Goal: Transaction & Acquisition: Purchase product/service

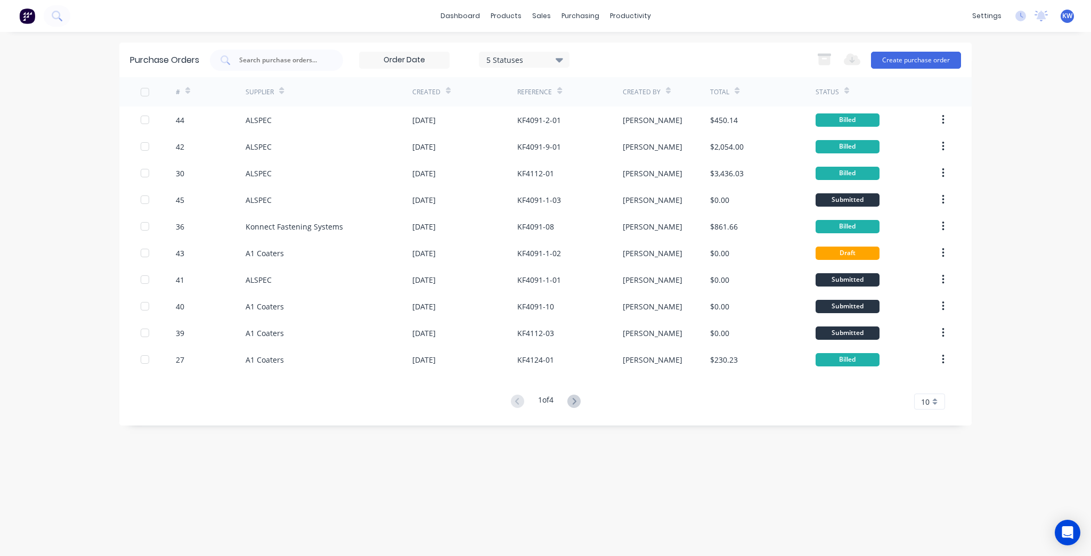
click at [474, 7] on div "dashboard products sales purchasing productivity dashboard products Product Cat…" at bounding box center [545, 16] width 1091 height 32
click at [467, 14] on link "dashboard" at bounding box center [460, 16] width 50 height 16
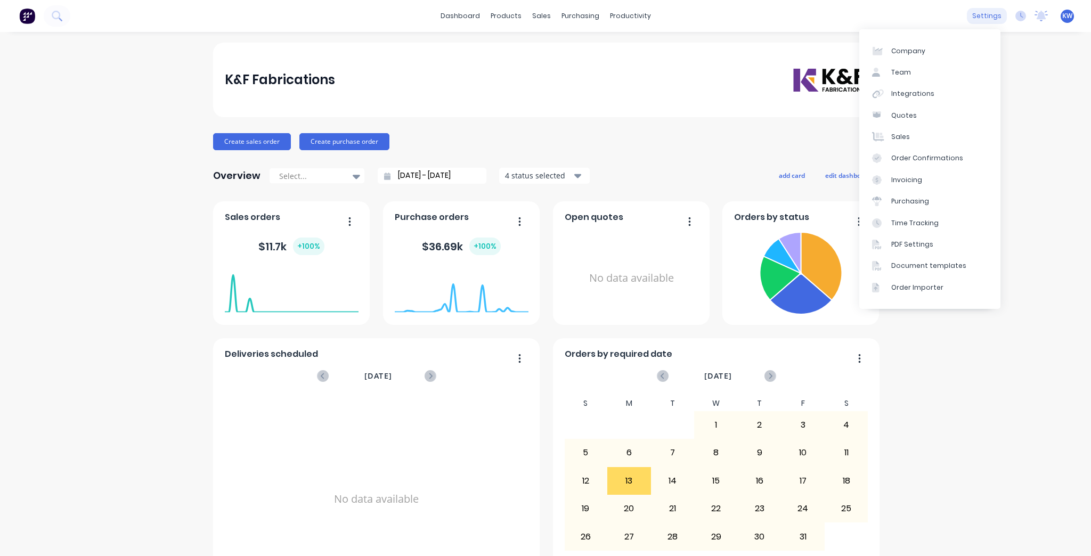
click at [974, 9] on div "settings" at bounding box center [987, 16] width 40 height 16
click at [946, 54] on link "Company" at bounding box center [930, 50] width 141 height 21
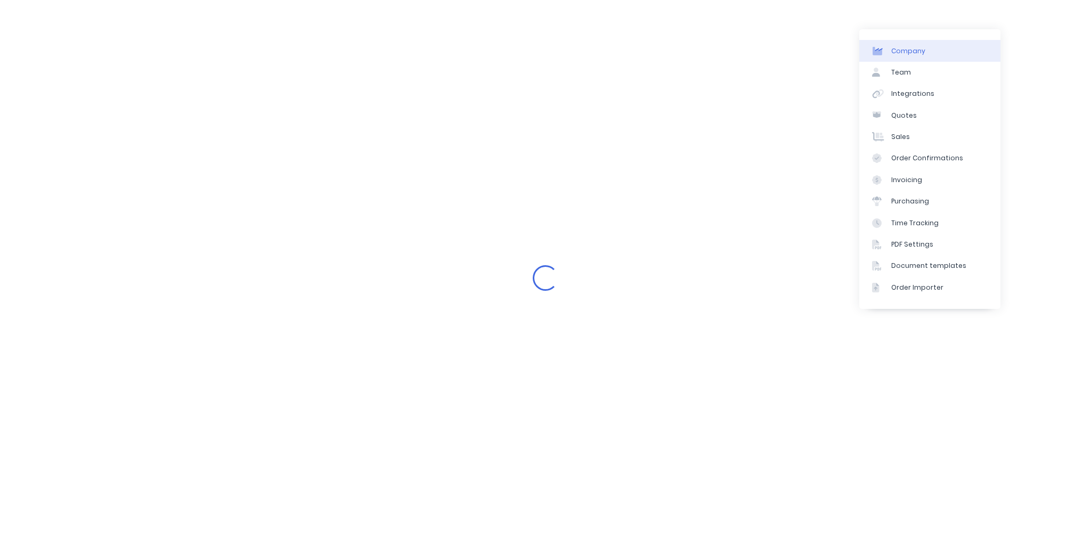
select select "AU"
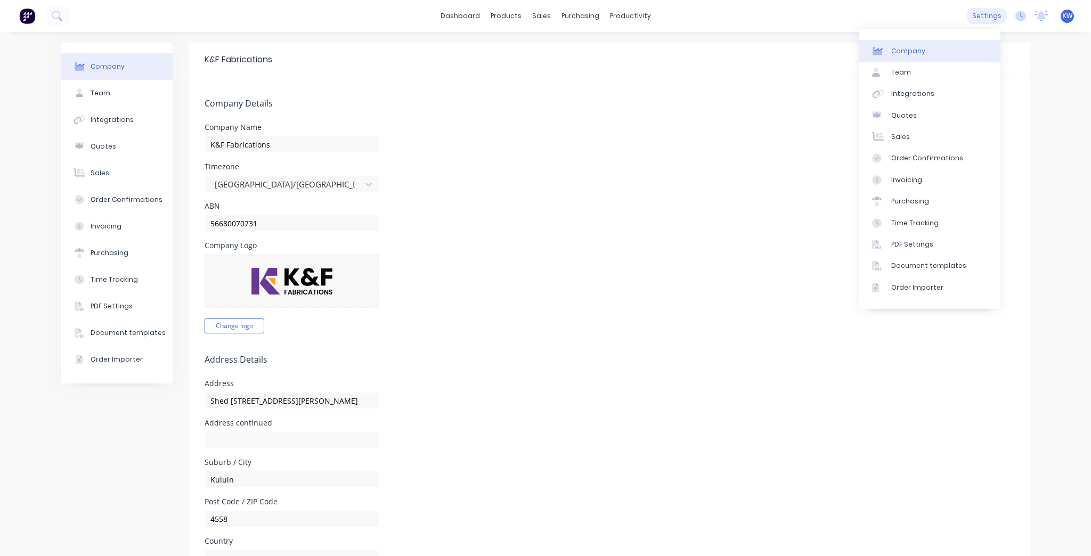
click at [970, 17] on div "settings" at bounding box center [987, 16] width 40 height 16
click at [943, 75] on link "Team" at bounding box center [930, 72] width 141 height 21
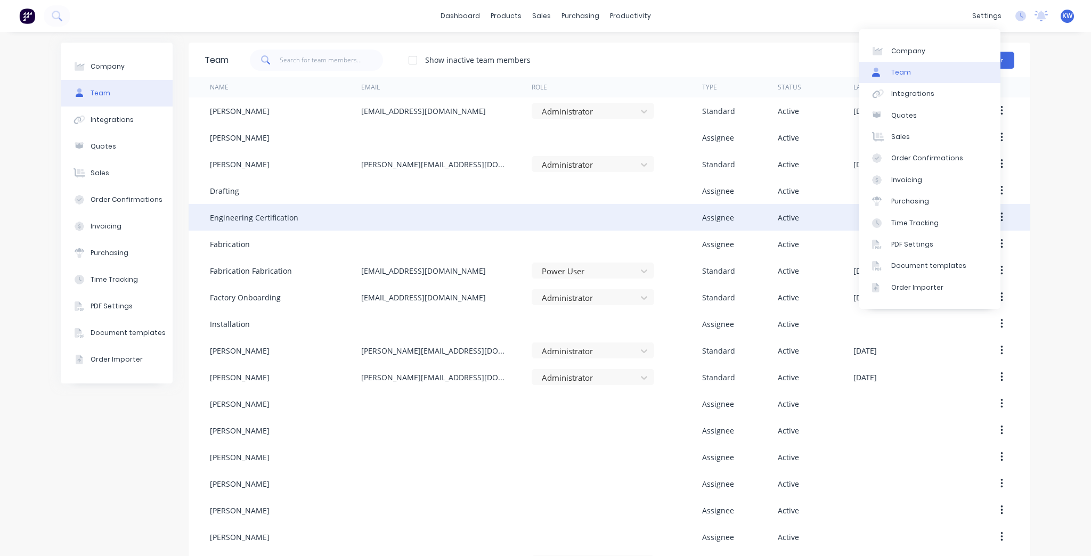
click at [1017, 208] on div "Engineering Certification Assignee Active" at bounding box center [610, 217] width 842 height 27
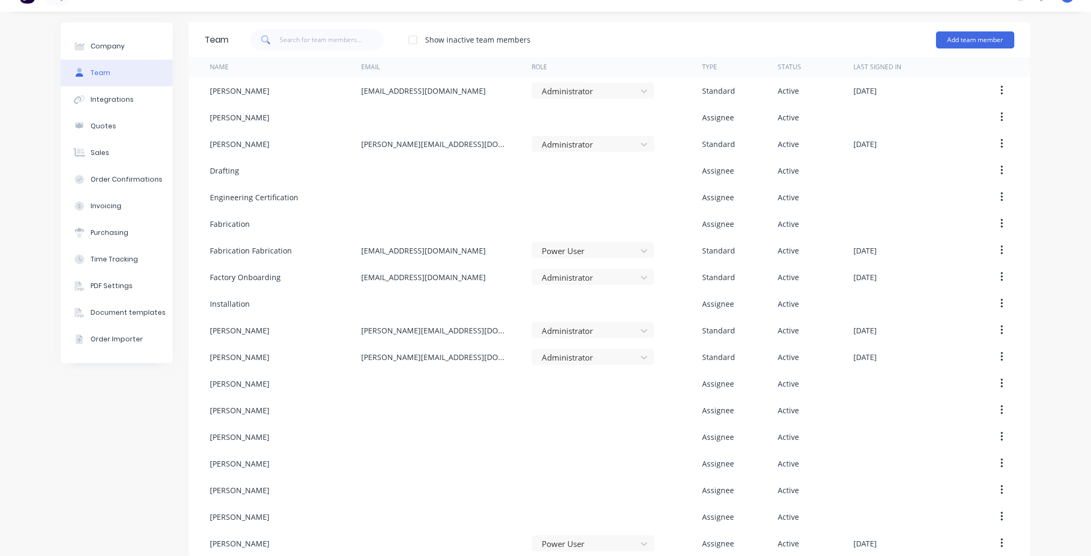
scroll to position [31, 0]
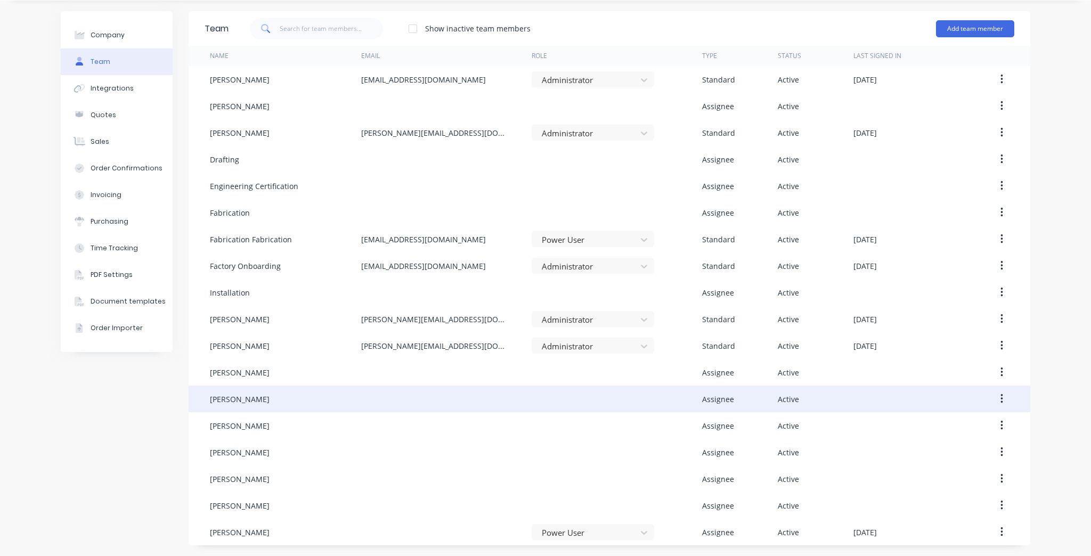
click at [994, 393] on button "button" at bounding box center [1002, 399] width 25 height 19
click at [983, 427] on div "Edit" at bounding box center [964, 426] width 82 height 15
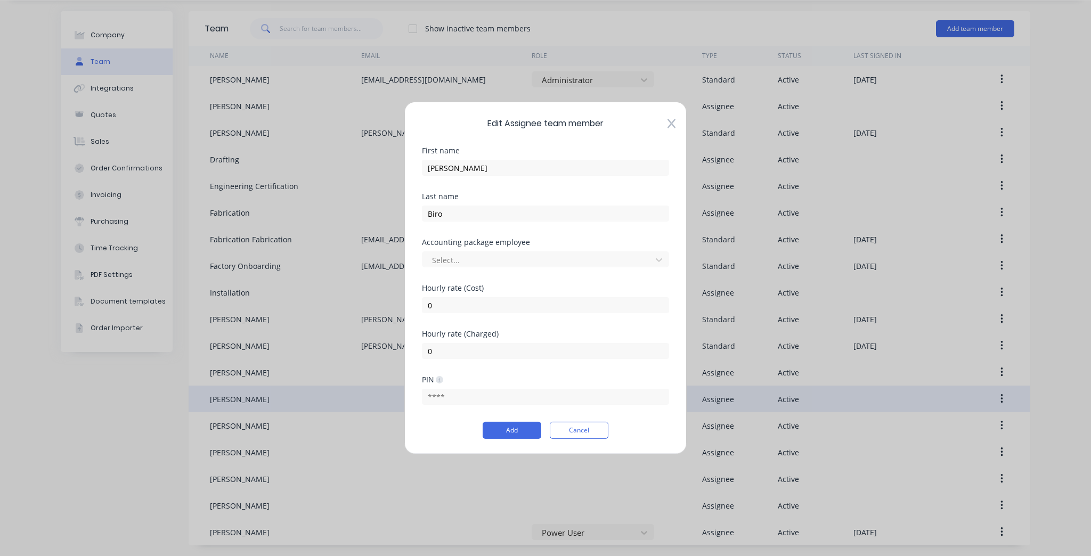
click at [486, 268] on div "Accounting package employee Select..." at bounding box center [545, 262] width 247 height 46
click at [490, 262] on div at bounding box center [538, 259] width 215 height 13
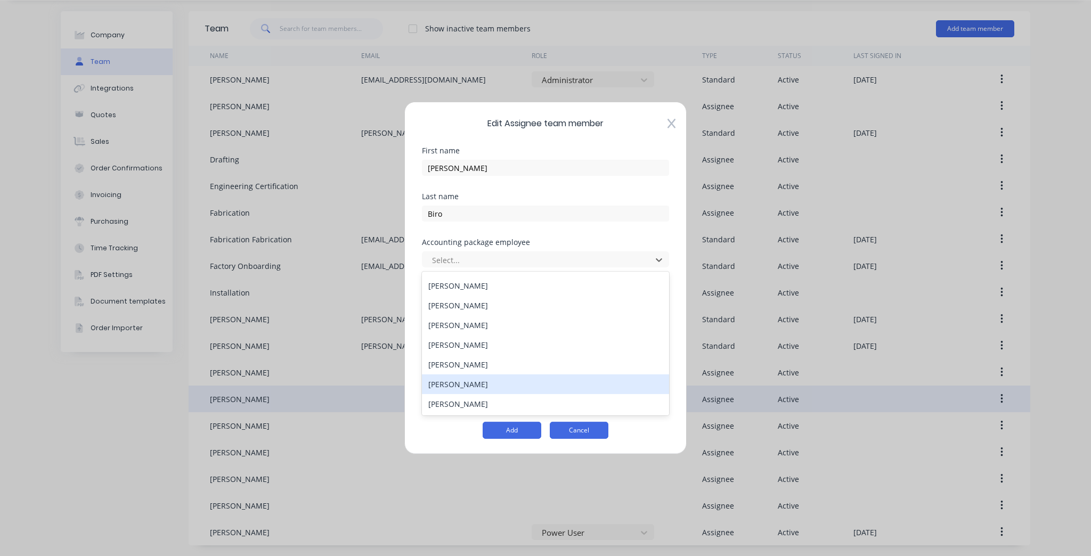
click at [597, 426] on button "Cancel" at bounding box center [579, 430] width 59 height 17
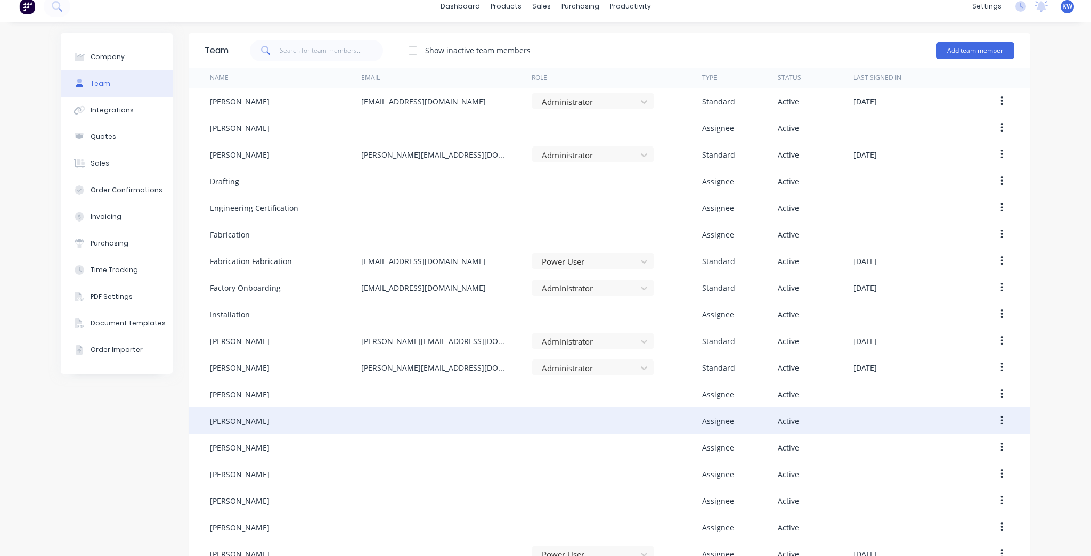
scroll to position [0, 0]
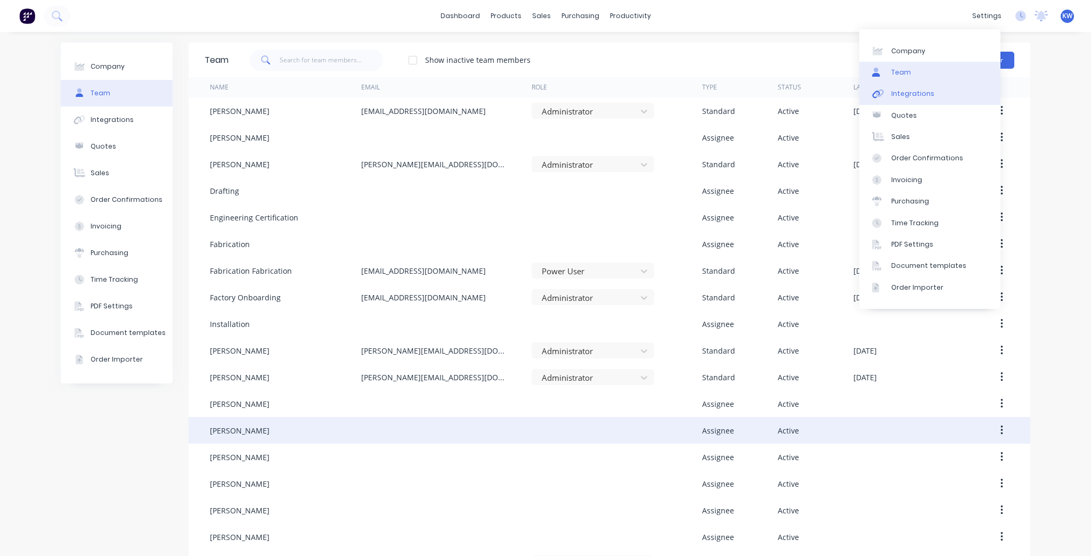
click at [928, 94] on div "Integrations" at bounding box center [913, 94] width 43 height 10
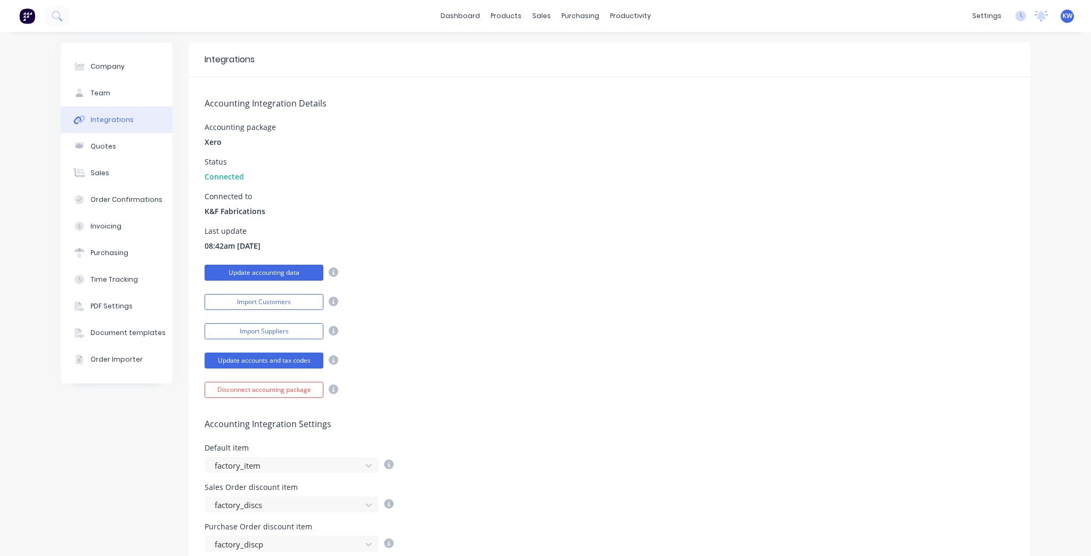
click at [270, 277] on button "Update accounting data" at bounding box center [264, 273] width 119 height 16
click at [299, 273] on button "Update accounting data" at bounding box center [264, 273] width 119 height 16
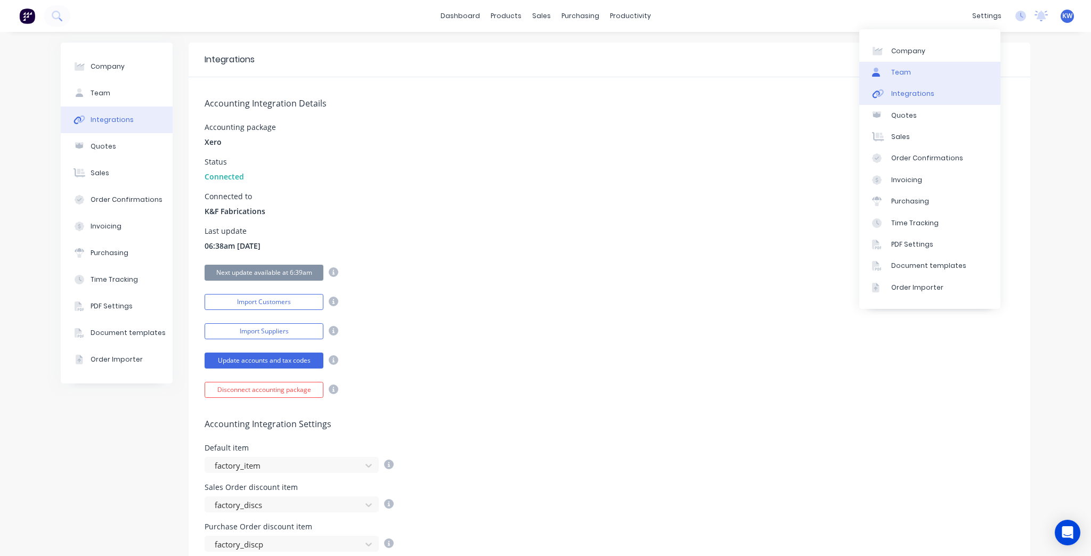
click at [925, 71] on link "Team" at bounding box center [930, 72] width 141 height 21
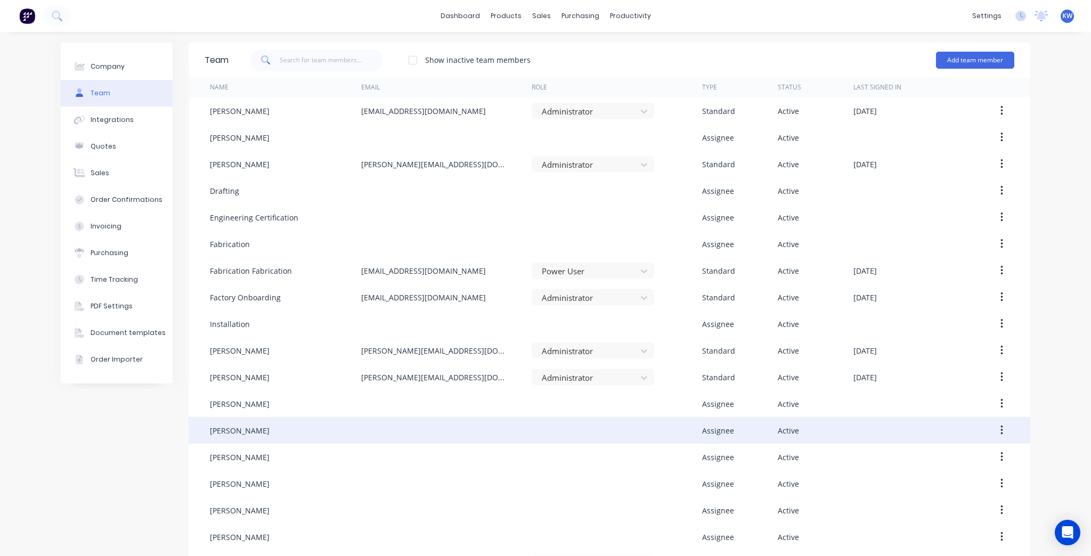
click at [994, 435] on button "button" at bounding box center [1002, 430] width 25 height 19
click at [936, 462] on div "Edit" at bounding box center [964, 458] width 82 height 15
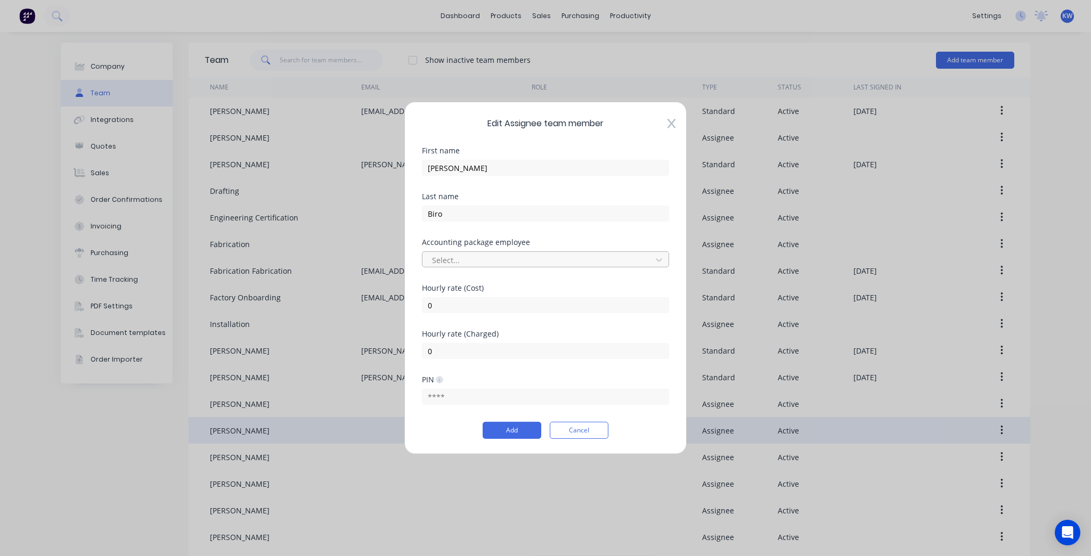
click at [464, 253] on div at bounding box center [538, 259] width 215 height 13
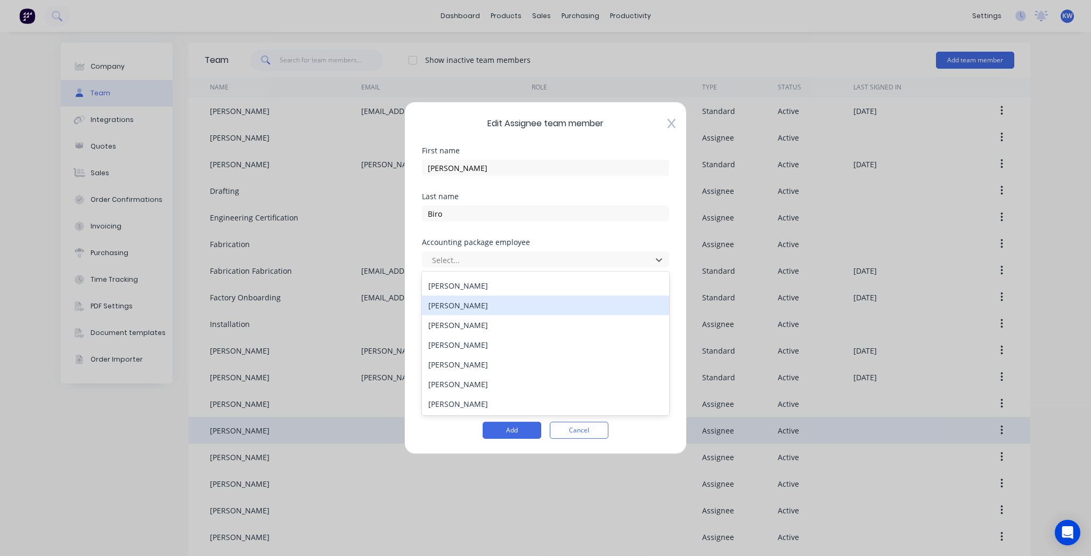
click at [472, 303] on div "[PERSON_NAME]" at bounding box center [545, 306] width 247 height 20
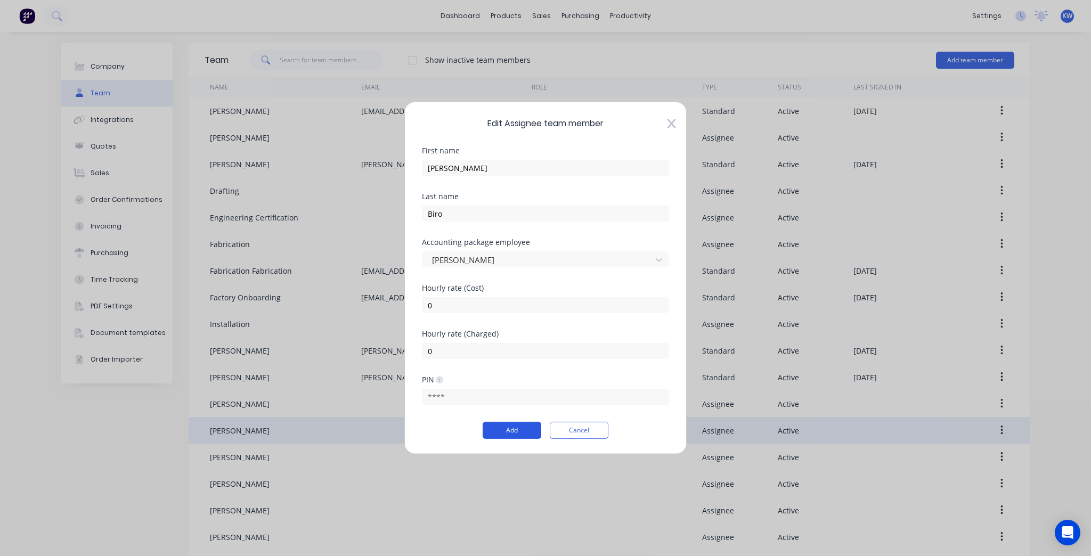
click at [516, 422] on button "Add" at bounding box center [512, 430] width 59 height 17
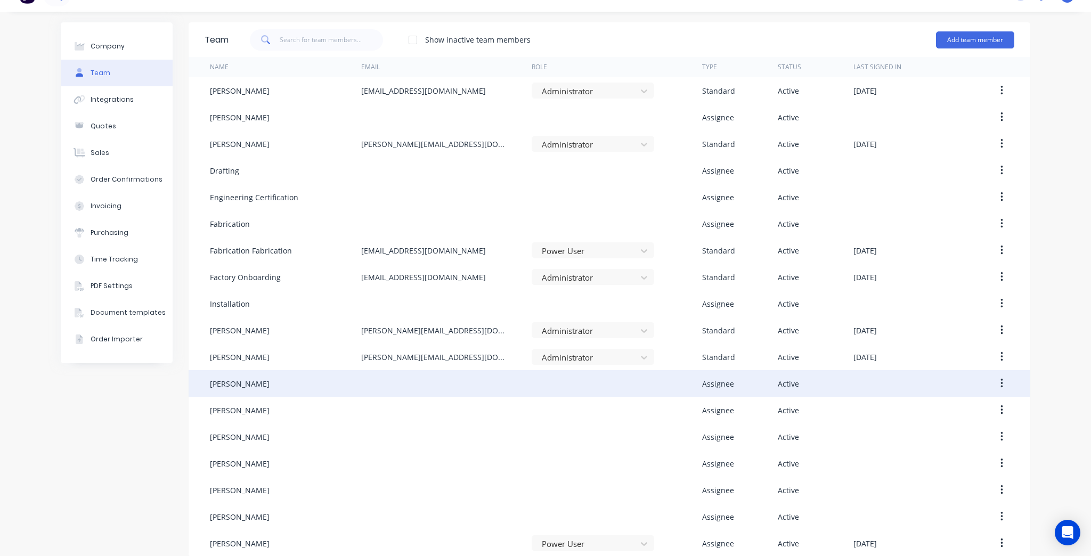
scroll to position [31, 0]
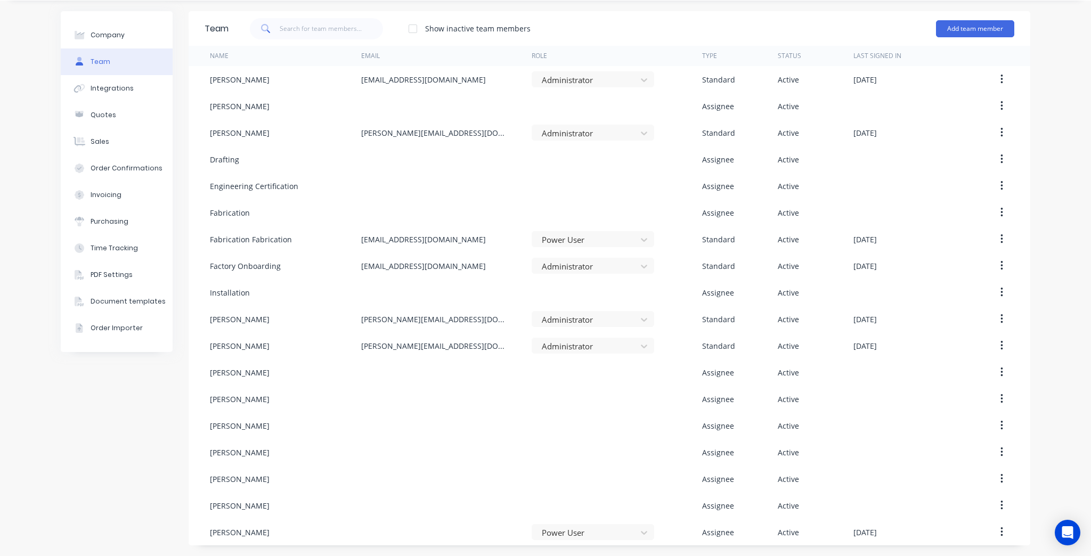
click at [1055, 309] on div "Company Team Integrations Quotes Sales Order Confirmations Invoicing Purchasing…" at bounding box center [545, 279] width 1091 height 556
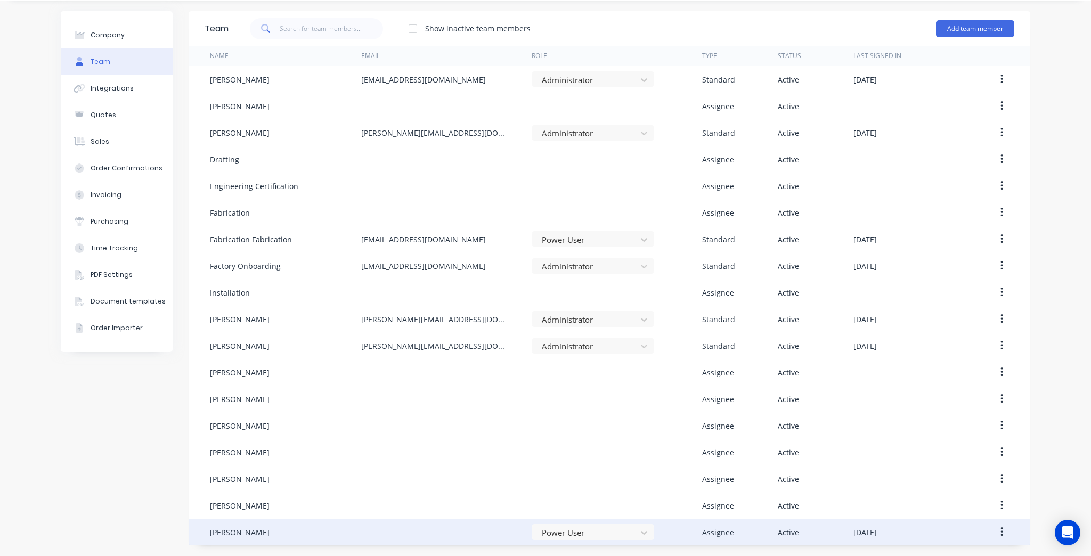
click at [1003, 539] on button "button" at bounding box center [1002, 532] width 25 height 19
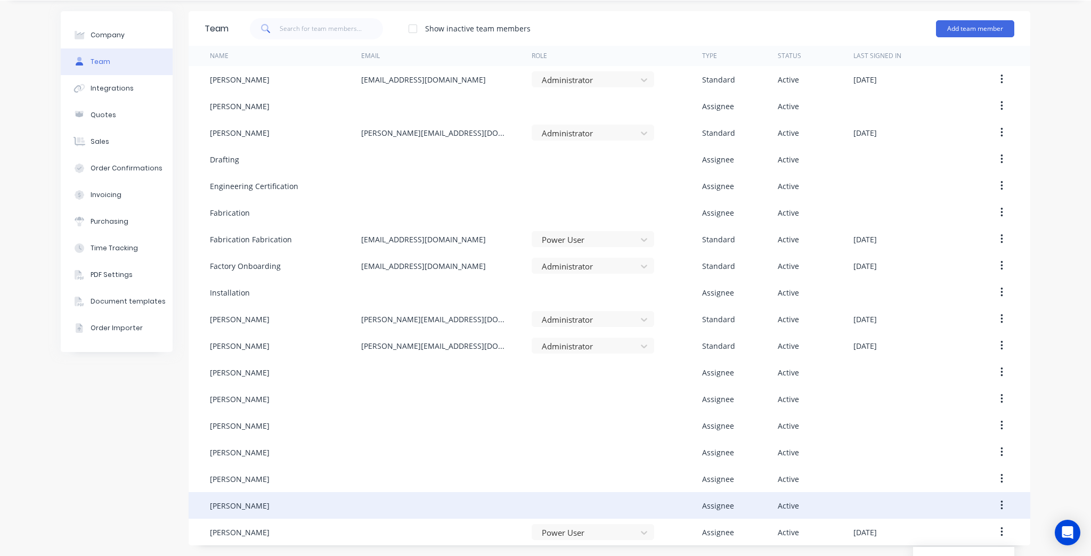
scroll to position [92, 0]
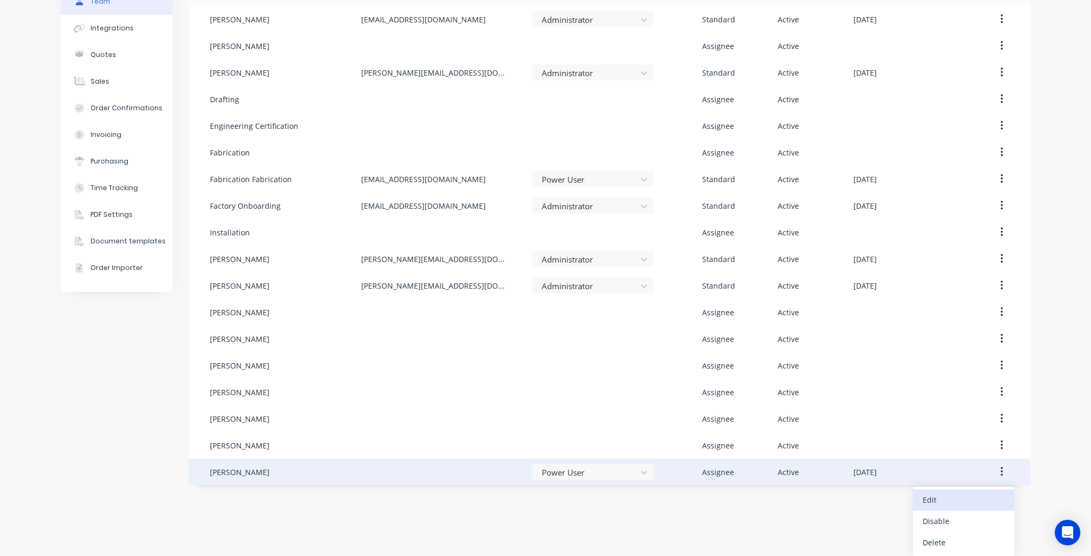
click at [979, 499] on div "Edit" at bounding box center [964, 499] width 82 height 15
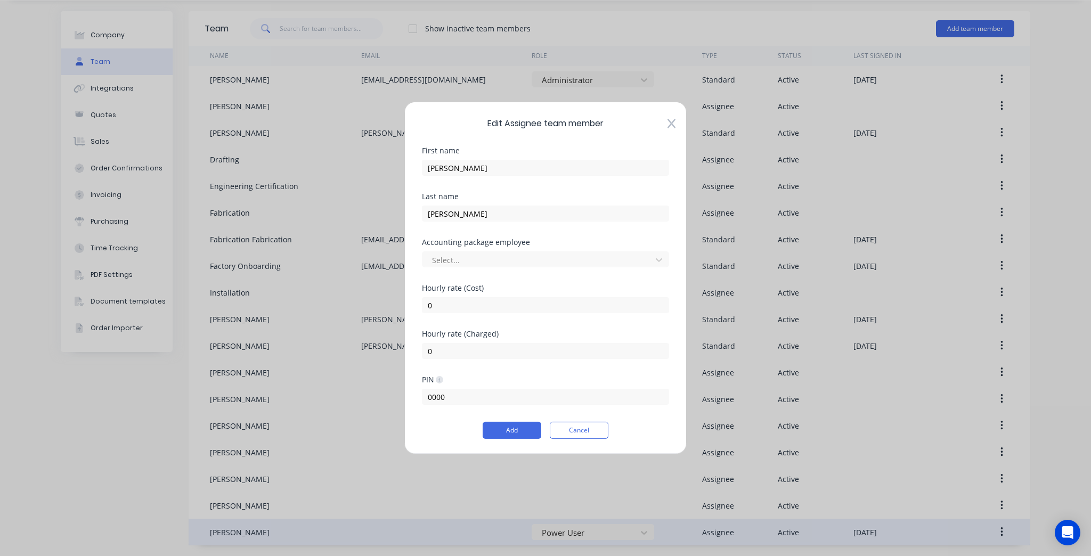
scroll to position [31, 0]
click at [540, 245] on div "Accounting package employee" at bounding box center [545, 242] width 247 height 7
click at [540, 249] on div "Select..." at bounding box center [545, 258] width 247 height 19
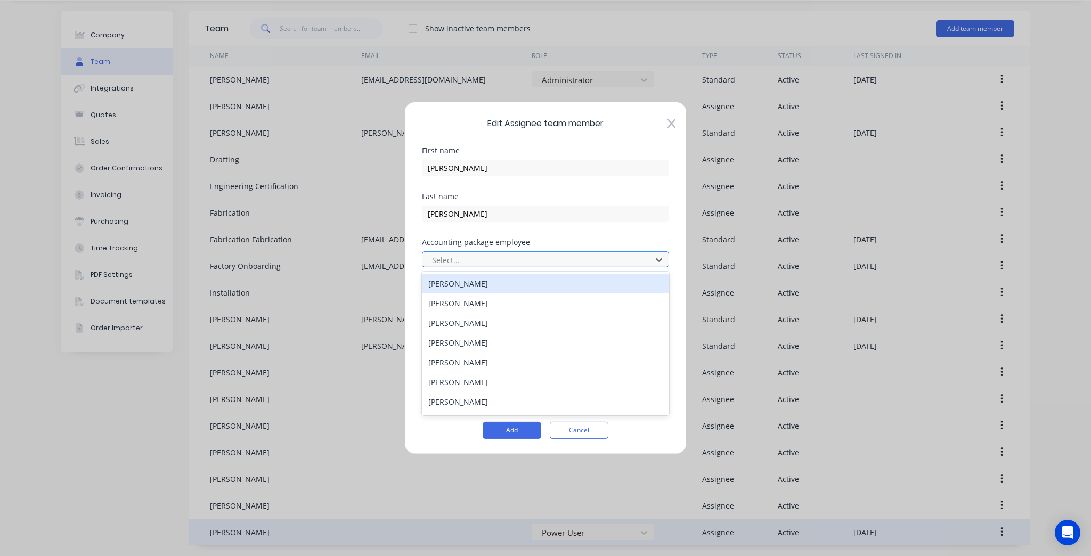
click at [541, 258] on div at bounding box center [538, 259] width 215 height 13
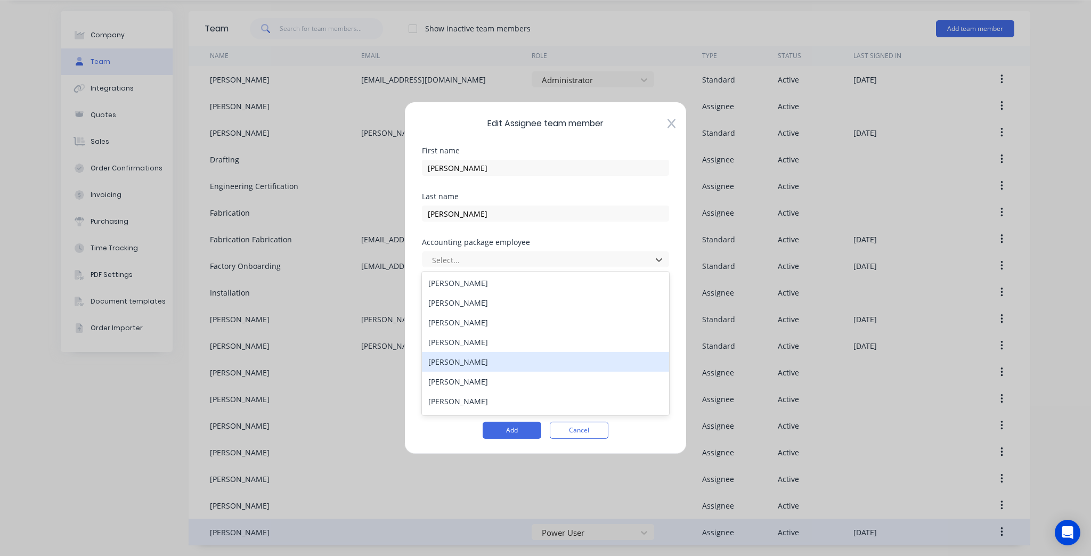
scroll to position [116, 0]
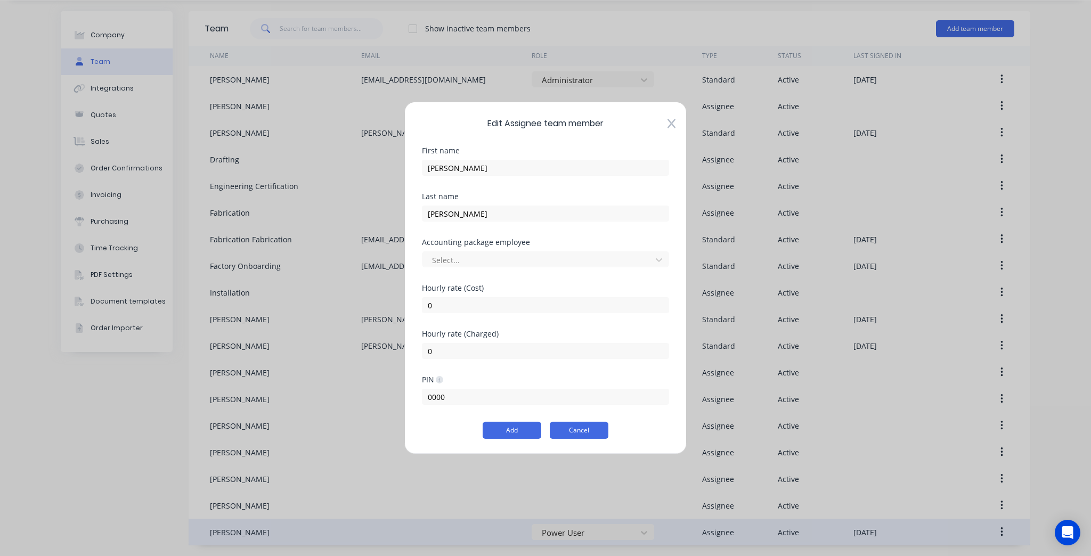
click at [593, 426] on button "Cancel" at bounding box center [579, 430] width 59 height 17
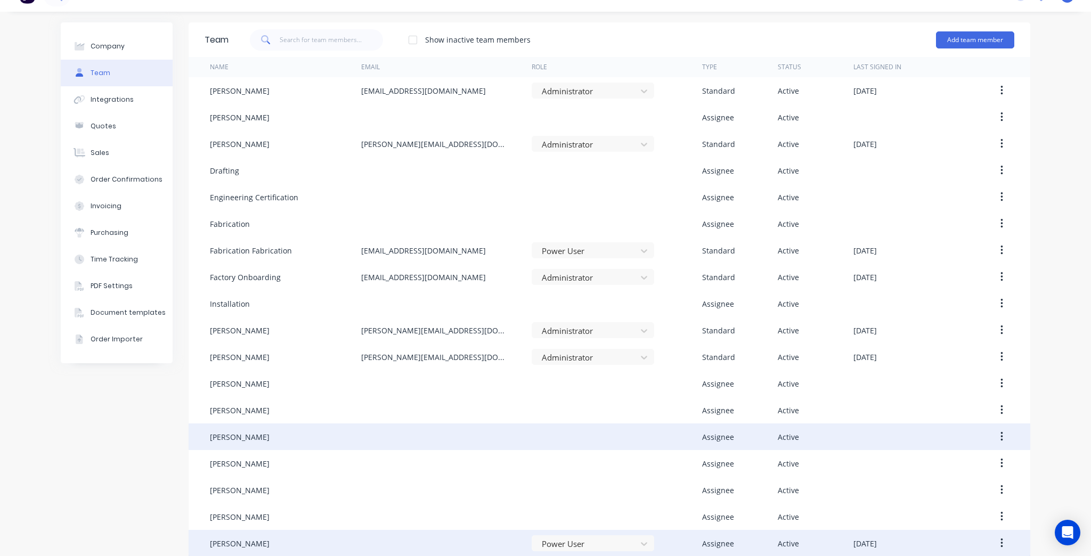
scroll to position [31, 0]
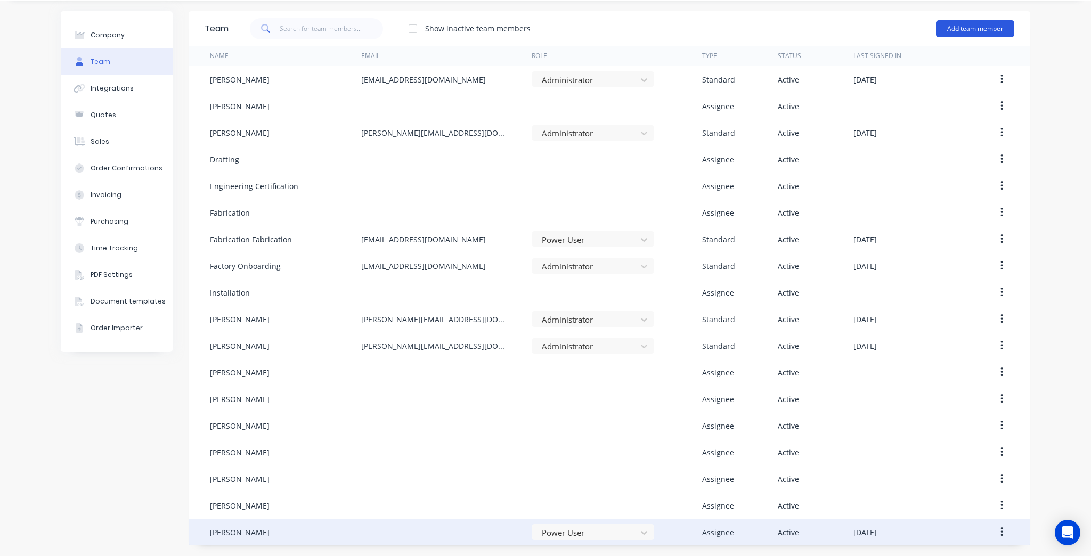
click at [959, 22] on button "Add team member" at bounding box center [975, 28] width 78 height 17
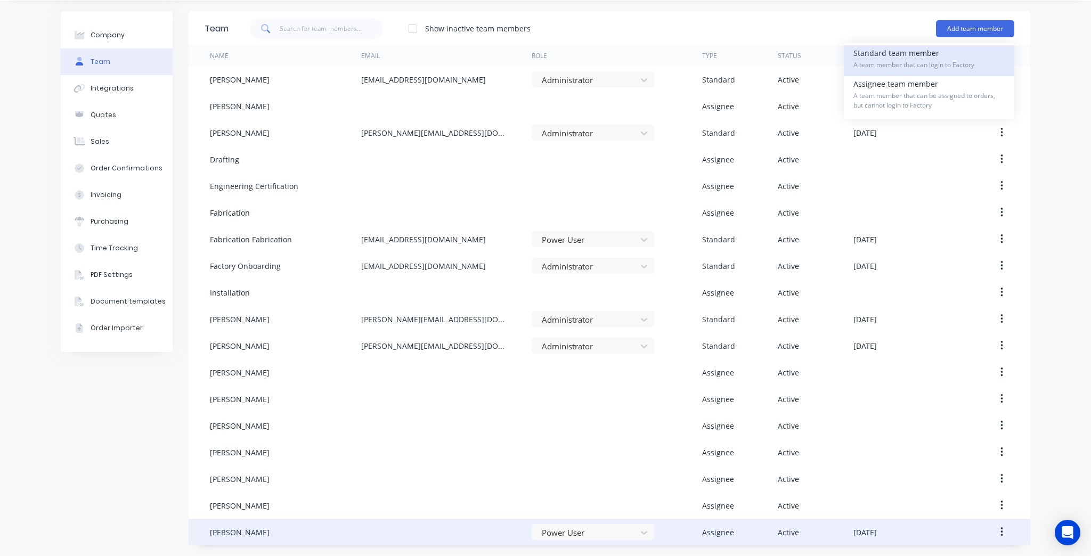
click at [918, 51] on div "Standard team member A team member that can login to Factory" at bounding box center [929, 60] width 151 height 31
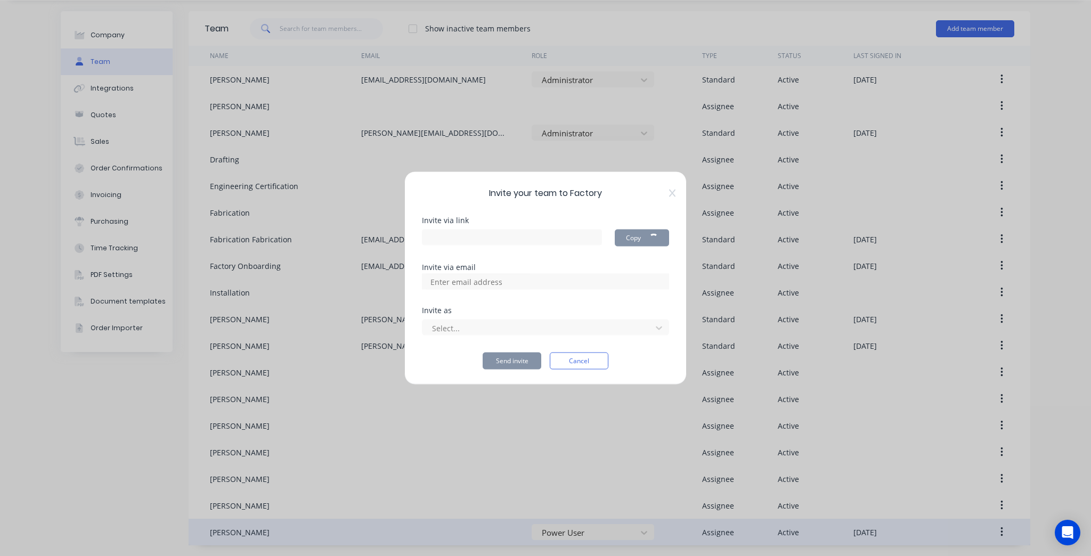
type input "https://app.factory.app/invite/3Knuxlrb"
click at [497, 280] on input at bounding box center [478, 282] width 107 height 16
type input "tim@kffab.com.au"
click at [568, 324] on div at bounding box center [538, 327] width 215 height 13
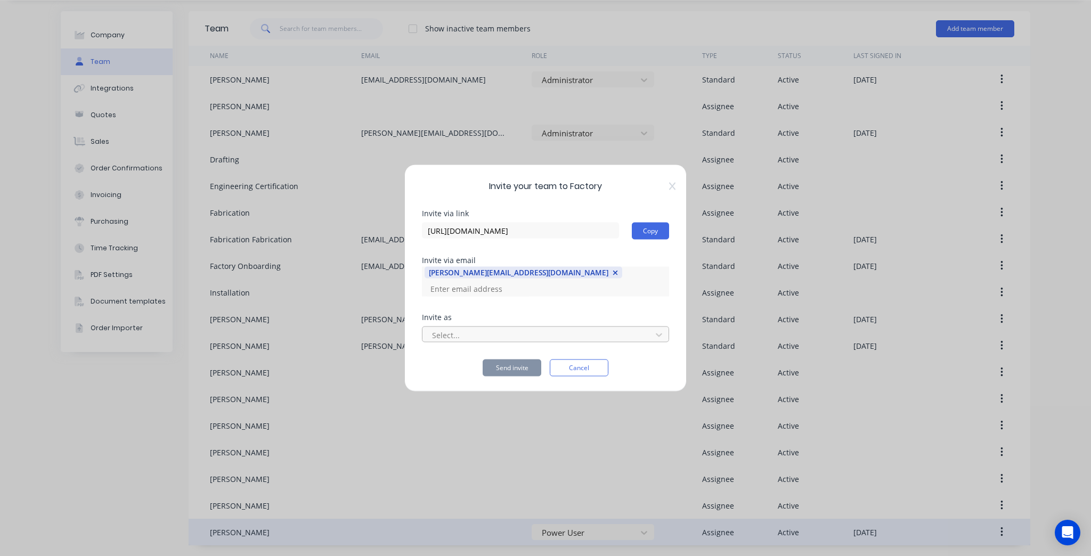
click at [491, 335] on div "Select..." at bounding box center [539, 335] width 222 height 16
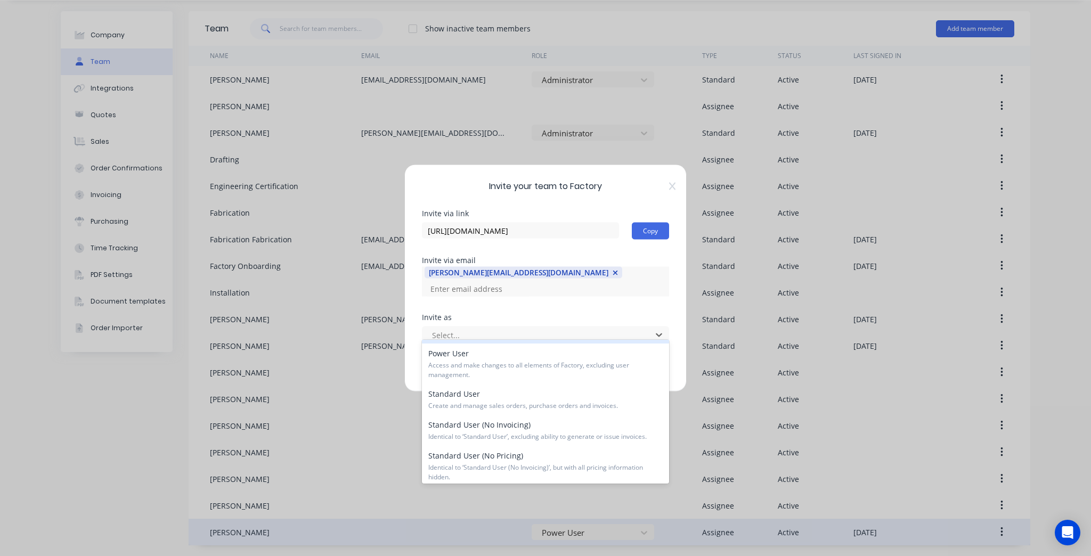
scroll to position [0, 0]
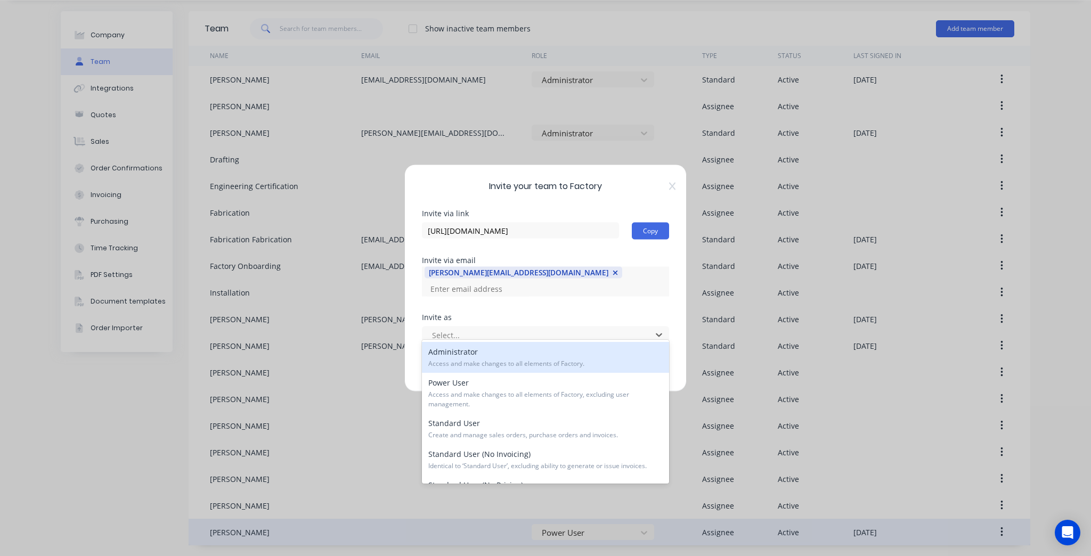
click at [567, 388] on div "Power User Access and make changes to all elements of Factory, excluding user m…" at bounding box center [545, 393] width 247 height 40
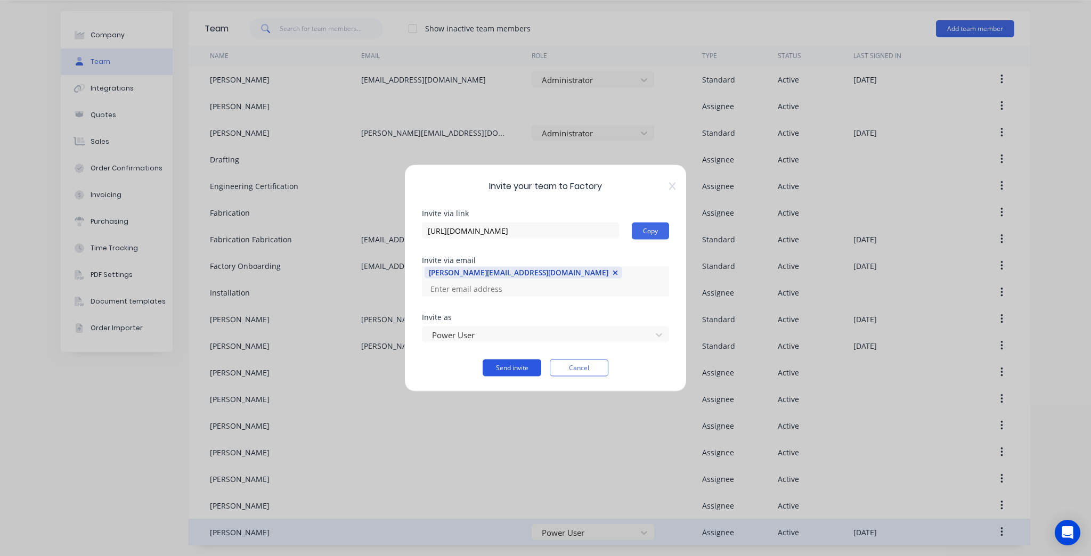
click at [518, 364] on button "Send invite" at bounding box center [512, 368] width 59 height 17
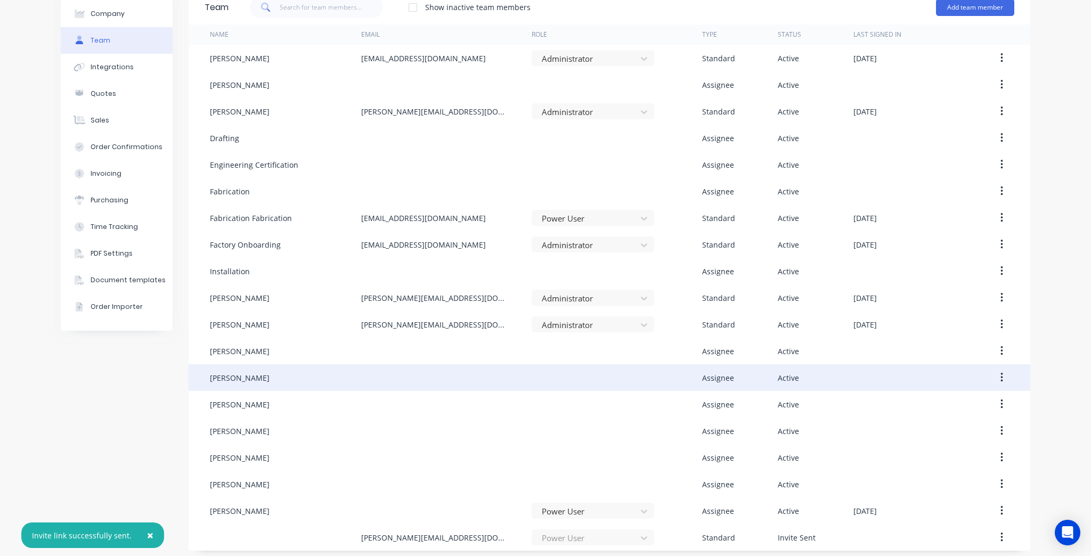
scroll to position [58, 0]
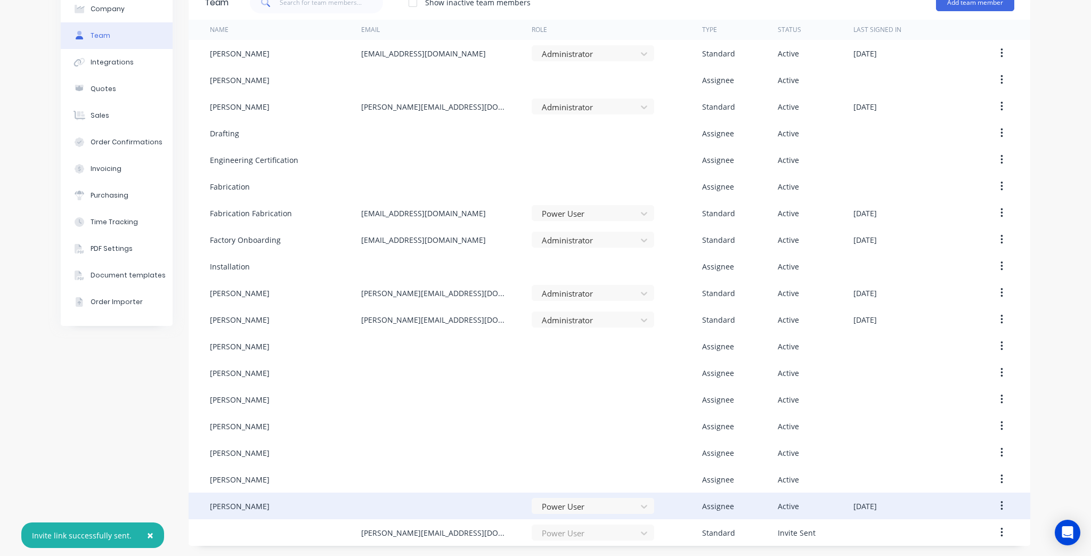
click at [1004, 508] on button "button" at bounding box center [1002, 506] width 25 height 19
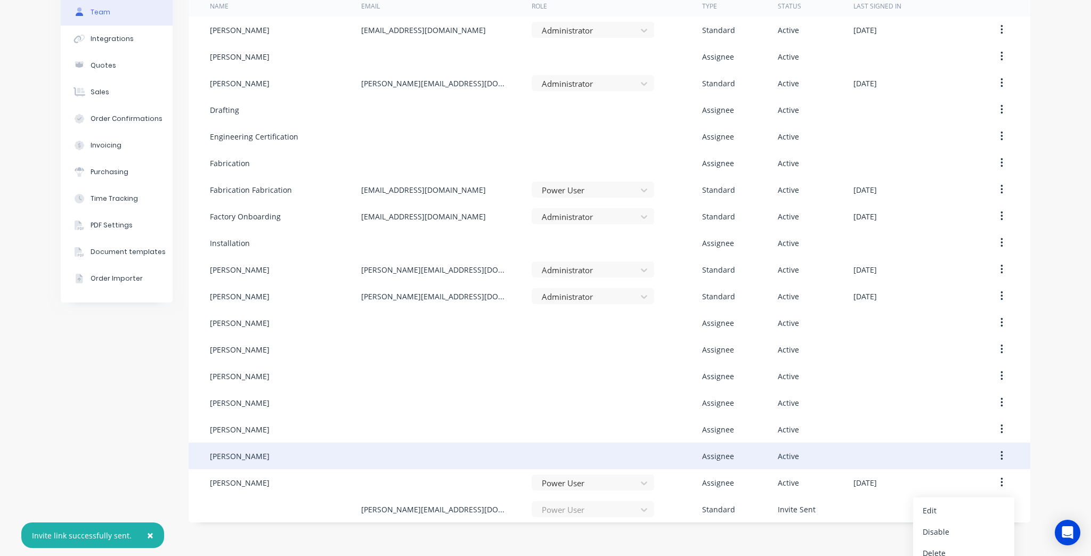
scroll to position [92, 0]
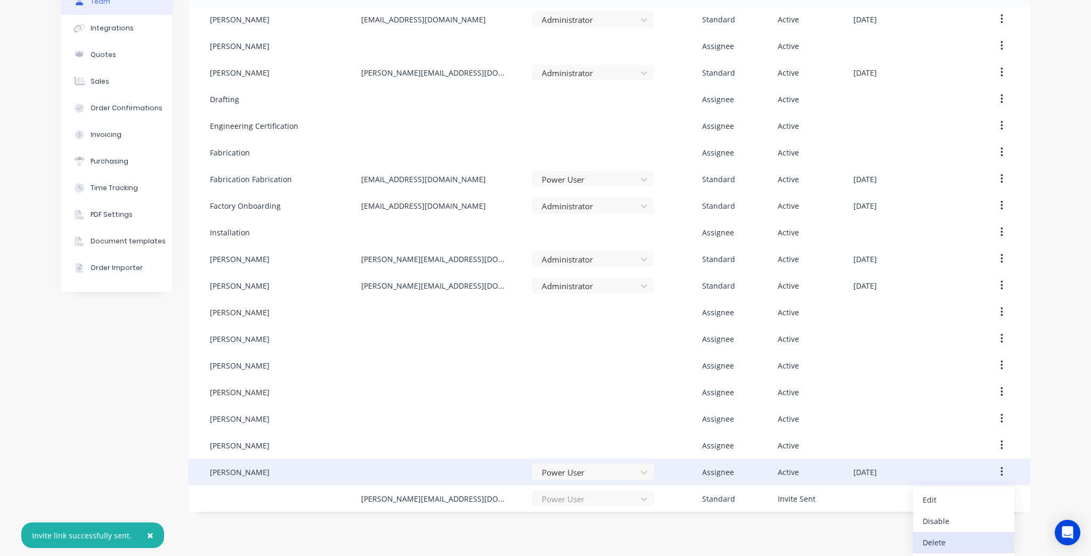
click at [949, 546] on div "Delete" at bounding box center [964, 542] width 82 height 15
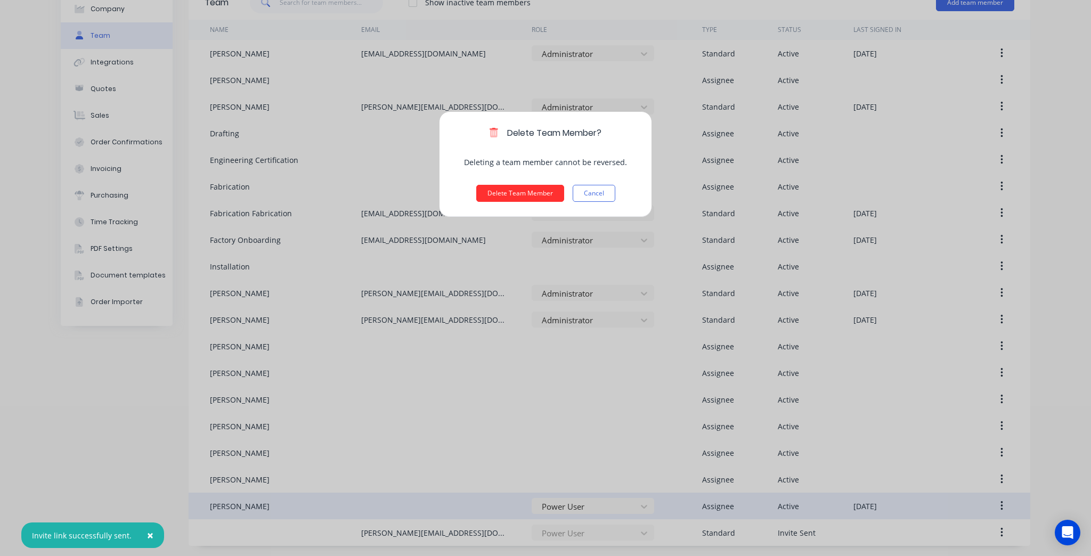
click at [521, 196] on button "Delete Team Member" at bounding box center [520, 193] width 88 height 17
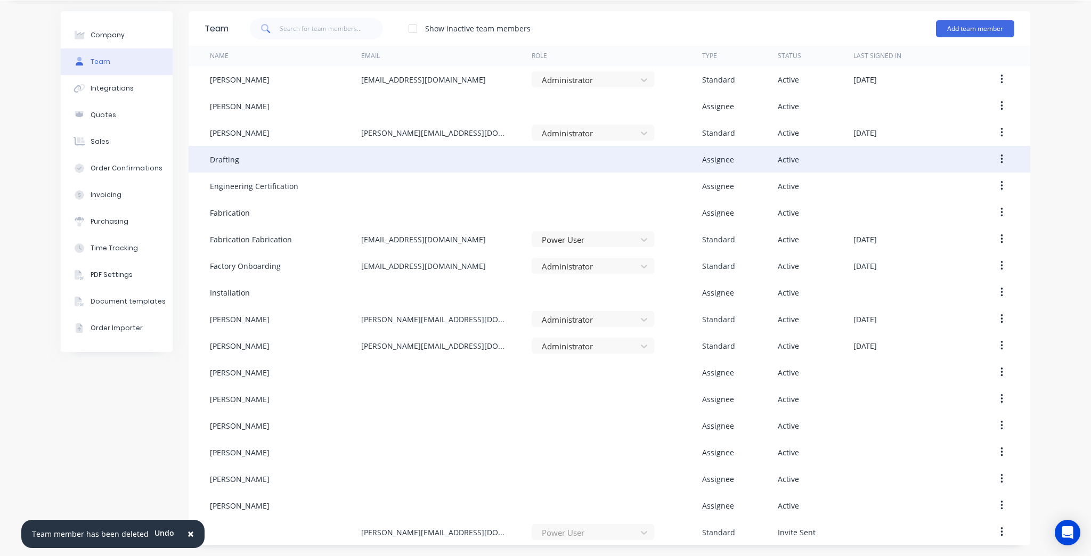
scroll to position [0, 0]
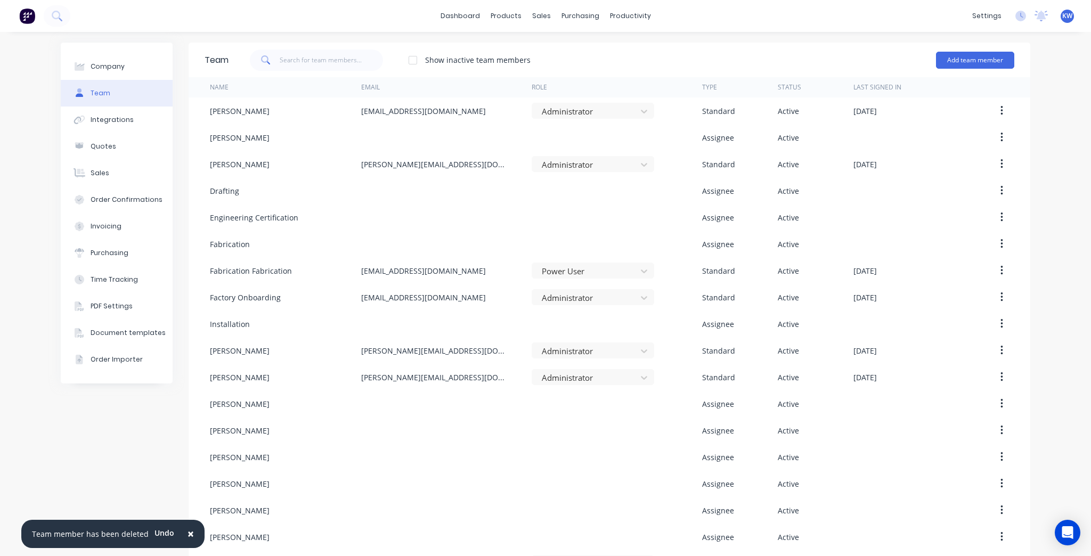
click at [189, 533] on span "×" at bounding box center [191, 533] width 6 height 15
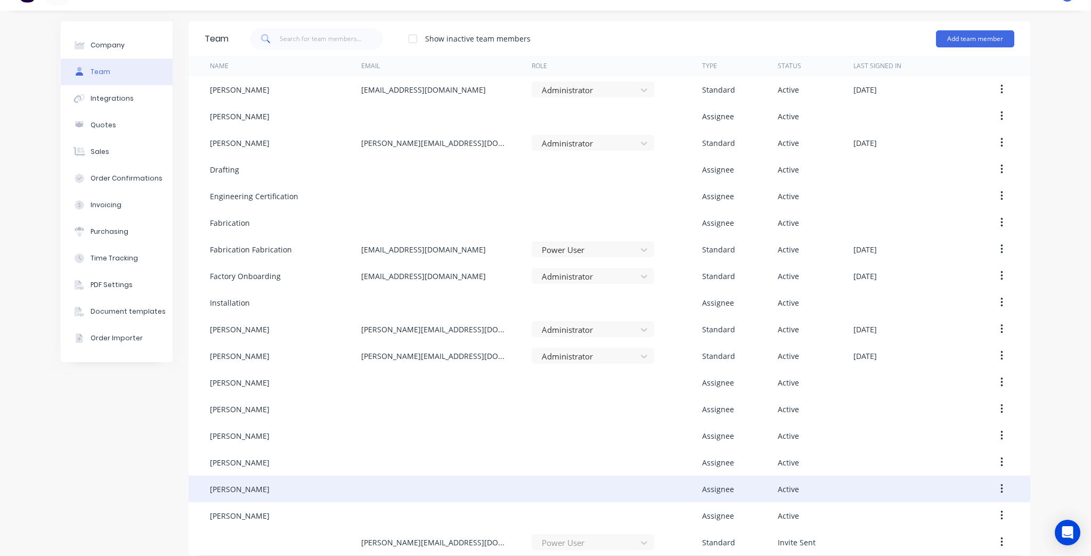
scroll to position [31, 0]
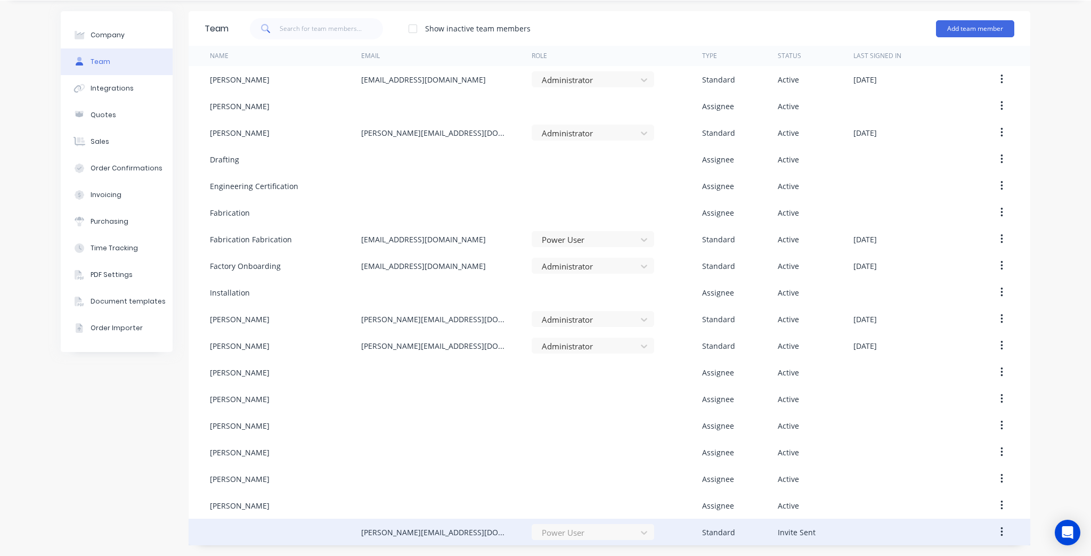
click at [992, 537] on button "button" at bounding box center [1002, 532] width 25 height 19
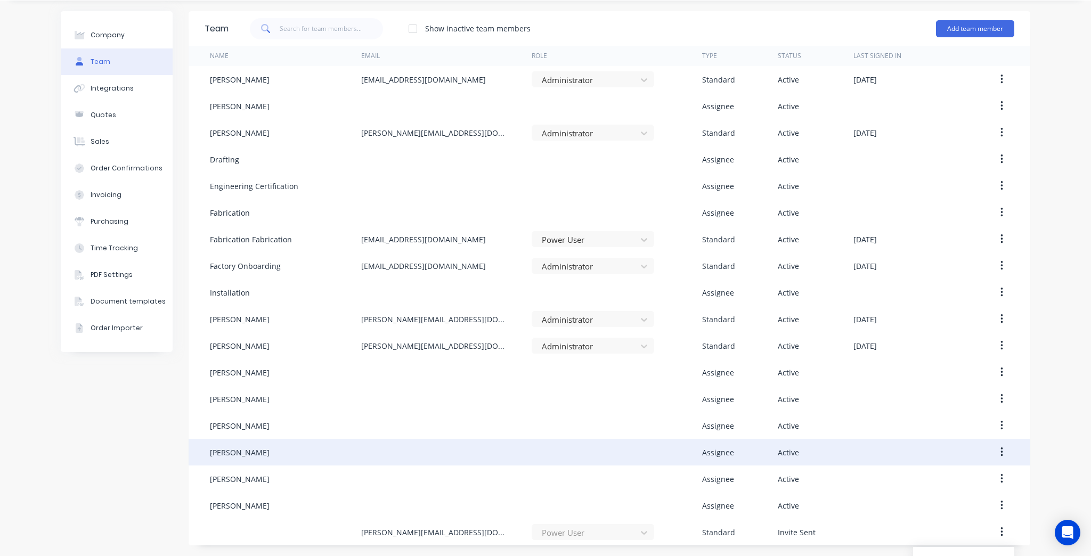
scroll to position [70, 0]
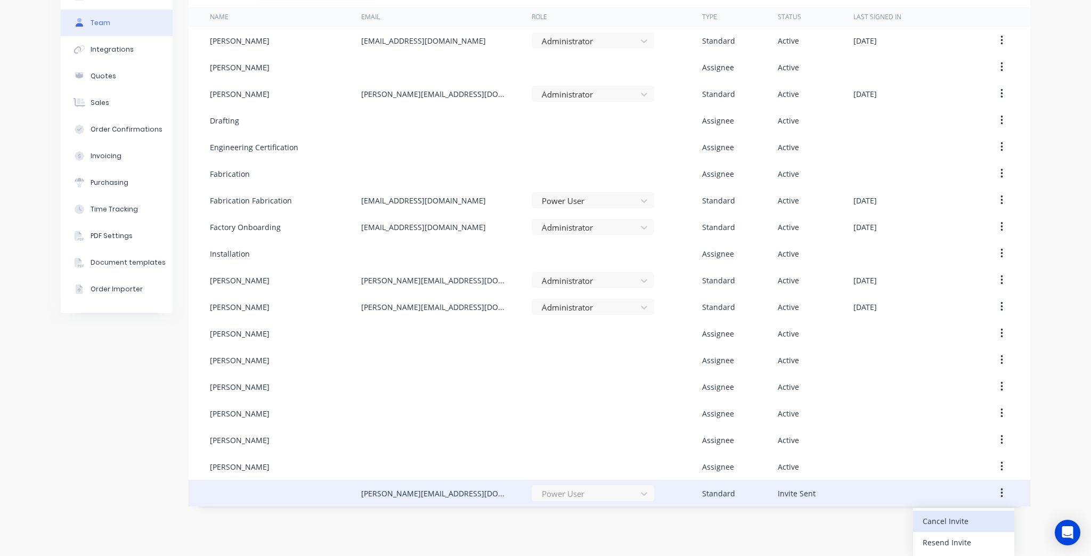
click at [963, 521] on div "Cancel Invite" at bounding box center [964, 521] width 82 height 15
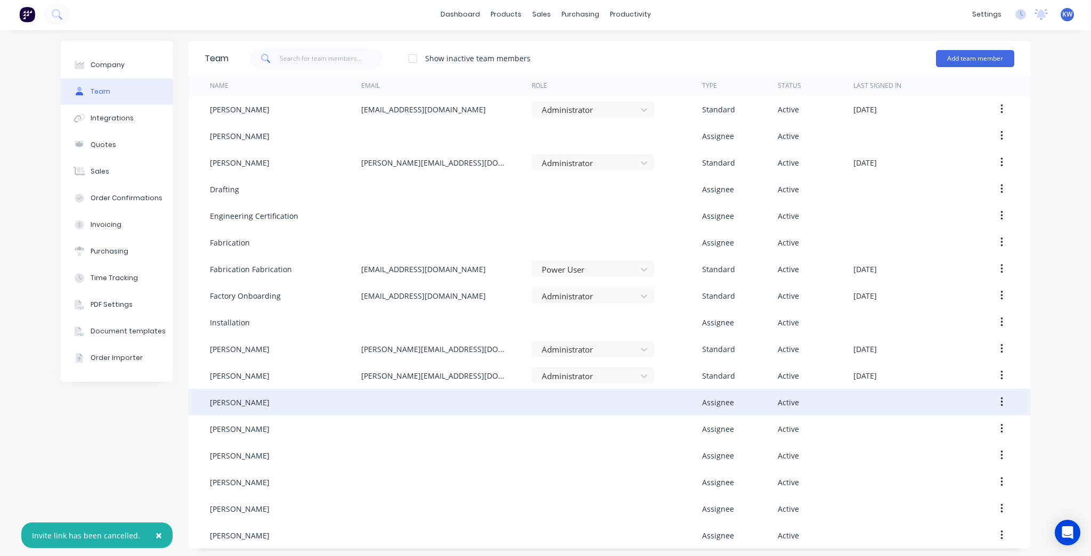
scroll to position [4, 0]
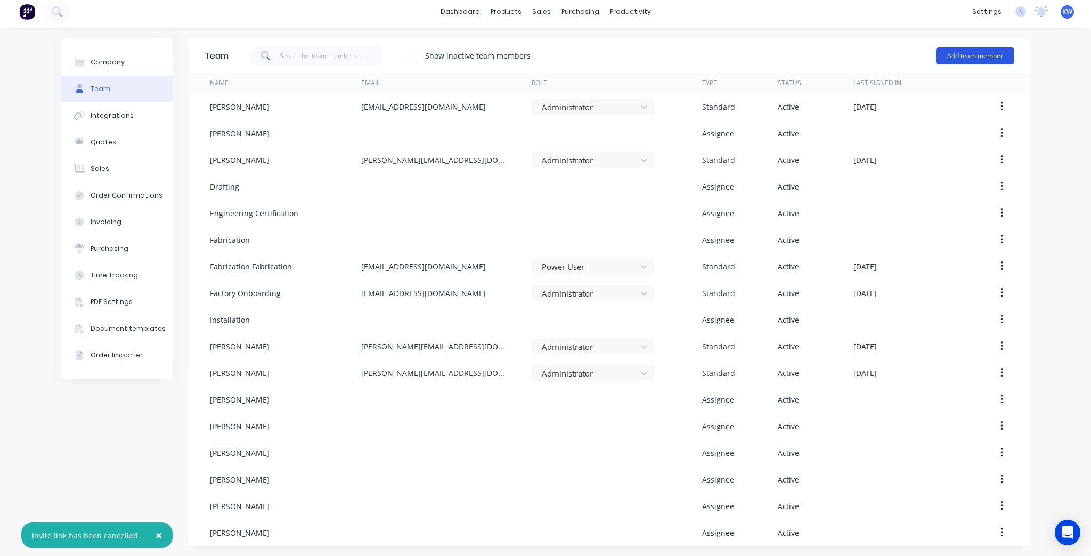
click at [981, 59] on button "Add team member" at bounding box center [975, 55] width 78 height 17
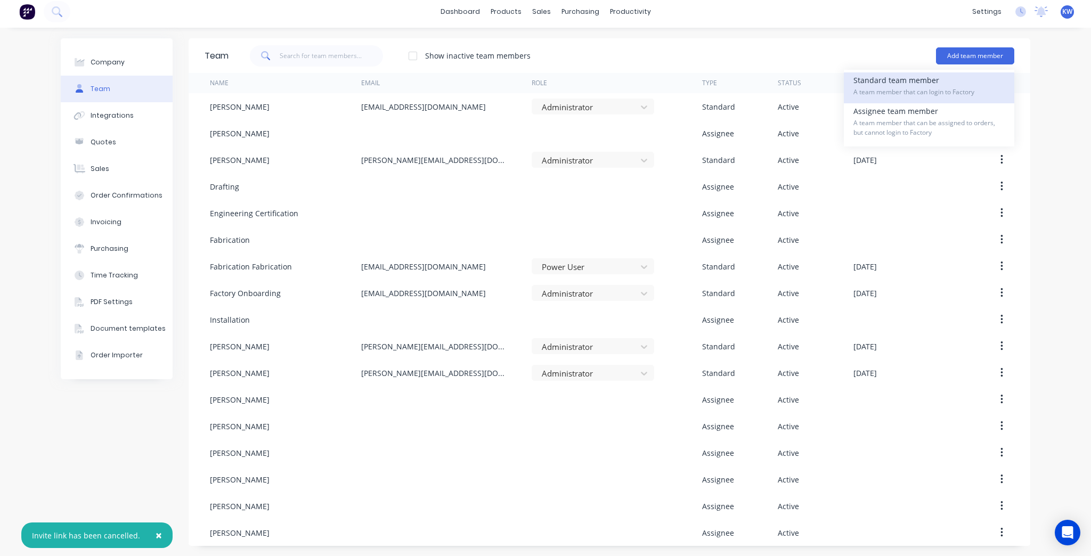
click at [949, 79] on div "Standard team member A team member that can login to Factory" at bounding box center [929, 87] width 151 height 31
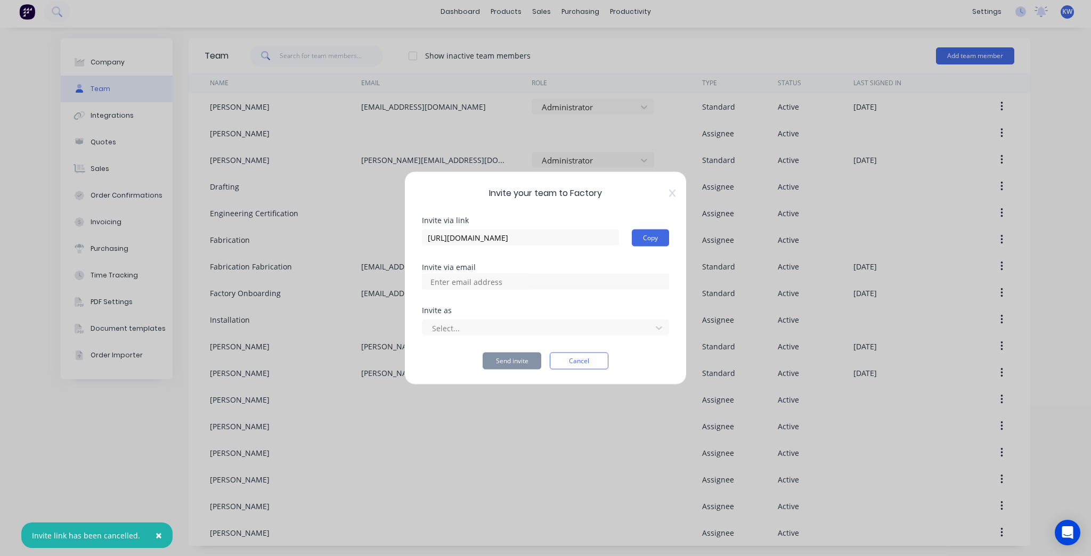
click at [576, 280] on div at bounding box center [545, 282] width 247 height 16
click at [571, 290] on div "Invite via link https://app.factory.app/invite/3rMZqMSY Copy Invite via email I…" at bounding box center [545, 293] width 247 height 153
click at [569, 276] on div at bounding box center [545, 282] width 247 height 16
click at [452, 279] on input at bounding box center [478, 282] width 107 height 16
type input "tim@kffab.com.au"
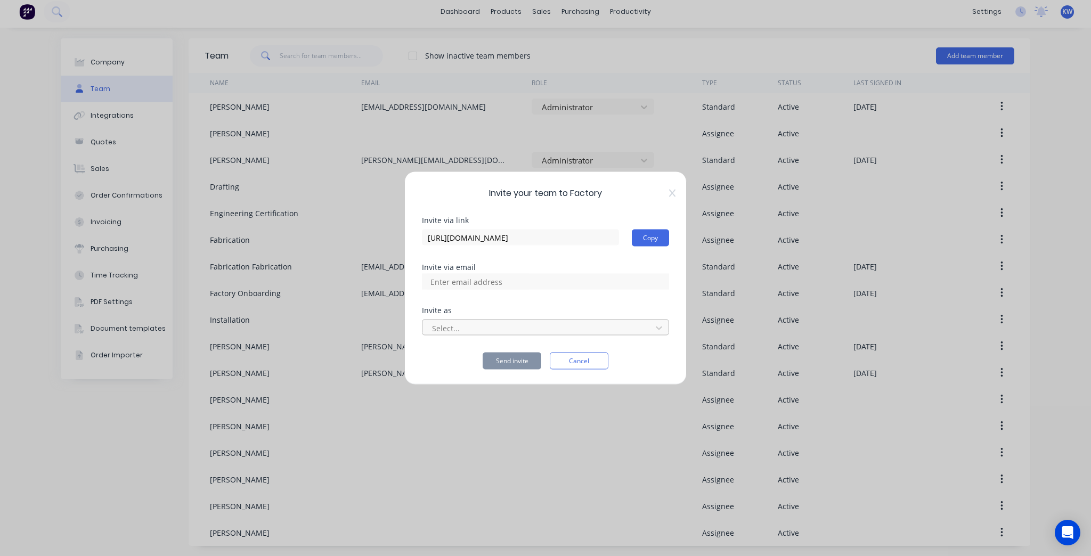
click at [492, 321] on div at bounding box center [538, 327] width 215 height 13
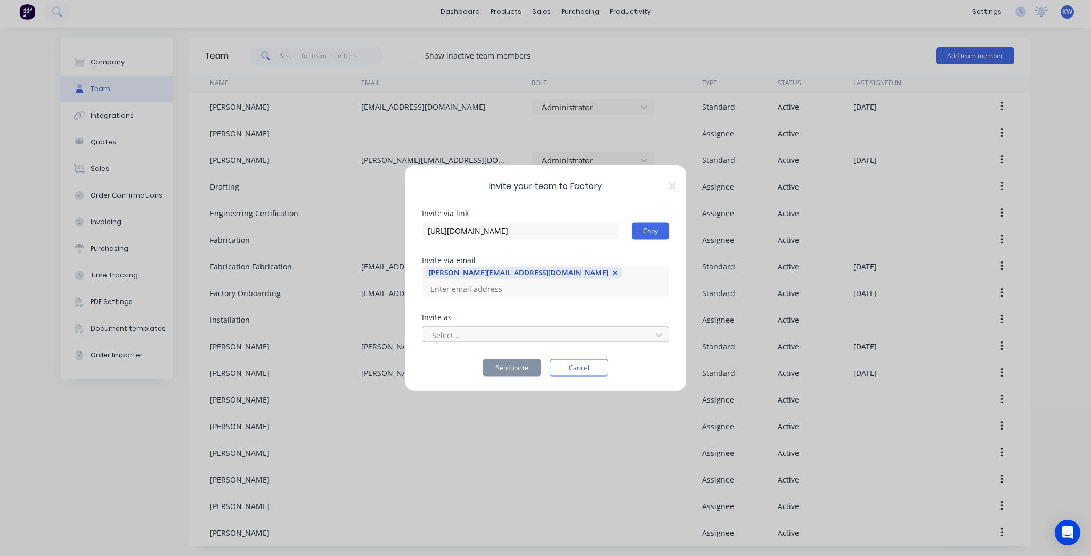
click at [490, 328] on div at bounding box center [538, 334] width 215 height 13
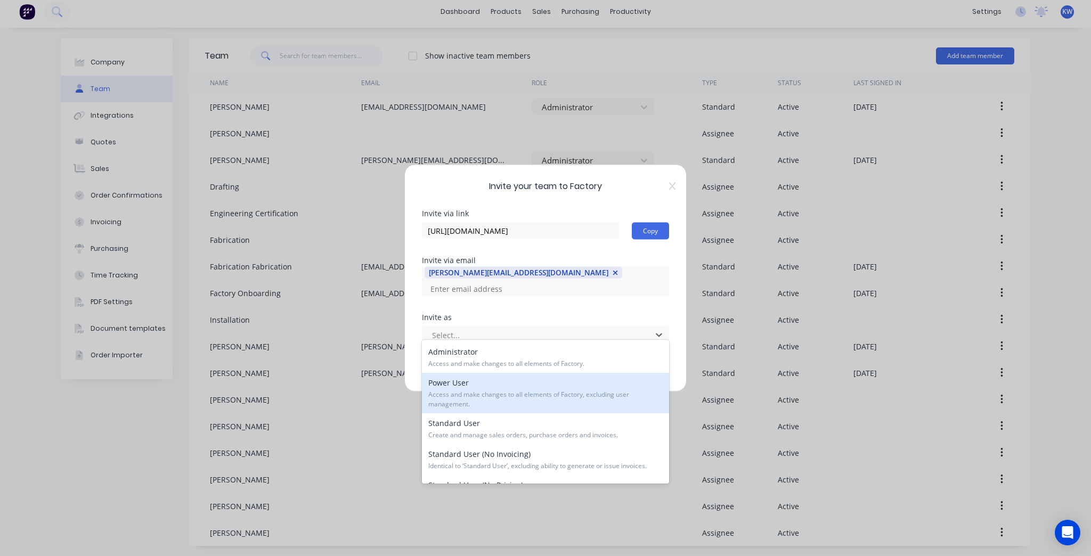
click at [488, 401] on span "Access and make changes to all elements of Factory, excluding user management." at bounding box center [545, 399] width 234 height 19
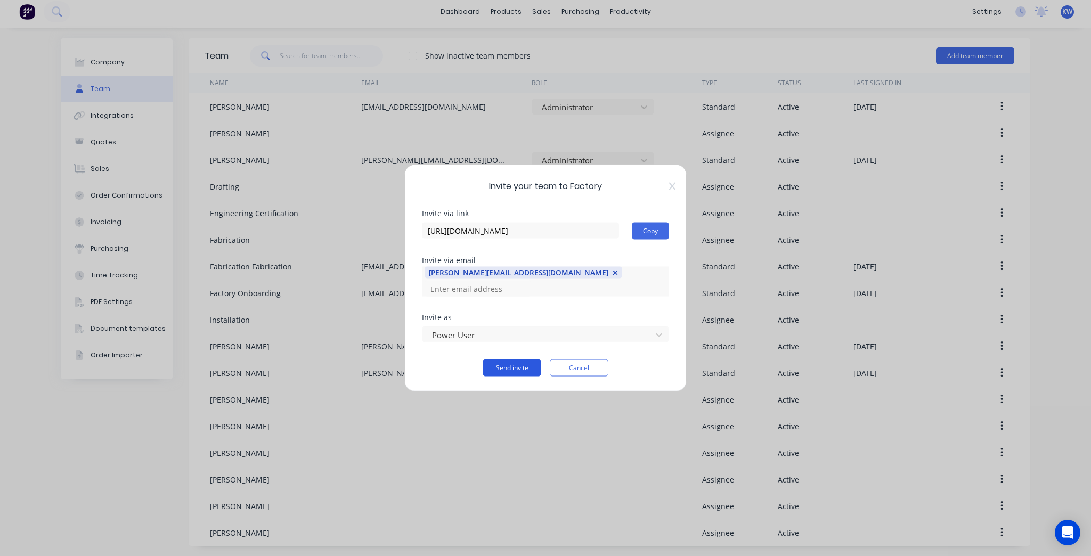
click at [505, 360] on button "Send invite" at bounding box center [512, 368] width 59 height 17
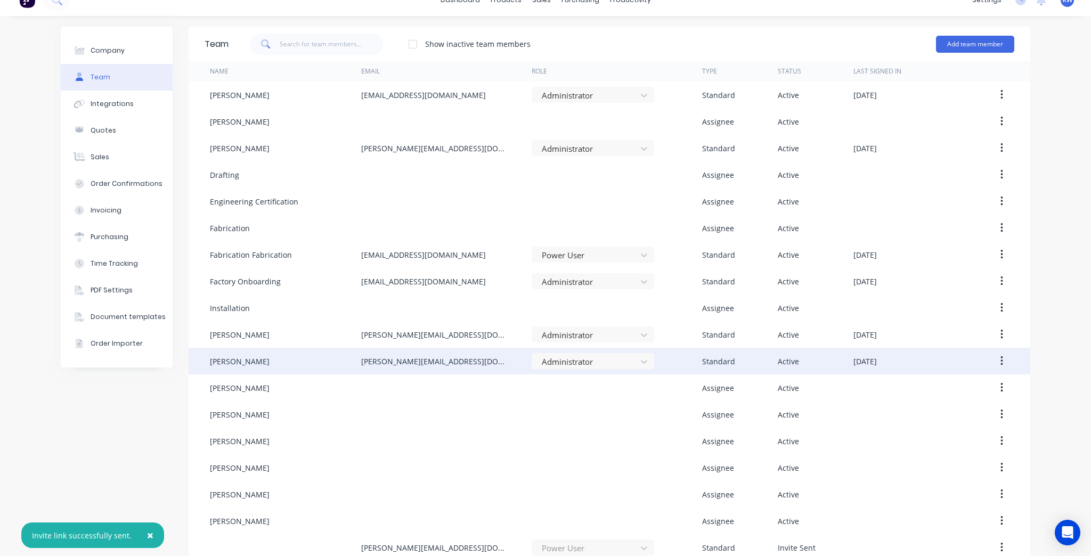
scroll to position [31, 0]
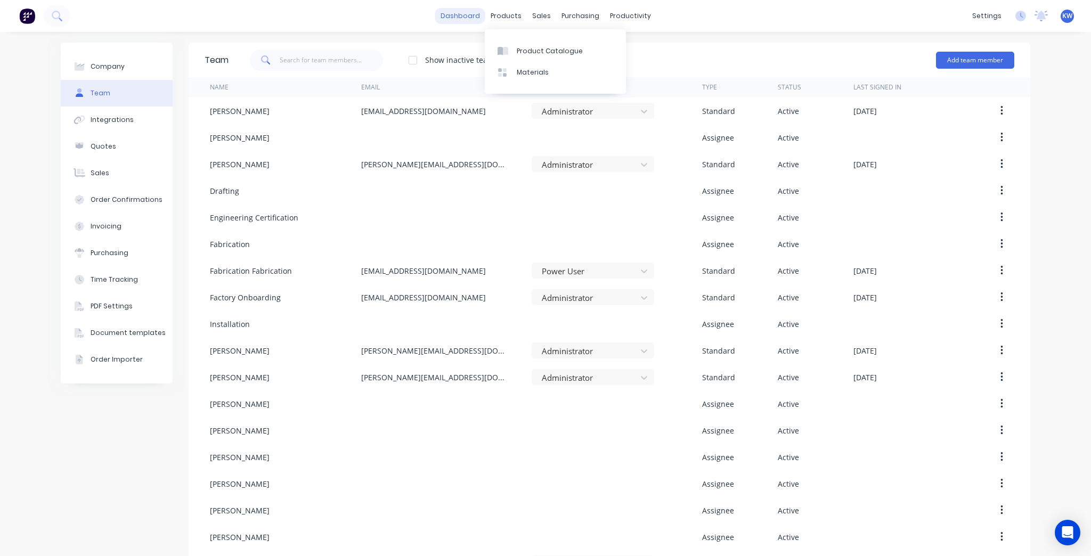
click at [449, 9] on link "dashboard" at bounding box center [460, 16] width 50 height 16
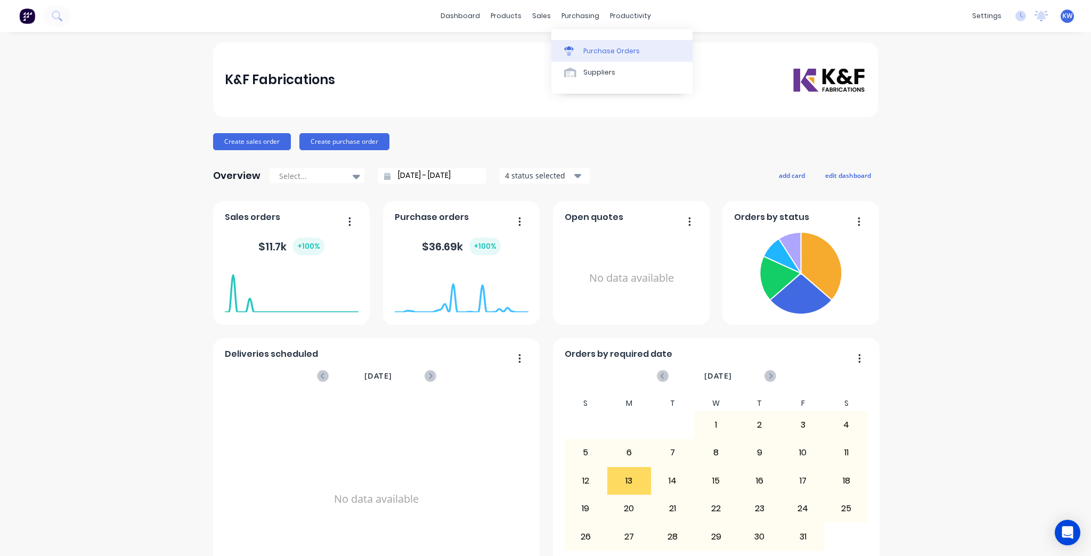
click at [586, 49] on div "Purchase Orders" at bounding box center [612, 51] width 56 height 10
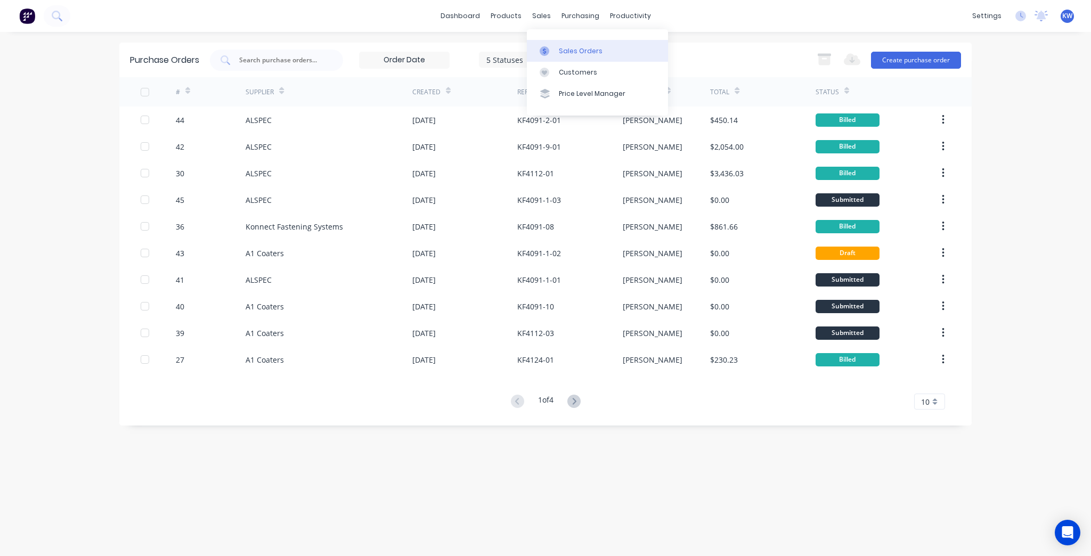
click at [573, 50] on div "Sales Orders" at bounding box center [581, 51] width 44 height 10
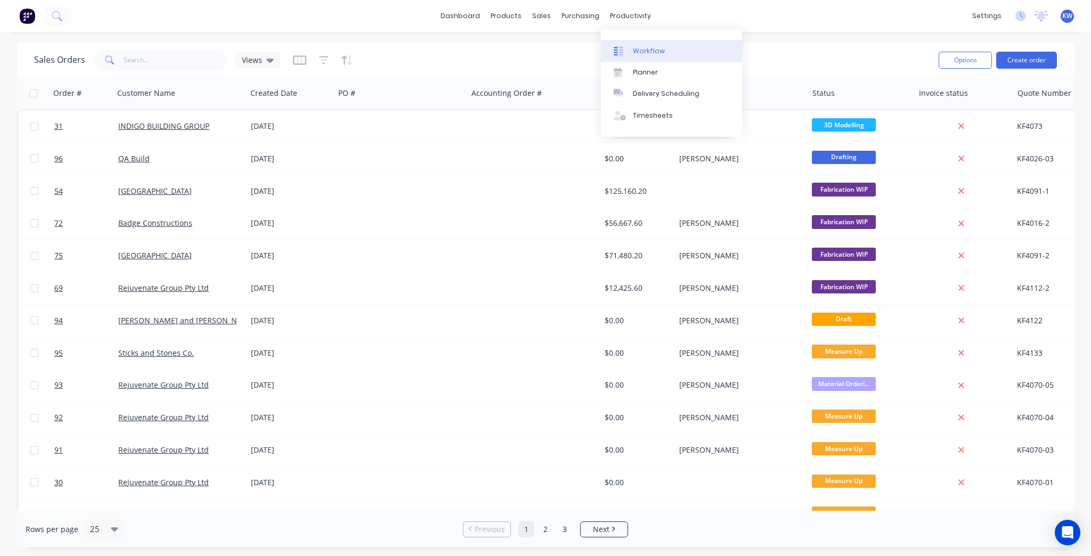
click at [630, 50] on link "Workflow" at bounding box center [671, 50] width 141 height 21
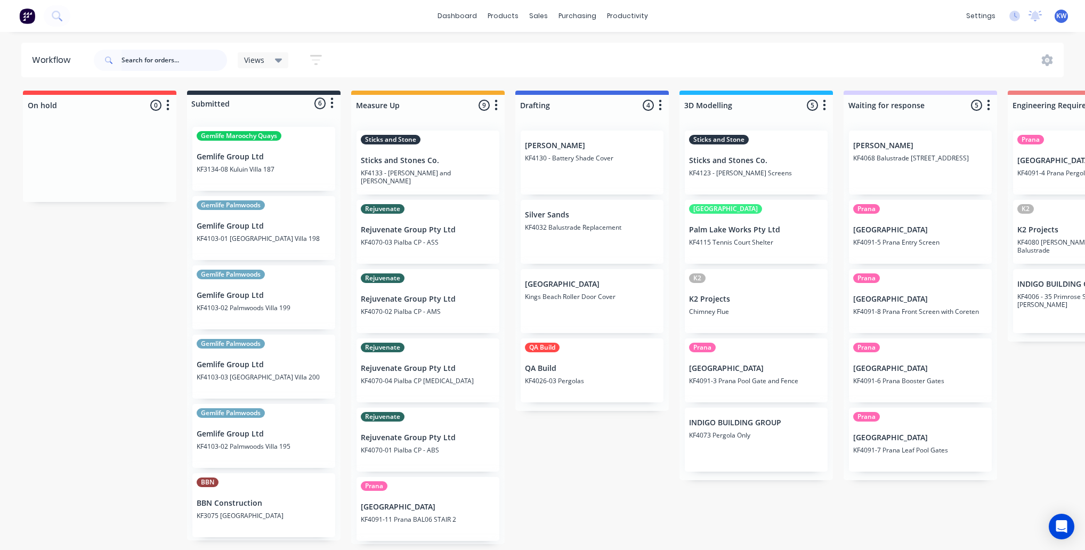
click at [207, 58] on input "text" at bounding box center [174, 60] width 106 height 21
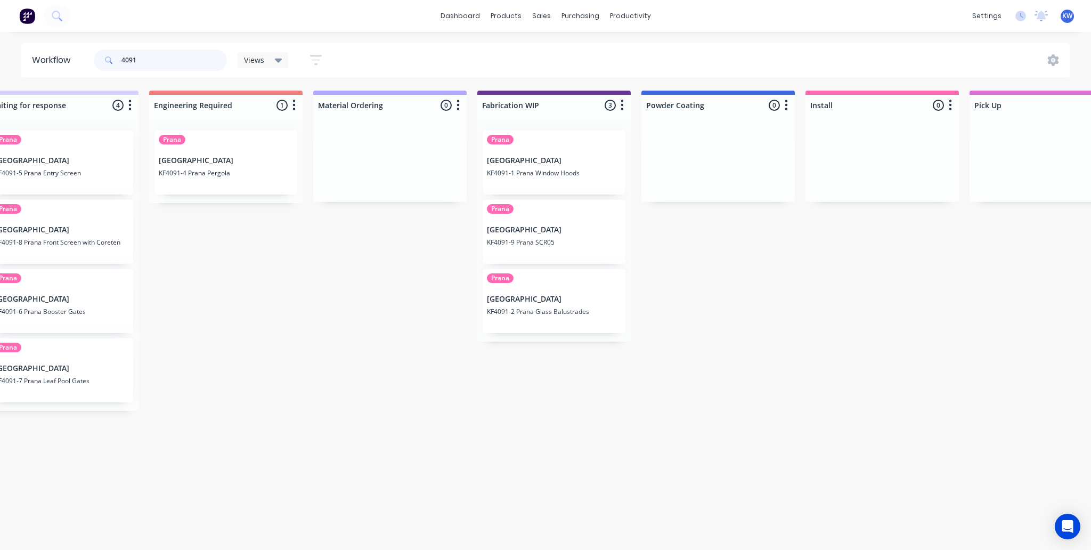
scroll to position [0, 865]
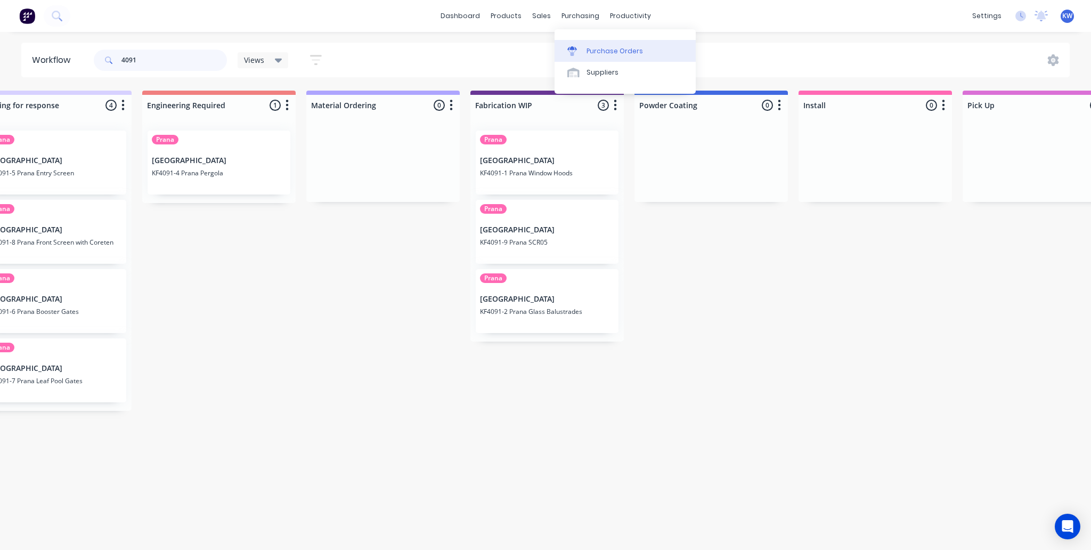
type input "4091"
click at [594, 56] on link "Purchase Orders" at bounding box center [625, 50] width 141 height 21
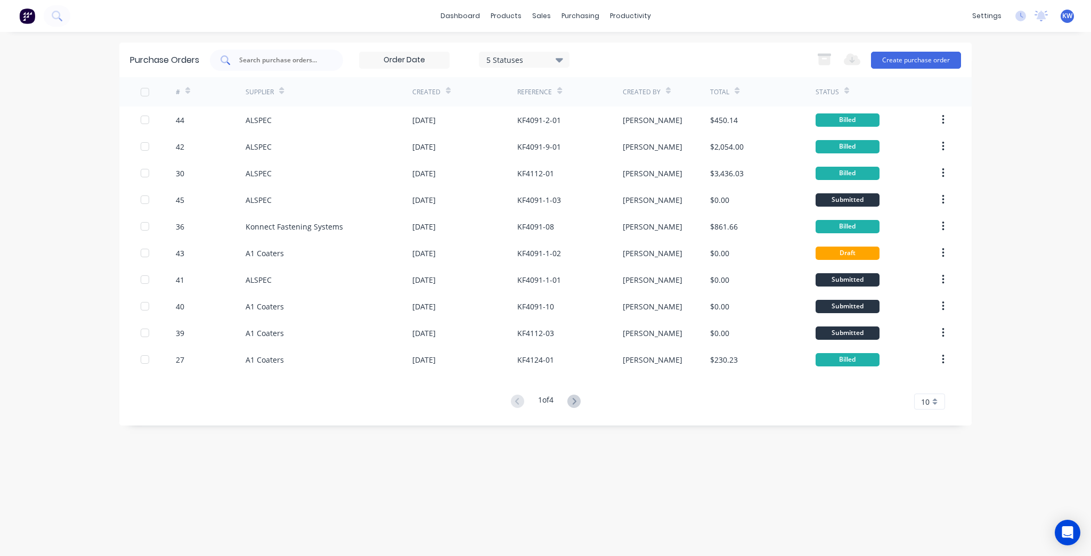
click at [320, 51] on div at bounding box center [276, 60] width 133 height 21
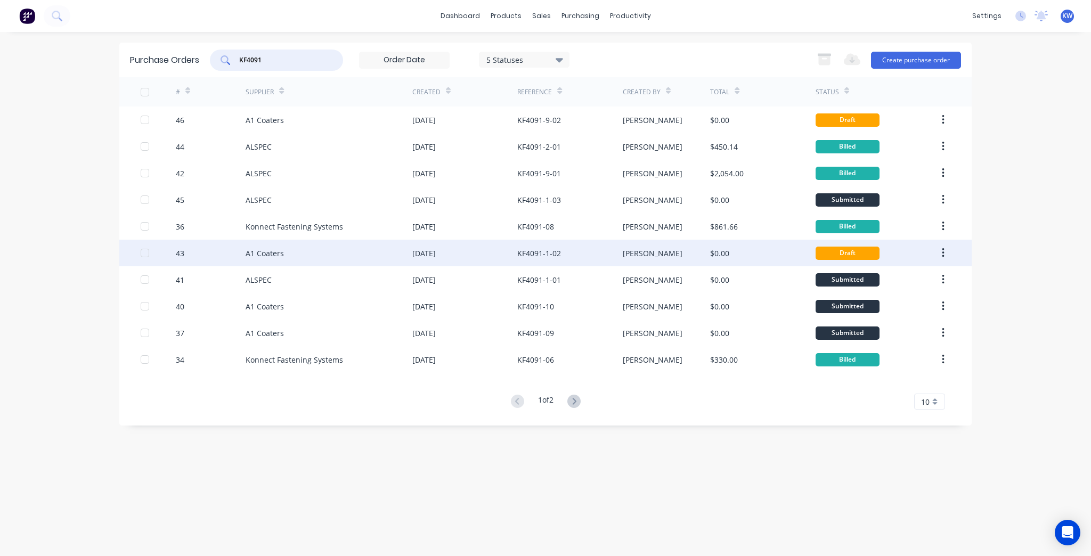
type input "KF4091"
click at [373, 258] on div "A1 Coaters" at bounding box center [329, 253] width 167 height 27
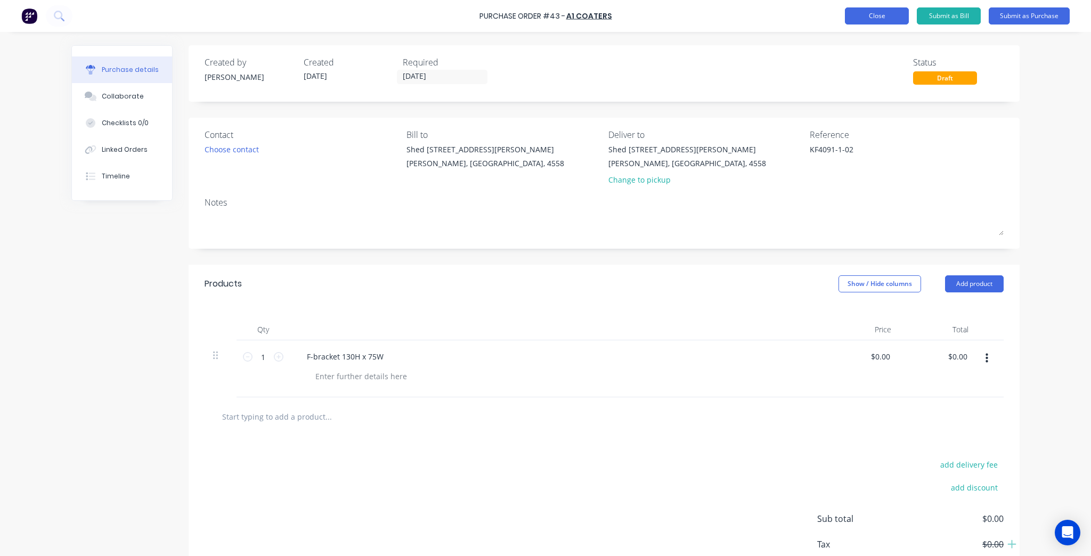
click at [881, 7] on button "Close" at bounding box center [877, 15] width 64 height 17
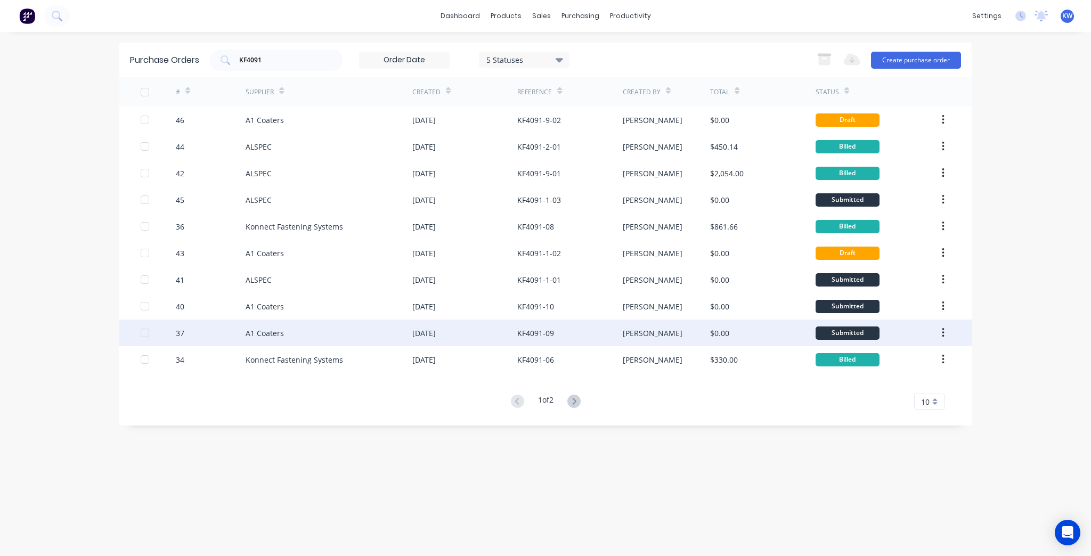
click at [417, 323] on div "[DATE]" at bounding box center [464, 333] width 105 height 27
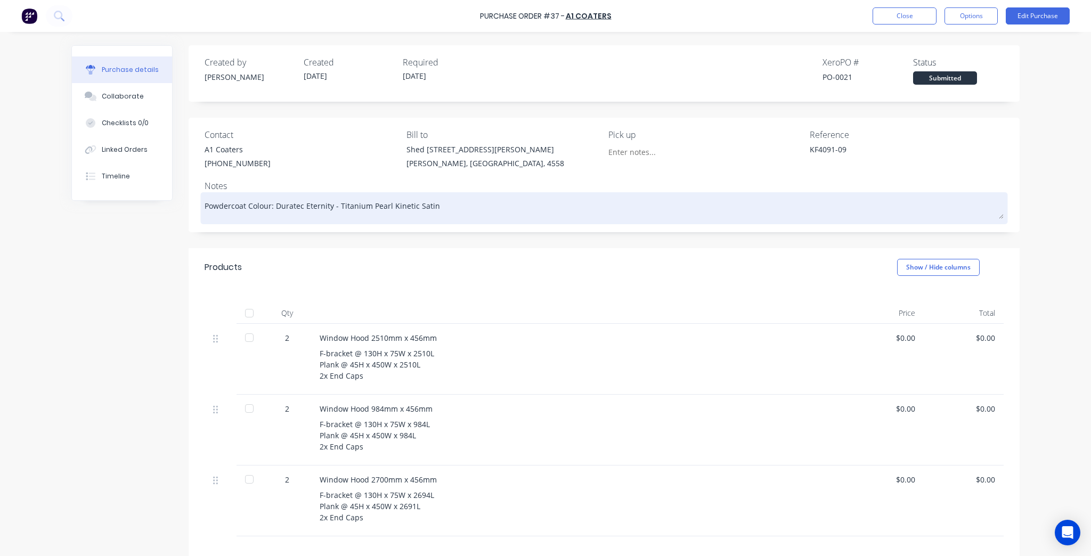
drag, startPoint x: 440, startPoint y: 200, endPoint x: 271, endPoint y: 201, distance: 169.5
click at [271, 201] on textarea "Powdercoat Colour: Duratec Eternity - Titanium Pearl Kinetic Satin" at bounding box center [604, 207] width 799 height 24
click at [276, 202] on textarea "Powdercoat Colour: Duratec Eternity - Titanium Pearl Kinetic Satin" at bounding box center [604, 207] width 799 height 24
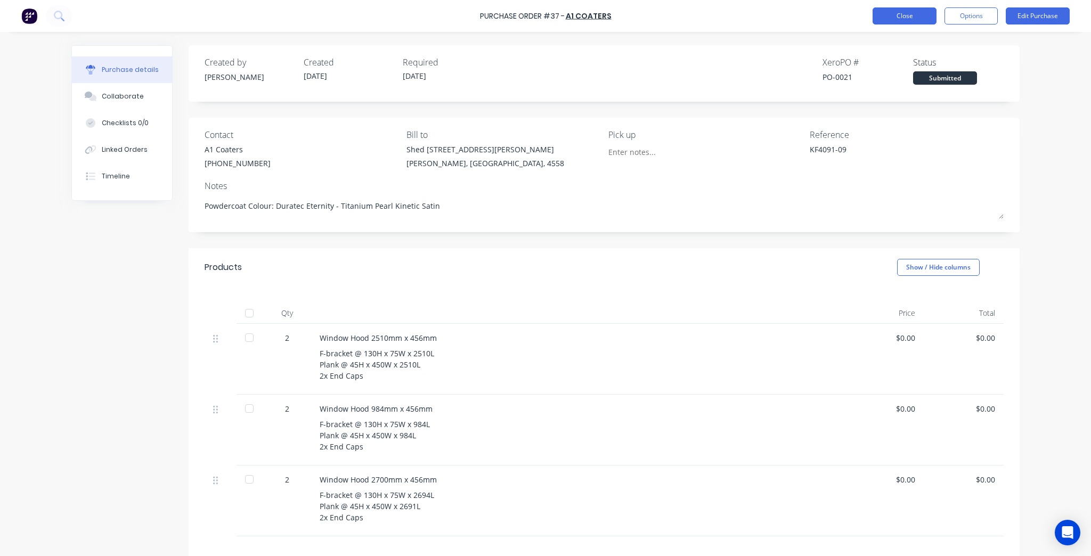
click at [875, 22] on button "Close" at bounding box center [905, 15] width 64 height 17
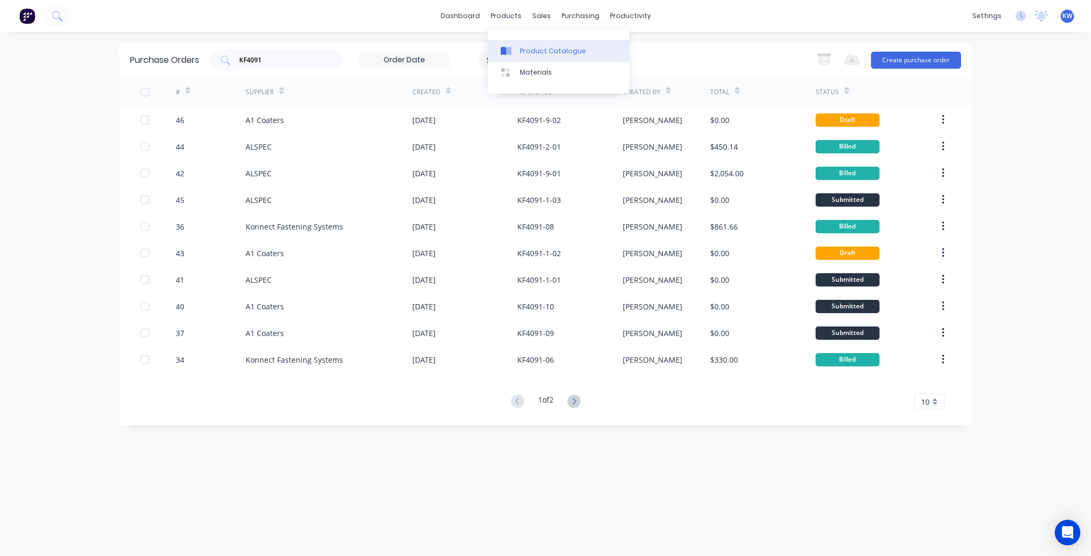
click at [519, 52] on link "Product Catalogue" at bounding box center [558, 50] width 141 height 21
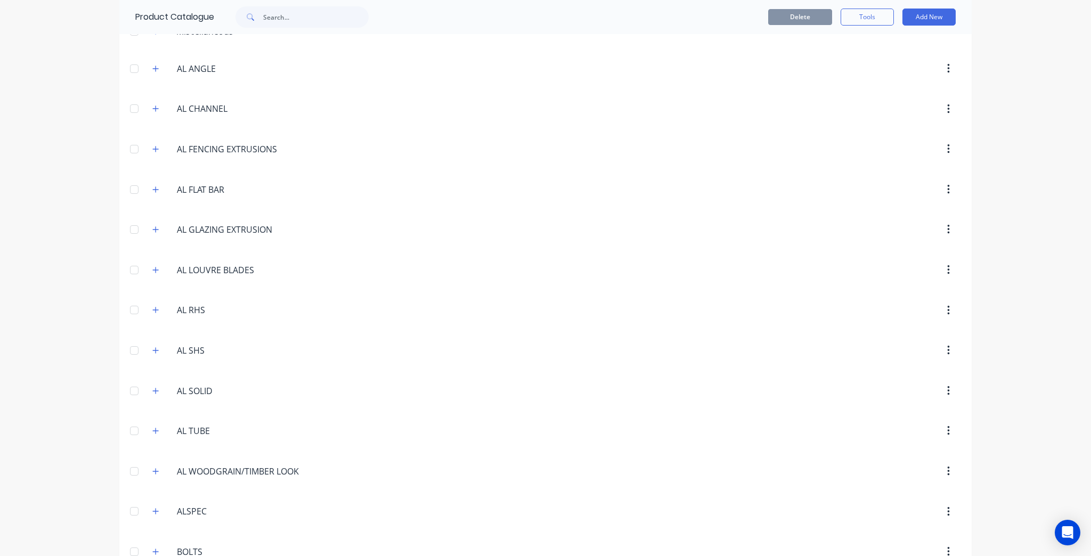
scroll to position [171, 0]
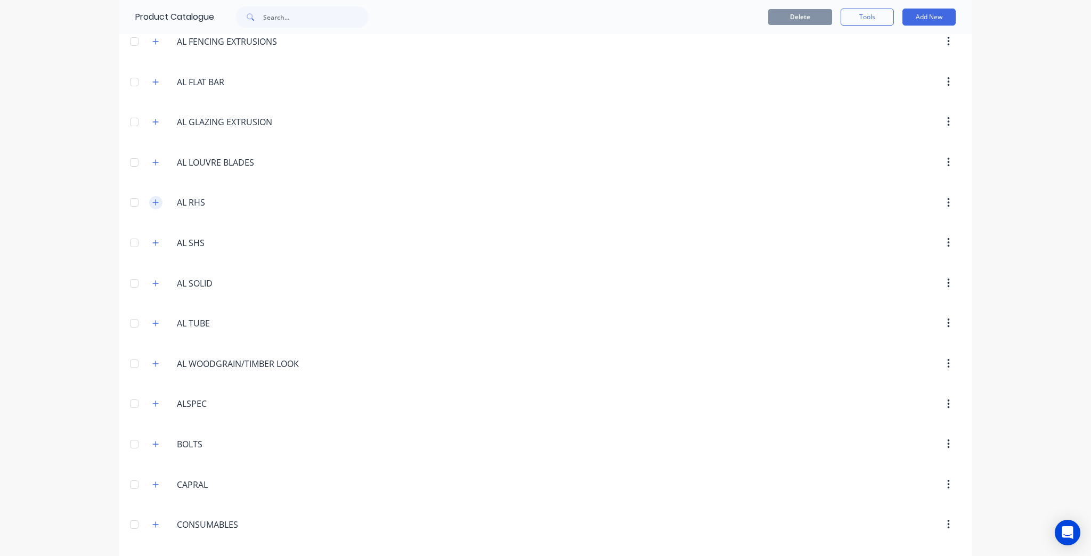
click at [157, 199] on button "button" at bounding box center [155, 202] width 13 height 13
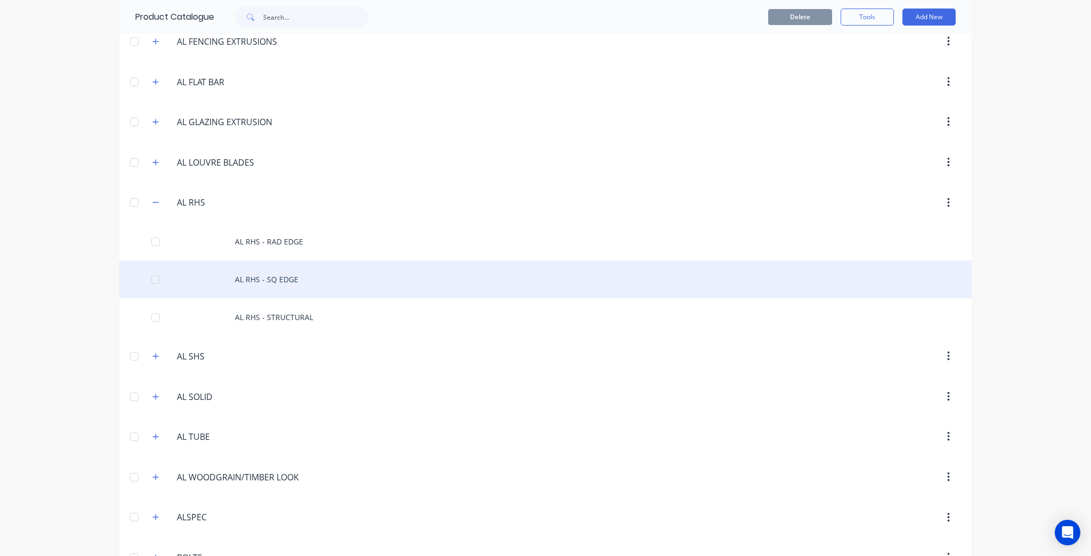
click at [301, 279] on div "AL RHS - SQ EDGE" at bounding box center [545, 280] width 853 height 38
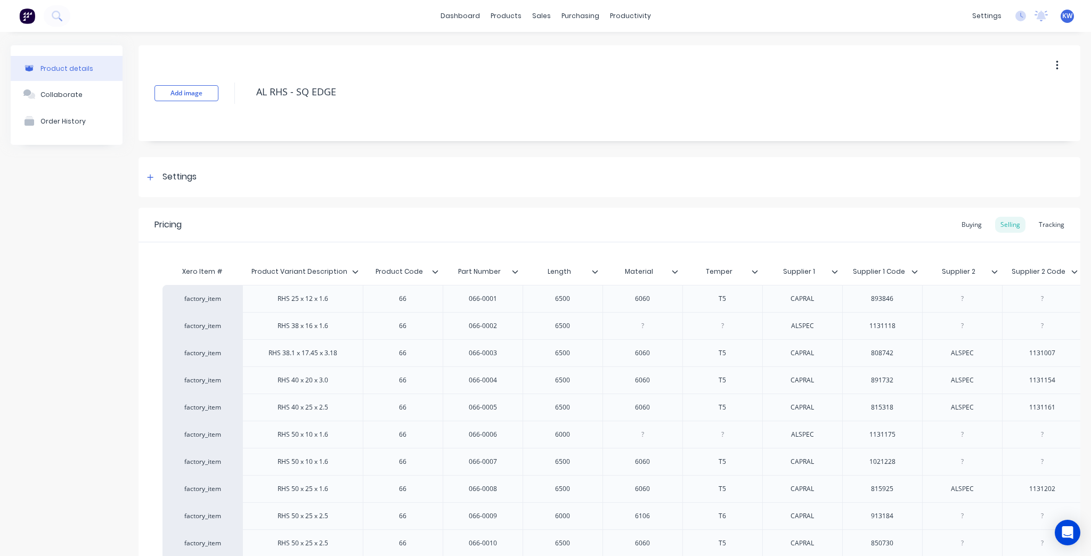
click at [438, 282] on div "Product Code" at bounding box center [403, 271] width 80 height 27
click at [439, 271] on div at bounding box center [439, 272] width 6 height 10
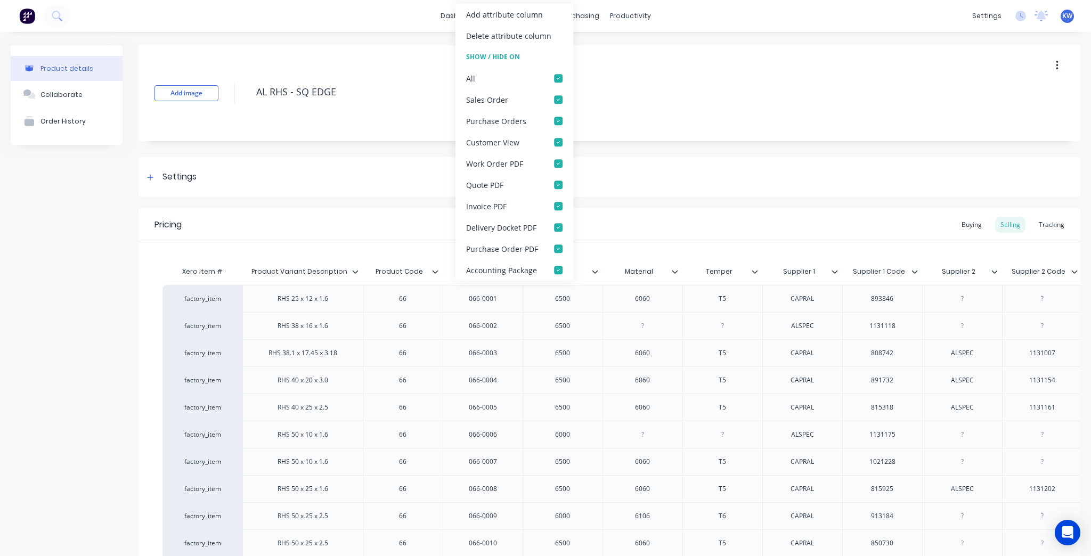
click at [439, 271] on div at bounding box center [439, 272] width 6 height 10
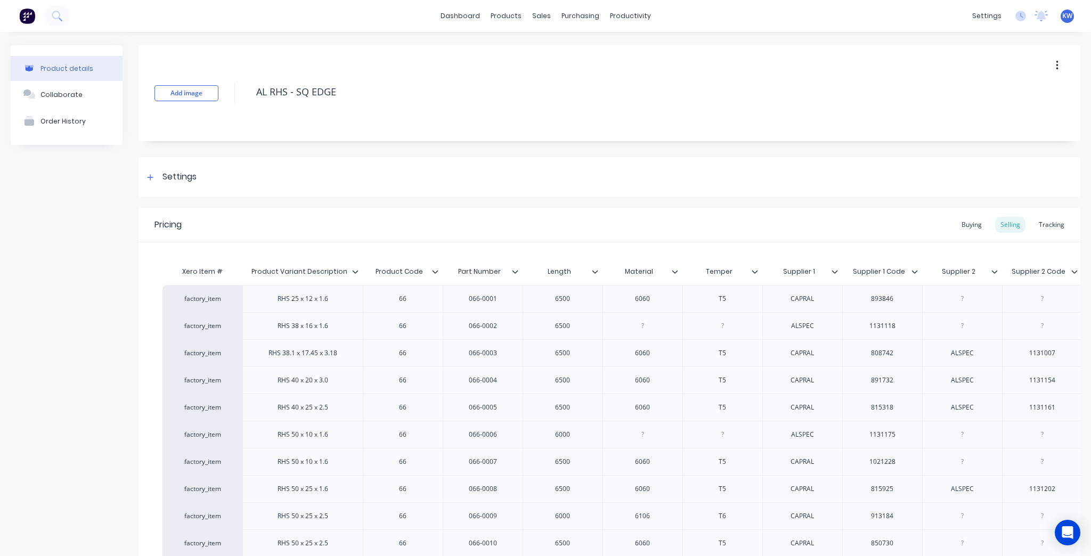
click at [440, 277] on div "Product Code" at bounding box center [403, 271] width 80 height 27
click at [440, 273] on div at bounding box center [439, 272] width 6 height 10
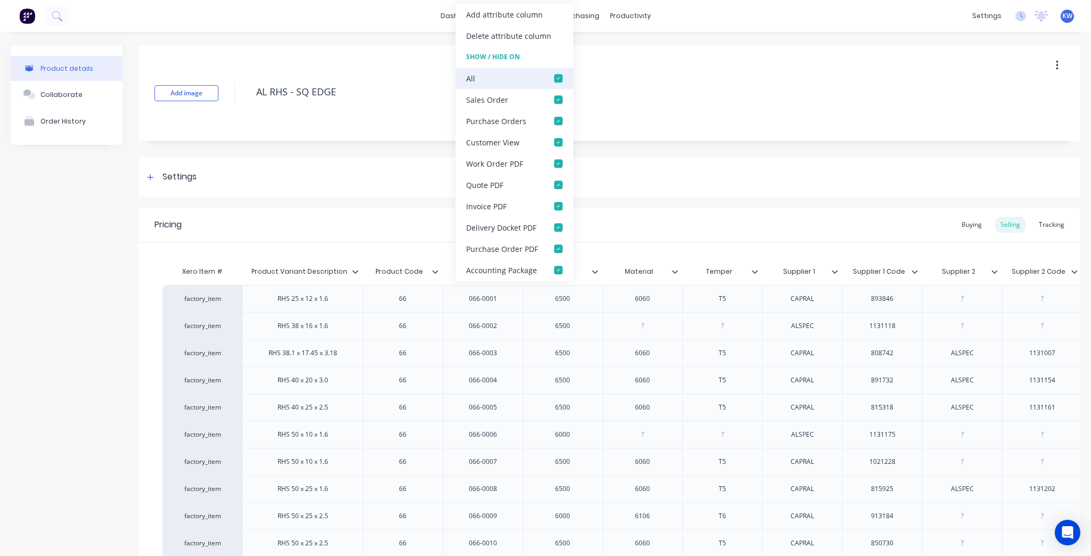
click at [554, 80] on div at bounding box center [558, 78] width 21 height 21
click at [420, 194] on div "Settings" at bounding box center [610, 177] width 942 height 40
type textarea "x"
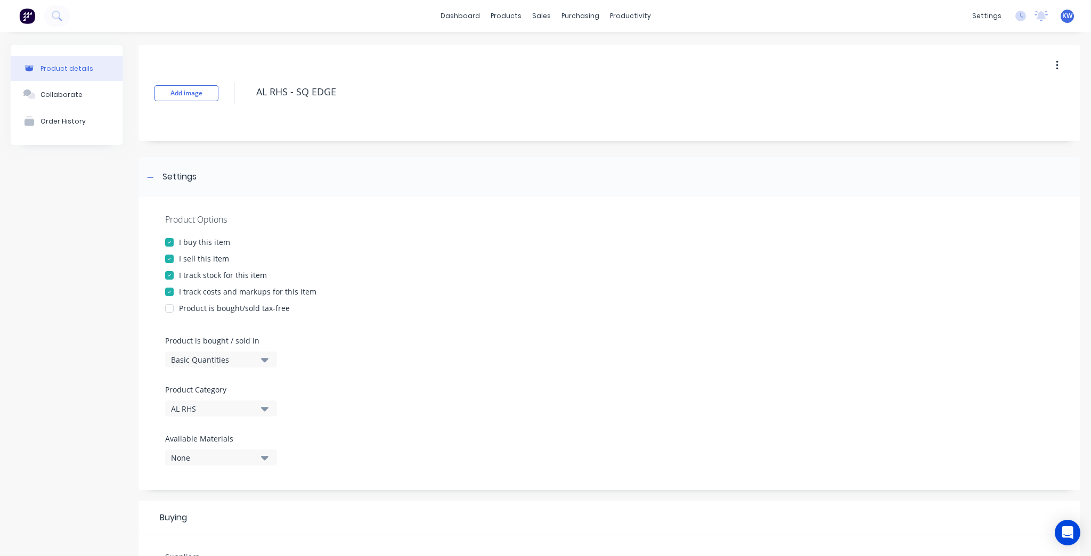
scroll to position [341, 0]
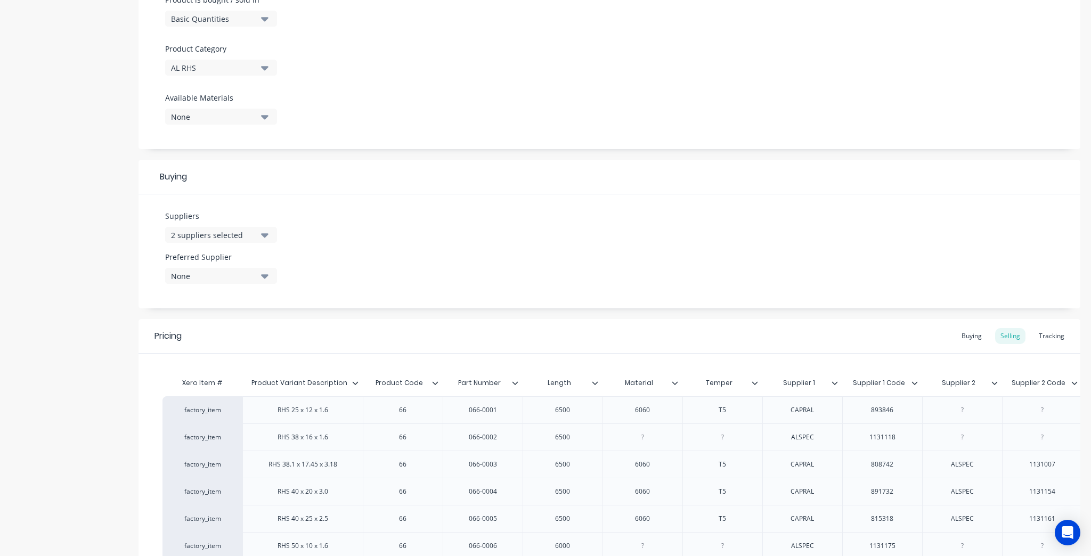
click at [509, 388] on div "Part Number" at bounding box center [480, 383] width 74 height 27
type input "Part Number"
click at [522, 383] on div at bounding box center [519, 383] width 6 height 10
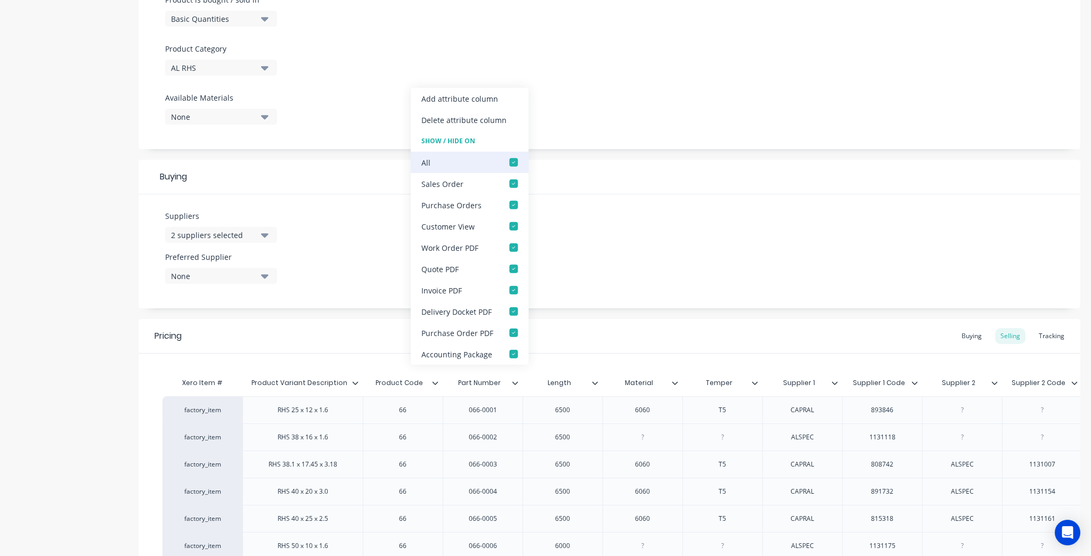
click at [517, 164] on div at bounding box center [513, 162] width 21 height 21
type textarea "x"
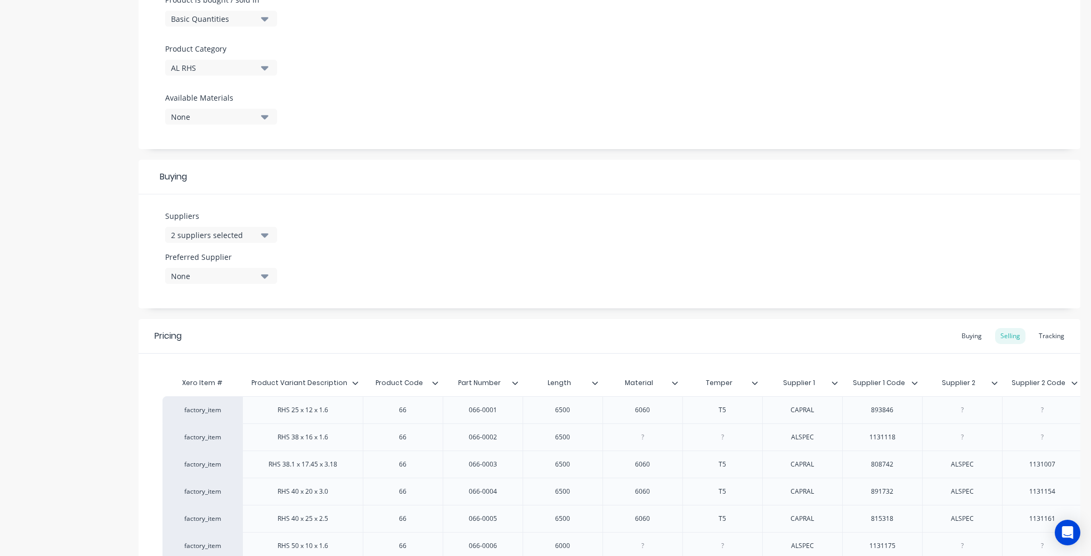
click at [592, 392] on div "Length" at bounding box center [560, 383] width 74 height 27
type input "Length"
click at [596, 380] on icon at bounding box center [595, 383] width 6 height 6
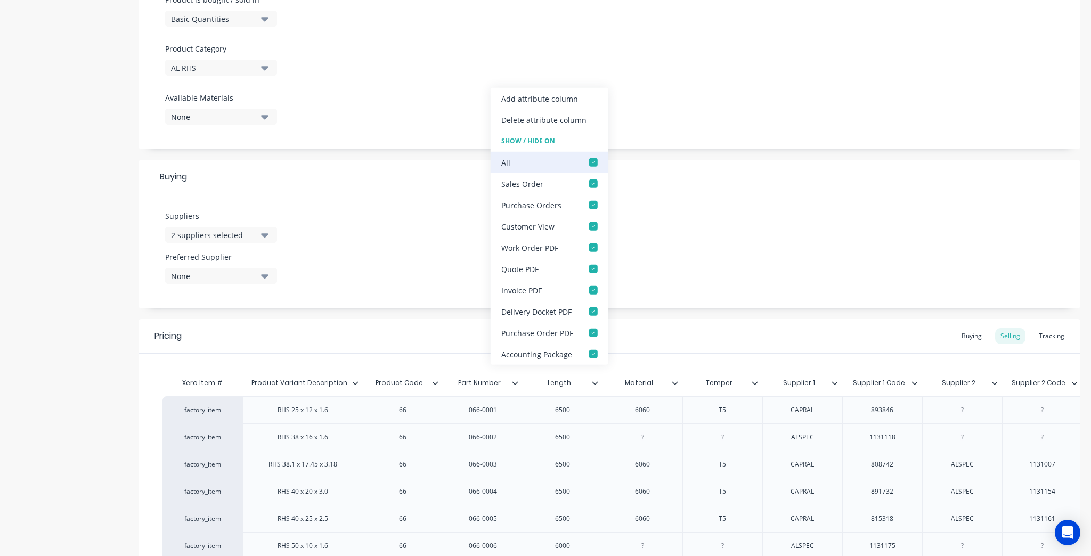
click at [587, 159] on div at bounding box center [593, 162] width 21 height 21
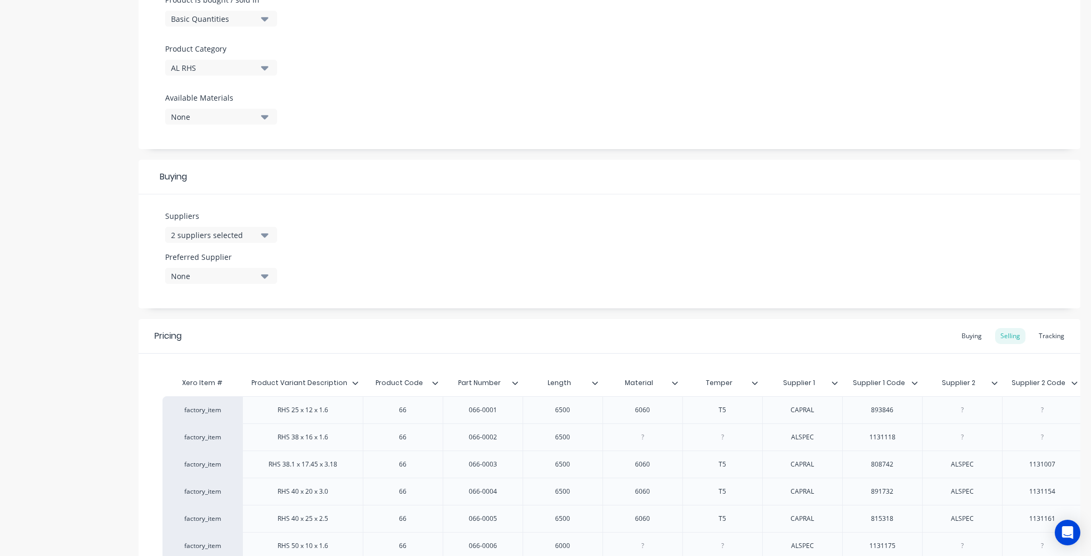
click at [672, 383] on icon at bounding box center [675, 383] width 6 height 6
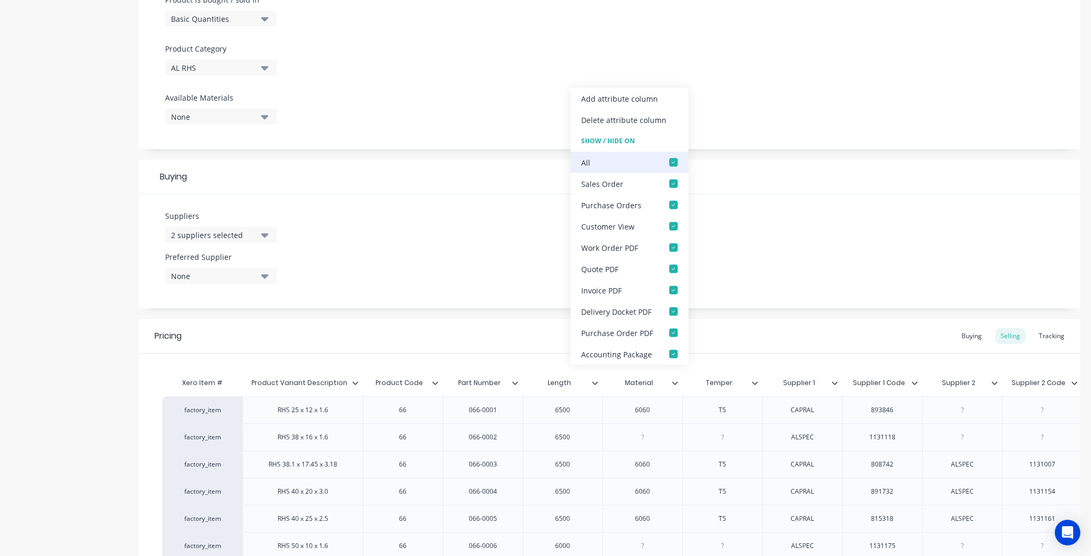
click at [671, 161] on div at bounding box center [673, 162] width 21 height 21
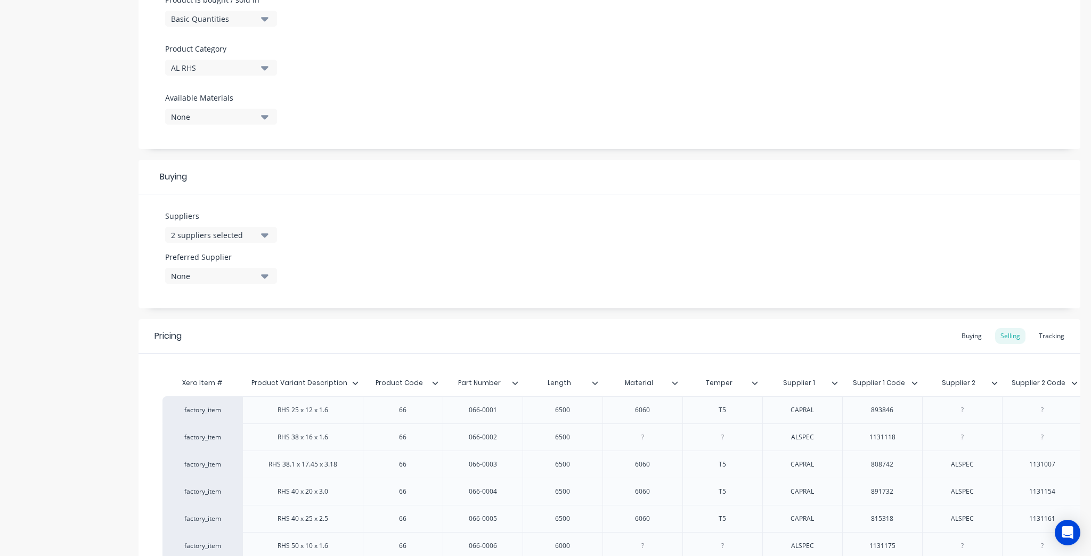
click at [755, 383] on icon at bounding box center [755, 383] width 6 height 6
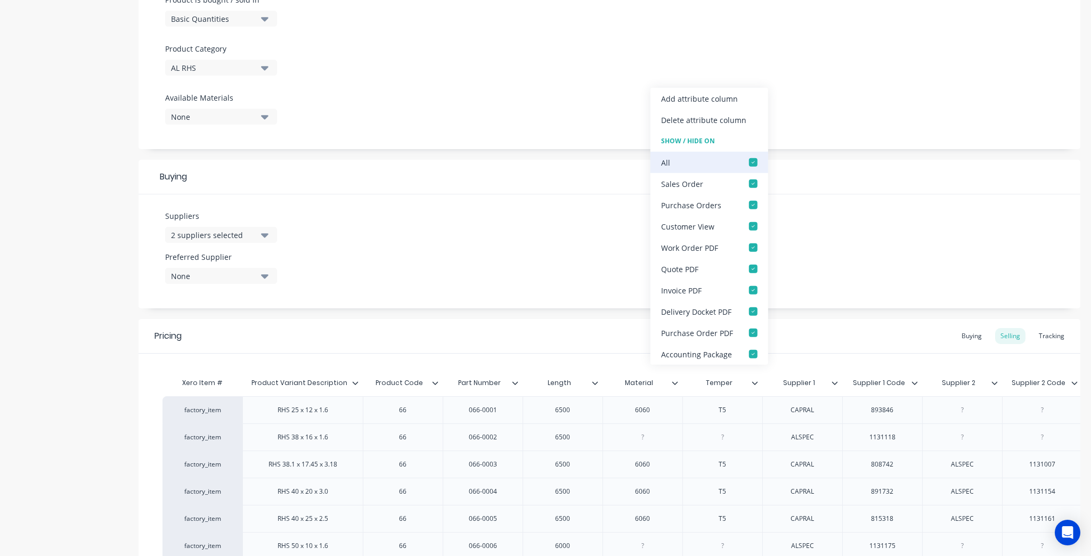
click at [757, 164] on div at bounding box center [753, 162] width 21 height 21
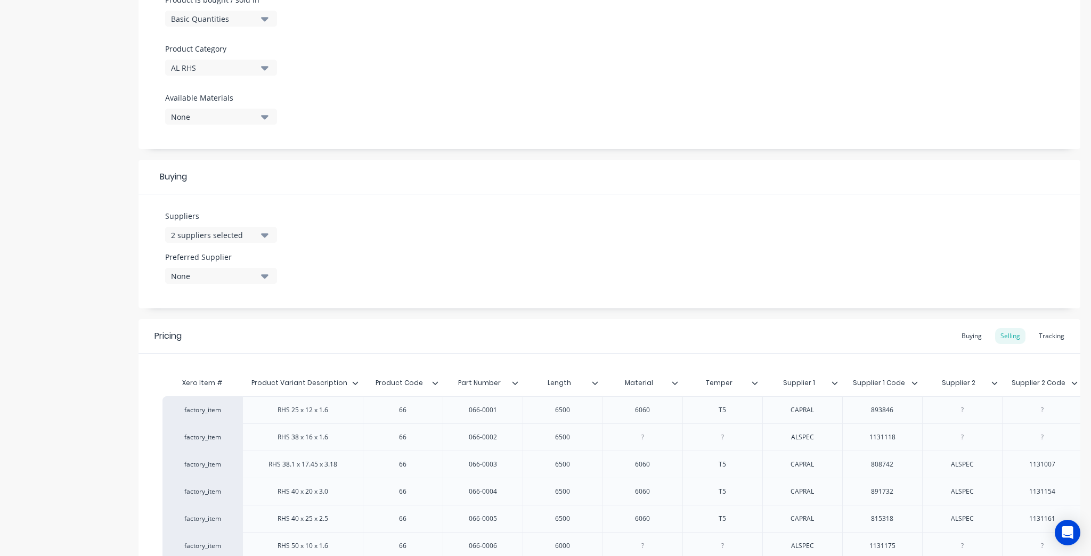
click at [832, 380] on icon at bounding box center [835, 383] width 6 height 6
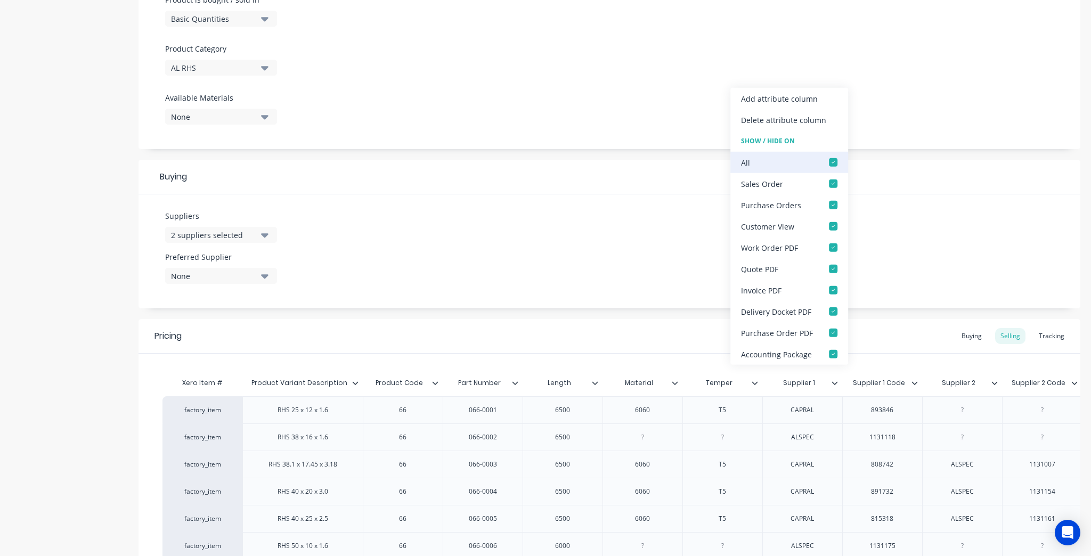
click at [836, 166] on div at bounding box center [833, 162] width 21 height 21
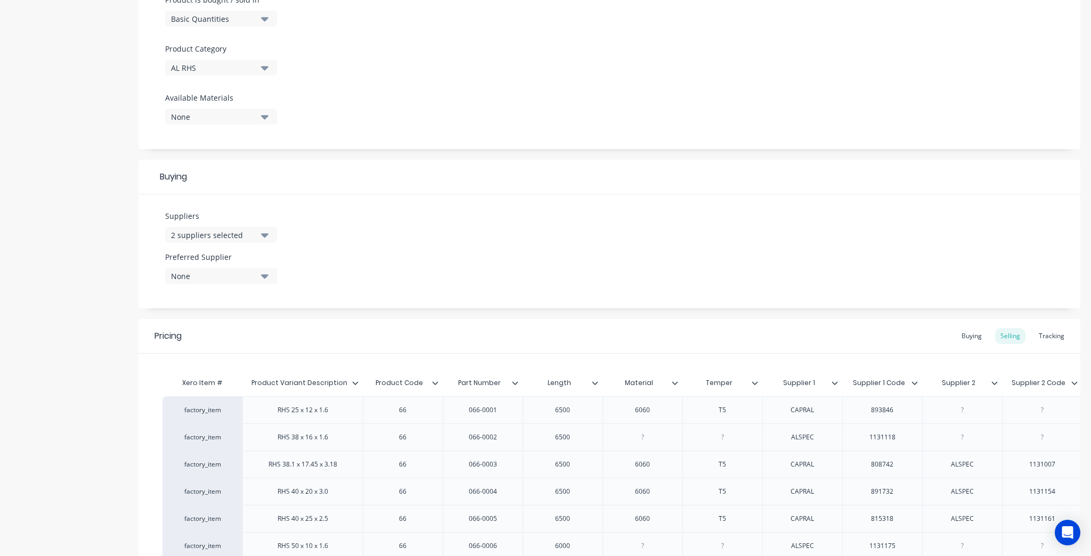
click at [912, 381] on icon at bounding box center [915, 383] width 6 height 6
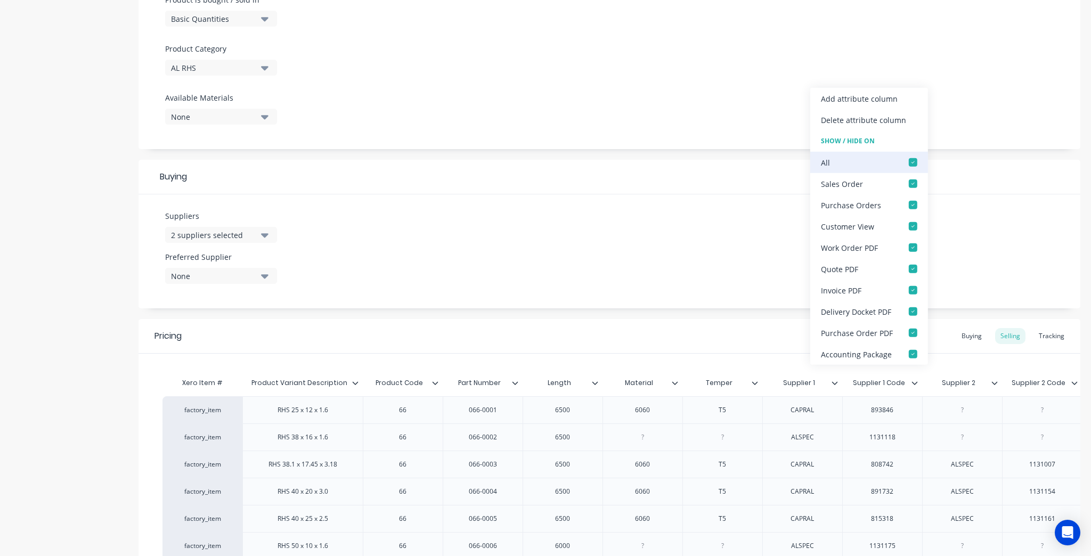
click at [912, 162] on div at bounding box center [913, 162] width 21 height 21
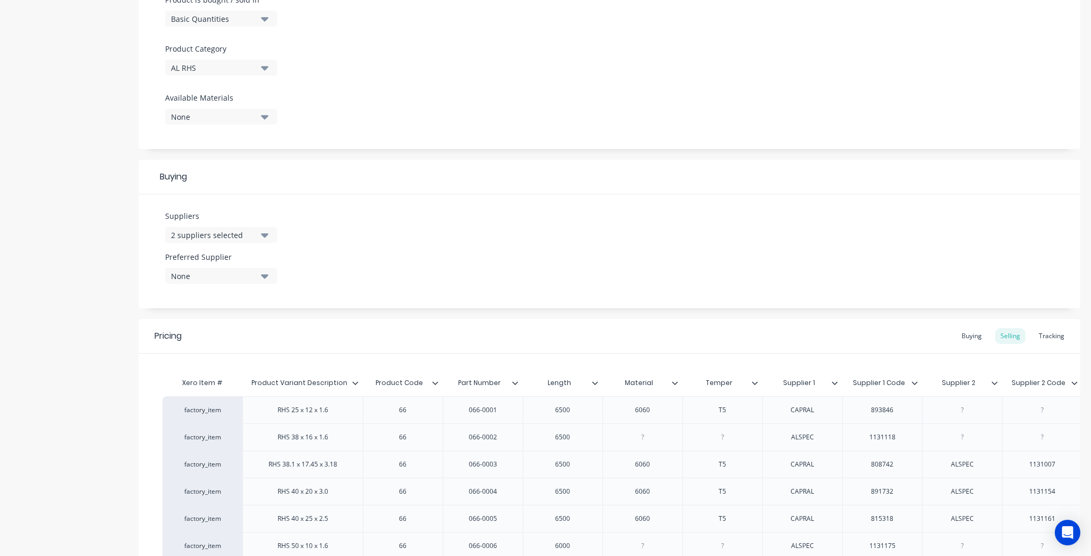
click at [995, 385] on icon at bounding box center [995, 383] width 6 height 6
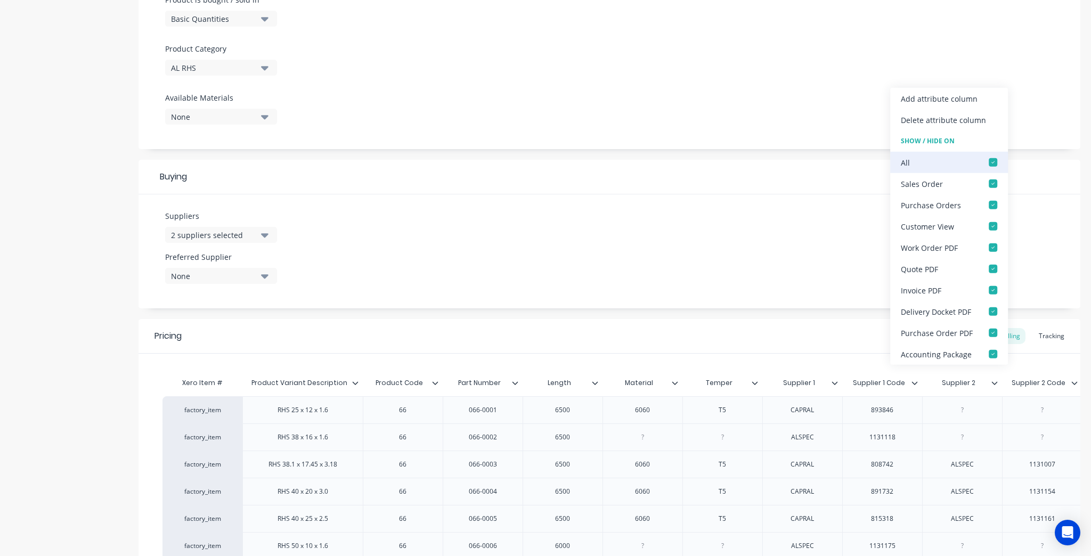
click at [991, 161] on div at bounding box center [993, 162] width 21 height 21
click at [806, 224] on div "Suppliers 2 suppliers selected Preferred Supplier None" at bounding box center [610, 252] width 942 height 114
type textarea "x"
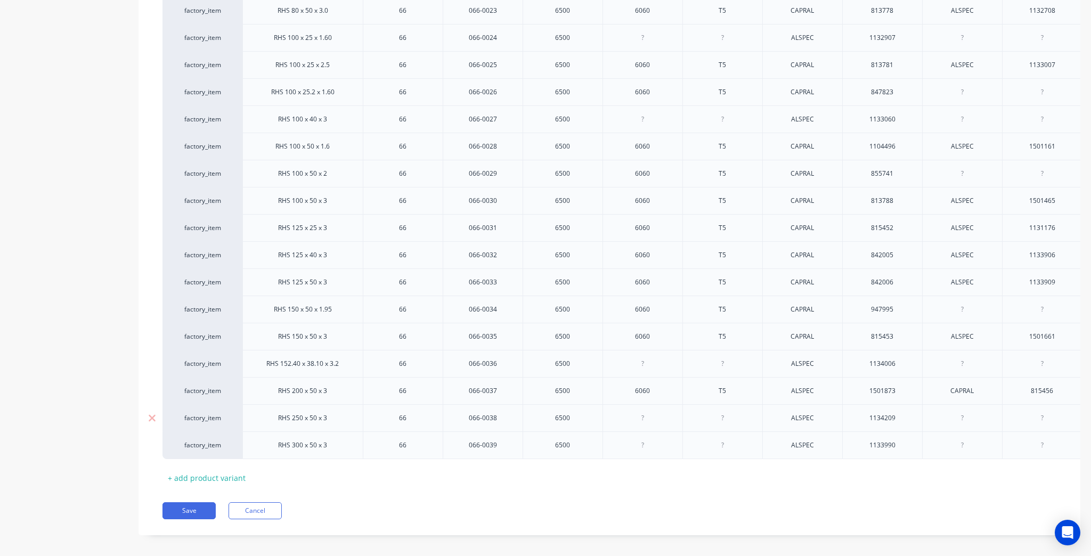
scroll to position [1349, 0]
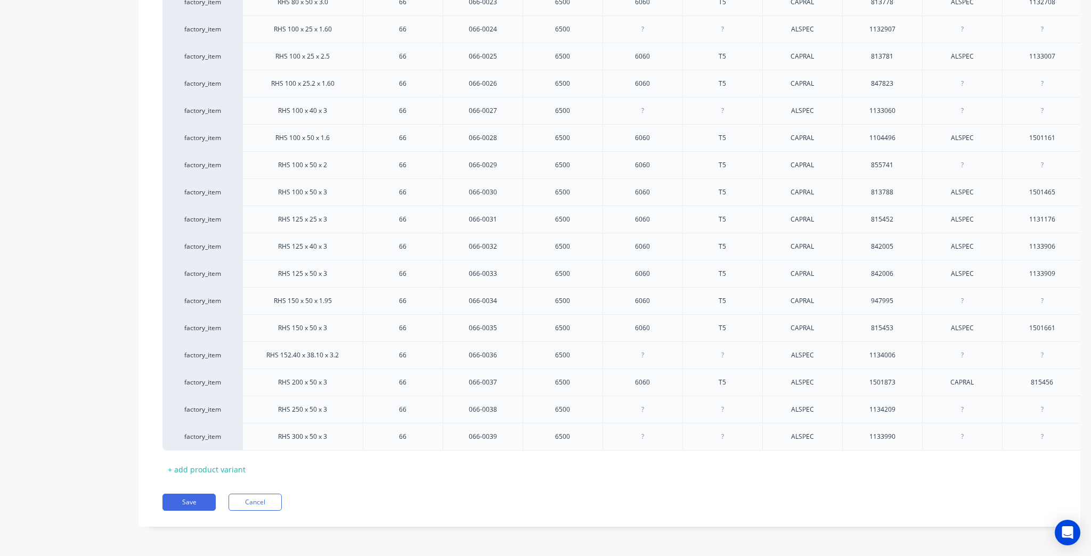
drag, startPoint x: 726, startPoint y: 478, endPoint x: 747, endPoint y: 476, distance: 20.3
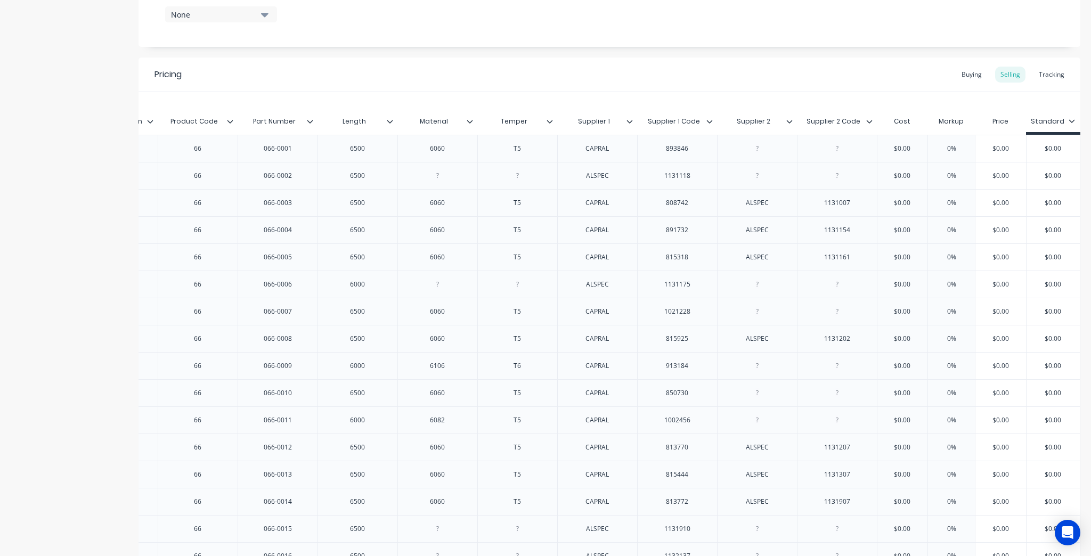
scroll to position [411, 0]
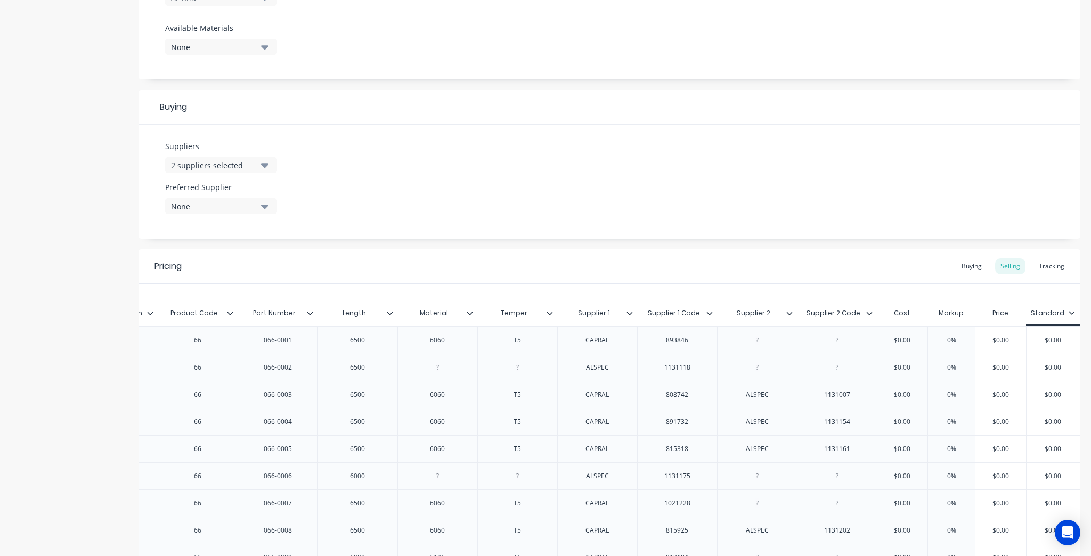
type input "Supplier 2 Code"
click at [858, 315] on input "Supplier 2 Code" at bounding box center [834, 314] width 74 height 10
click at [866, 313] on icon at bounding box center [869, 313] width 6 height 6
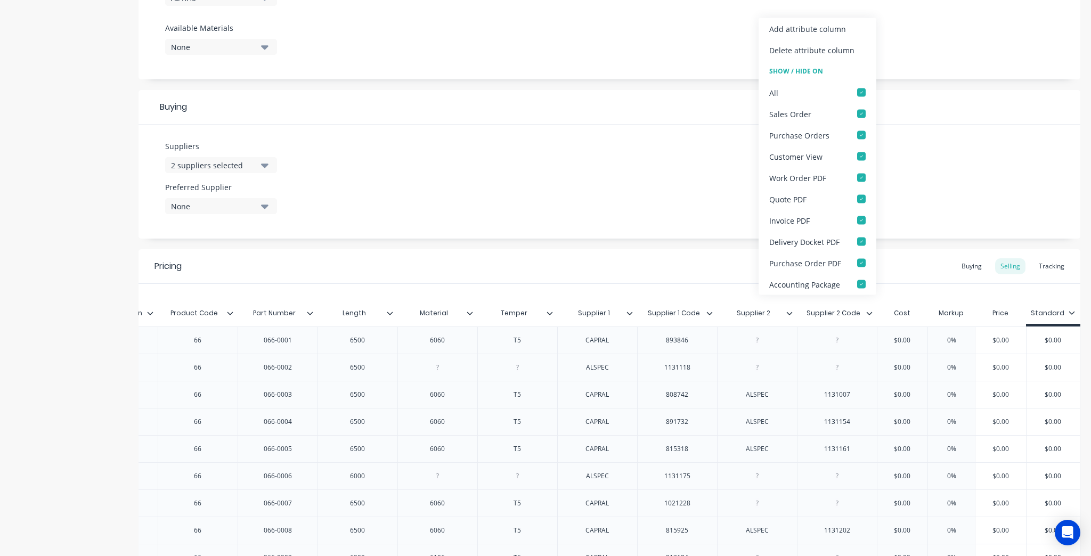
click at [866, 313] on icon at bounding box center [869, 313] width 6 height 6
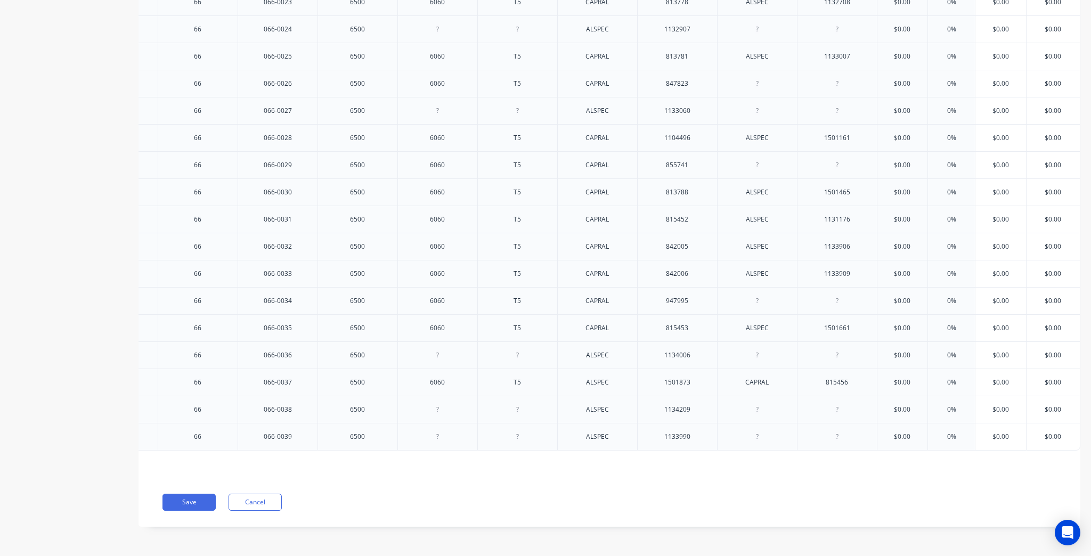
scroll to position [0, 0]
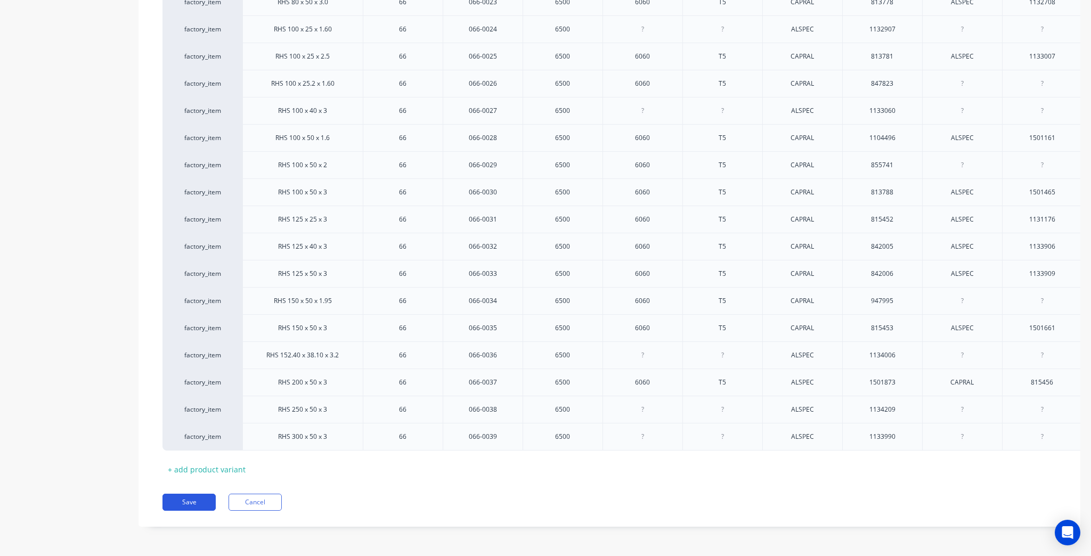
click at [185, 503] on button "Save" at bounding box center [189, 502] width 53 height 17
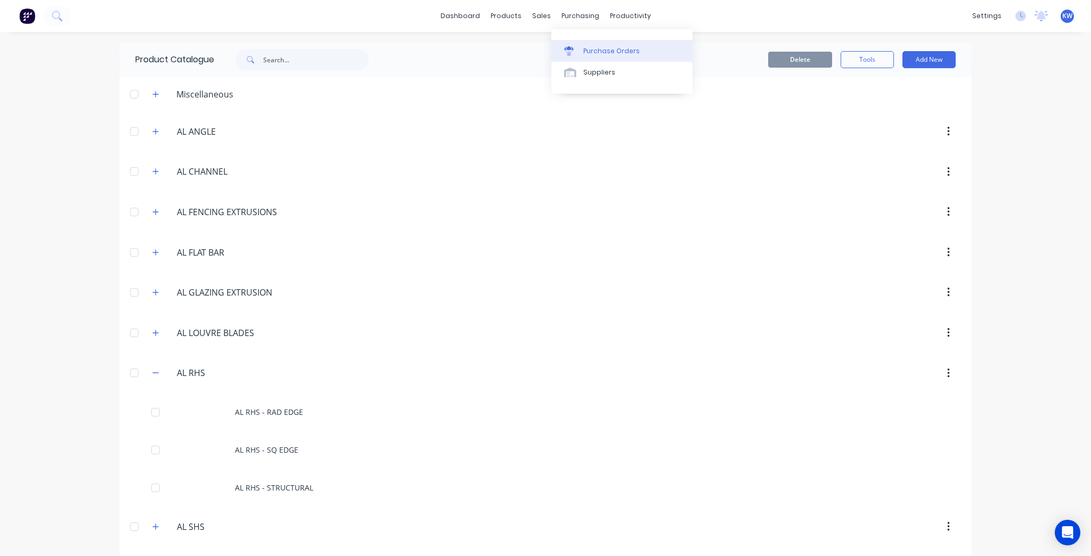
click at [582, 50] on link "Purchase Orders" at bounding box center [622, 50] width 141 height 21
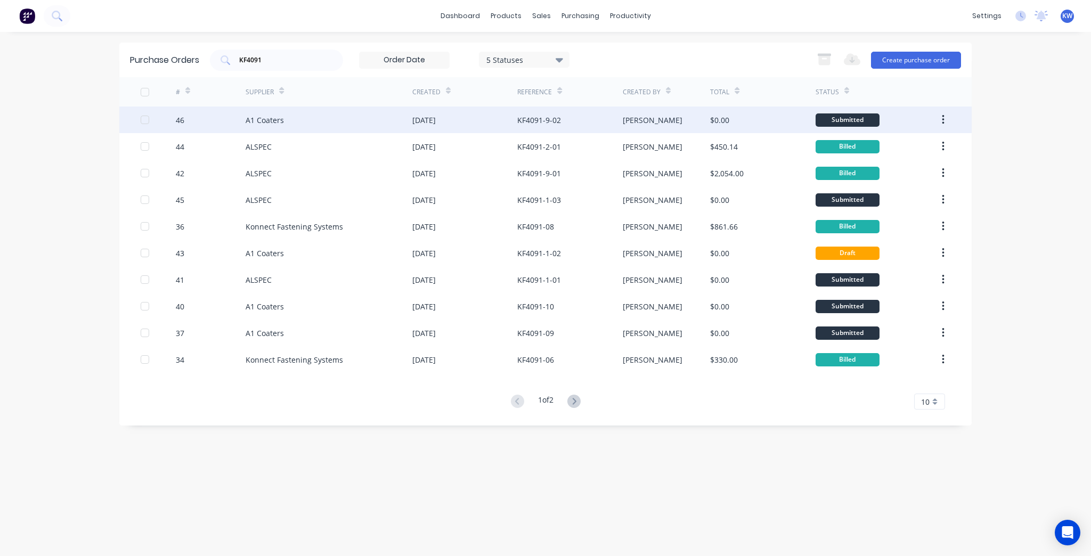
click at [727, 111] on div "$0.00" at bounding box center [762, 120] width 105 height 27
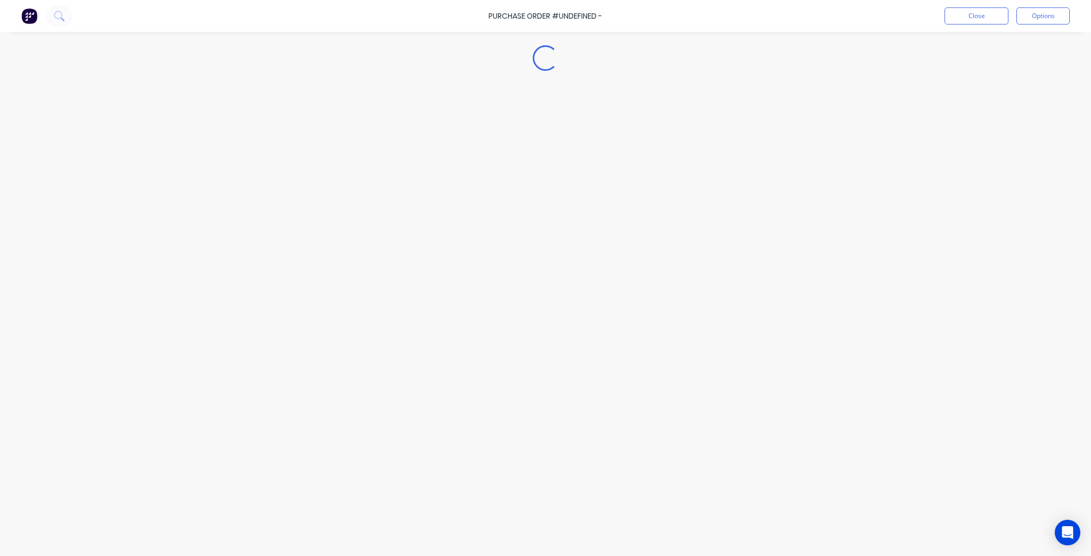
type textarea "x"
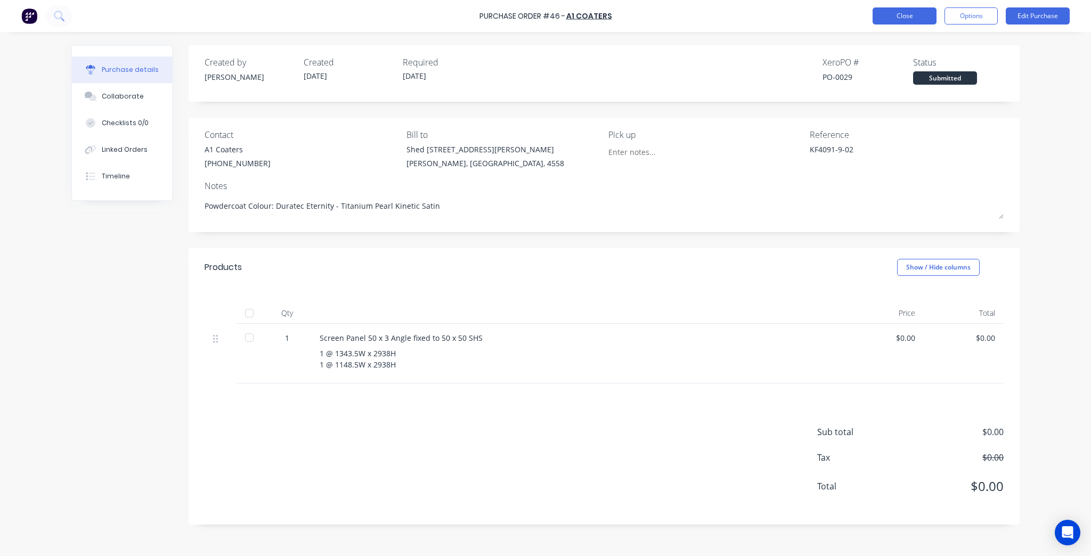
click at [915, 17] on button "Close" at bounding box center [905, 15] width 64 height 17
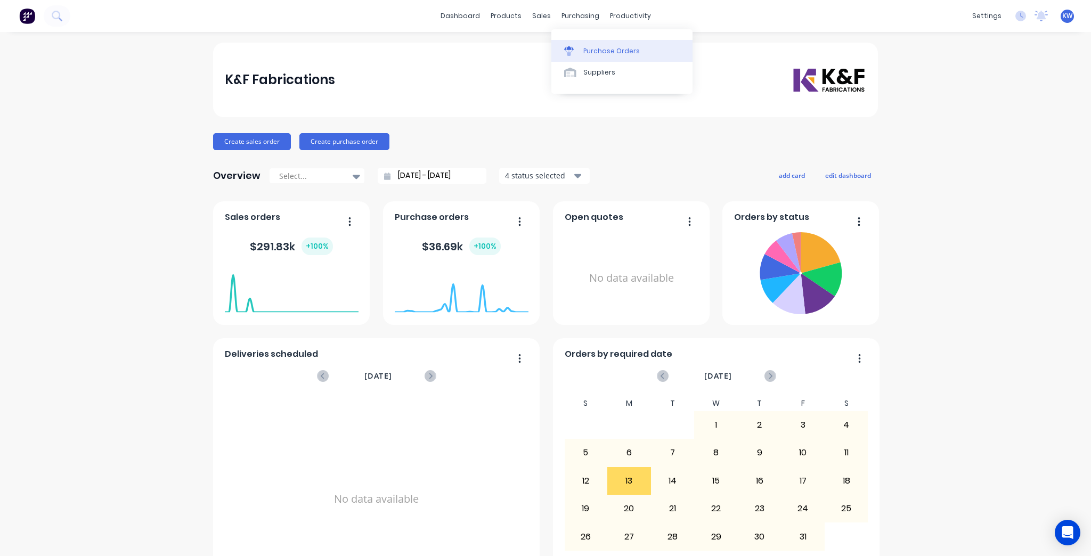
drag, startPoint x: 584, startPoint y: 36, endPoint x: 582, endPoint y: 47, distance: 11.8
click at [582, 45] on div "Purchase Orders Suppliers" at bounding box center [622, 61] width 141 height 64
click at [582, 47] on link "Purchase Orders" at bounding box center [622, 50] width 141 height 21
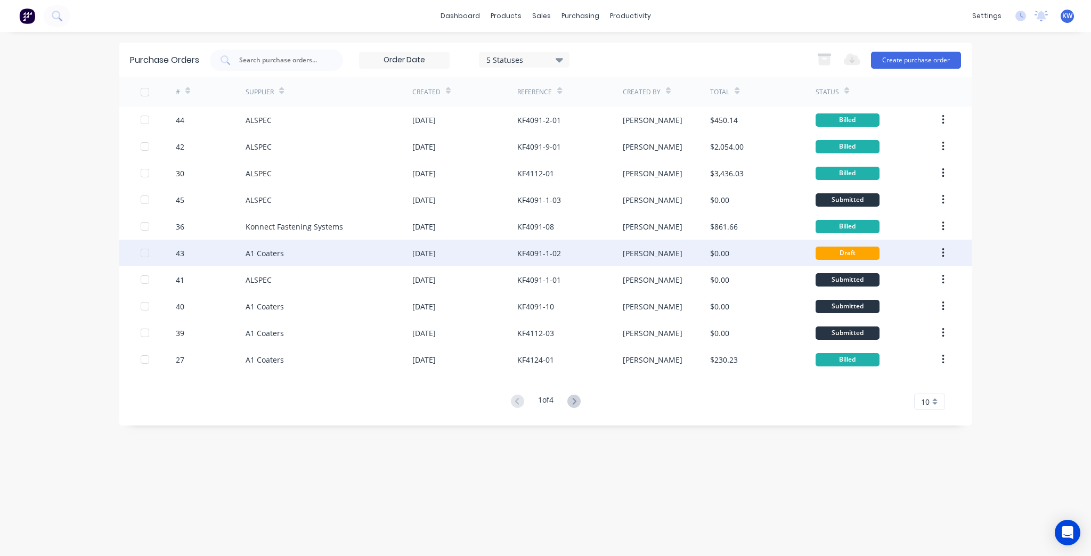
click at [499, 249] on div "[DATE]" at bounding box center [464, 253] width 105 height 27
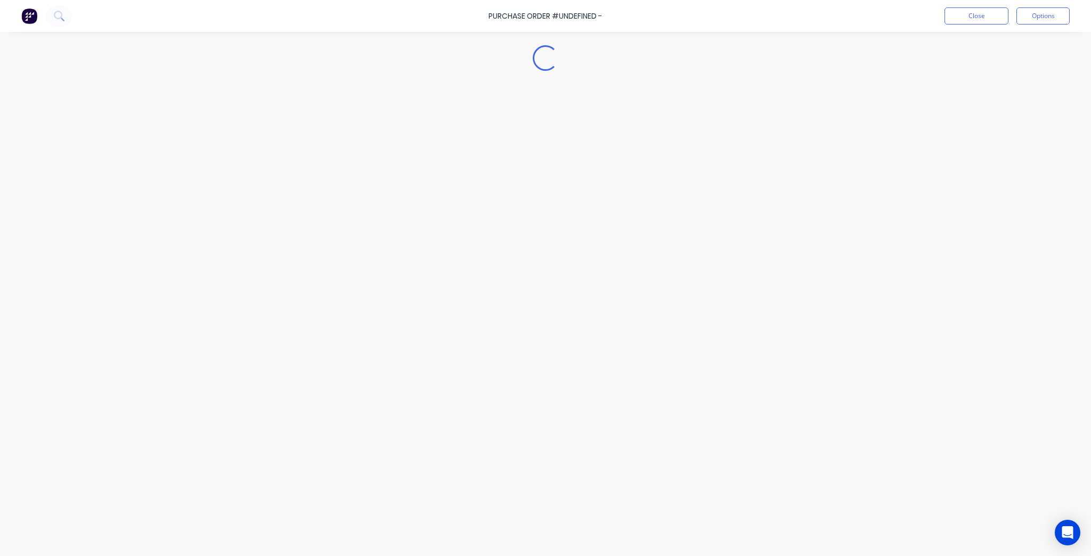
click at [499, 249] on div "Loading..." at bounding box center [546, 262] width 970 height 503
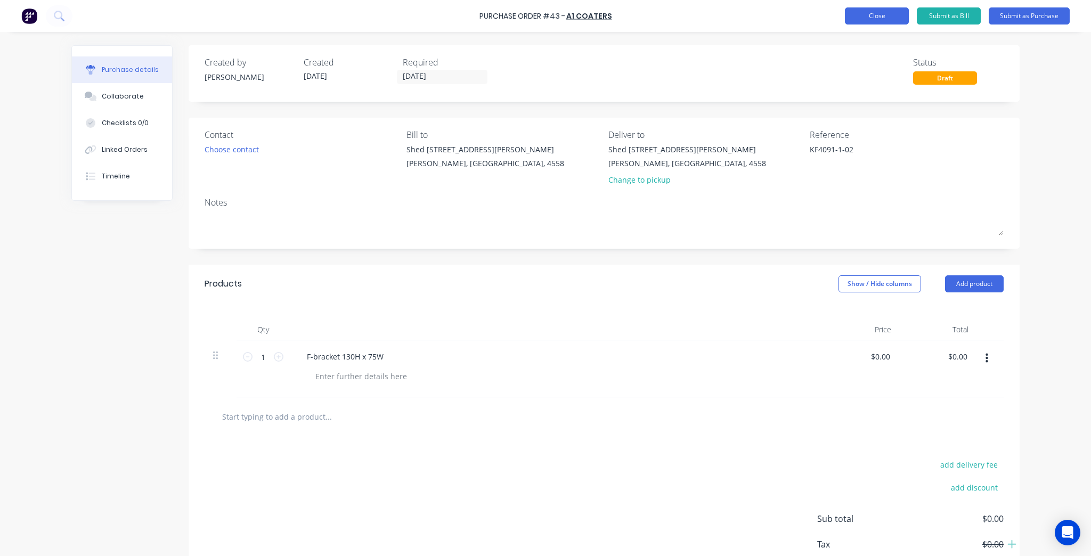
type textarea "x"
click at [874, 21] on button "Close" at bounding box center [877, 15] width 64 height 17
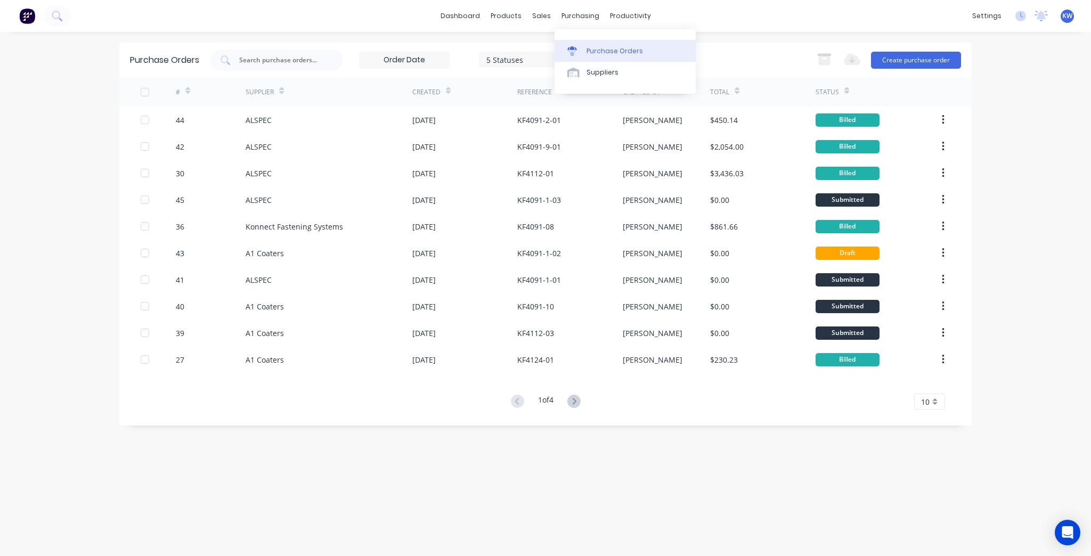
click at [588, 47] on div "Purchase Orders" at bounding box center [615, 51] width 56 height 10
click at [833, 10] on div "dashboard products sales purchasing productivity dashboard products Product Cat…" at bounding box center [545, 16] width 1091 height 32
click at [919, 64] on button "Create purchase order" at bounding box center [916, 60] width 90 height 17
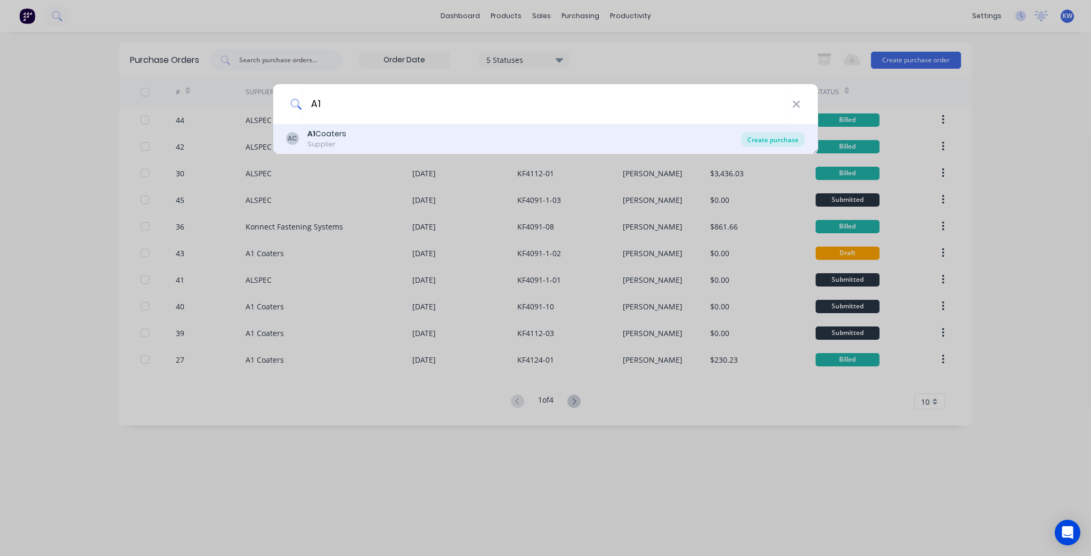
type input "A1"
click at [757, 135] on div "Create purchase" at bounding box center [773, 139] width 64 height 15
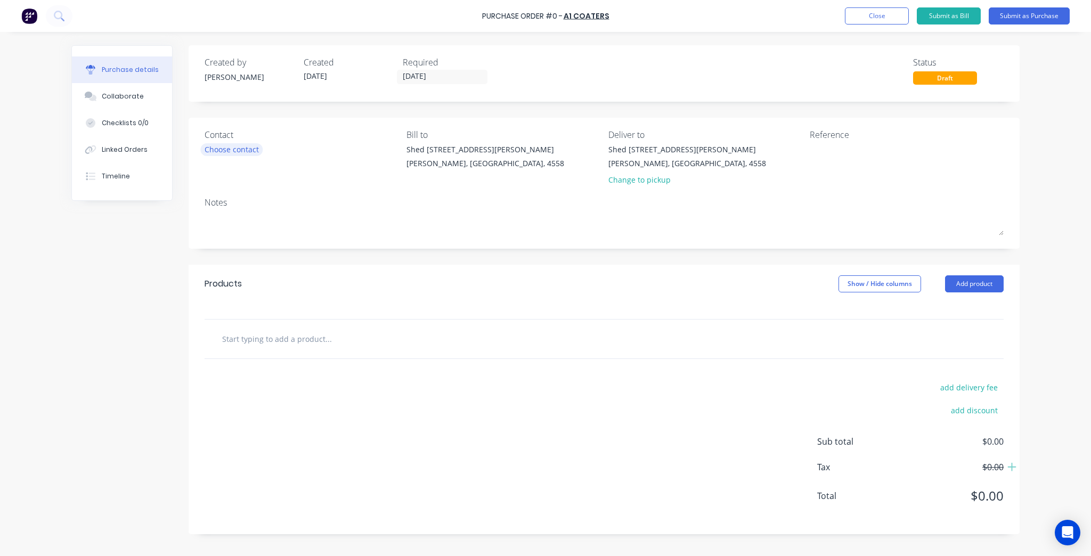
click at [232, 148] on div "Choose contact" at bounding box center [232, 149] width 54 height 11
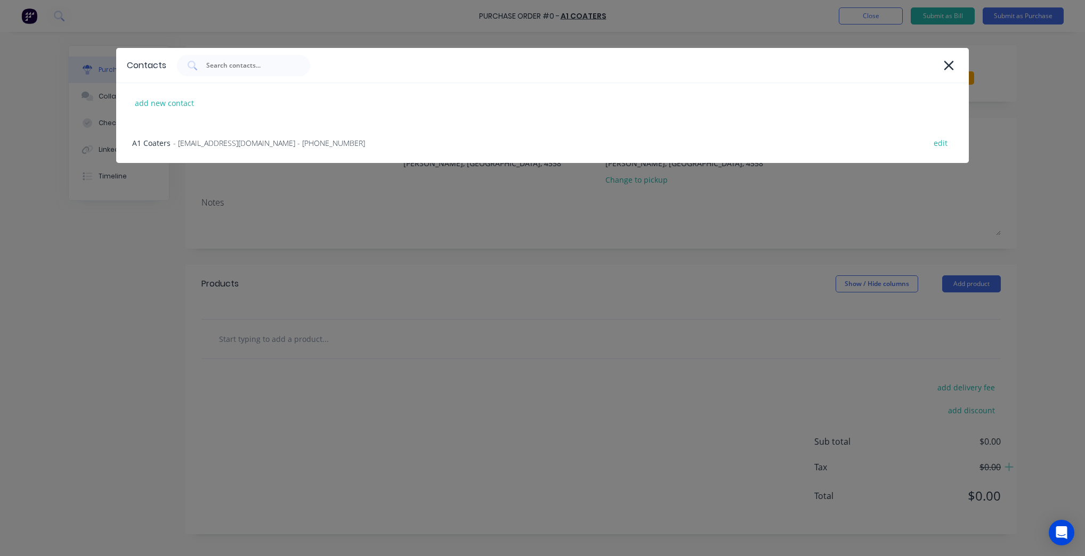
click at [232, 148] on span "- accounts@a1coaters.com.au - (07) 5493 2622" at bounding box center [269, 142] width 192 height 11
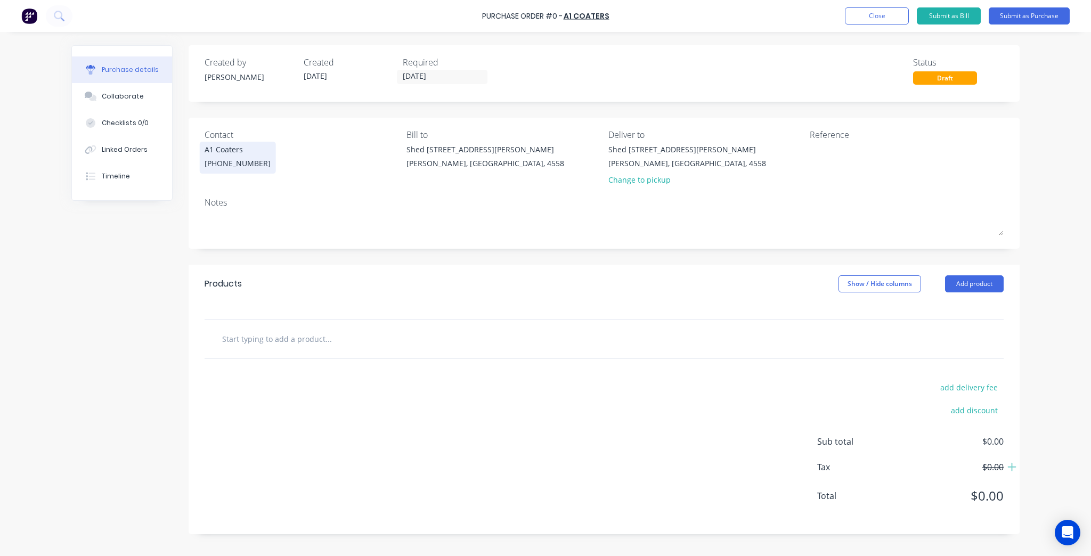
click at [256, 208] on div "Notes" at bounding box center [604, 202] width 799 height 13
click at [827, 179] on div "Reference" at bounding box center [907, 159] width 194 height 62
click at [828, 163] on textarea at bounding box center [876, 156] width 133 height 24
type textarea "KF4091-9"
type textarea "x"
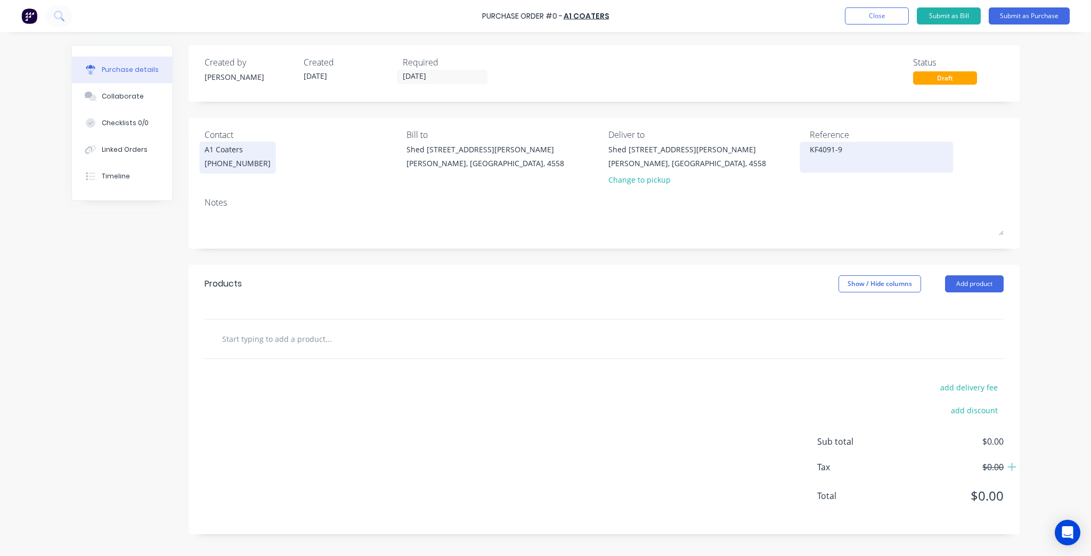
type textarea "KF4091-9-"
type textarea "x"
type textarea "KF4091-9-0"
type textarea "x"
type textarea "KF4091-9-02"
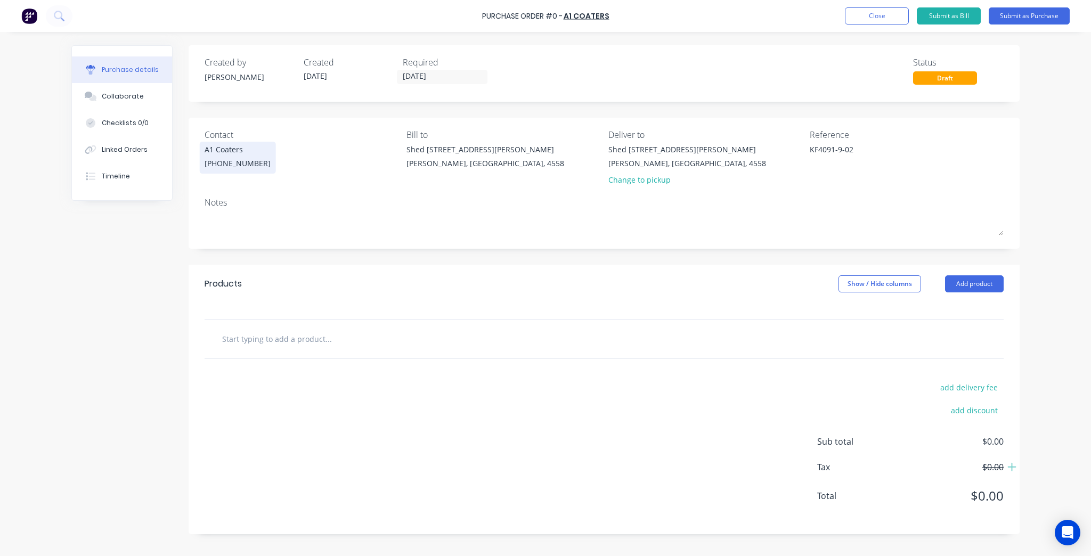
type textarea "x"
type textarea "KF4091-9-02"
click at [1081, 172] on div "Purchase Order #0 - A1 Coaters Add product Close Submit as Bill Submit as Purch…" at bounding box center [545, 278] width 1091 height 556
click at [242, 337] on input "text" at bounding box center [328, 338] width 213 height 21
type textarea "x"
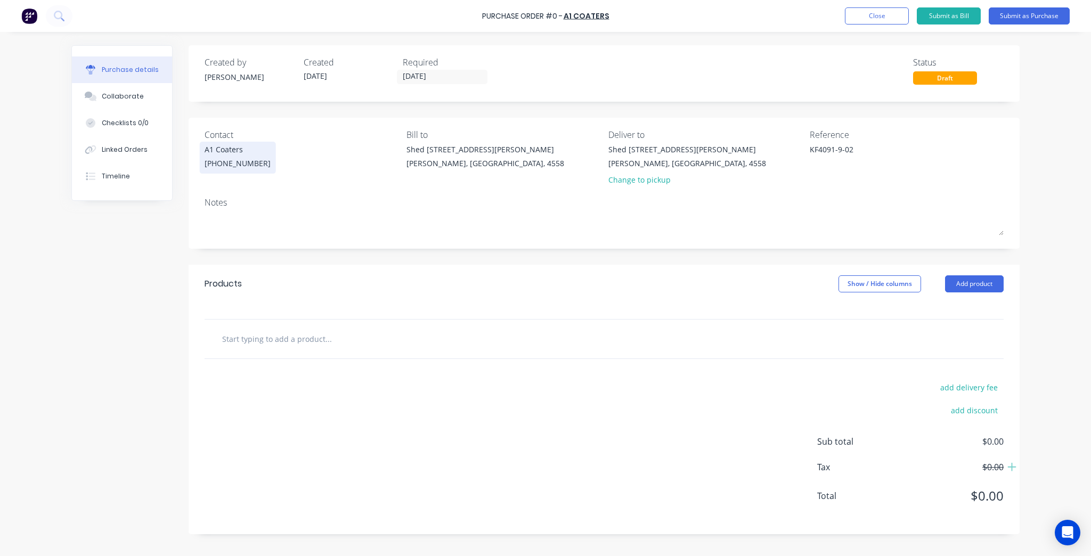
type input "S"
type textarea "x"
type input "Sc"
type textarea "x"
type input "Scr"
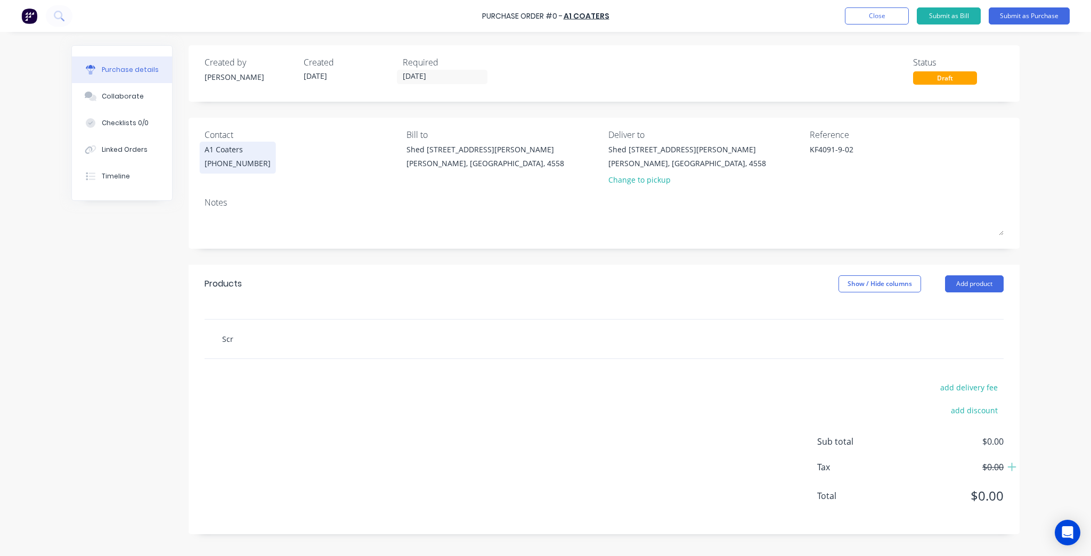
type textarea "x"
type input "Scre"
type textarea "x"
type input "Scree"
type textarea "x"
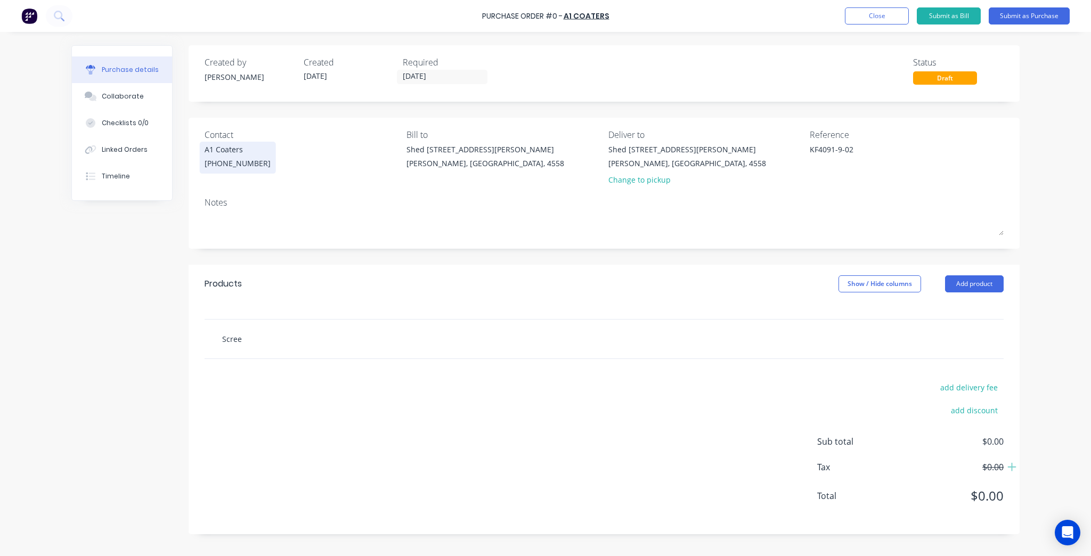
type input "Screem"
type textarea "x"
type input "Scree"
type textarea "x"
type input "Screen"
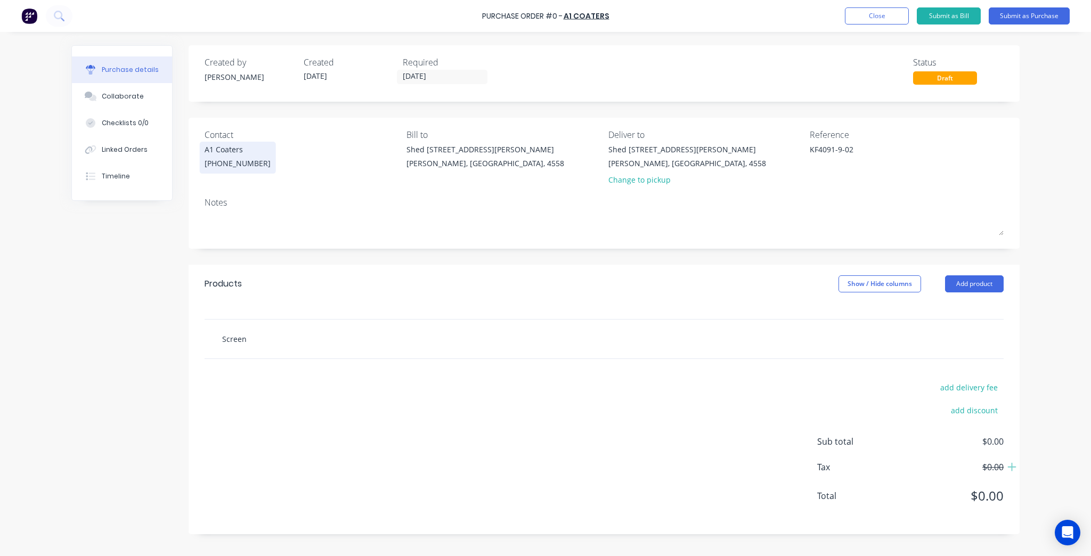
type textarea "x"
type input "Screen"
type textarea "x"
type input "Screen P"
type textarea "x"
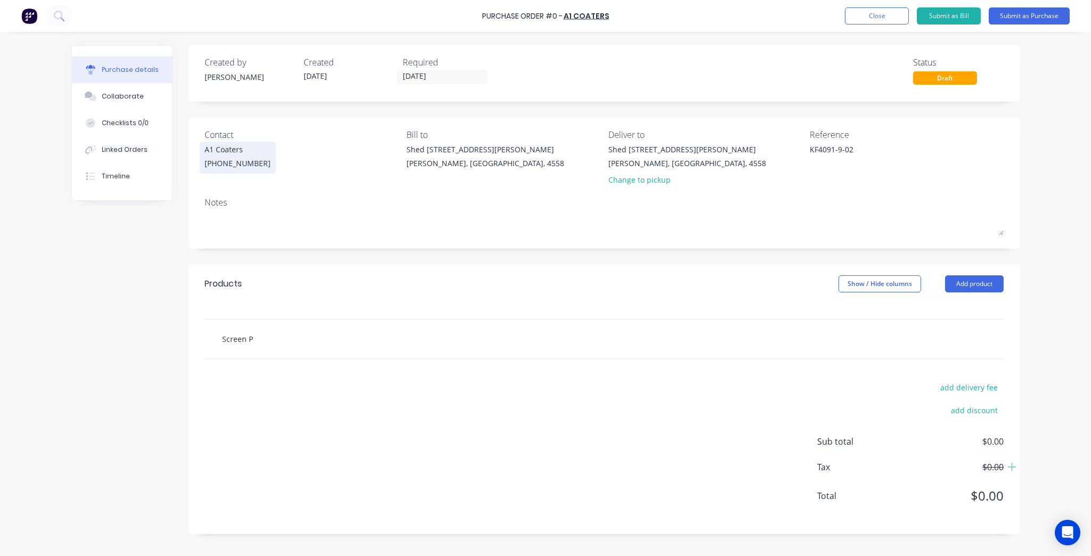
type input "Screen Pa"
type textarea "x"
type input "Screen Pan"
type textarea "x"
type input "Screen Pane"
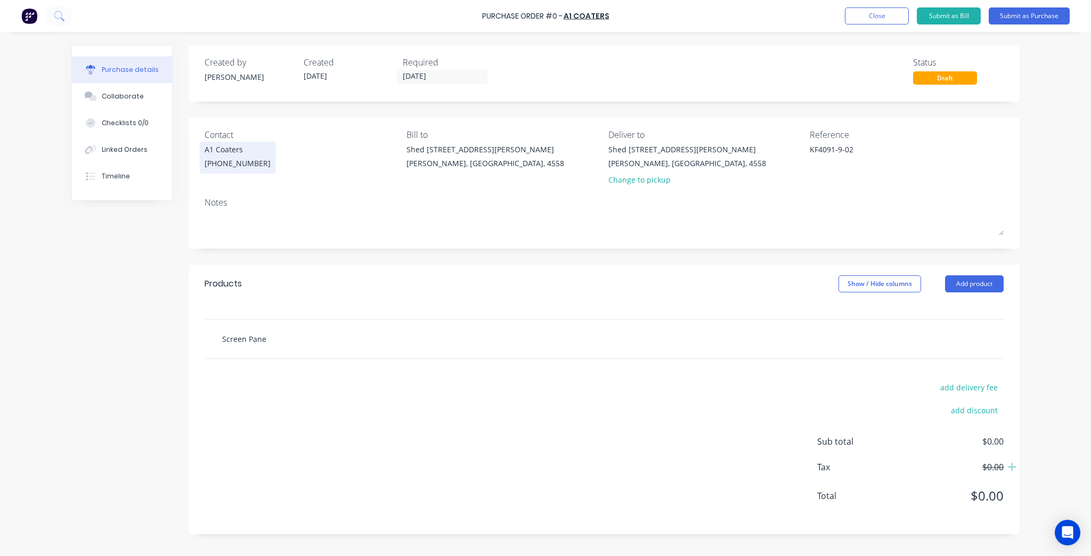
type textarea "x"
type input "Screen Panel"
type textarea "x"
type input "Screen Panel"
type textarea "x"
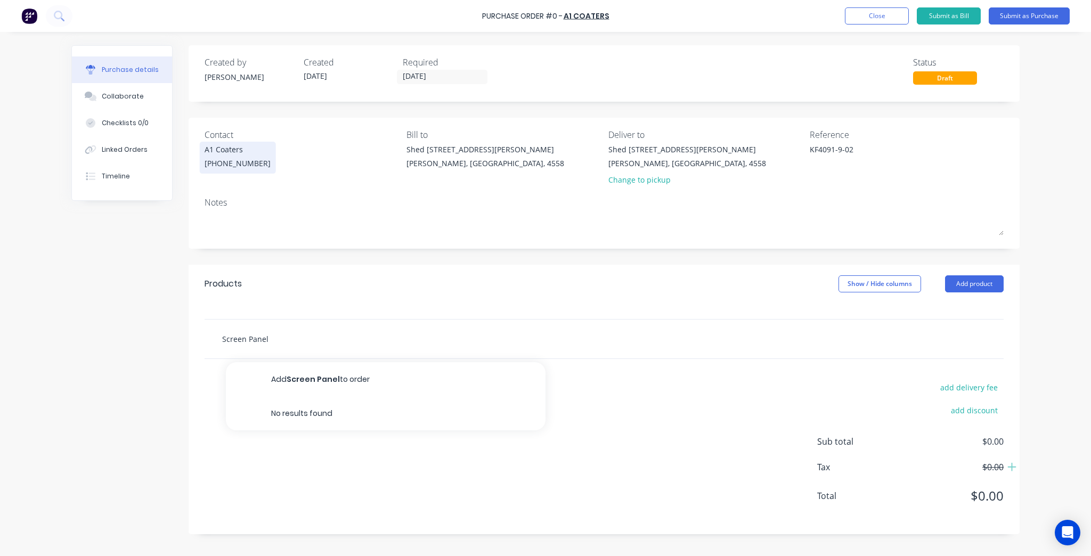
type input "Screen Panel 5"
type textarea "x"
type input "Screen Panel 50"
type textarea "x"
type input "Screen Panel 50"
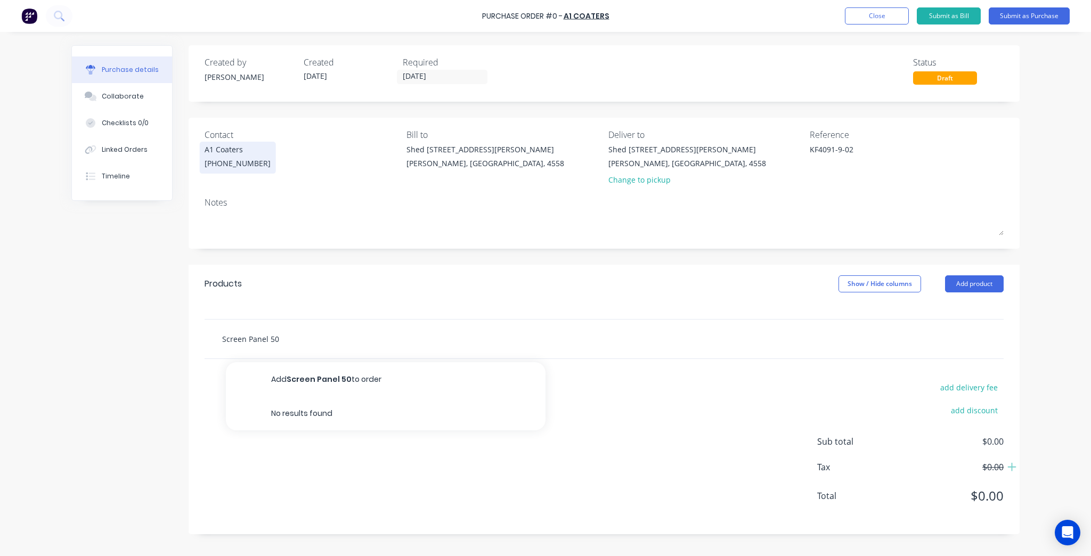
type textarea "x"
type input "Screen Panel 50 x"
type textarea "x"
type input "Screen Panel 50 x3"
type textarea "x"
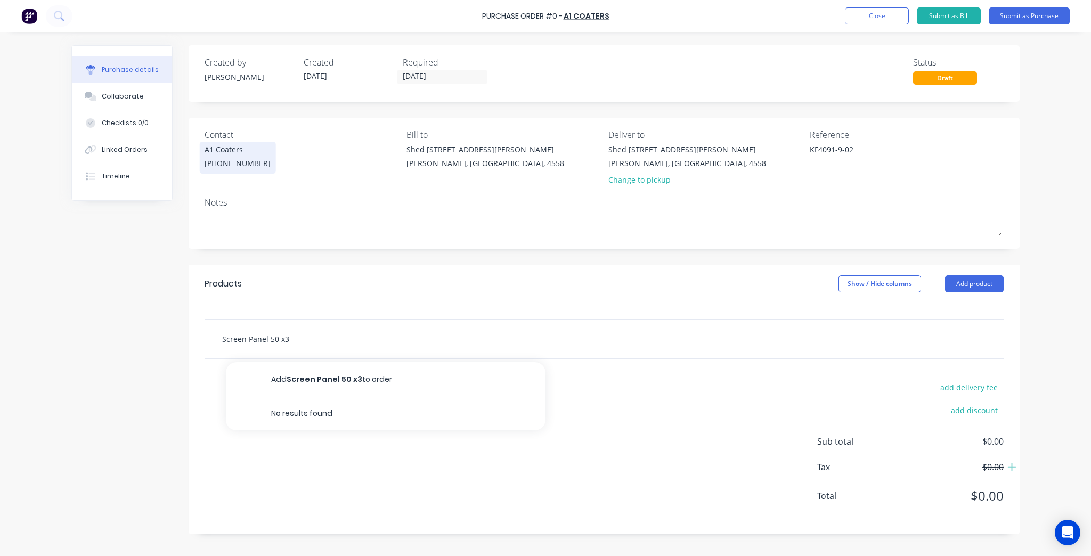
type input "Screen Panel 50 x"
type textarea "x"
type input "Screen Panel 50 x"
type textarea "x"
type input "Screen Panel 50 x 3"
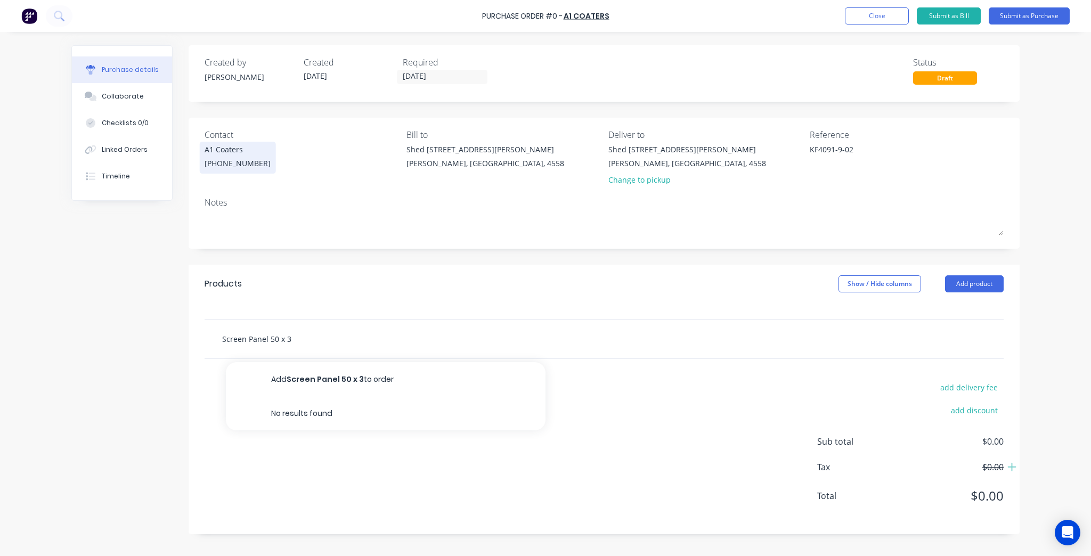
type textarea "x"
type input "Screen Panel 50 x 3"
type textarea "x"
type input "Screen Panel 50 x 3 A"
type textarea "x"
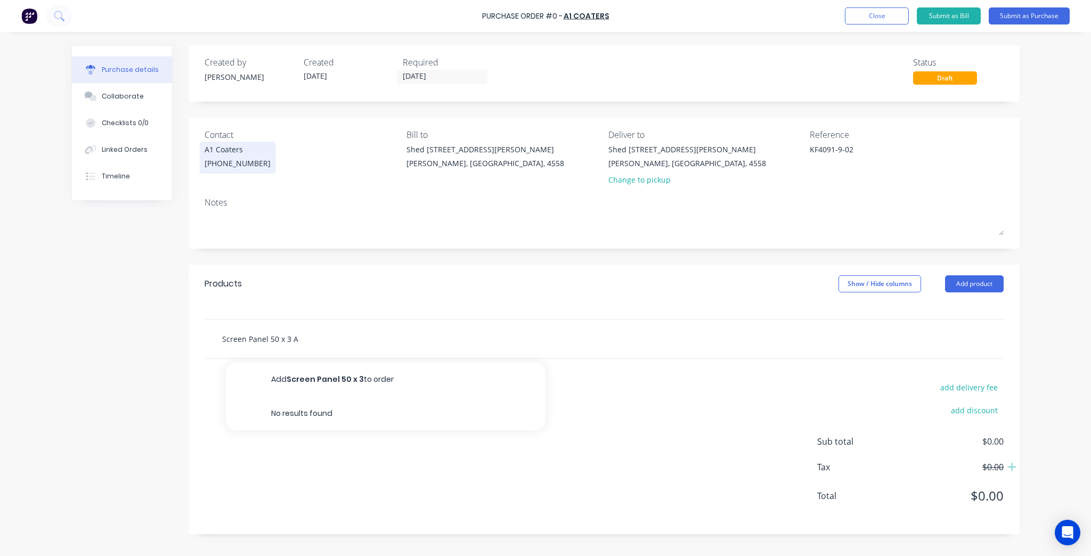
type input "Screen Panel 50 x 3 An"
type textarea "x"
type input "Screen Panel 50 x 3 Ang"
type textarea "x"
type input "Screen Panel 50 x 3 Angl"
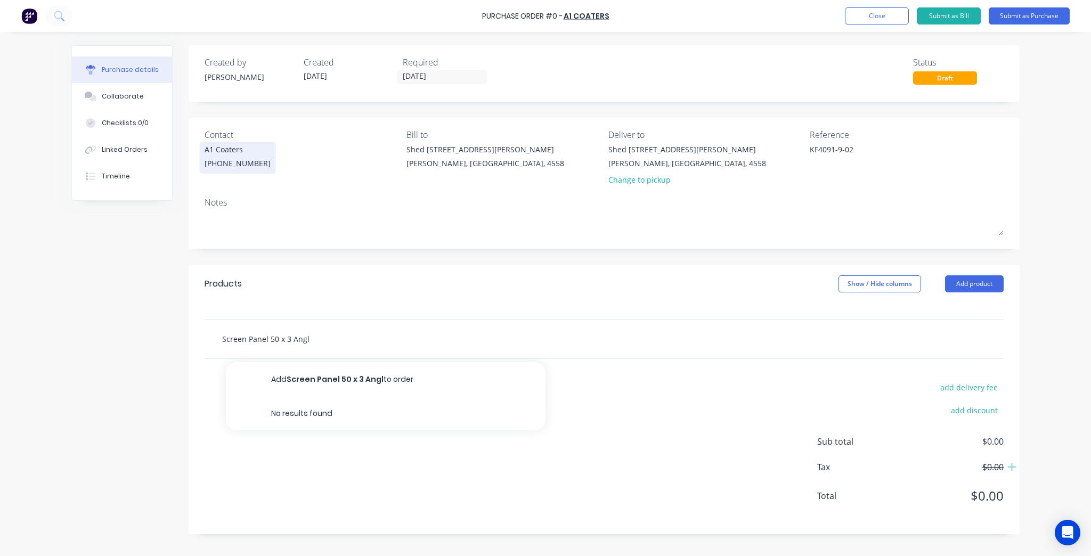
type textarea "x"
type input "Screen Panel 50 x 3 Angle"
type textarea "x"
type input "Screen Panel 50 x 3 Angle"
type textarea "x"
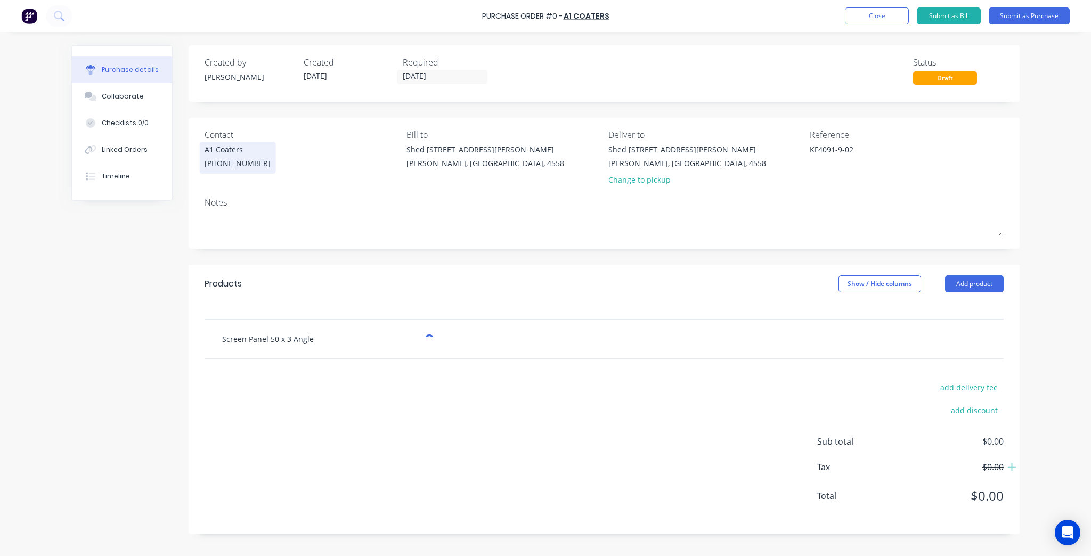
type input "Screen Panel 50 x 3 Angle f"
type textarea "x"
type input "Screen Panel 50 x 3 Angle fi"
type textarea "x"
type input "Screen Panel 50 x 3 Angle fio"
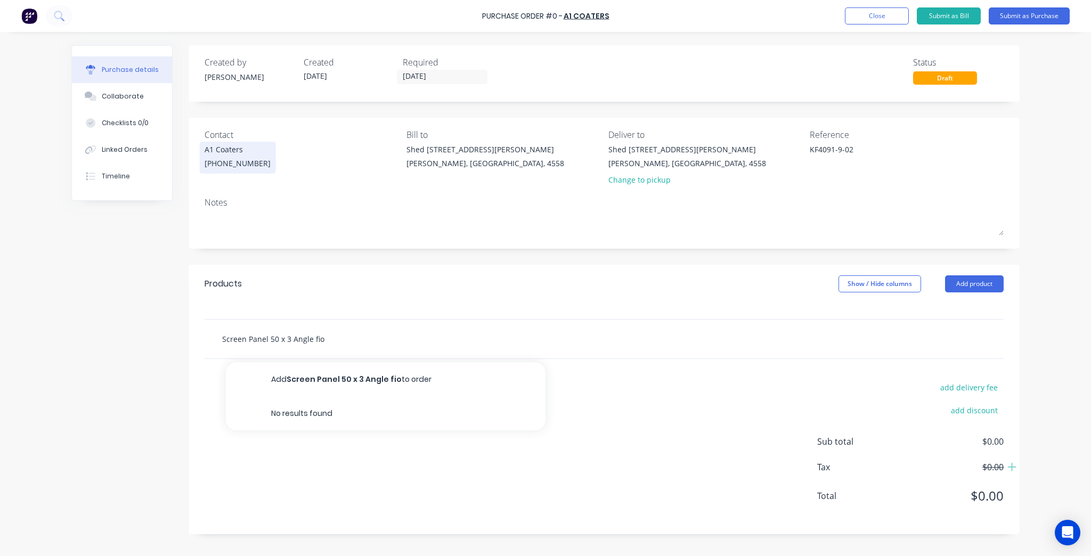
type textarea "x"
type input "Screen Panel 50 x 3 Angle fi"
type textarea "x"
type input "Screen Panel 50 x 3 Angle fii"
type textarea "x"
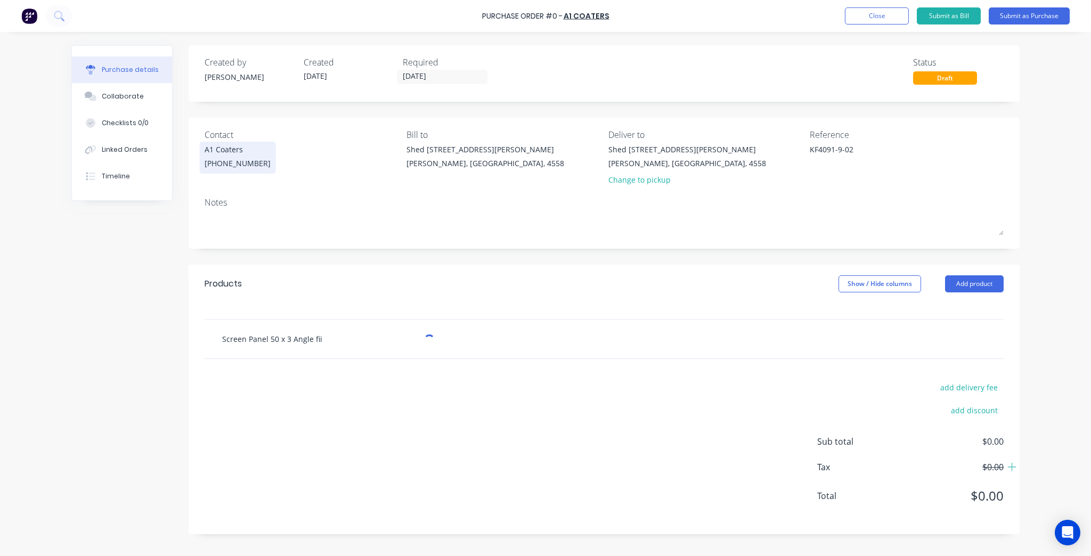
type input "Screen Panel 50 x 3 Angle fiix"
type textarea "x"
type input "Screen Panel 50 x 3 Angle fii"
type textarea "x"
type input "Screen Panel 50 x 3 Angle fi"
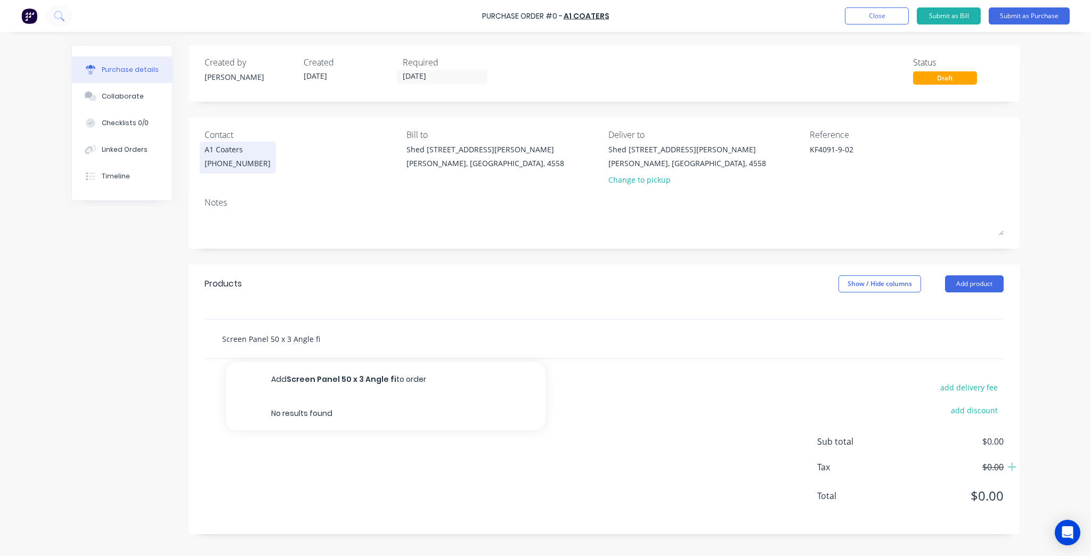
type textarea "x"
type input "Screen Panel 50 x 3 Angle fixe"
type textarea "x"
type input "Screen Panel 50 x 3 Angle fixed"
type textarea "x"
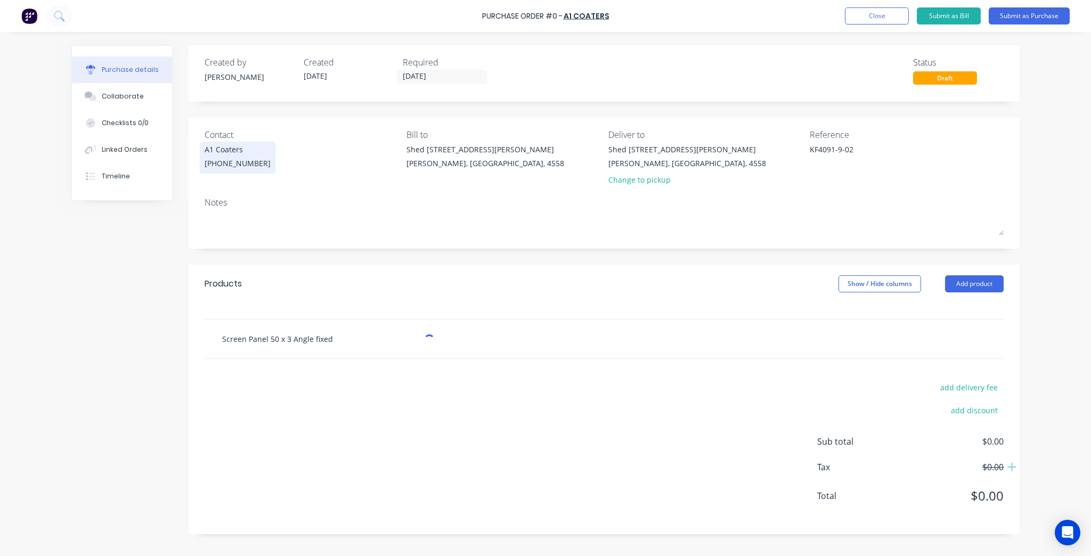
type input "Screen Panel 50 x 3 Angle fixed"
type textarea "x"
type input "Screen Panel 50 x 3 Angle fixed t"
type textarea "x"
type input "Screen Panel 50 x 3 Angle fixed to"
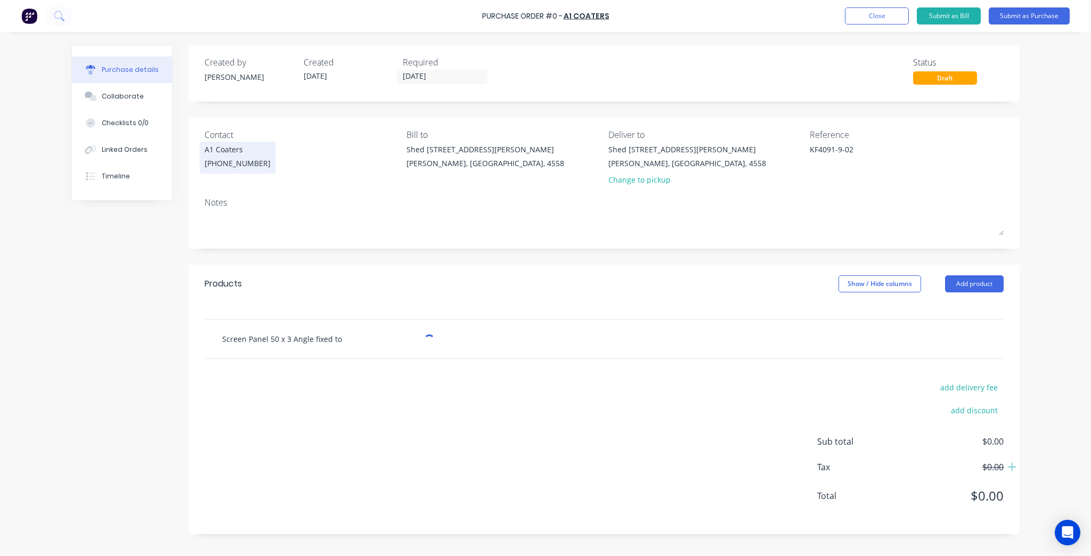
type textarea "x"
type input "Screen Panel 50 x 3 Angle fixed to"
type textarea "x"
type input "Screen Panel 50 x 3 Angle fixed to 5"
type textarea "x"
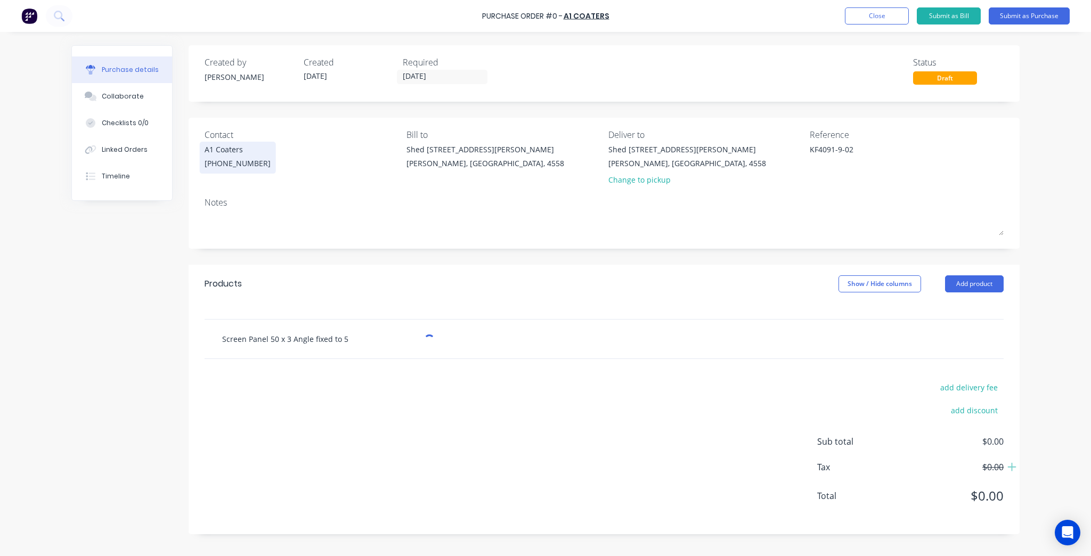
type input "Screen Panel 50 x 3 Angle fixed to 50"
type textarea "x"
type input "Screen Panel 50 x 3 Angle fixed to 50x"
type textarea "x"
type input "Screen Panel 50 x 3 Angle fixed to 50x5"
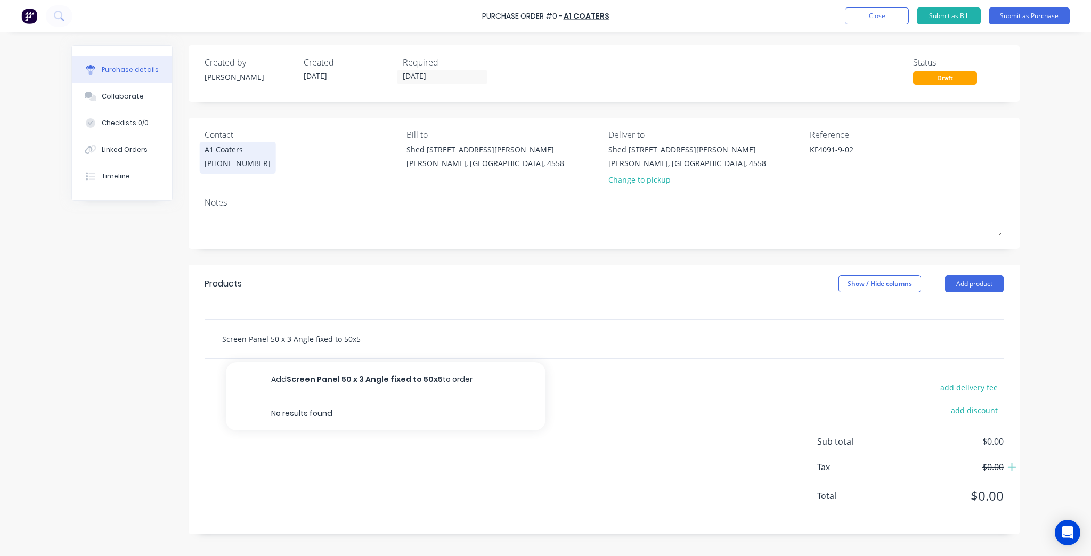
type textarea "x"
type input "Screen Panel 50 x 3 Angle fixed to 50x50"
type textarea "x"
type input "Screen Panel 50 x 3 Angle fixed to 50x5"
type textarea "x"
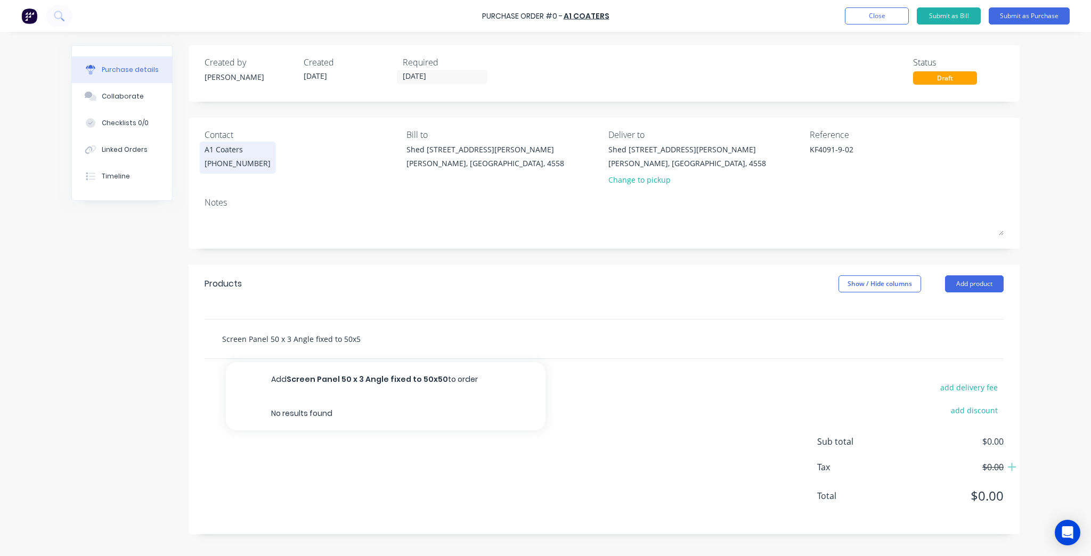
type input "Screen Panel 50 x 3 Angle fixed to 50x"
type textarea "x"
type input "Screen Panel 50 x 3 Angle fixed to 50"
type textarea "x"
type input "Screen Panel 50 x 3 Angle fixed to 50"
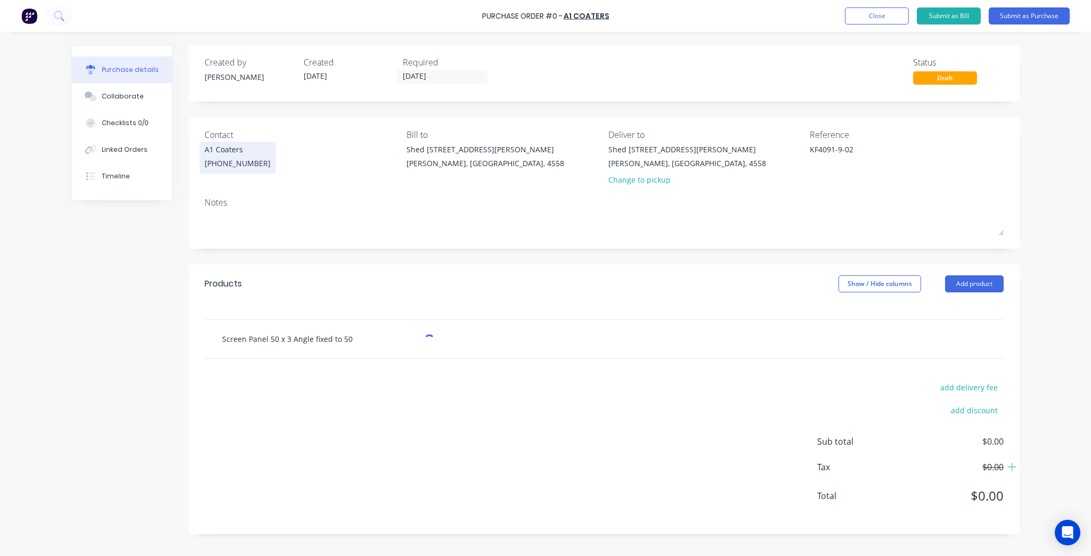
type textarea "x"
type input "Screen Panel 50 x 3 Angle fixed to 50 x"
type textarea "x"
type input "Screen Panel 50 x 3 Angle fixed to 50 x"
type textarea "x"
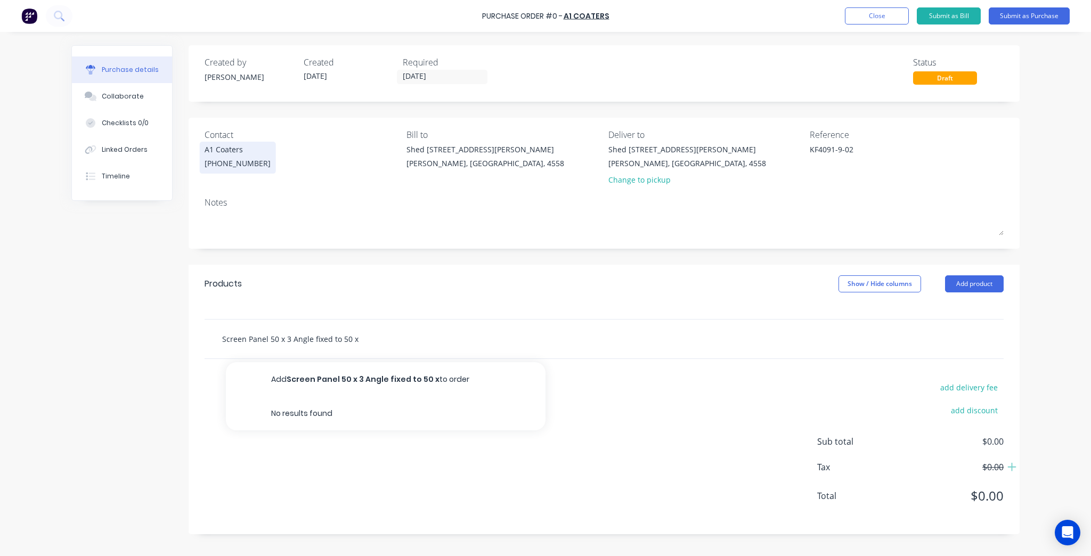
type input "Screen Panel 50 x 3 Angle fixed to 50 x 5"
type textarea "x"
type input "Screen Panel 50 x 3 Angle fixed to 50 x 50"
type textarea "x"
type input "Screen Panel 50 x 3 Angle fixed to 50 x 50"
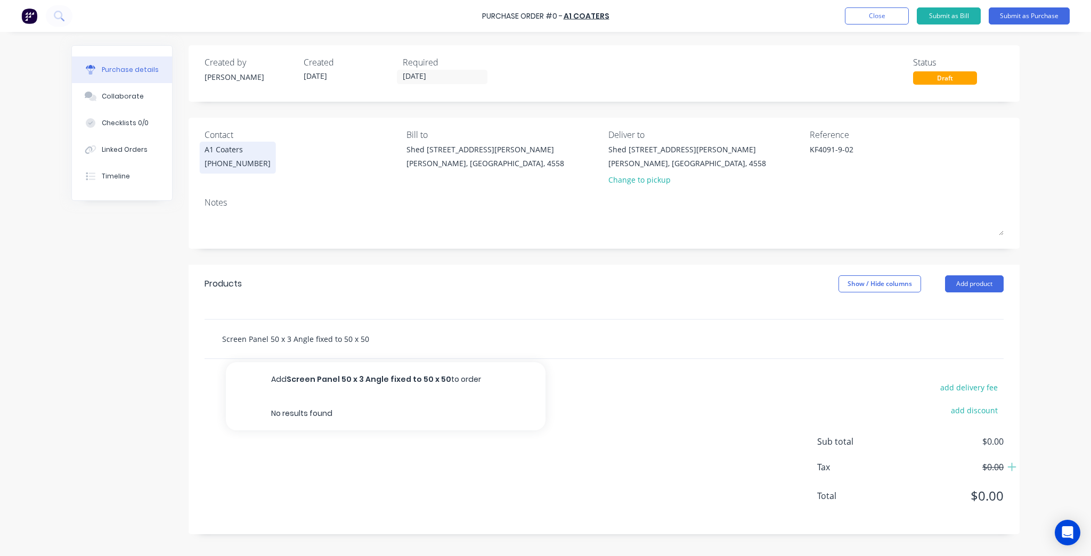
type textarea "x"
type input "Screen Panel 50 x 3 Angle fixed to 50 x 50 B"
type textarea "x"
type input "Screen Panel 50 x 3 Angle fixed to 50 x 50"
type textarea "x"
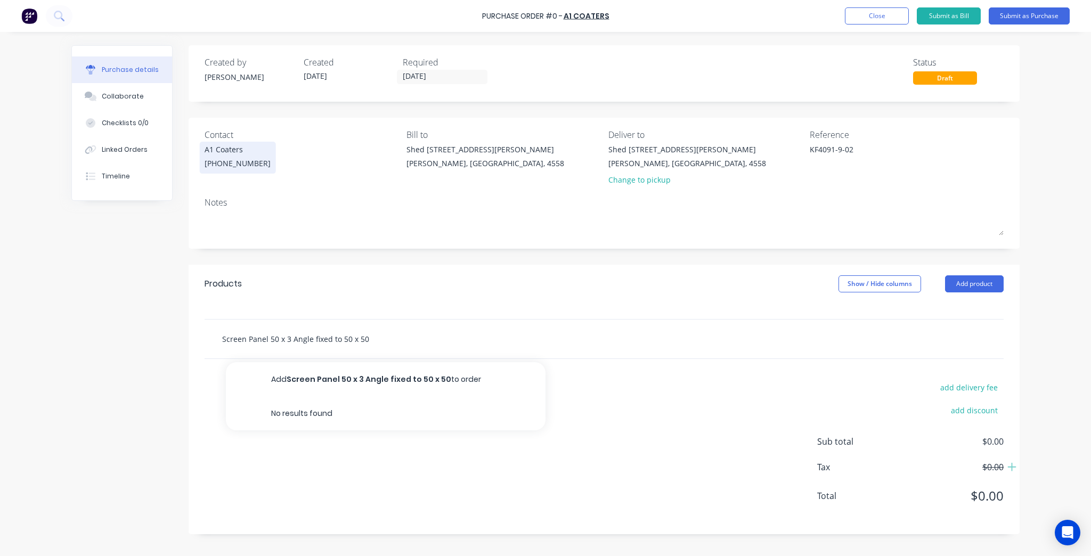
type input "Screen Panel 50 x 3 Angle fixed to 50 x 50 R"
type textarea "x"
type input "Screen Panel 50 x 3 Angle fixed to 50 x 50 RH"
type textarea "x"
type input "Screen Panel 50 x 3 Angle fixed to 50 x 50 R"
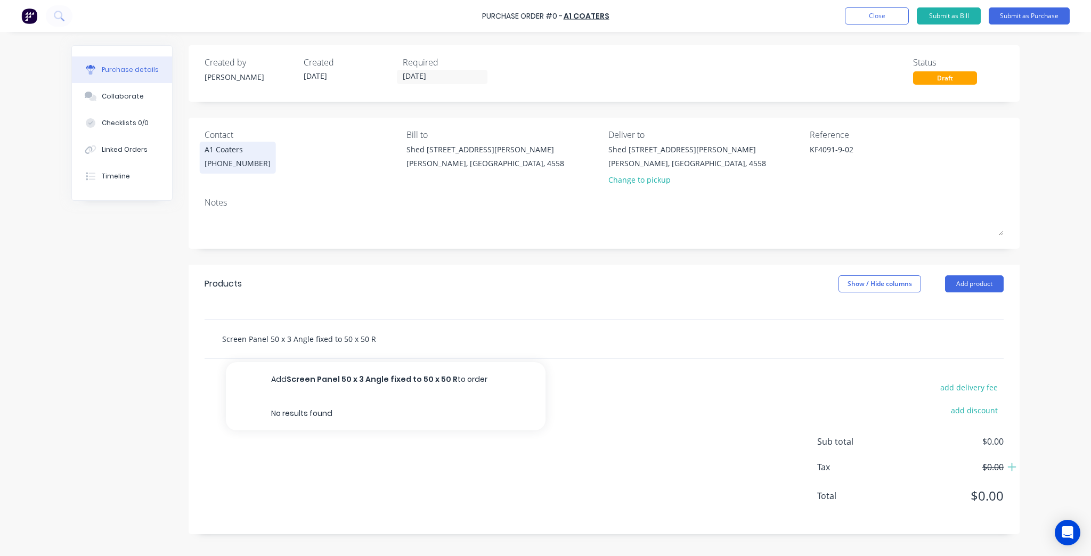
type textarea "x"
type input "Screen Panel 50 x 3 Angle fixed to 50 x 50"
type textarea "x"
type input "Screen Panel 50 x 3 Angle fixed to 50 x 50 S"
type textarea "x"
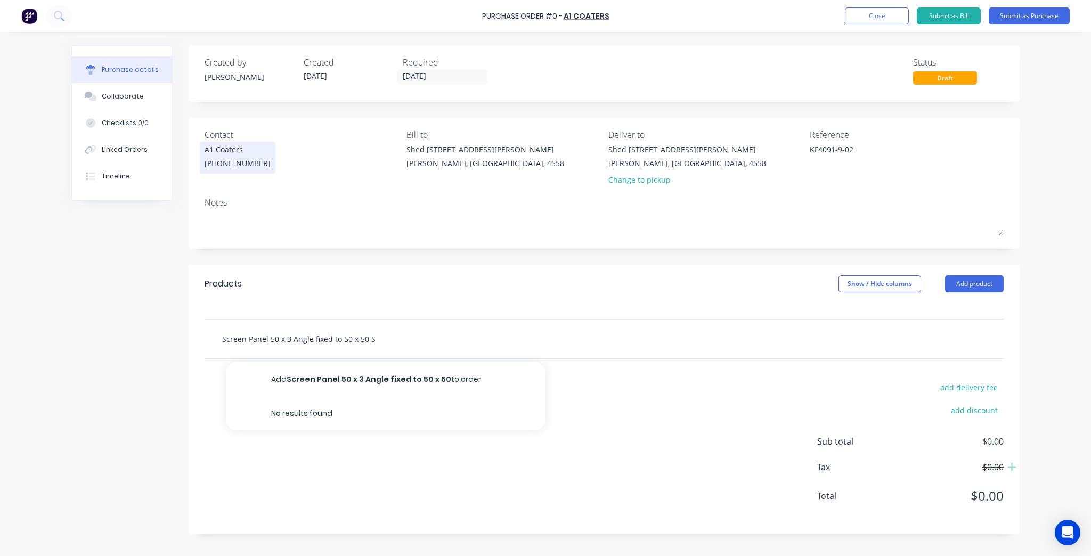
type input "Screen Panel 50 x 3 Angle fixed to 50 x 50 SH"
type textarea "x"
type input "Screen Panel 50 x 3 Angle fixed to 50 x 50 SHS"
type textarea "x"
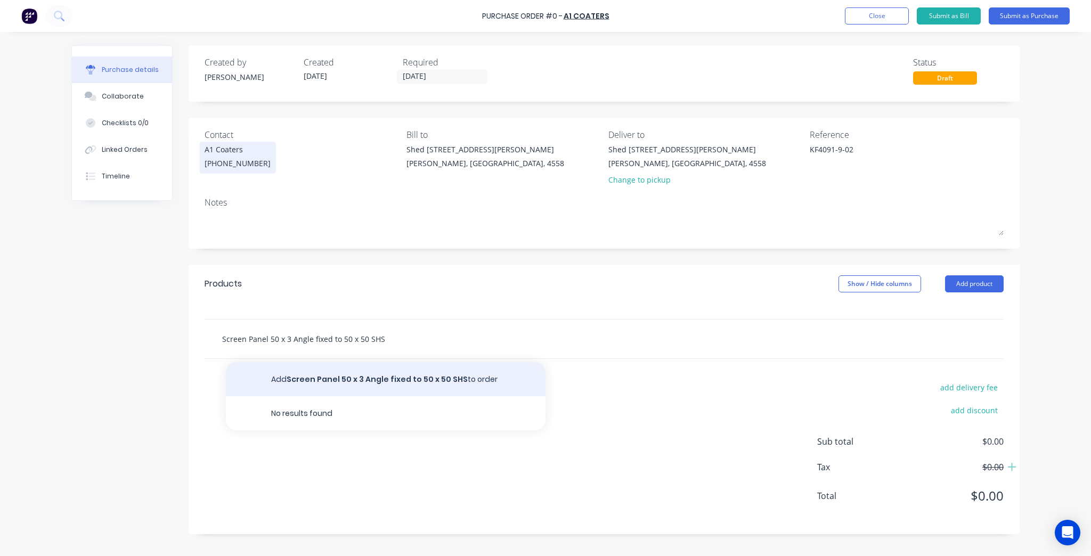
type input "Screen Panel 50 x 3 Angle fixed to 50 x 50 SHS"
click at [387, 374] on button "Add Screen Panel 50 x 3 Angle fixed to 50 x 50 SHS to order" at bounding box center [386, 379] width 320 height 34
type textarea "x"
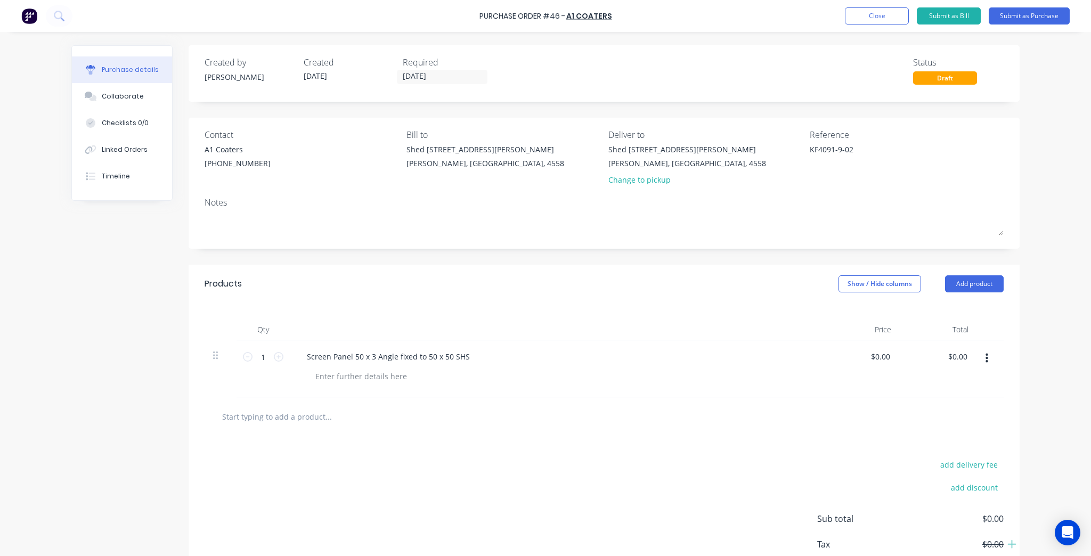
click at [337, 385] on div "Screen Panel 50 x 3 Angle fixed to 50 x 50 SHS" at bounding box center [556, 369] width 533 height 57
type textarea "x"
click at [337, 377] on div at bounding box center [361, 376] width 109 height 15
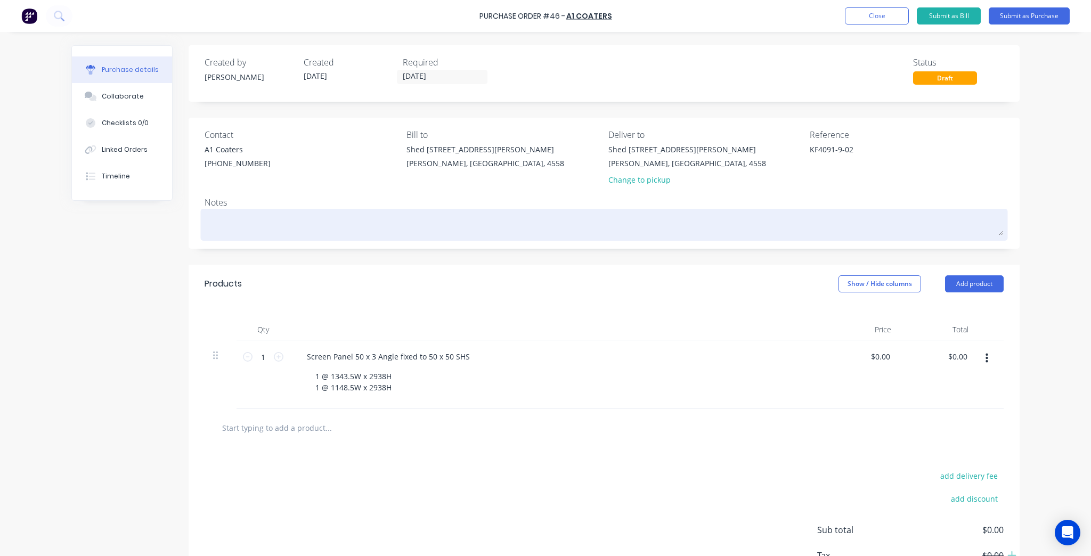
click at [290, 212] on textarea at bounding box center [604, 224] width 799 height 24
paste textarea "Powdercoat Colour: Duratec Eternity - Titanium Pearl Kinetic Satin"
type textarea "x"
type textarea "Powdercoat Colour: Duratec Eternity - Titanium Pearl Kinetic Satin"
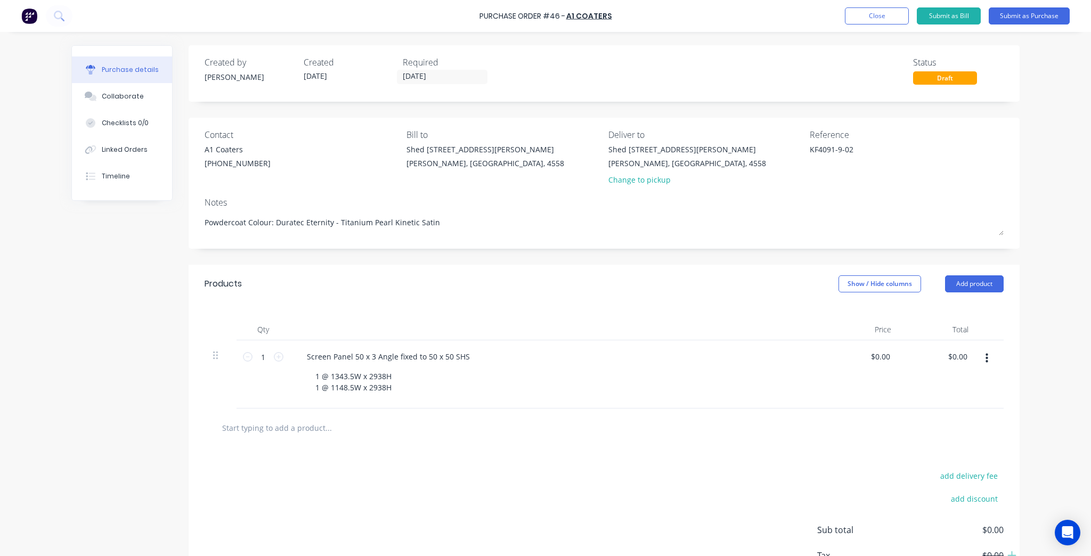
type textarea "x"
type textarea "Powdercoat Colour: Duratec Eternity - Titanium Pearl Kinetic Satin"
type textarea "x"
type textarea "Powdercoat Colour: Duratec Eternity - Titanium Pearl Kinetic Satin"
click at [415, 81] on input "[DATE]" at bounding box center [443, 76] width 90 height 13
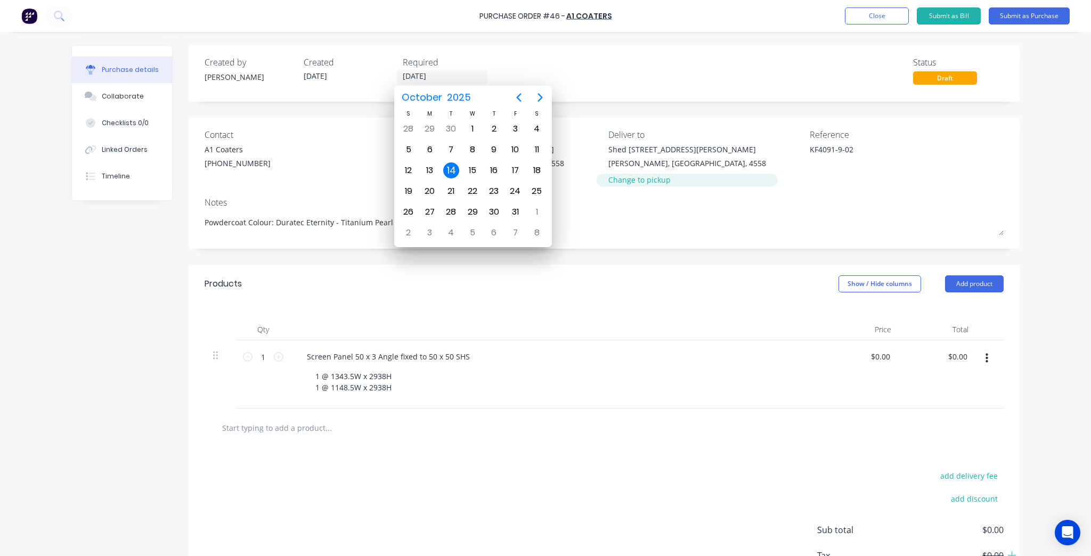
click at [634, 179] on div "Change to pickup" at bounding box center [688, 179] width 158 height 11
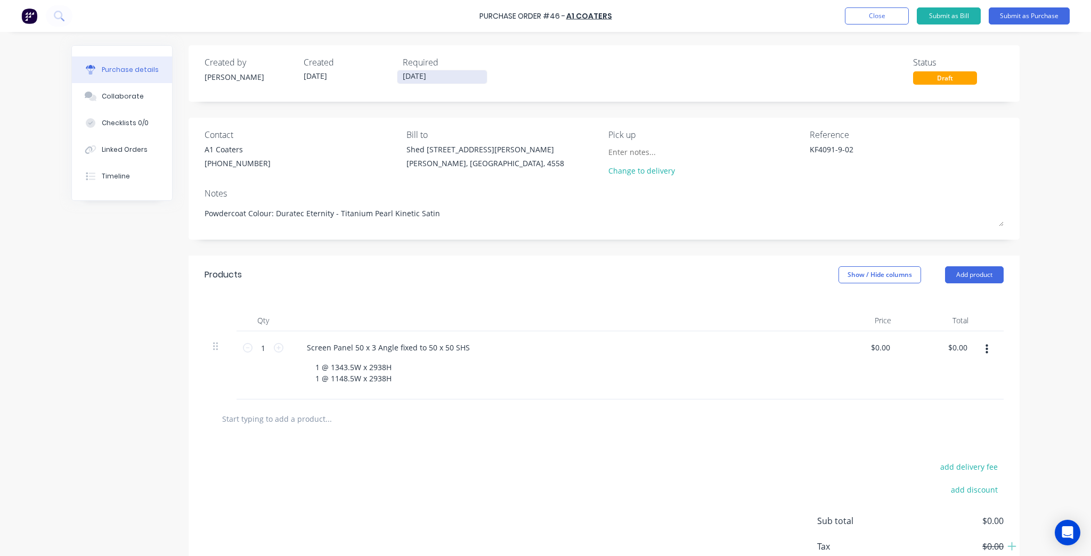
click at [453, 77] on input "[DATE]" at bounding box center [443, 76] width 90 height 13
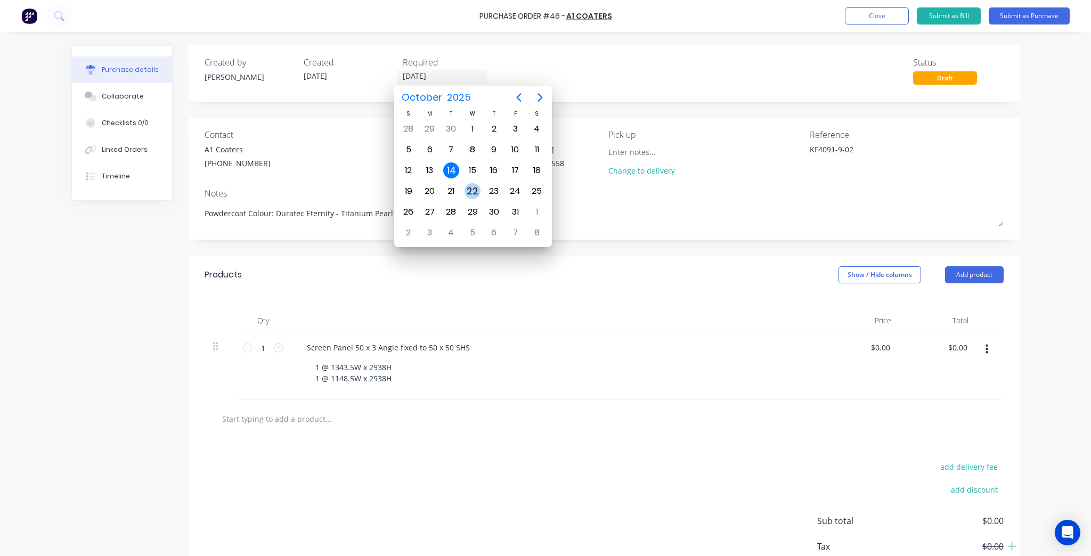
click at [477, 190] on div "22" at bounding box center [473, 191] width 16 height 16
type textarea "x"
type input "22/10/25"
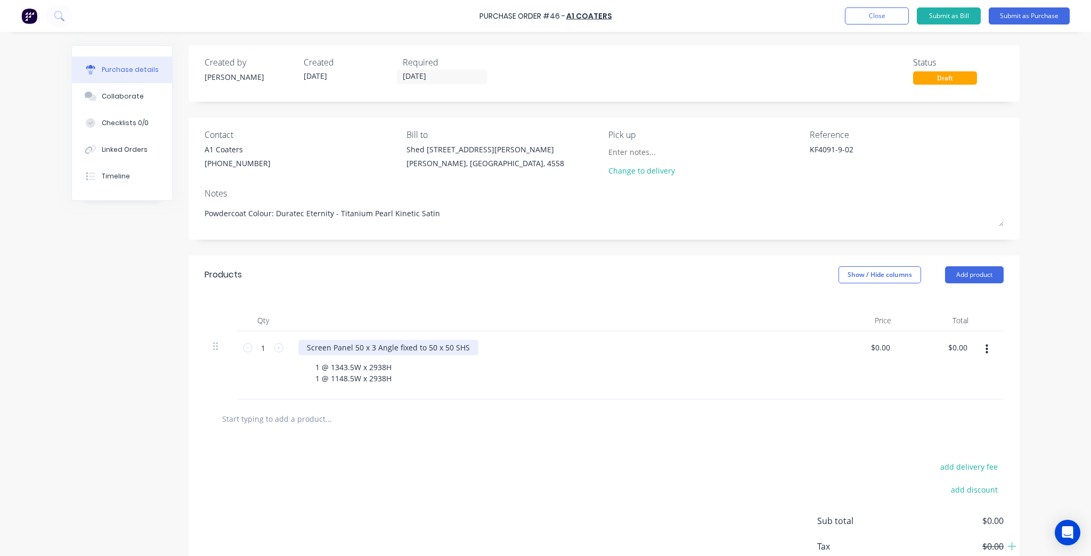
click at [362, 350] on div "Screen Panel 50 x 3 Angle fixed to 50 x 50 SHS" at bounding box center [388, 347] width 180 height 15
click at [1024, 13] on button "Submit as Purchase" at bounding box center [1029, 15] width 81 height 17
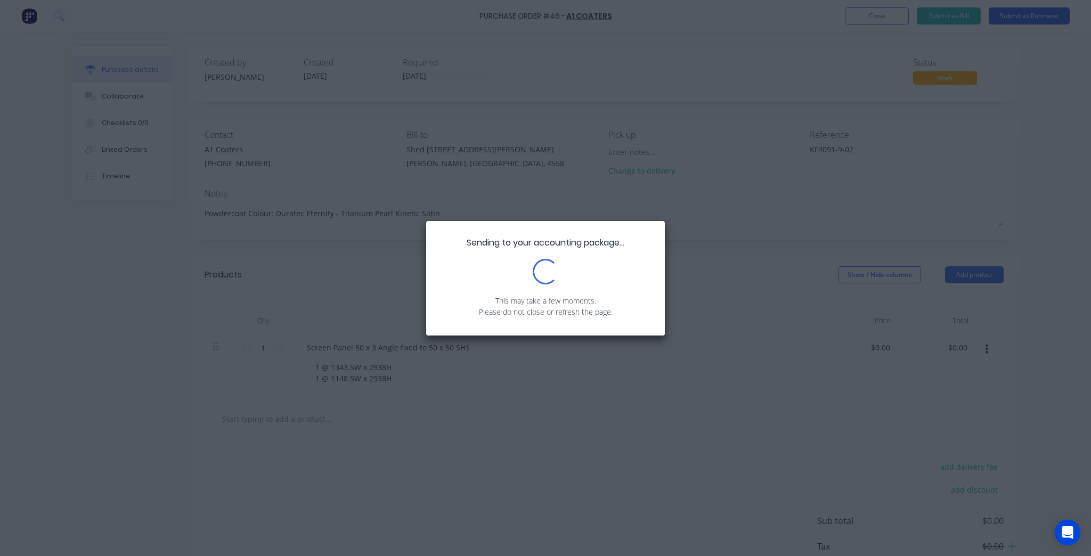
type textarea "x"
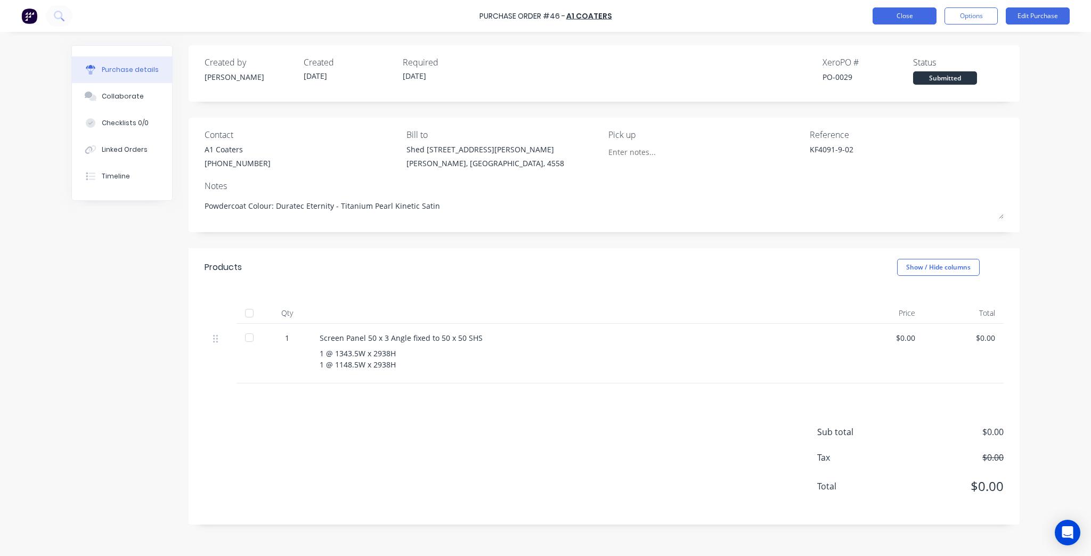
click at [909, 20] on button "Close" at bounding box center [905, 15] width 64 height 17
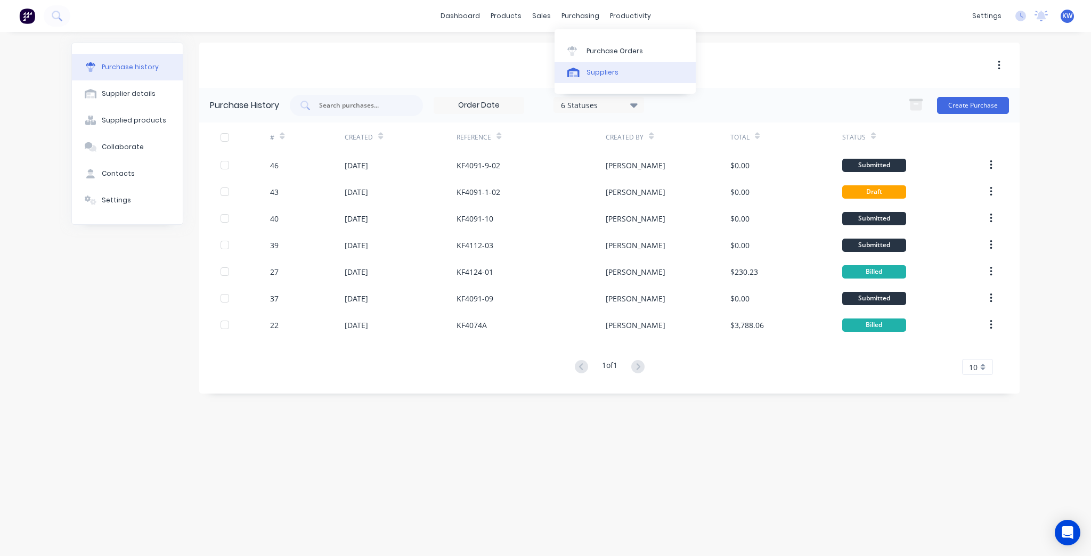
click at [603, 71] on div "Suppliers" at bounding box center [603, 73] width 32 height 10
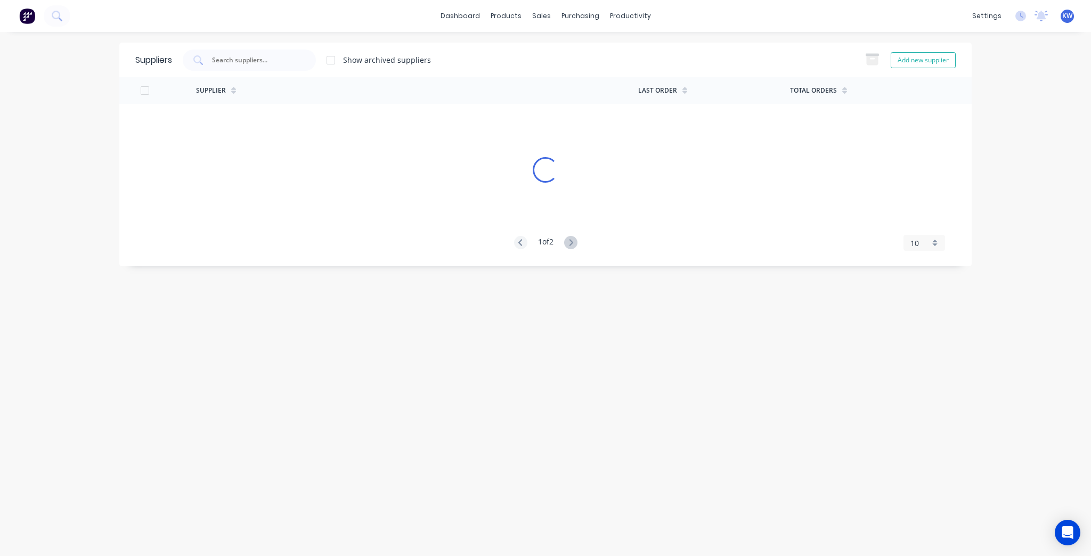
drag, startPoint x: 603, startPoint y: 71, endPoint x: 597, endPoint y: 50, distance: 22.6
click at [603, 66] on div "Suppliers Show archived suppliers Add new supplier" at bounding box center [545, 60] width 853 height 35
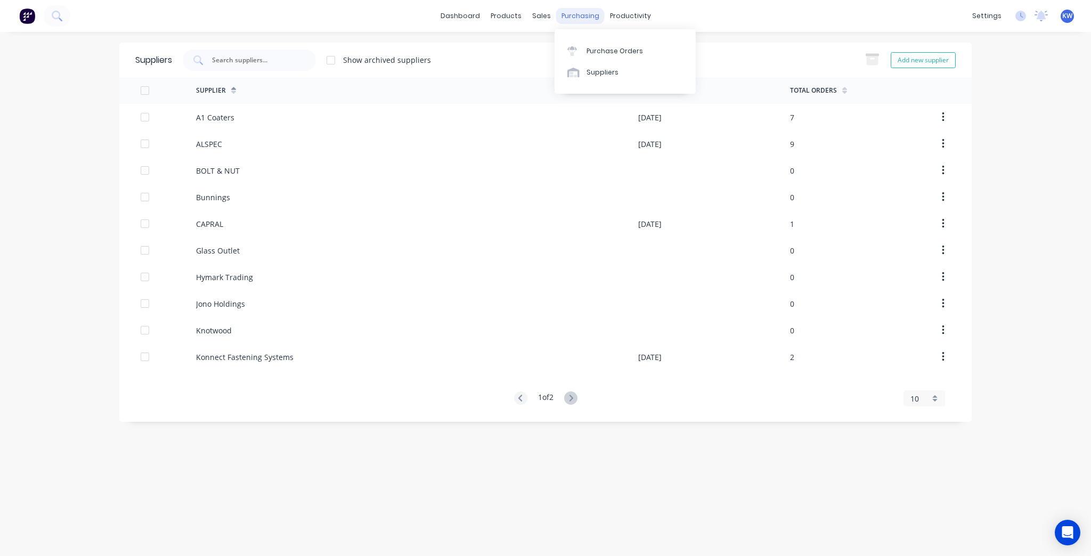
click at [576, 13] on div "purchasing" at bounding box center [580, 16] width 48 height 16
click at [592, 46] on div "Purchase Orders" at bounding box center [615, 51] width 56 height 10
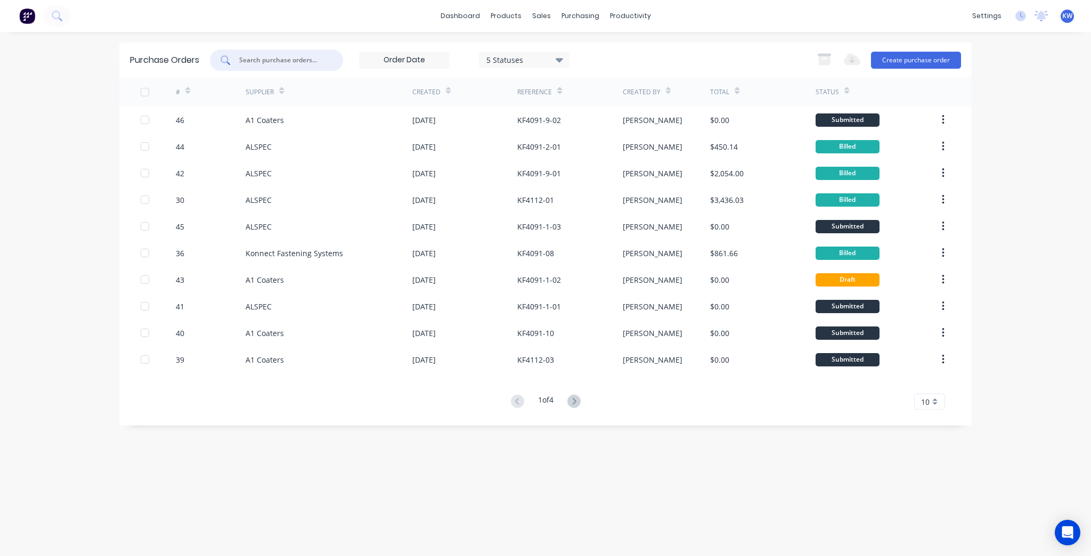
click at [277, 56] on input "text" at bounding box center [282, 60] width 88 height 11
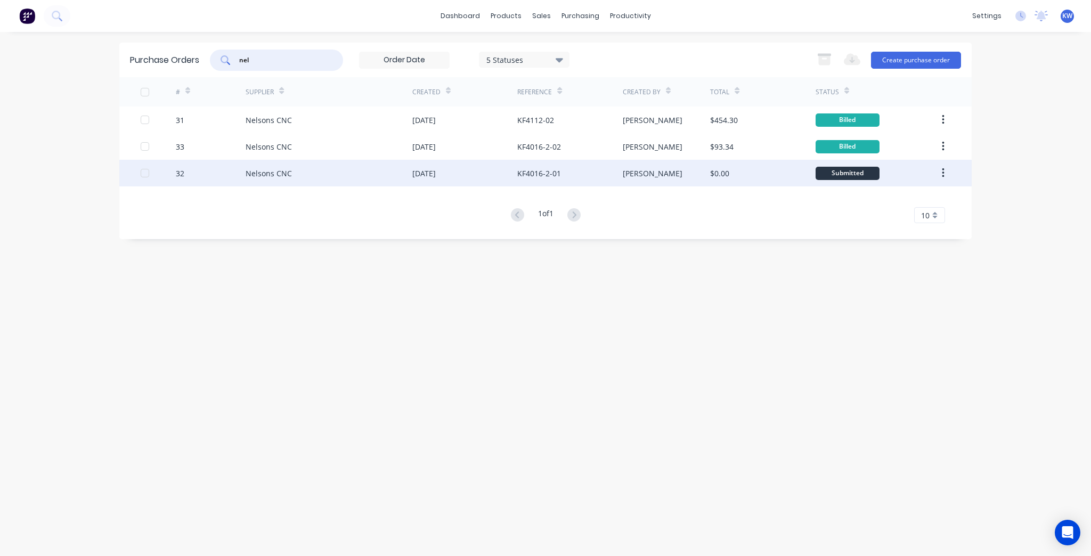
type input "nel"
click at [345, 180] on div "Nelsons CNC" at bounding box center [329, 173] width 167 height 27
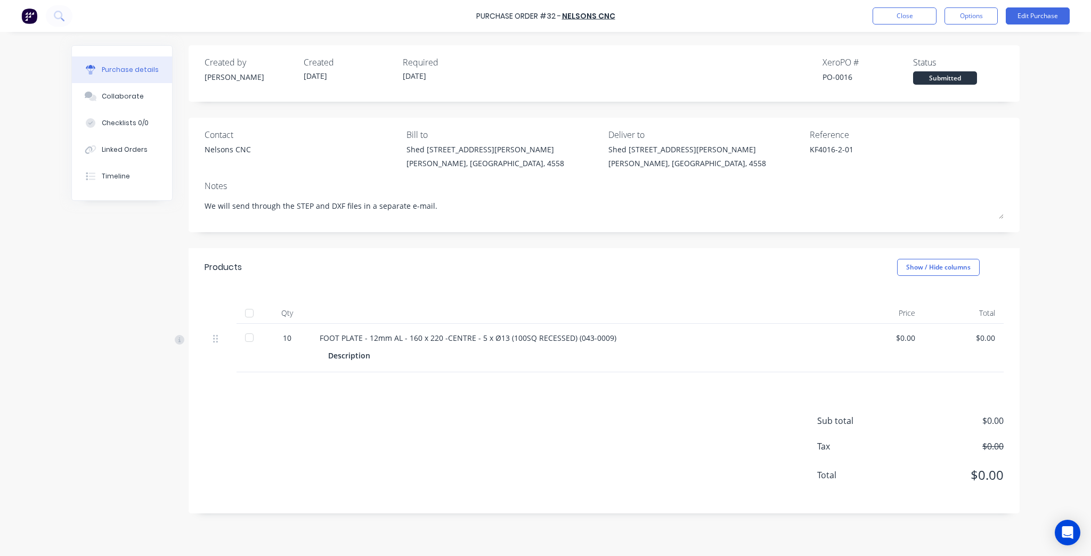
type textarea "x"
click at [894, 12] on button "Close" at bounding box center [905, 15] width 64 height 17
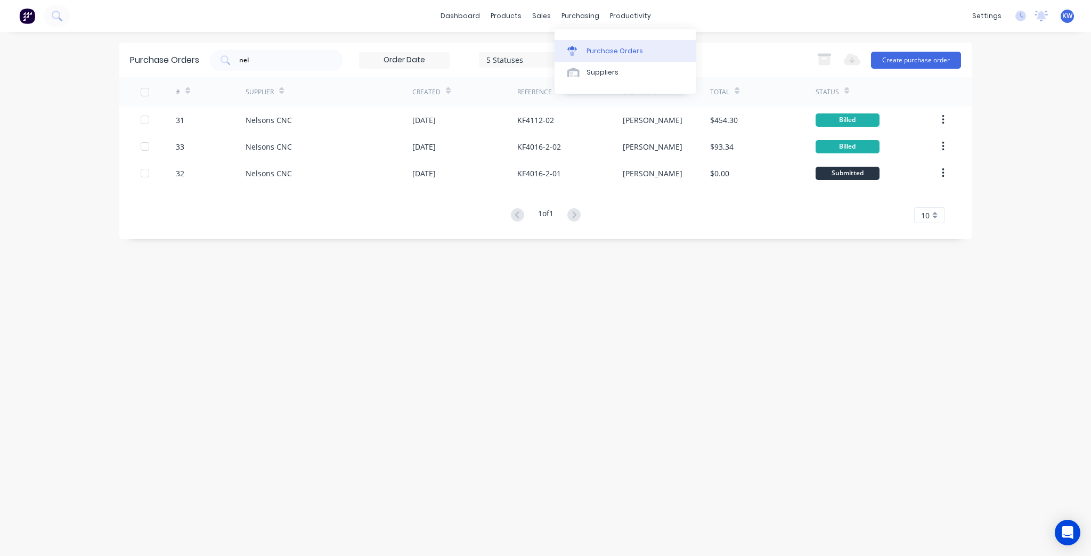
click at [608, 45] on link "Purchase Orders" at bounding box center [625, 50] width 141 height 21
click at [299, 47] on div "Purchase Orders nel 5 Statuses 5 Statuses Export to Excel (XLSX) Create purchas…" at bounding box center [545, 60] width 853 height 35
click at [297, 58] on input "nel" at bounding box center [282, 60] width 88 height 11
click at [297, 59] on input "nel" at bounding box center [282, 60] width 88 height 11
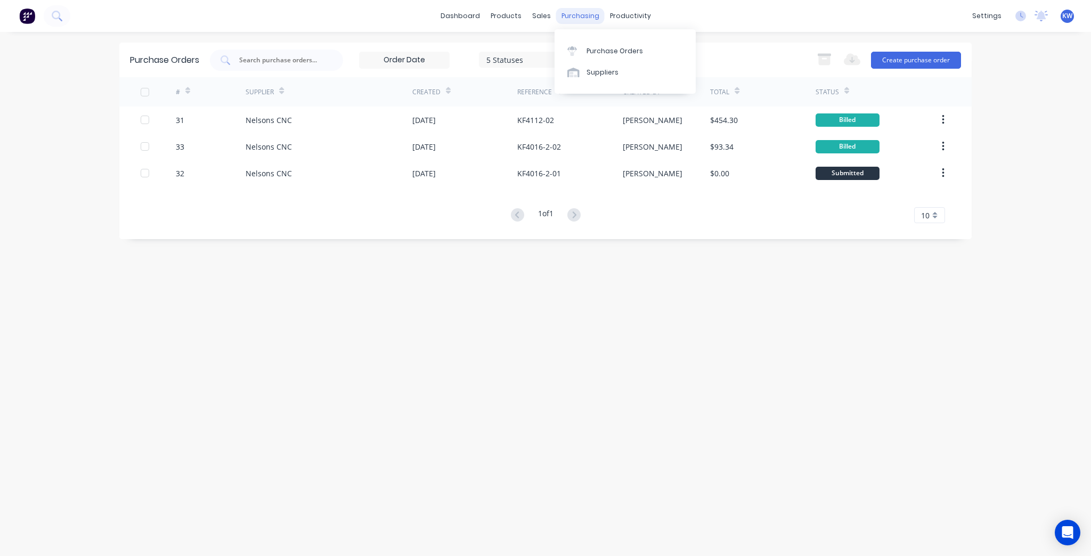
click at [581, 12] on div "purchasing" at bounding box center [580, 16] width 48 height 16
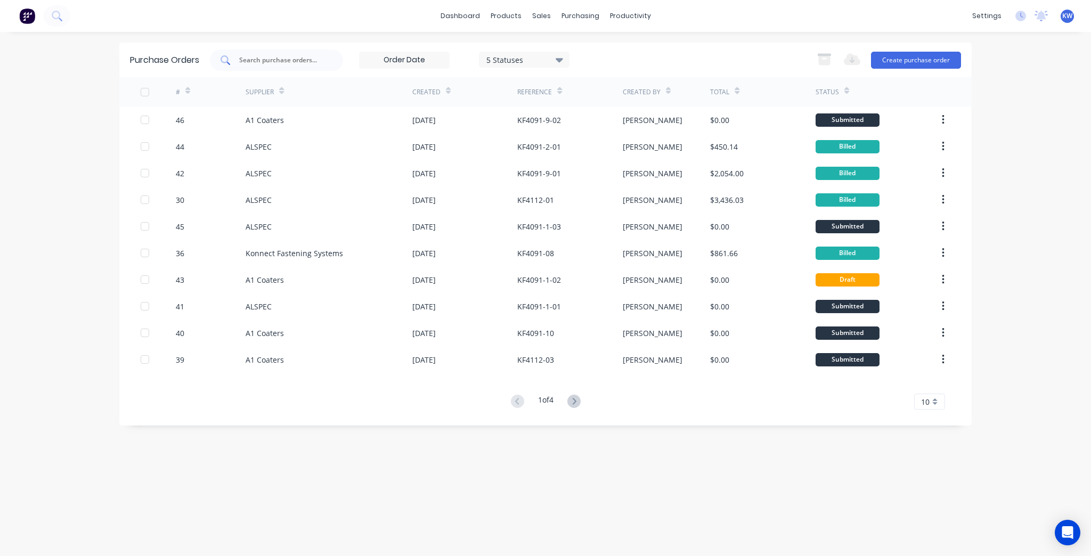
click at [262, 52] on div at bounding box center [276, 60] width 133 height 21
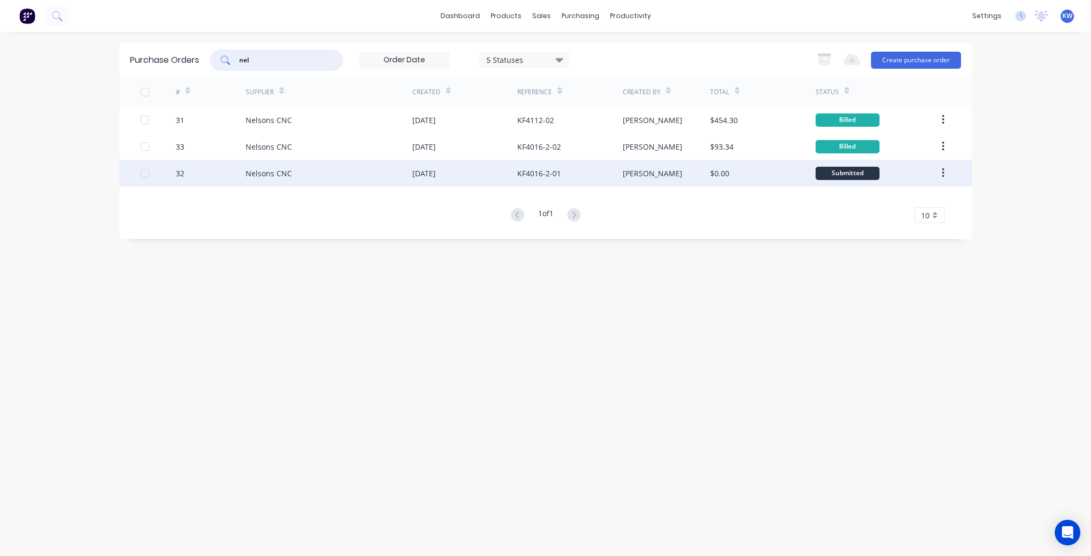
type input "nel"
click at [734, 181] on div "$0.00" at bounding box center [762, 173] width 105 height 27
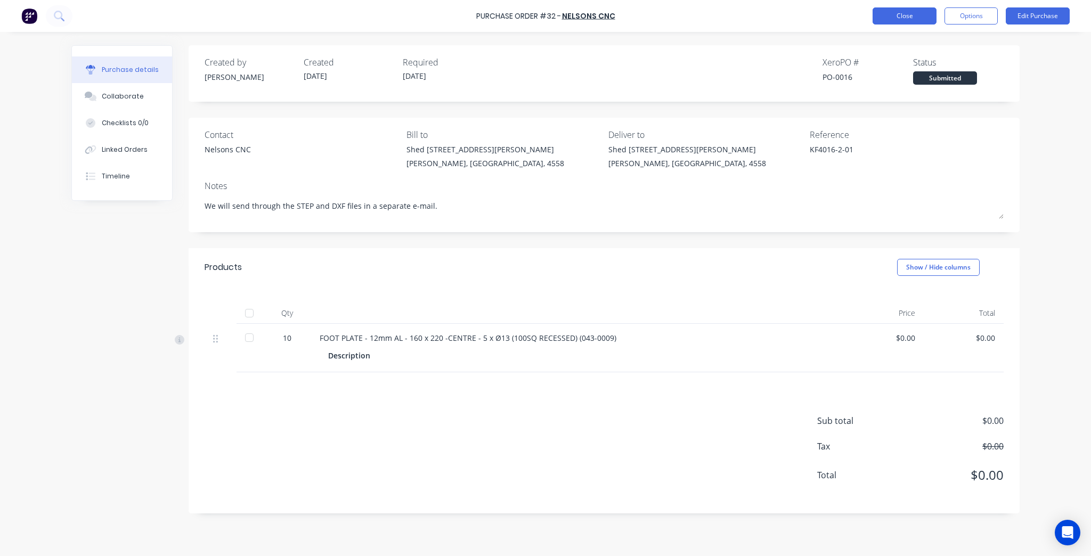
type textarea "x"
click at [904, 9] on button "Close" at bounding box center [905, 15] width 64 height 17
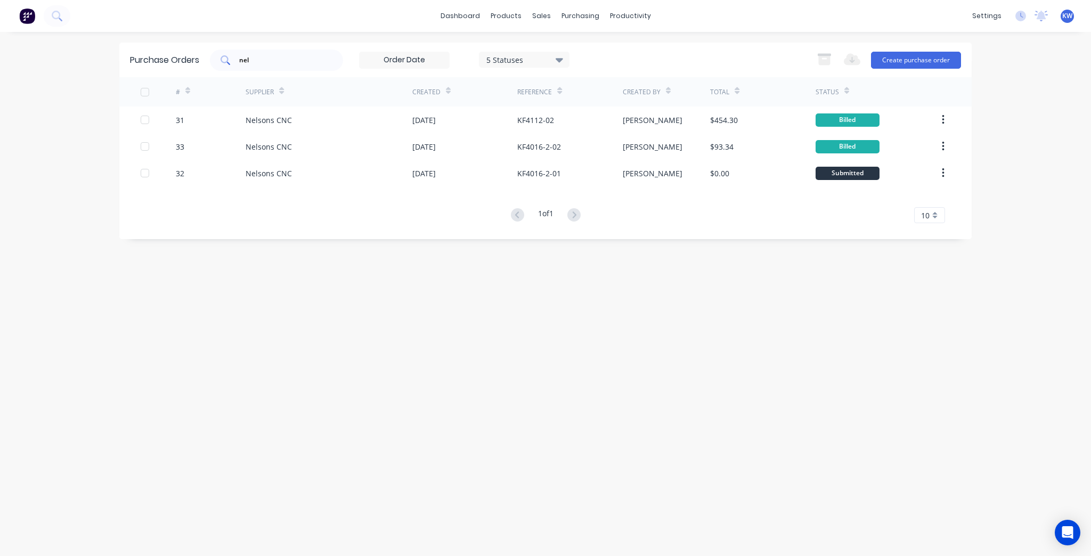
click at [292, 56] on input "nel" at bounding box center [282, 60] width 88 height 11
click at [596, 51] on div "Purchase Orders" at bounding box center [615, 51] width 56 height 10
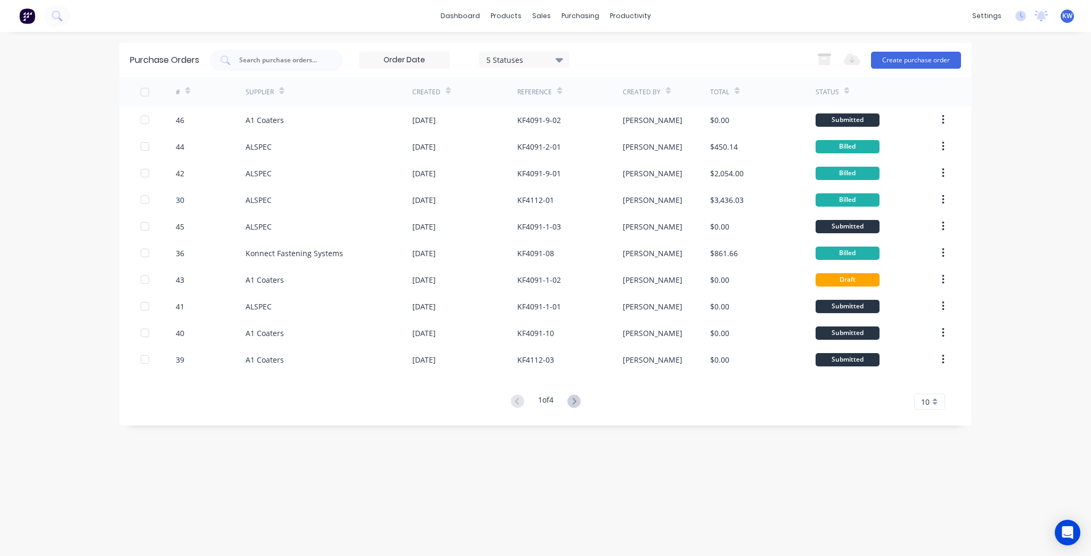
click at [852, 4] on div "dashboard products sales purchasing productivity dashboard products Product Cat…" at bounding box center [545, 16] width 1091 height 32
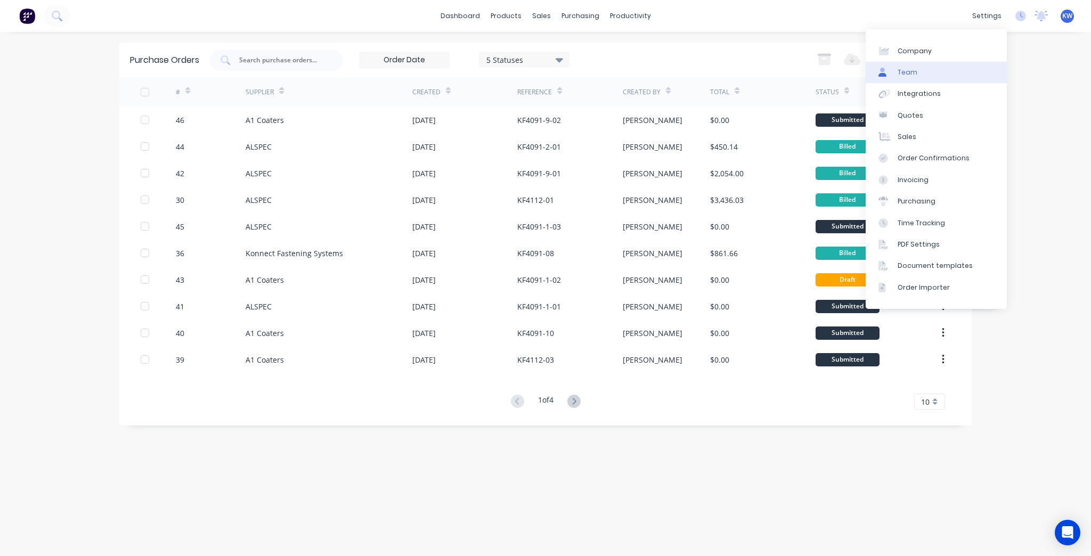
click at [926, 75] on link "Team" at bounding box center [936, 72] width 141 height 21
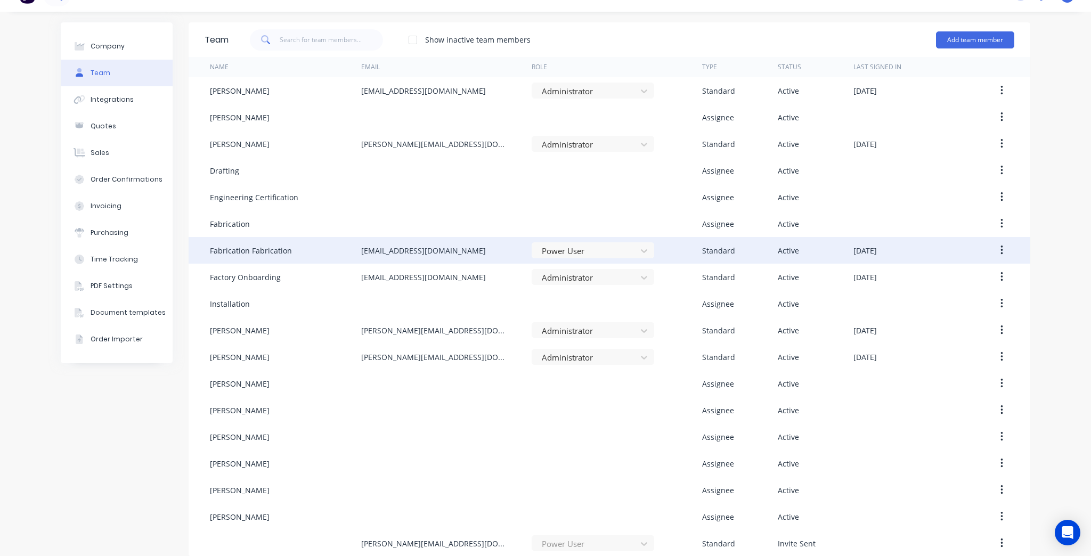
scroll to position [31, 0]
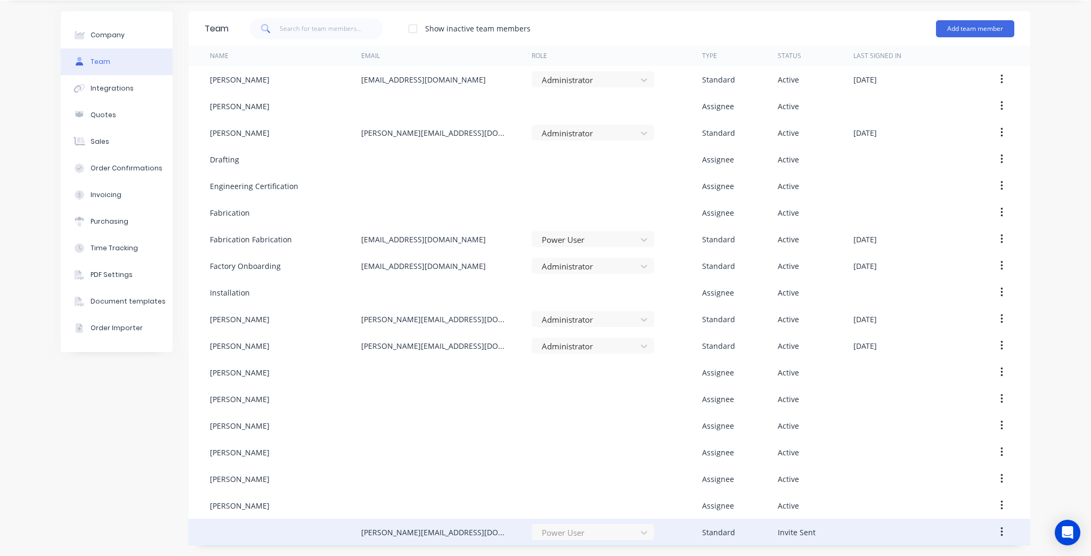
click at [1007, 532] on button "button" at bounding box center [1002, 532] width 25 height 19
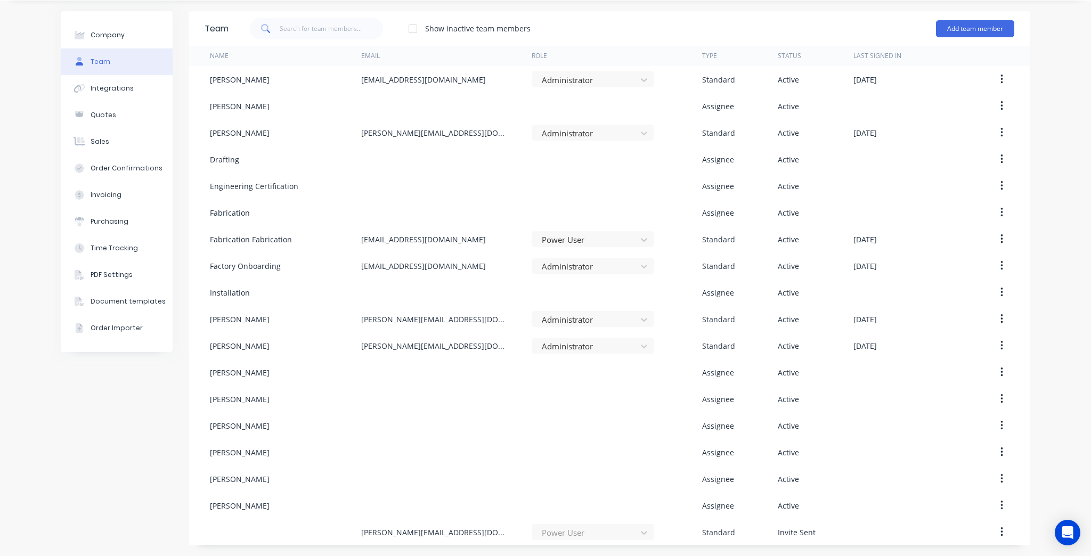
click at [991, 549] on div "Company Team Integrations Quotes Sales Order Confirmations Invoicing Purchasing…" at bounding box center [545, 279] width 1091 height 556
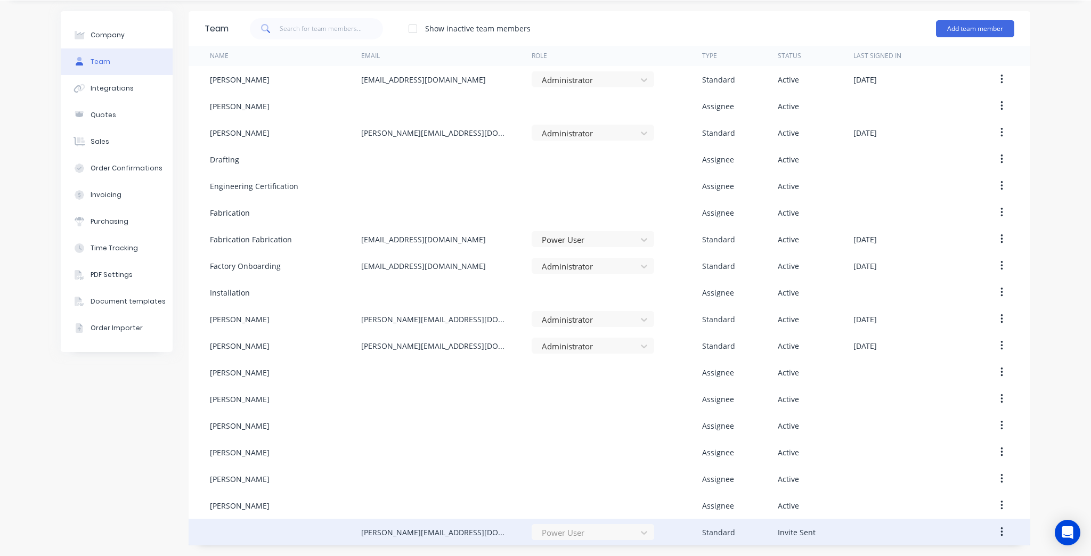
click at [993, 532] on button "button" at bounding box center [1002, 532] width 25 height 19
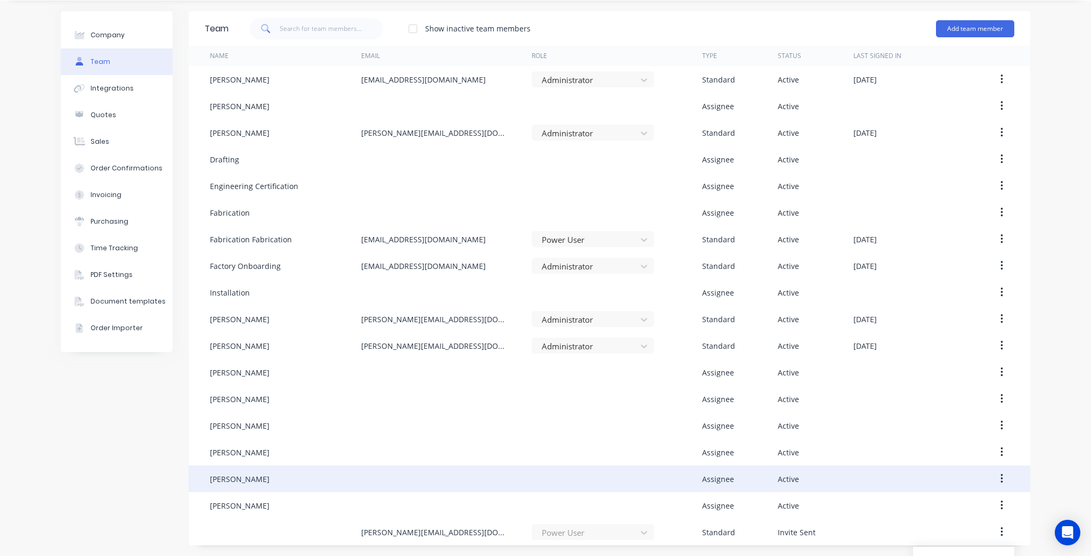
scroll to position [70, 0]
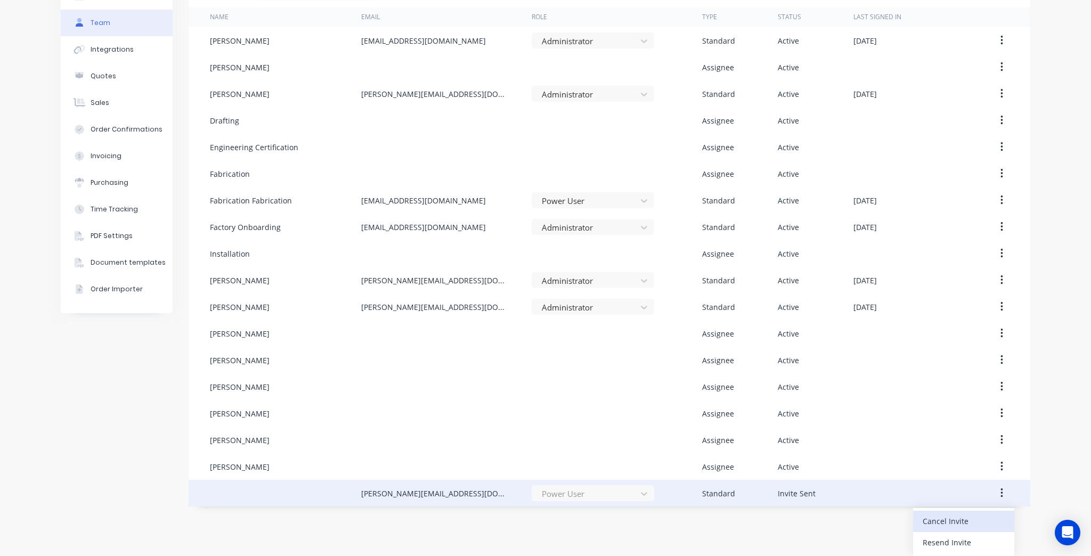
click at [955, 522] on div "Cancel Invite" at bounding box center [964, 521] width 82 height 15
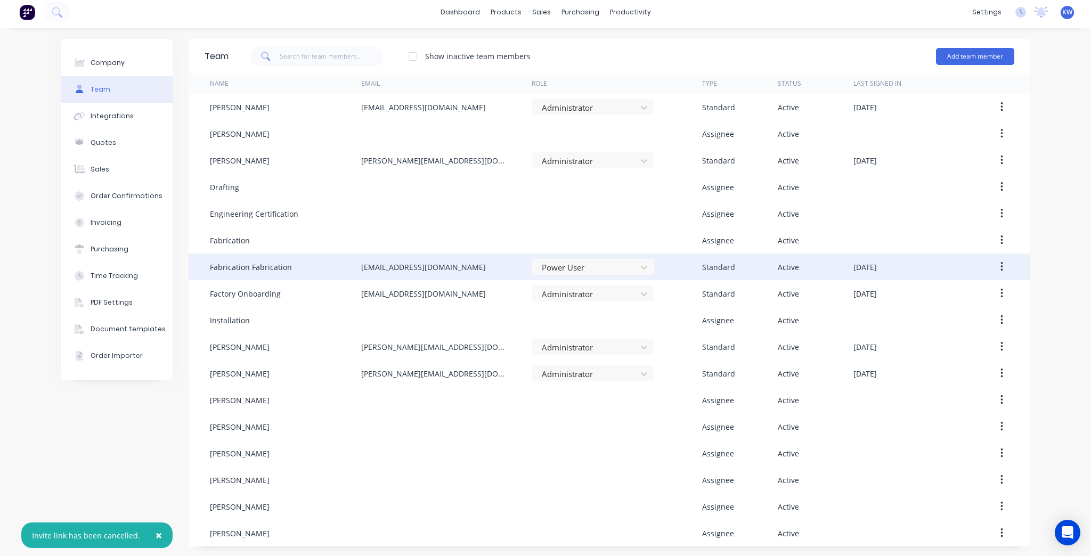
scroll to position [4, 0]
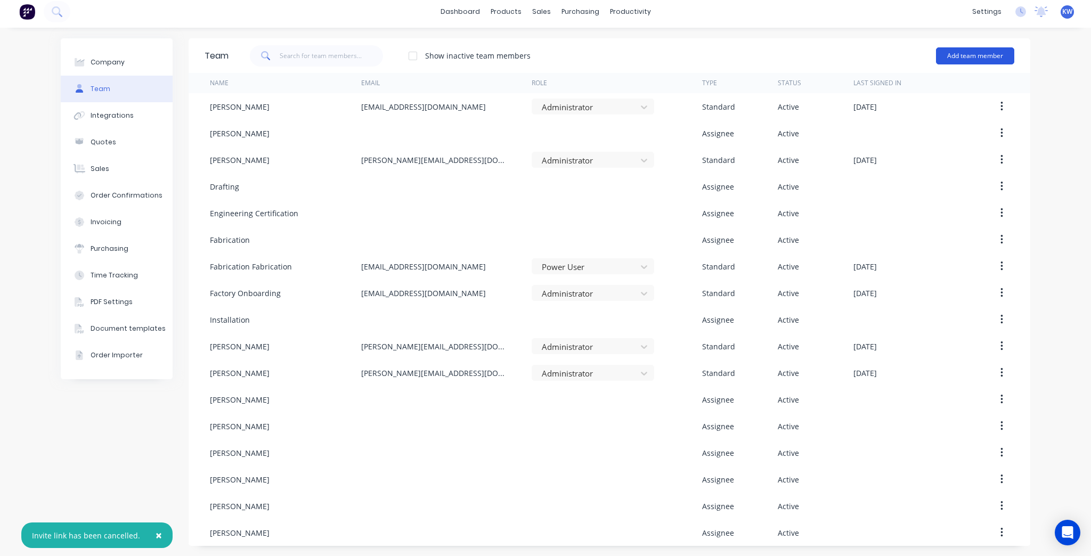
click at [956, 58] on button "Add team member" at bounding box center [975, 55] width 78 height 17
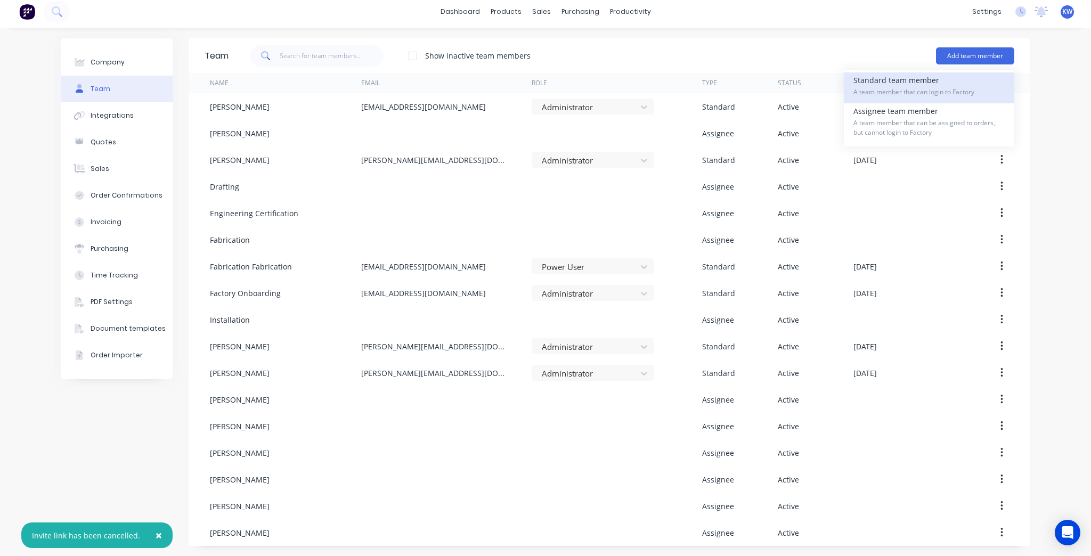
click at [954, 81] on div "Standard team member A team member that can login to Factory" at bounding box center [929, 87] width 151 height 31
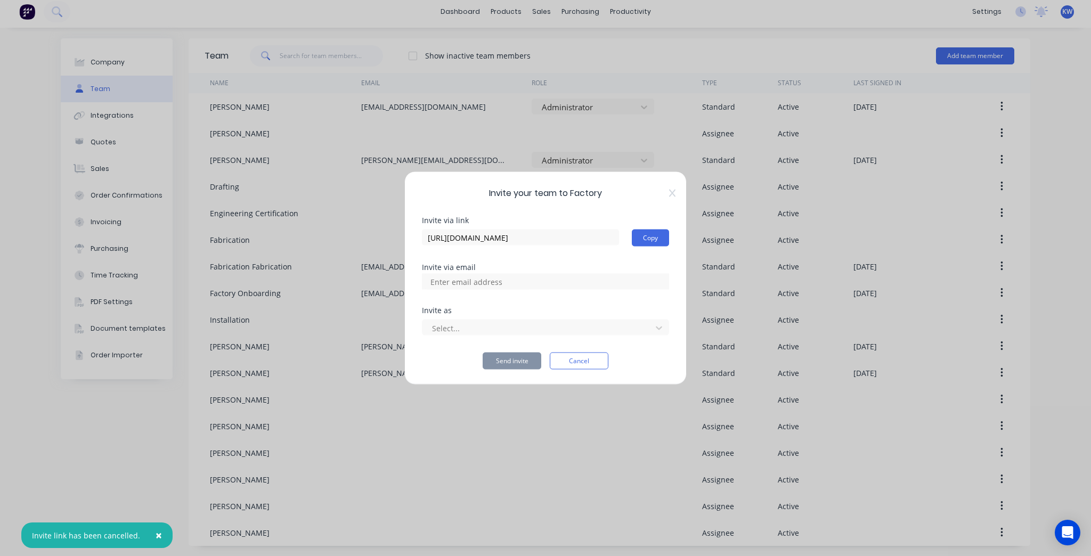
click at [477, 289] on input at bounding box center [478, 282] width 107 height 16
click at [630, 236] on div "https://app.factory.app/invite/qhTfUUZy Copy" at bounding box center [545, 238] width 247 height 17
click at [644, 238] on button "Copy" at bounding box center [650, 238] width 37 height 17
click at [643, 235] on button "Copied" at bounding box center [647, 238] width 43 height 17
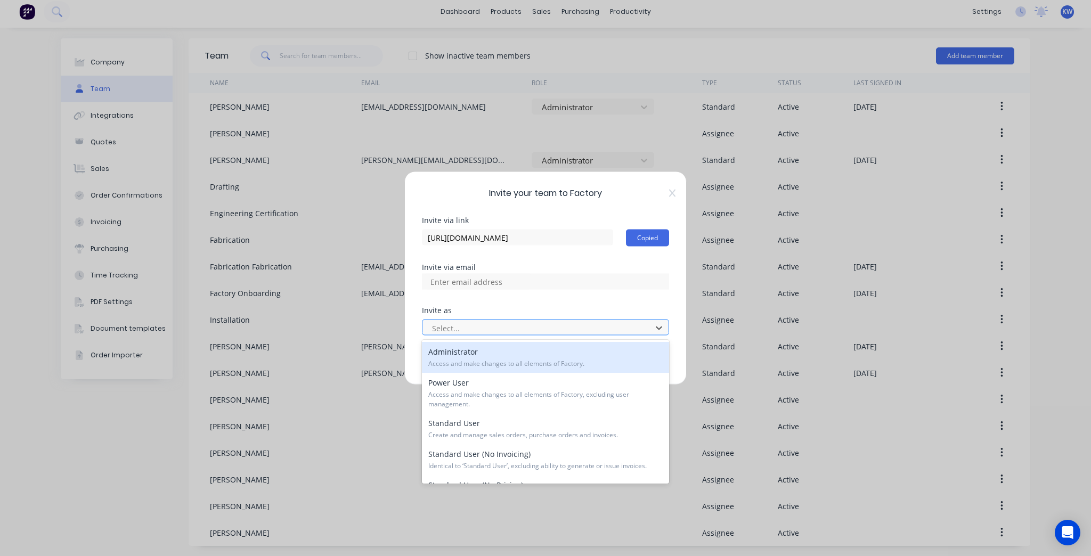
click at [548, 326] on div at bounding box center [538, 327] width 215 height 13
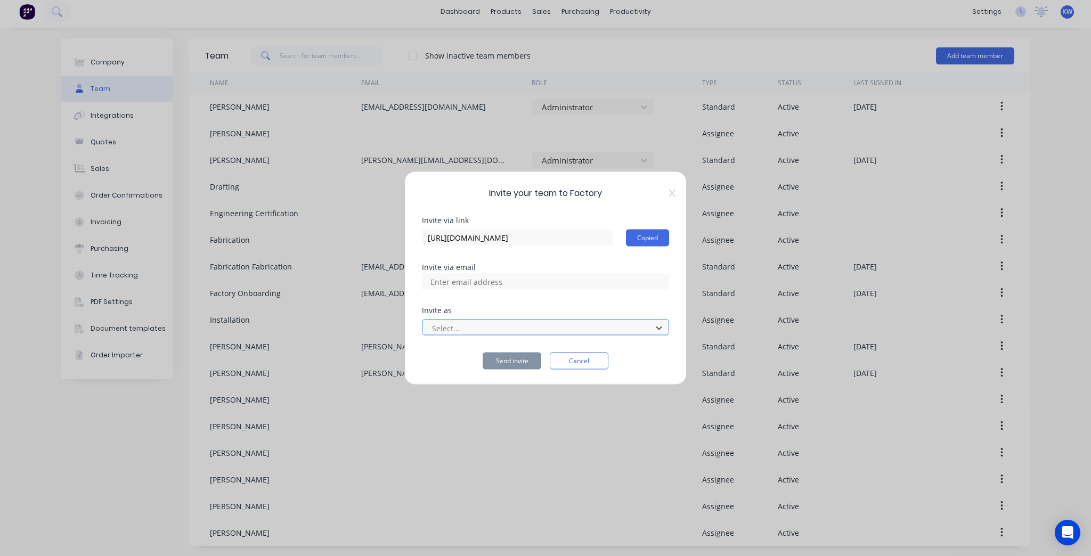
click at [548, 326] on div at bounding box center [538, 327] width 215 height 13
click at [567, 368] on button "Cancel" at bounding box center [579, 361] width 59 height 17
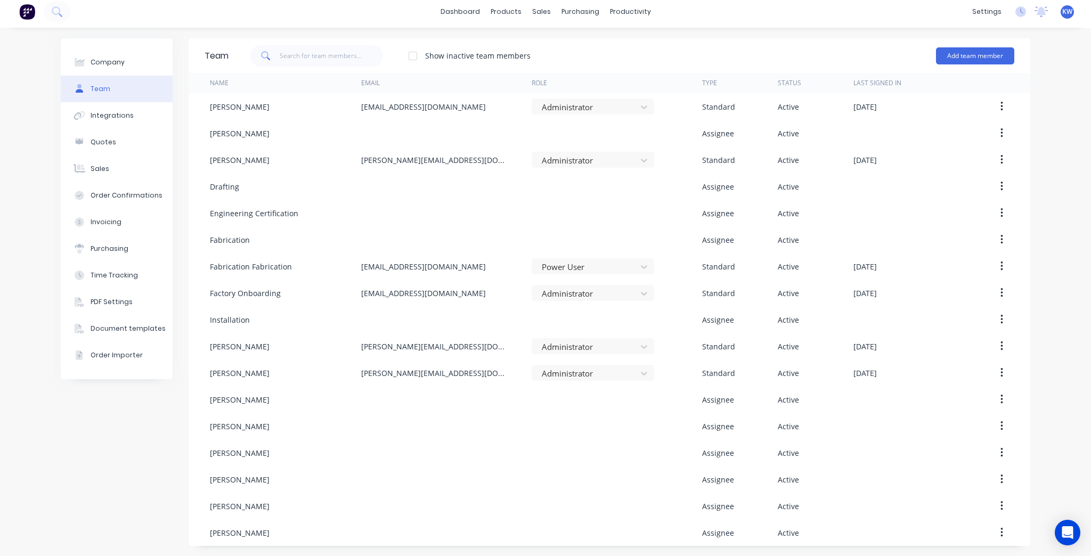
click at [385, 40] on div "Team Show inactive team members Add team member" at bounding box center [610, 55] width 842 height 35
click at [435, 52] on div "Show inactive team members" at bounding box center [478, 55] width 106 height 11
click at [403, 55] on div at bounding box center [412, 55] width 21 height 21
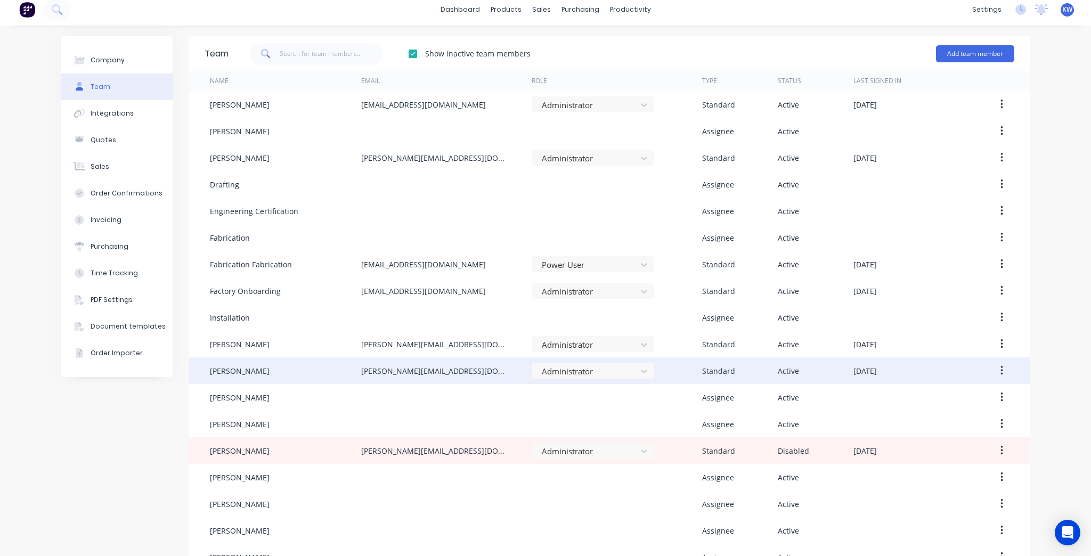
scroll to position [0, 0]
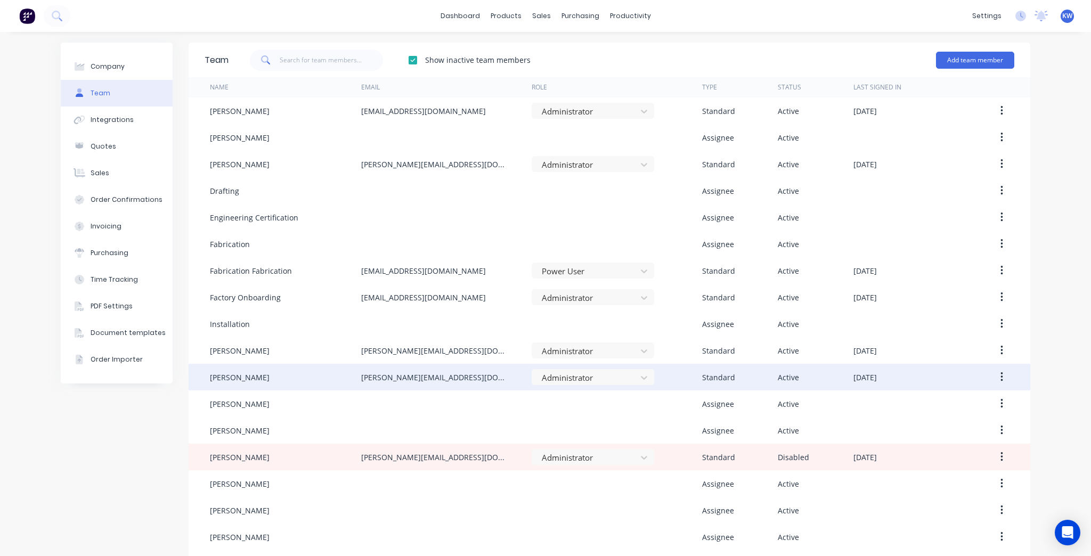
click at [412, 55] on div at bounding box center [412, 60] width 21 height 21
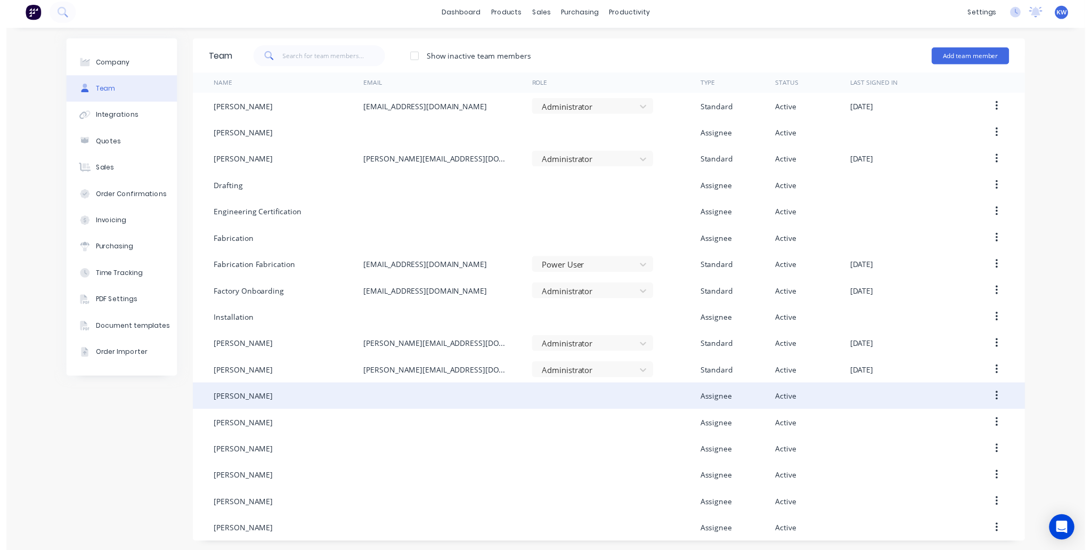
scroll to position [4, 0]
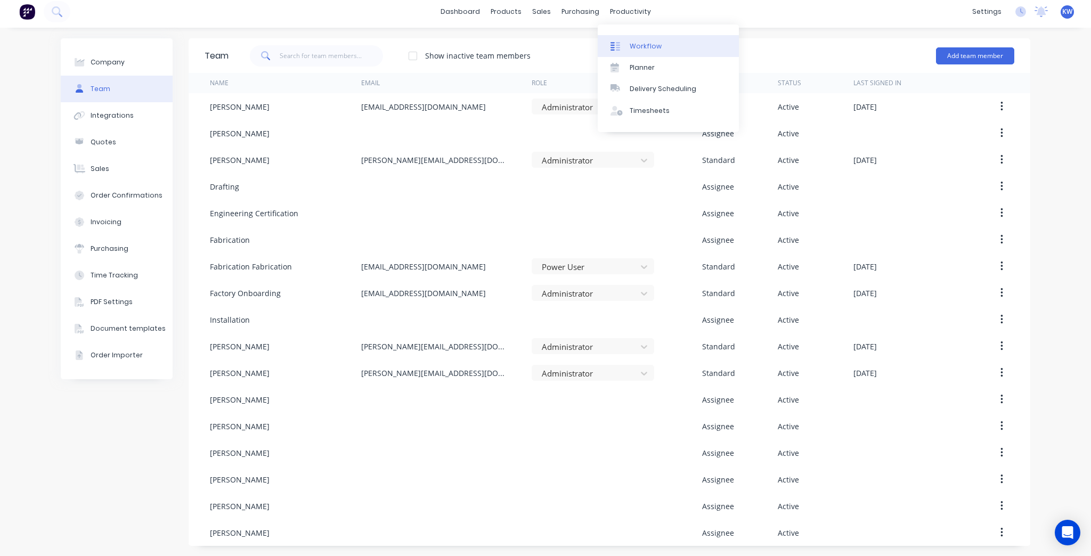
click at [631, 36] on link "Workflow" at bounding box center [668, 45] width 141 height 21
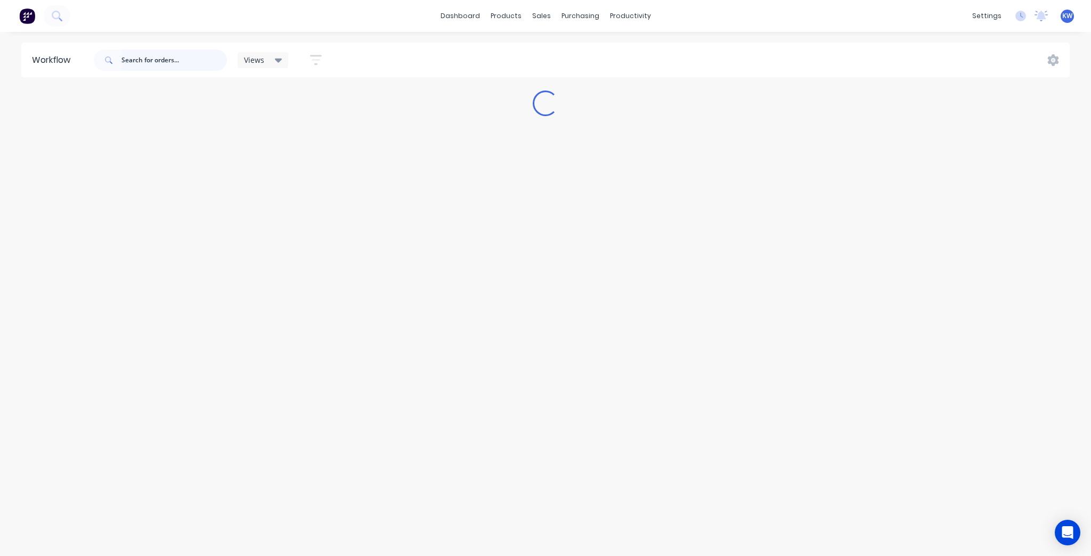
click at [162, 53] on input "text" at bounding box center [174, 60] width 106 height 21
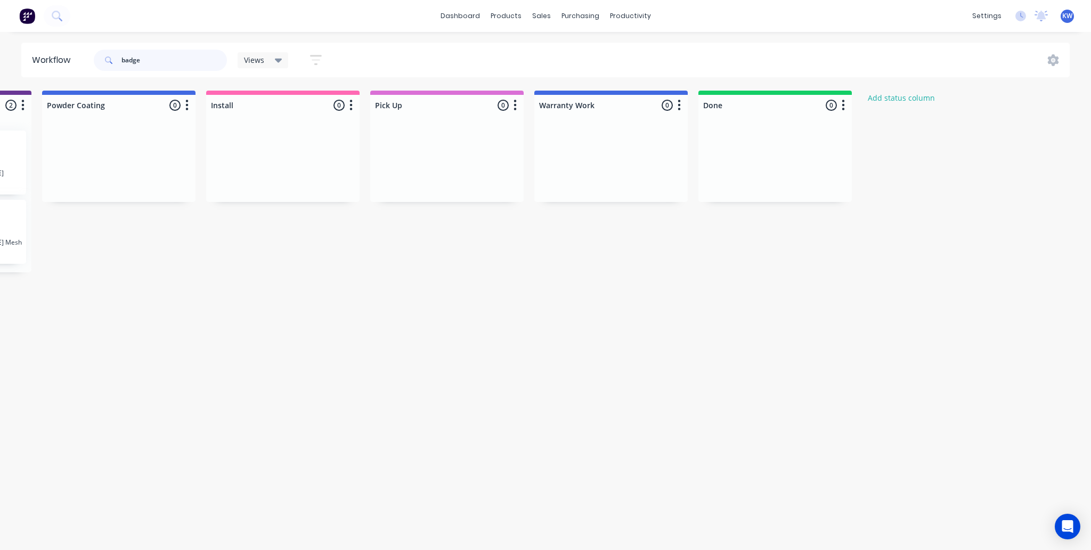
scroll to position [0, 799]
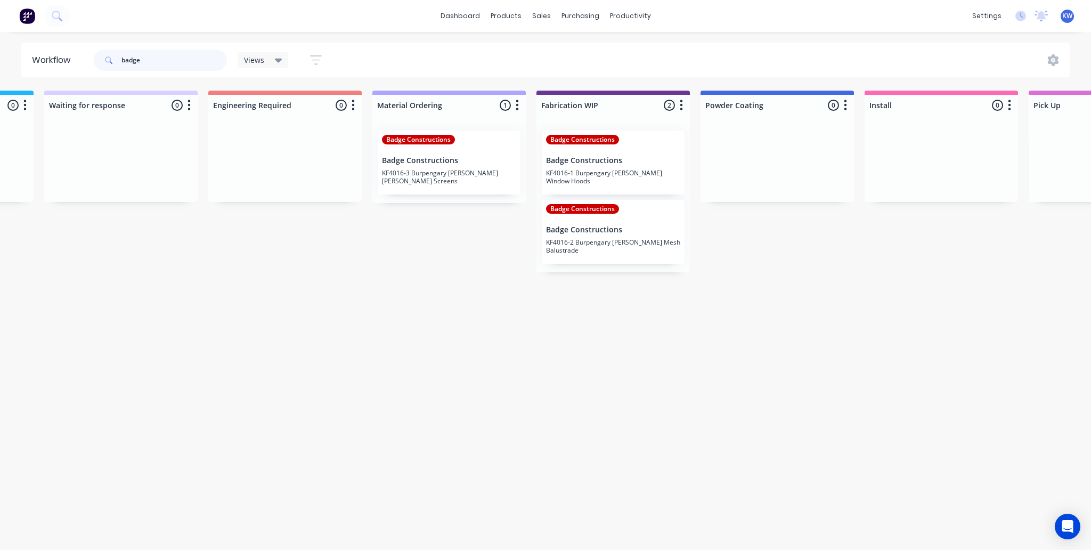
type input "badge"
click at [467, 182] on p "KF4016-3 Burpengary [PERSON_NAME] [PERSON_NAME] Screens" at bounding box center [449, 177] width 134 height 16
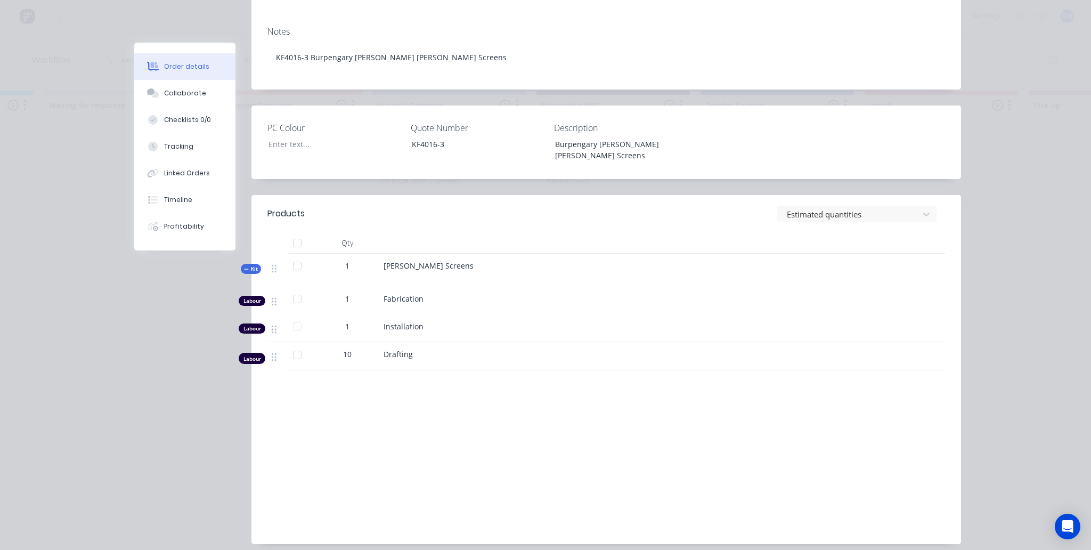
scroll to position [0, 0]
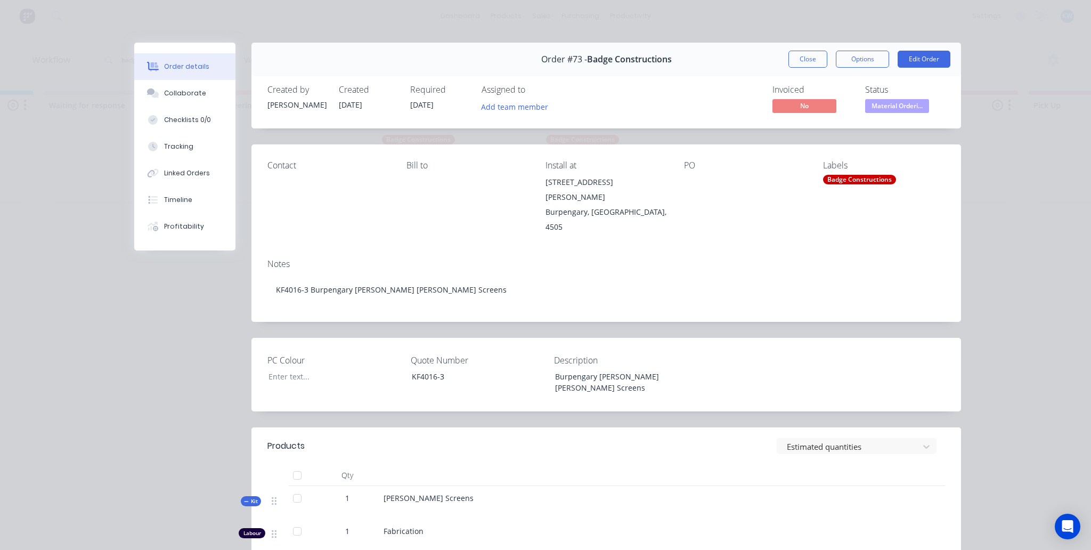
drag, startPoint x: 810, startPoint y: 60, endPoint x: 779, endPoint y: 66, distance: 31.6
click at [810, 59] on button "Close" at bounding box center [808, 59] width 39 height 17
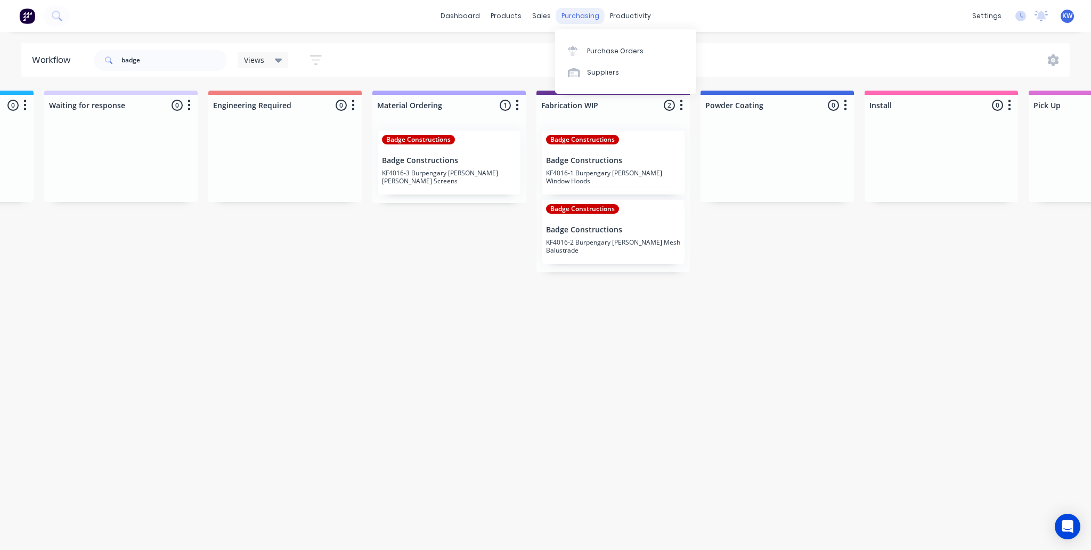
click at [588, 14] on div "purchasing" at bounding box center [580, 16] width 48 height 16
click at [625, 47] on div "Purchase Orders" at bounding box center [615, 51] width 56 height 10
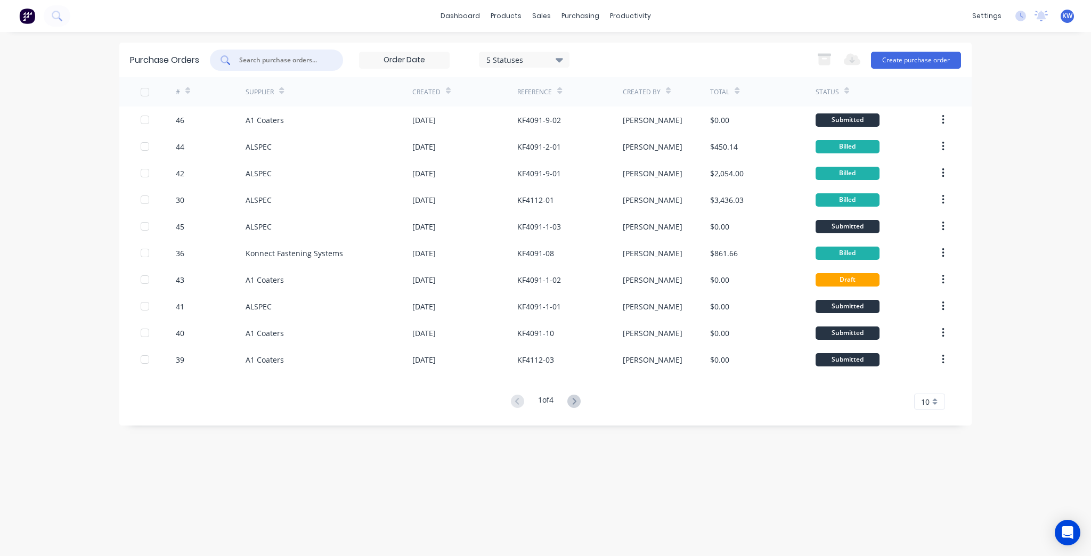
click at [302, 62] on input "text" at bounding box center [282, 60] width 88 height 11
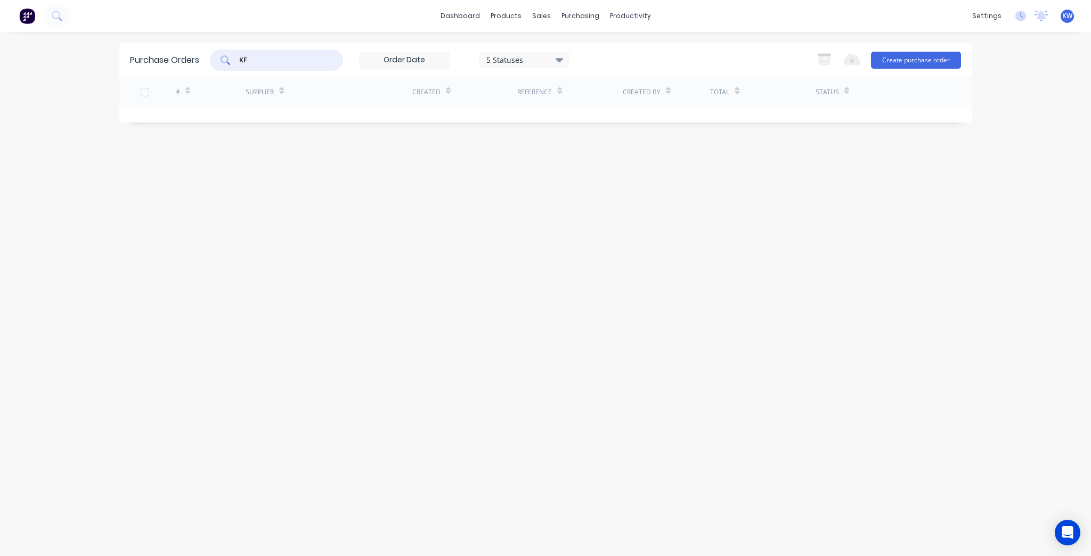
type input "K"
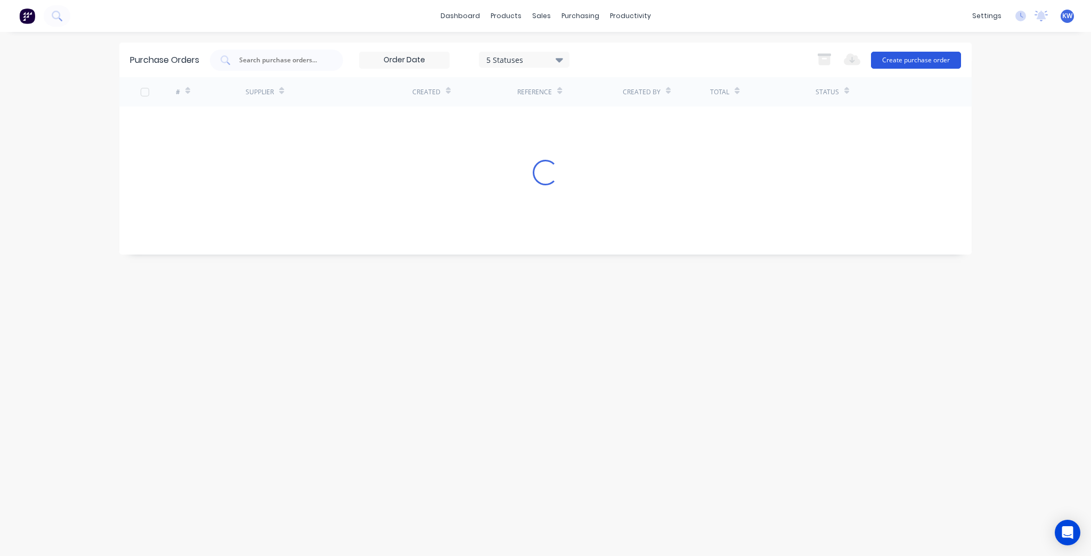
click at [894, 53] on button "Create purchase order" at bounding box center [916, 60] width 90 height 17
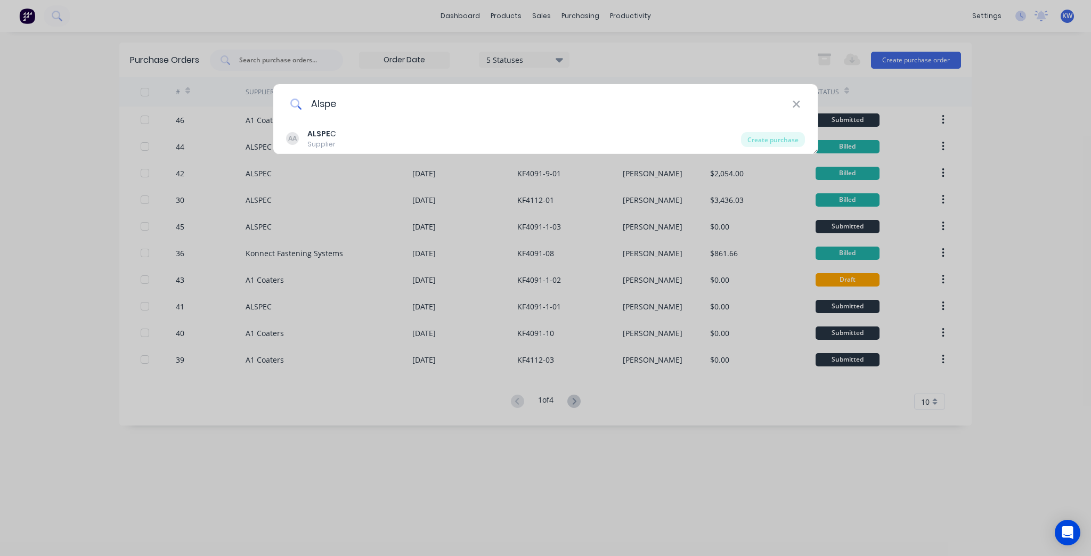
click at [463, 123] on input "Alspe" at bounding box center [547, 104] width 490 height 40
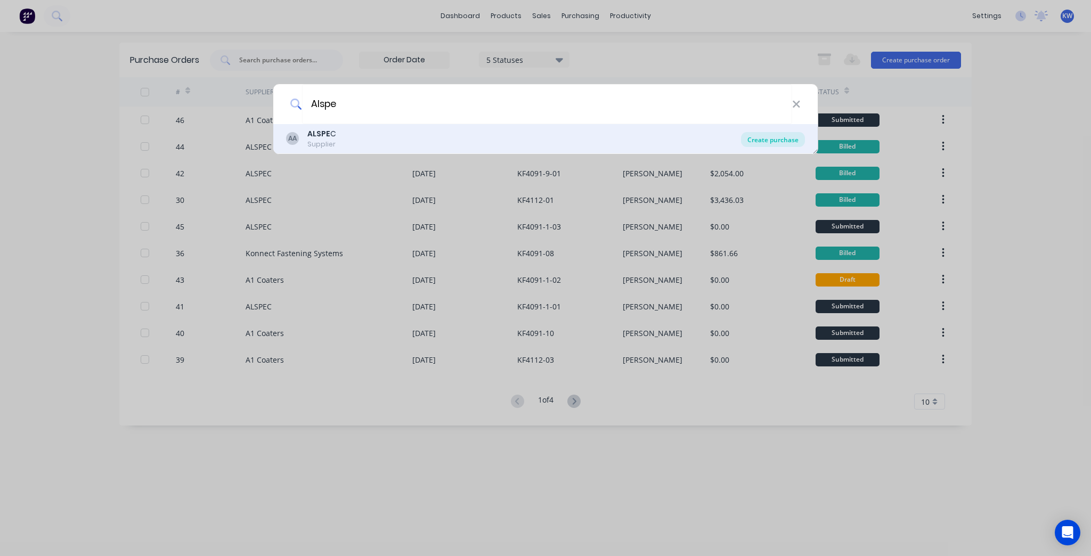
type input "Alspe"
click at [790, 141] on div "Create purchase" at bounding box center [773, 139] width 64 height 15
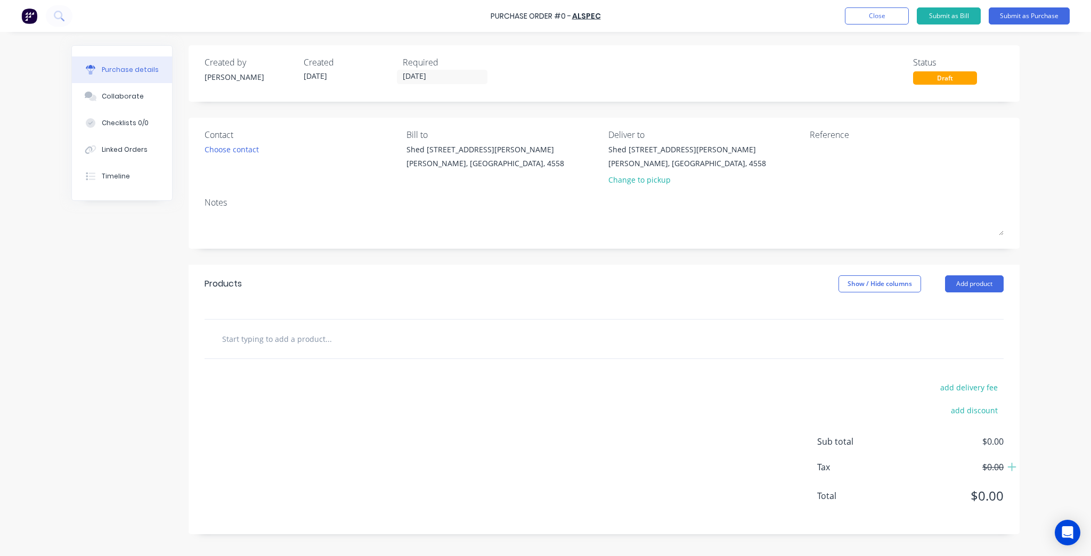
click at [292, 340] on input "text" at bounding box center [328, 338] width 213 height 21
type input "0"
click at [926, 293] on div "Products Show / Hide columns Add product" at bounding box center [604, 284] width 831 height 38
click at [970, 277] on button "Add product" at bounding box center [974, 284] width 59 height 17
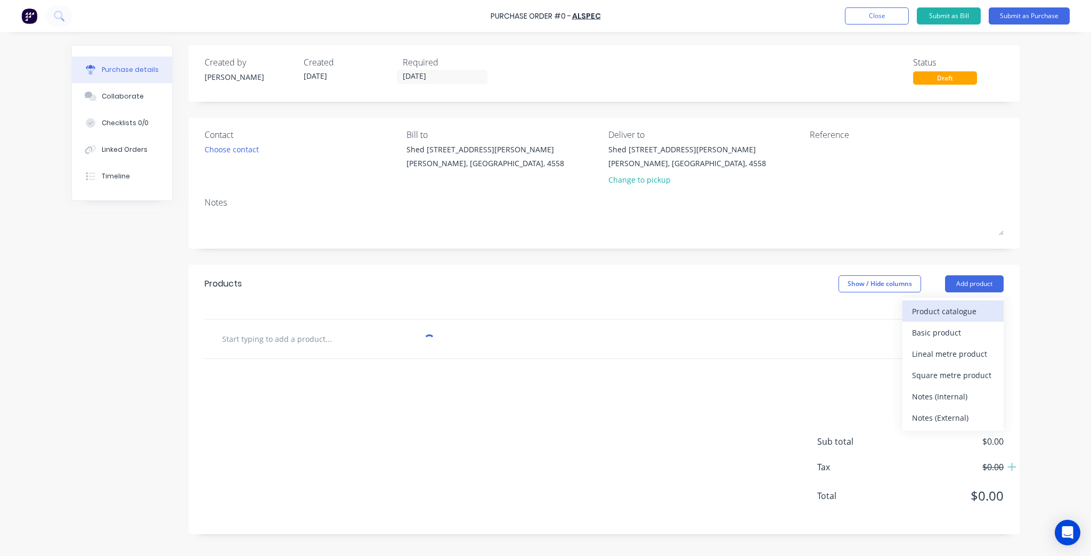
click at [968, 311] on div "Product catalogue" at bounding box center [953, 311] width 82 height 15
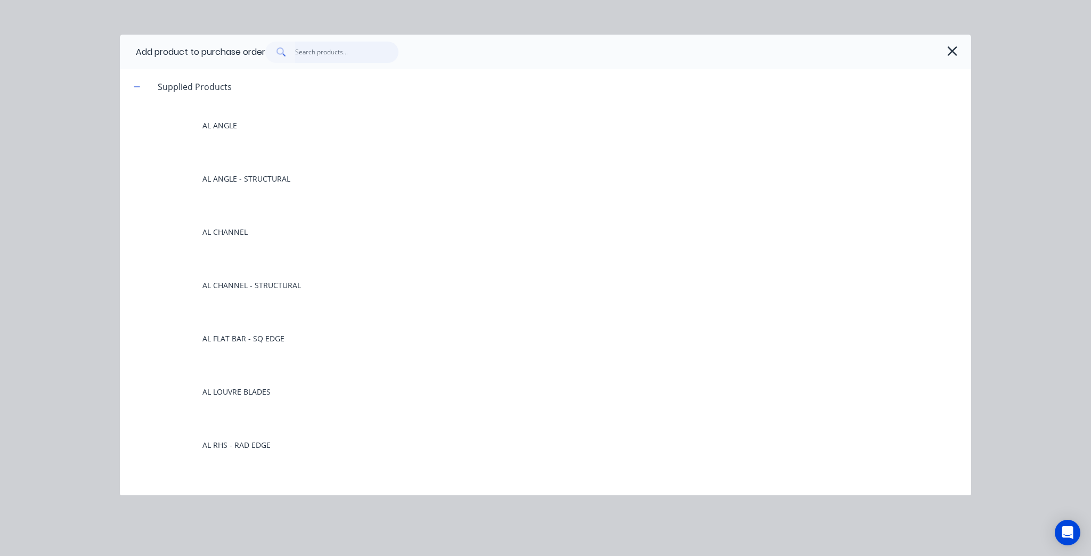
click at [331, 46] on input "text" at bounding box center [347, 52] width 104 height 21
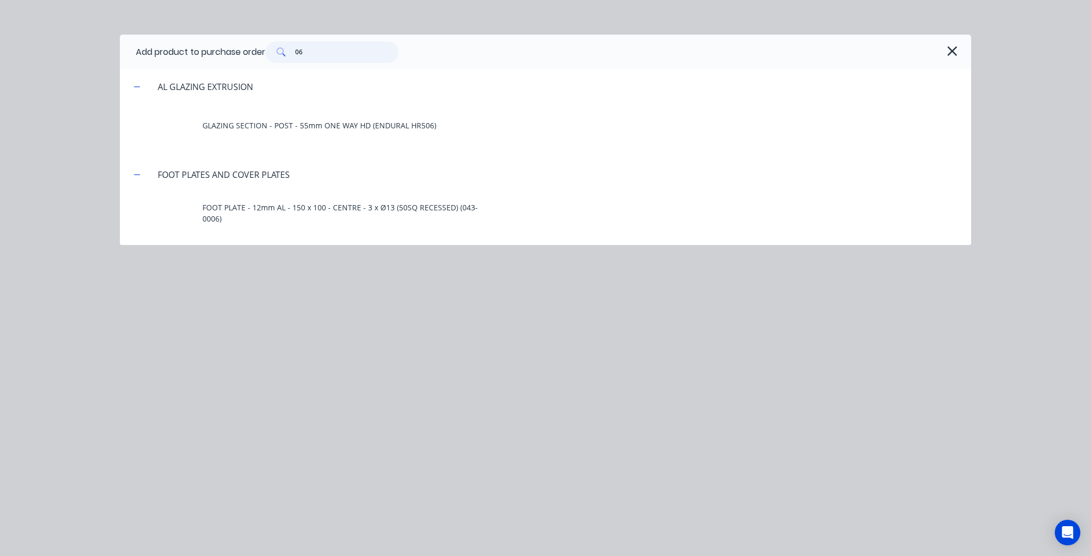
type input "0"
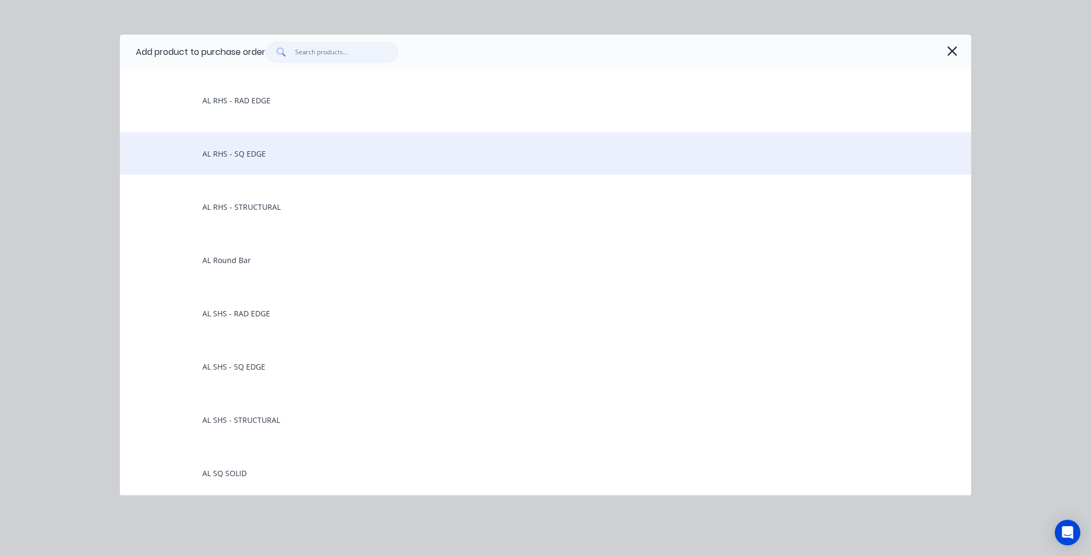
scroll to position [341, 0]
click at [237, 164] on div "AL RHS - SQ EDGE" at bounding box center [546, 157] width 852 height 43
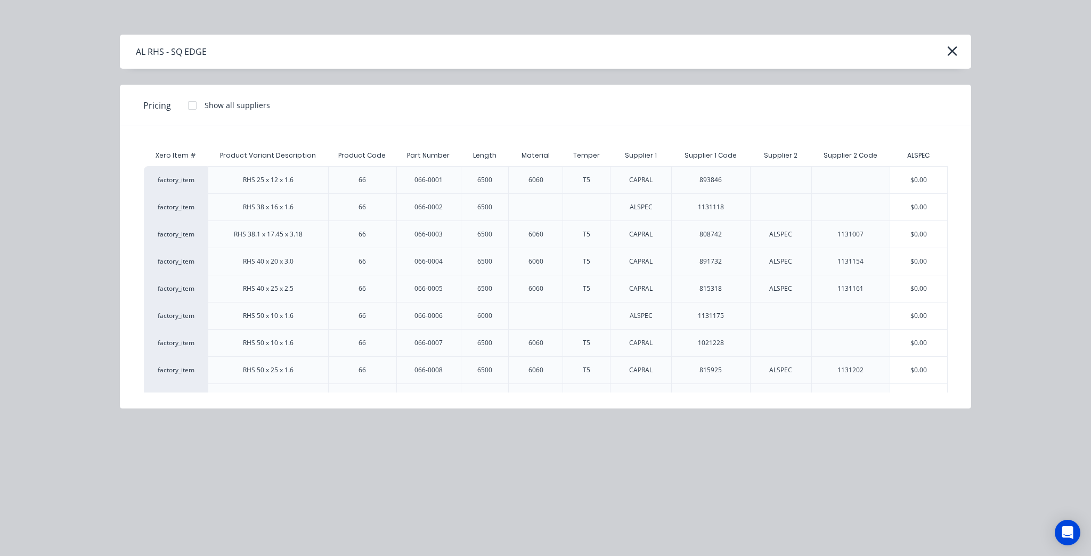
scroll to position [43, 0]
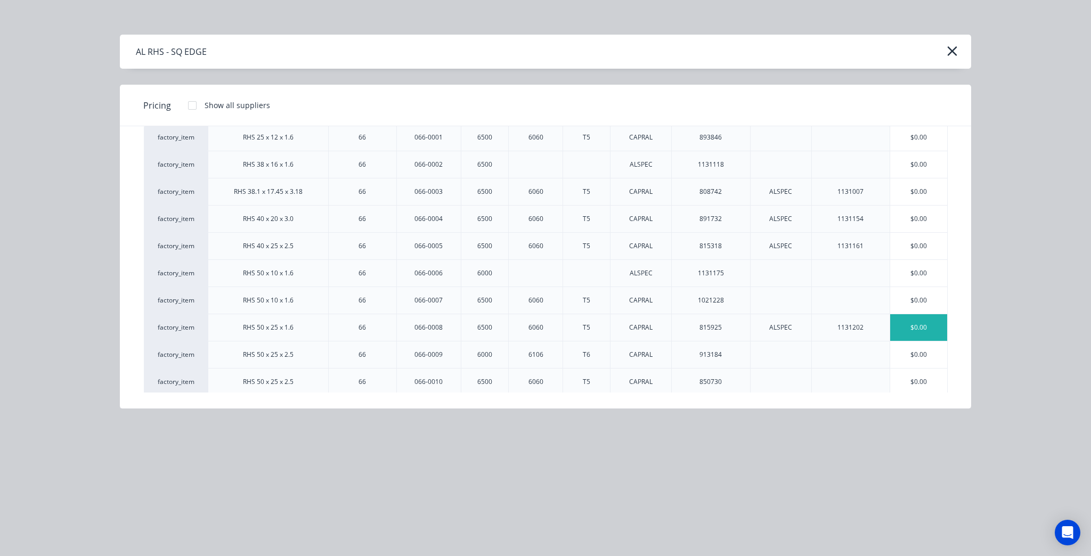
click at [919, 330] on div "$0.00" at bounding box center [918, 327] width 57 height 27
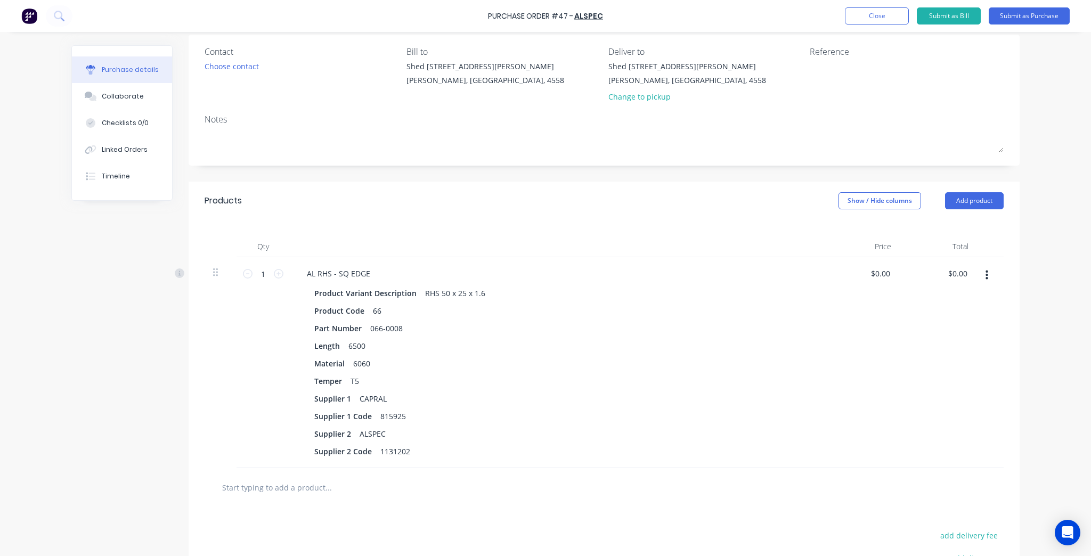
scroll to position [85, 0]
click at [876, 23] on button "Close" at bounding box center [877, 15] width 64 height 17
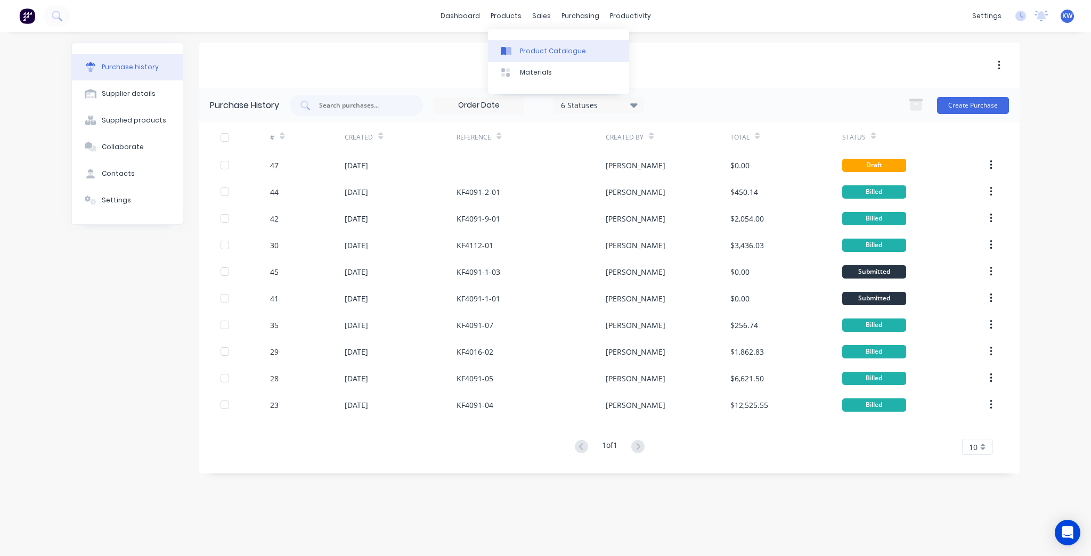
click at [522, 48] on div "Product Catalogue" at bounding box center [553, 51] width 66 height 10
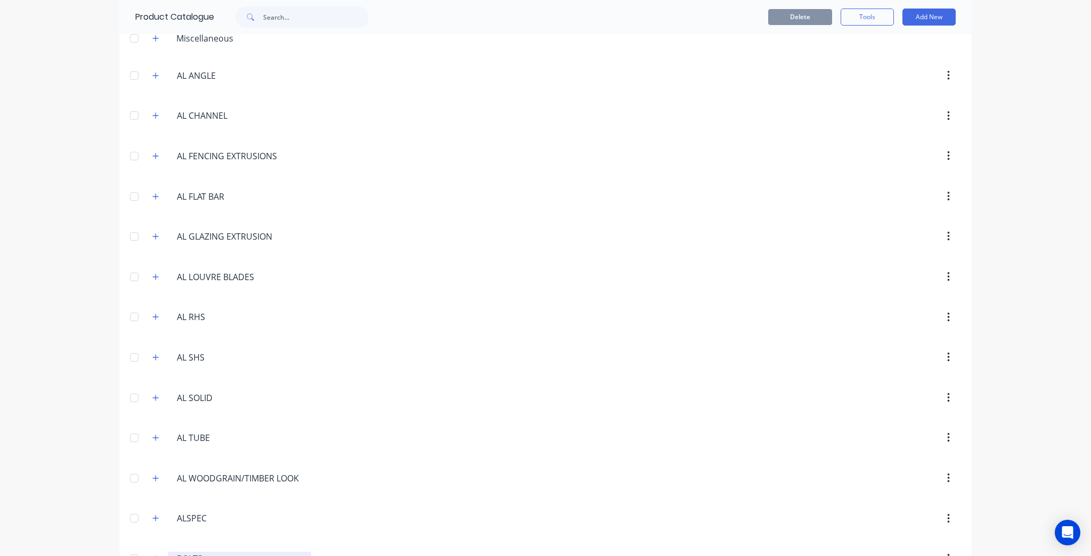
scroll to position [171, 0]
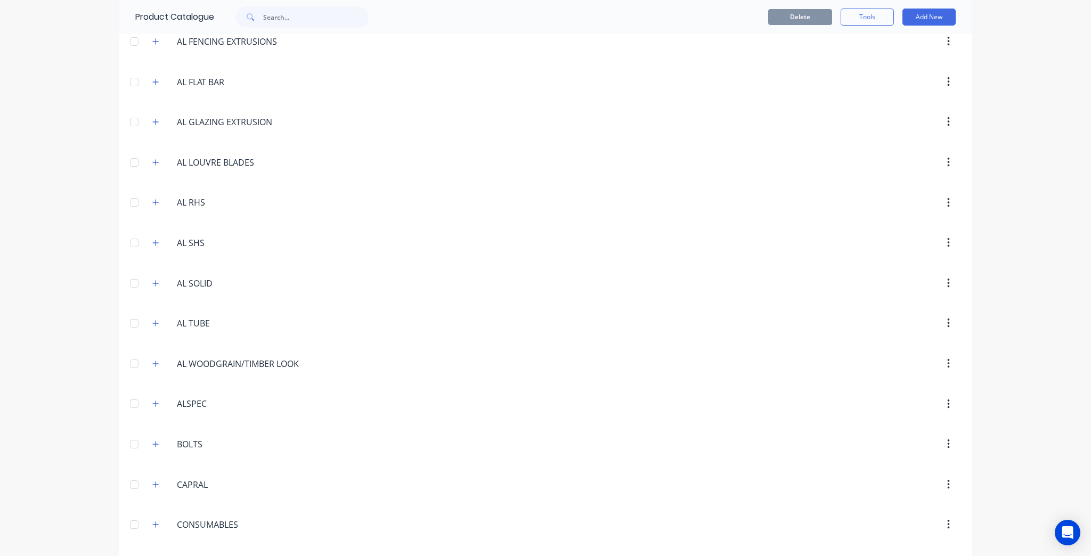
click at [149, 196] on span at bounding box center [155, 202] width 13 height 13
click at [149, 200] on button "button" at bounding box center [155, 202] width 13 height 13
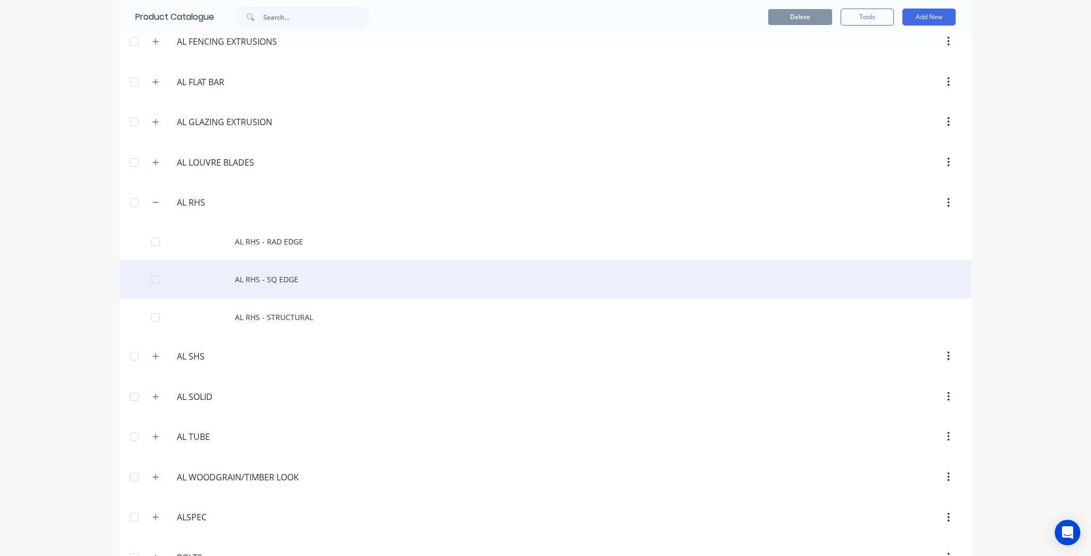
click at [315, 269] on div "AL RHS - SQ EDGE" at bounding box center [545, 280] width 853 height 38
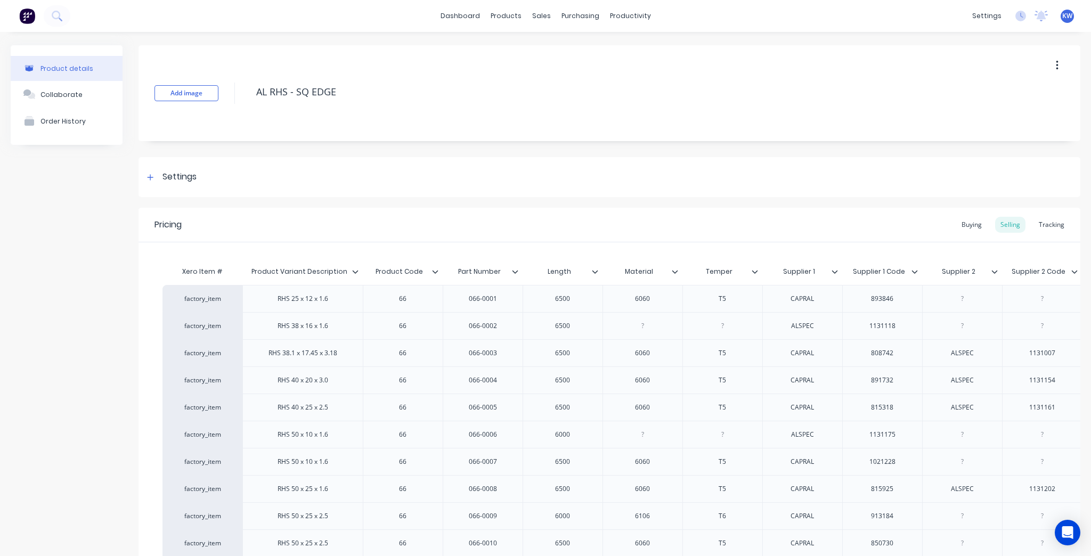
click at [354, 271] on icon at bounding box center [355, 272] width 6 height 6
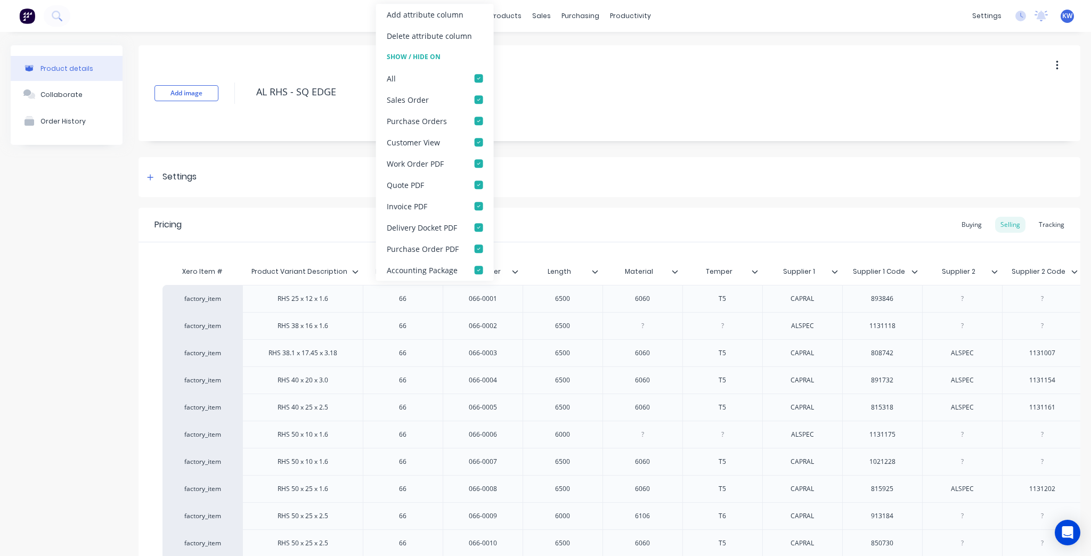
click at [354, 271] on icon at bounding box center [355, 272] width 6 height 6
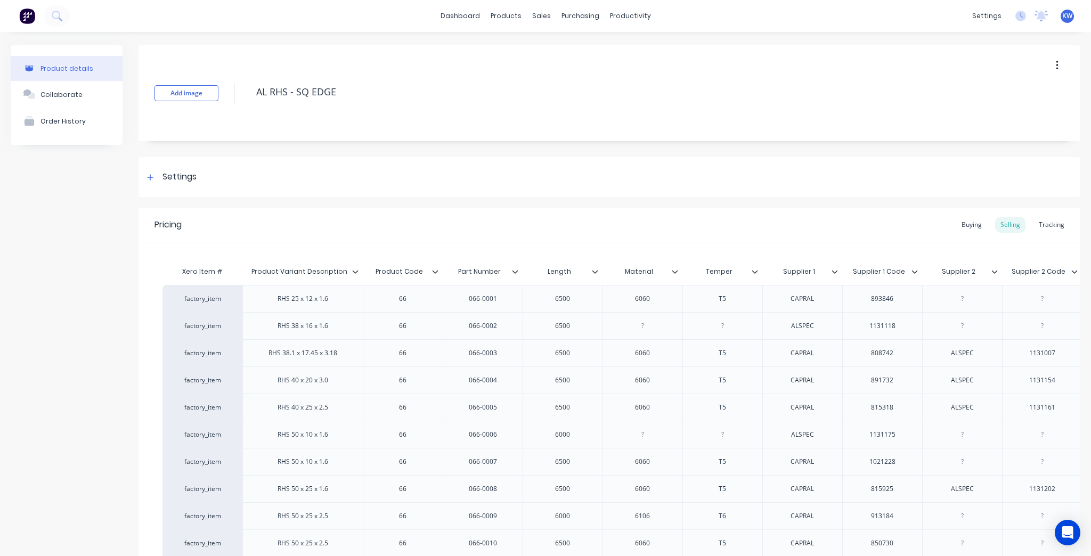
click at [434, 272] on icon at bounding box center [435, 271] width 6 height 3
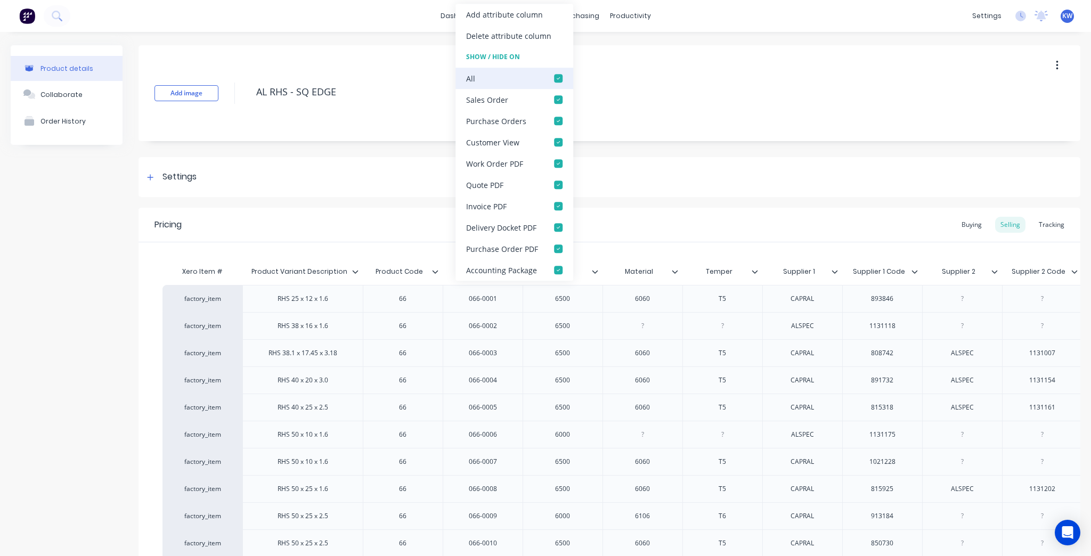
click at [556, 82] on div at bounding box center [558, 78] width 21 height 21
click at [378, 168] on div "Settings" at bounding box center [610, 177] width 942 height 40
type textarea "x"
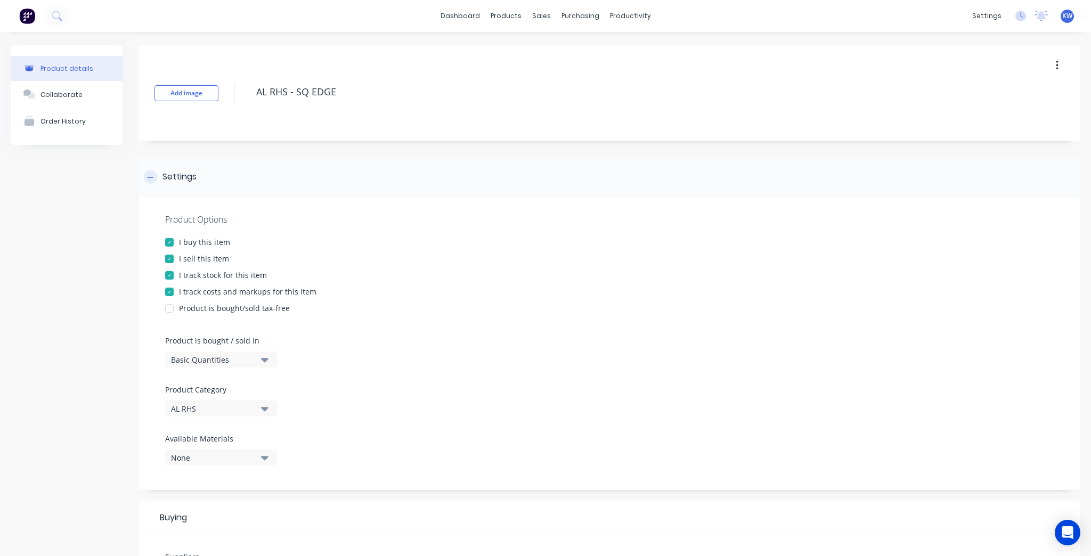
click at [378, 168] on div "Settings" at bounding box center [610, 177] width 942 height 40
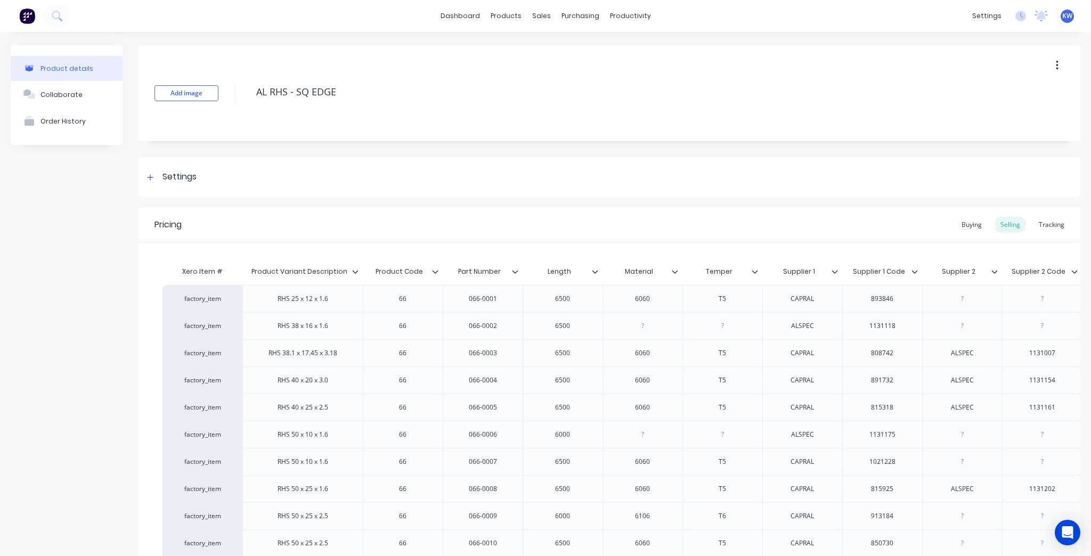
type input "Part Number"
click at [513, 275] on input "Part Number" at bounding box center [480, 272] width 74 height 10
click at [516, 270] on icon at bounding box center [515, 272] width 6 height 6
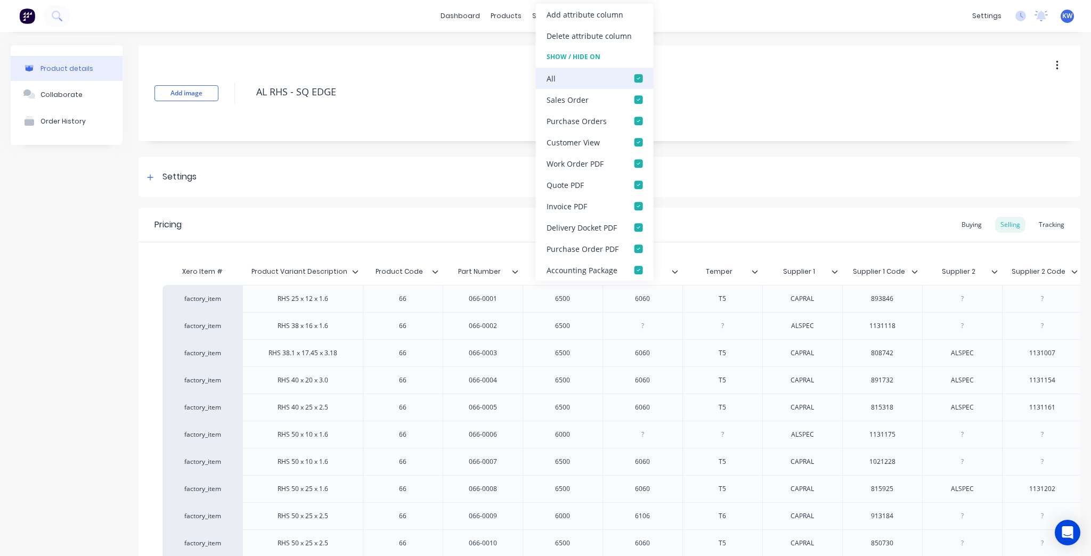
click at [634, 76] on div at bounding box center [638, 78] width 21 height 21
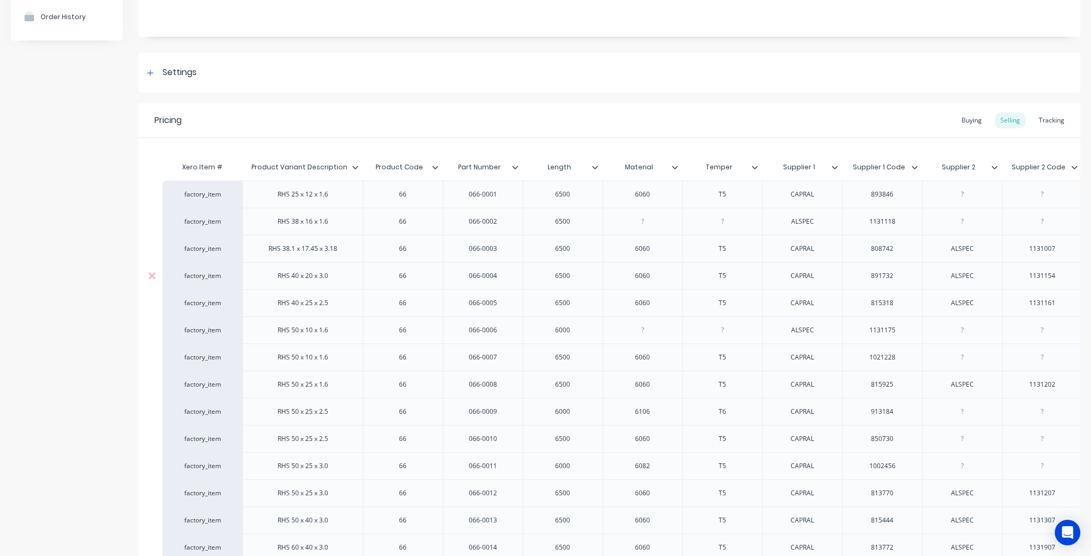
scroll to position [128, 0]
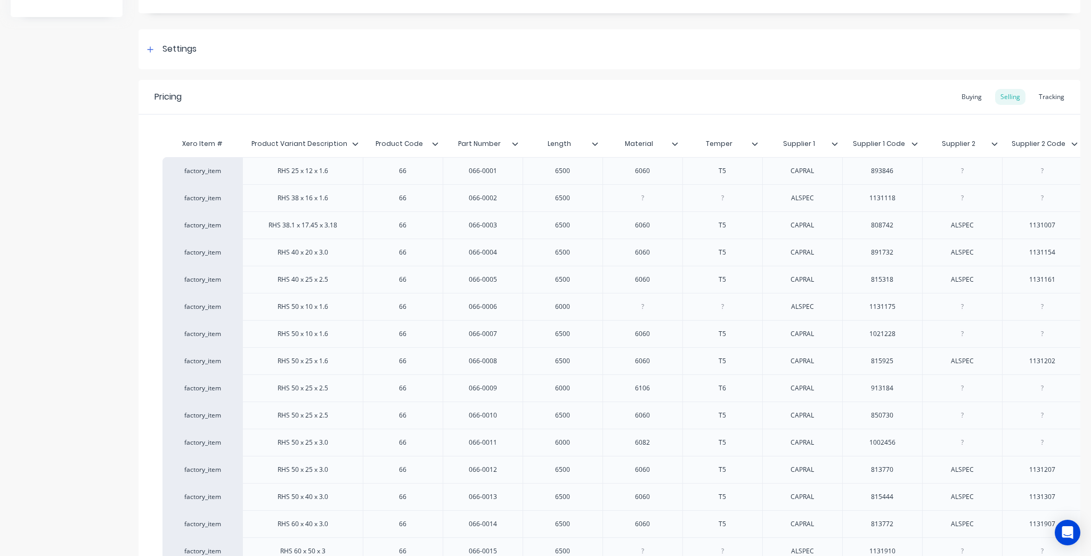
click at [676, 139] on div at bounding box center [679, 144] width 6 height 10
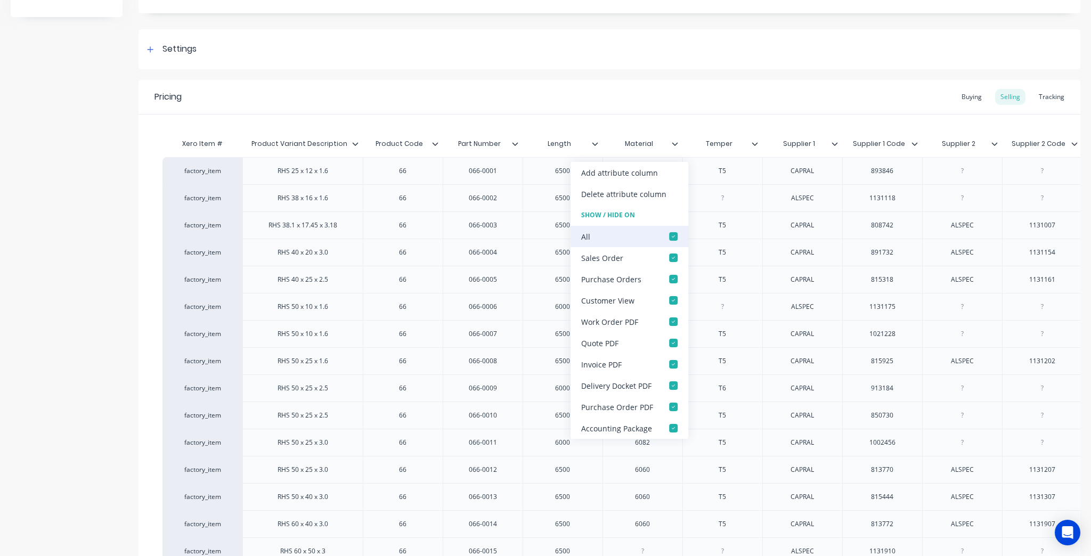
click at [676, 233] on div at bounding box center [673, 236] width 21 height 21
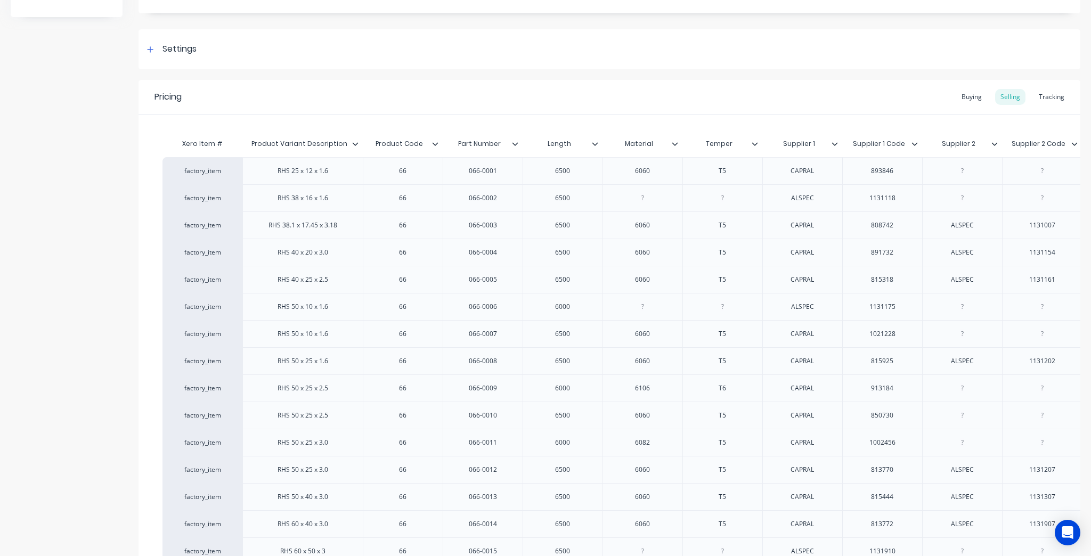
click at [760, 145] on div at bounding box center [759, 144] width 6 height 10
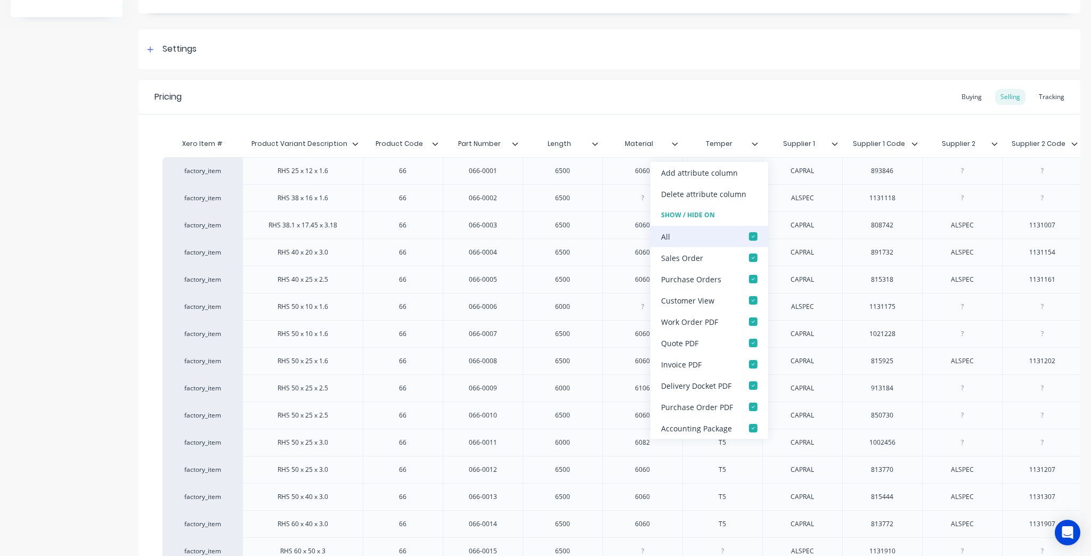
click at [755, 241] on div at bounding box center [753, 236] width 21 height 21
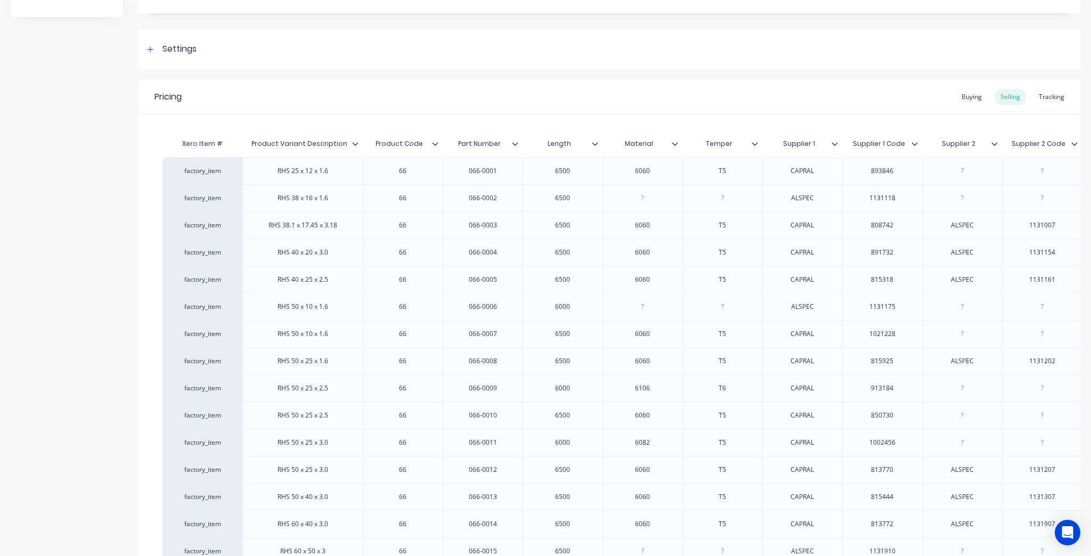
click at [840, 143] on div at bounding box center [839, 144] width 6 height 10
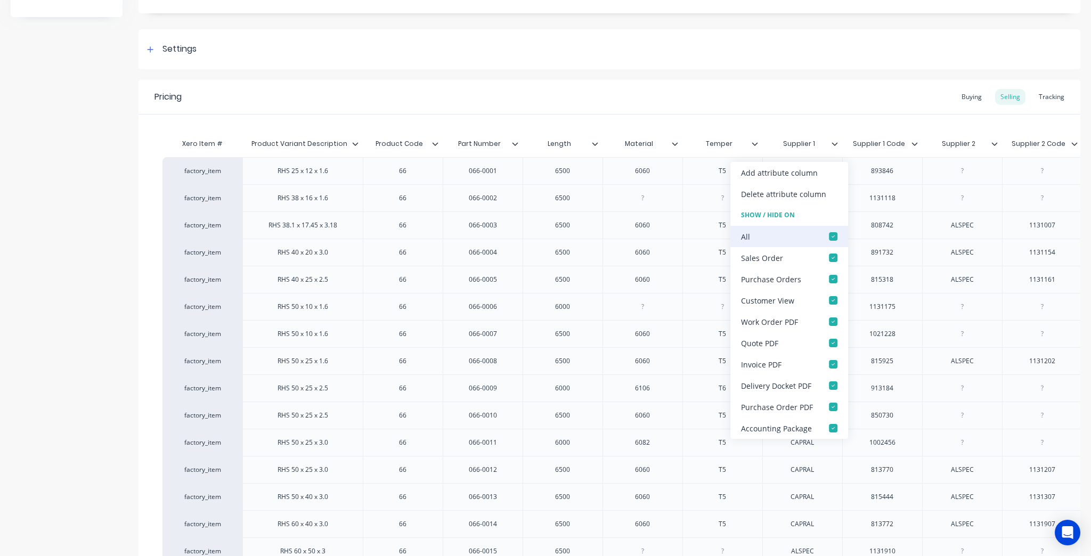
drag, startPoint x: 838, startPoint y: 241, endPoint x: 837, endPoint y: 236, distance: 6.1
click at [838, 241] on div at bounding box center [833, 236] width 21 height 21
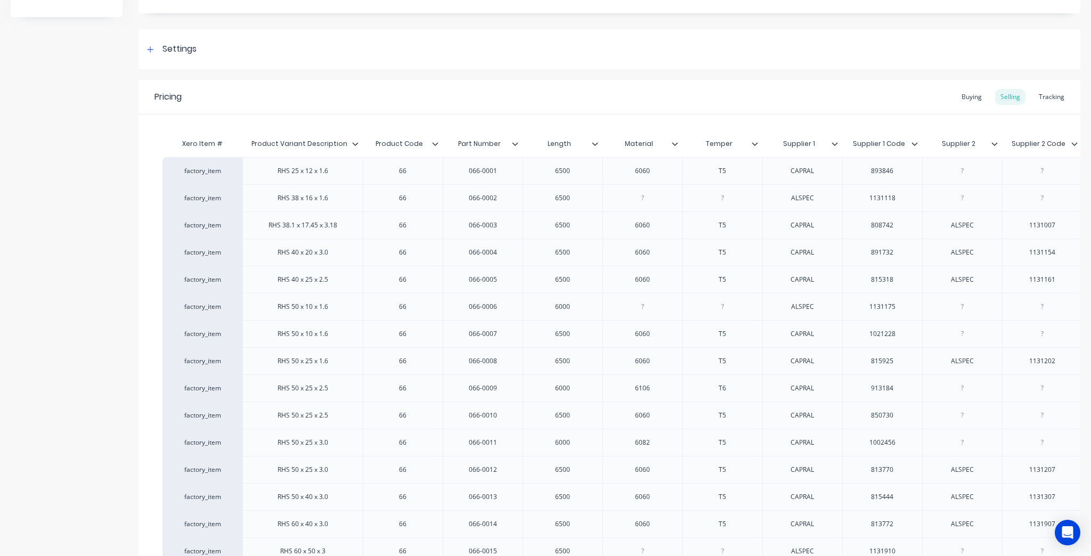
click at [917, 145] on icon at bounding box center [915, 144] width 6 height 6
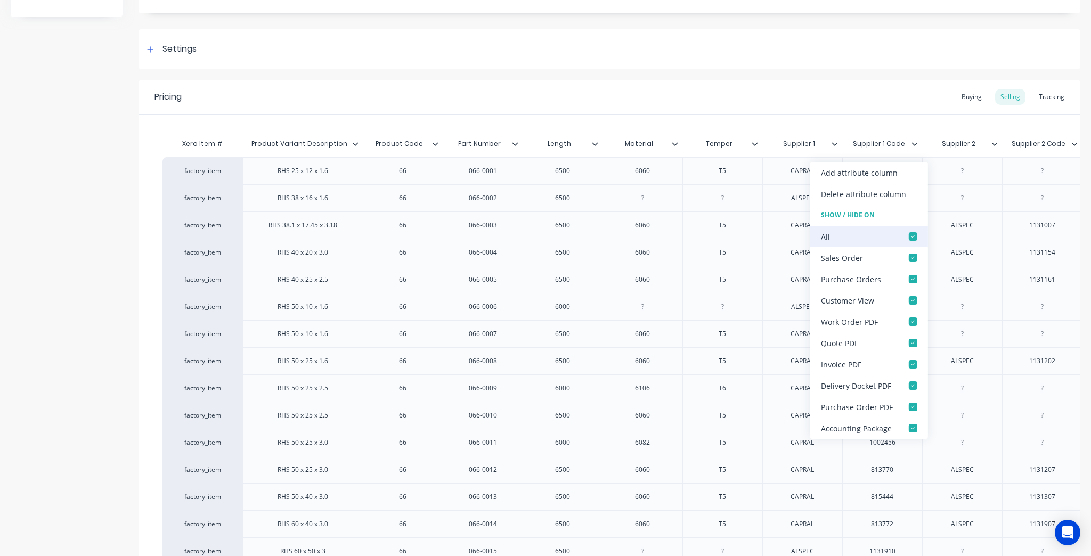
click at [913, 230] on div at bounding box center [913, 236] width 21 height 21
type textarea "x"
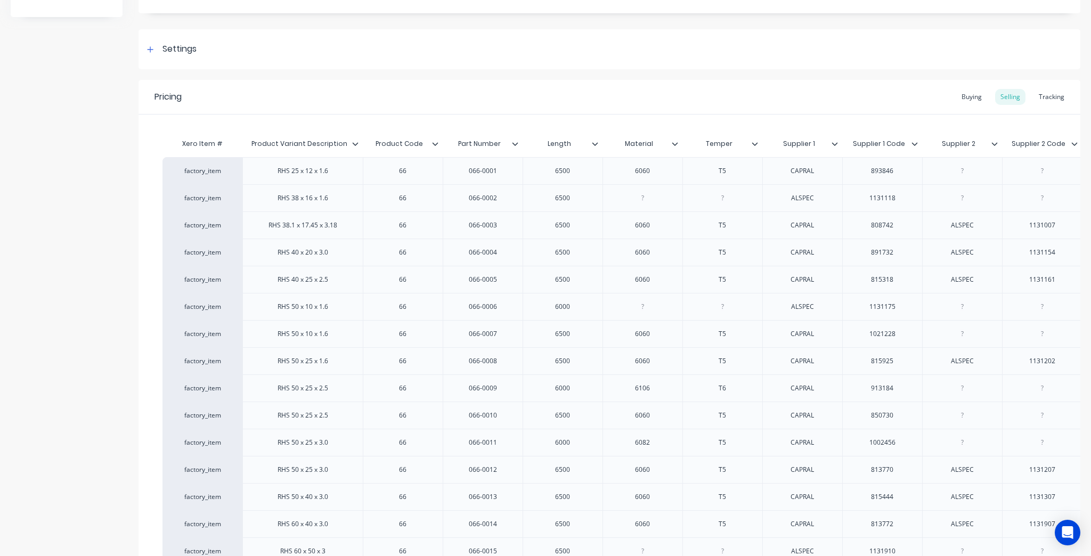
type input "Supplier 2 Code"
click at [1004, 146] on input "Supplier 2 Code" at bounding box center [1039, 144] width 74 height 10
click at [995, 146] on icon at bounding box center [995, 144] width 6 height 6
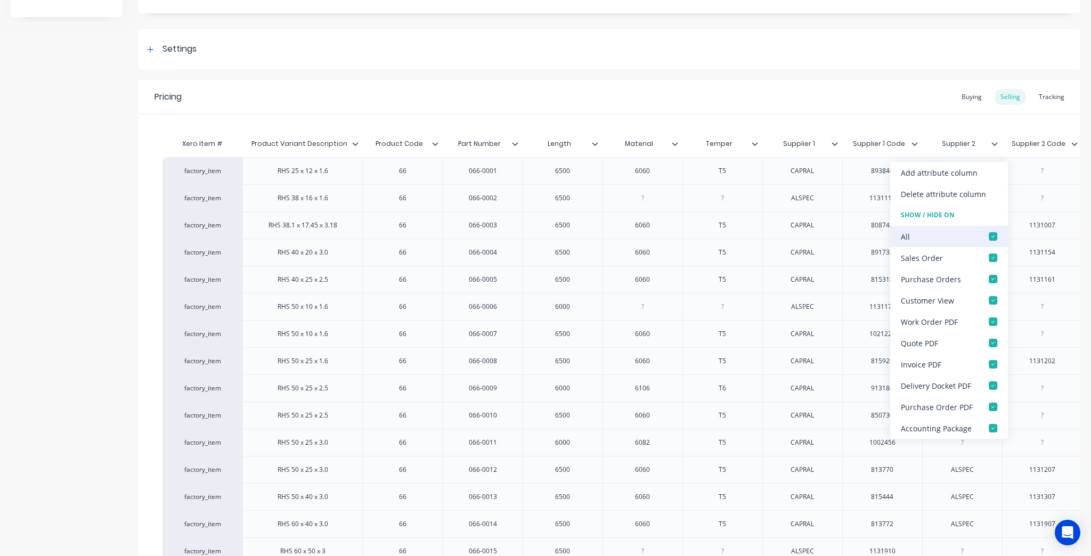
click at [994, 238] on div at bounding box center [993, 236] width 21 height 21
click at [876, 42] on div "Settings" at bounding box center [610, 49] width 942 height 40
type textarea "x"
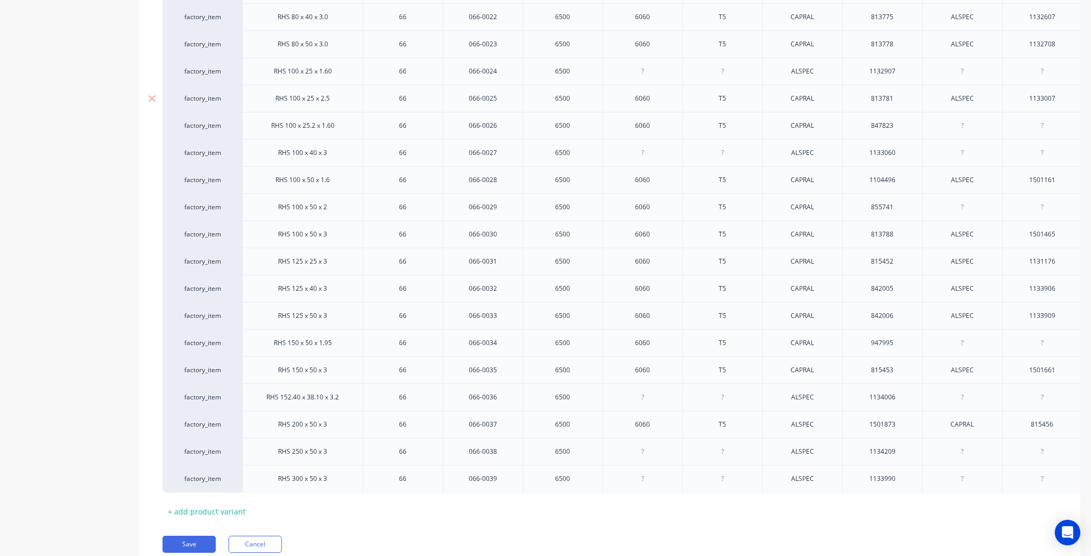
scroll to position [1349, 0]
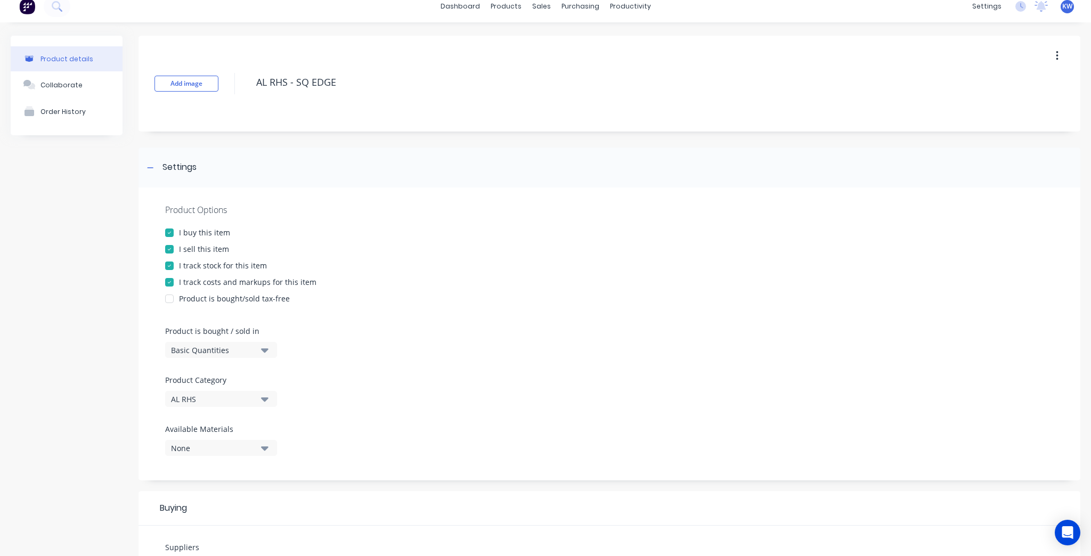
scroll to position [0, 0]
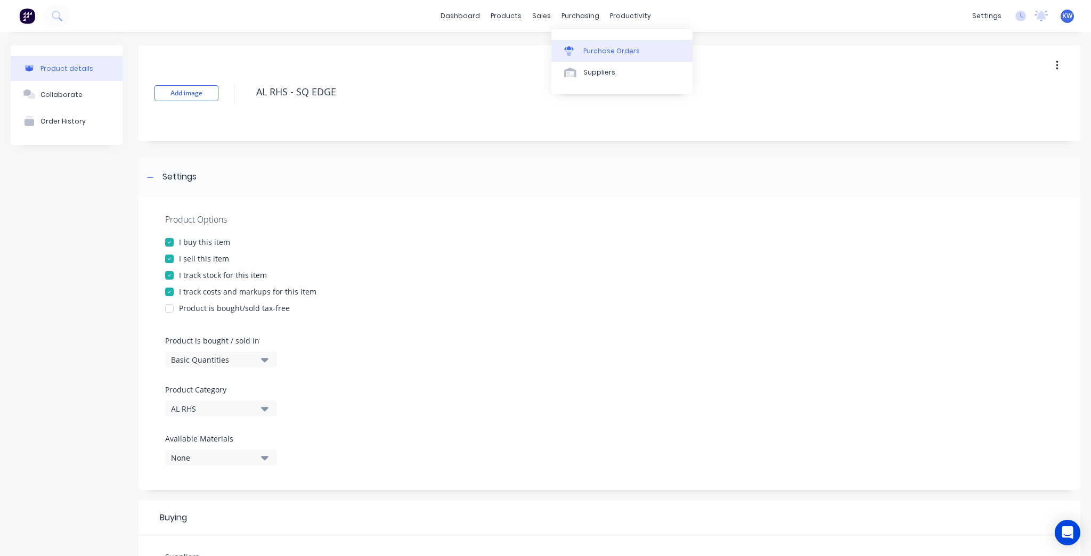
click at [590, 56] on link "Purchase Orders" at bounding box center [622, 50] width 141 height 21
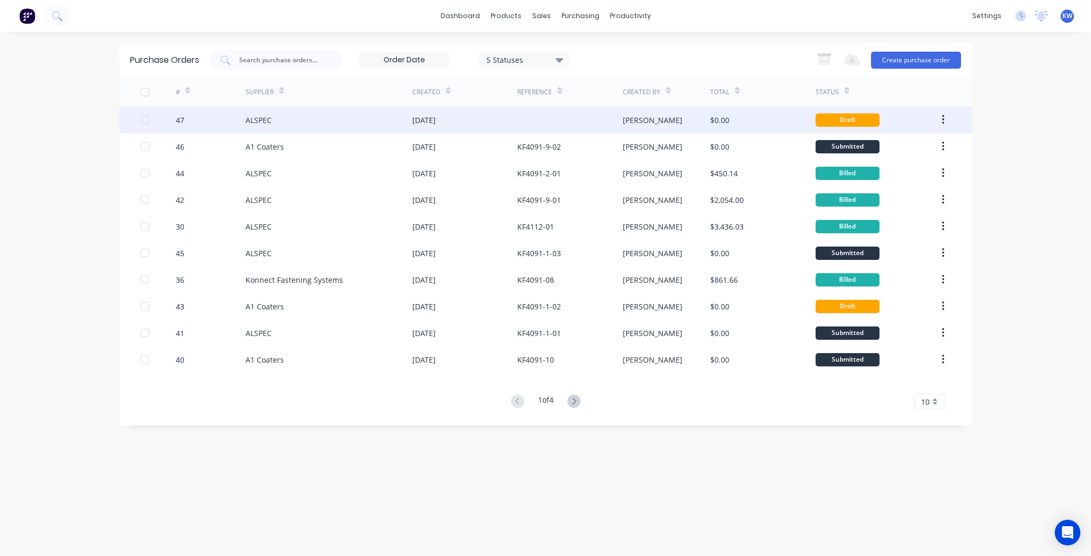
click at [592, 111] on div at bounding box center [569, 120] width 105 height 27
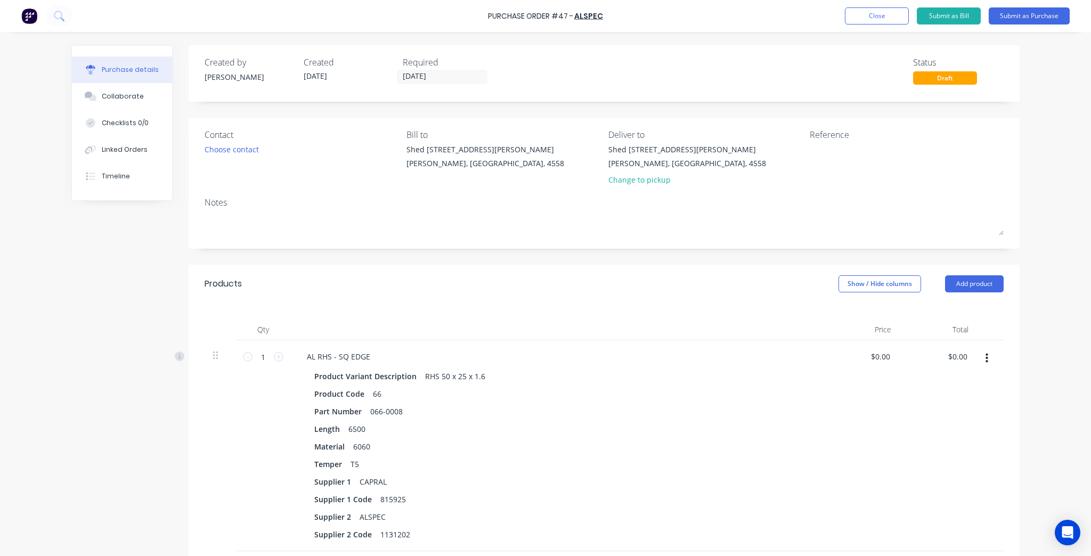
click at [987, 349] on button "button" at bounding box center [987, 358] width 25 height 19
click at [929, 448] on button "Delete" at bounding box center [954, 450] width 91 height 21
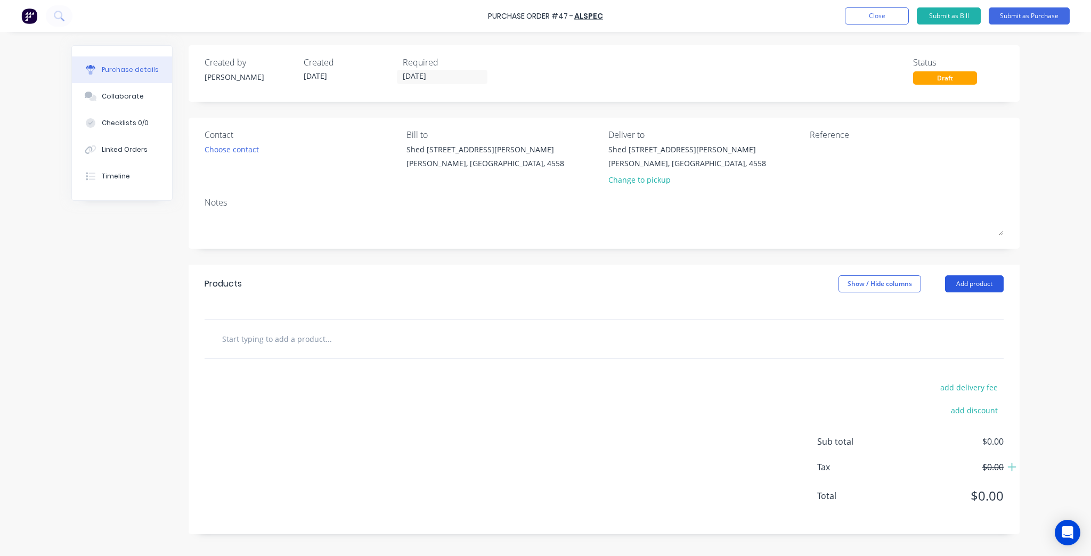
click at [945, 281] on button "Add product" at bounding box center [974, 284] width 59 height 17
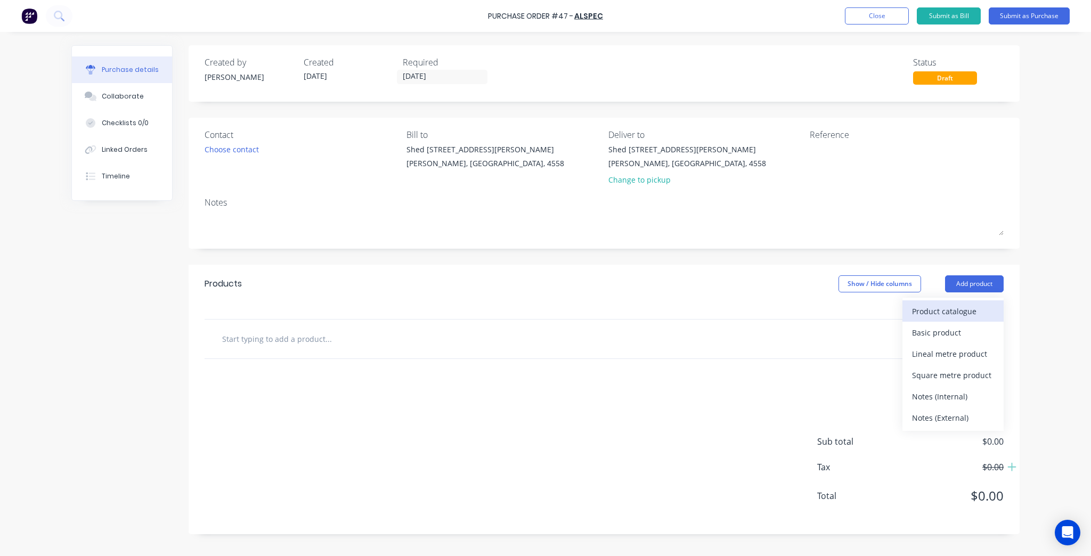
click at [933, 311] on div "Product catalogue" at bounding box center [953, 311] width 82 height 15
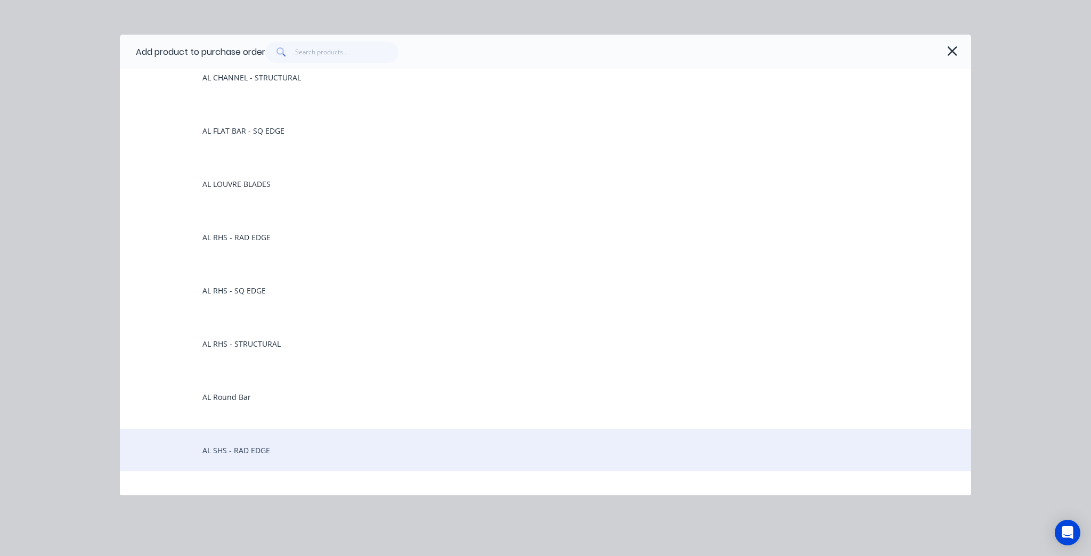
scroll to position [298, 0]
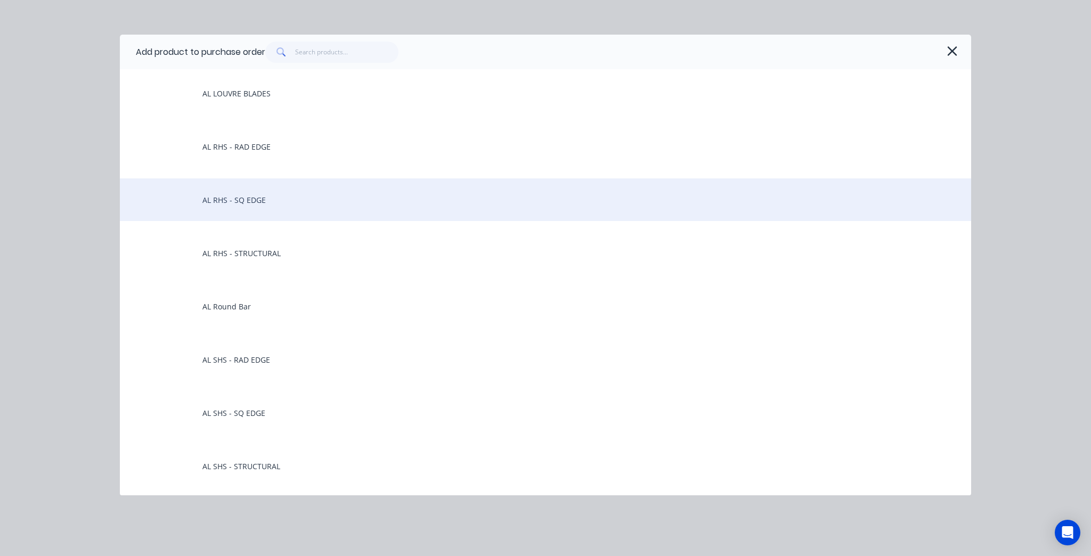
click at [296, 205] on div "AL RHS - SQ EDGE" at bounding box center [546, 200] width 852 height 43
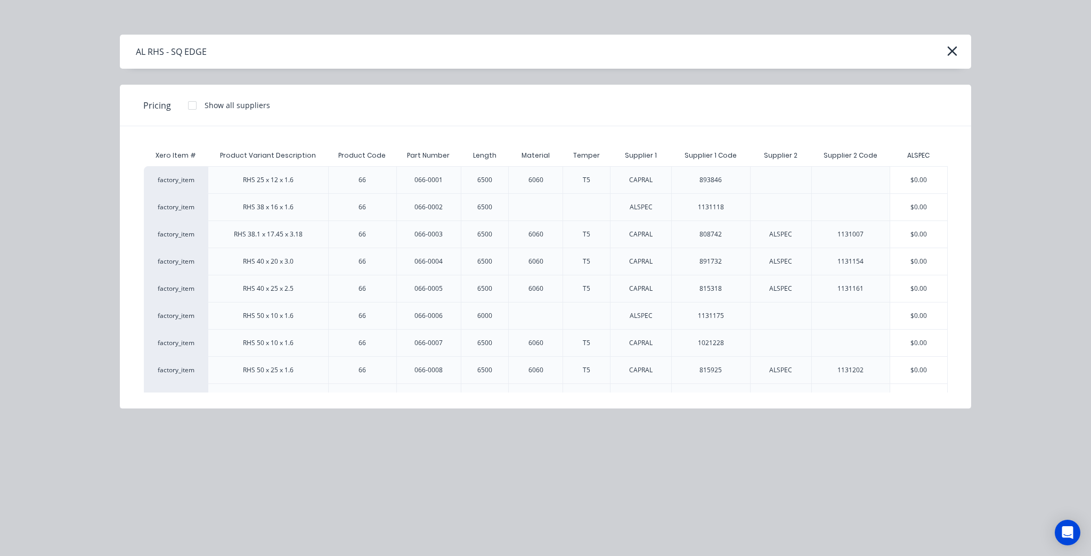
scroll to position [128, 0]
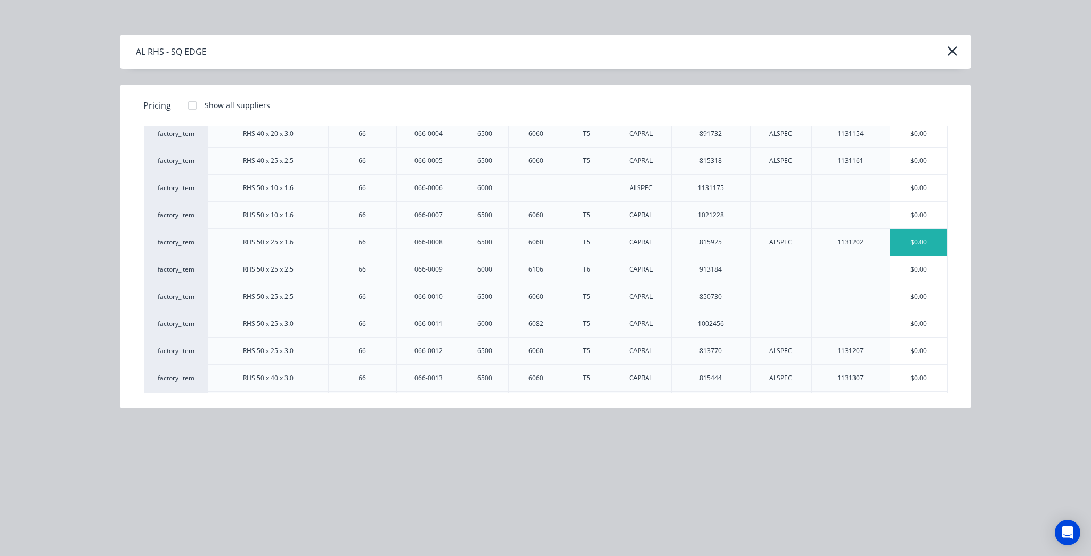
click at [920, 243] on div "$0.00" at bounding box center [918, 242] width 57 height 27
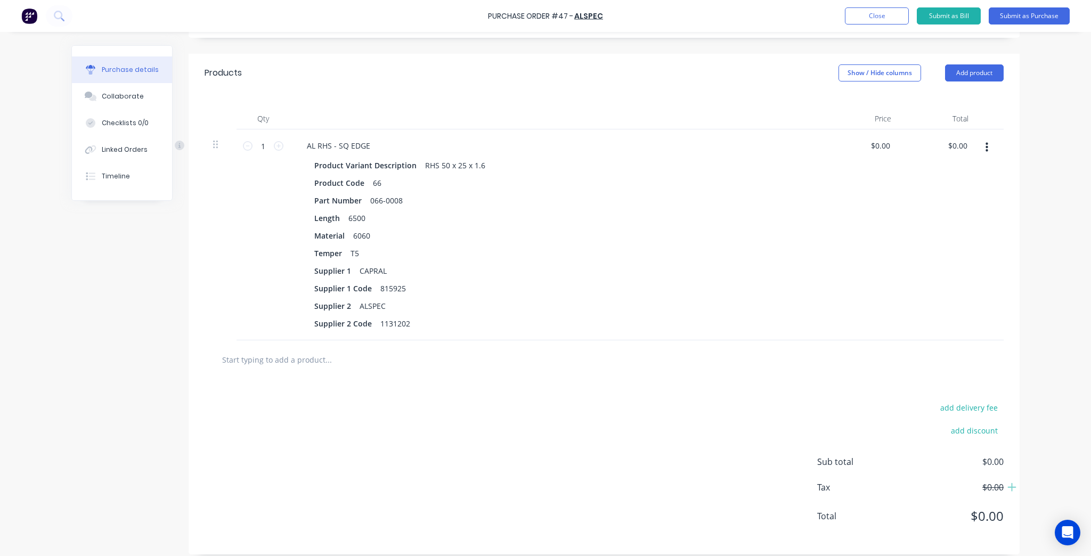
scroll to position [213, 0]
click at [982, 143] on button "button" at bounding box center [987, 145] width 25 height 19
click at [953, 230] on button "Delete" at bounding box center [954, 237] width 91 height 21
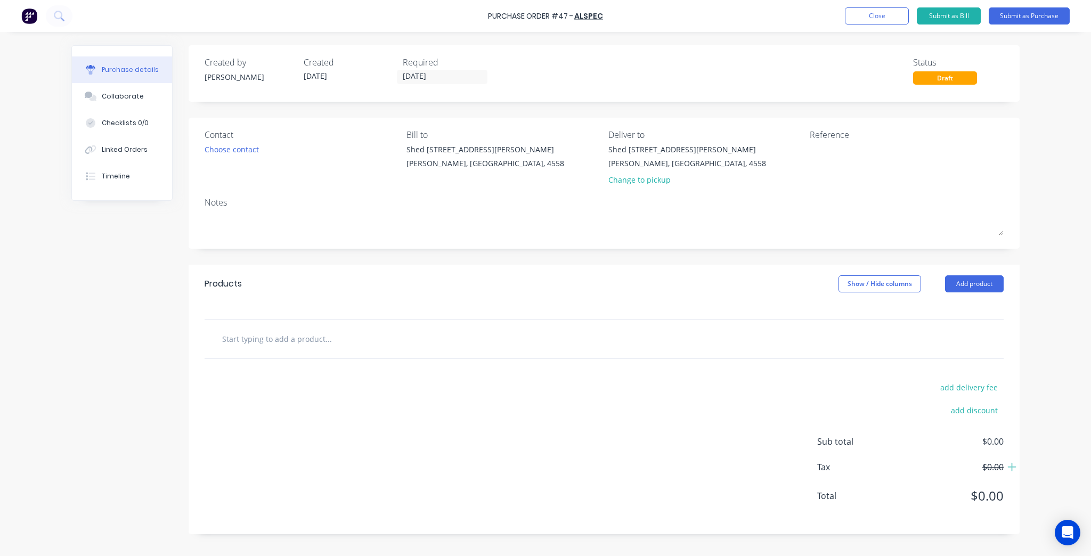
scroll to position [0, 0]
click at [1060, 143] on div "Purchase Order #47 - ALSPEC Add product Close Submit as Bill Submit as Purchase…" at bounding box center [545, 278] width 1091 height 556
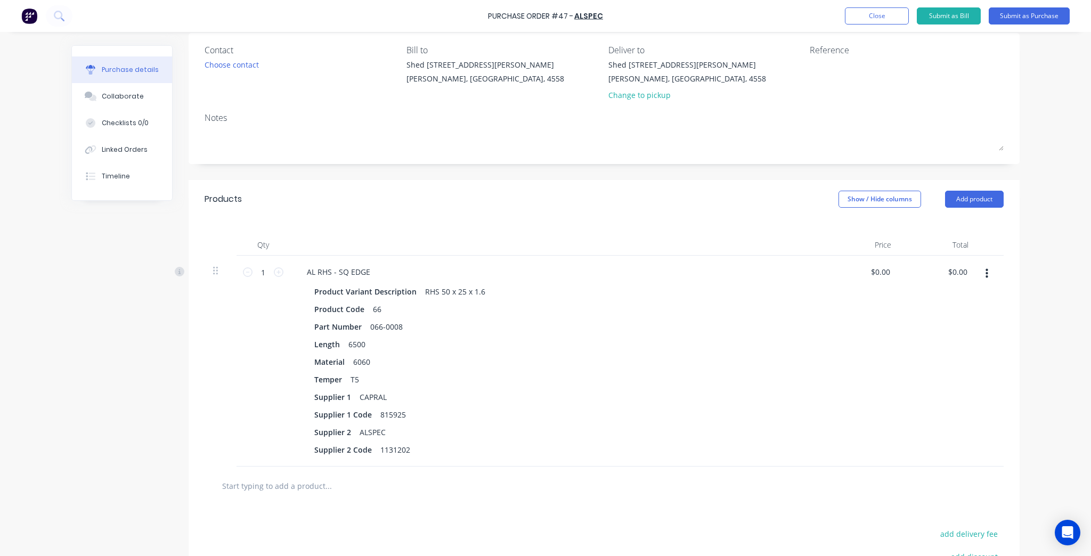
scroll to position [85, 0]
click at [989, 265] on button "button" at bounding box center [987, 273] width 25 height 19
click at [946, 363] on button "Delete" at bounding box center [954, 365] width 91 height 21
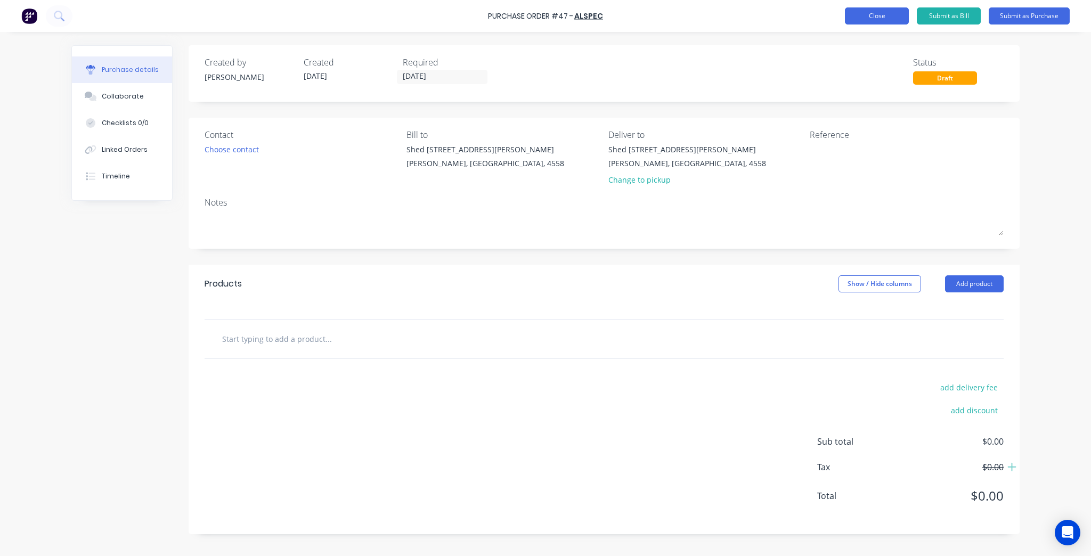
drag, startPoint x: 904, startPoint y: 29, endPoint x: 900, endPoint y: 23, distance: 6.8
click at [903, 27] on div "Purchase Order #47 - ALSPEC Add product Close Submit as Bill Submit as Purchase" at bounding box center [545, 16] width 1091 height 32
click at [893, 17] on button "Close" at bounding box center [877, 15] width 64 height 17
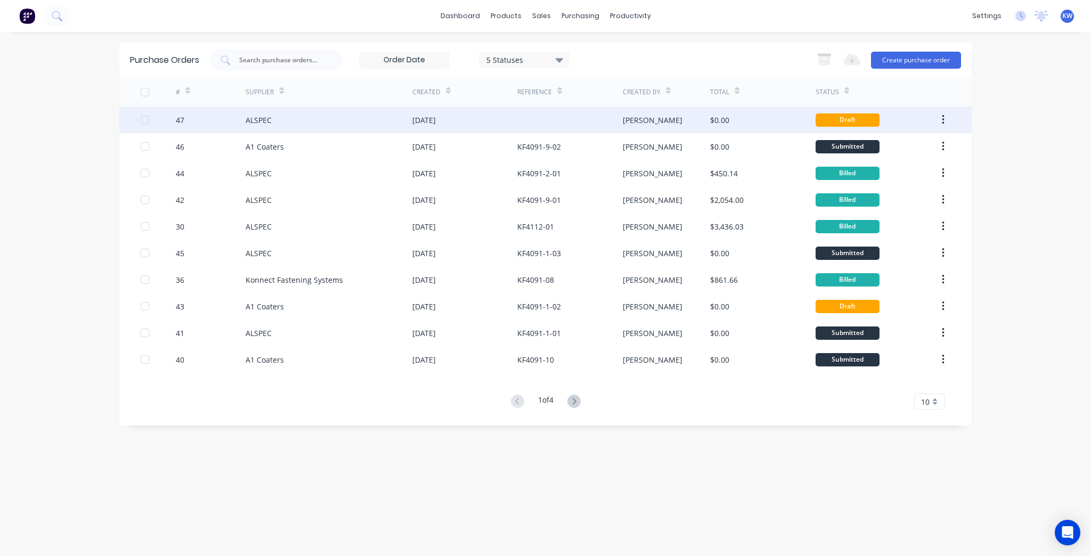
click at [694, 128] on div "[PERSON_NAME]" at bounding box center [667, 120] width 88 height 27
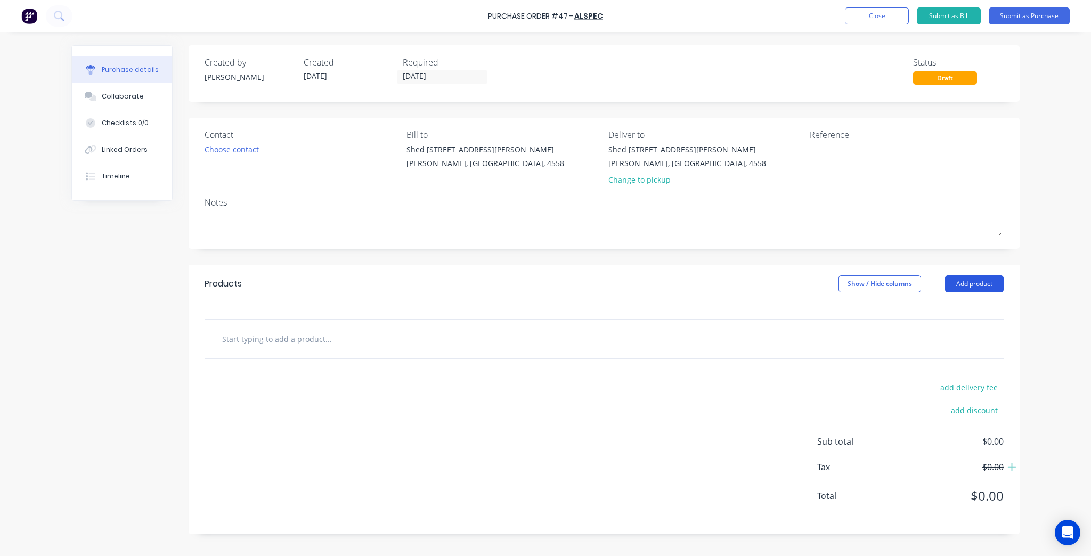
click at [982, 281] on button "Add product" at bounding box center [974, 284] width 59 height 17
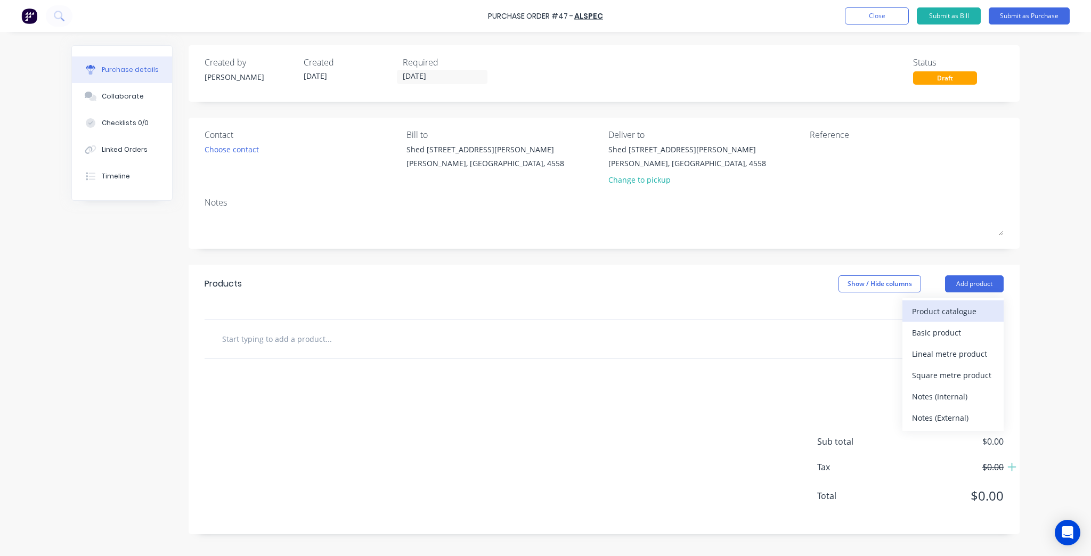
click at [946, 302] on button "Product catalogue" at bounding box center [953, 311] width 101 height 21
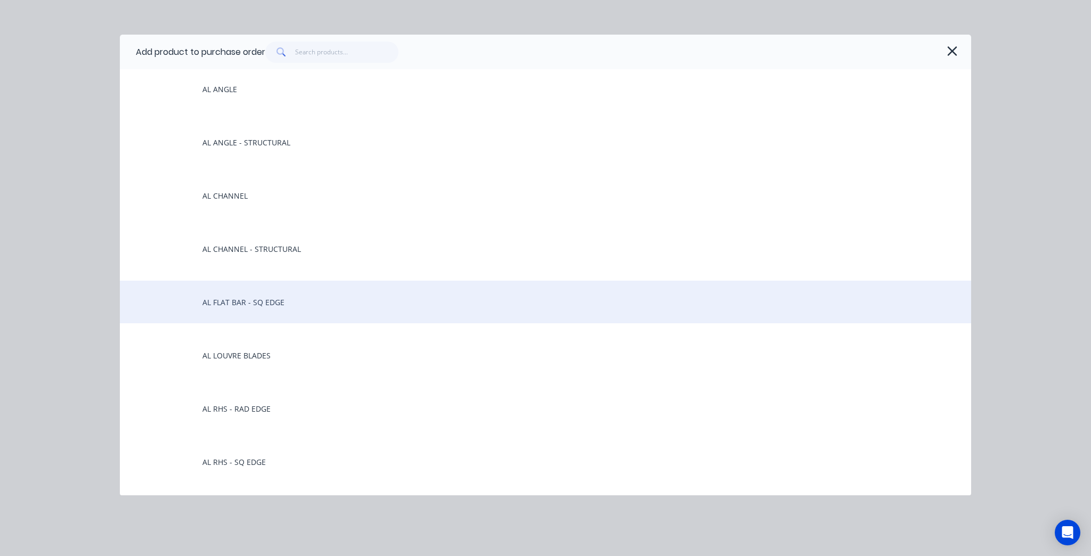
scroll to position [171, 0]
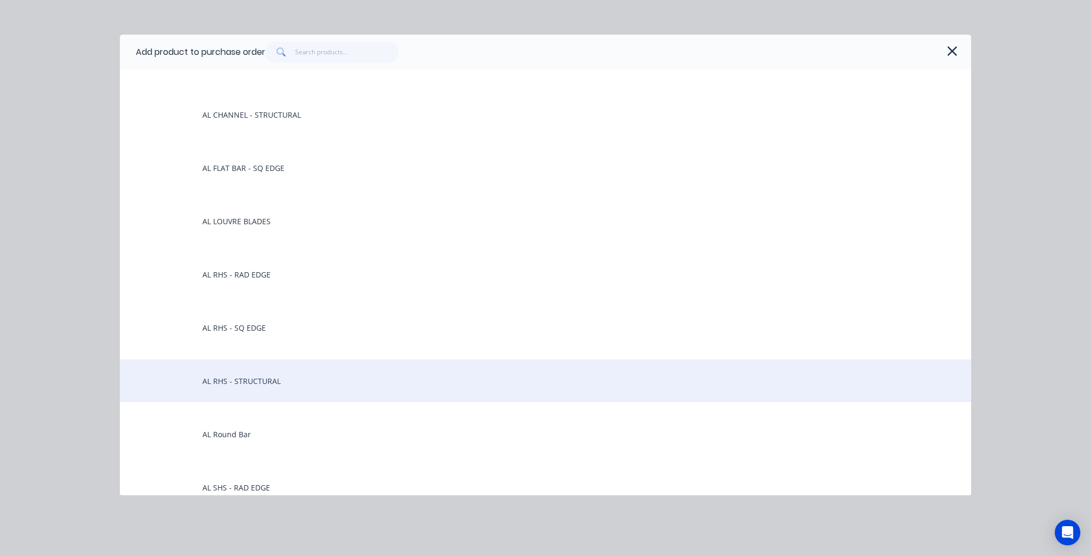
click at [284, 361] on div "AL RHS - STRUCTURAL" at bounding box center [546, 381] width 852 height 43
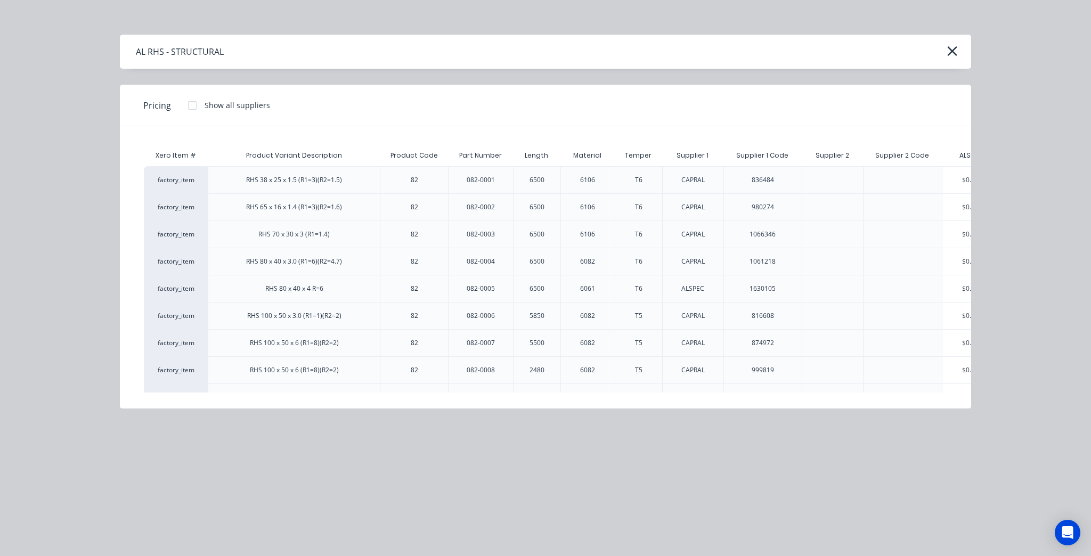
click at [977, 39] on div "AL RHS - STRUCTURAL Pricing Show all suppliers Xero Item # Product Variant Desc…" at bounding box center [545, 278] width 1091 height 556
click at [960, 48] on div "AL RHS - STRUCTURAL" at bounding box center [546, 52] width 852 height 34
click at [960, 48] on button "button" at bounding box center [952, 51] width 17 height 17
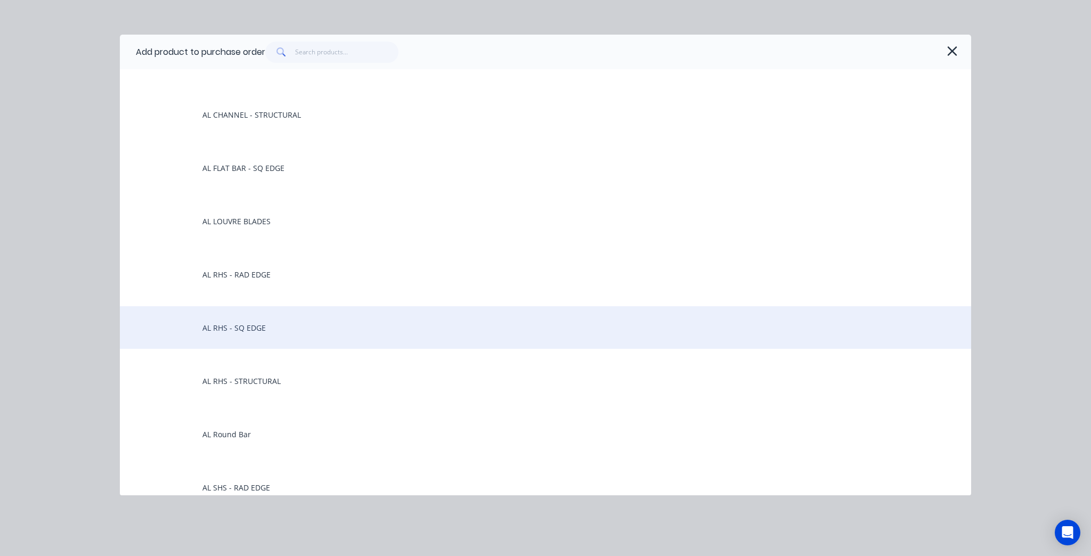
click at [290, 328] on div "AL RHS - SQ EDGE" at bounding box center [546, 327] width 852 height 43
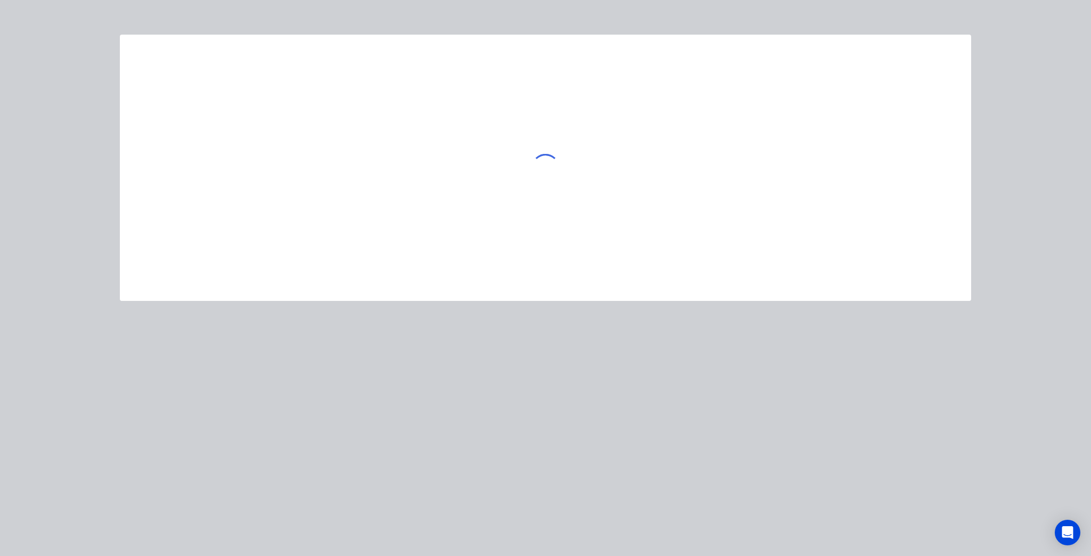
click at [445, 291] on div at bounding box center [545, 278] width 1091 height 556
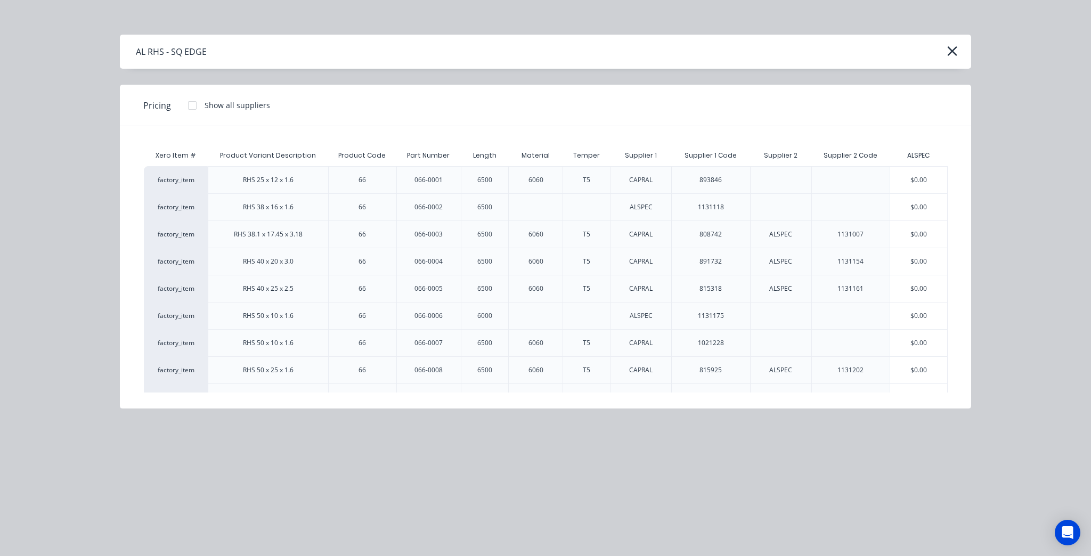
drag, startPoint x: 376, startPoint y: 303, endPoint x: 404, endPoint y: 299, distance: 28.0
click at [473, 286] on div "6500" at bounding box center [485, 289] width 32 height 27
click at [921, 375] on div "$0.00" at bounding box center [918, 370] width 57 height 27
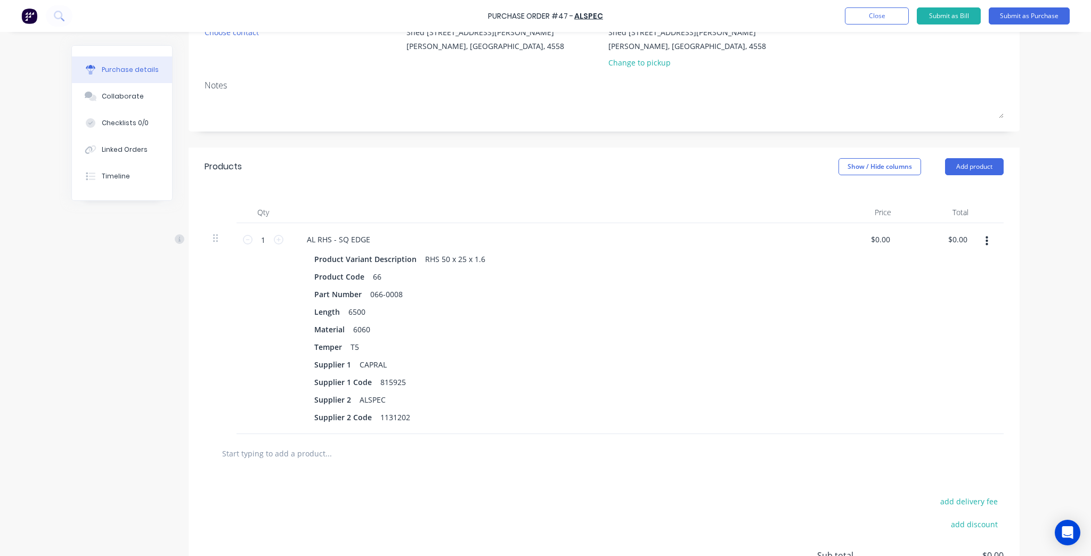
scroll to position [0, 0]
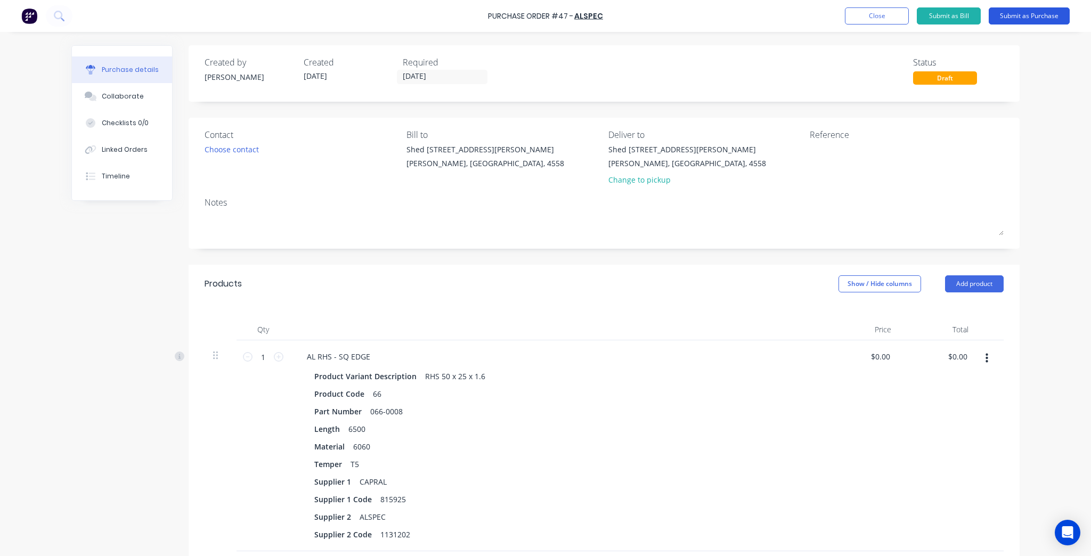
click at [1032, 23] on button "Submit as Purchase" at bounding box center [1029, 15] width 81 height 17
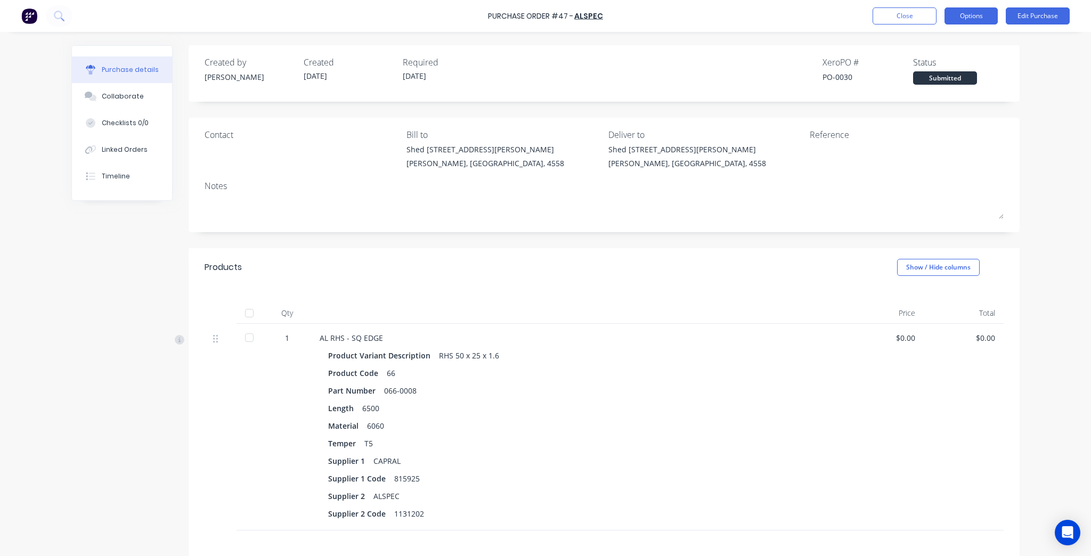
click at [965, 13] on button "Options" at bounding box center [971, 15] width 53 height 17
click at [962, 36] on div "Print / Email" at bounding box center [947, 43] width 82 height 15
click at [949, 88] on div "Without pricing" at bounding box center [947, 85] width 82 height 15
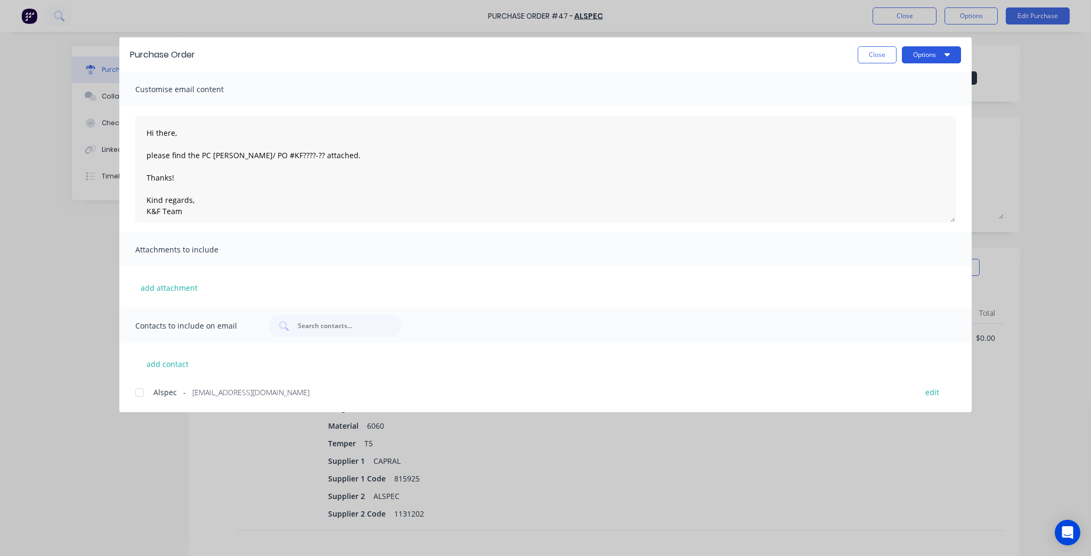
click at [922, 58] on button "Options" at bounding box center [931, 54] width 59 height 17
click at [921, 81] on div "Preview" at bounding box center [911, 81] width 82 height 15
click at [891, 62] on button "Close" at bounding box center [877, 54] width 39 height 17
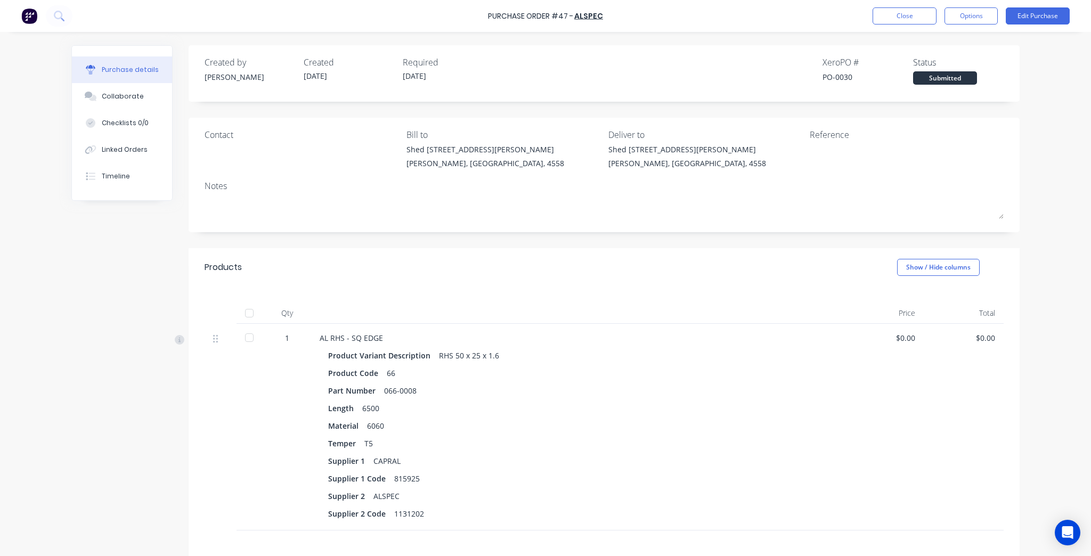
click at [901, 6] on div "Purchase Order #47 - ALSPEC Close Options Edit Purchase" at bounding box center [545, 16] width 1091 height 32
drag, startPoint x: 1032, startPoint y: 26, endPoint x: 1033, endPoint y: 15, distance: 10.7
click at [1032, 22] on div "Purchase Order #47 - ALSPEC Close Options Edit Purchase" at bounding box center [545, 16] width 1091 height 32
click at [1033, 15] on button "Edit Purchase" at bounding box center [1038, 15] width 64 height 17
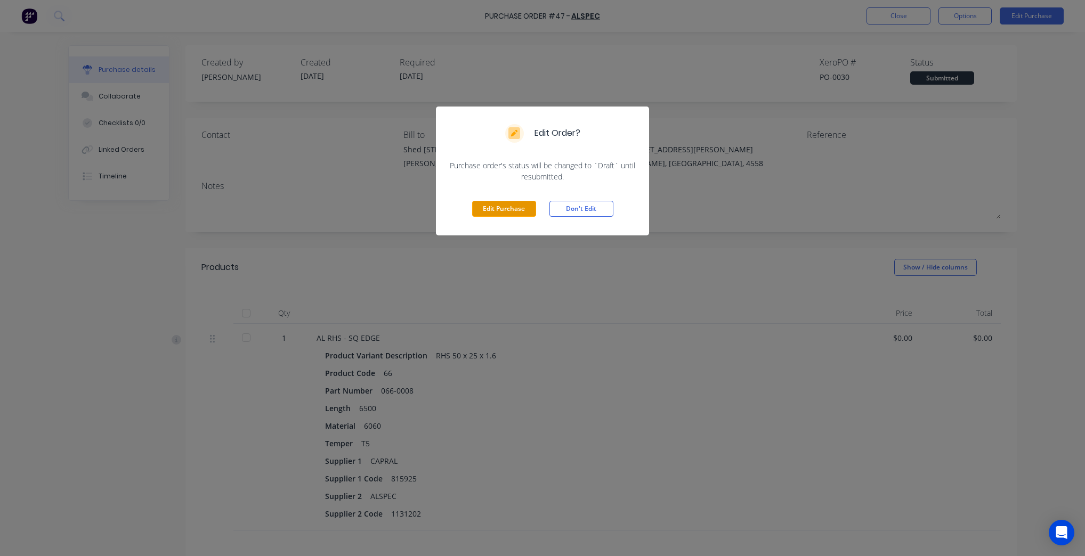
click at [508, 207] on button "Edit Purchase" at bounding box center [504, 209] width 64 height 16
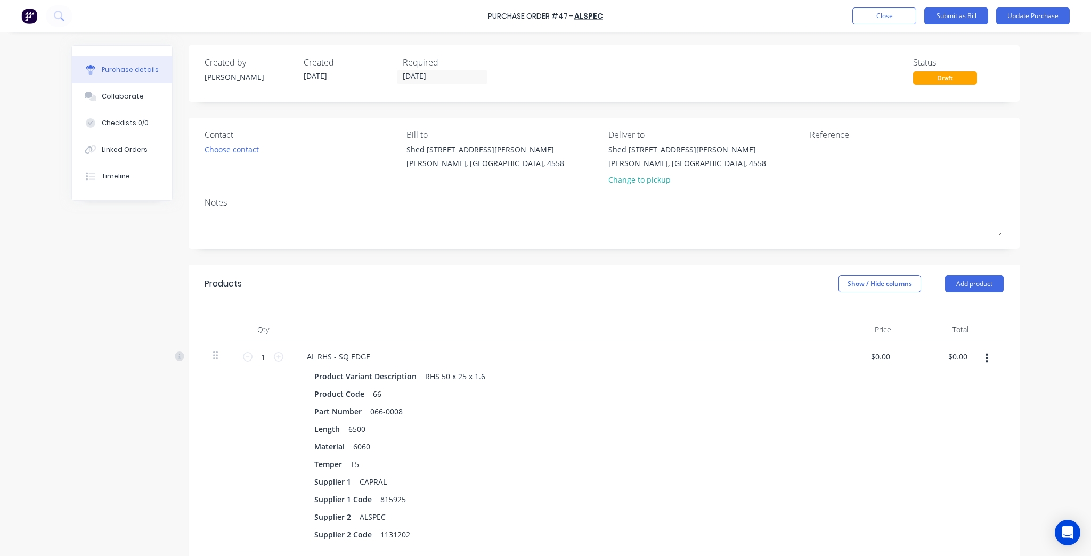
click at [986, 359] on icon "button" at bounding box center [987, 359] width 3 height 12
click at [937, 453] on button "Delete" at bounding box center [954, 450] width 91 height 21
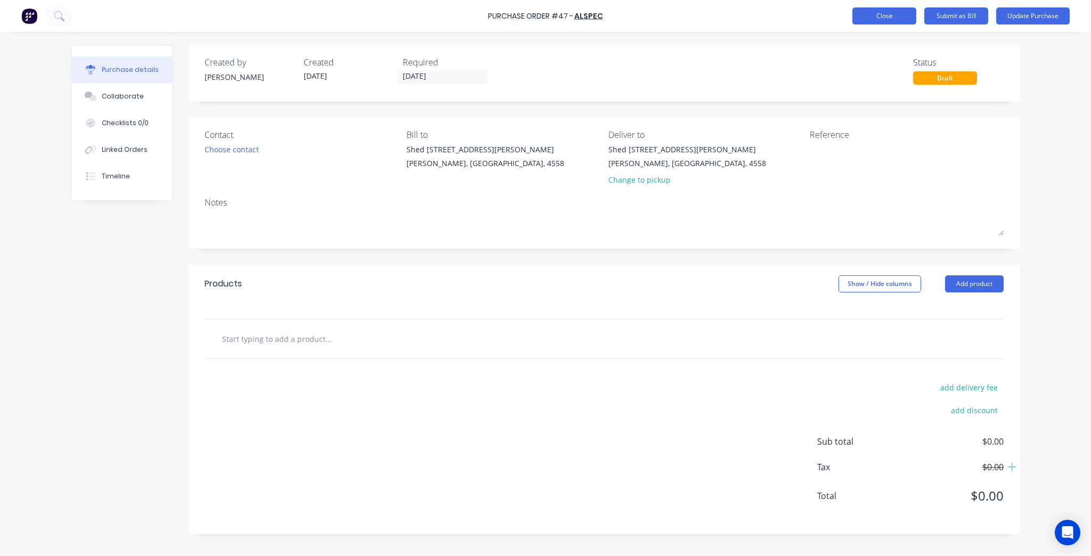
click at [890, 9] on button "Close" at bounding box center [885, 15] width 64 height 17
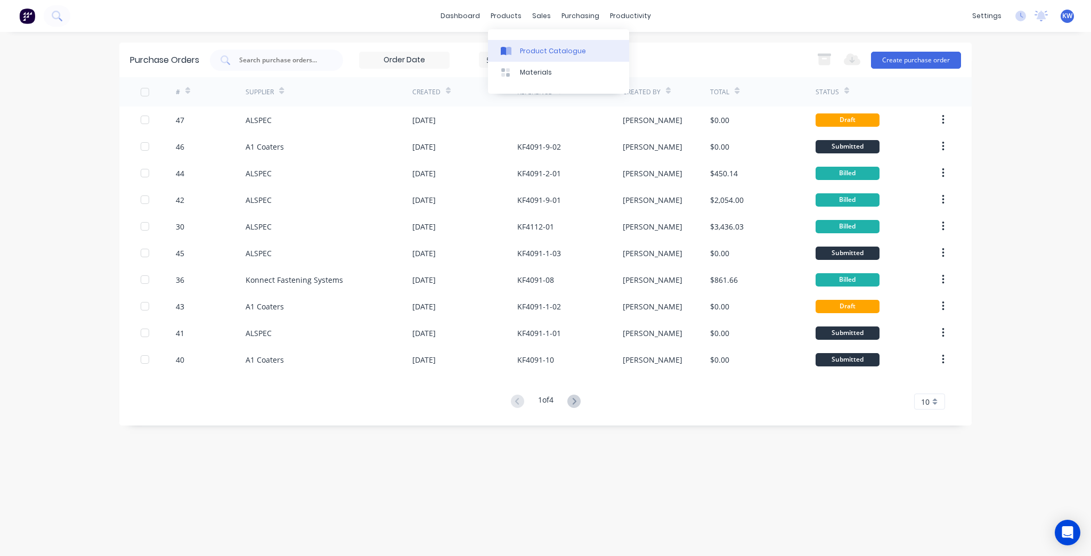
click at [522, 60] on link "Product Catalogue" at bounding box center [558, 50] width 141 height 21
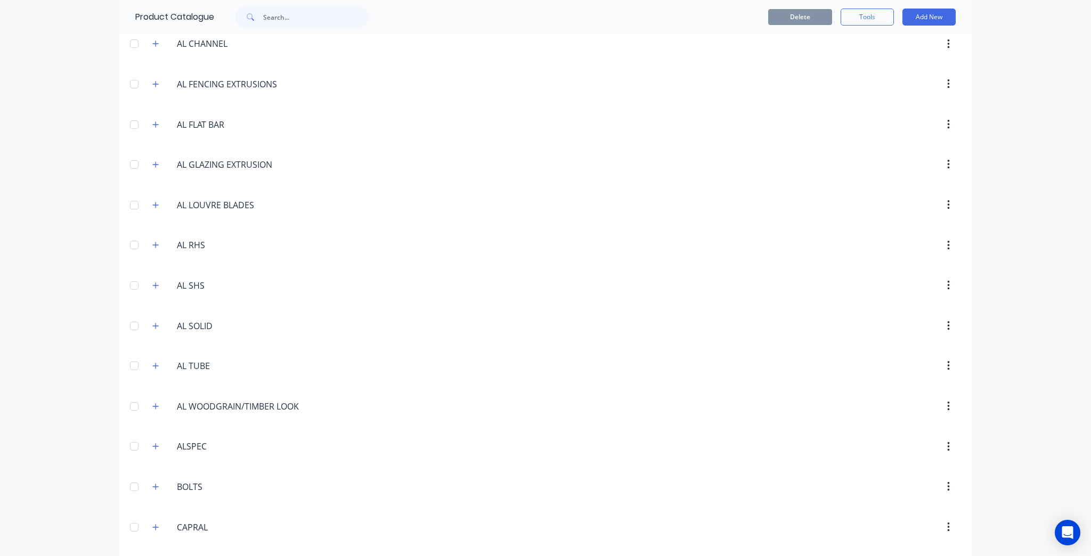
scroll to position [43, 0]
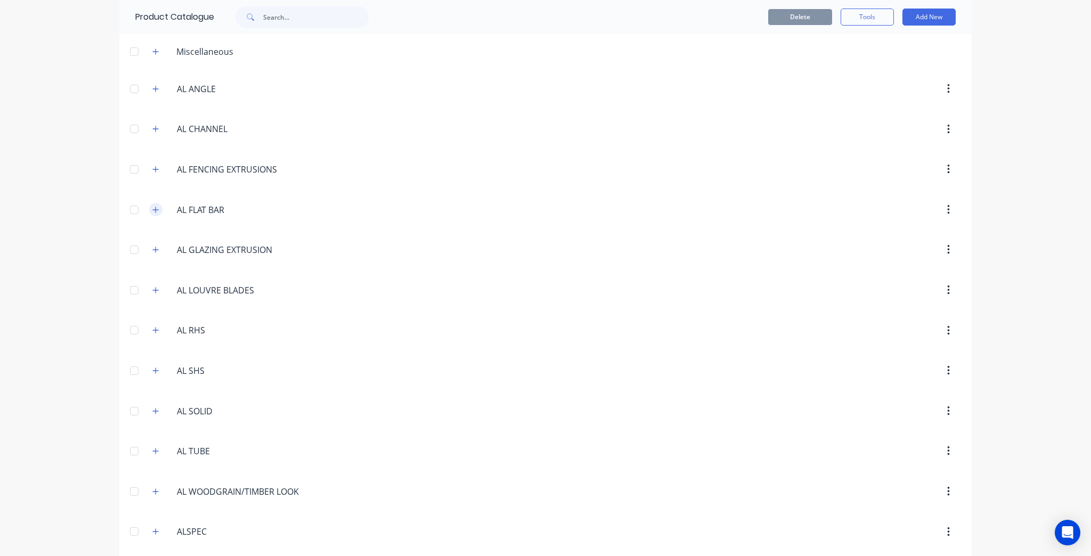
click at [153, 206] on icon "button" at bounding box center [155, 209] width 6 height 7
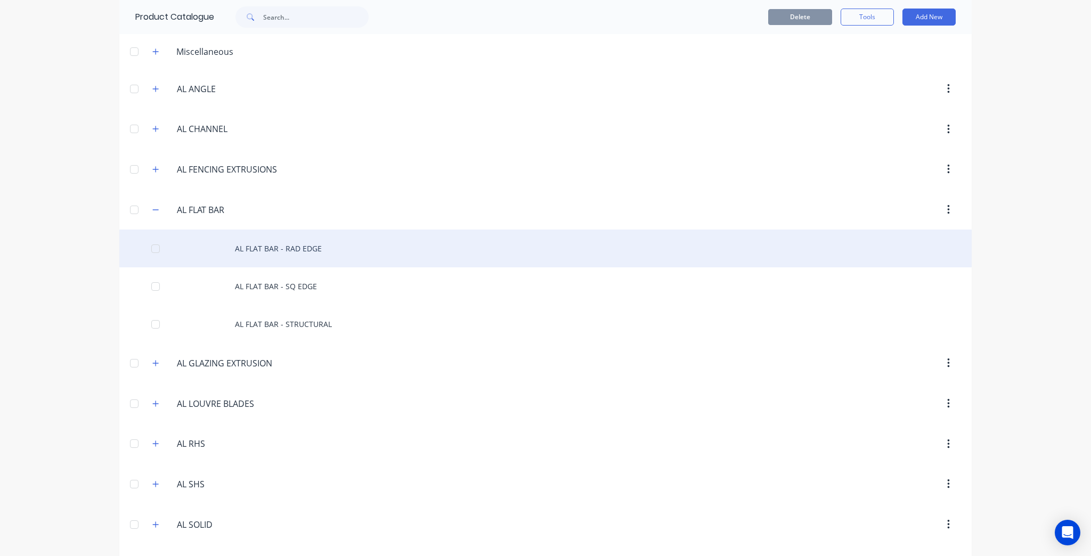
click at [297, 254] on div "AL FLAT BAR - RAD EDGE" at bounding box center [545, 249] width 853 height 38
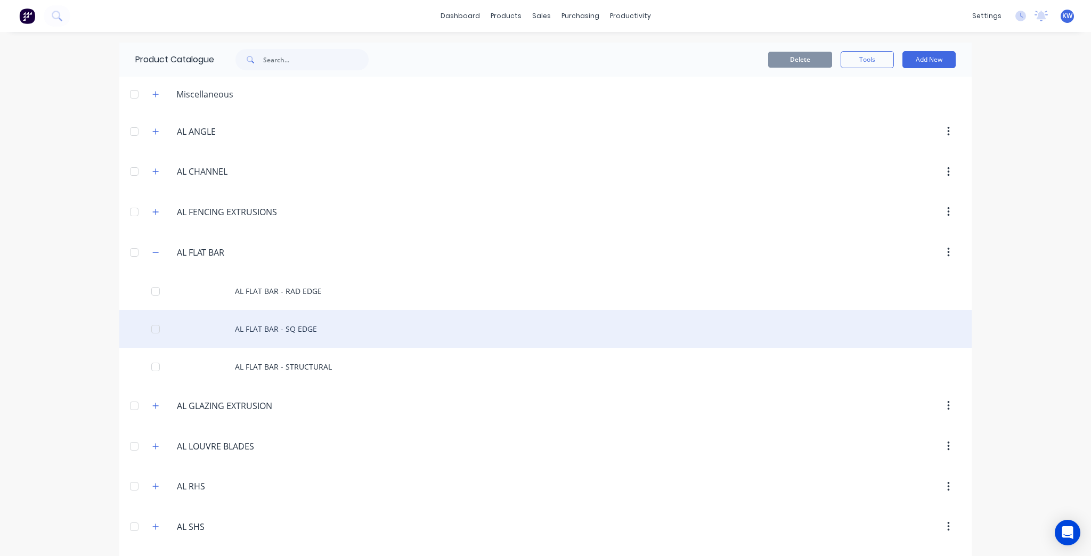
click at [278, 321] on div "AL FLAT BAR - SQ EDGE" at bounding box center [545, 329] width 853 height 38
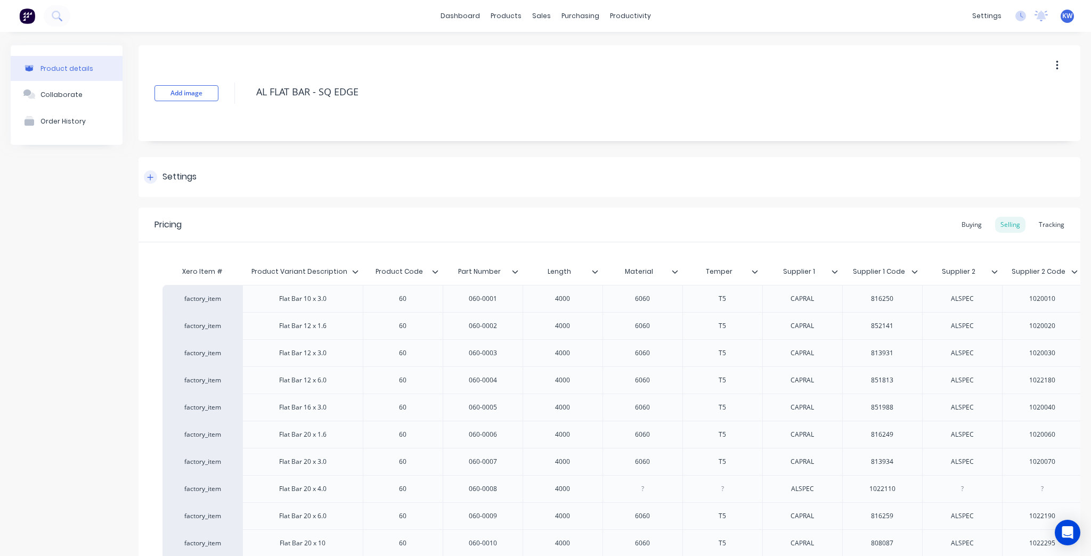
scroll to position [85, 0]
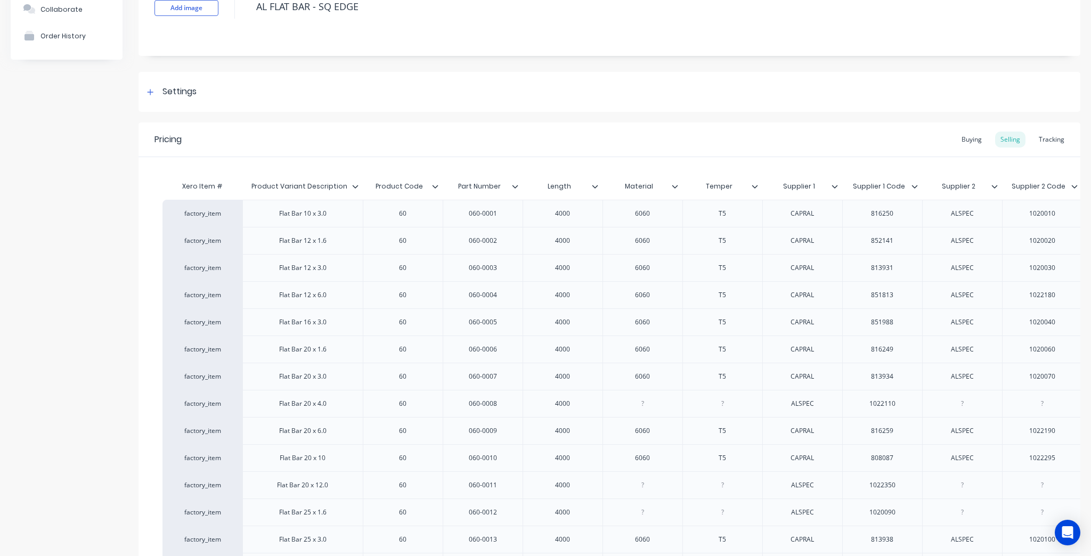
click at [440, 185] on div at bounding box center [439, 187] width 6 height 10
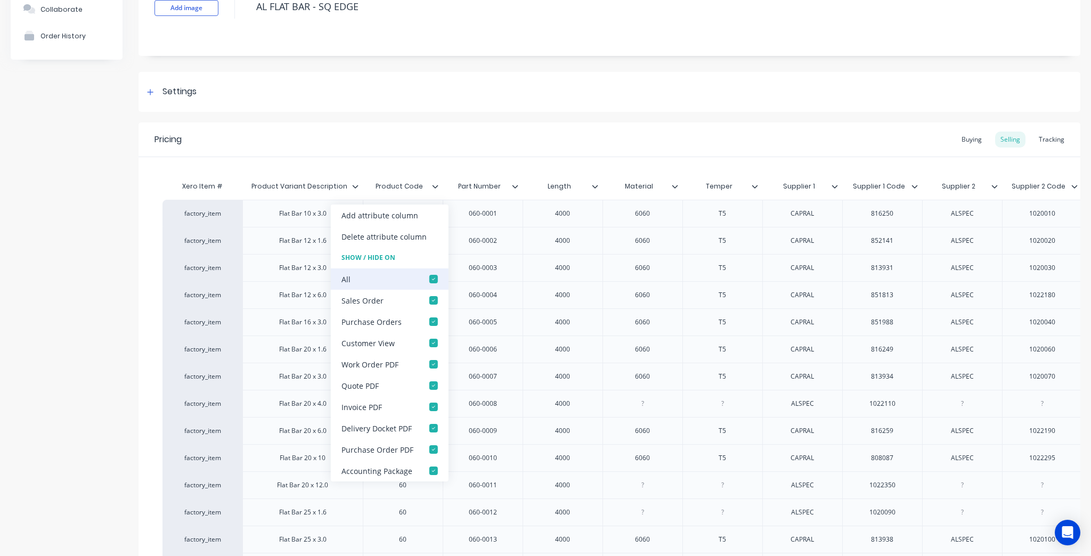
drag, startPoint x: 433, startPoint y: 276, endPoint x: 453, endPoint y: 251, distance: 31.8
click at [433, 275] on div at bounding box center [433, 279] width 21 height 21
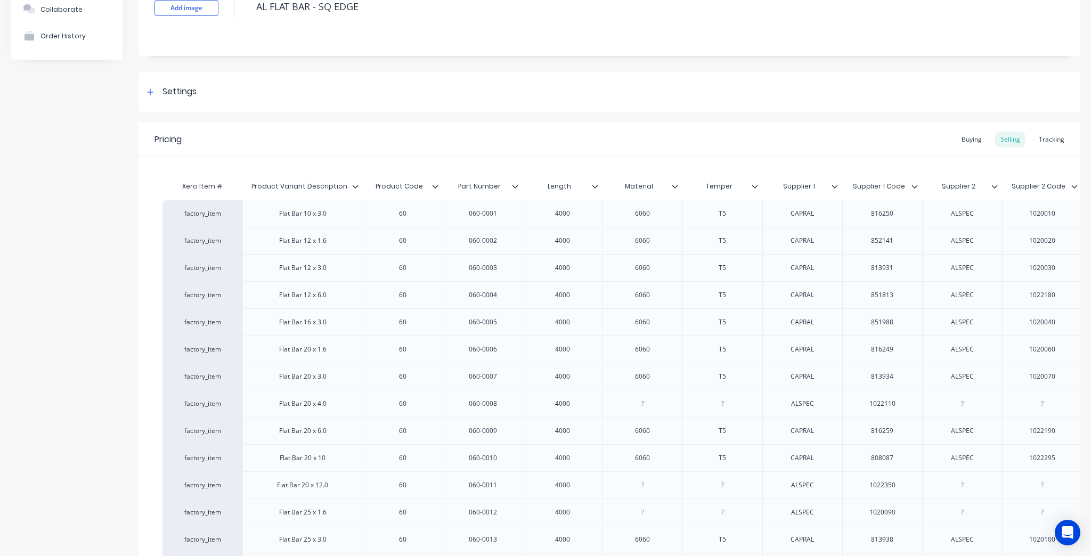
click at [516, 187] on icon at bounding box center [515, 186] width 6 height 6
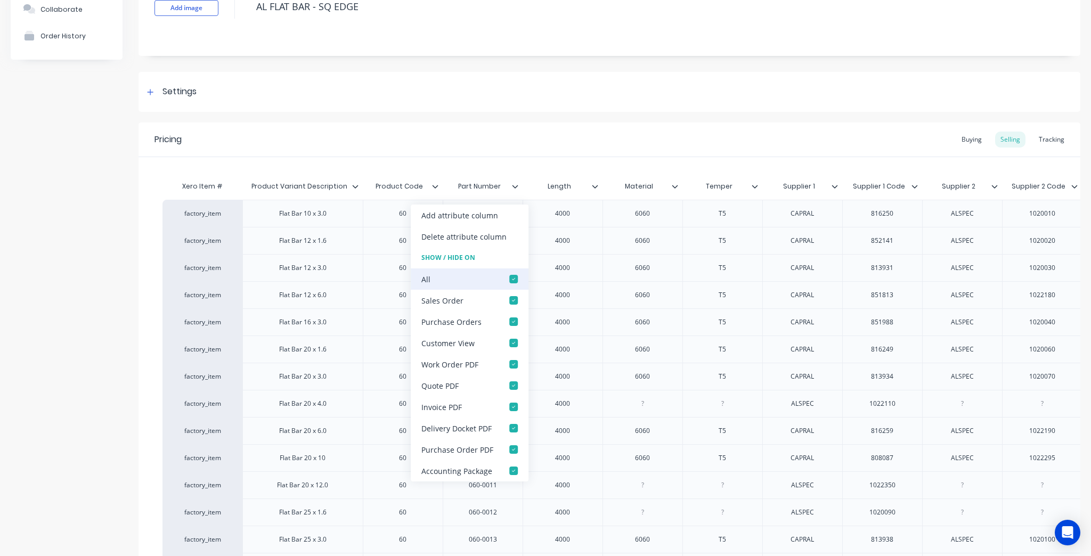
click at [514, 279] on div at bounding box center [513, 279] width 21 height 21
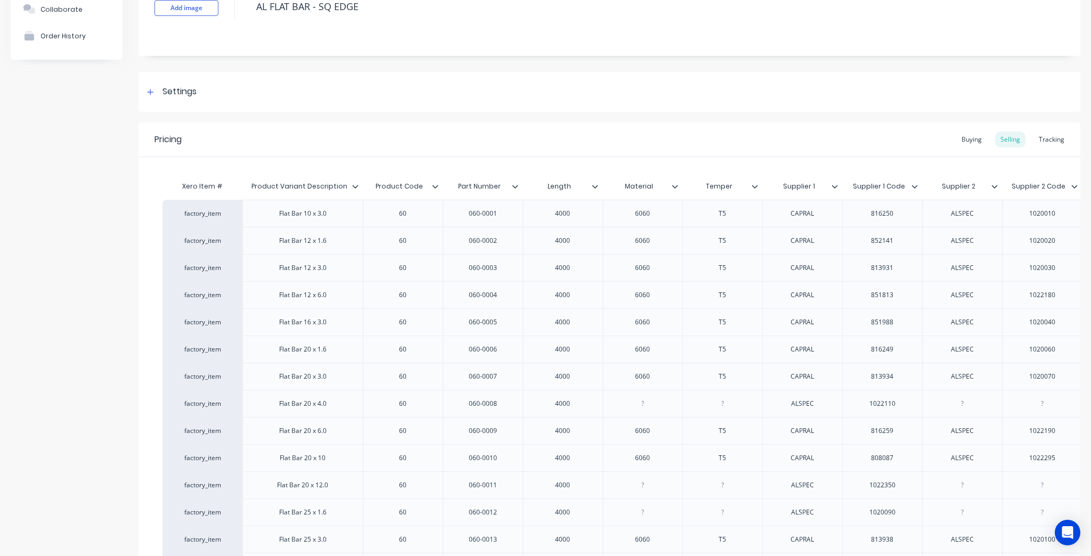
click at [592, 187] on icon at bounding box center [595, 186] width 6 height 6
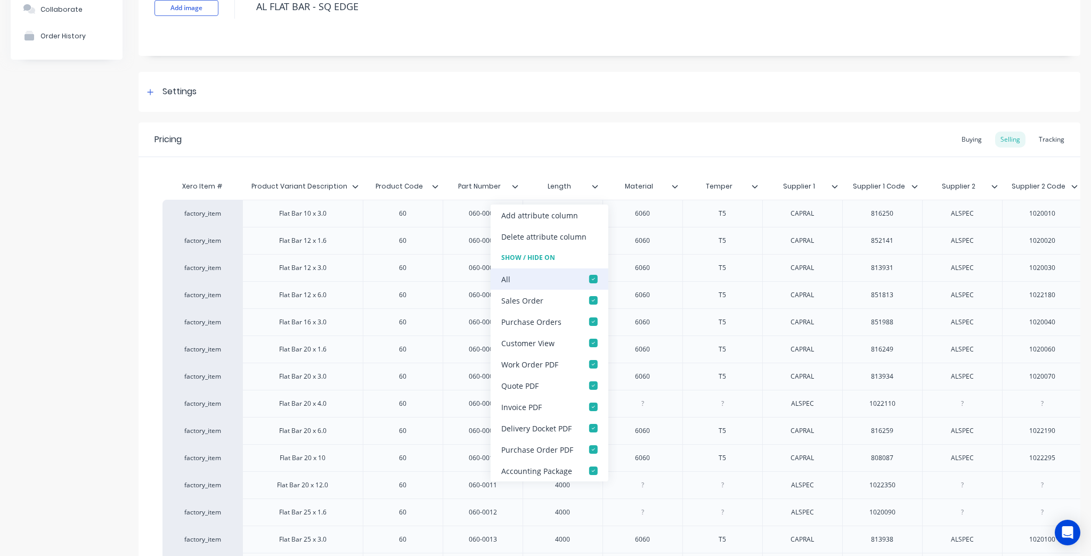
click at [587, 282] on div at bounding box center [593, 279] width 21 height 21
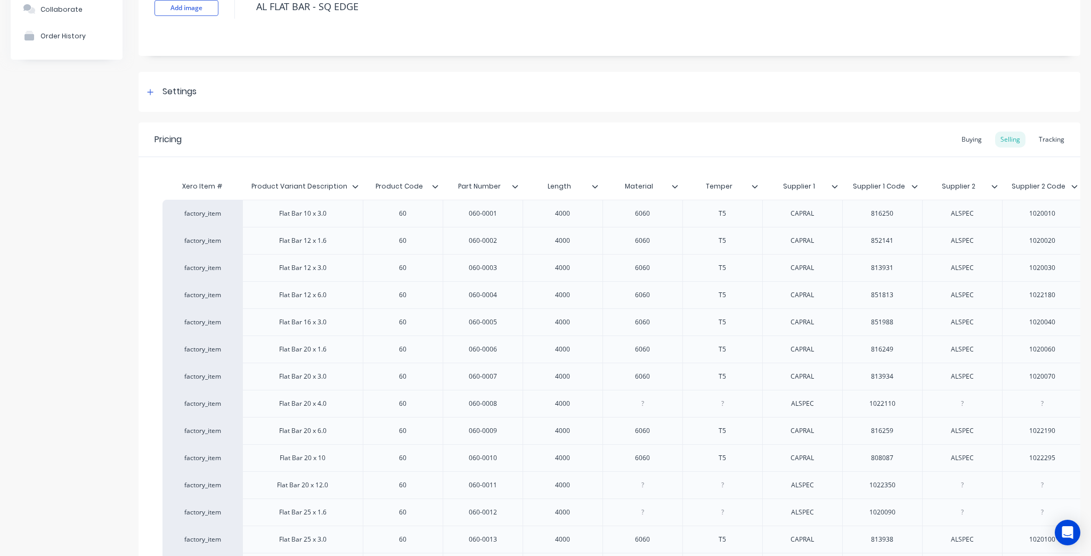
click at [674, 185] on icon at bounding box center [675, 186] width 6 height 6
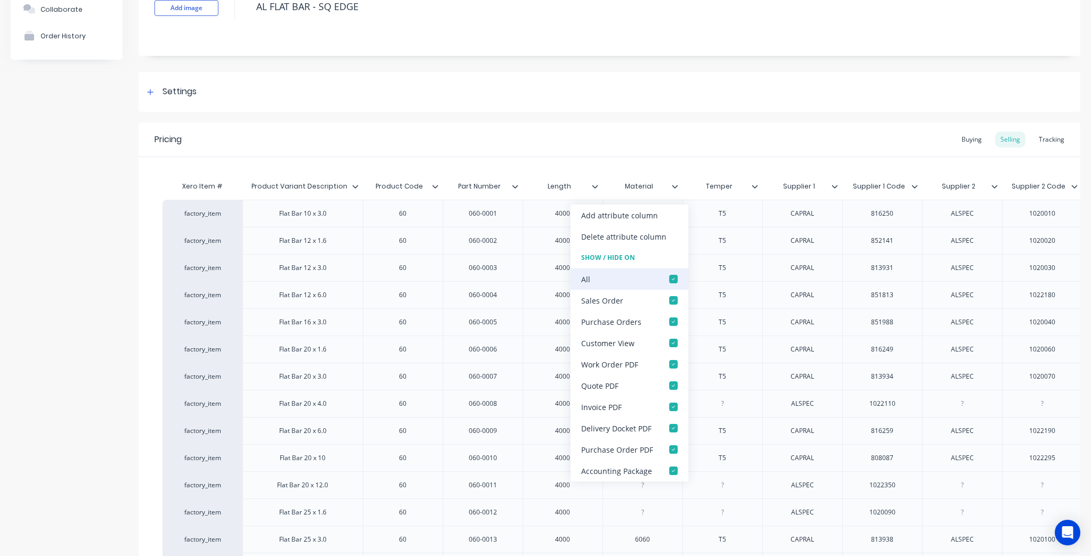
click at [670, 286] on div at bounding box center [673, 279] width 21 height 21
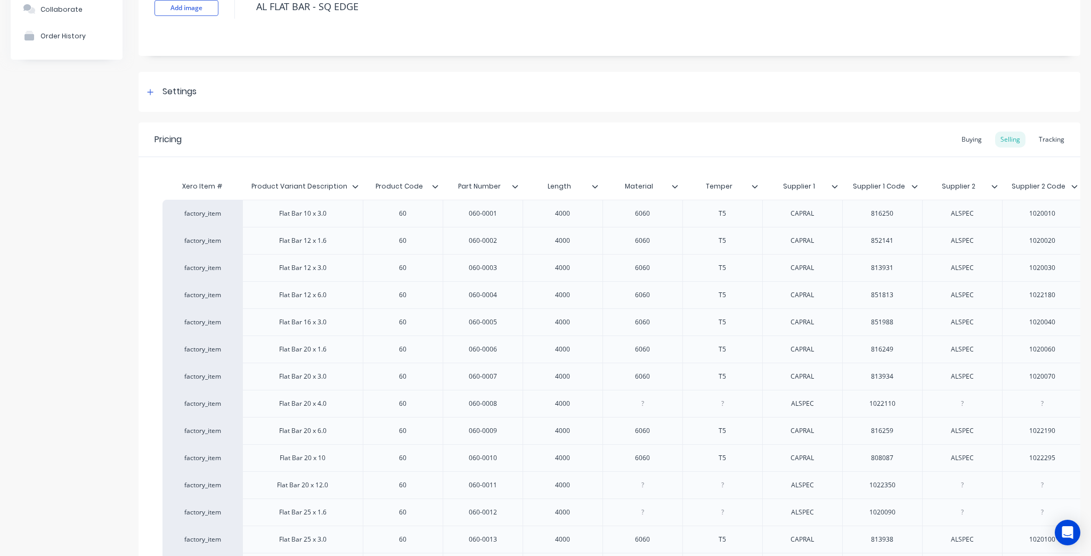
click at [762, 184] on div at bounding box center [759, 187] width 6 height 10
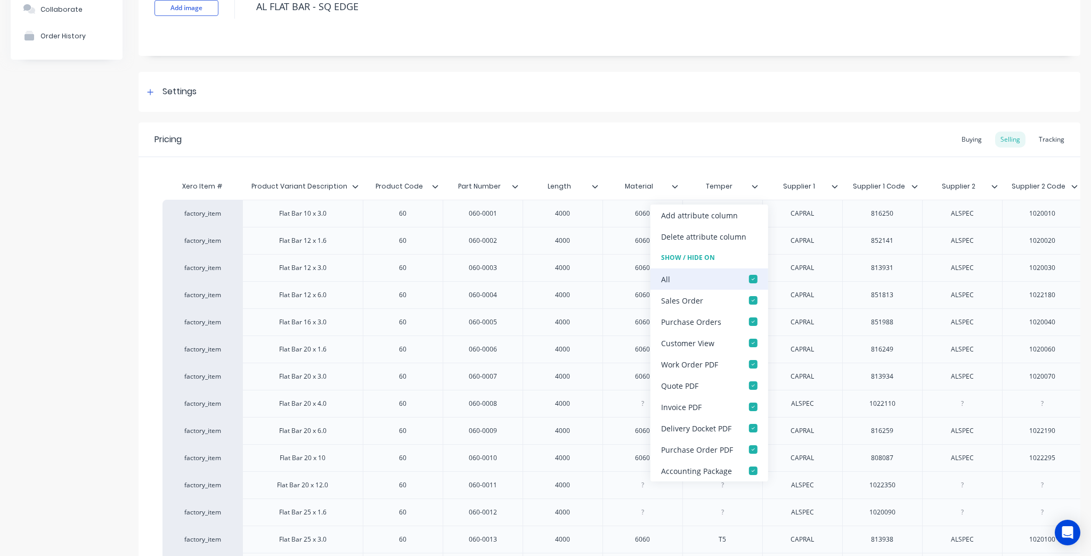
click at [751, 281] on div at bounding box center [753, 279] width 21 height 21
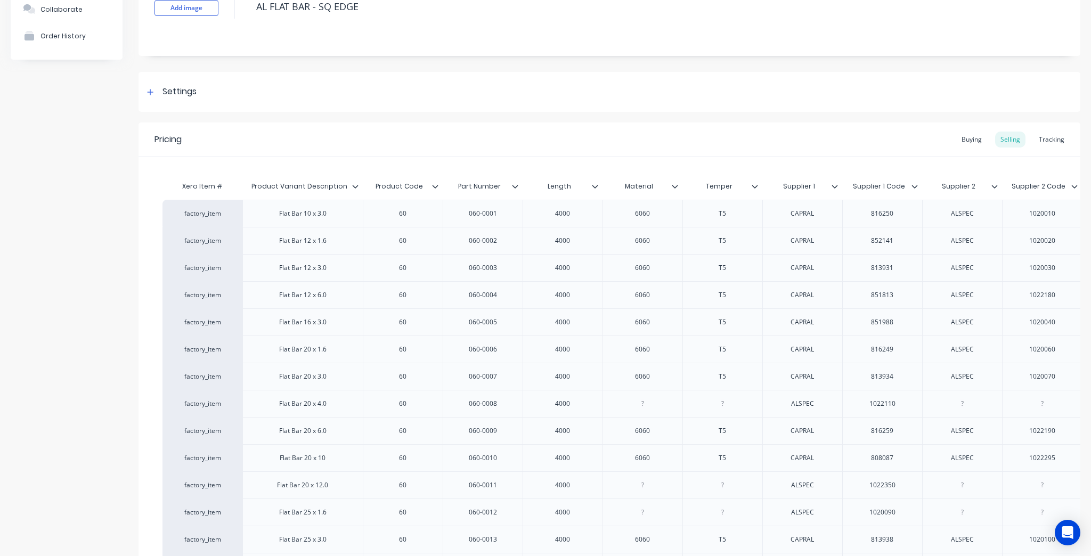
click at [835, 184] on icon at bounding box center [835, 186] width 6 height 6
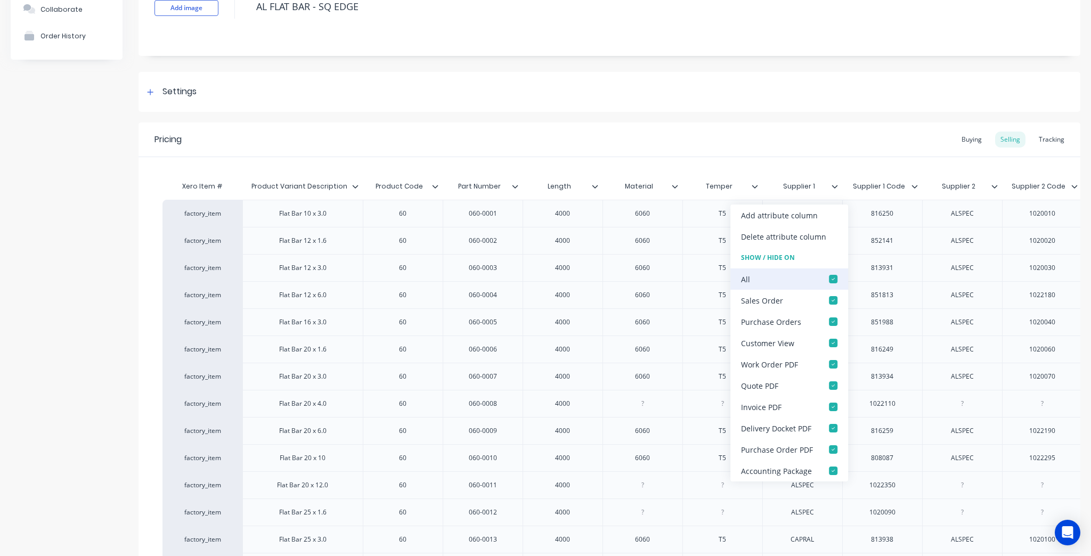
click at [832, 278] on div at bounding box center [833, 279] width 21 height 21
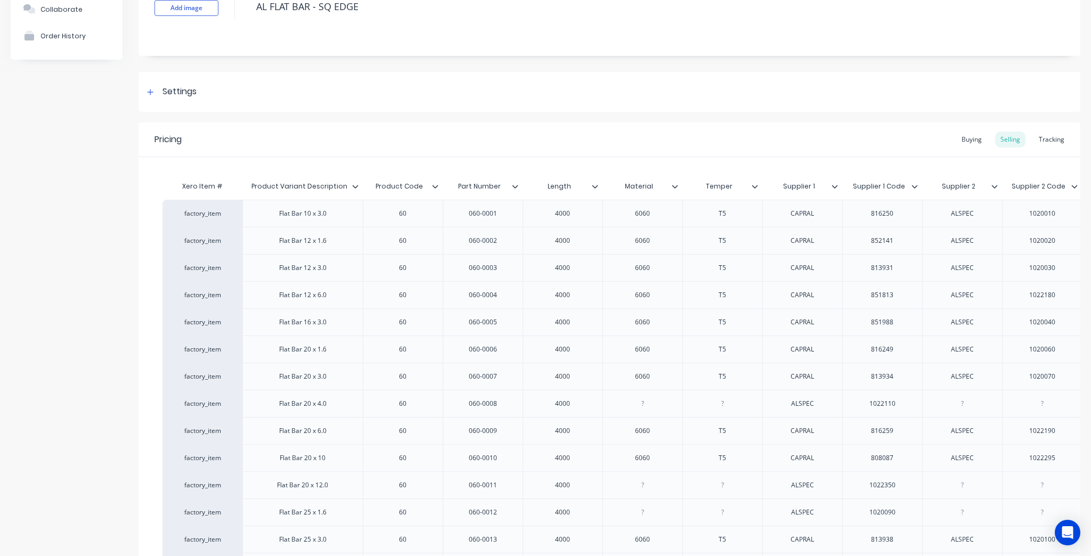
click at [919, 182] on div at bounding box center [919, 187] width 6 height 10
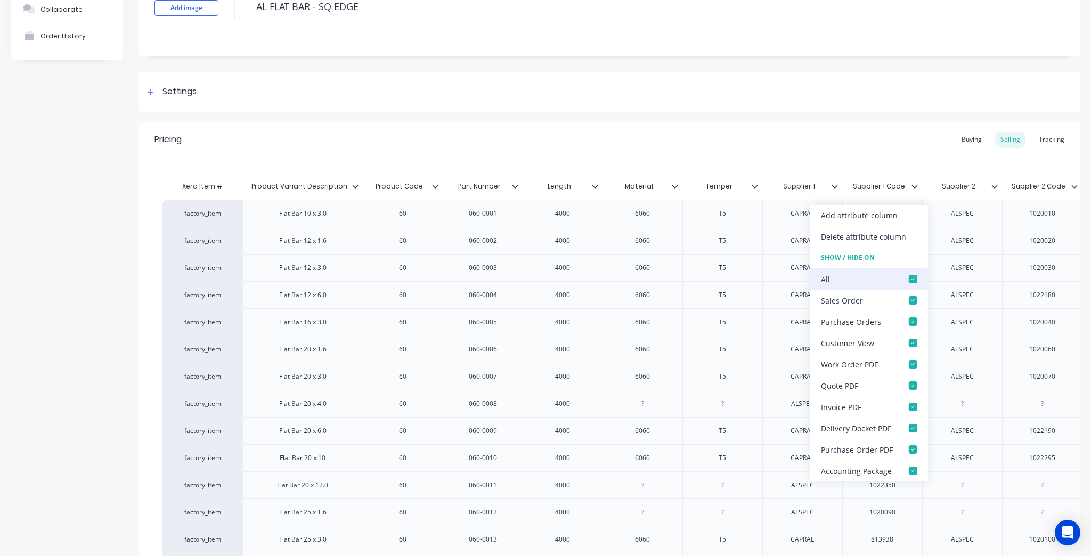
click at [906, 269] on div at bounding box center [913, 279] width 21 height 21
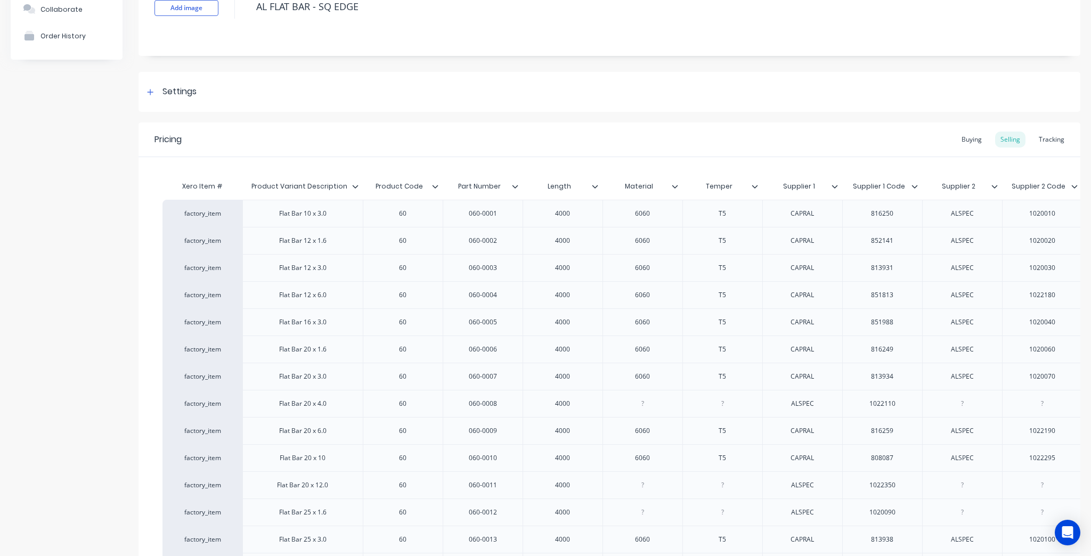
click at [1001, 190] on div at bounding box center [999, 187] width 6 height 10
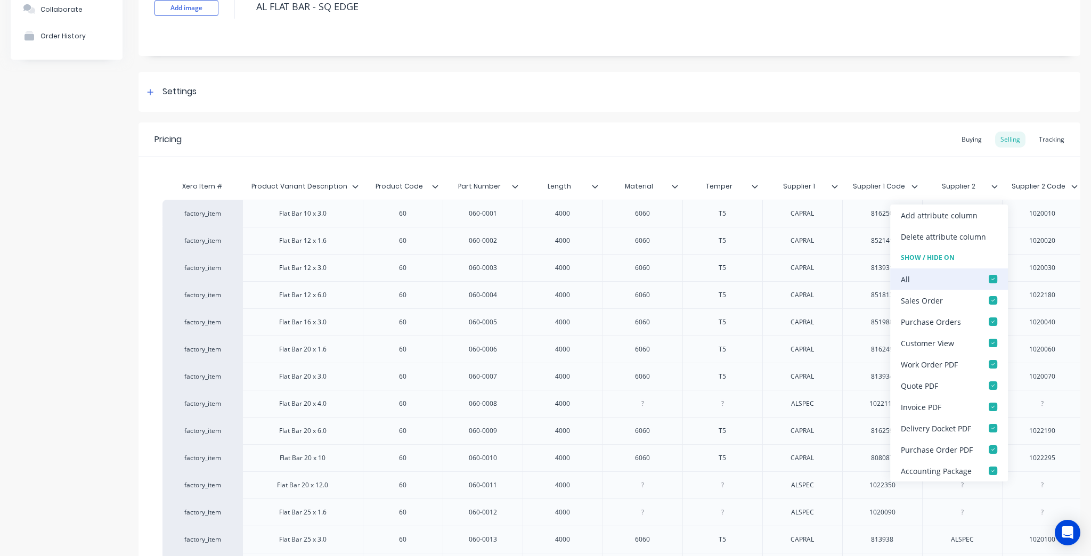
click at [994, 280] on div at bounding box center [993, 279] width 21 height 21
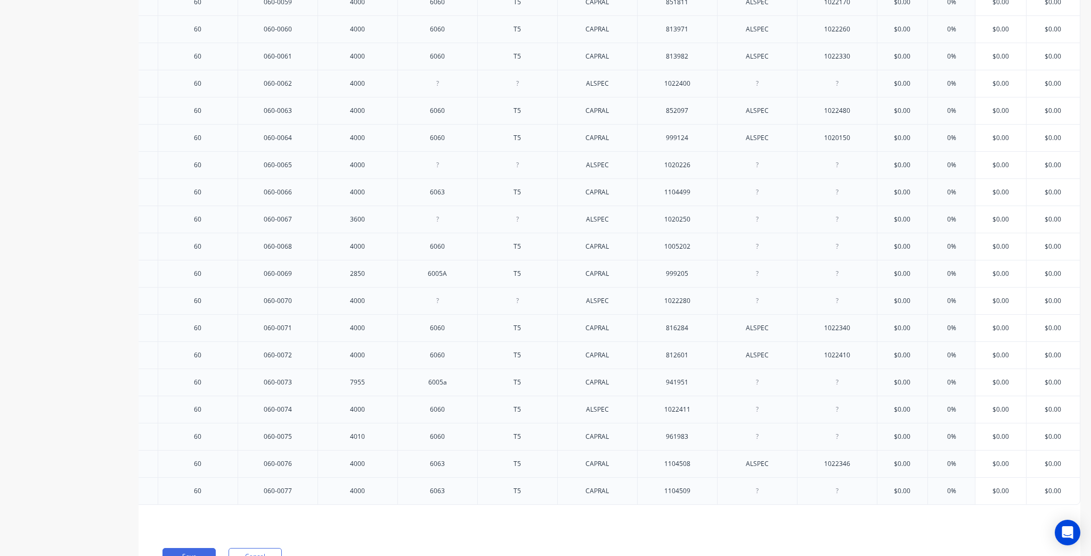
scroll to position [1925, 0]
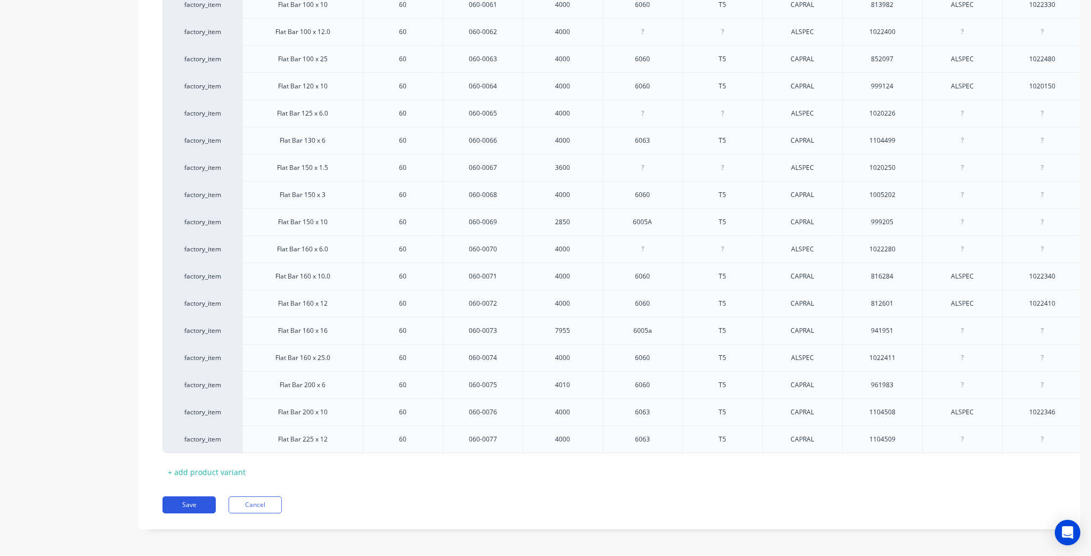
click at [188, 505] on button "Save" at bounding box center [189, 505] width 53 height 17
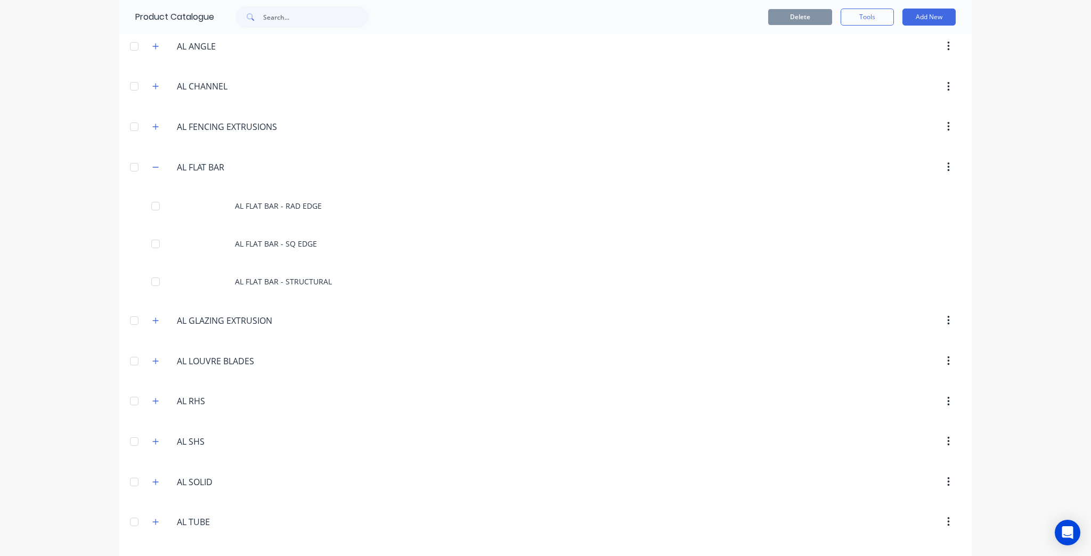
scroll to position [43, 0]
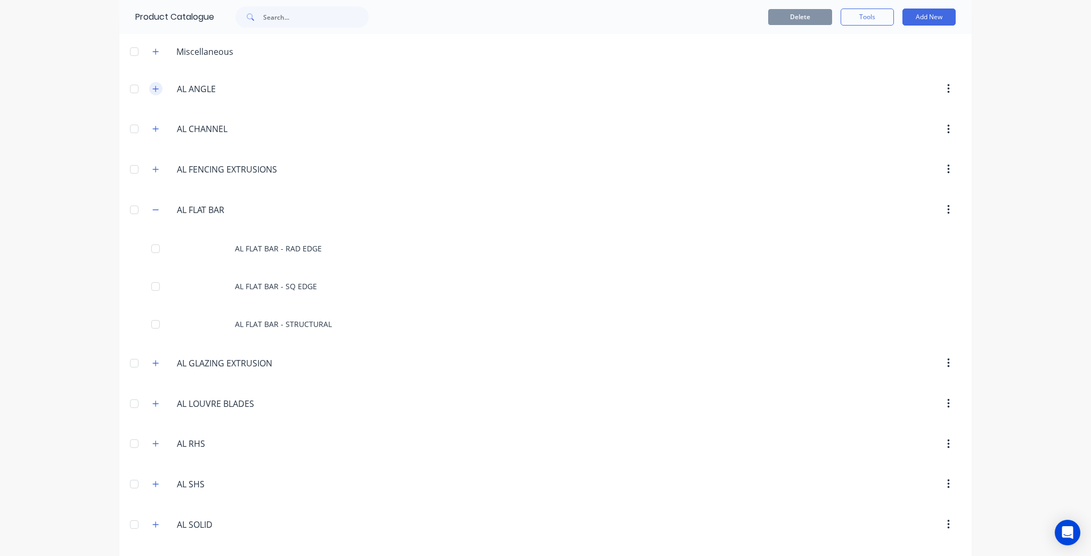
click at [152, 91] on icon "button" at bounding box center [155, 88] width 6 height 7
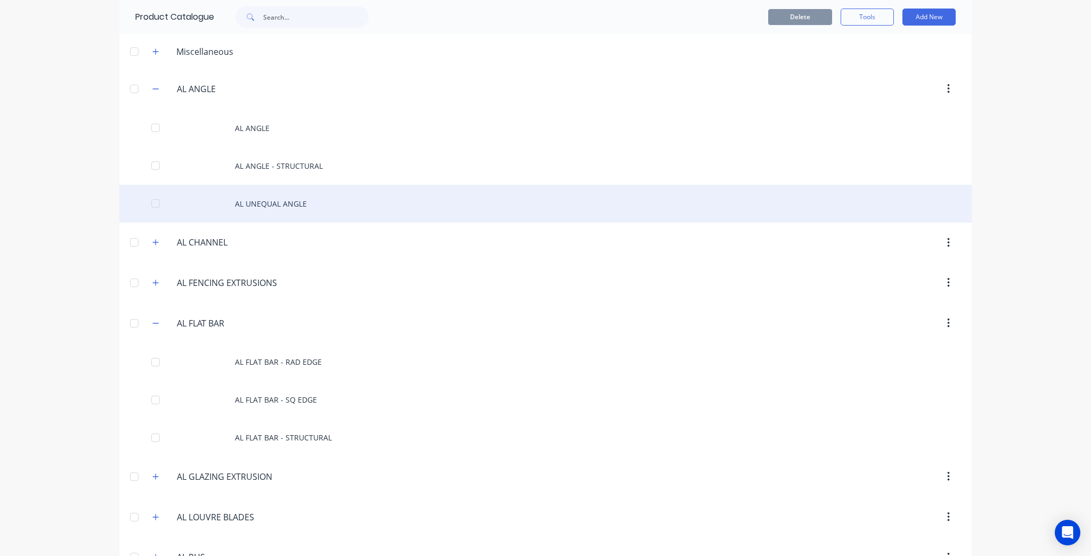
click at [360, 192] on div "AL UNEQUAL ANGLE" at bounding box center [545, 204] width 853 height 38
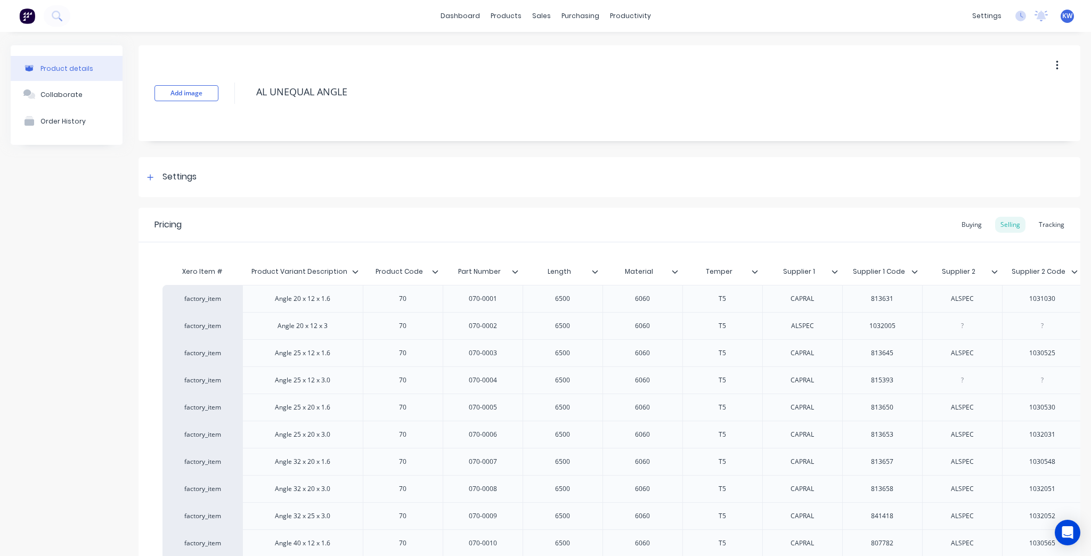
type textarea "x"
type input "Product Code"
click at [435, 275] on input "Product Code" at bounding box center [400, 272] width 74 height 10
click at [435, 264] on div "Product Code" at bounding box center [400, 271] width 74 height 27
click at [433, 273] on icon at bounding box center [435, 272] width 6 height 6
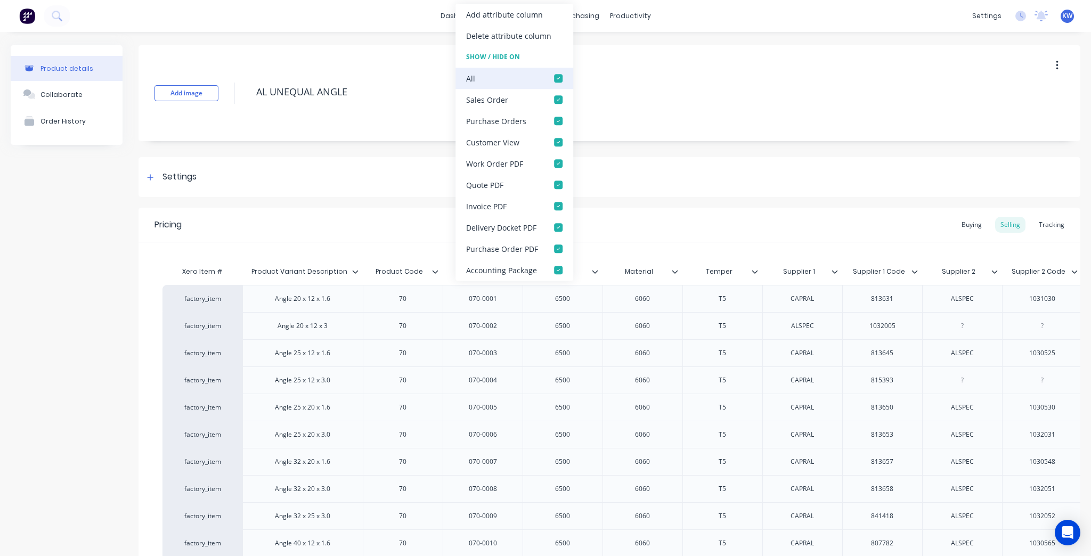
click at [561, 77] on div at bounding box center [558, 78] width 21 height 21
click at [744, 165] on div "Settings" at bounding box center [610, 177] width 942 height 40
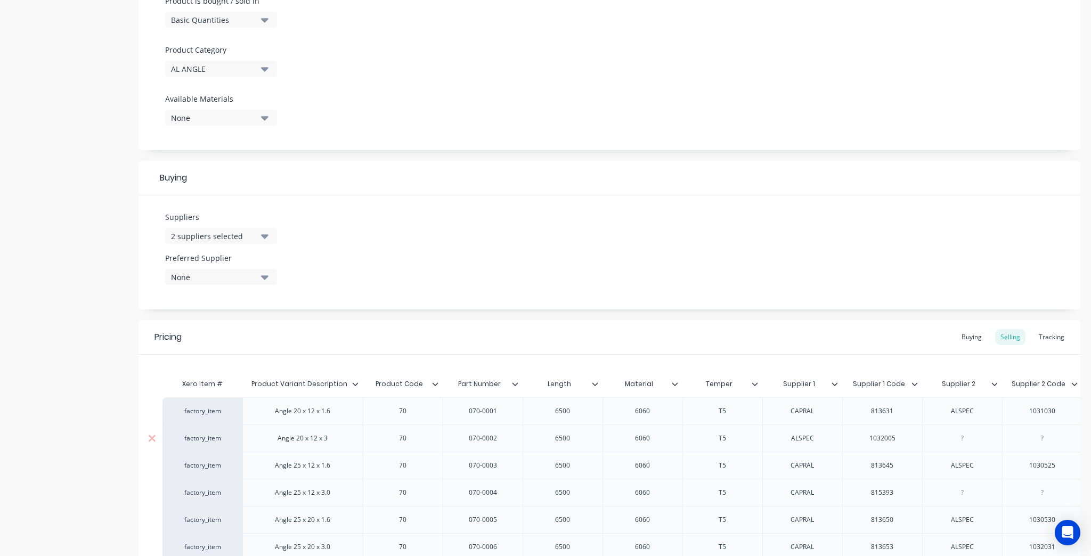
scroll to position [426, 0]
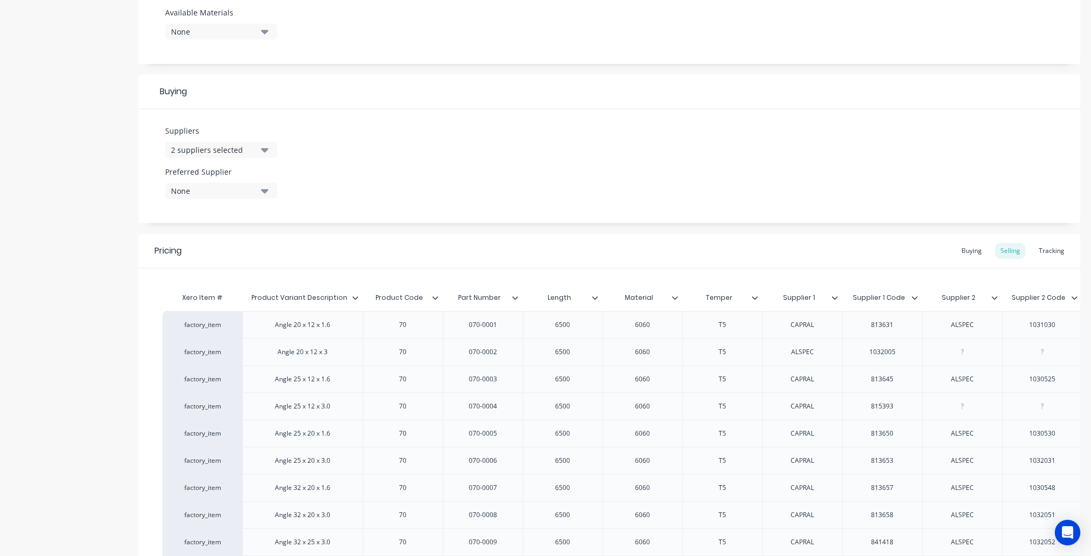
click at [520, 297] on div at bounding box center [519, 298] width 6 height 10
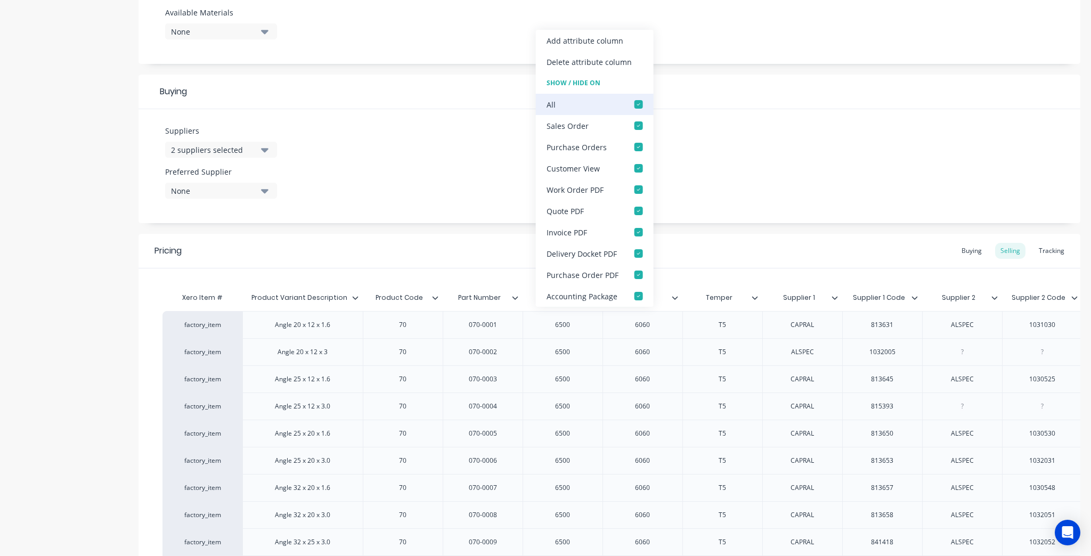
click at [634, 103] on div at bounding box center [638, 104] width 21 height 21
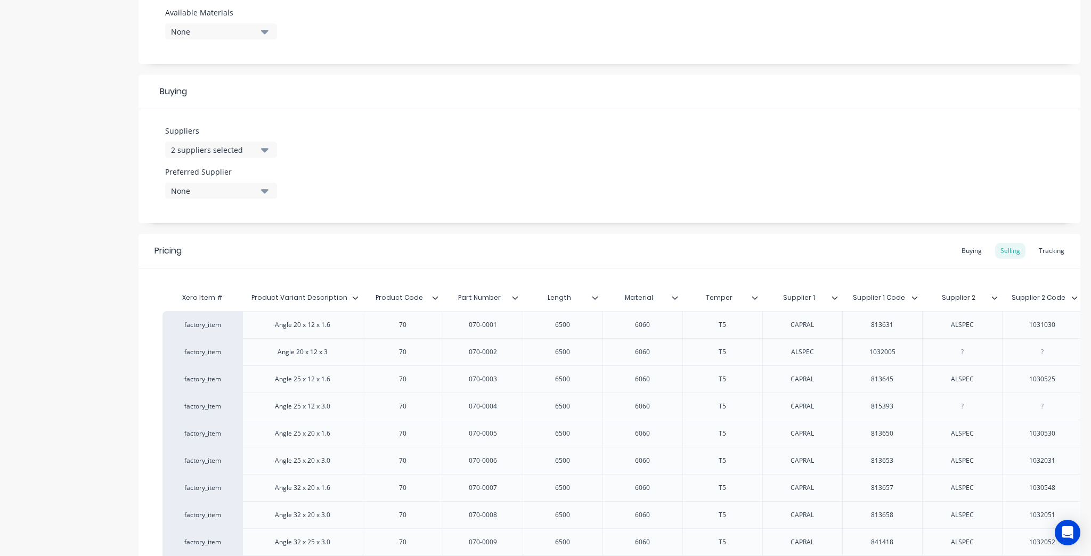
click at [594, 300] on icon at bounding box center [595, 298] width 6 height 6
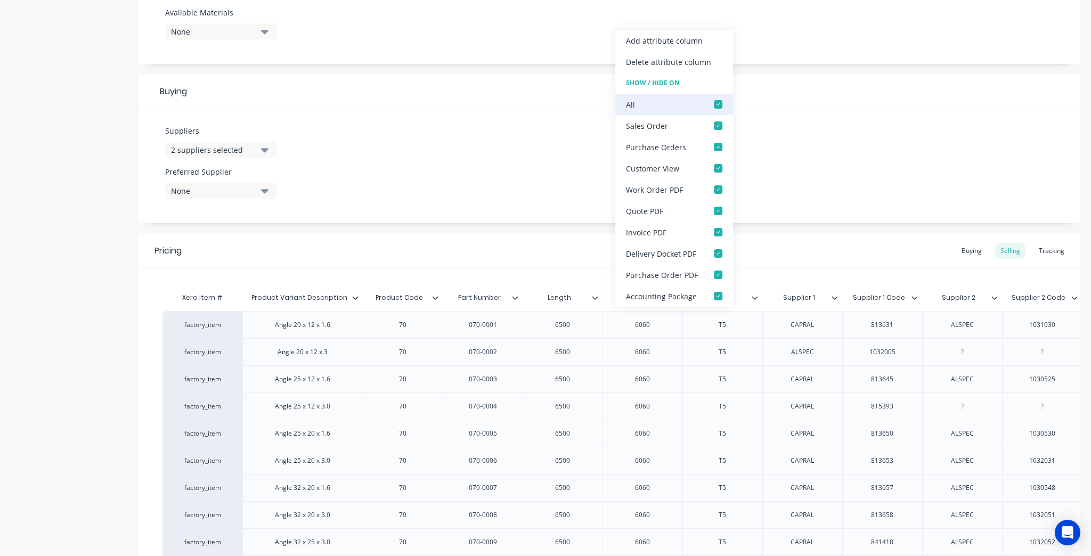
click at [718, 100] on div at bounding box center [718, 104] width 21 height 21
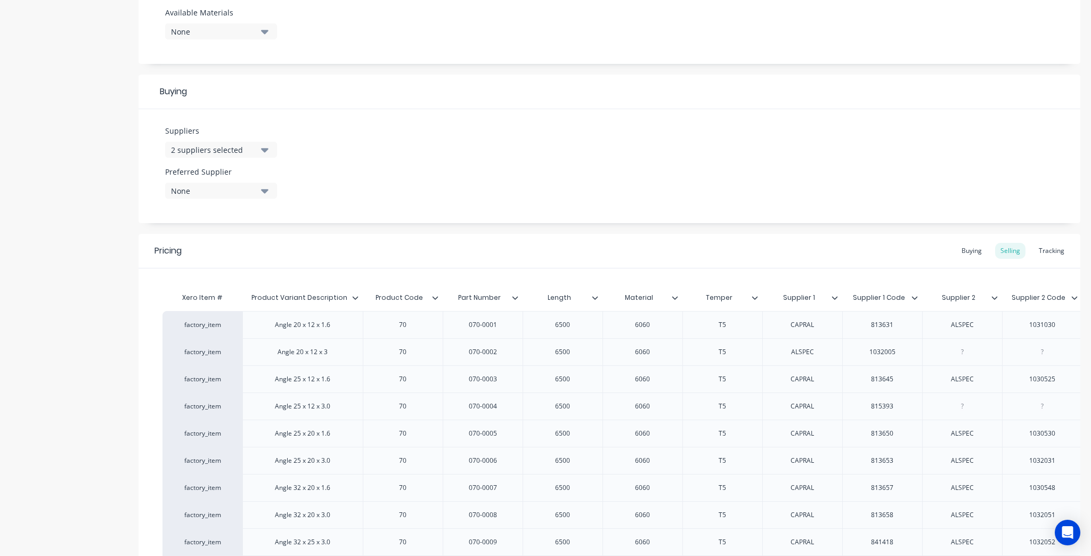
click at [678, 302] on div at bounding box center [679, 298] width 6 height 10
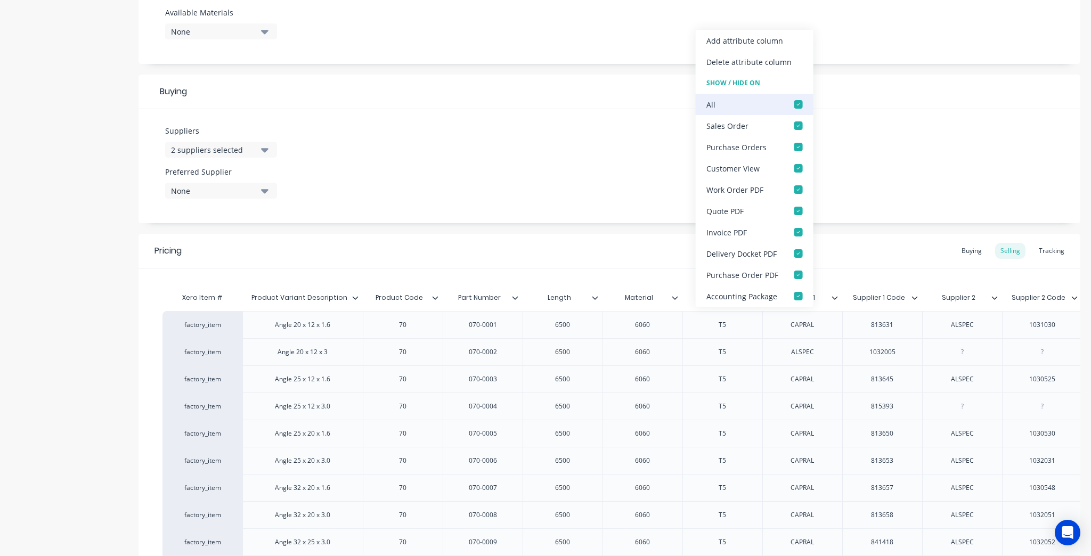
click at [801, 101] on div at bounding box center [798, 104] width 21 height 21
click at [655, 266] on div "Pricing Buying Selling Tracking" at bounding box center [610, 251] width 942 height 35
type textarea "x"
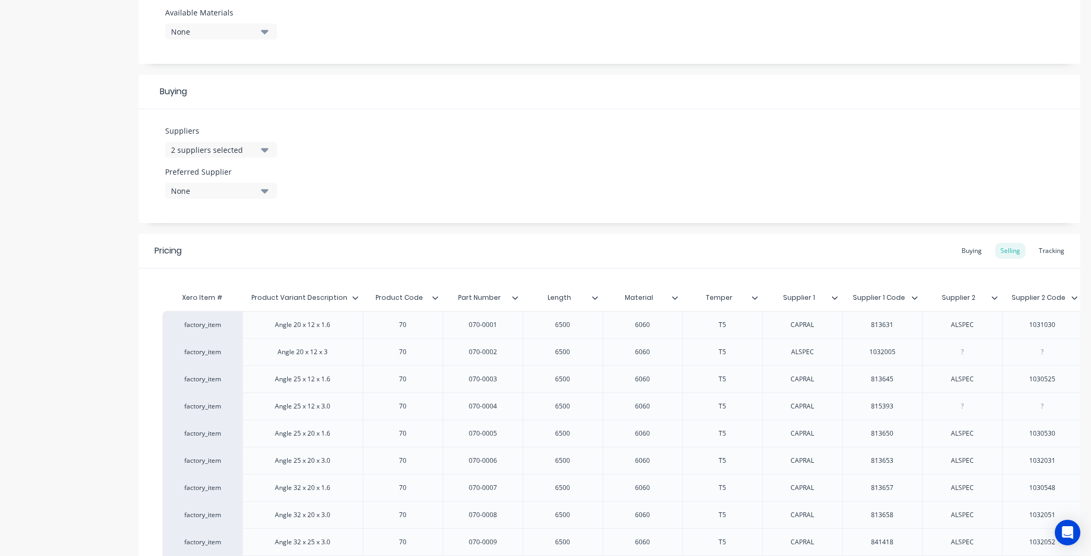
click at [755, 305] on div "Temper" at bounding box center [720, 298] width 74 height 27
type input "Temper"
click at [752, 298] on icon at bounding box center [755, 298] width 6 height 6
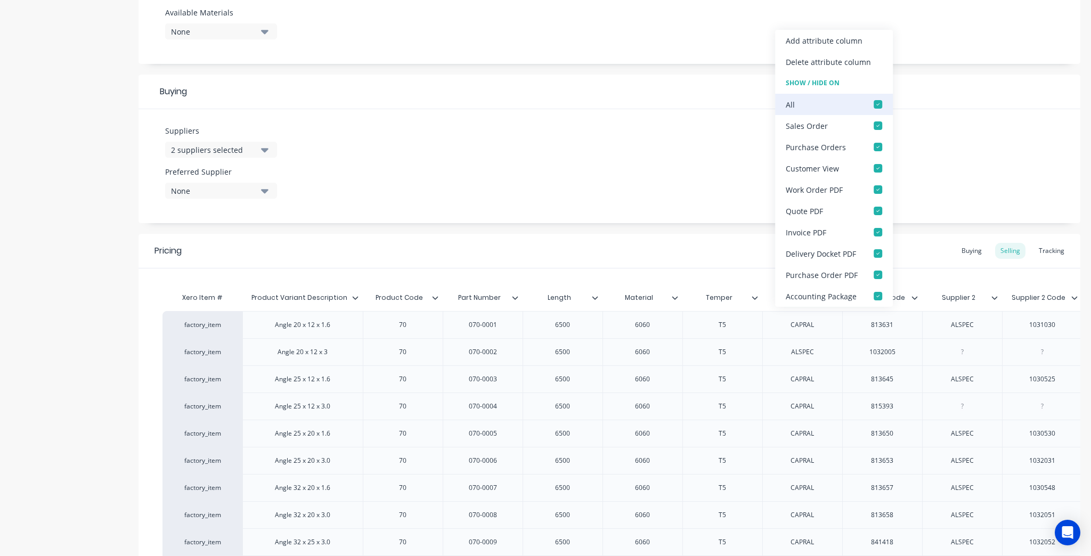
click at [879, 101] on div at bounding box center [878, 104] width 21 height 21
click at [727, 262] on div "Pricing Buying Selling Tracking" at bounding box center [610, 251] width 942 height 35
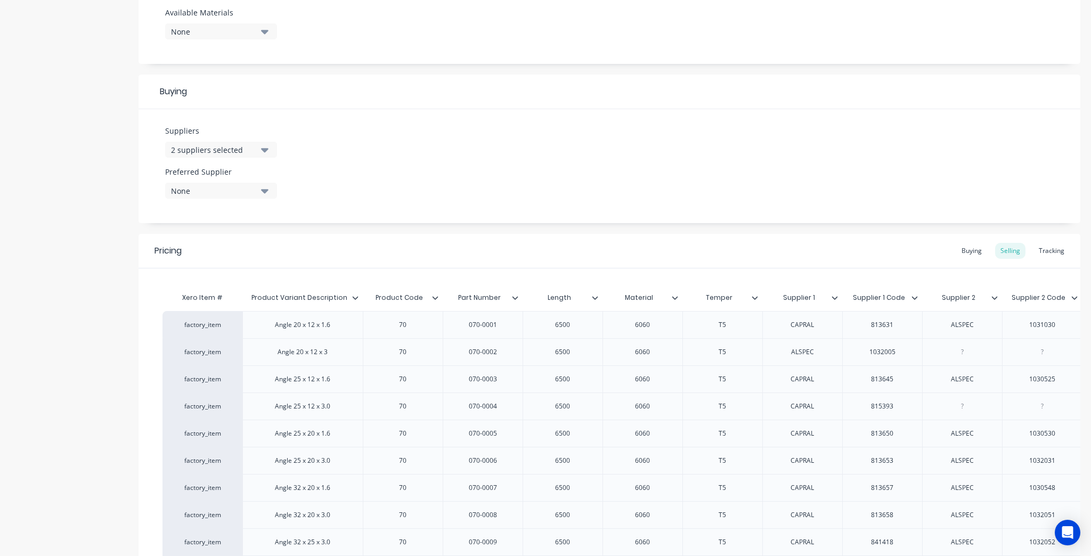
click at [837, 298] on icon at bounding box center [835, 298] width 6 height 6
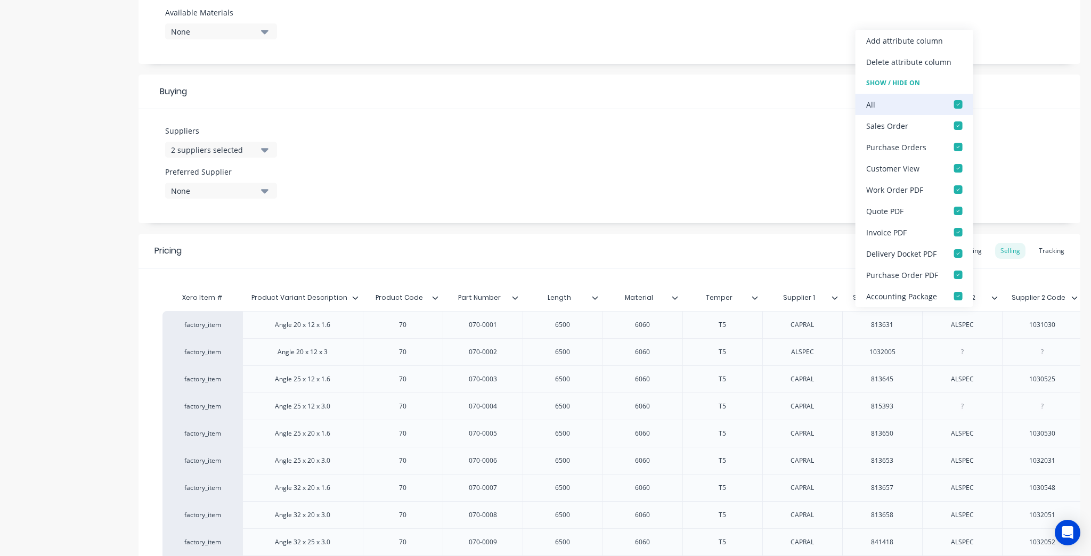
click at [959, 103] on div at bounding box center [958, 104] width 21 height 21
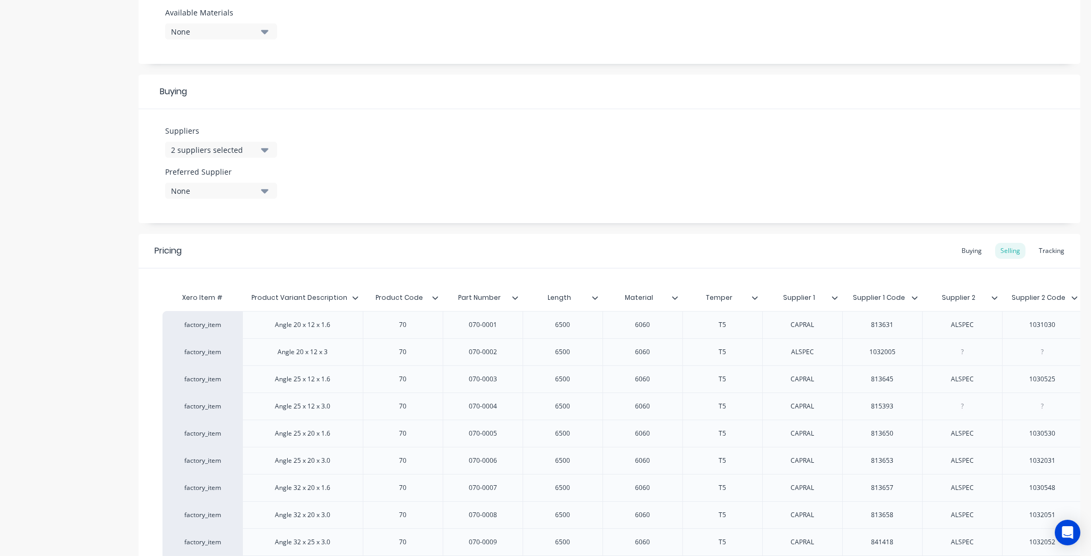
click at [914, 298] on icon at bounding box center [915, 297] width 6 height 3
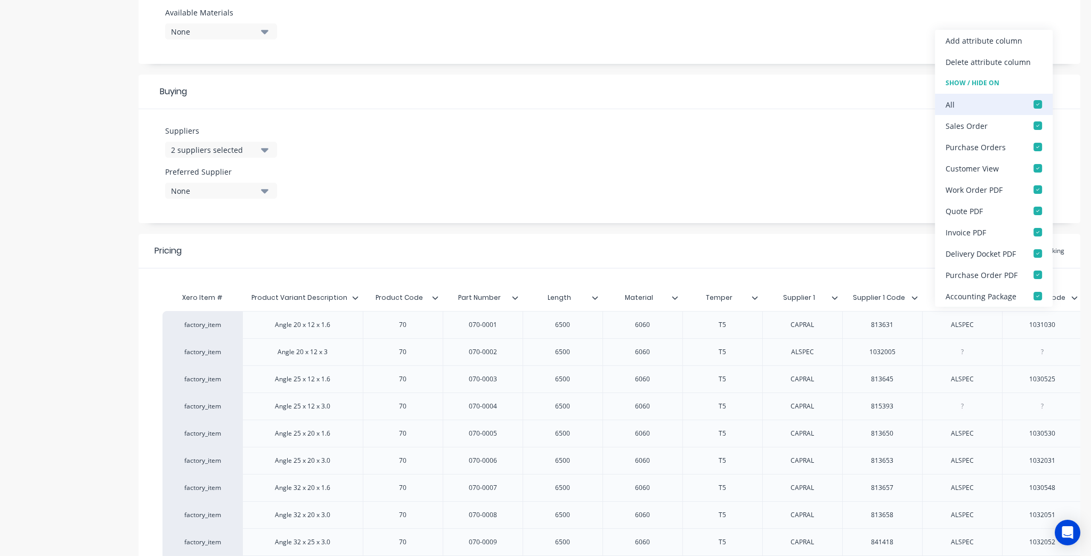
click at [1039, 104] on div at bounding box center [1037, 104] width 21 height 21
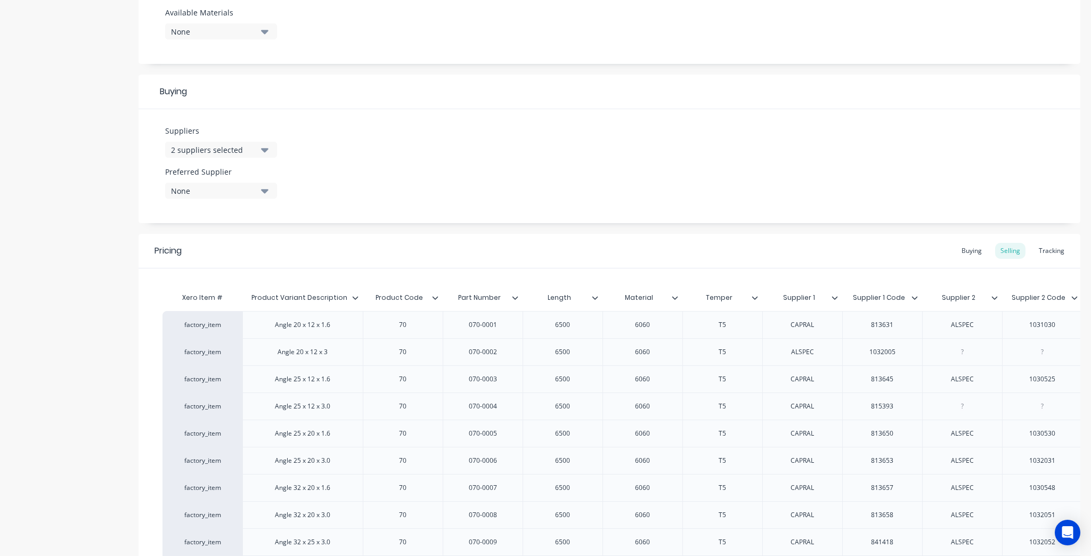
click at [995, 298] on icon at bounding box center [995, 297] width 6 height 3
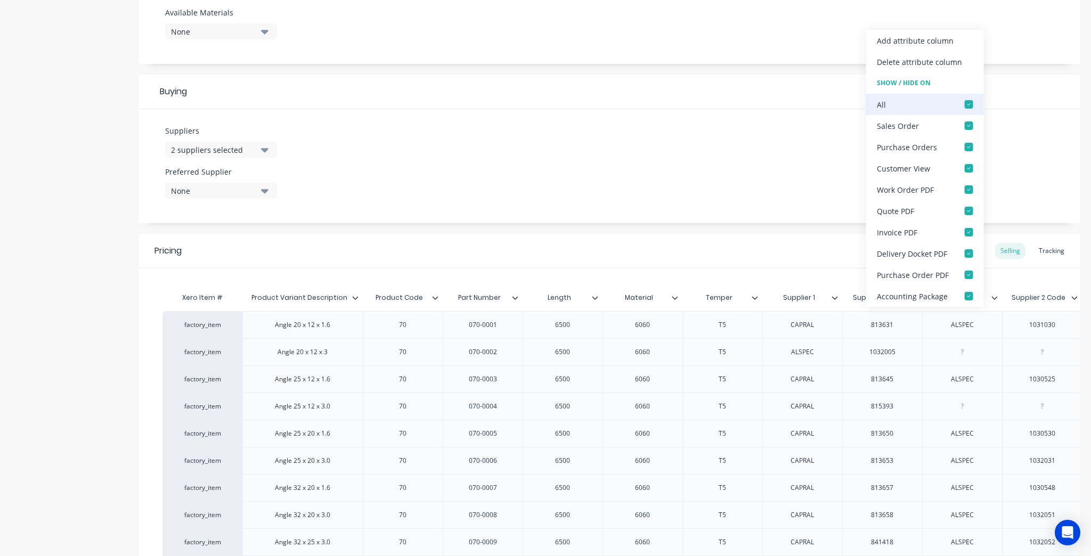
click at [961, 106] on div at bounding box center [969, 104] width 21 height 21
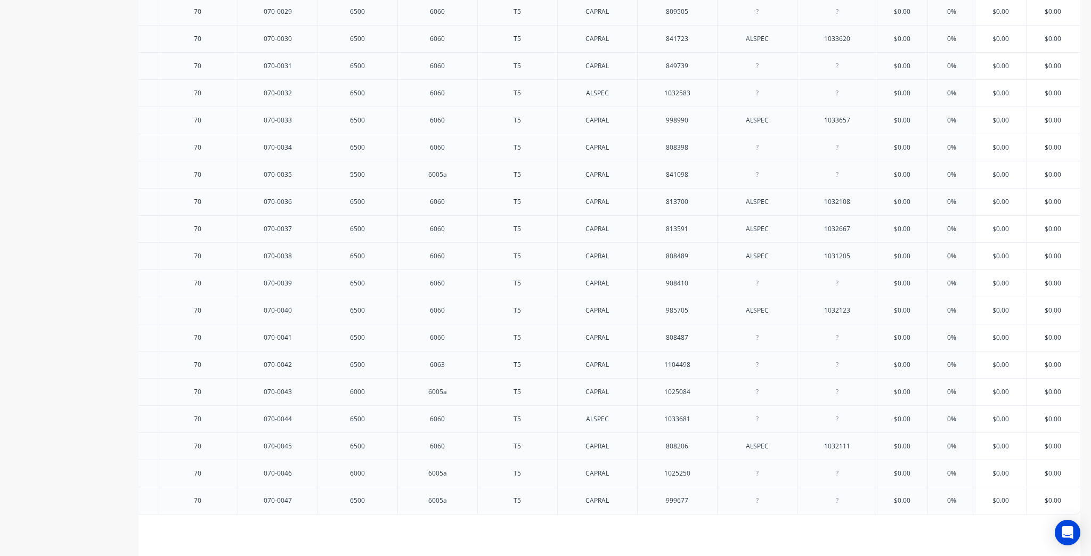
scroll to position [1565, 0]
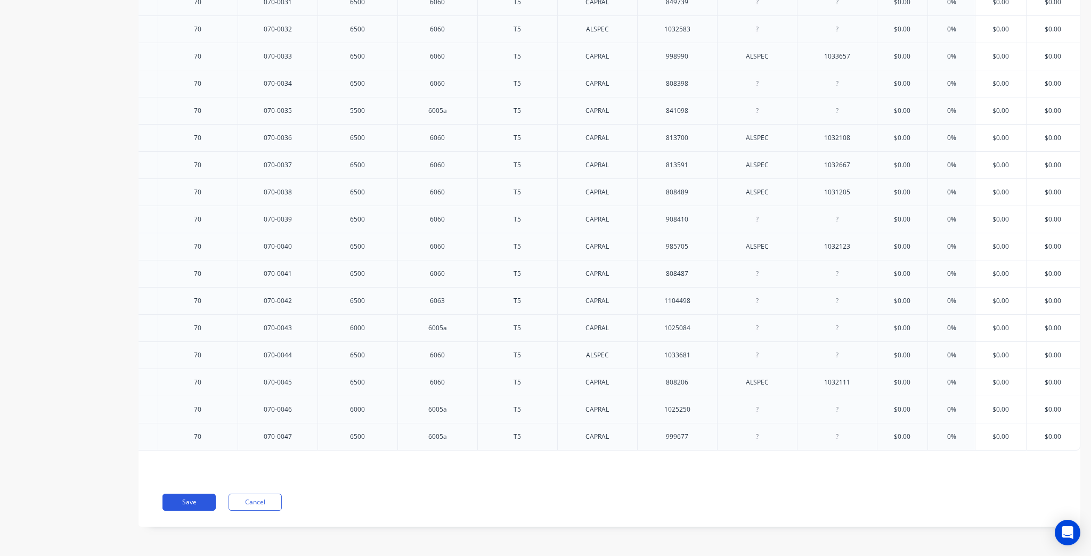
click at [201, 504] on button "Save" at bounding box center [189, 502] width 53 height 17
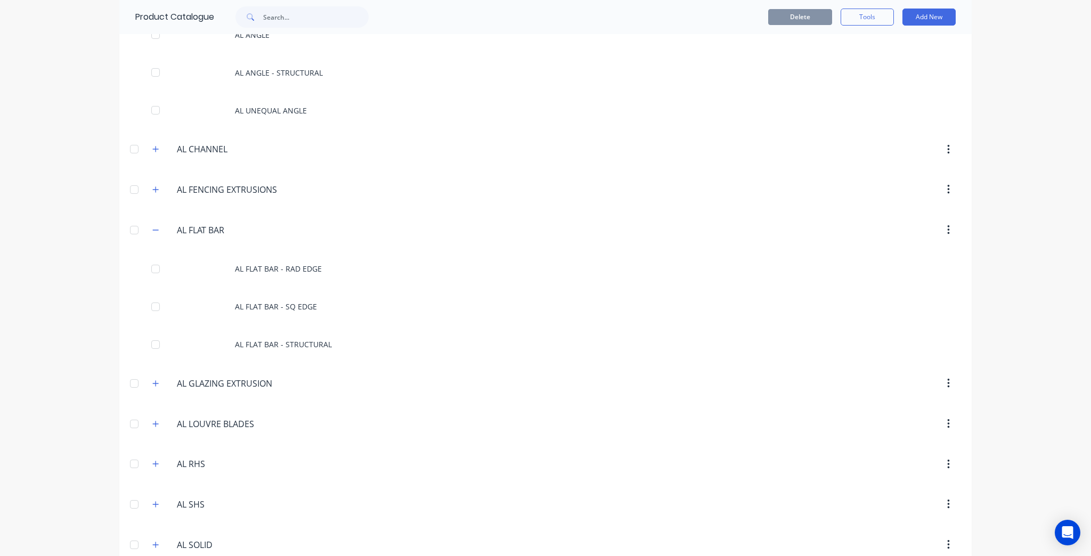
scroll to position [298, 0]
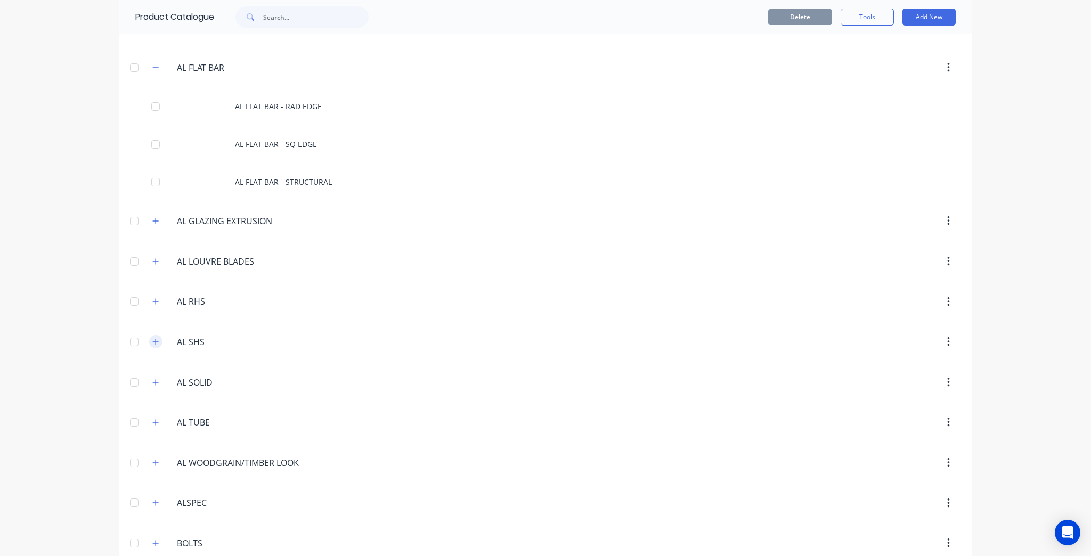
click at [153, 340] on icon "button" at bounding box center [156, 342] width 6 height 6
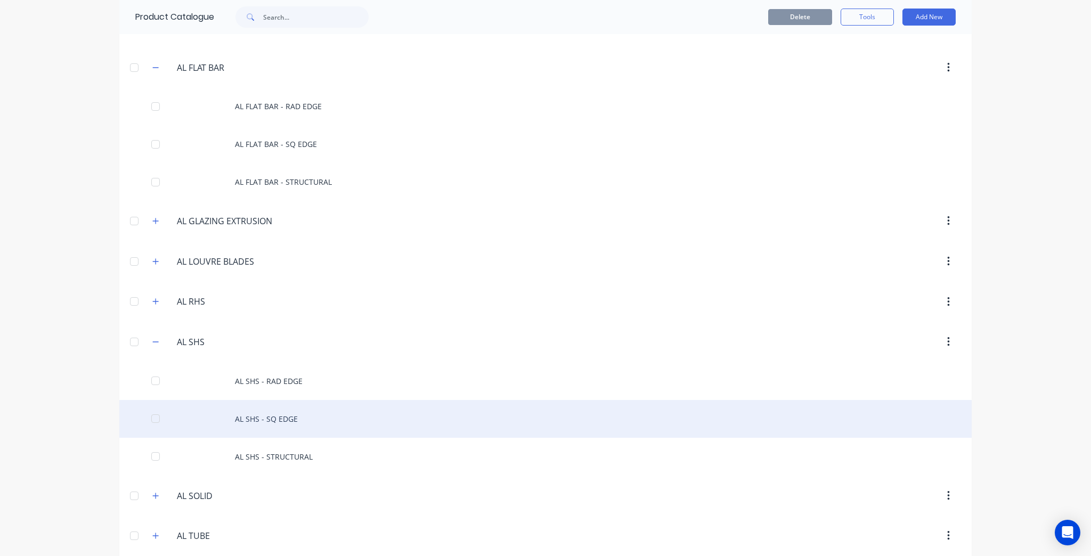
click at [322, 421] on div "AL SHS - SQ EDGE" at bounding box center [545, 419] width 853 height 38
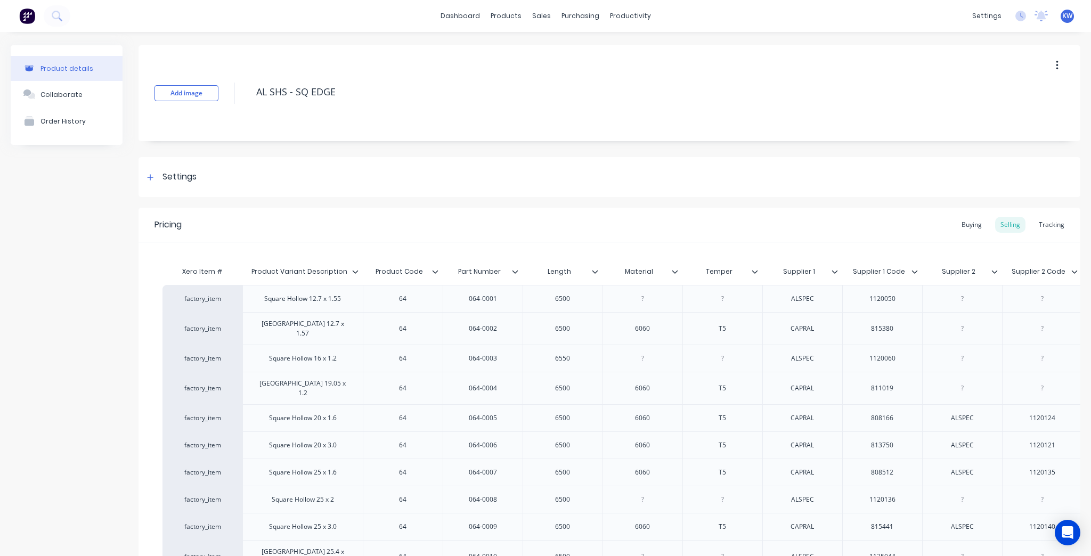
click at [436, 273] on icon at bounding box center [435, 272] width 6 height 6
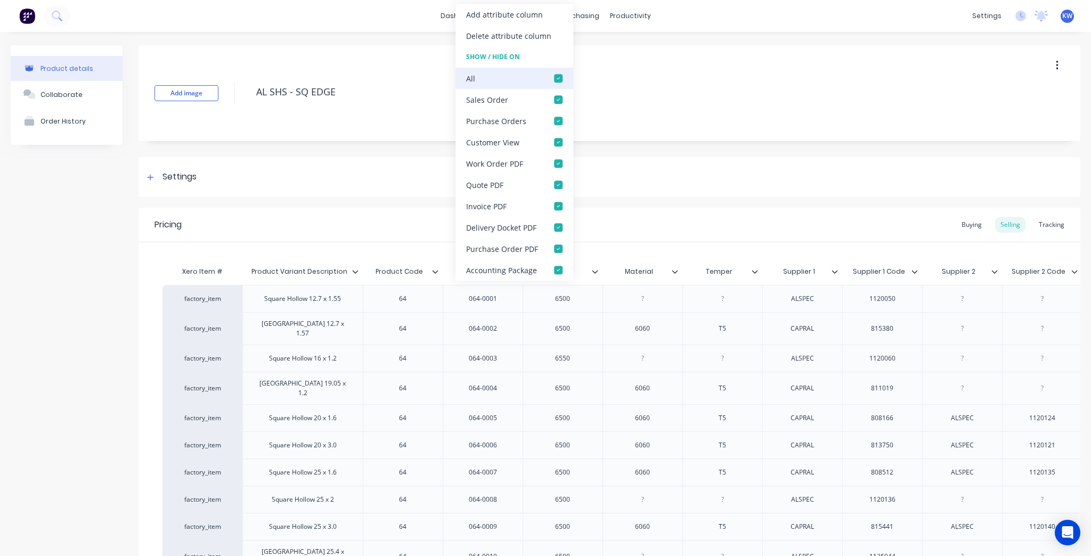
click at [558, 76] on div at bounding box center [558, 78] width 21 height 21
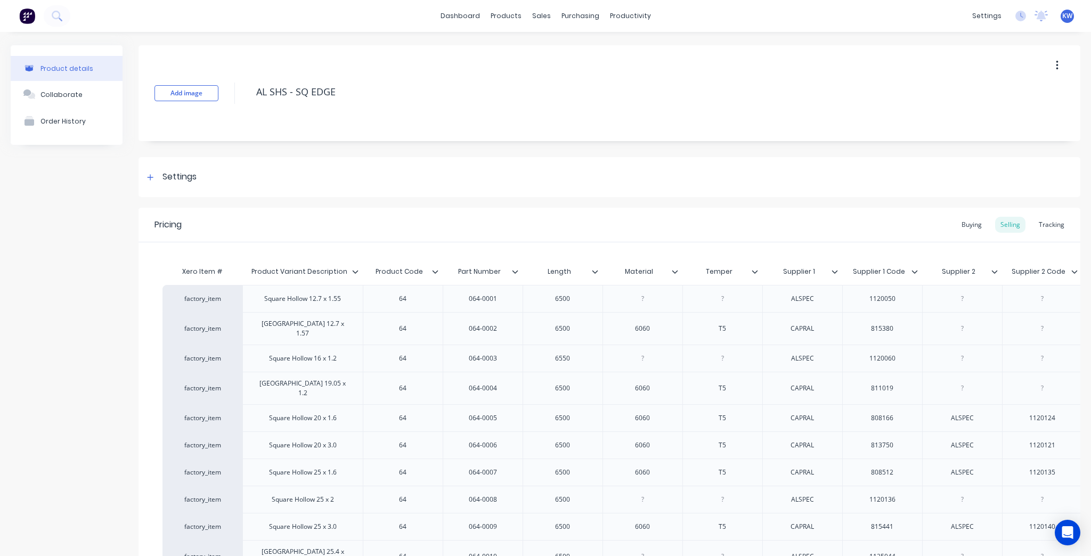
click at [512, 272] on icon at bounding box center [515, 272] width 6 height 6
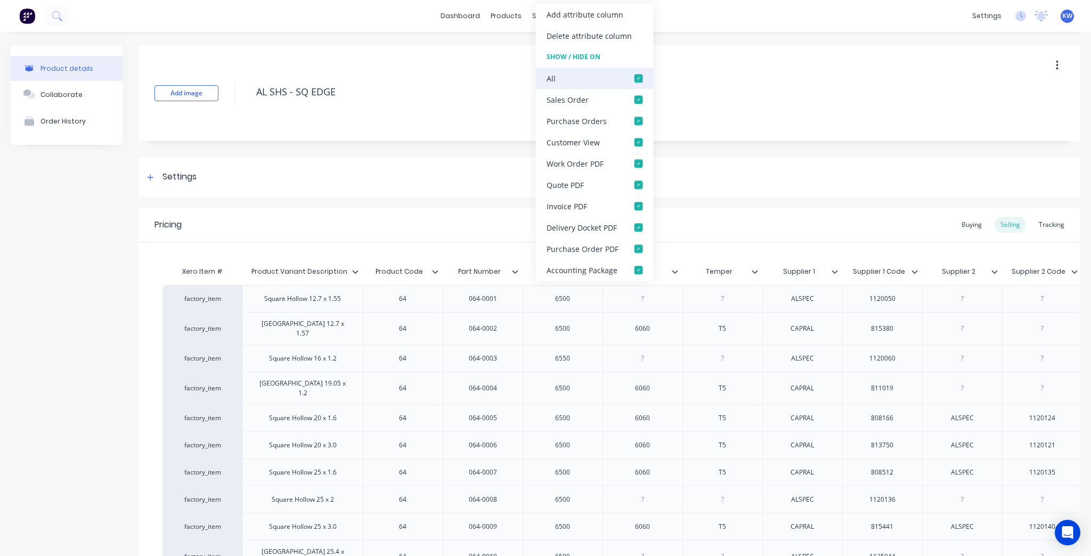
click at [635, 76] on div at bounding box center [638, 78] width 21 height 21
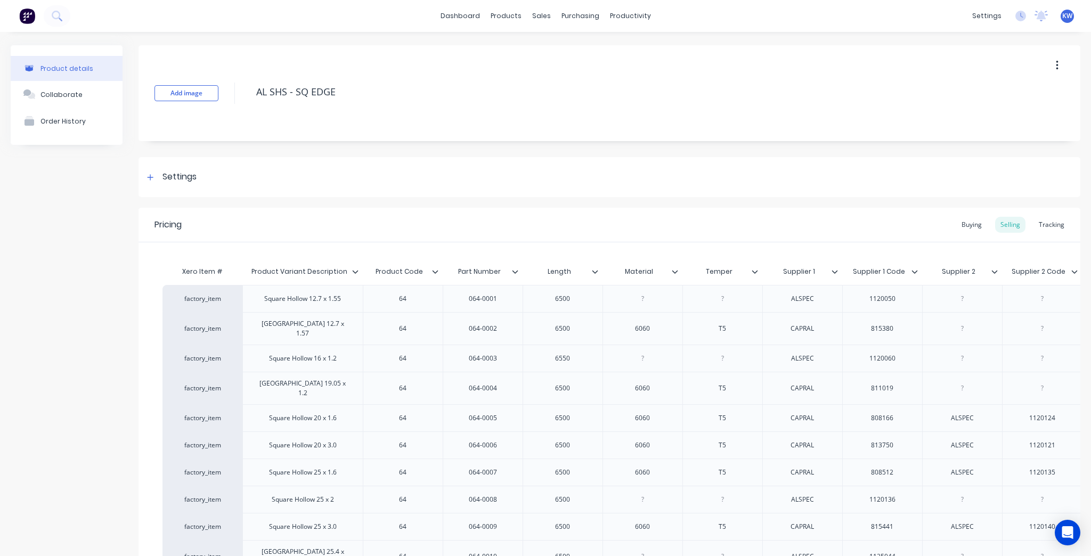
click at [600, 273] on div at bounding box center [599, 272] width 6 height 10
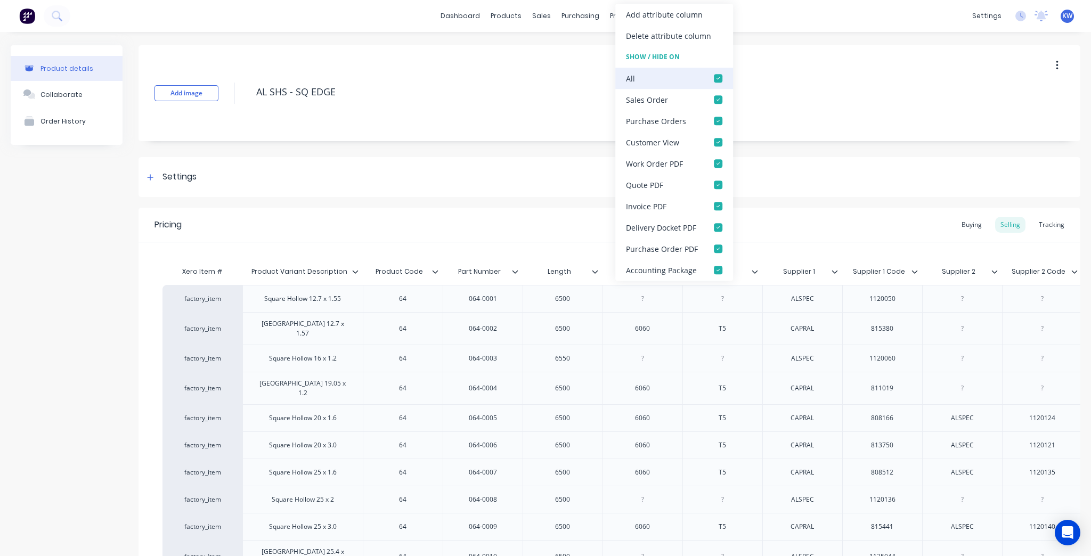
click at [715, 71] on div at bounding box center [718, 78] width 21 height 21
click at [579, 234] on div "Pricing Buying Selling Tracking" at bounding box center [610, 225] width 942 height 35
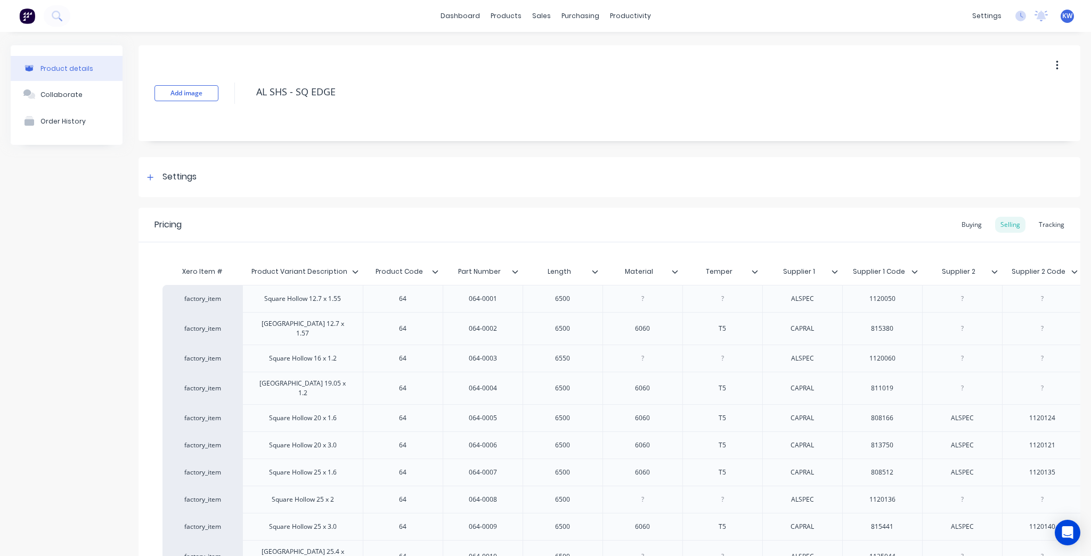
click at [678, 271] on div at bounding box center [679, 272] width 6 height 10
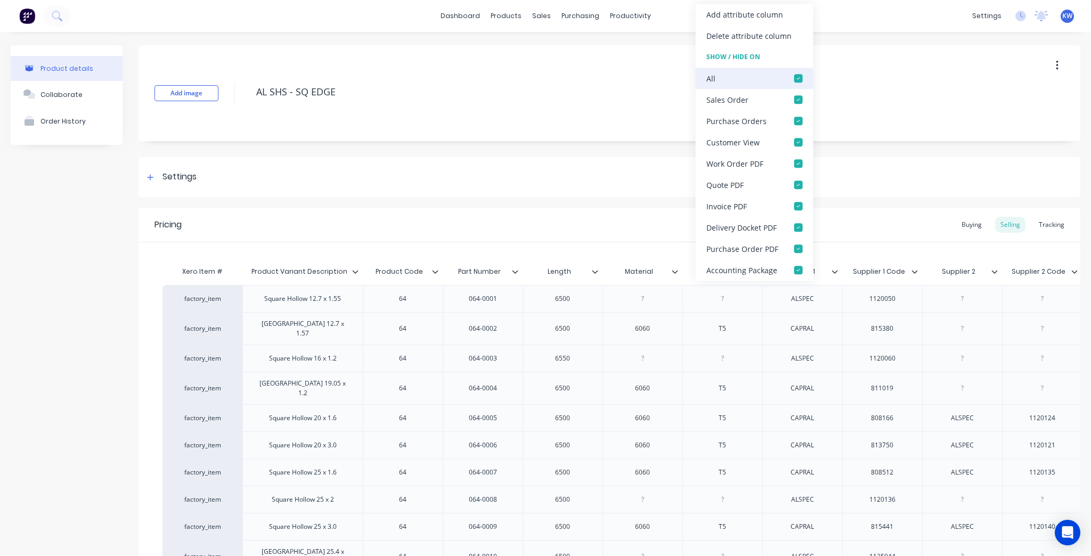
click at [796, 75] on div at bounding box center [798, 78] width 21 height 21
type textarea "x"
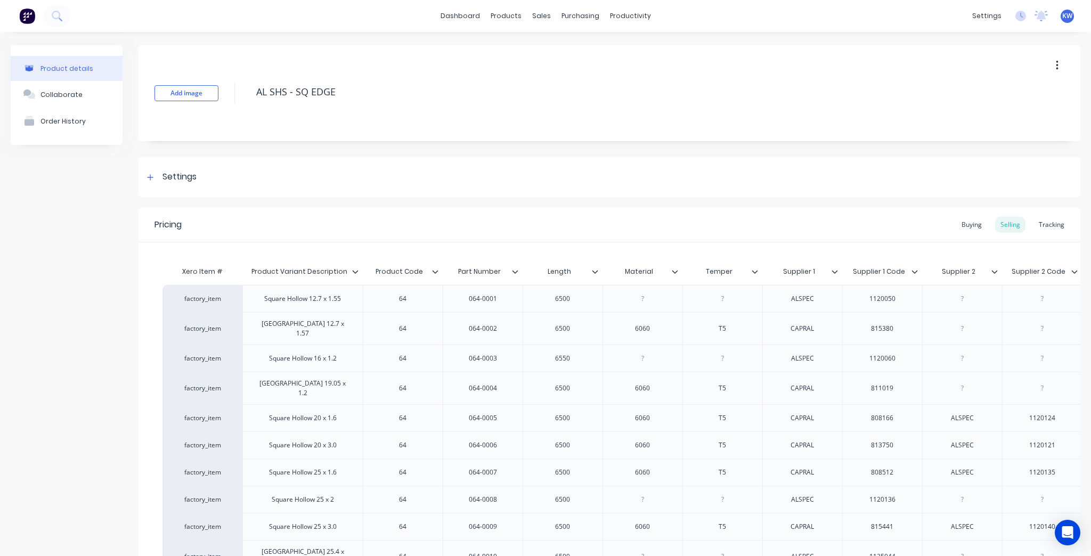
type input "Temper"
click at [750, 271] on input "Temper" at bounding box center [720, 272] width 74 height 10
click at [751, 271] on div "Temper Temper" at bounding box center [723, 271] width 80 height 27
drag, startPoint x: 759, startPoint y: 263, endPoint x: 759, endPoint y: 273, distance: 9.6
click at [759, 264] on div "Temper Temper" at bounding box center [723, 271] width 80 height 27
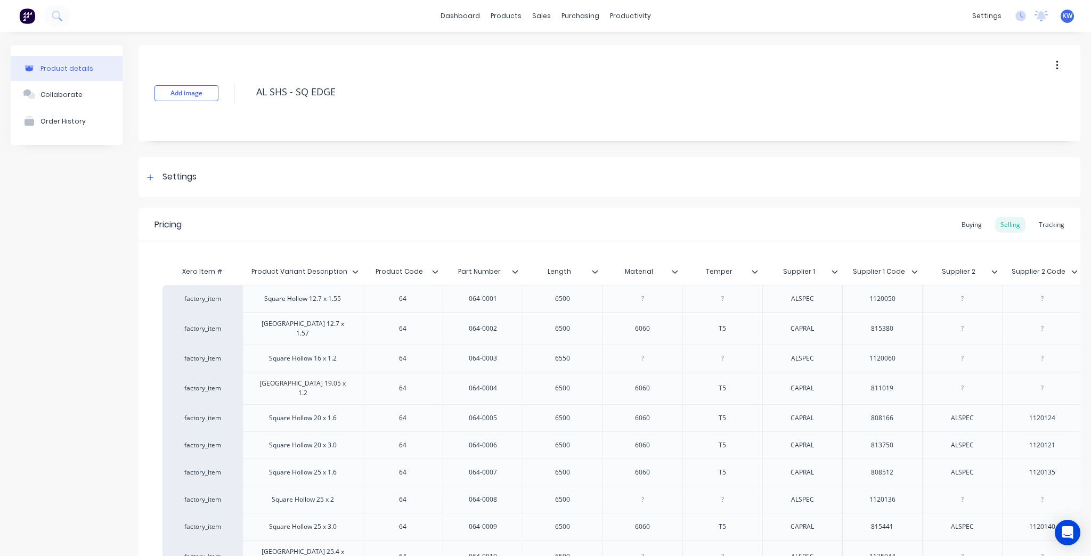
click at [759, 273] on div at bounding box center [759, 272] width 6 height 10
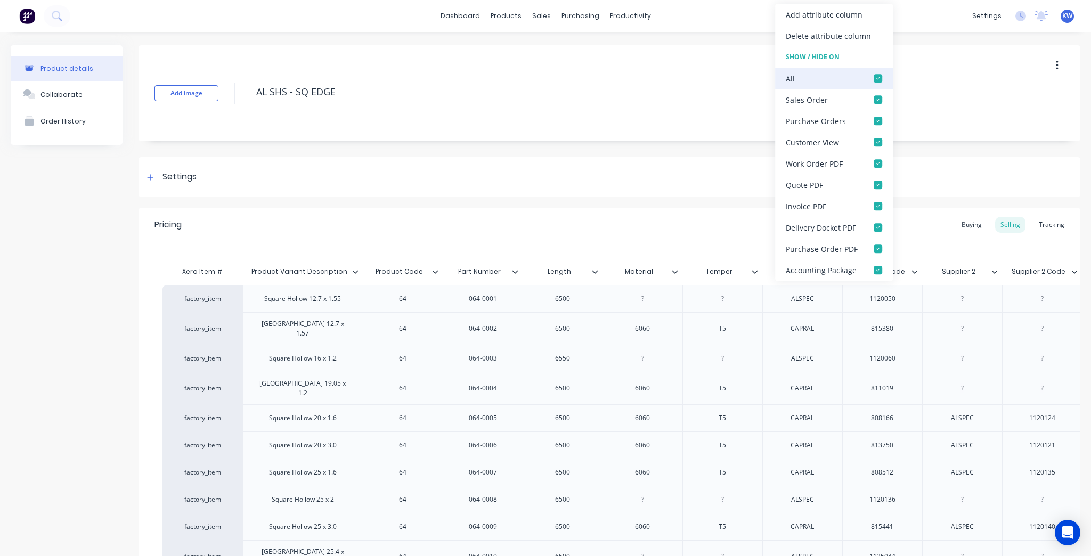
click at [882, 68] on div at bounding box center [878, 78] width 21 height 21
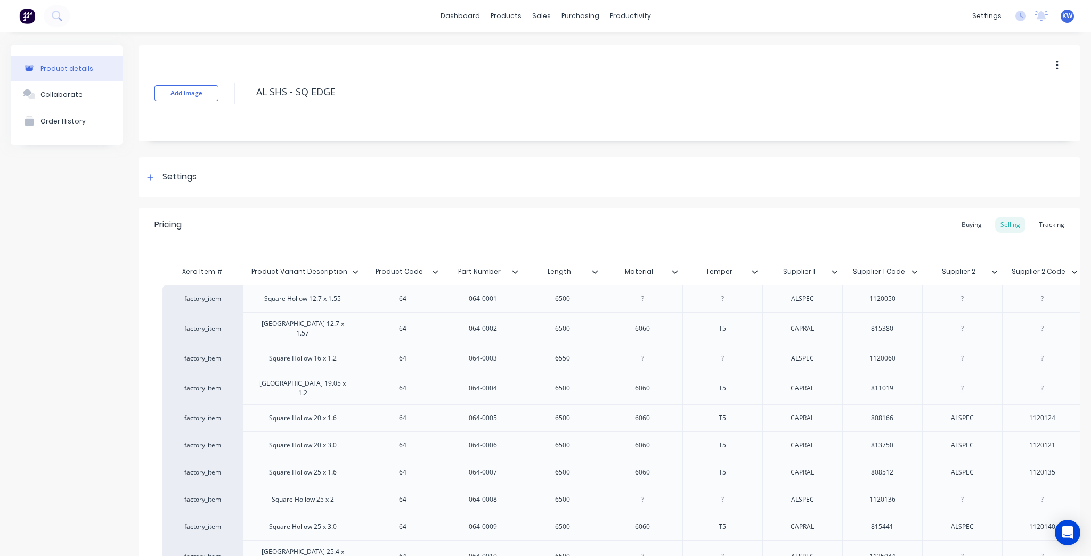
click at [833, 270] on icon at bounding box center [835, 272] width 6 height 6
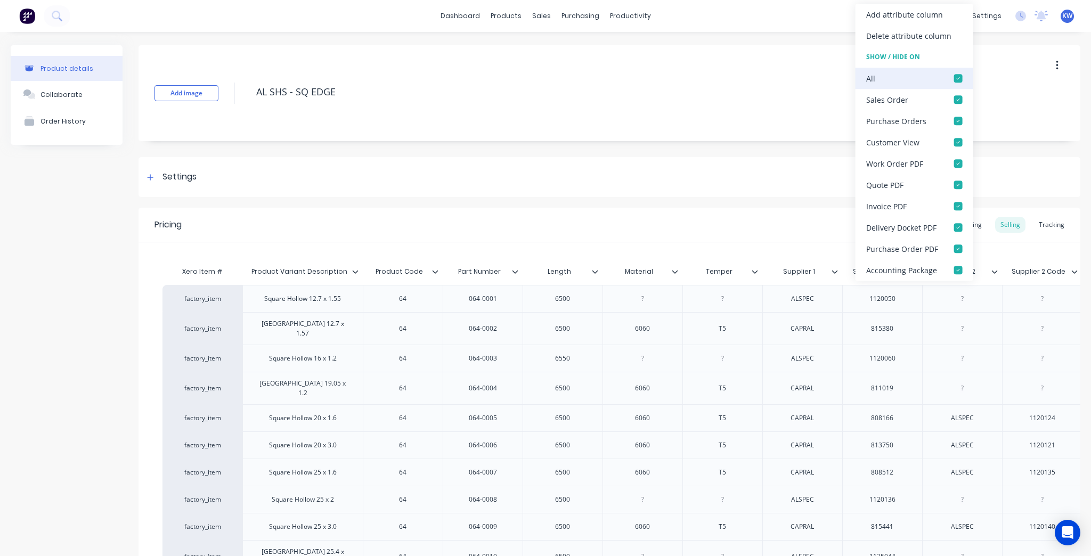
click at [955, 79] on div at bounding box center [958, 78] width 21 height 21
click at [954, 79] on div at bounding box center [958, 78] width 21 height 21
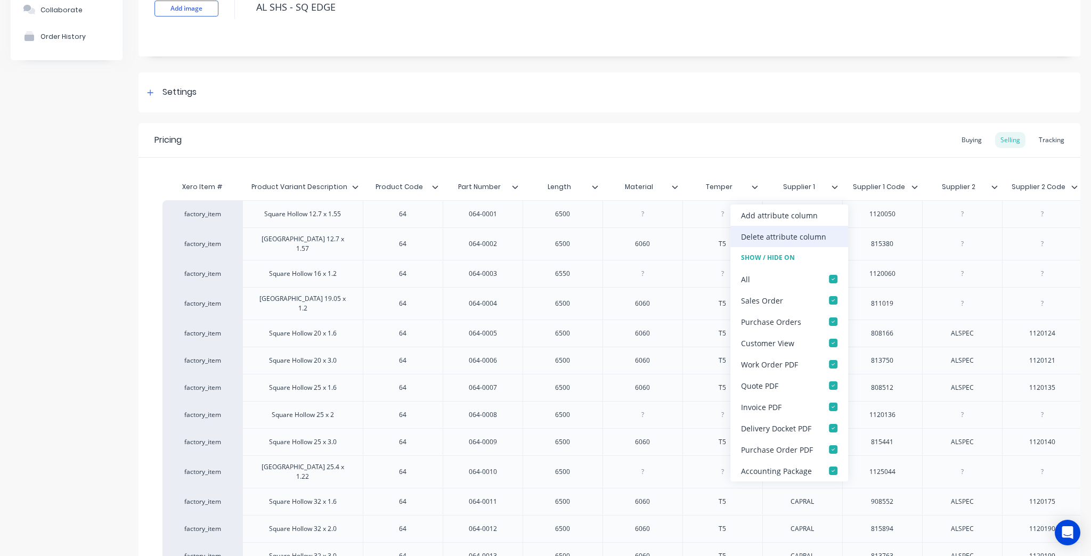
scroll to position [85, 0]
click at [838, 185] on icon at bounding box center [835, 186] width 6 height 6
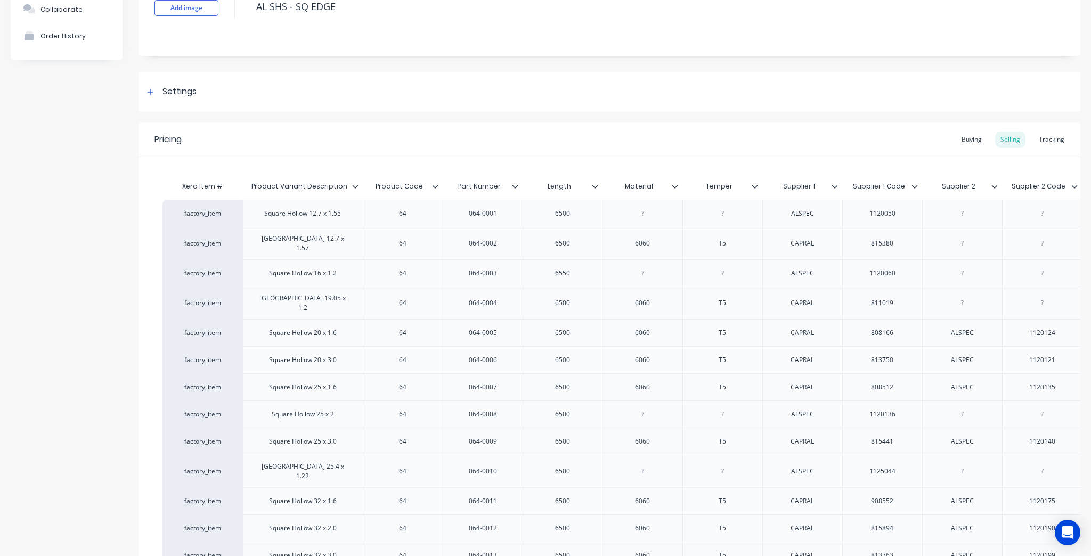
click at [838, 185] on icon at bounding box center [835, 186] width 6 height 6
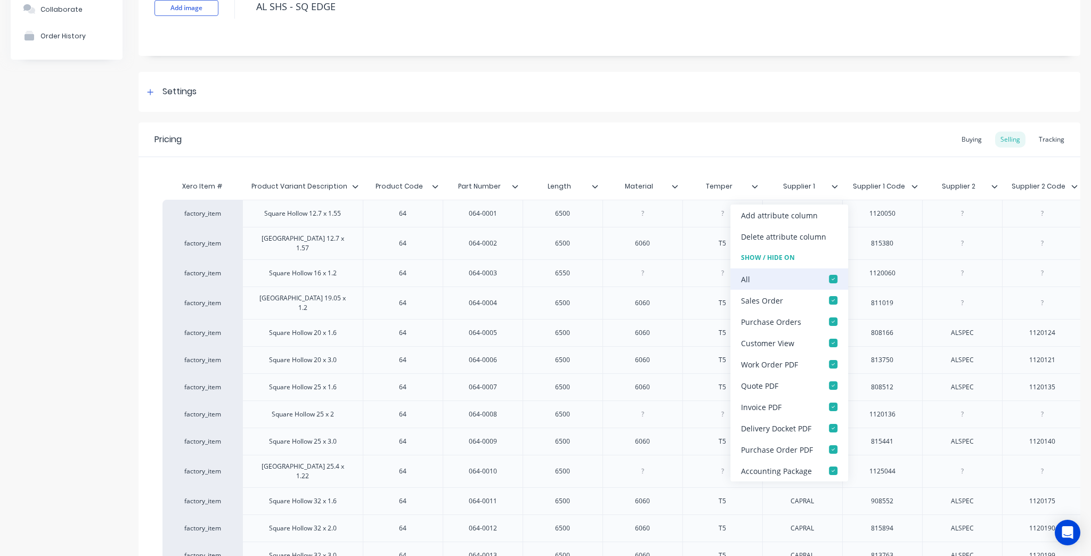
click at [824, 276] on div at bounding box center [833, 279] width 21 height 21
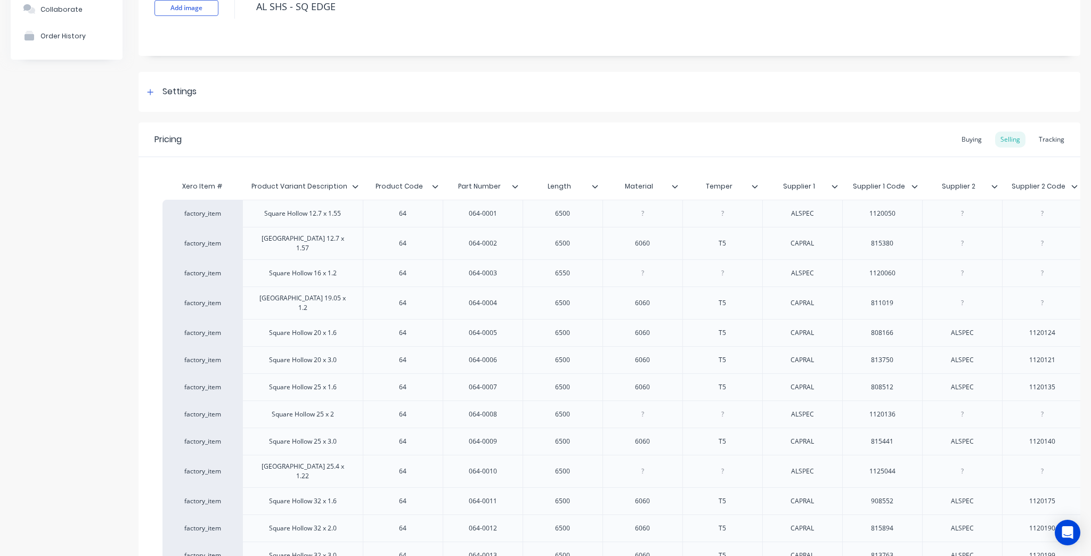
click at [917, 187] on icon at bounding box center [915, 186] width 6 height 6
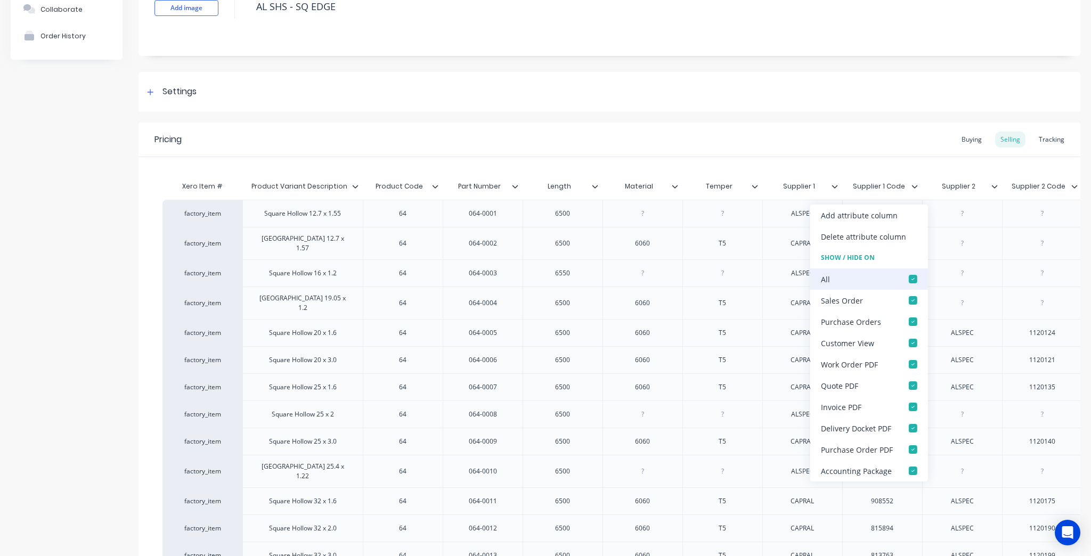
click at [925, 274] on div "All" at bounding box center [870, 279] width 118 height 21
click at [907, 284] on div at bounding box center [913, 279] width 21 height 21
type textarea "x"
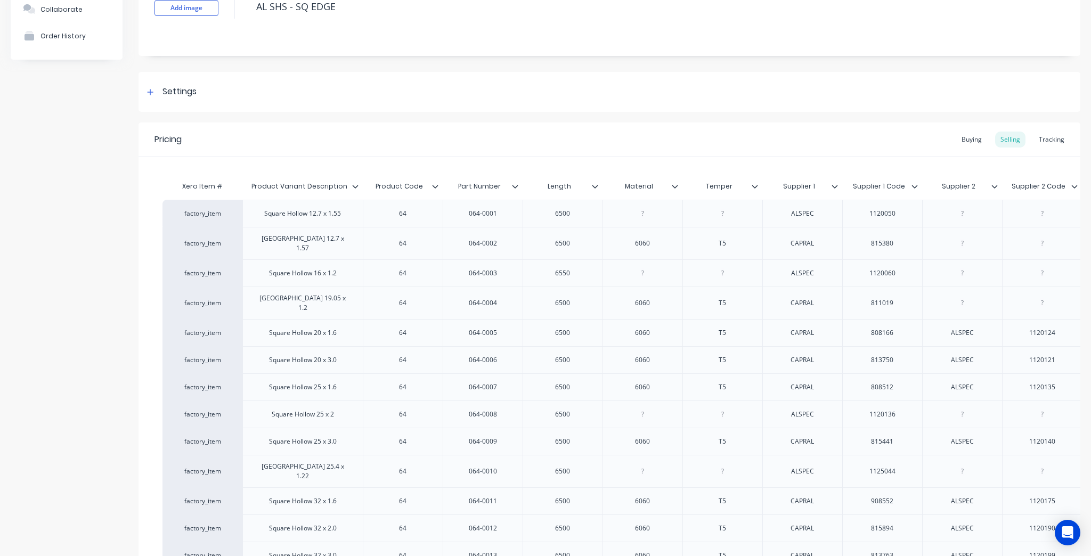
click at [993, 180] on div "Supplier 2" at bounding box center [959, 186] width 74 height 27
type input "Supplier 2"
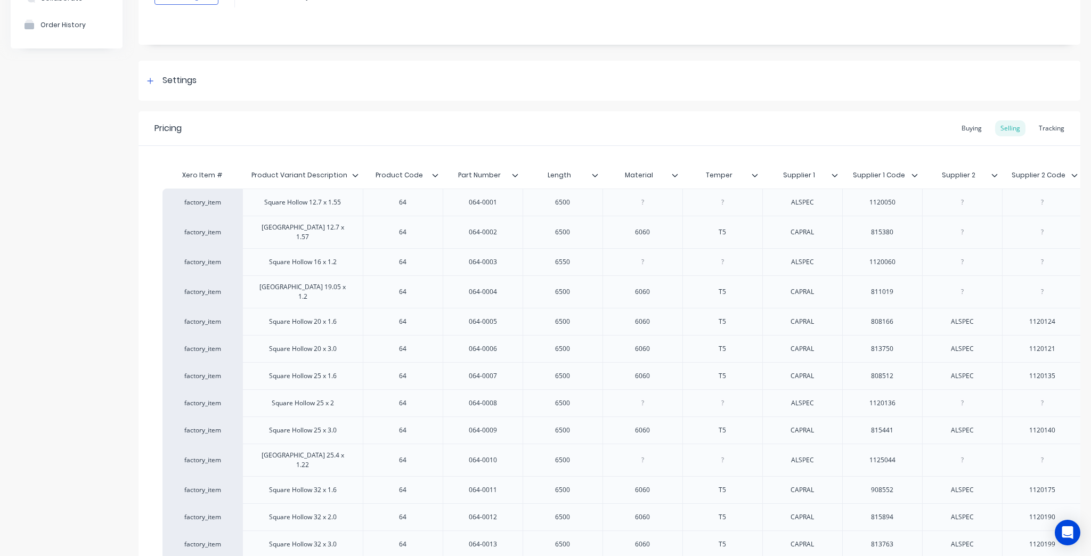
scroll to position [0, 0]
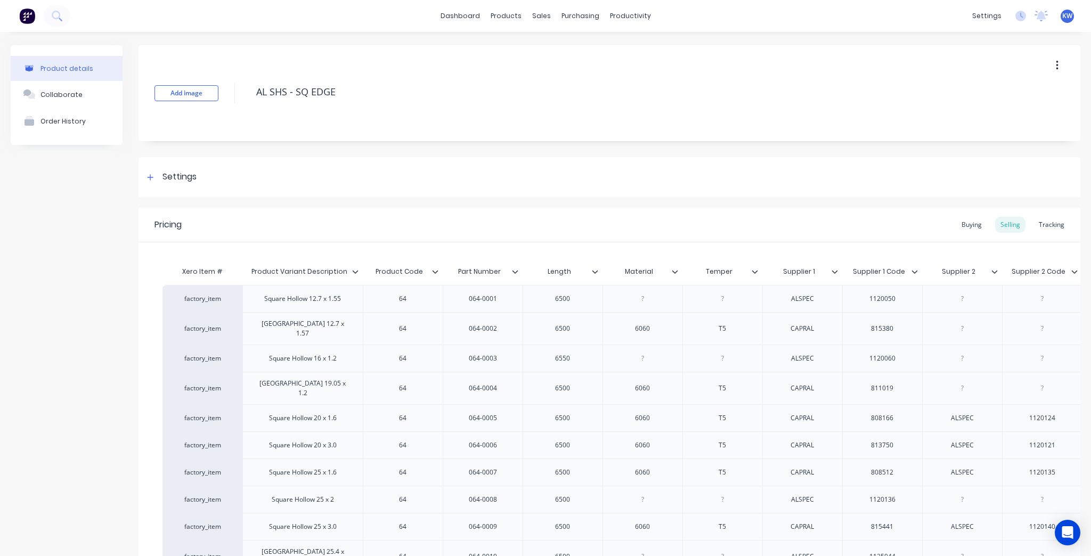
click at [994, 275] on input "Supplier 2" at bounding box center [959, 272] width 74 height 10
click at [997, 271] on icon at bounding box center [995, 272] width 6 height 6
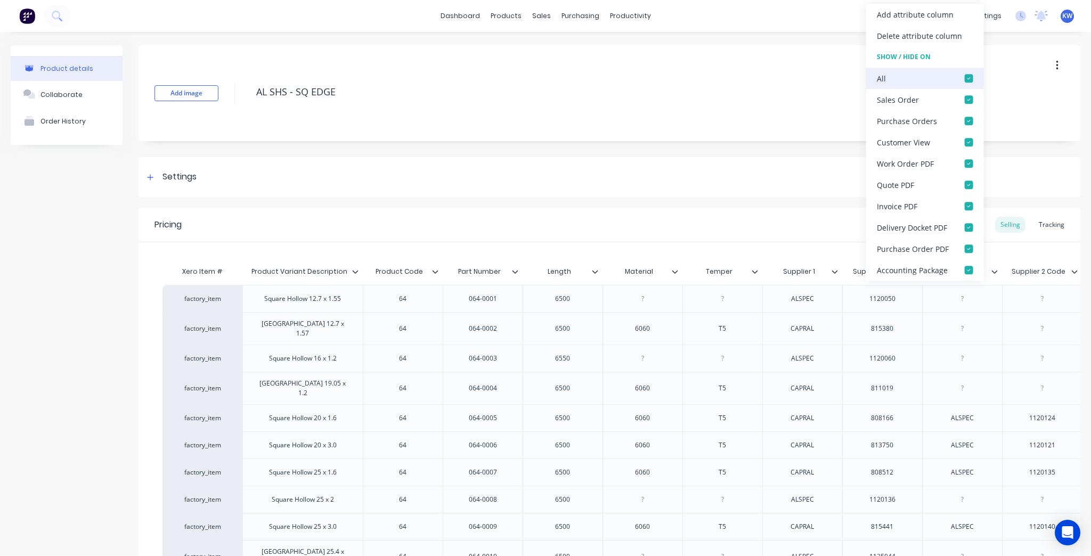
click at [970, 77] on div at bounding box center [969, 78] width 21 height 21
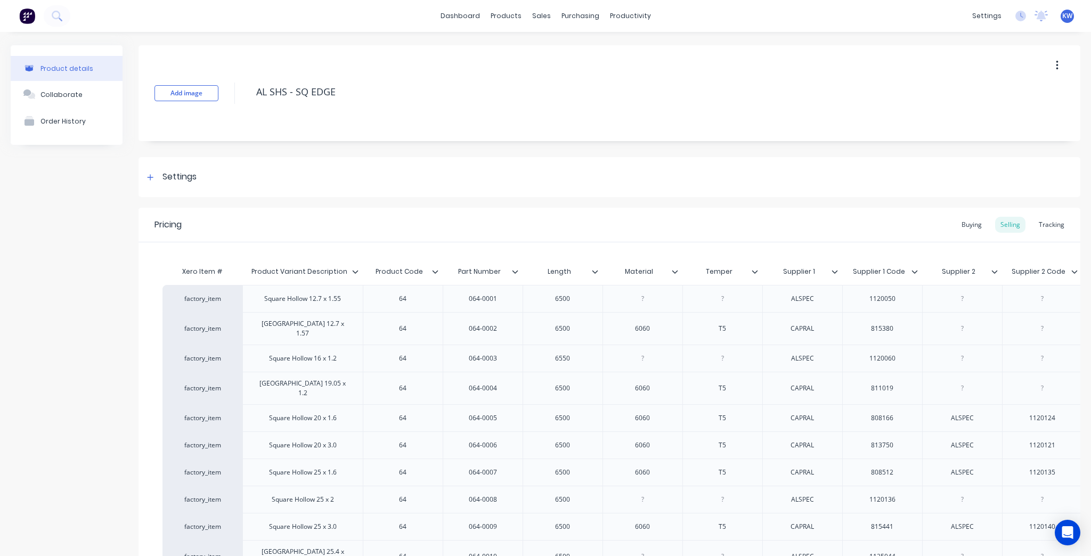
click at [1072, 271] on icon at bounding box center [1075, 272] width 6 height 6
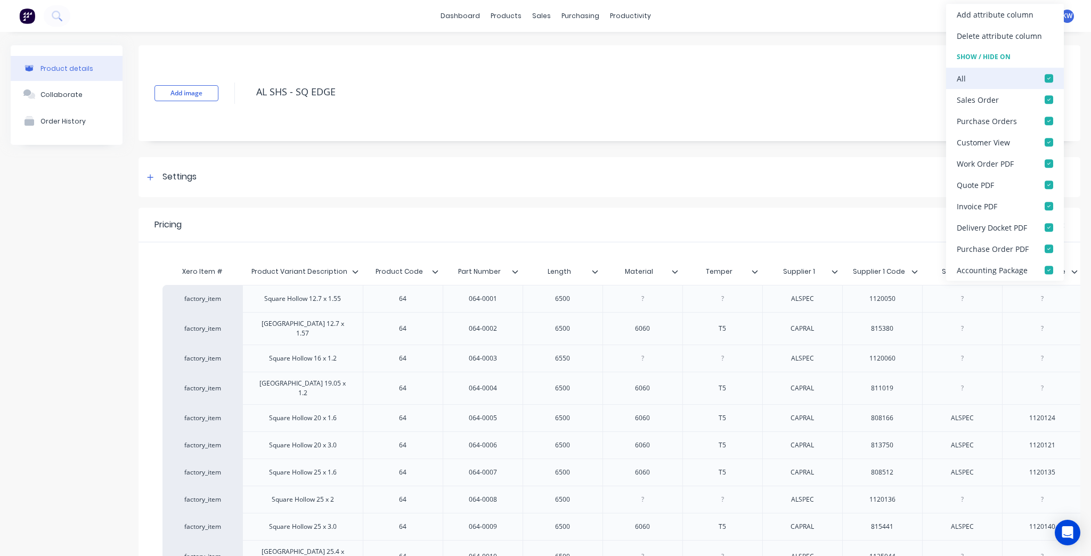
click at [1048, 76] on div at bounding box center [1049, 78] width 21 height 21
click at [844, 239] on div "Pricing Buying Selling Tracking" at bounding box center [610, 225] width 942 height 35
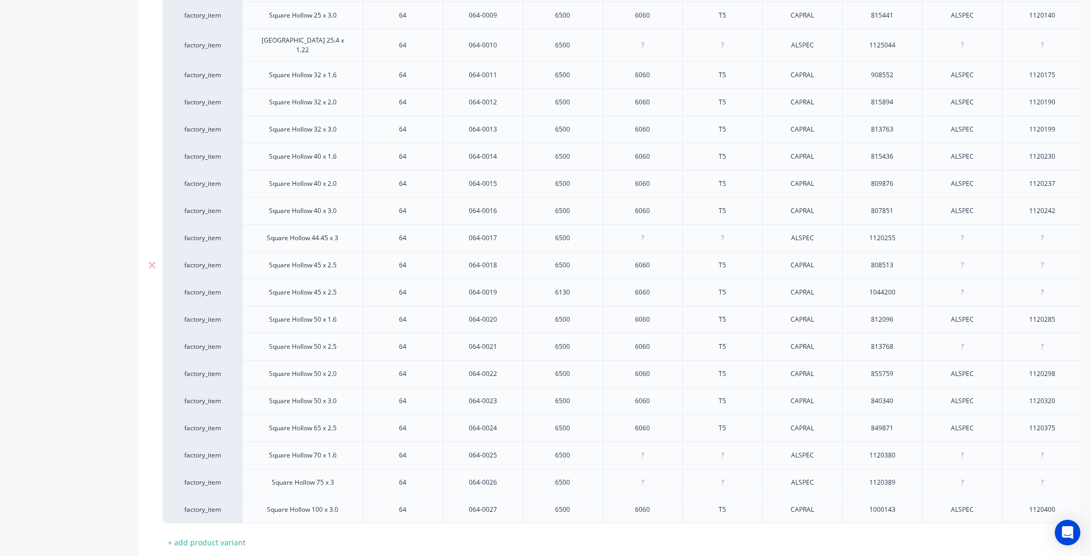
scroll to position [571, 0]
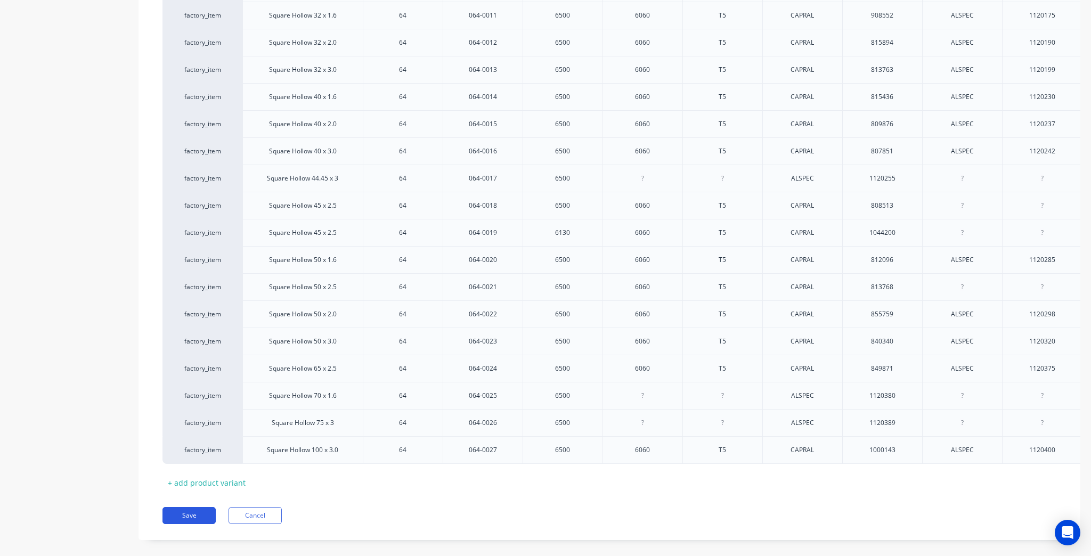
click at [183, 507] on button "Save" at bounding box center [189, 515] width 53 height 17
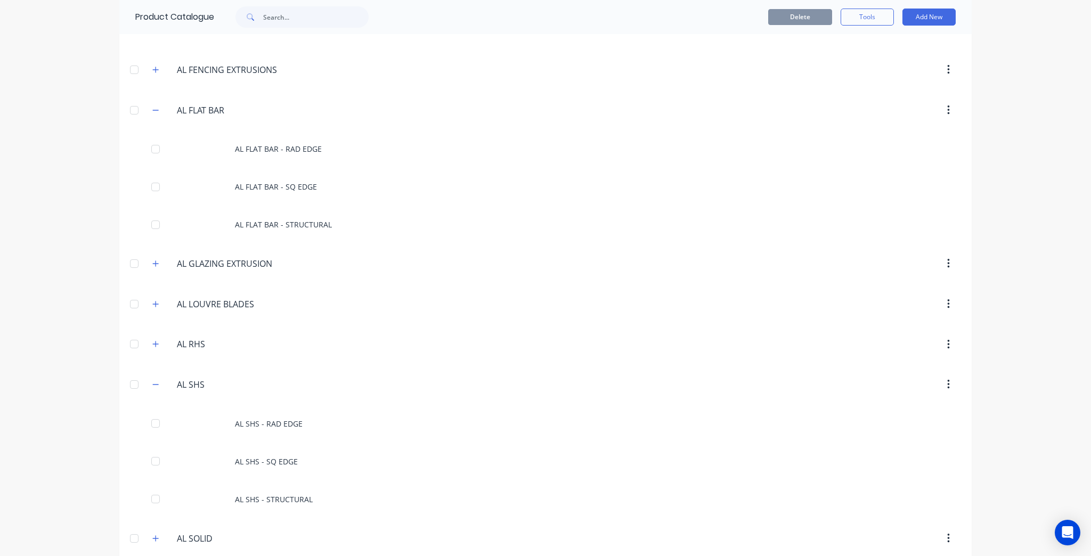
scroll to position [469, 0]
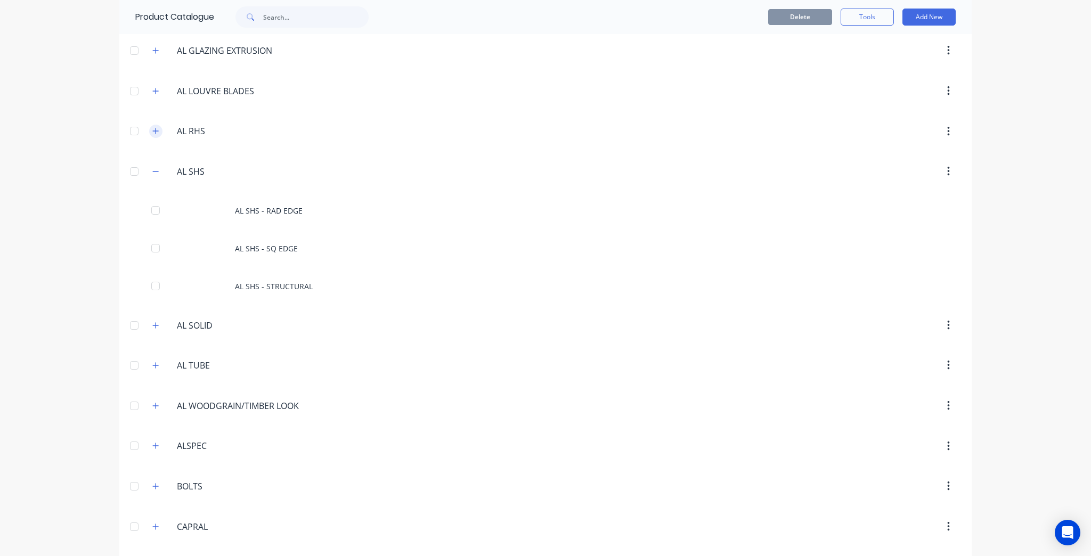
click at [156, 127] on icon "button" at bounding box center [155, 130] width 6 height 7
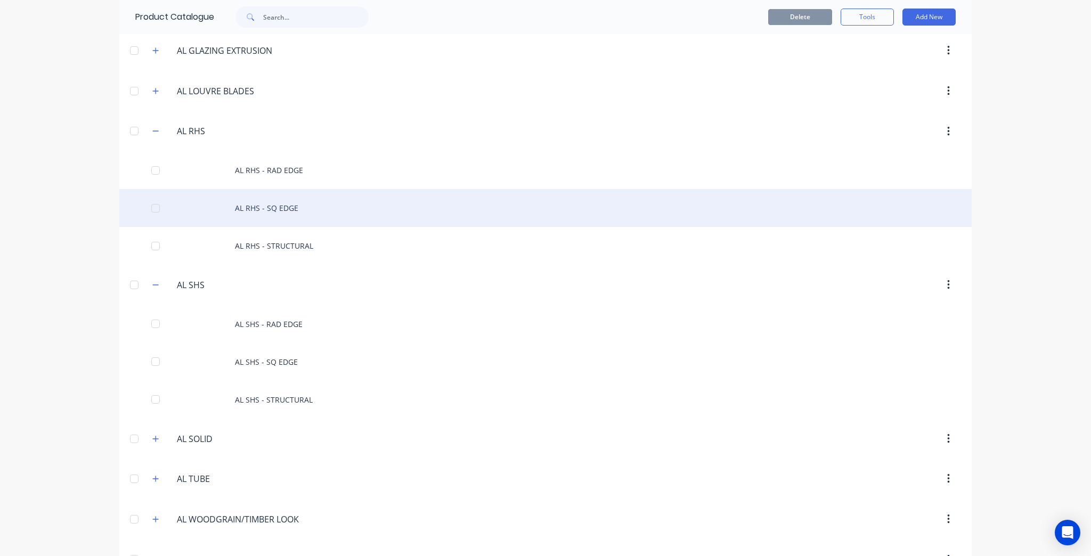
click at [301, 213] on div "AL RHS - SQ EDGE" at bounding box center [545, 208] width 853 height 38
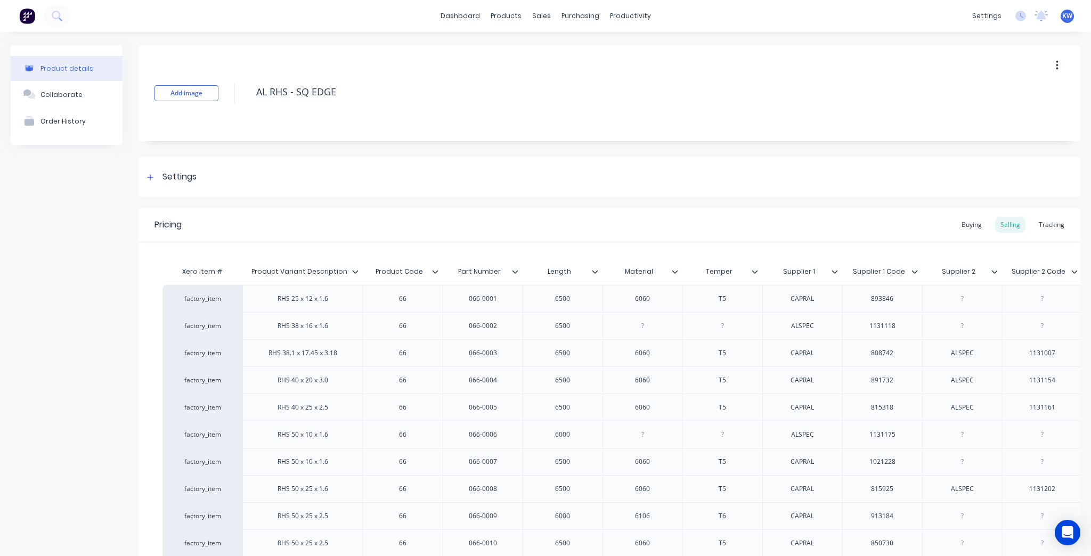
click at [1073, 273] on icon at bounding box center [1075, 272] width 6 height 6
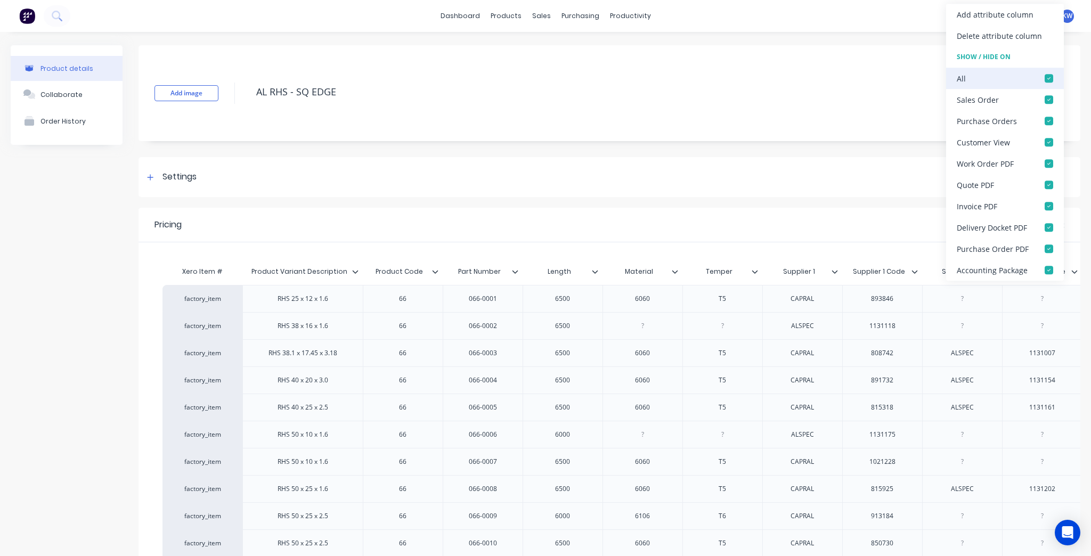
click at [1044, 78] on div at bounding box center [1049, 78] width 21 height 21
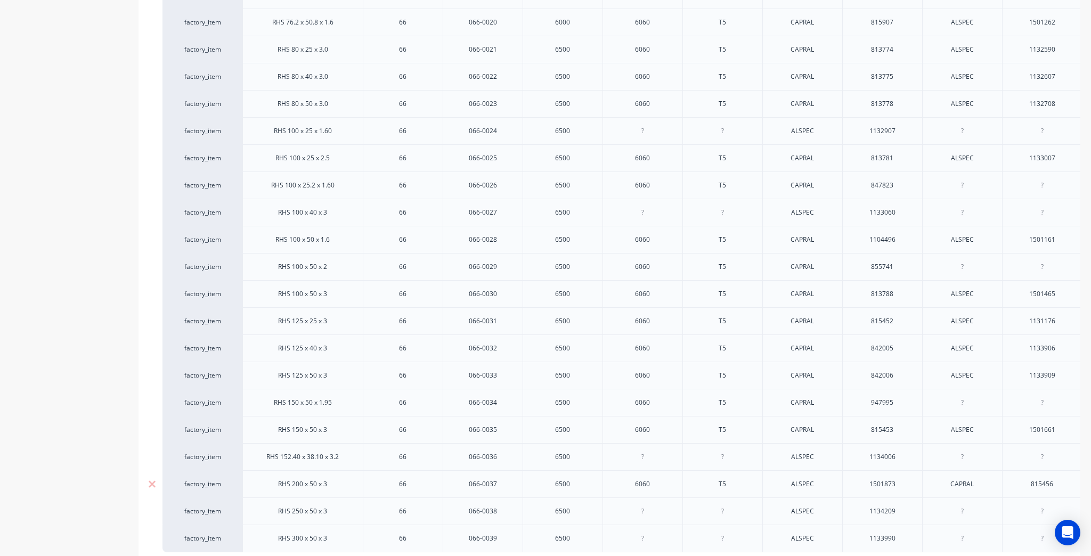
scroll to position [896, 0]
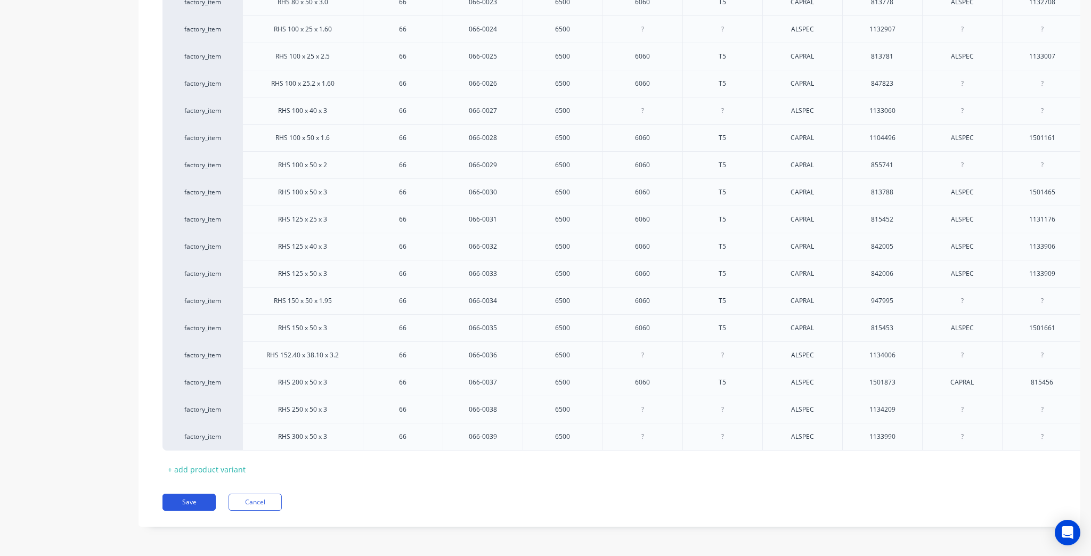
click at [191, 510] on button "Save" at bounding box center [189, 502] width 53 height 17
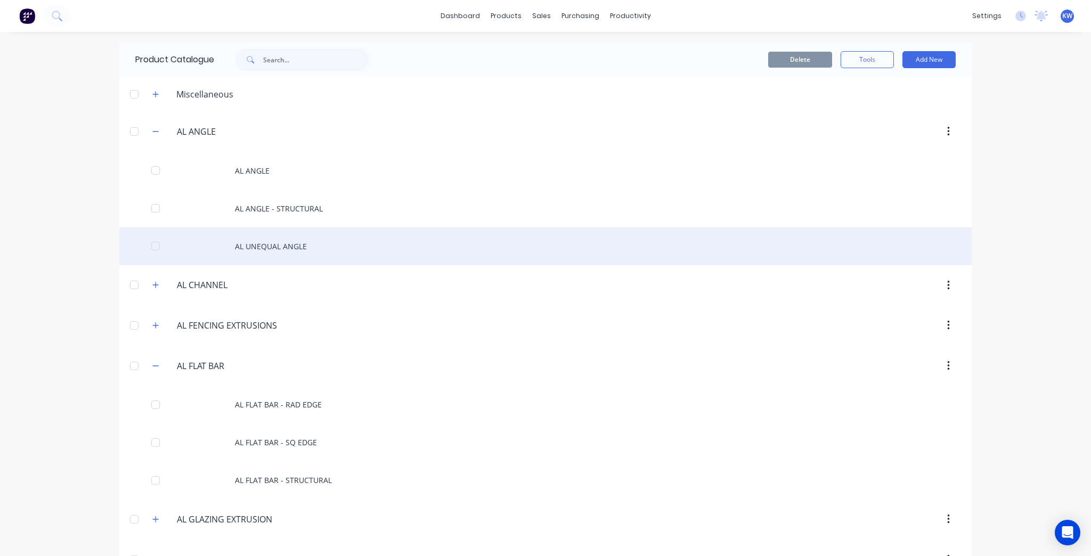
click at [288, 241] on div "AL UNEQUAL ANGLE" at bounding box center [545, 247] width 853 height 38
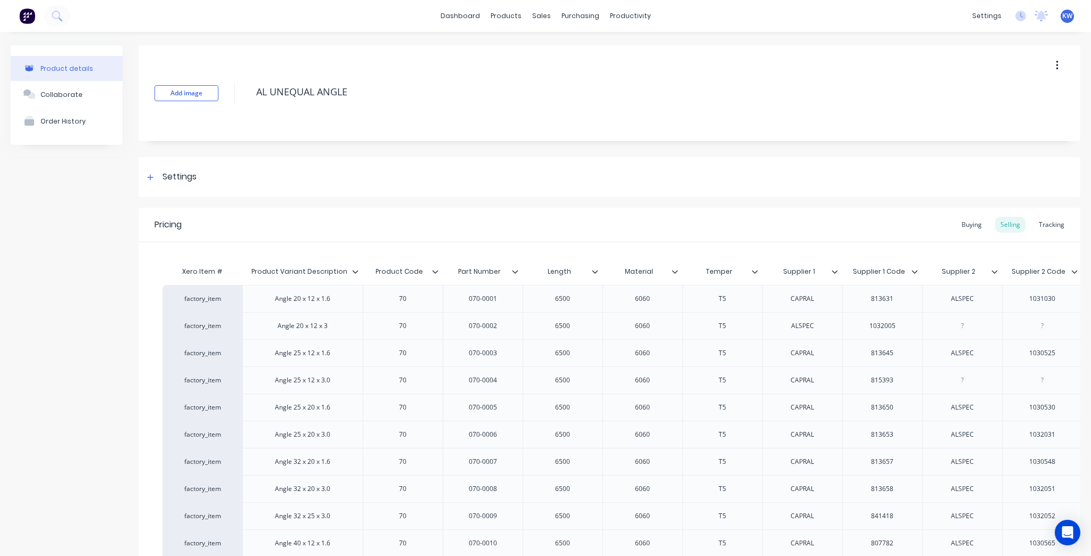
type textarea "x"
type input "Supplier 2 Code"
click at [1071, 269] on div "Supplier 2 Code Supplier 2 Code" at bounding box center [1042, 271] width 80 height 27
click at [1071, 271] on icon at bounding box center [1069, 272] width 6 height 6
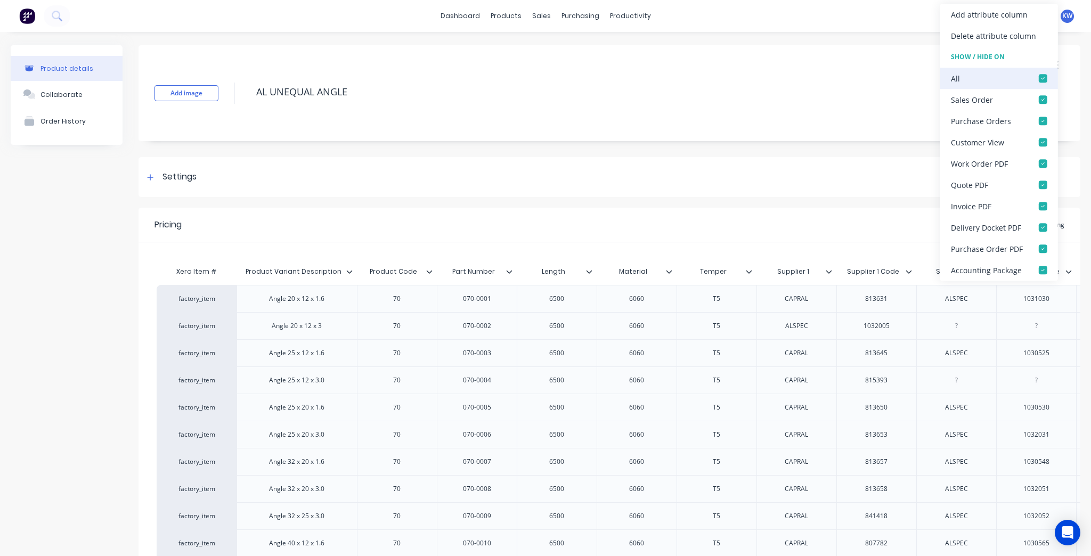
click at [1038, 81] on div at bounding box center [1043, 78] width 21 height 21
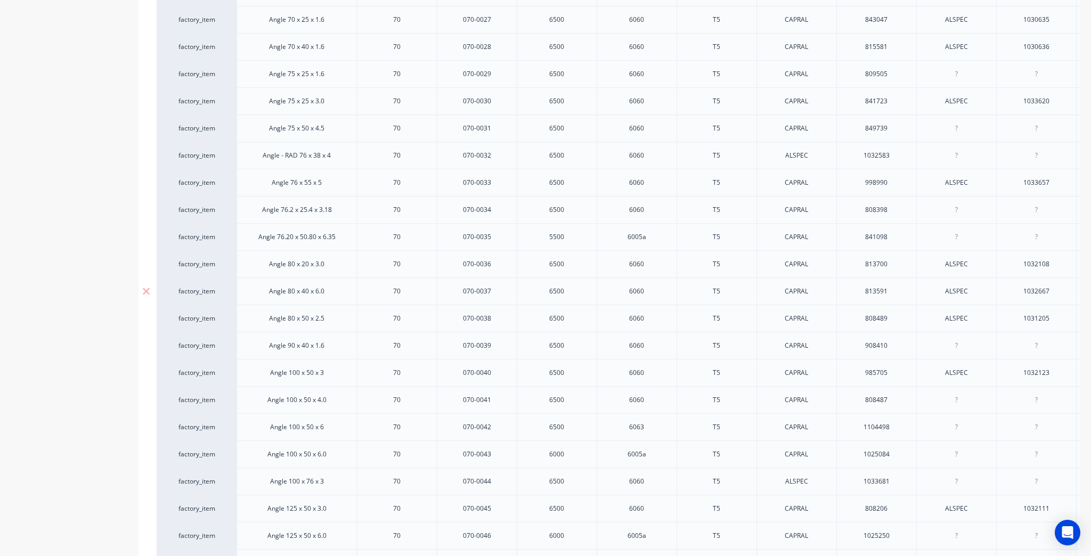
scroll to position [1113, 0]
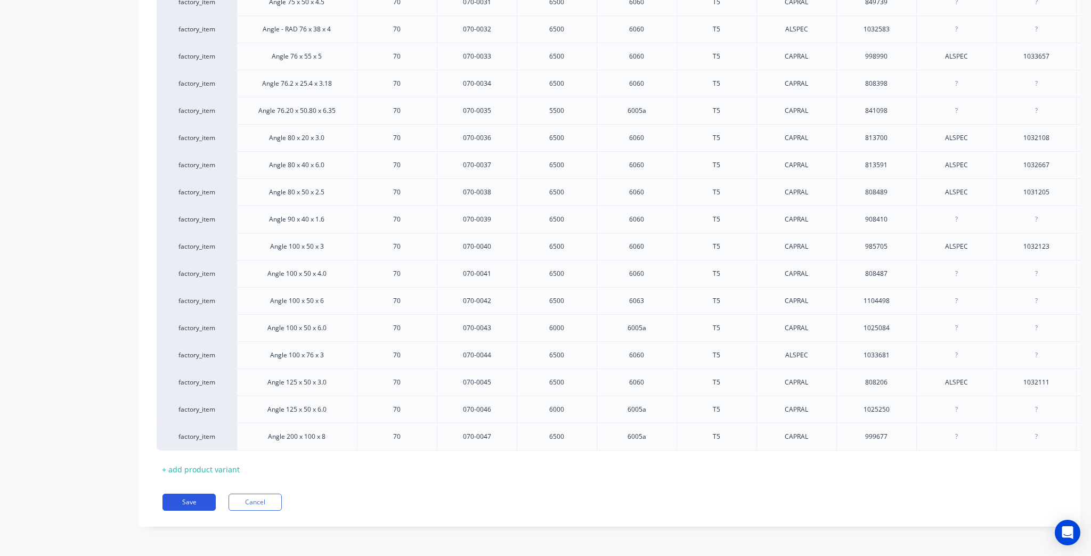
click at [213, 500] on button "Save" at bounding box center [189, 502] width 53 height 17
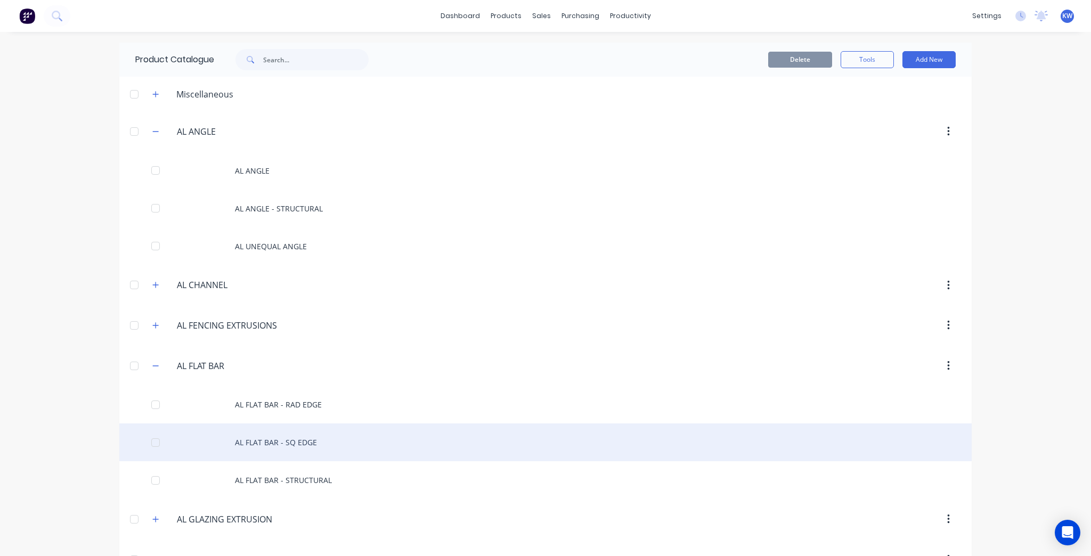
click at [288, 435] on div "AL FLAT BAR - SQ EDGE" at bounding box center [545, 443] width 853 height 38
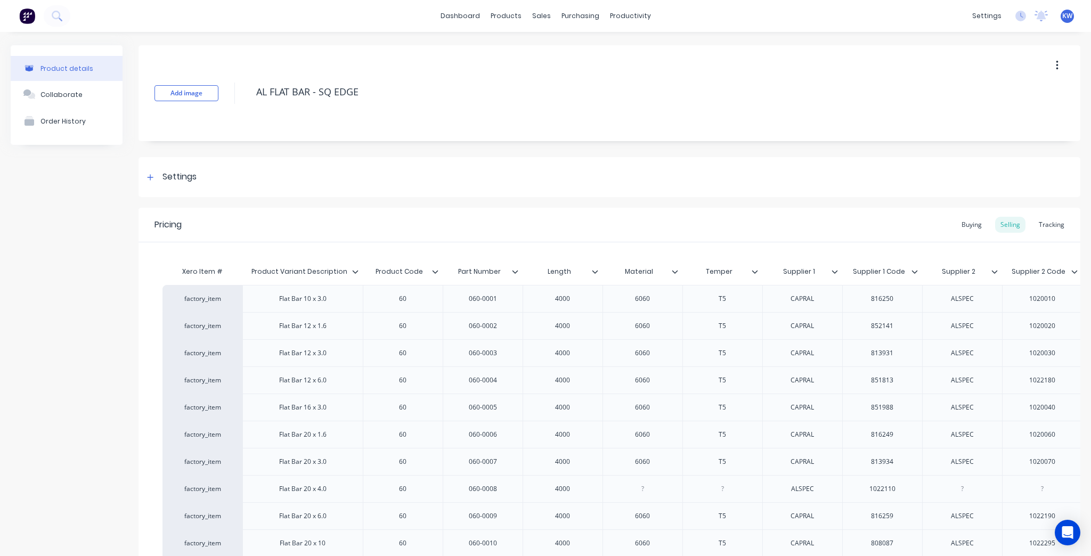
click at [1072, 271] on icon at bounding box center [1075, 271] width 6 height 3
type textarea "x"
type input "Supplier 2 Code"
click at [1070, 273] on input "Supplier 2 Code" at bounding box center [1039, 272] width 74 height 10
click at [1072, 269] on icon at bounding box center [1075, 272] width 6 height 6
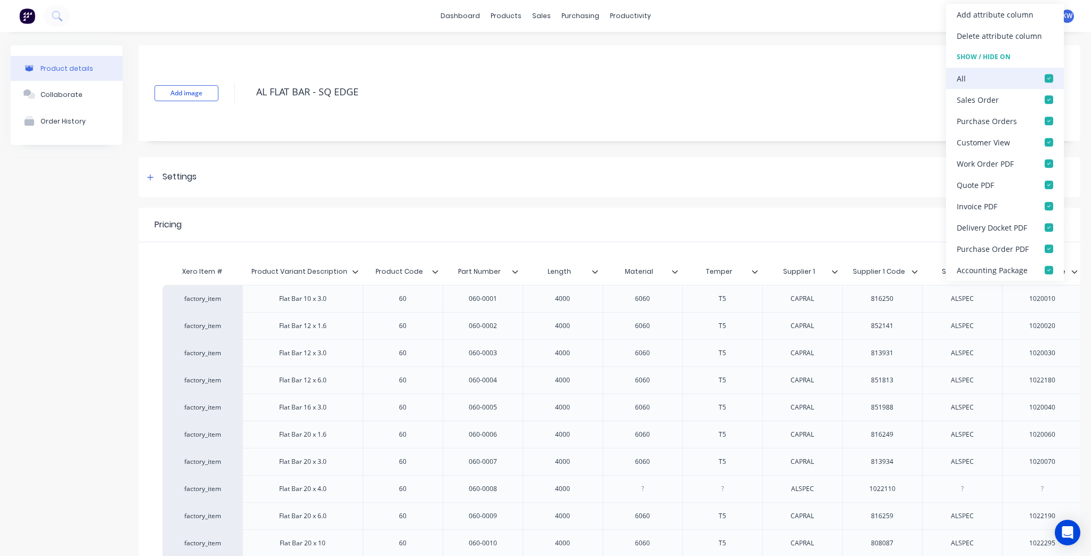
click at [1049, 85] on div at bounding box center [1049, 78] width 21 height 21
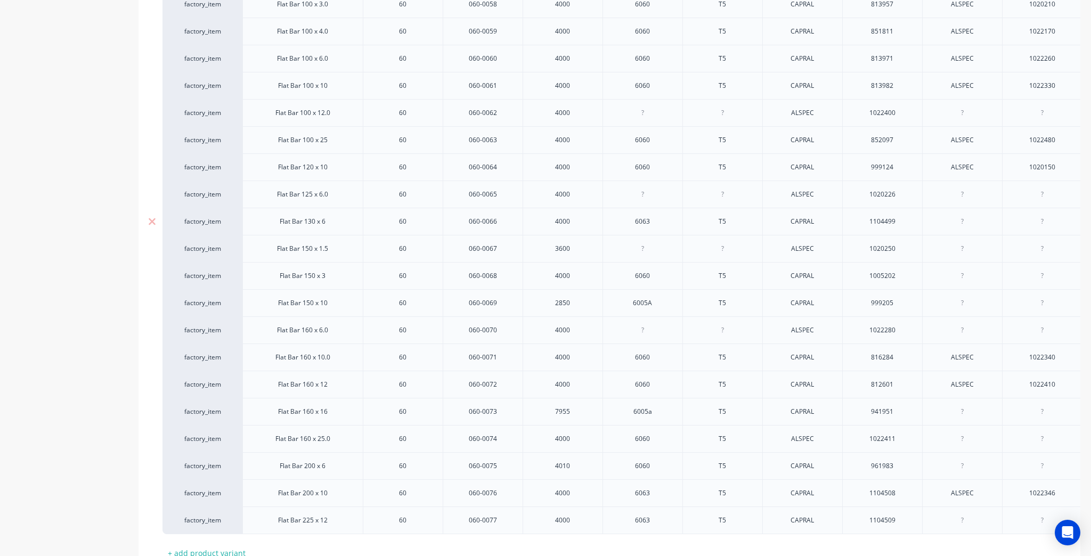
scroll to position [1925, 0]
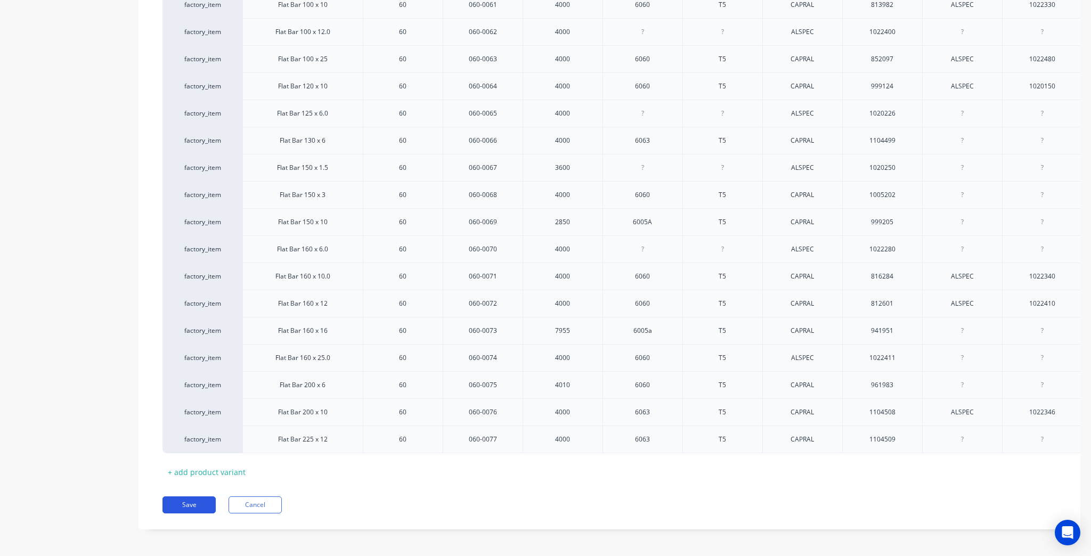
click at [181, 506] on button "Save" at bounding box center [189, 505] width 53 height 17
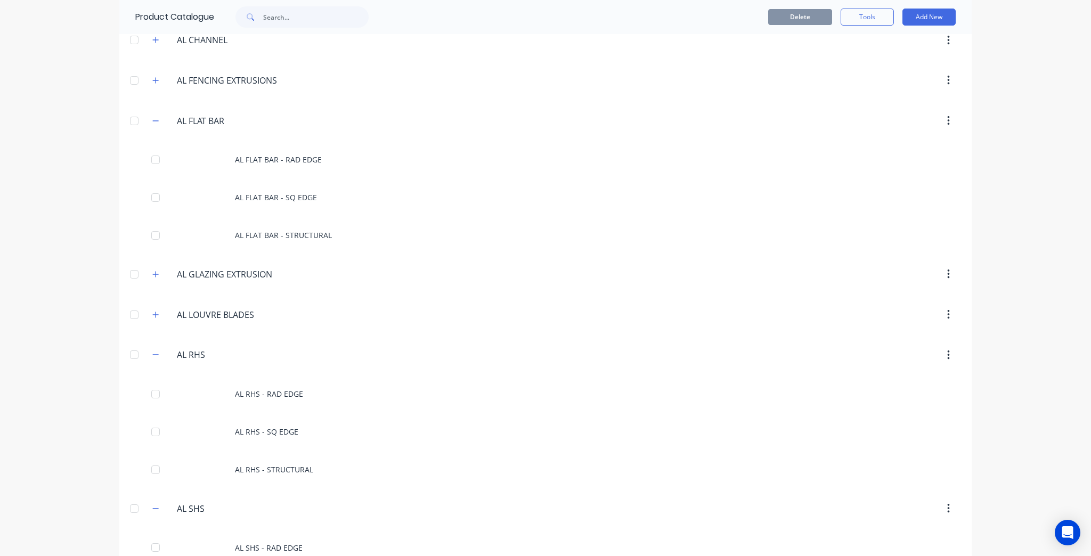
scroll to position [384, 0]
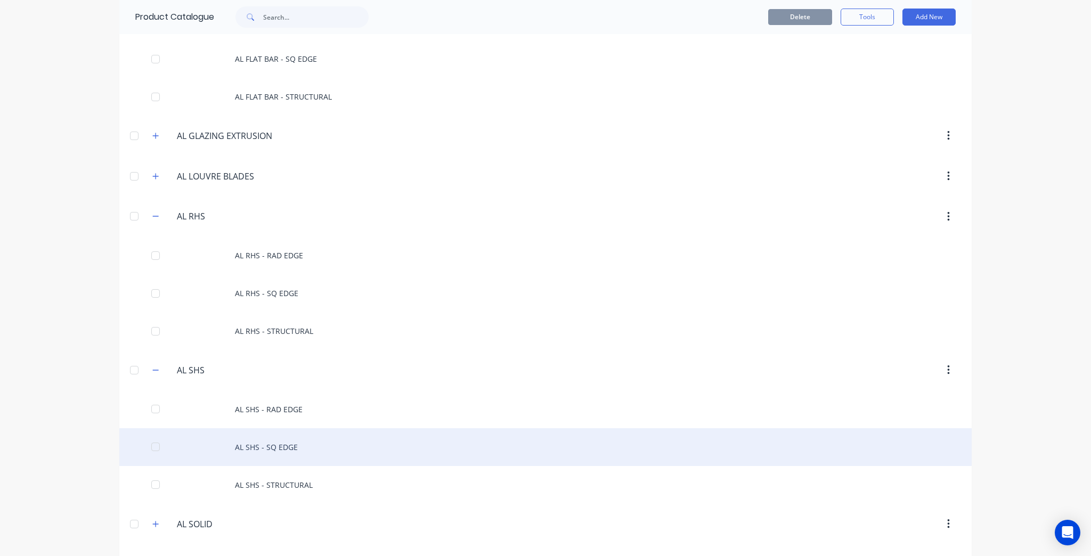
click at [309, 443] on div "AL SHS - SQ EDGE" at bounding box center [545, 447] width 853 height 38
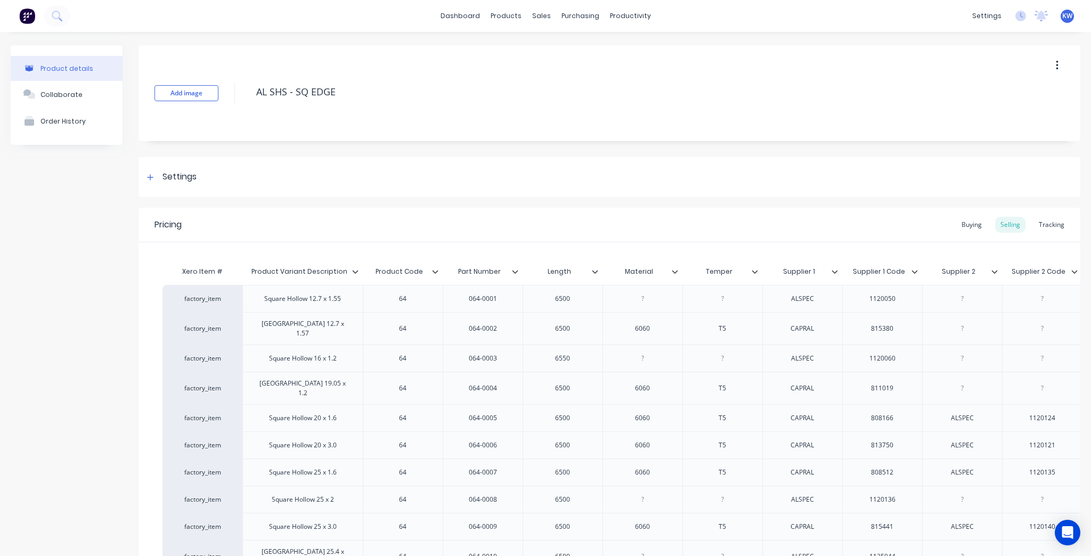
click at [1072, 273] on icon at bounding box center [1075, 272] width 6 height 6
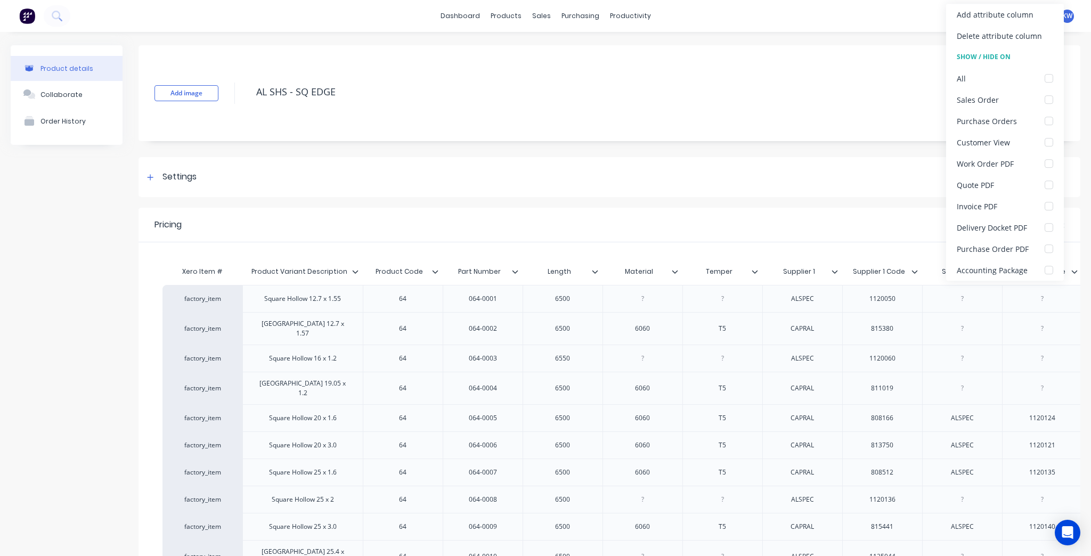
click at [671, 221] on div "Pricing Buying Selling Tracking" at bounding box center [610, 225] width 942 height 35
type textarea "x"
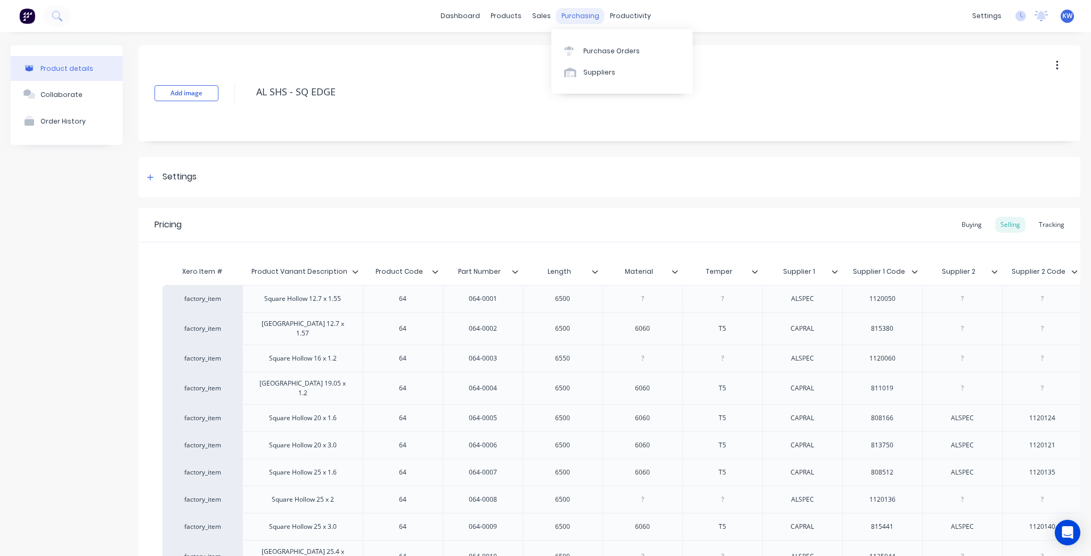
click at [580, 15] on div "purchasing" at bounding box center [580, 16] width 48 height 16
click at [442, 10] on div "dashboard products sales purchasing productivity dashboard products Product Cat…" at bounding box center [545, 16] width 1091 height 32
drag, startPoint x: 503, startPoint y: 15, endPoint x: 473, endPoint y: 15, distance: 29.3
click at [502, 15] on div "products" at bounding box center [506, 16] width 42 height 16
click at [465, 14] on link "dashboard" at bounding box center [460, 16] width 50 height 16
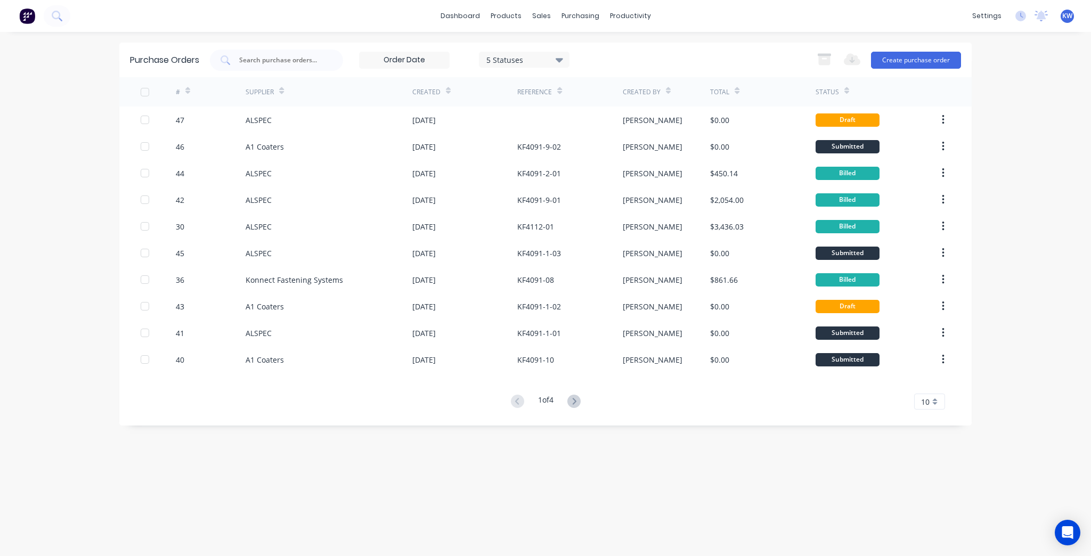
click at [569, 119] on div at bounding box center [569, 120] width 105 height 27
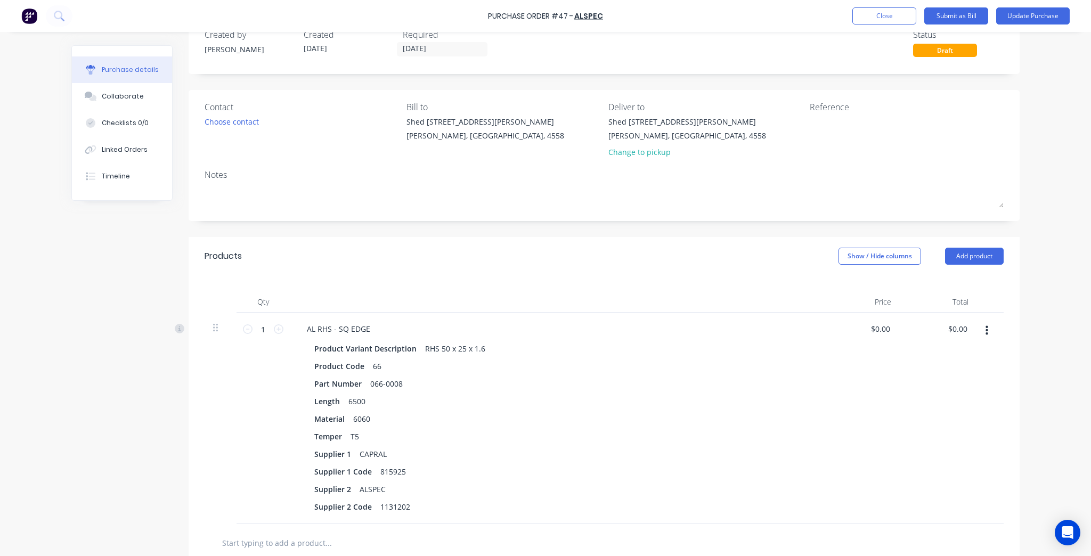
scroll to position [43, 0]
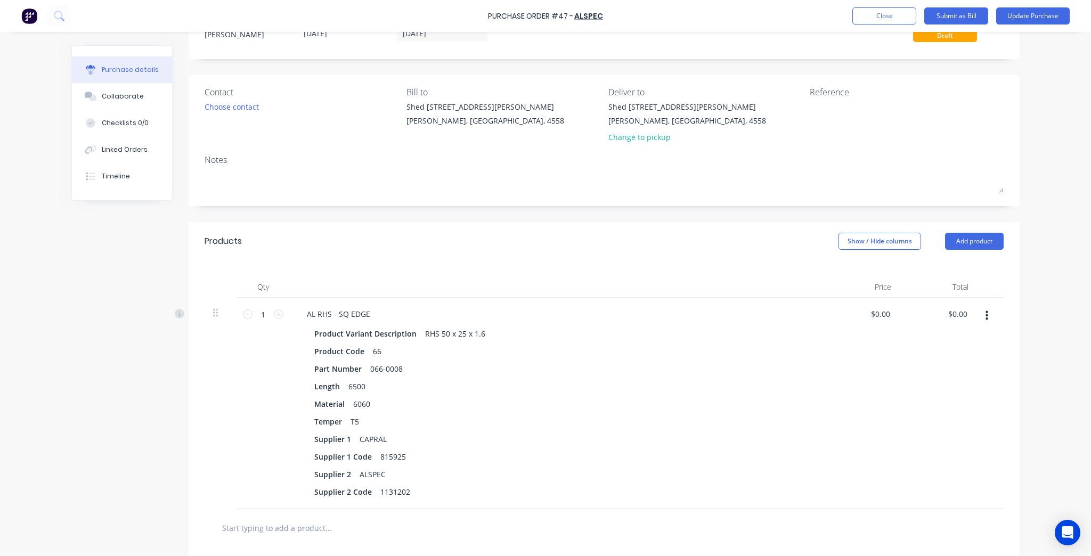
click at [986, 312] on button "button" at bounding box center [987, 315] width 25 height 19
click at [959, 409] on button "Delete" at bounding box center [954, 408] width 91 height 21
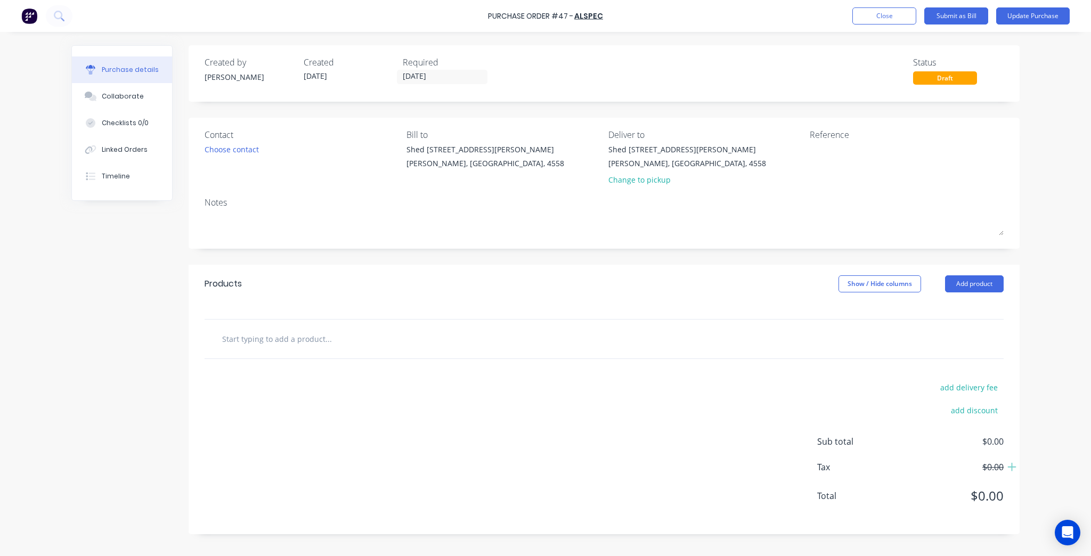
click at [974, 293] on div "Products Show / Hide columns Add product" at bounding box center [604, 284] width 831 height 38
click at [973, 286] on button "Add product" at bounding box center [974, 284] width 59 height 17
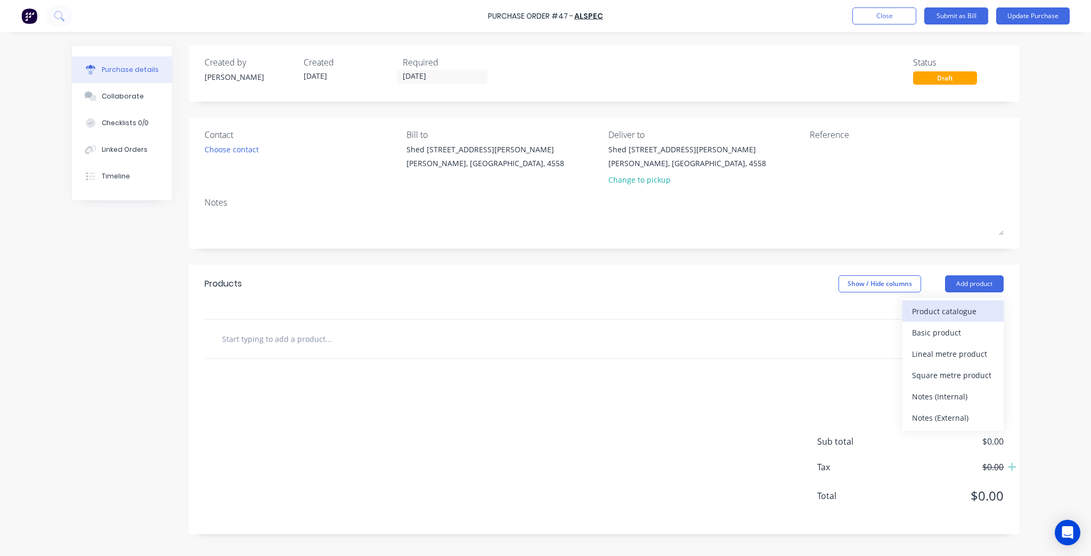
click at [963, 314] on div "Product catalogue" at bounding box center [953, 311] width 82 height 15
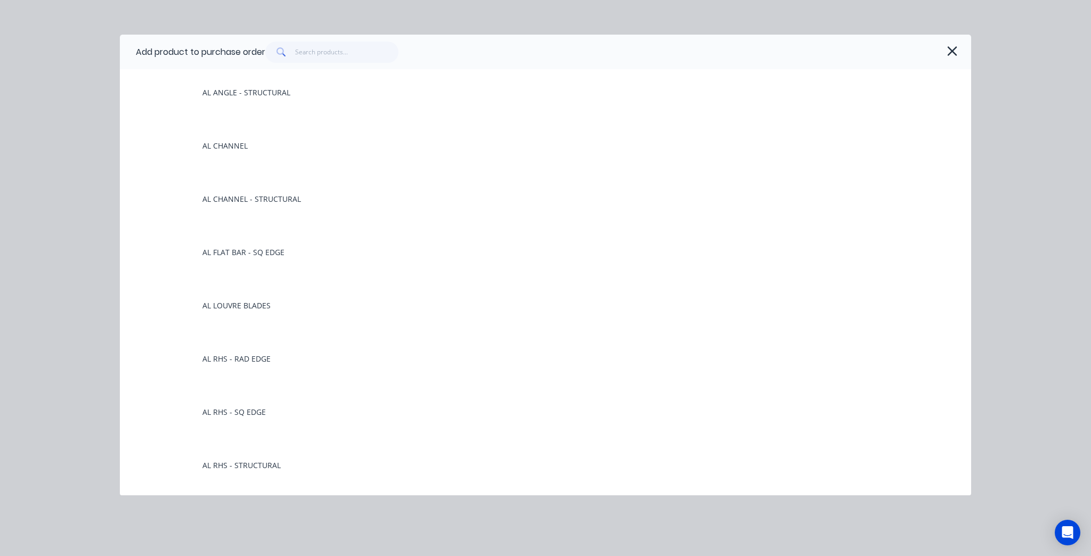
scroll to position [298, 0]
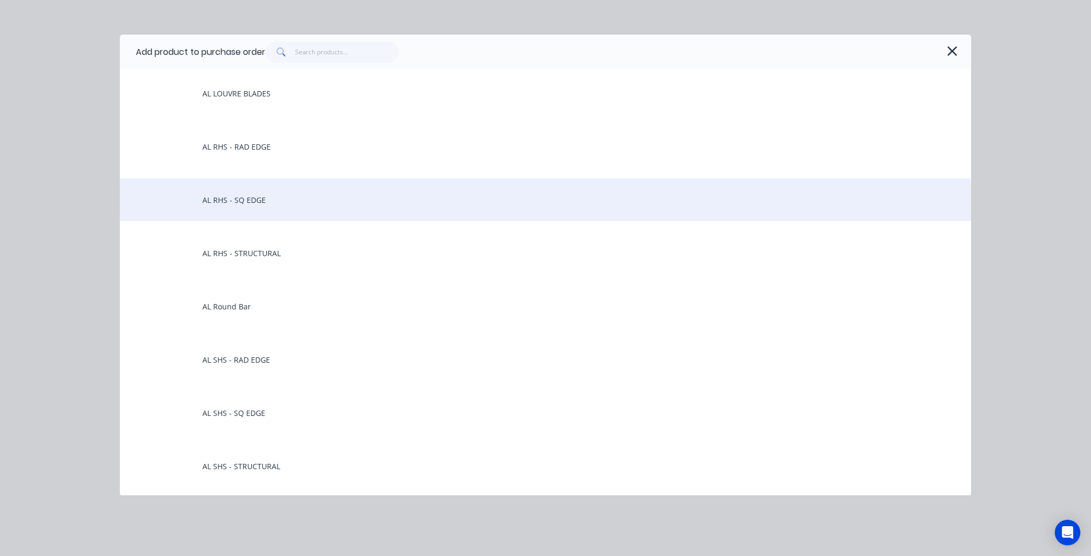
click at [252, 209] on div "AL RHS - SQ EDGE" at bounding box center [546, 200] width 852 height 43
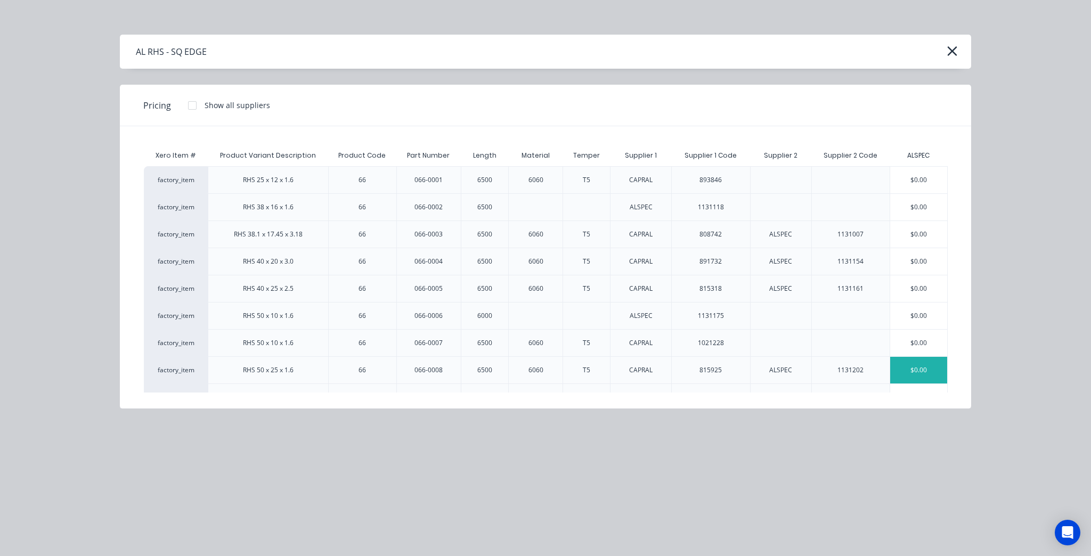
click at [904, 372] on div "$0.00" at bounding box center [918, 370] width 57 height 27
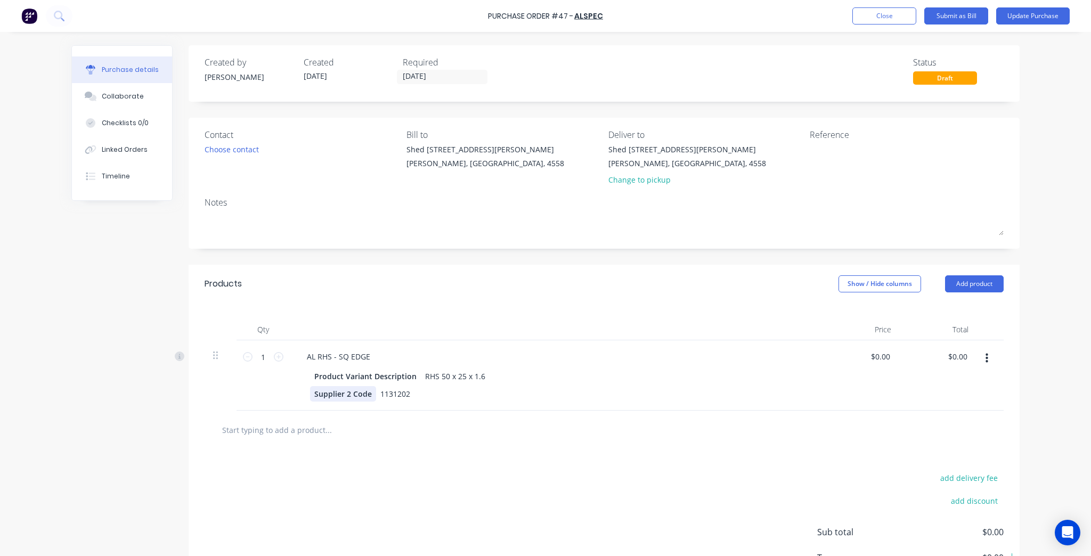
click at [348, 400] on div "Supplier 2 Code" at bounding box center [343, 393] width 66 height 15
click at [426, 447] on div at bounding box center [604, 430] width 799 height 39
click at [458, 192] on div "Contact Choose contact [PERSON_NAME] to Shed [STREET_ADDRESS][PERSON_NAME] Deli…" at bounding box center [604, 183] width 831 height 131
click at [515, 303] on div "Products Show / Hide columns Add product" at bounding box center [604, 284] width 831 height 38
click at [1057, 19] on button "Update Purchase" at bounding box center [1034, 15] width 74 height 17
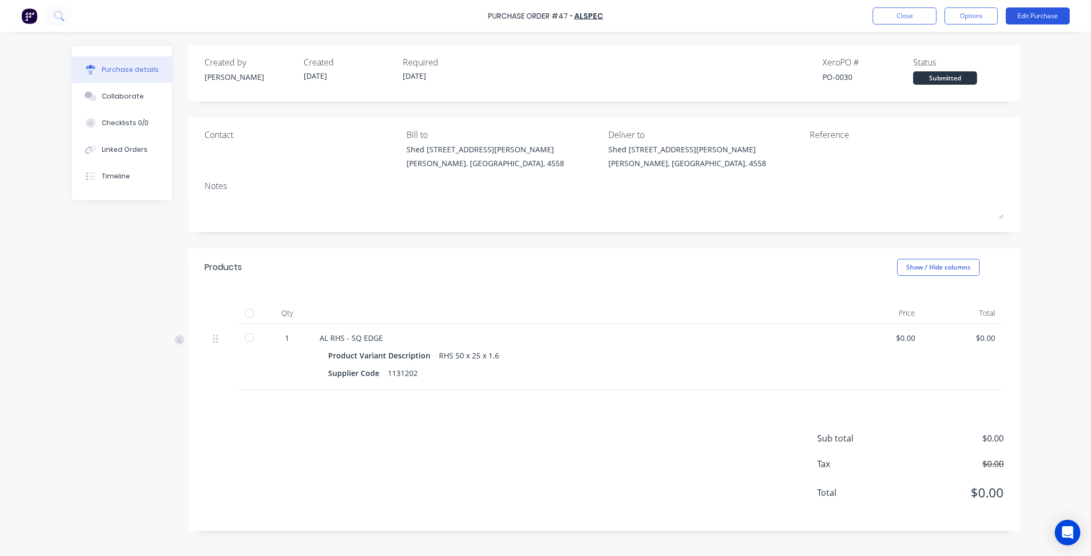
click at [1030, 23] on button "Edit Purchase" at bounding box center [1038, 15] width 64 height 17
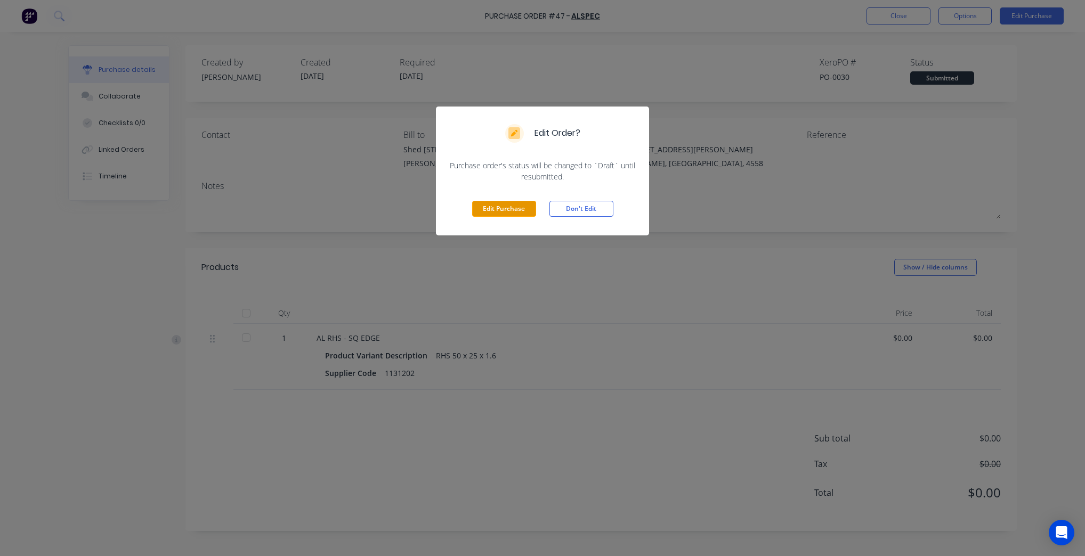
click at [501, 207] on button "Edit Purchase" at bounding box center [504, 209] width 64 height 16
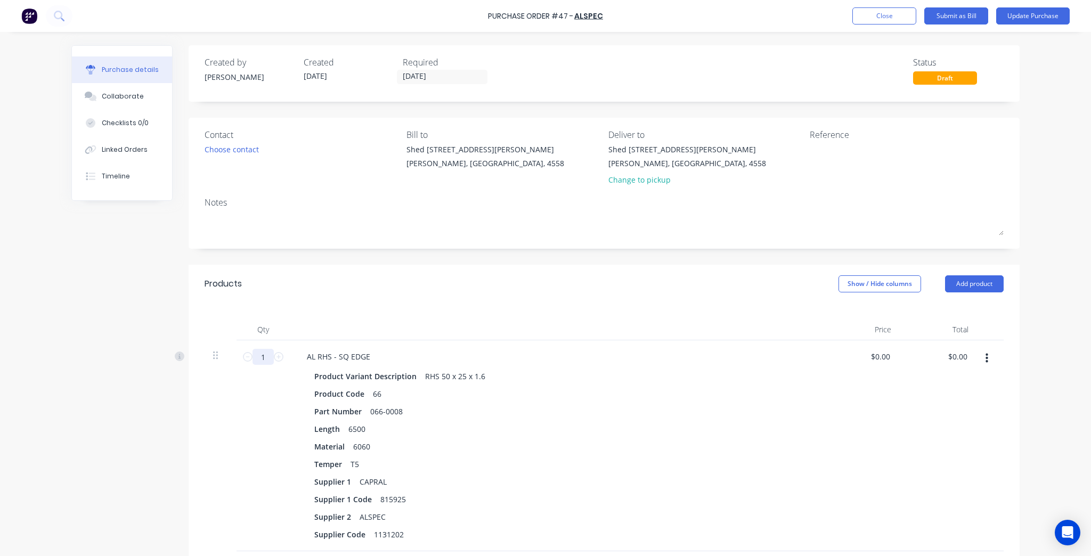
click at [256, 358] on input "1" at bounding box center [263, 357] width 21 height 16
type input "30"
click at [265, 451] on div "30 30" at bounding box center [263, 446] width 53 height 211
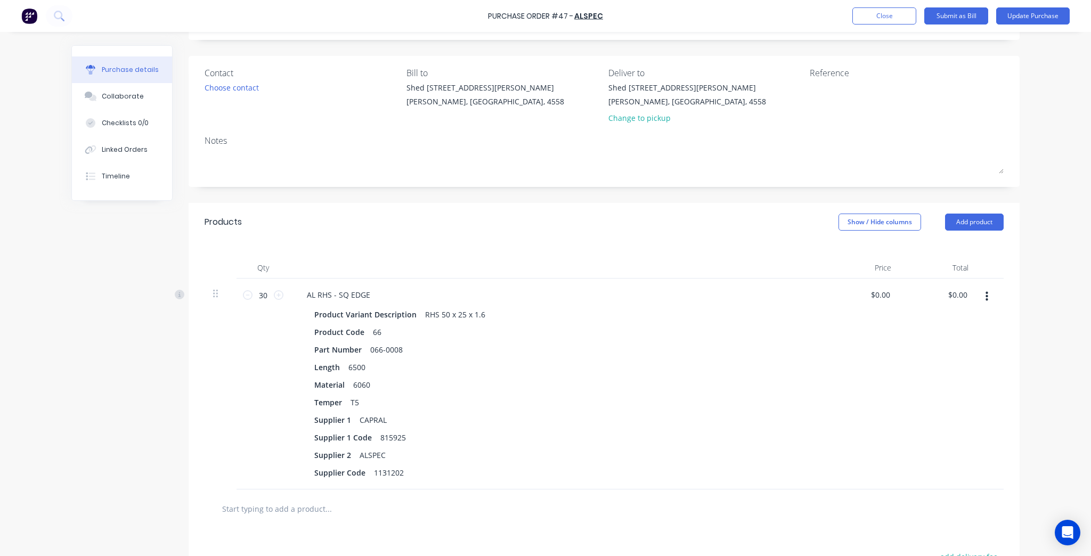
scroll to position [0, 0]
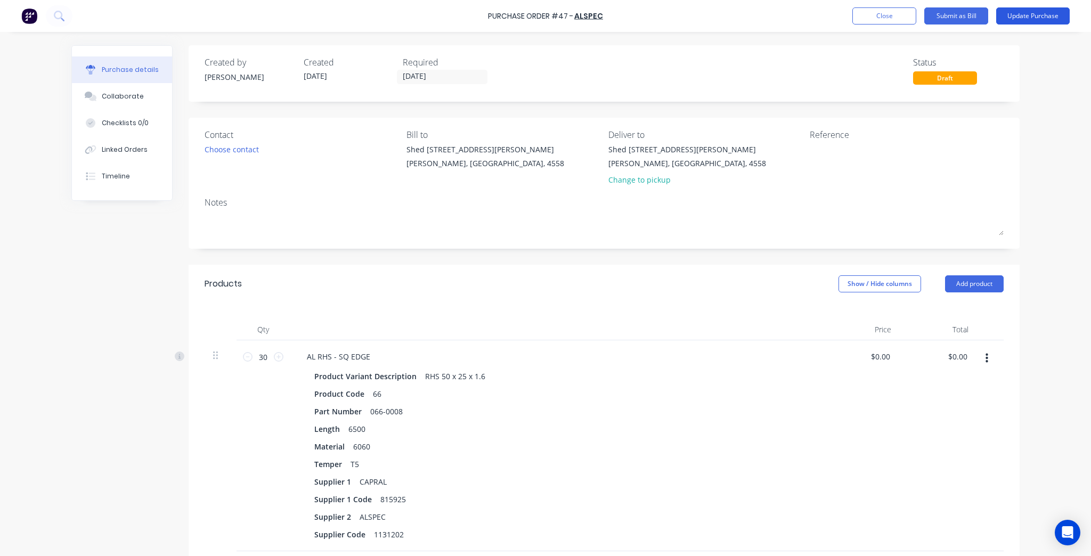
click at [1019, 23] on button "Update Purchase" at bounding box center [1034, 15] width 74 height 17
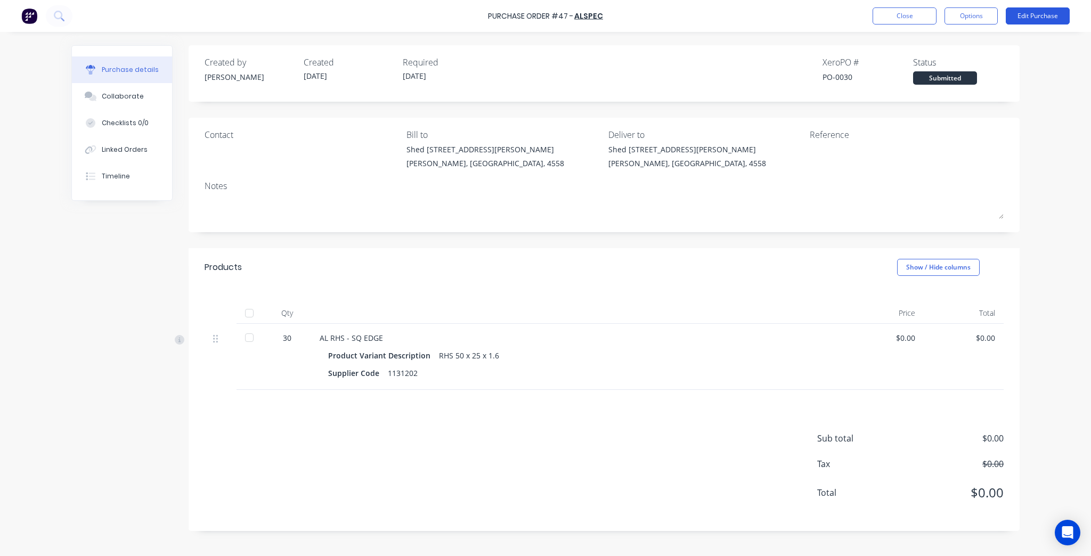
click at [1039, 13] on button "Edit Purchase" at bounding box center [1038, 15] width 64 height 17
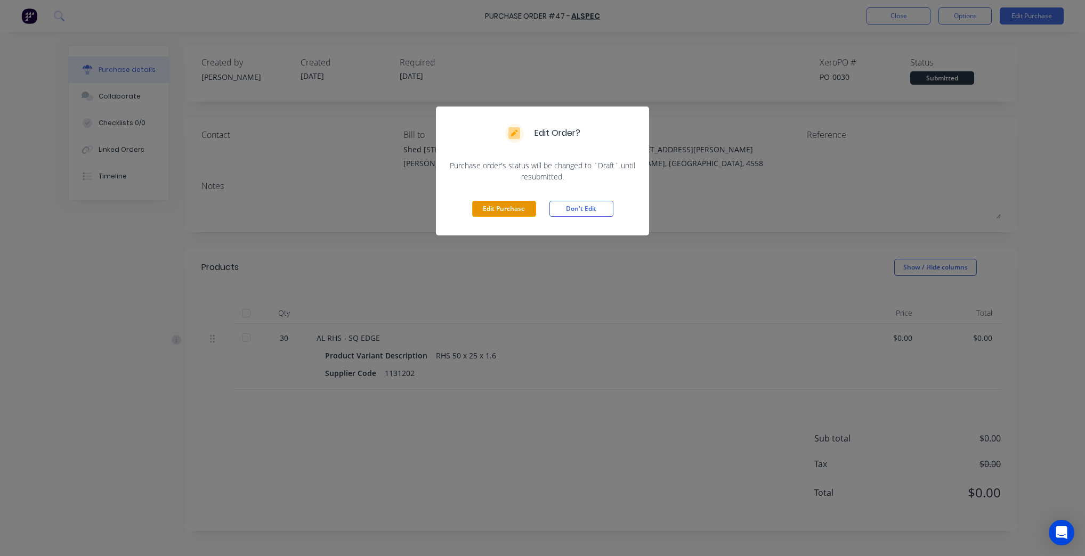
click at [498, 212] on button "Edit Purchase" at bounding box center [504, 209] width 64 height 16
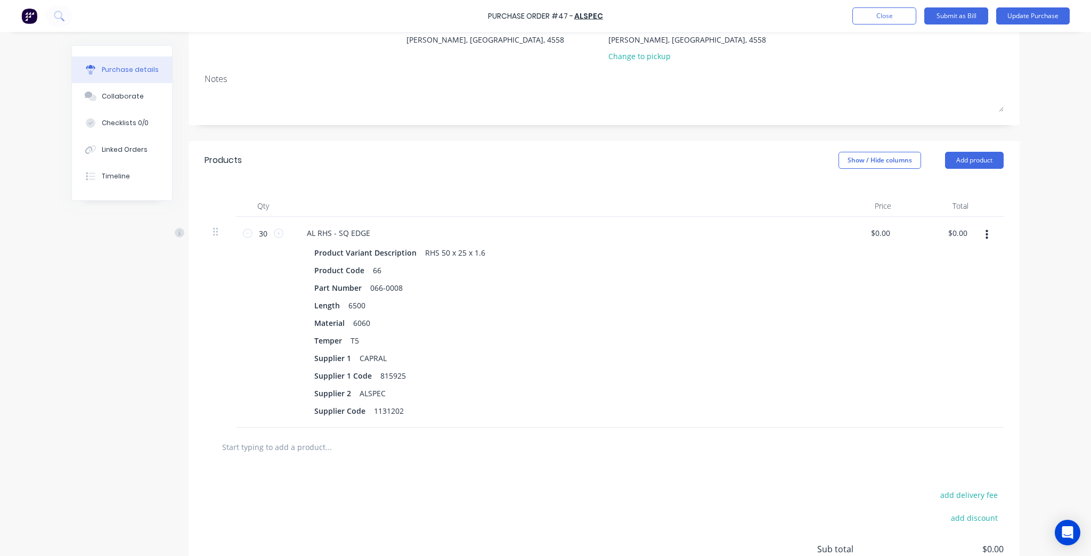
scroll to position [128, 0]
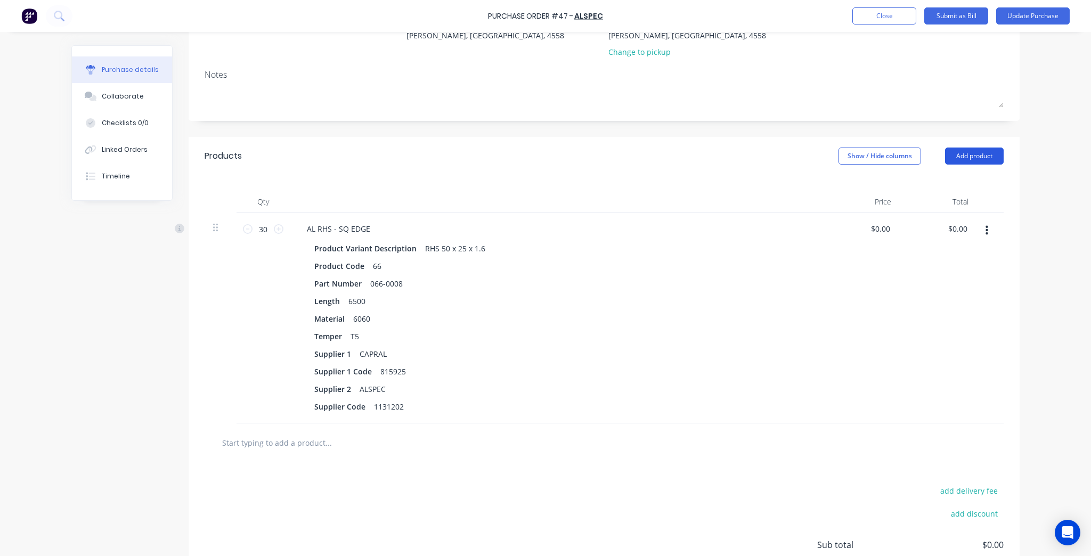
click at [992, 152] on button "Add product" at bounding box center [974, 156] width 59 height 17
click at [985, 173] on button "Product catalogue" at bounding box center [953, 183] width 101 height 21
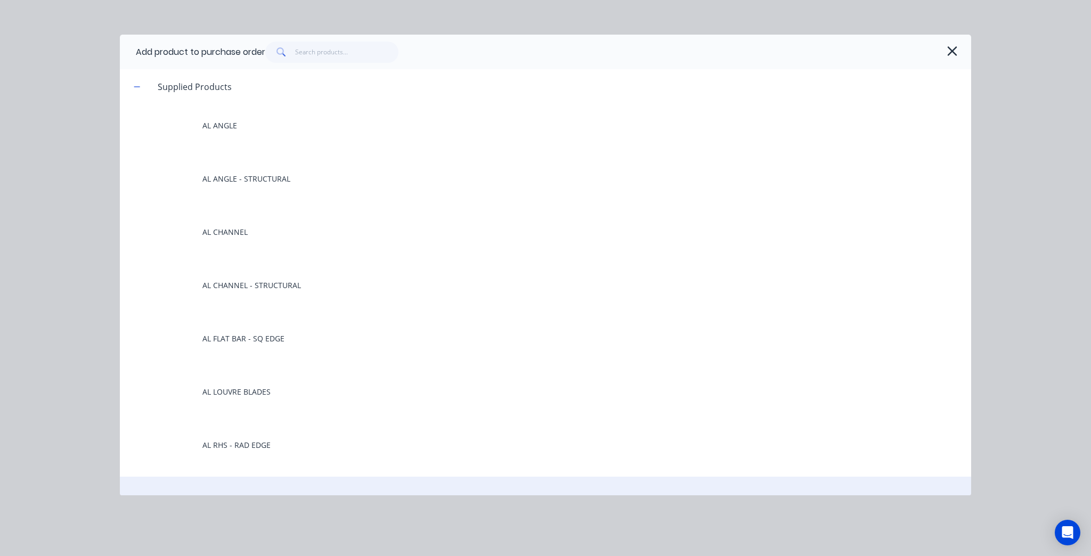
scroll to position [171, 0]
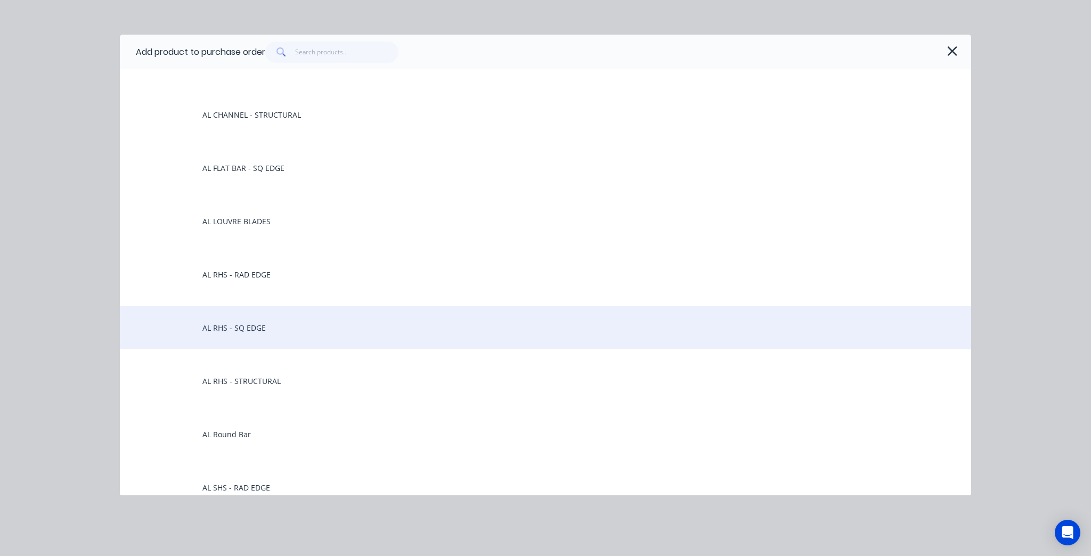
click at [170, 336] on div "AL RHS - SQ EDGE" at bounding box center [546, 327] width 852 height 43
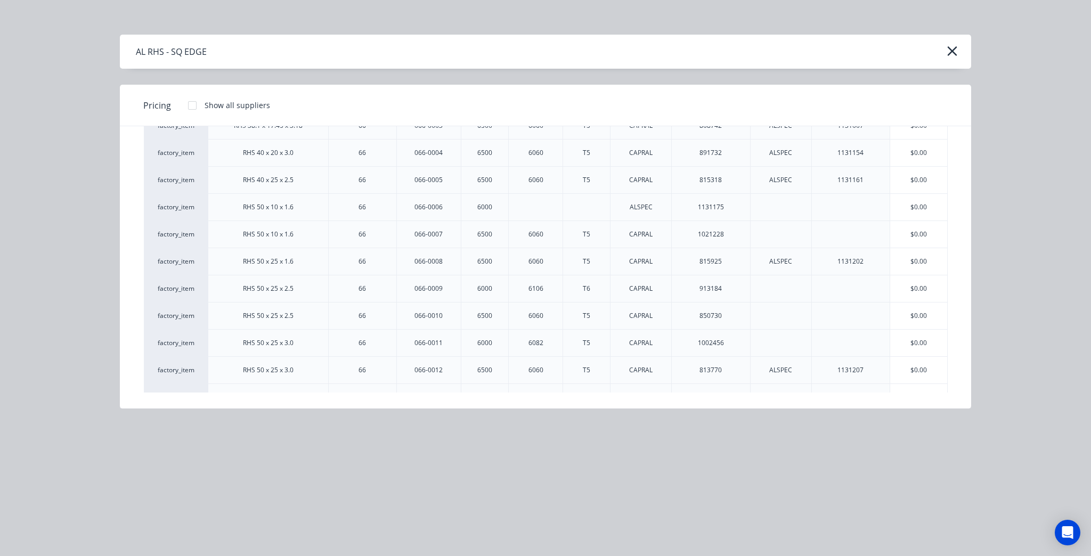
scroll to position [128, 0]
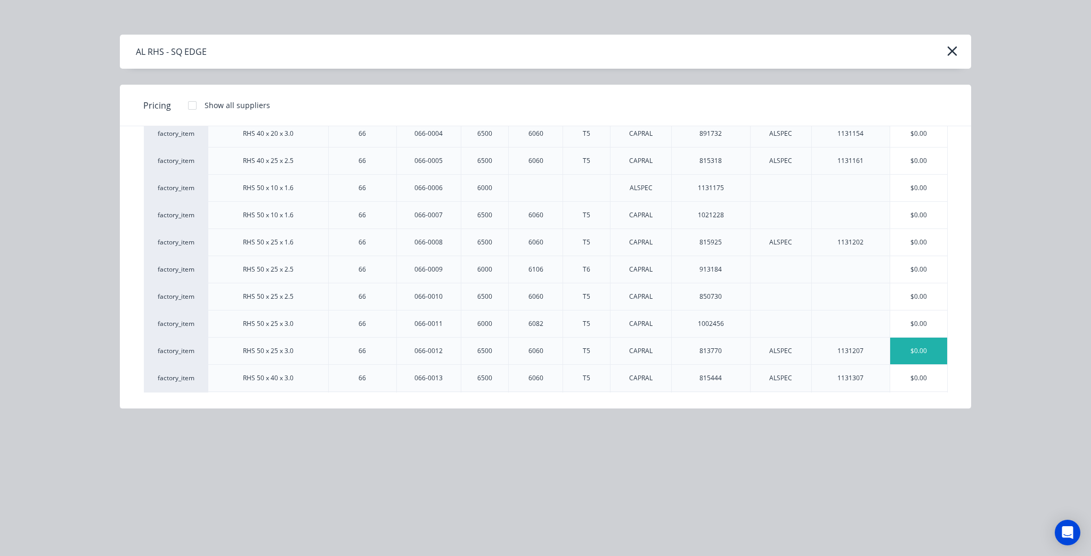
click at [903, 347] on div "$0.00" at bounding box center [918, 351] width 57 height 27
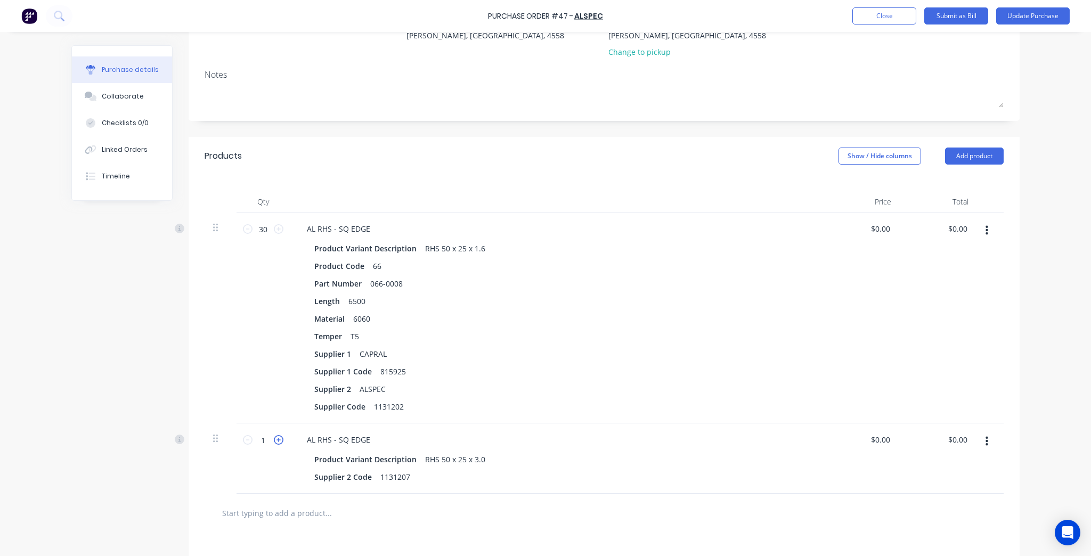
click at [274, 439] on icon at bounding box center [279, 440] width 10 height 10
type input "4"
click at [977, 371] on div at bounding box center [990, 318] width 27 height 211
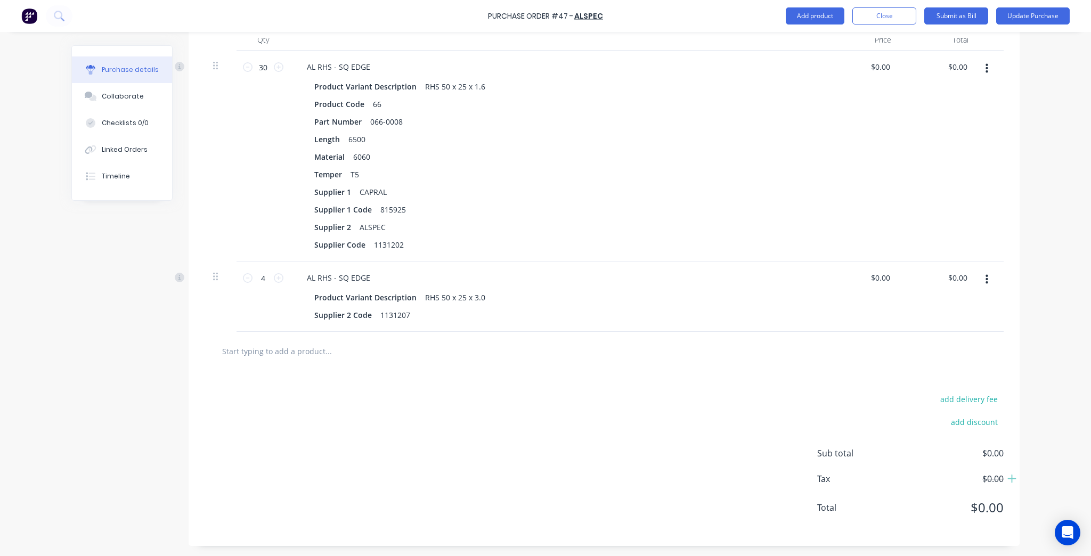
scroll to position [162, 0]
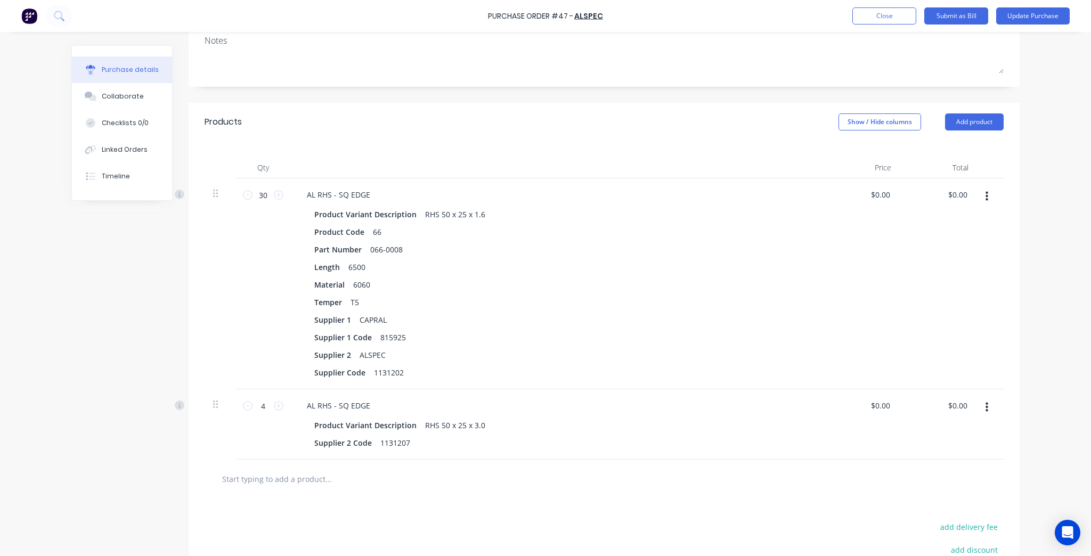
click at [992, 194] on button "button" at bounding box center [987, 196] width 25 height 19
click at [932, 289] on button "Delete" at bounding box center [954, 288] width 91 height 21
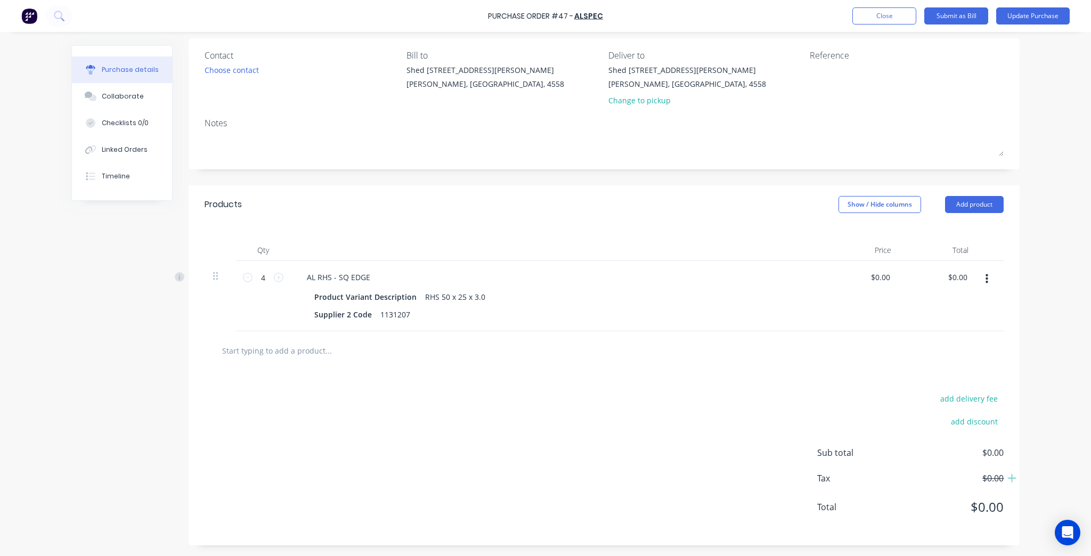
scroll to position [79, 0]
click at [979, 195] on div "Products Show / Hide columns Add product" at bounding box center [604, 205] width 831 height 38
click at [976, 205] on button "Add product" at bounding box center [974, 205] width 59 height 17
click at [942, 228] on div "Product catalogue" at bounding box center [953, 232] width 82 height 15
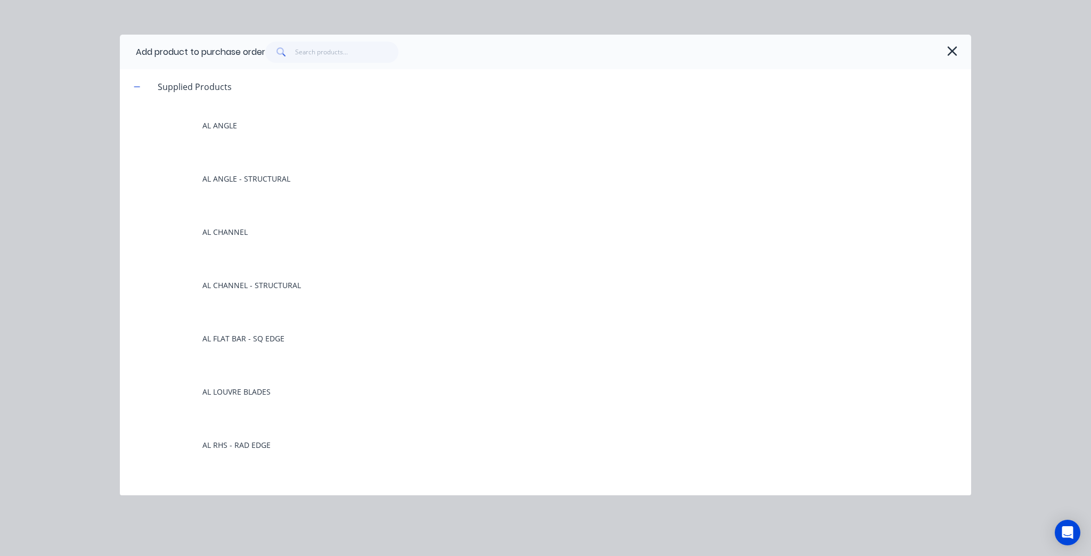
scroll to position [171, 0]
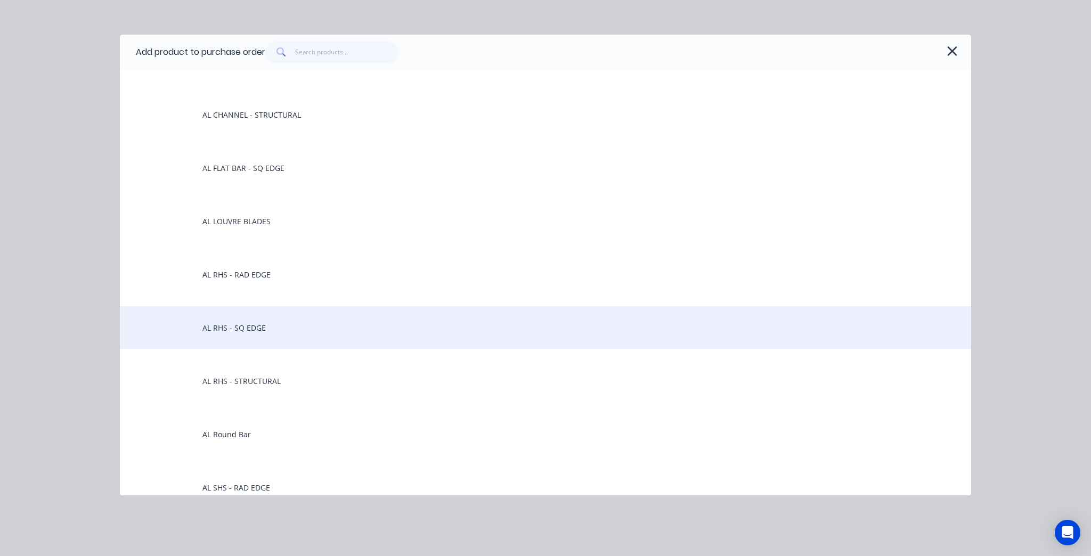
click at [254, 330] on div "AL RHS - SQ EDGE" at bounding box center [546, 327] width 852 height 43
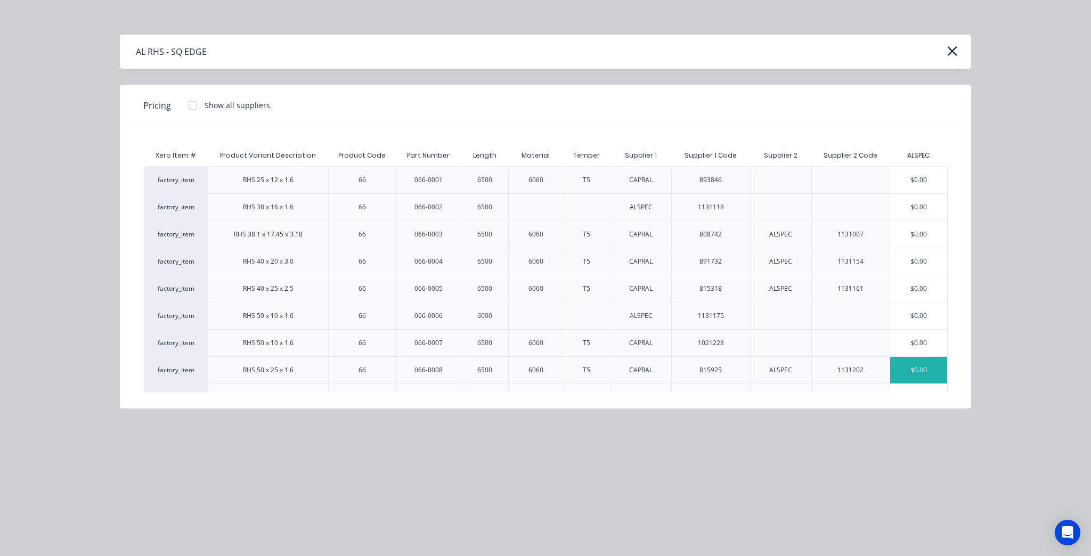
click at [906, 368] on div "$0.00" at bounding box center [918, 370] width 57 height 27
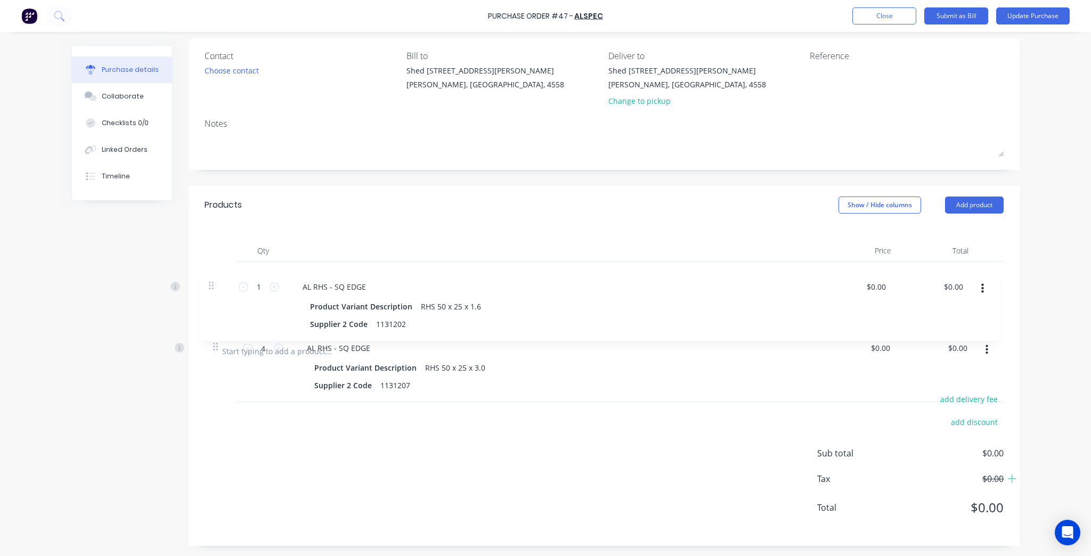
drag, startPoint x: 218, startPoint y: 350, endPoint x: 217, endPoint y: 286, distance: 64.0
click at [217, 286] on div "4 4 AL RHS - SQ EDGE Product Variant Description RHS 50 x 25 x 3.0 Supplier 2 C…" at bounding box center [604, 297] width 799 height 70
drag, startPoint x: 211, startPoint y: 349, endPoint x: 213, endPoint y: 274, distance: 74.1
click at [213, 274] on div "4 4 AL RHS - SQ EDGE Product Variant Description RHS 50 x 25 x 3.0 Supplier 2 C…" at bounding box center [604, 297] width 799 height 70
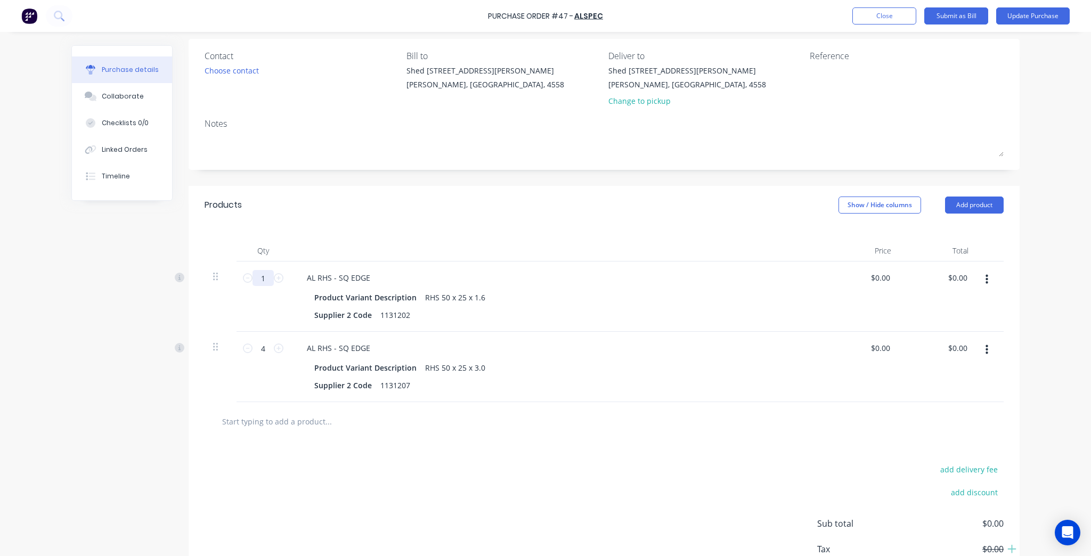
click at [262, 280] on input "1" at bounding box center [263, 278] width 21 height 16
type input "30"
click at [273, 383] on div "4 4" at bounding box center [263, 367] width 53 height 70
click at [482, 452] on div "add delivery fee add discount Sub total $0.00 Tax $0.00 Total $0.00" at bounding box center [604, 528] width 831 height 175
click at [986, 275] on icon "button" at bounding box center [987, 280] width 3 height 10
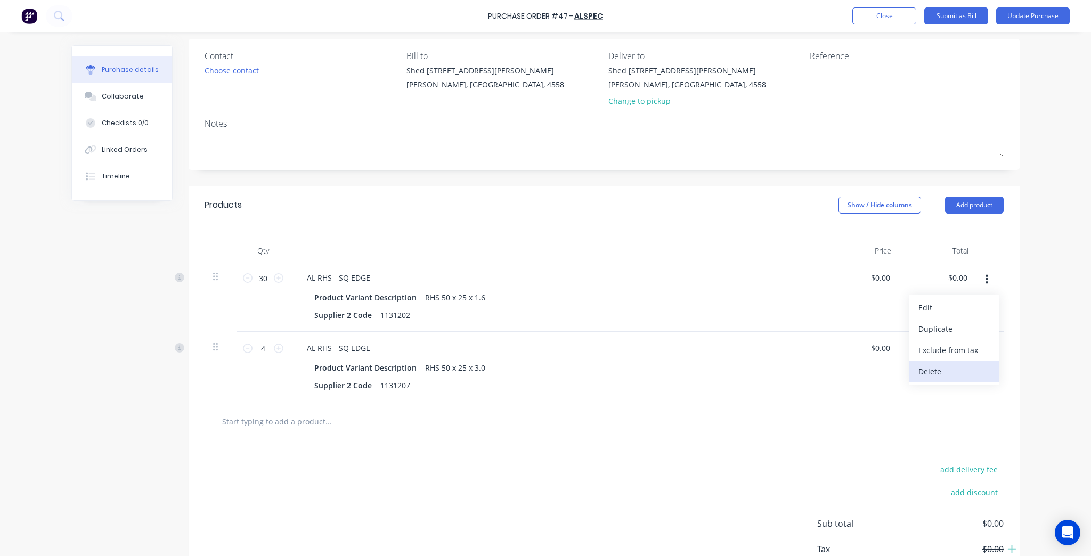
click at [961, 370] on button "Delete" at bounding box center [954, 371] width 91 height 21
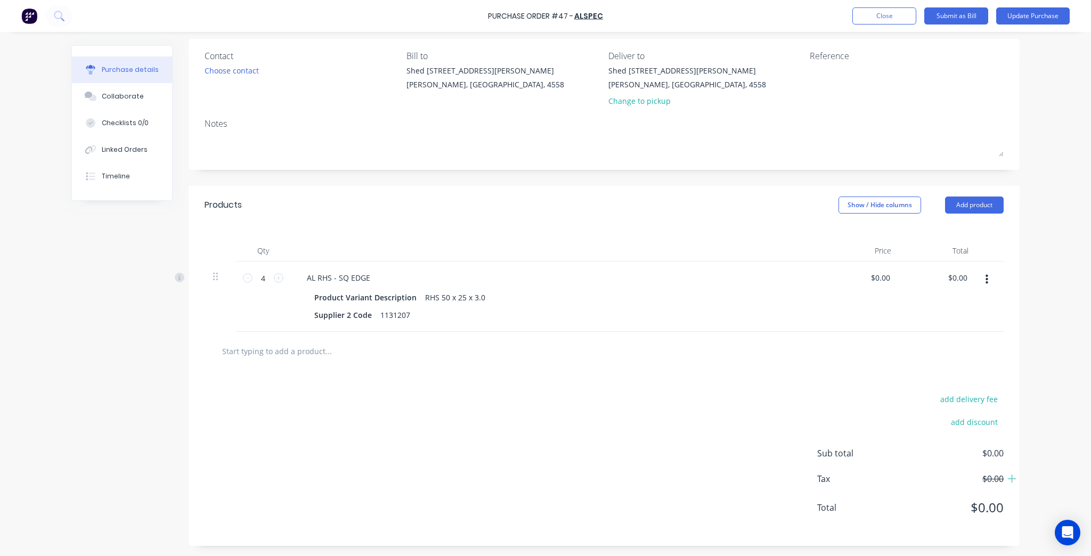
click at [989, 275] on button "button" at bounding box center [987, 279] width 25 height 19
click at [972, 366] on button "Delete" at bounding box center [954, 371] width 91 height 21
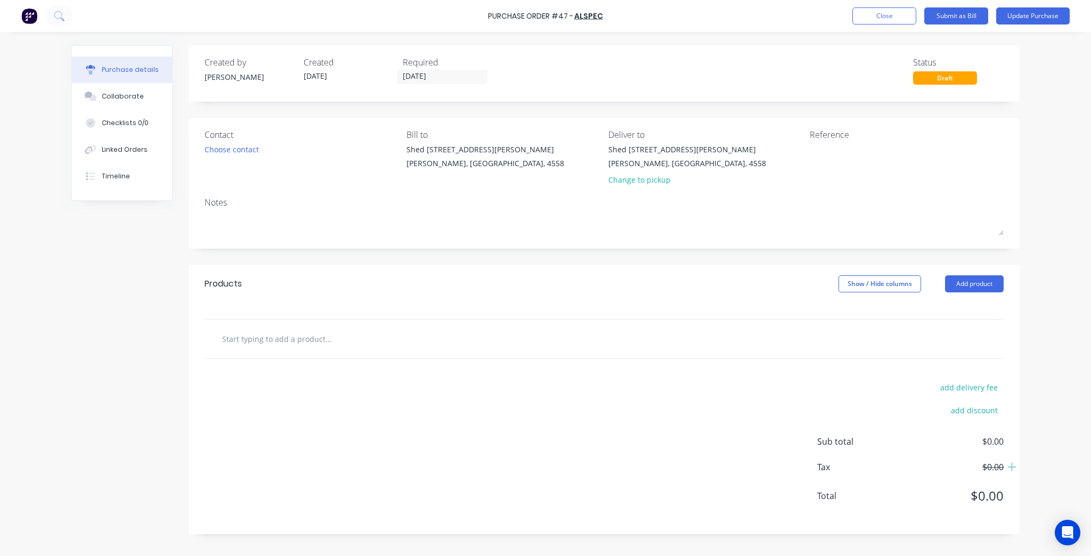
scroll to position [0, 0]
click at [880, 23] on button "Close" at bounding box center [885, 15] width 64 height 17
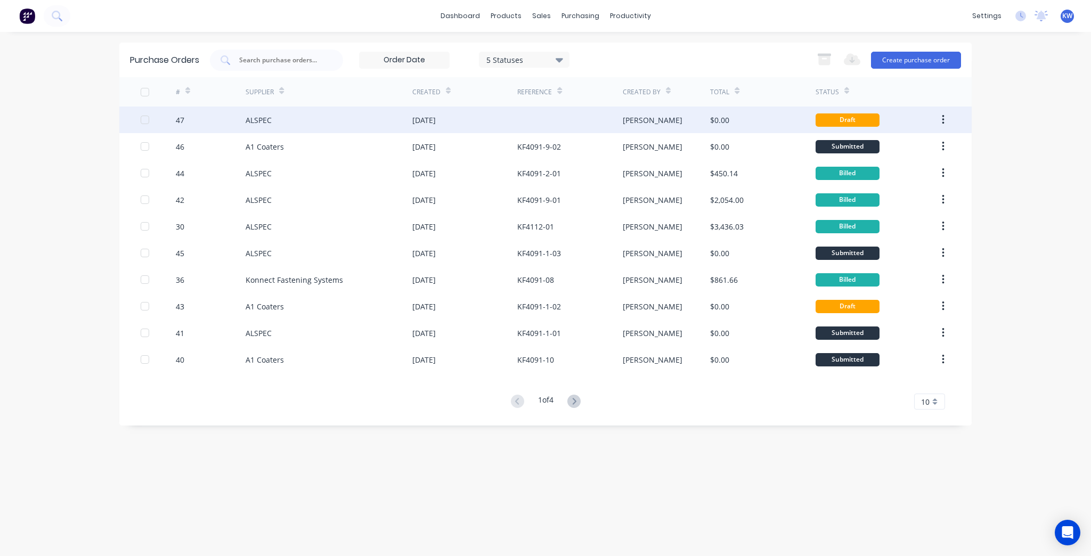
click at [612, 110] on div at bounding box center [569, 120] width 105 height 27
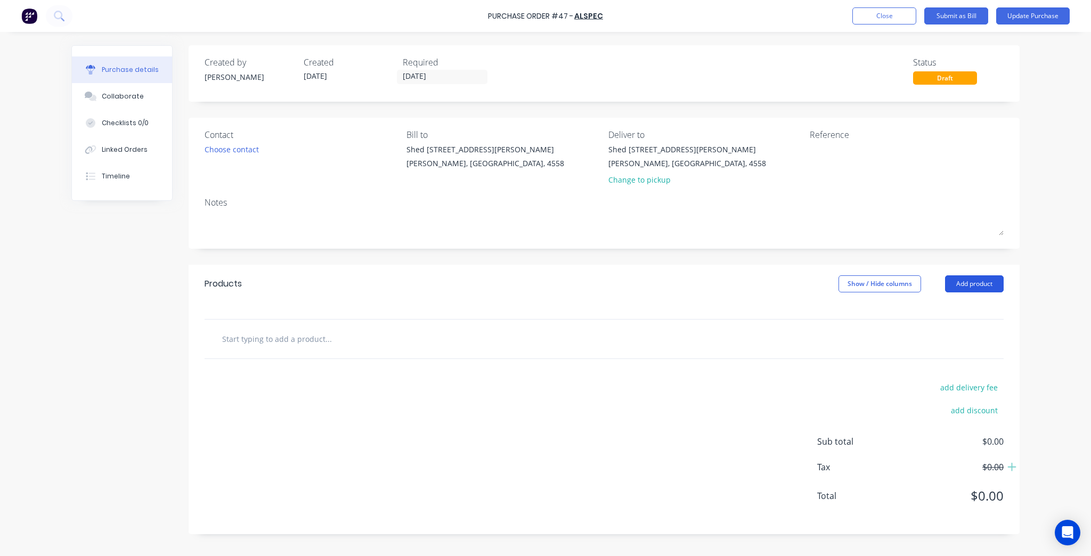
click at [983, 290] on button "Add product" at bounding box center [974, 284] width 59 height 17
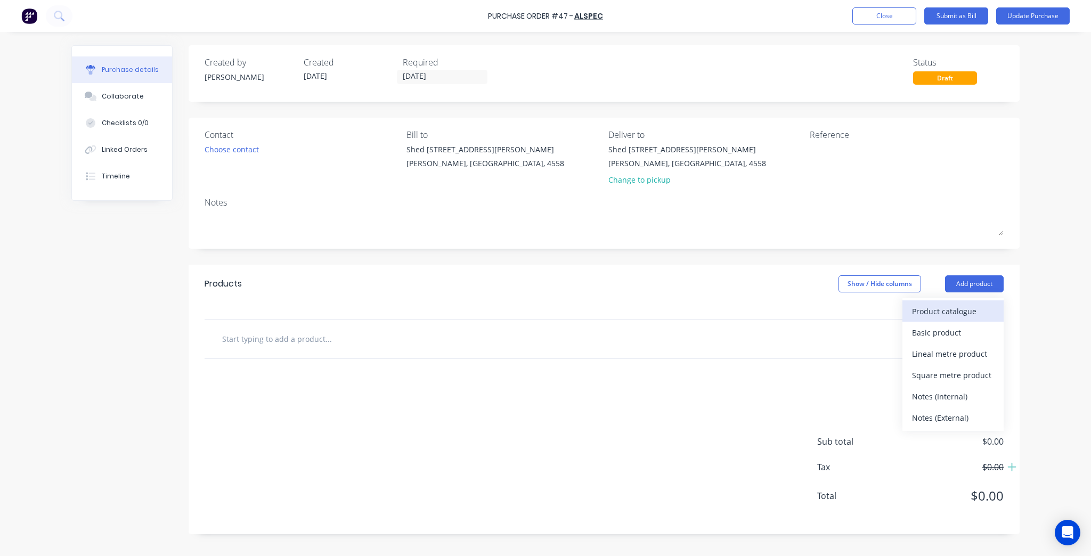
click at [976, 310] on div "Product catalogue" at bounding box center [953, 311] width 82 height 15
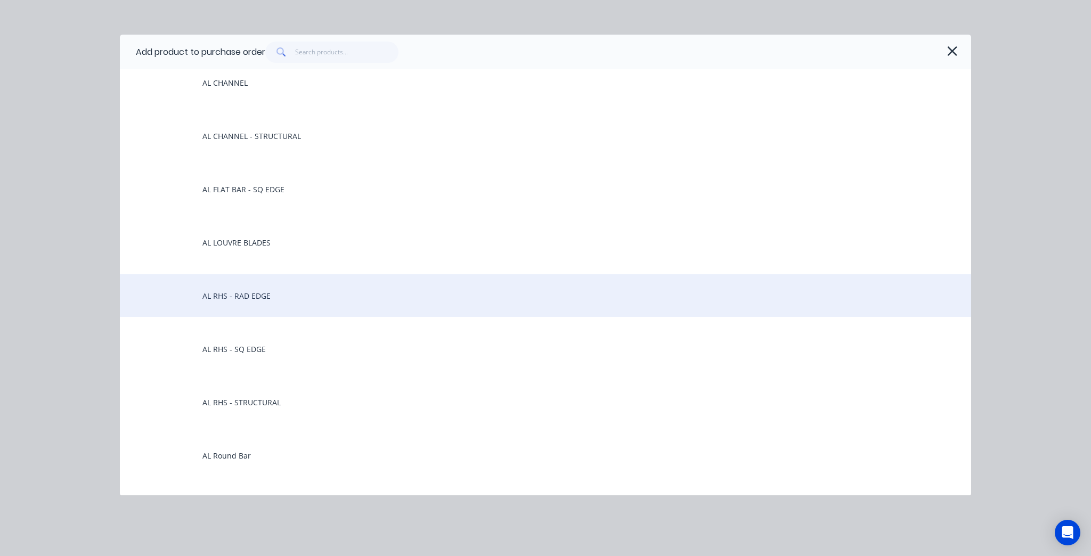
scroll to position [171, 0]
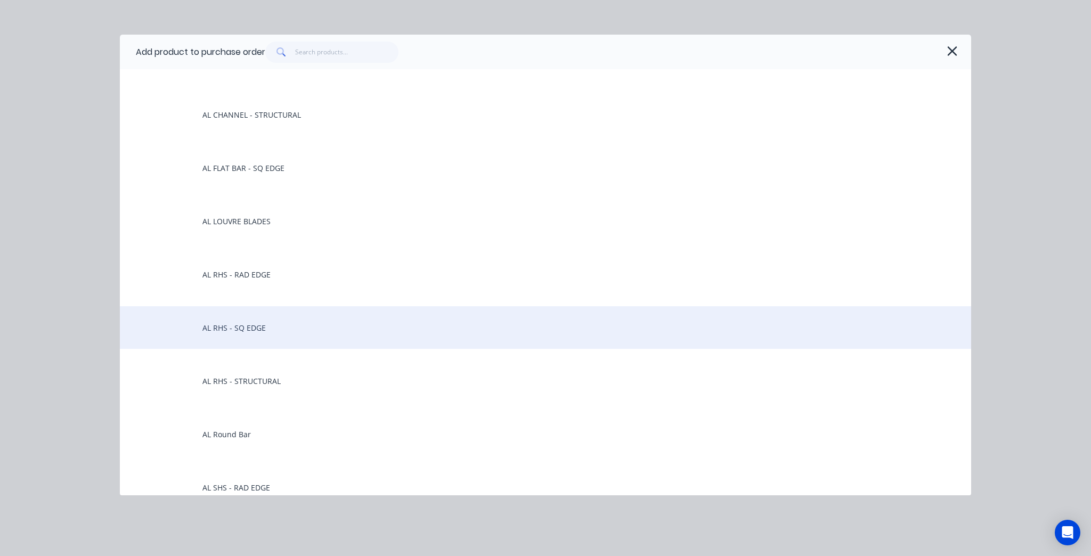
click at [197, 327] on div "AL RHS - SQ EDGE" at bounding box center [546, 327] width 852 height 43
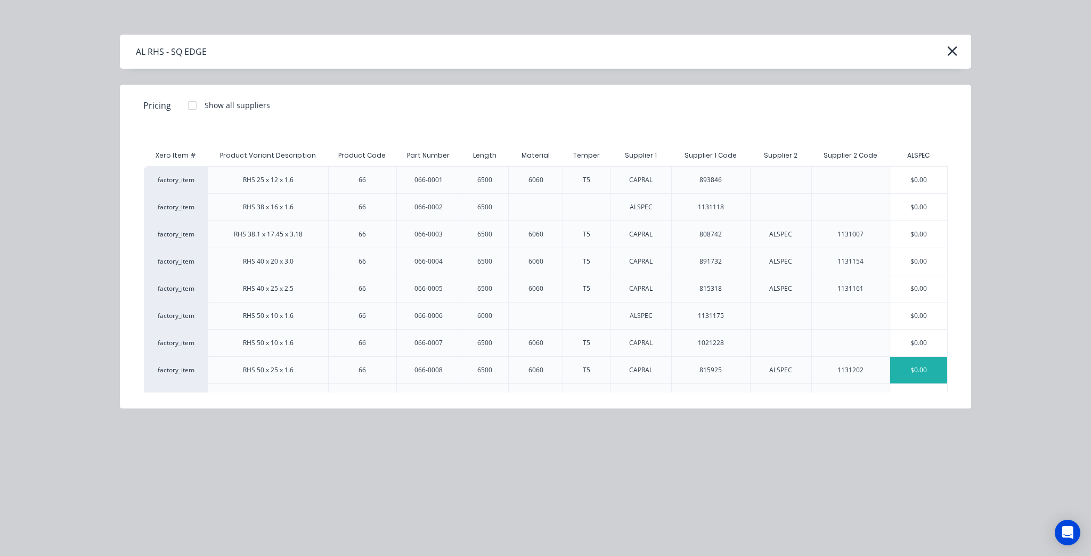
click at [914, 366] on div "$0.00" at bounding box center [918, 370] width 57 height 27
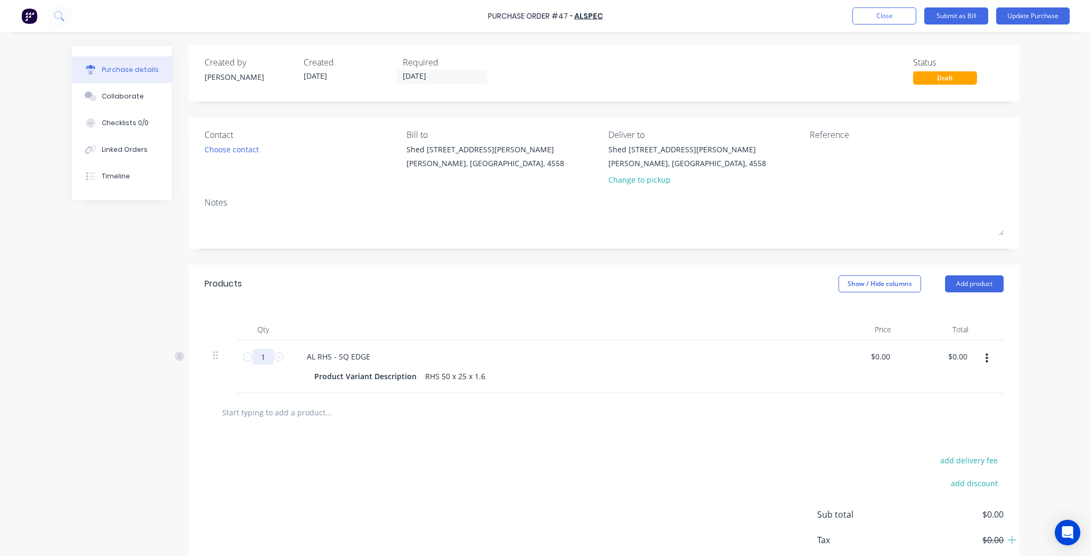
click at [265, 352] on input "1" at bounding box center [263, 357] width 21 height 16
type input "30"
click at [414, 277] on div "Products Show / Hide columns Add product" at bounding box center [604, 284] width 831 height 38
click at [266, 424] on div at bounding box center [604, 412] width 799 height 39
click at [266, 418] on input "text" at bounding box center [328, 412] width 213 height 21
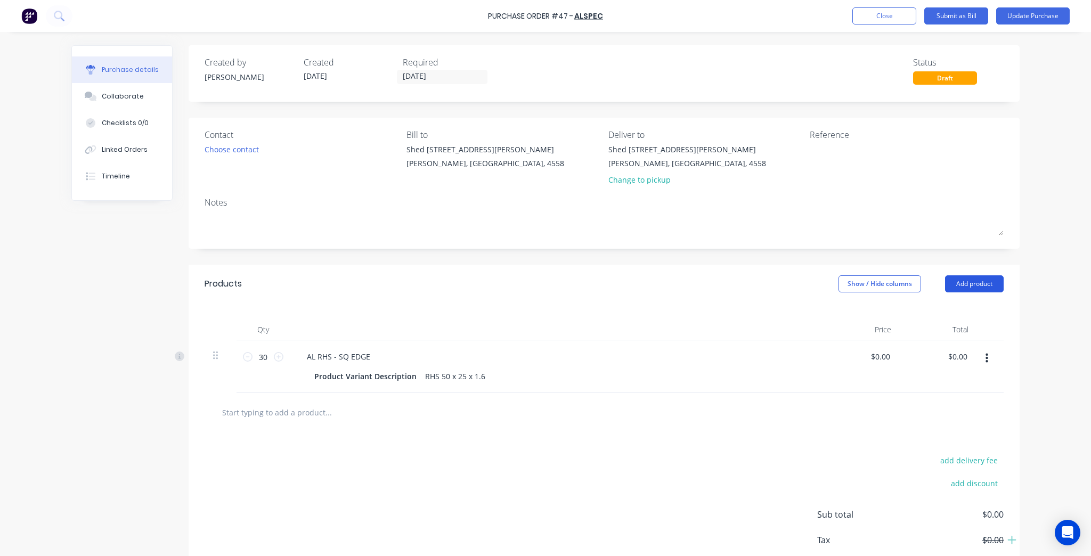
click at [960, 285] on button "Add product" at bounding box center [974, 284] width 59 height 17
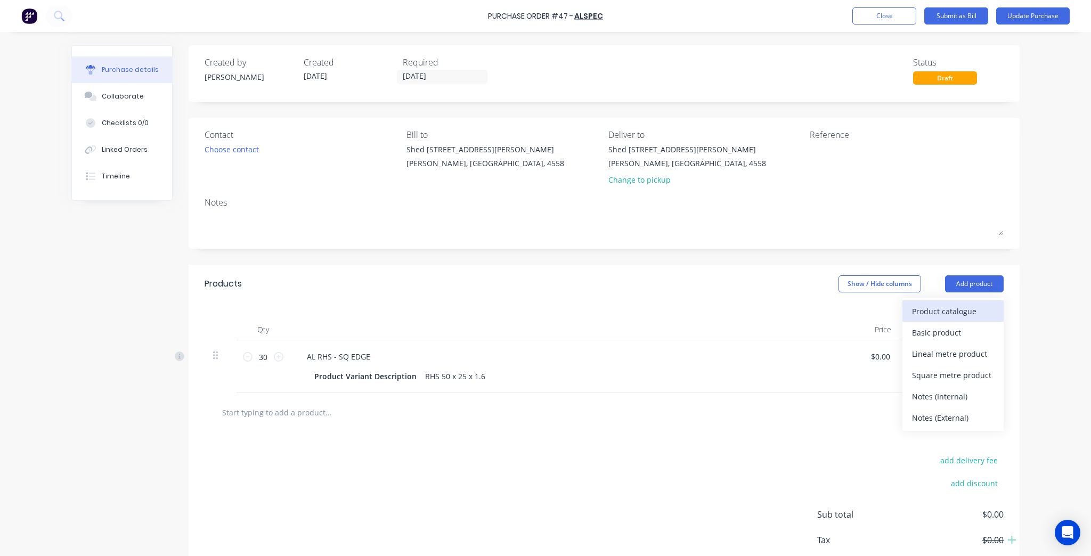
click at [945, 312] on div "Product catalogue" at bounding box center [953, 311] width 82 height 15
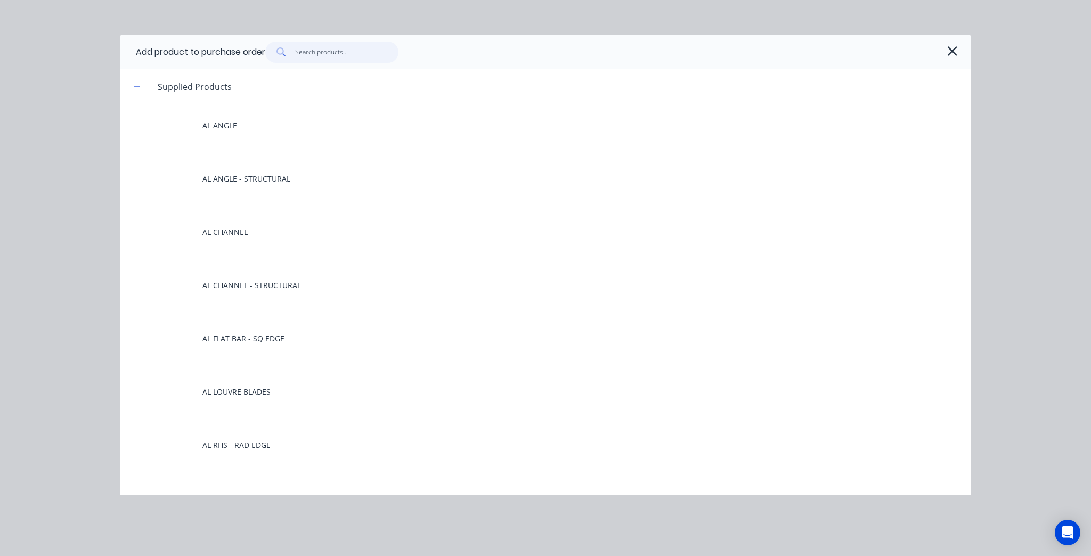
click at [299, 53] on input "text" at bounding box center [347, 52] width 104 height 21
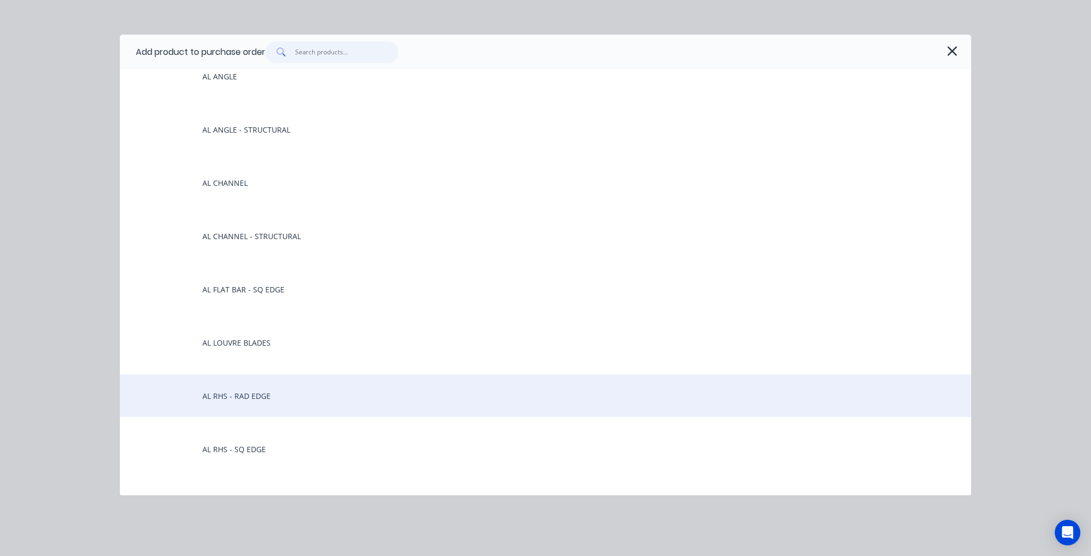
scroll to position [128, 0]
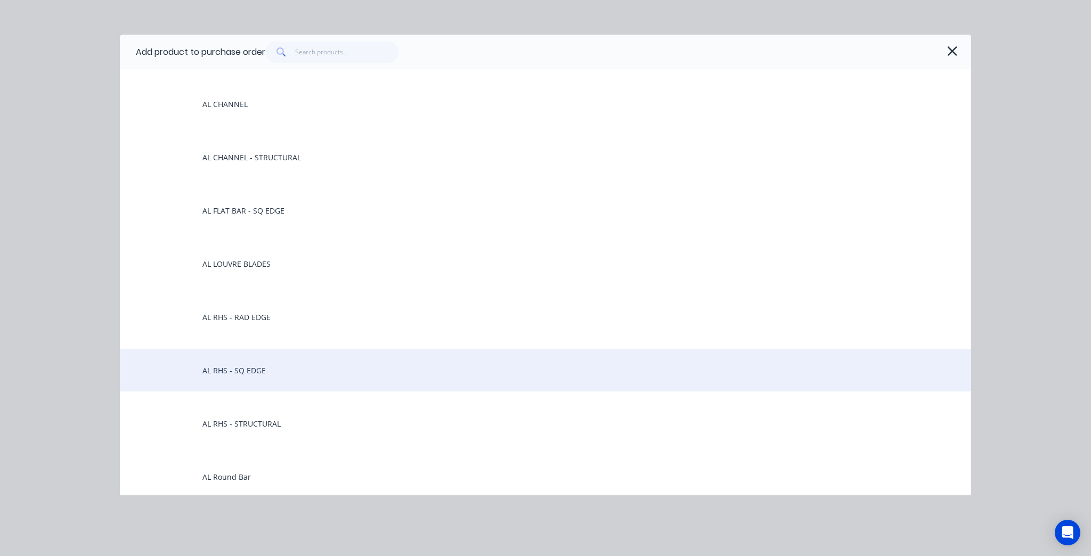
click at [241, 359] on div "AL RHS - SQ EDGE" at bounding box center [546, 370] width 852 height 43
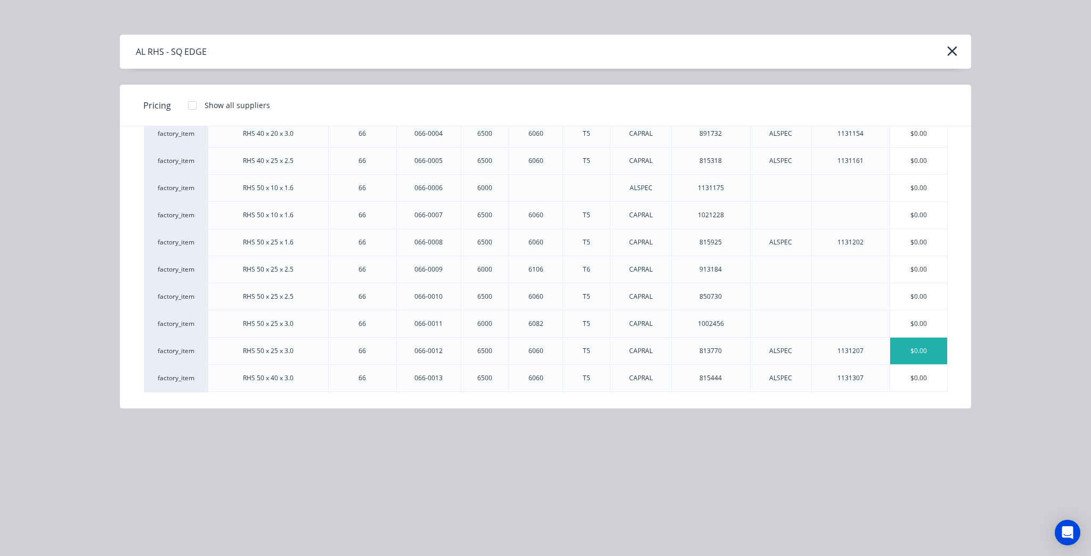
click at [913, 351] on div "$0.00" at bounding box center [918, 351] width 57 height 27
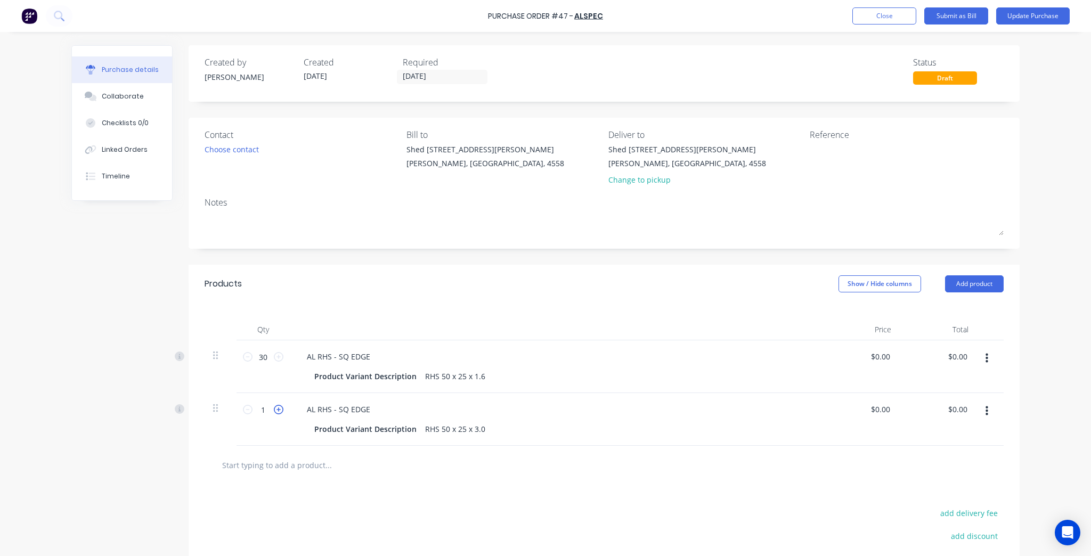
click at [276, 409] on icon at bounding box center [279, 410] width 10 height 10
type input "4"
click at [971, 288] on button "Add product" at bounding box center [974, 284] width 59 height 17
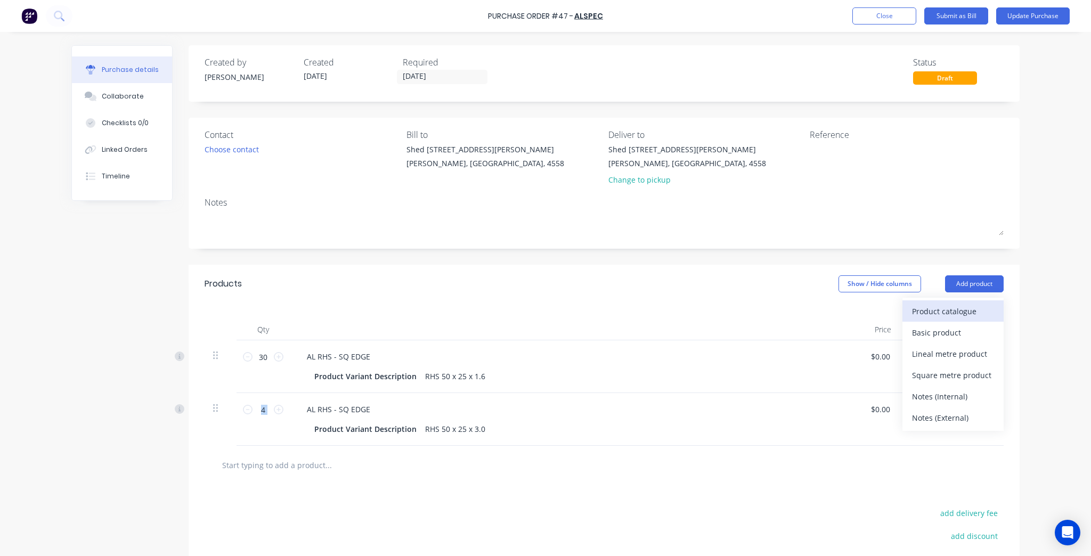
click at [961, 314] on div "Product catalogue" at bounding box center [953, 311] width 82 height 15
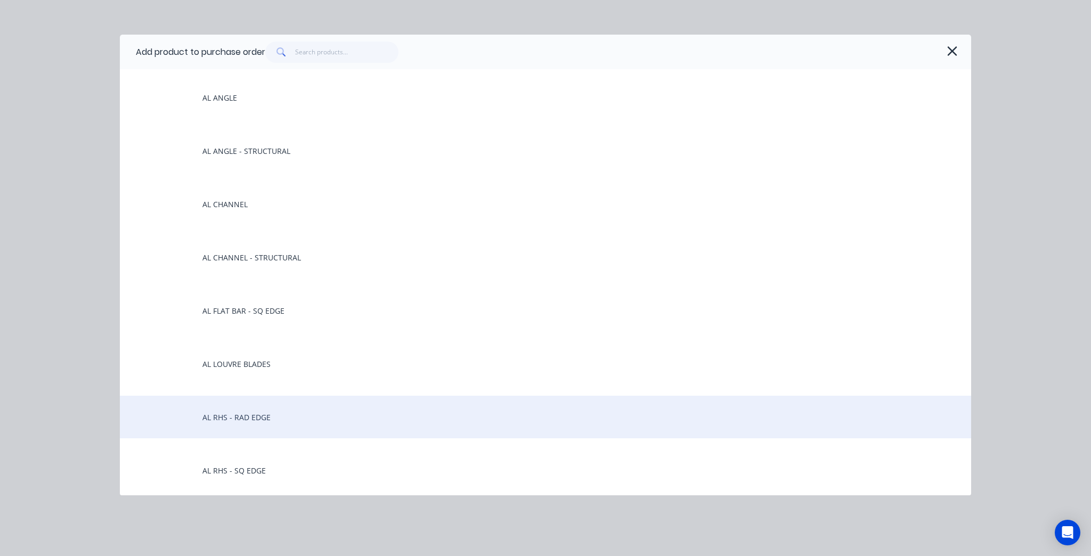
scroll to position [43, 0]
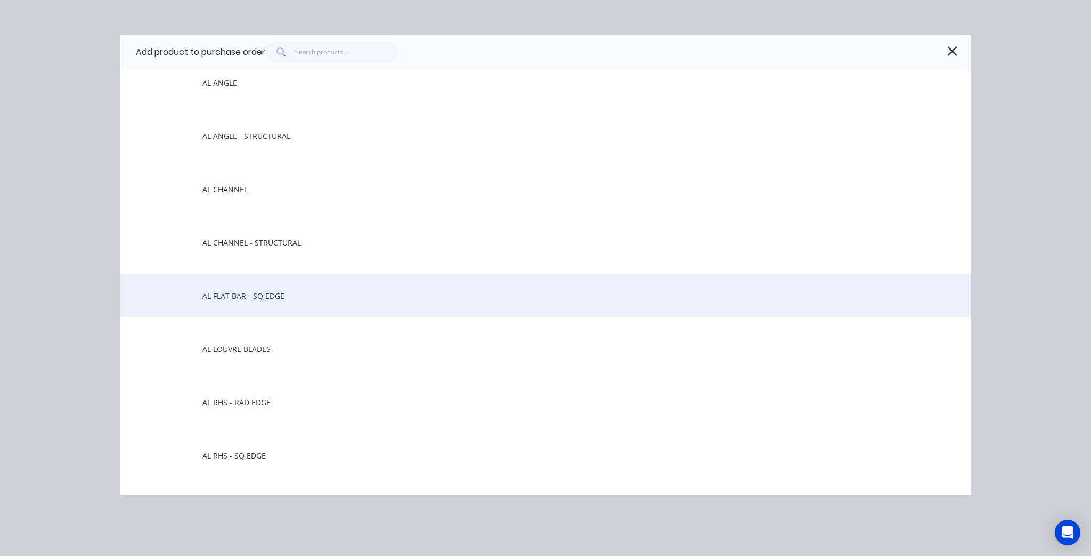
click at [289, 292] on div "AL FLAT BAR - SQ EDGE" at bounding box center [546, 295] width 852 height 43
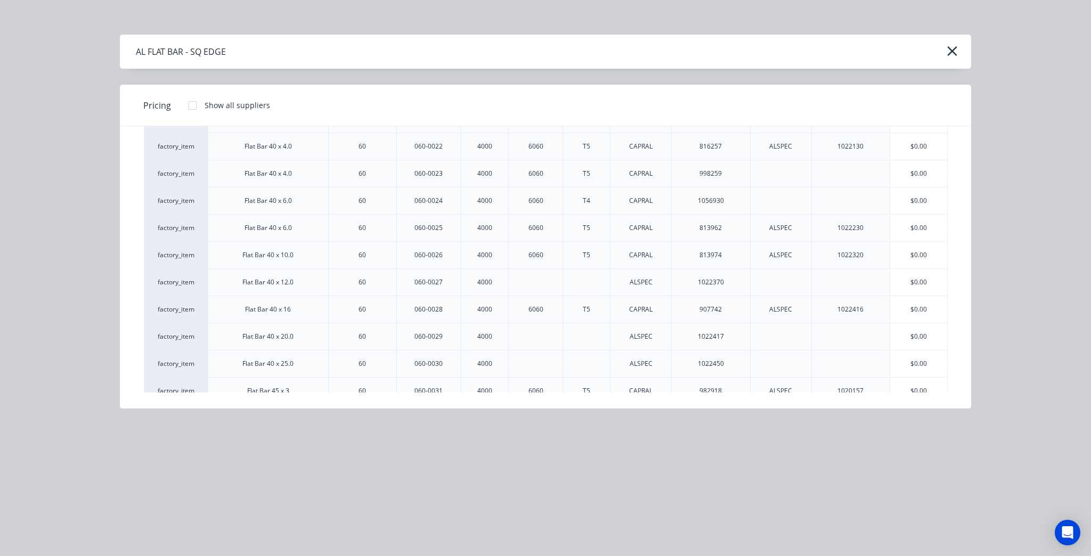
scroll to position [725, 0]
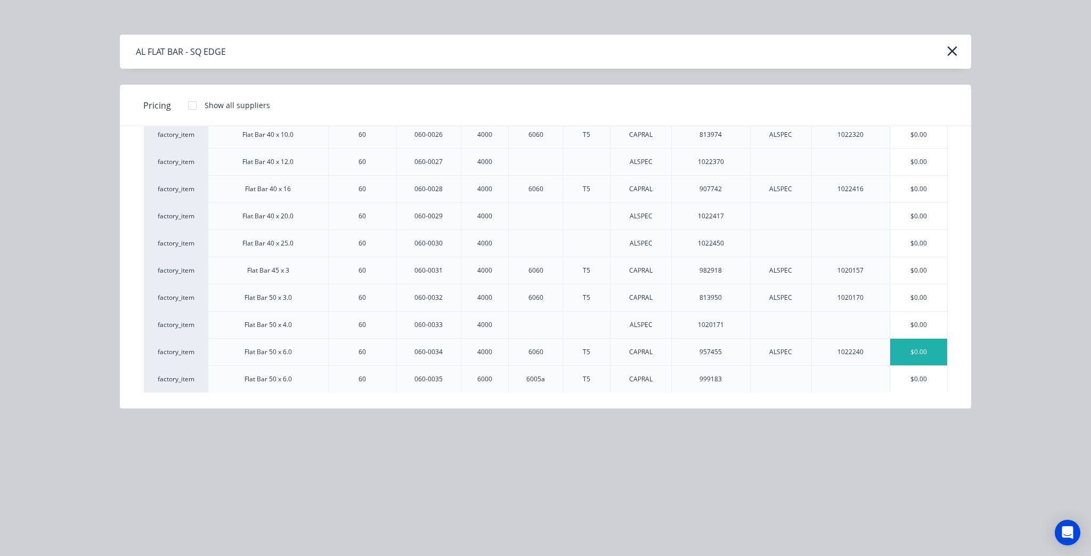
click at [915, 344] on div "$0.00" at bounding box center [918, 352] width 57 height 27
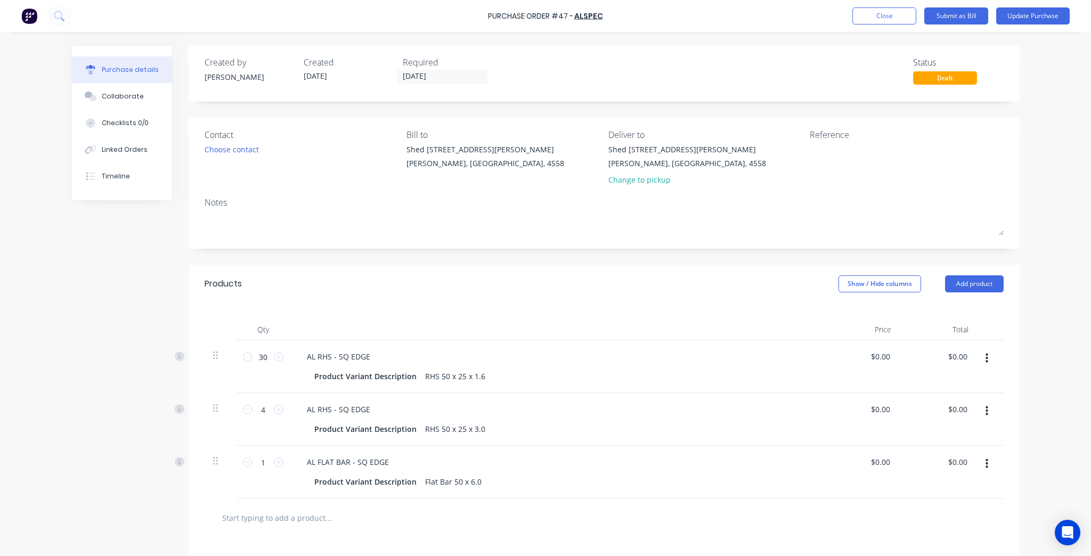
scroll to position [128, 0]
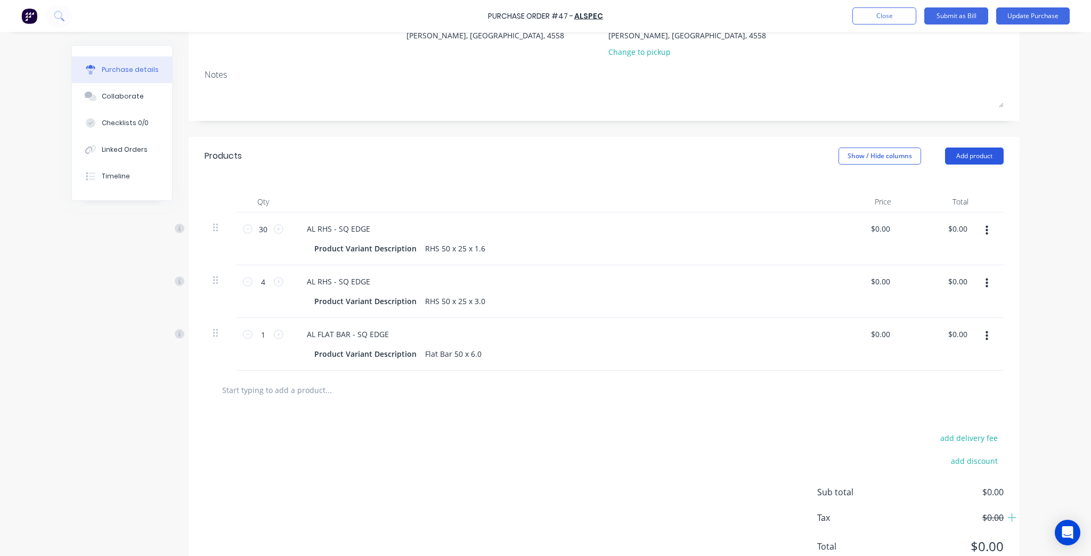
click at [966, 154] on button "Add product" at bounding box center [974, 156] width 59 height 17
click at [959, 185] on div "Product catalogue" at bounding box center [953, 183] width 82 height 15
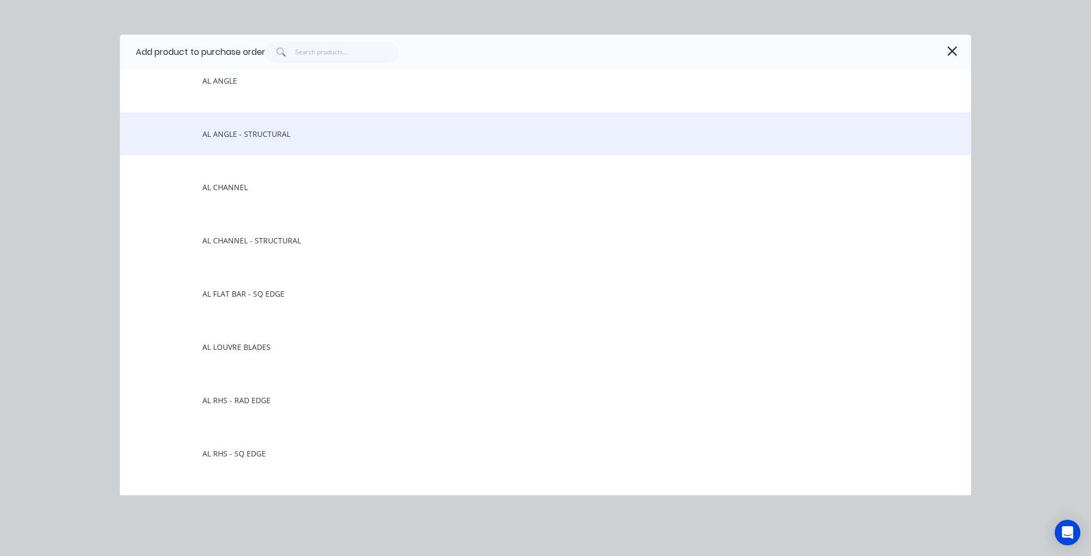
scroll to position [0, 0]
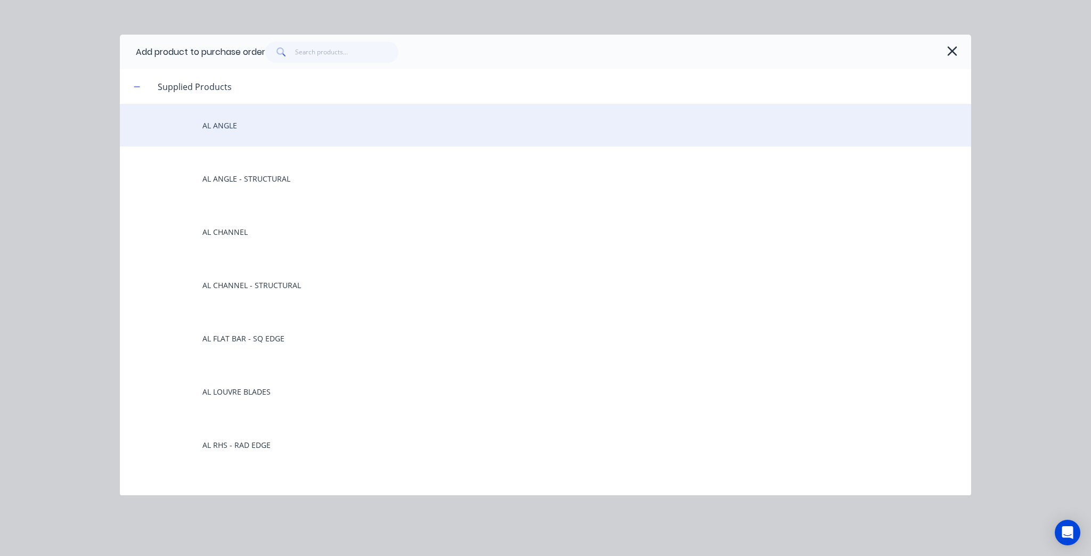
click at [239, 126] on div "AL ANGLE" at bounding box center [546, 125] width 852 height 43
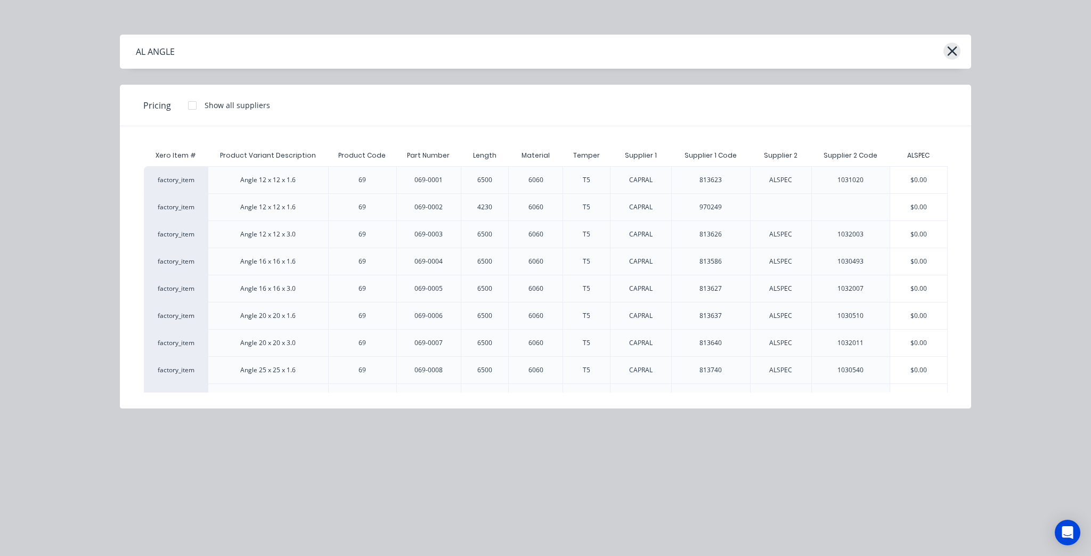
click at [958, 49] on icon "button" at bounding box center [952, 51] width 11 height 15
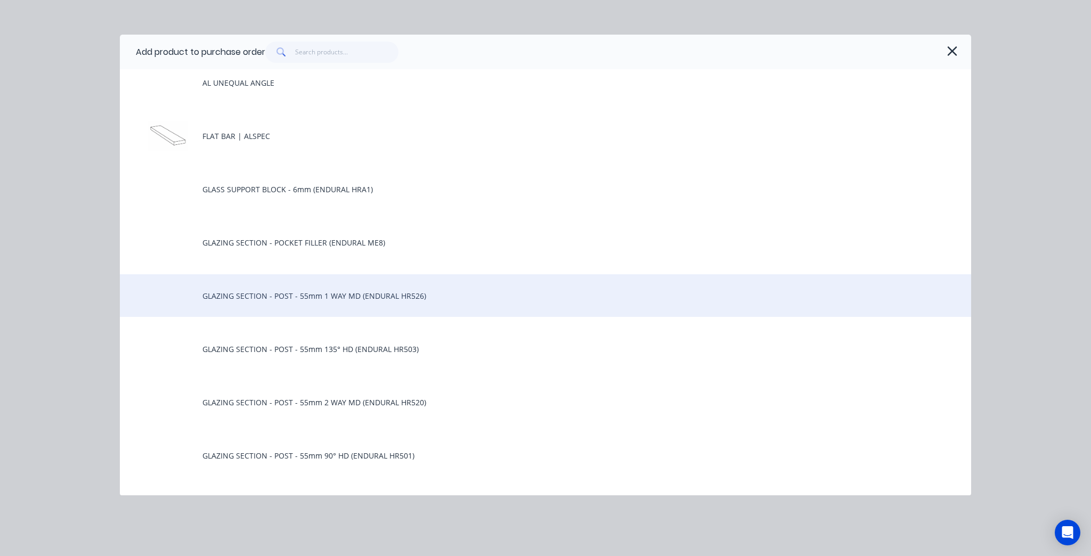
scroll to position [725, 0]
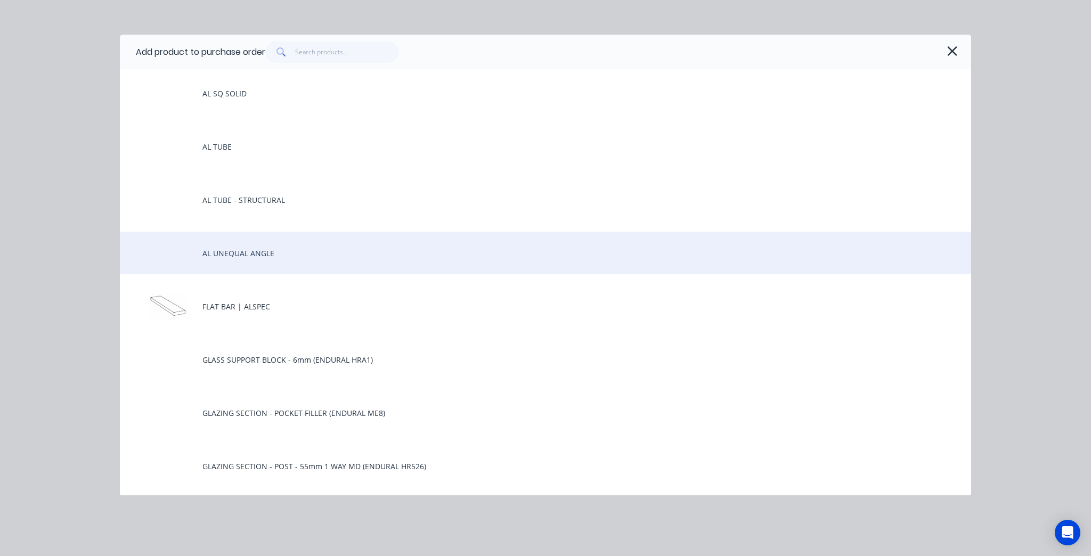
click at [305, 262] on div "AL UNEQUAL ANGLE" at bounding box center [546, 253] width 852 height 43
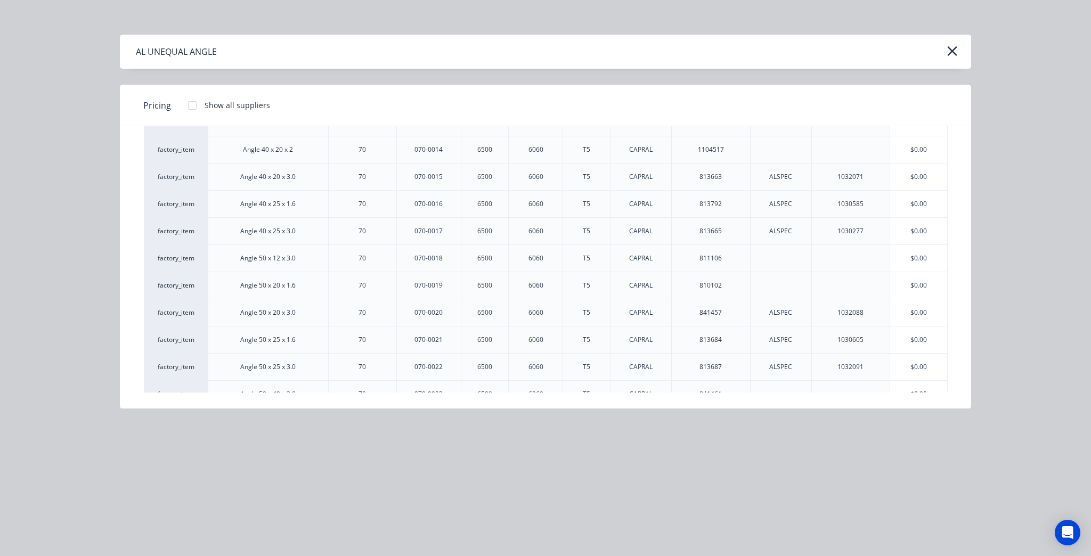
scroll to position [554, 0]
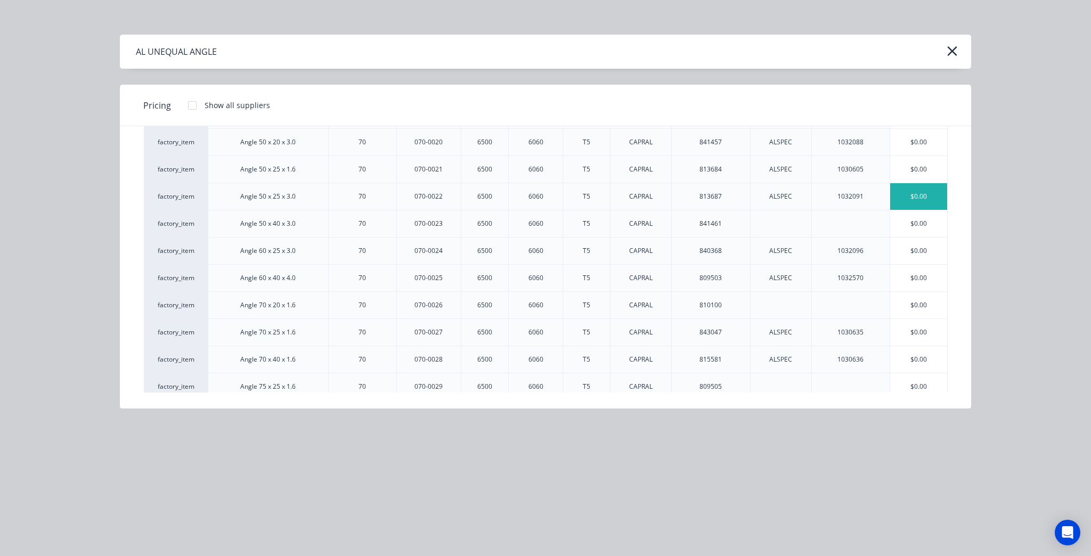
click at [936, 197] on div "$0.00" at bounding box center [918, 196] width 57 height 27
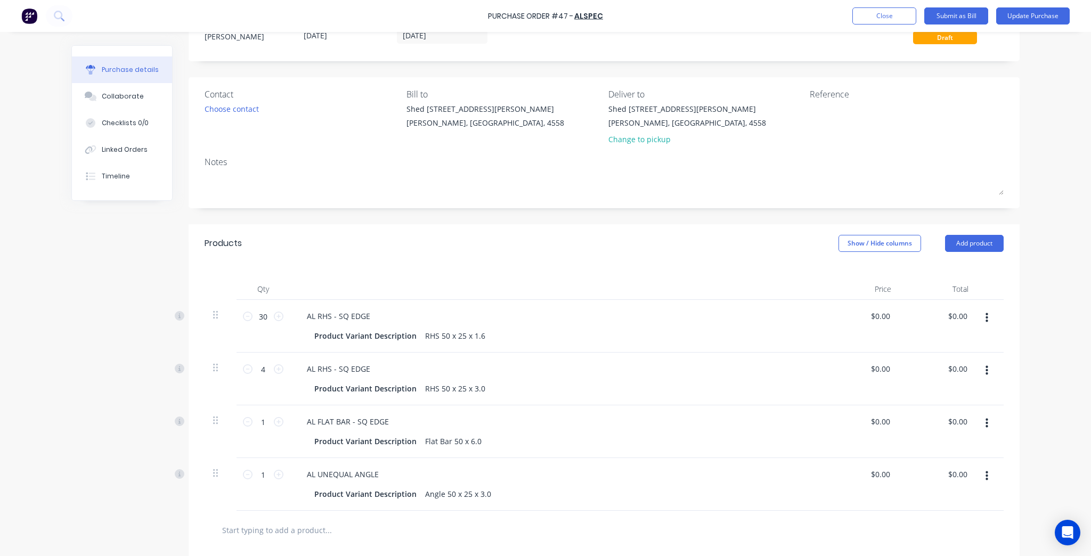
scroll to position [0, 0]
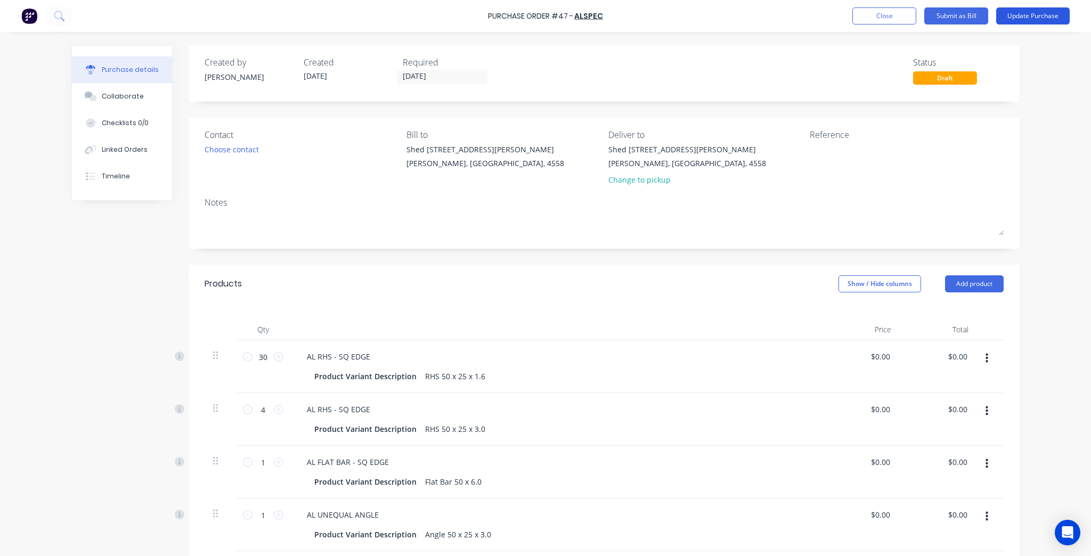
click at [1030, 7] on button "Update Purchase" at bounding box center [1034, 15] width 74 height 17
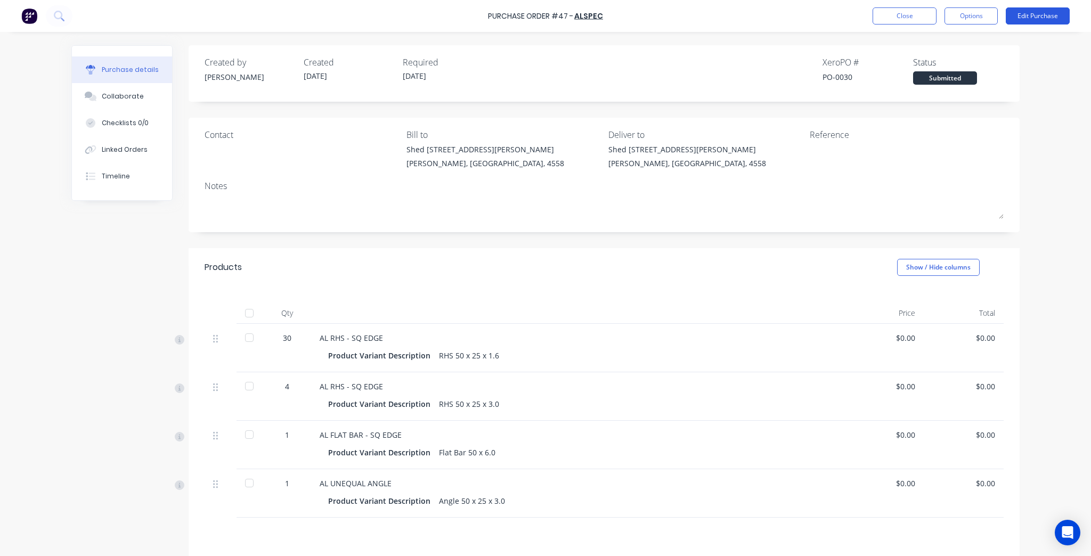
click at [1062, 13] on button "Edit Purchase" at bounding box center [1038, 15] width 64 height 17
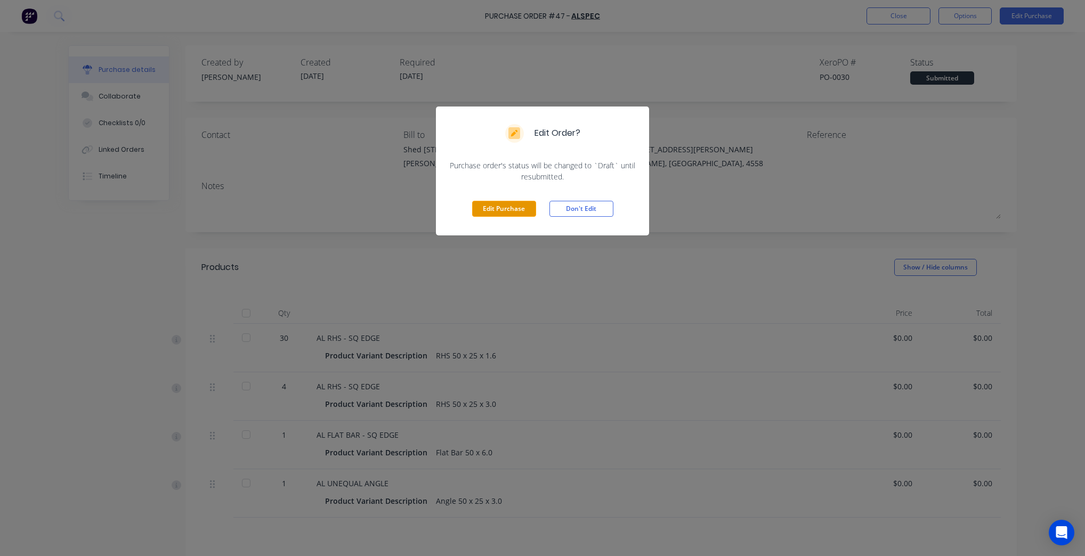
click at [528, 205] on button "Edit Purchase" at bounding box center [504, 209] width 64 height 16
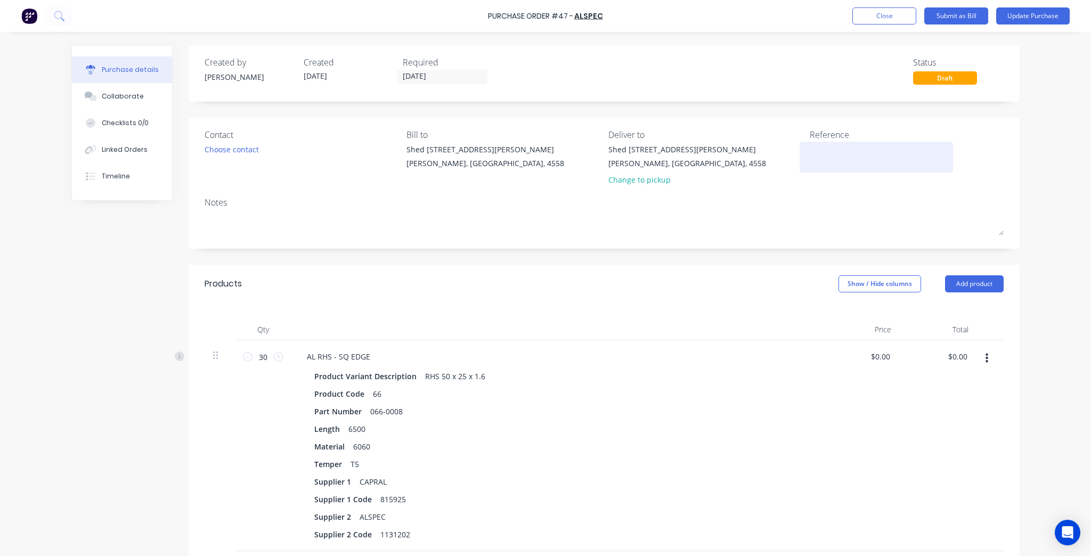
click at [829, 157] on textarea at bounding box center [876, 156] width 133 height 24
type textarea "KF40"
type textarea "x"
type textarea "KF401"
type textarea "x"
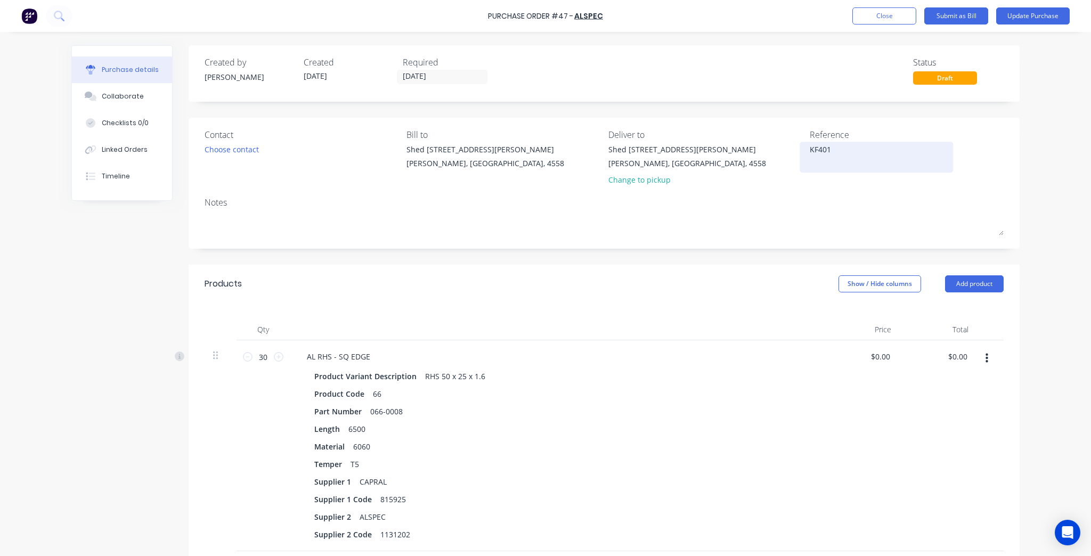
type textarea "KF4016"
type textarea "x"
type textarea "KF4016-"
type textarea "x"
type textarea "KF4016-3"
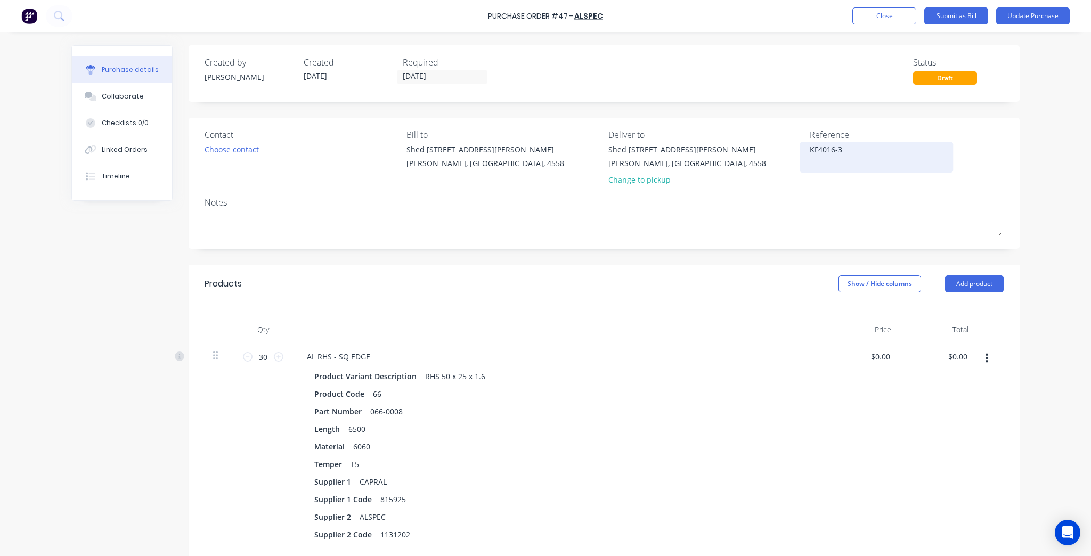
type textarea "x"
type textarea "KF4016-3-"
type textarea "x"
type textarea "KF4016-3-0"
type textarea "x"
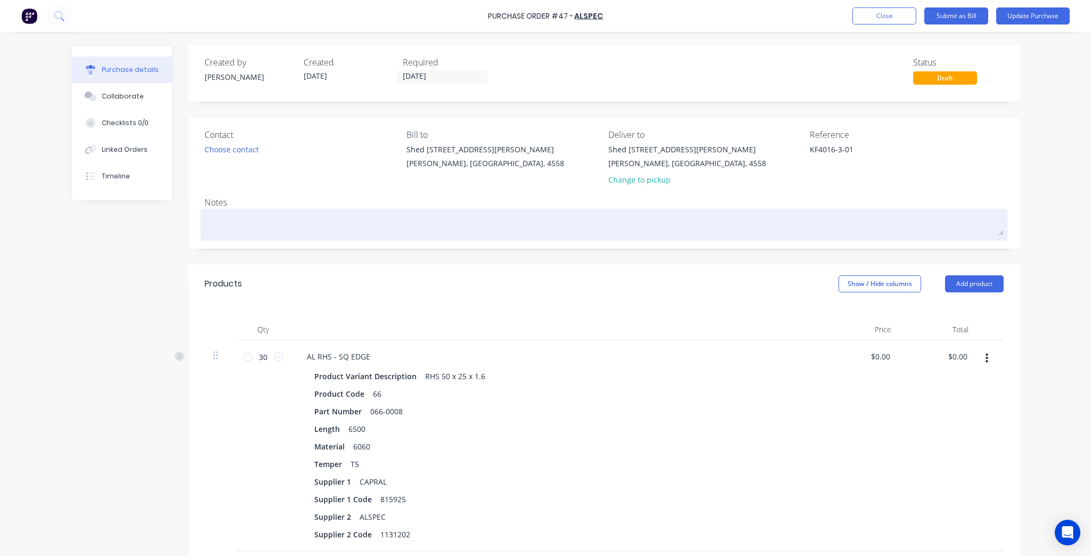
type textarea "KF4016-3-01"
type textarea "x"
type textarea "KF4016-3-01"
click at [861, 221] on textarea at bounding box center [604, 224] width 799 height 24
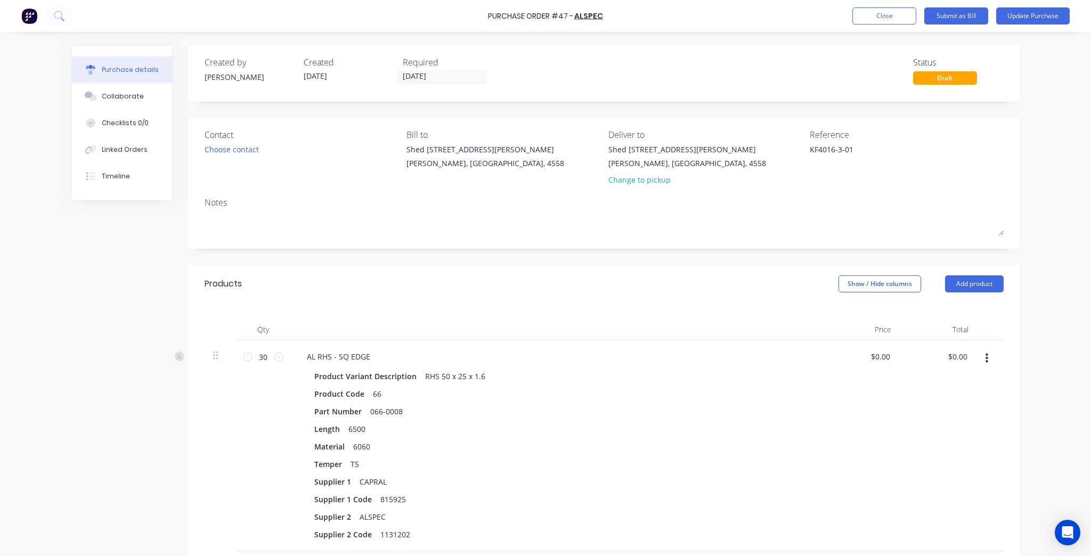
click at [1054, 150] on div "Purchase Order #47 - ALSPEC Add product Close Submit as Bill Update Purchase Pu…" at bounding box center [545, 278] width 1091 height 556
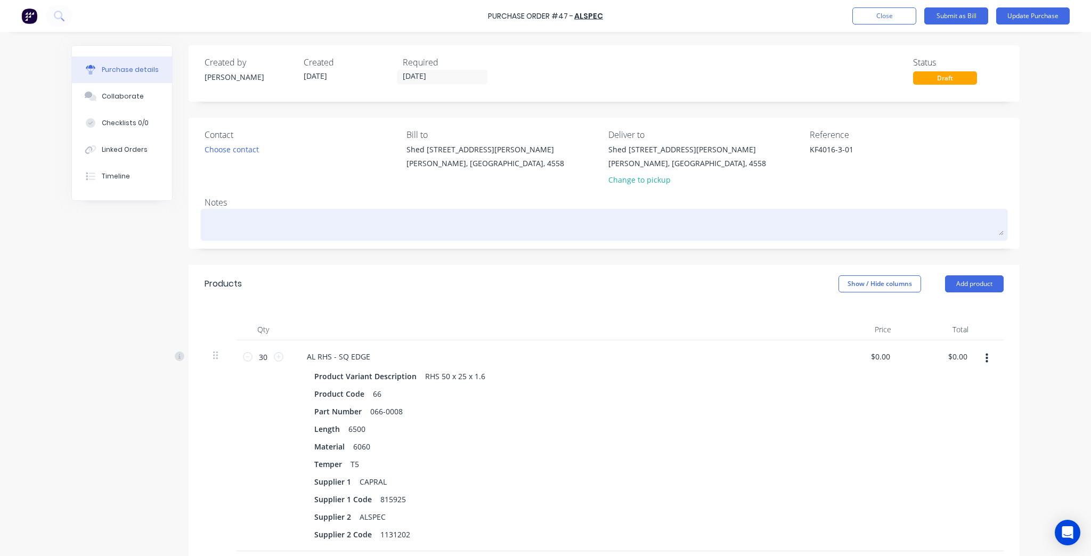
click at [277, 236] on div at bounding box center [604, 225] width 799 height 27
click at [280, 219] on textarea at bounding box center [604, 224] width 799 height 24
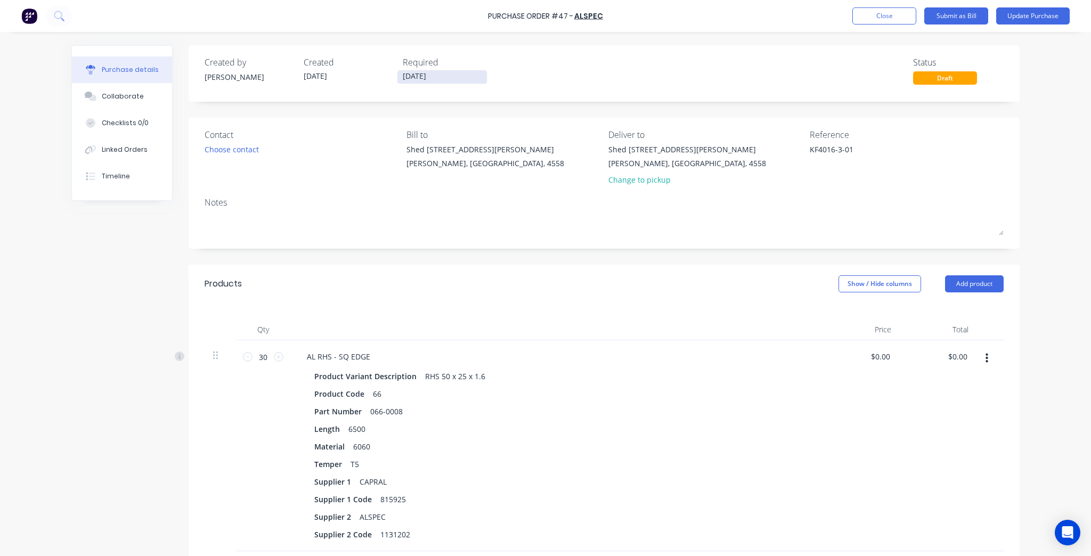
click at [467, 79] on input "[DATE]" at bounding box center [443, 76] width 90 height 13
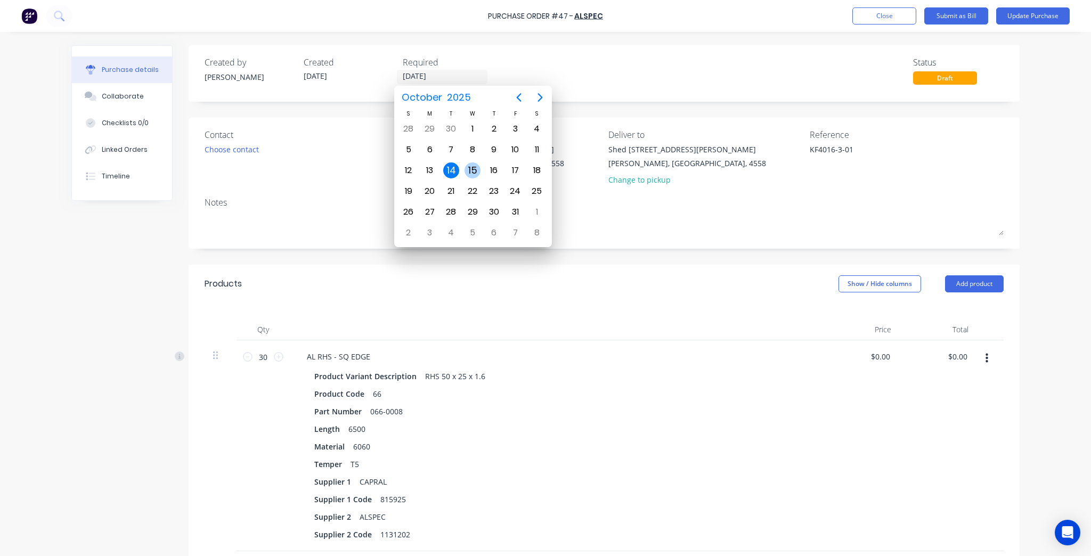
click at [469, 166] on div "15" at bounding box center [473, 171] width 16 height 16
type textarea "x"
type input "[DATE]"
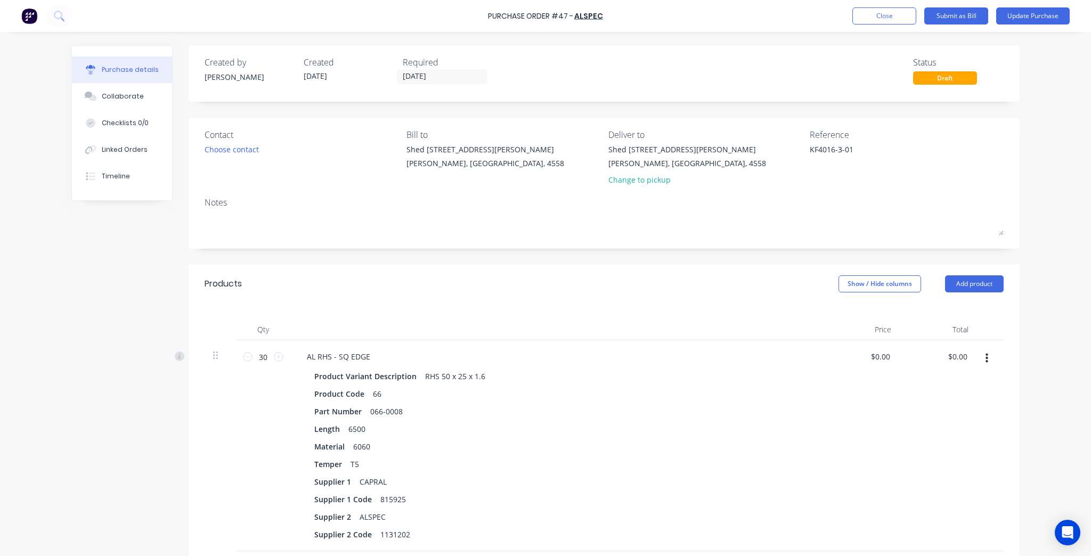
click at [1044, 162] on div "Purchase Order #47 - ALSPEC Add product Close Submit as Bill Update Purchase Pu…" at bounding box center [545, 278] width 1091 height 556
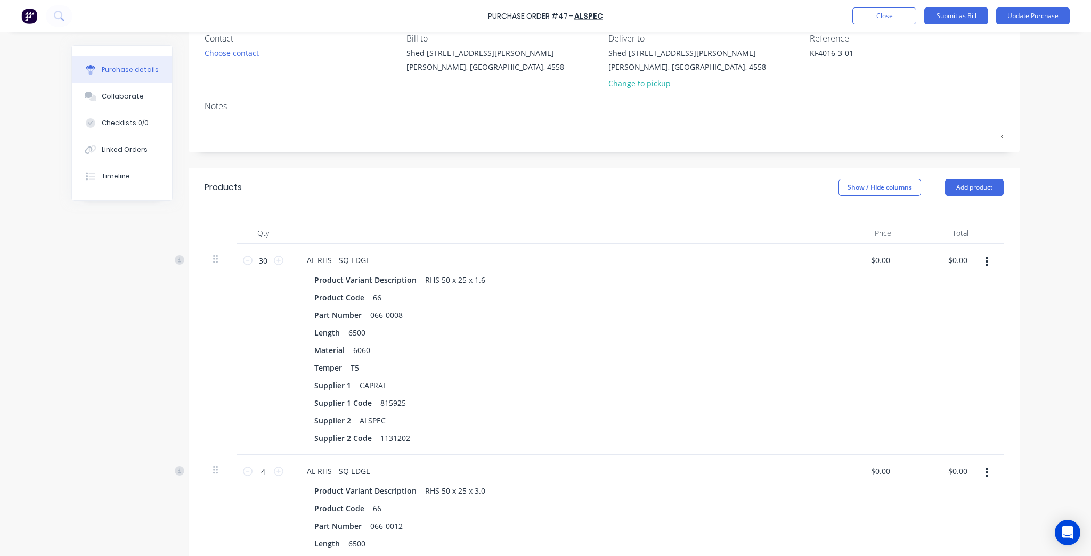
scroll to position [256, 0]
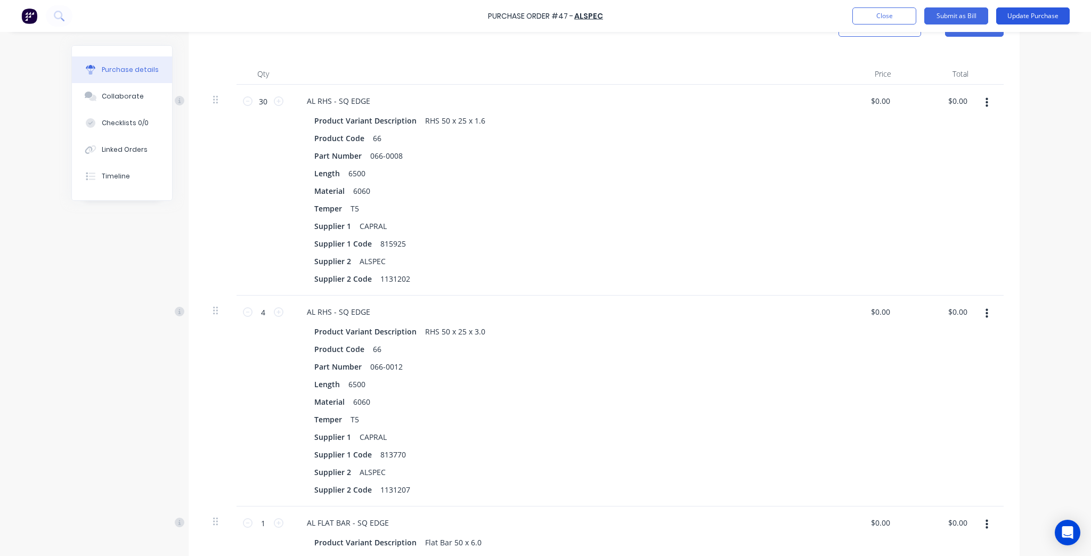
click at [1052, 21] on button "Update Purchase" at bounding box center [1034, 15] width 74 height 17
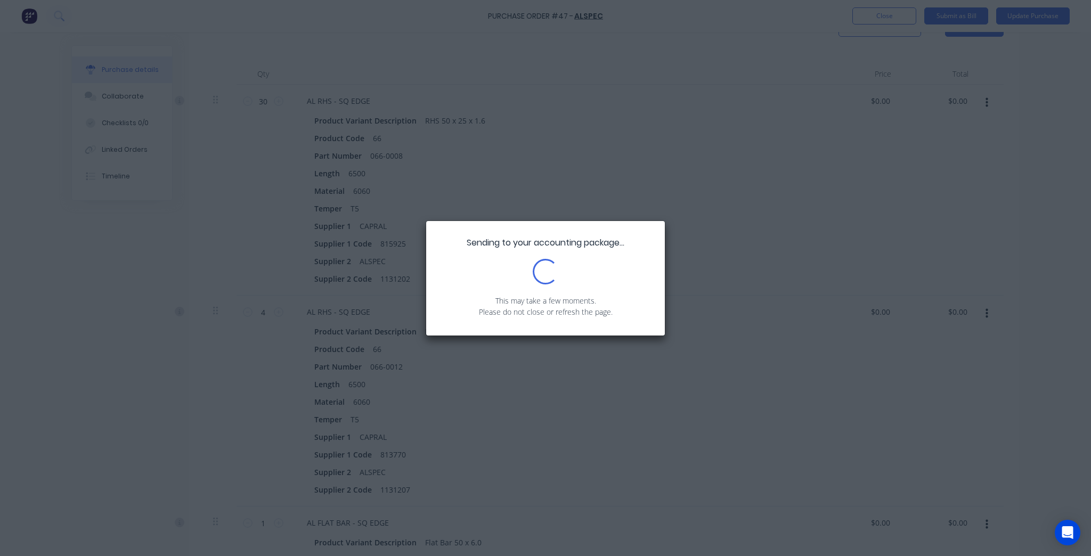
scroll to position [0, 0]
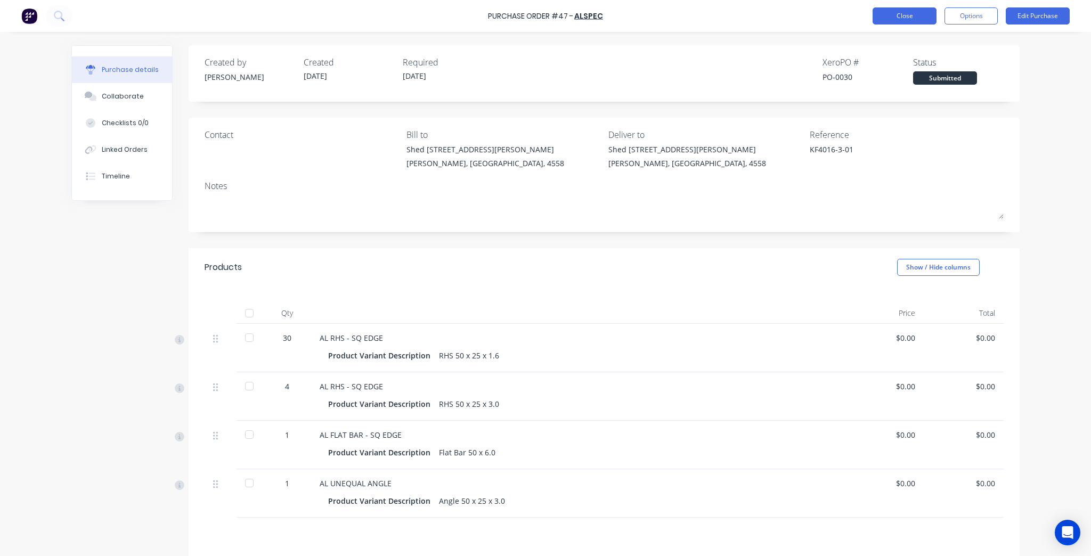
click at [900, 11] on button "Close" at bounding box center [905, 15] width 64 height 17
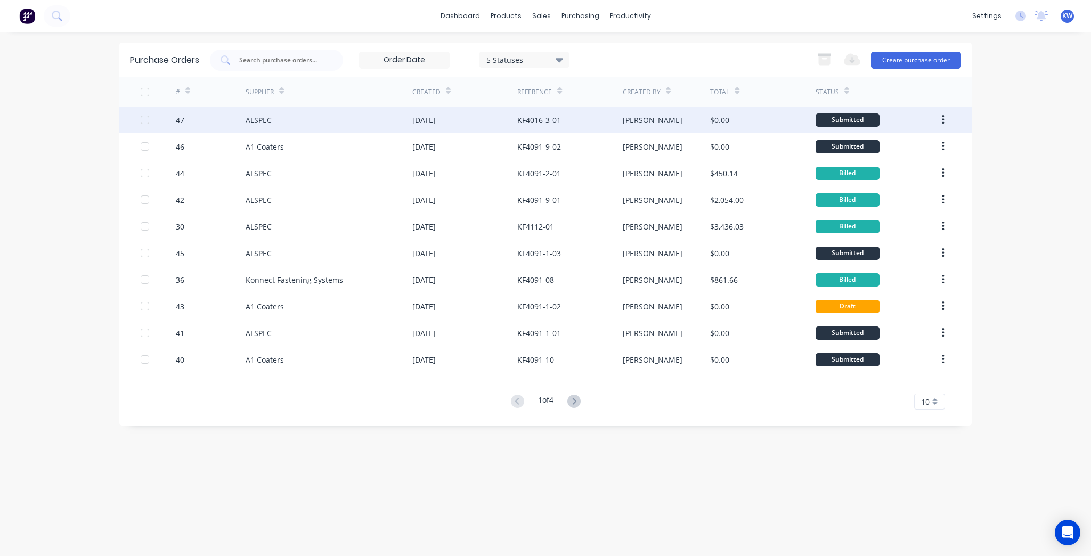
click at [674, 126] on div "[PERSON_NAME]" at bounding box center [667, 120] width 88 height 27
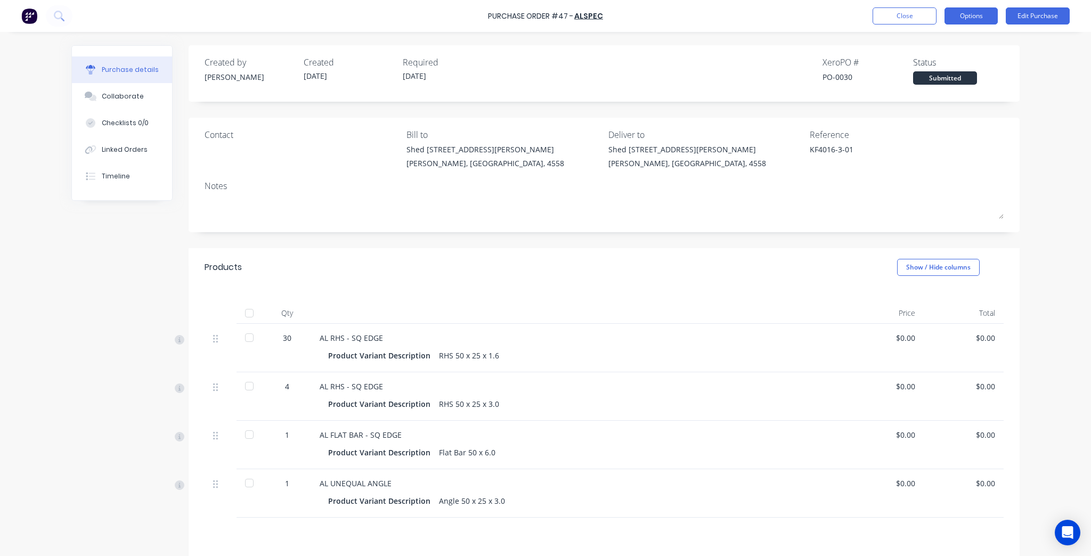
click at [955, 18] on button "Options" at bounding box center [971, 15] width 53 height 17
click at [1025, 20] on button "Edit Purchase" at bounding box center [1038, 15] width 64 height 17
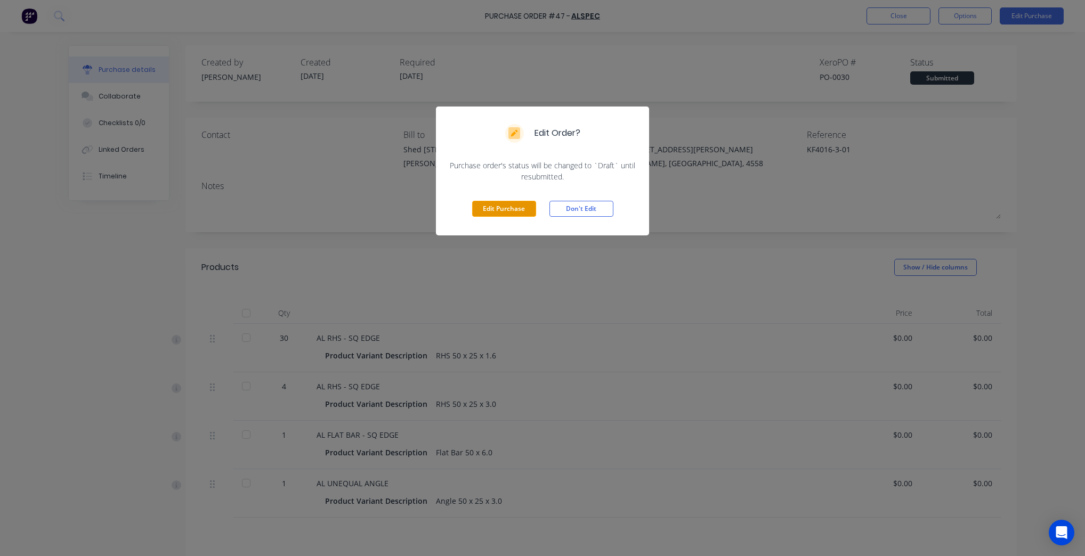
click at [515, 206] on button "Edit Purchase" at bounding box center [504, 209] width 64 height 16
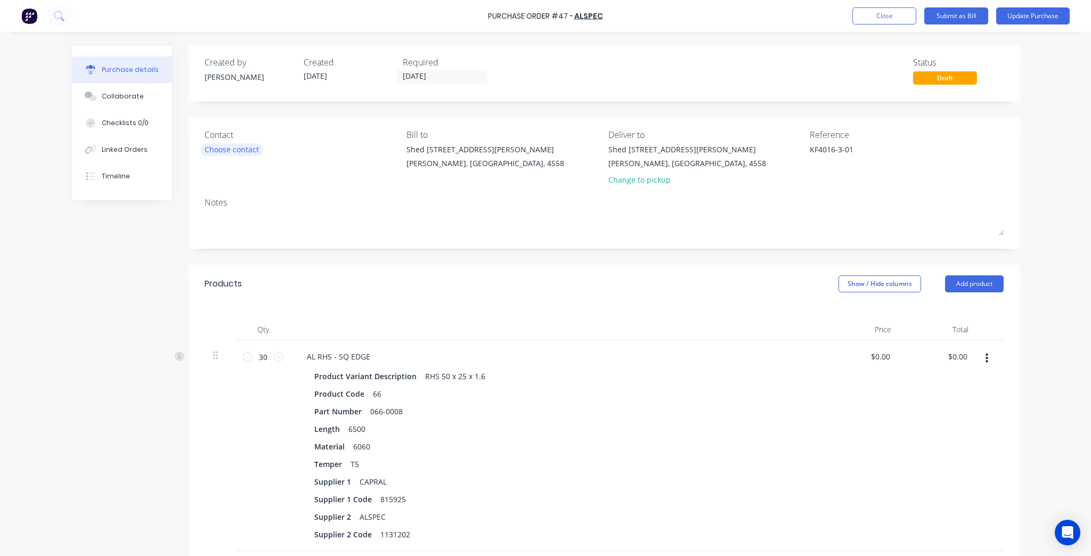
click at [256, 145] on div "Choose contact" at bounding box center [232, 149] width 54 height 11
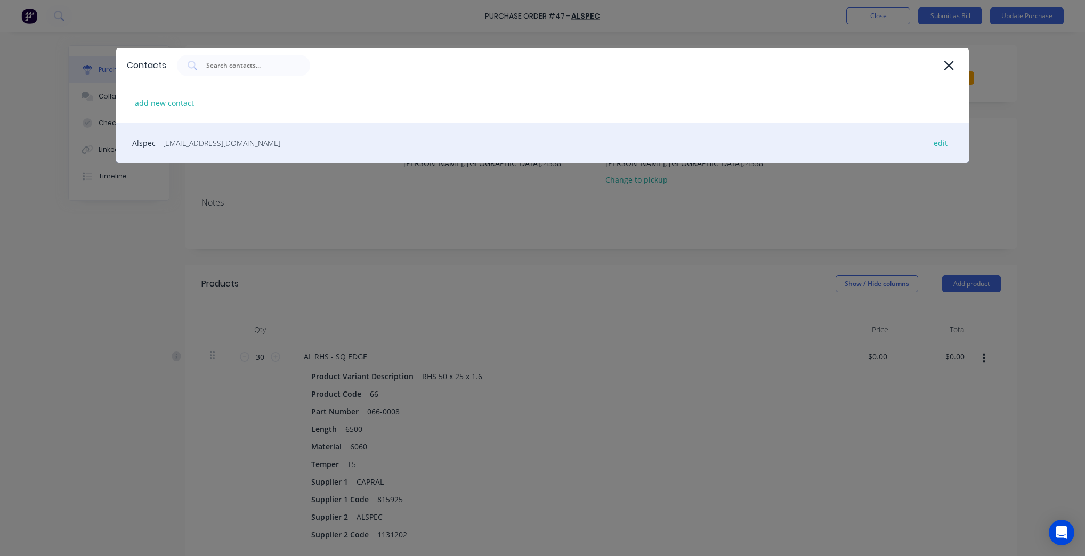
click at [265, 139] on span "- sunshinecoast@alspec.com.au -" at bounding box center [221, 142] width 127 height 11
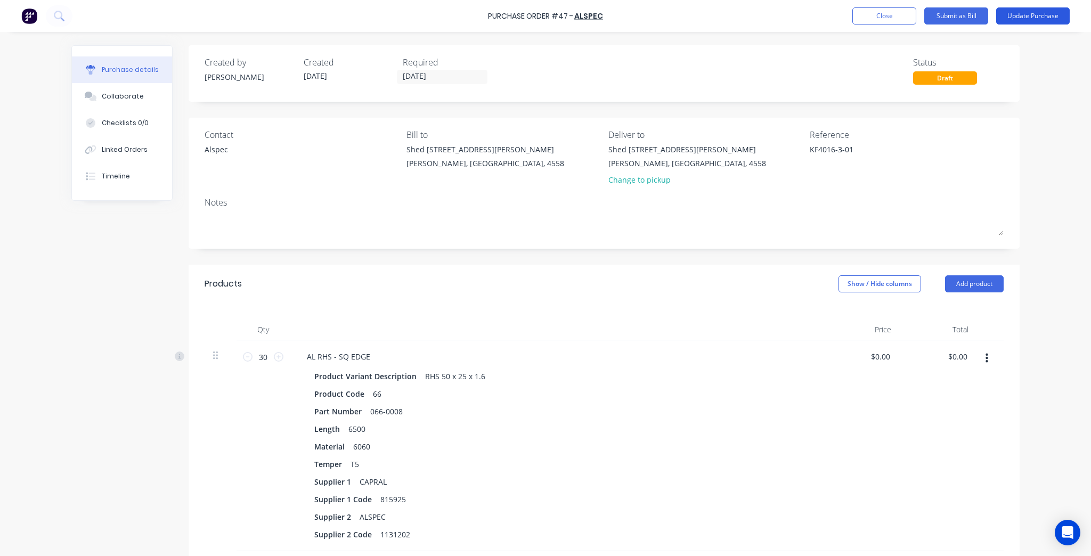
click at [1023, 15] on button "Update Purchase" at bounding box center [1034, 15] width 74 height 17
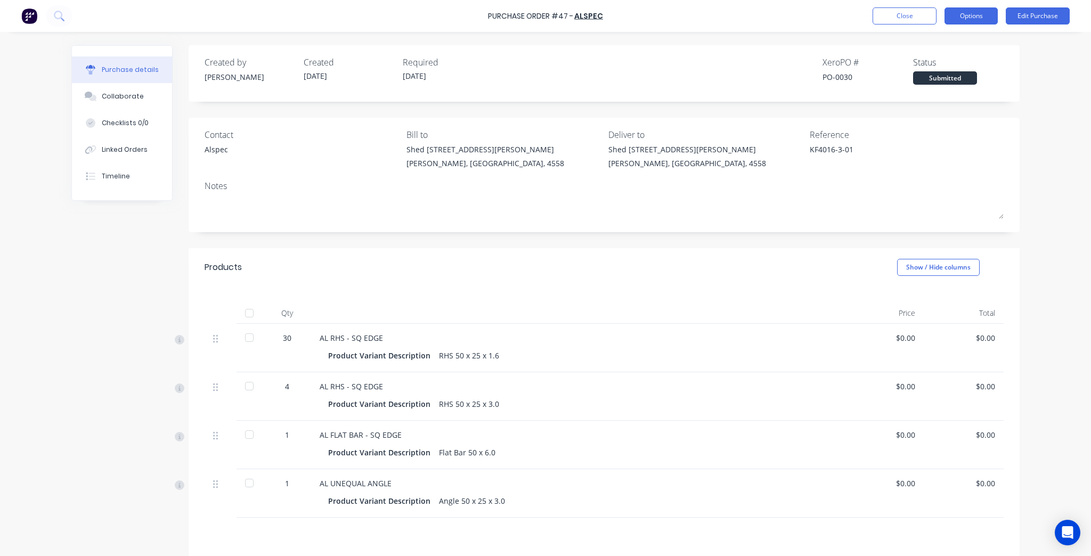
click at [987, 13] on button "Options" at bounding box center [971, 15] width 53 height 17
click at [966, 40] on div "Print / Email" at bounding box center [947, 43] width 82 height 15
click at [959, 87] on div "Without pricing" at bounding box center [947, 85] width 82 height 15
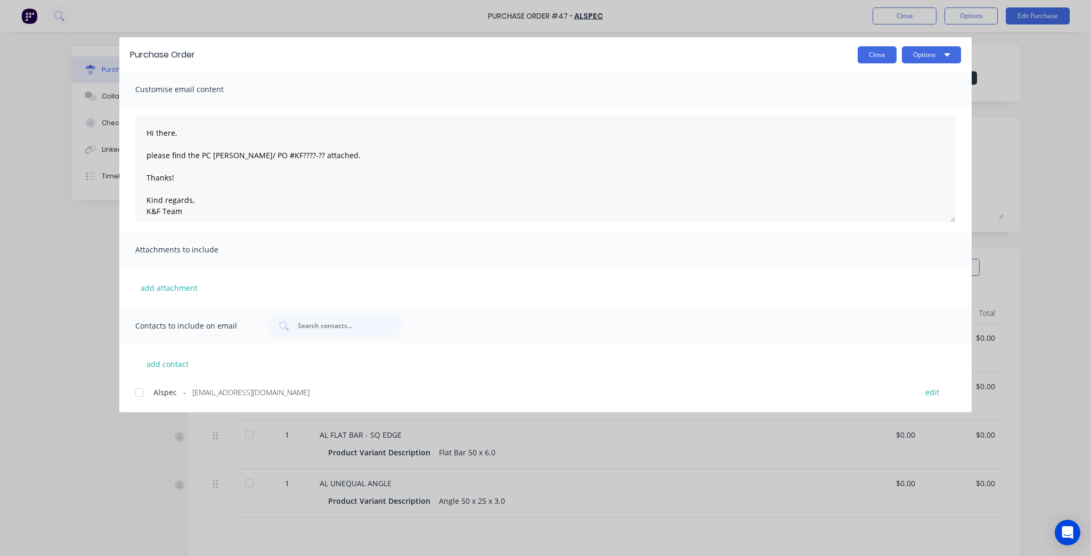
click at [874, 56] on button "Close" at bounding box center [877, 54] width 39 height 17
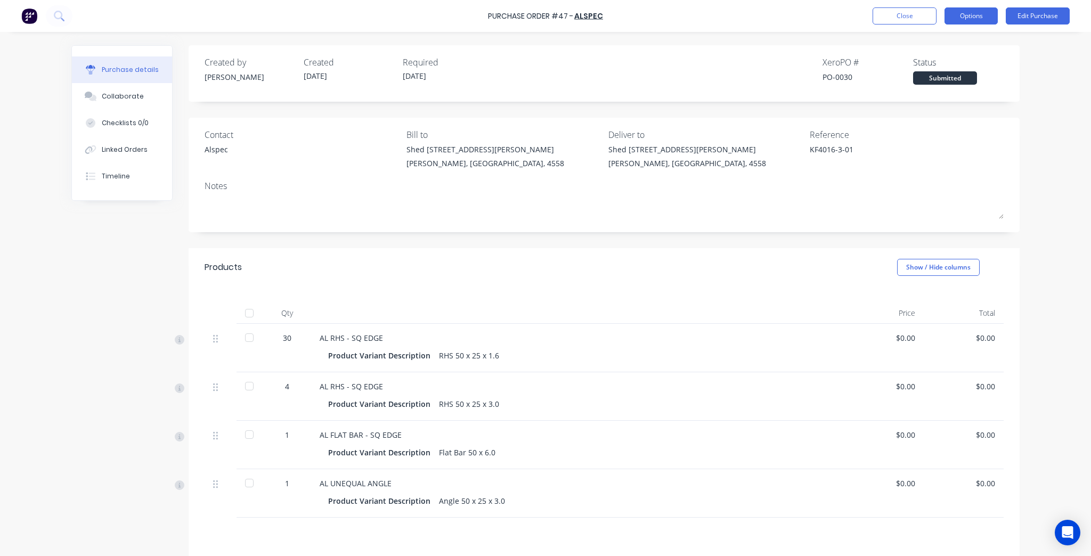
click at [970, 10] on button "Options" at bounding box center [971, 15] width 53 height 17
click at [961, 34] on button "Print / Email" at bounding box center [947, 43] width 101 height 21
click at [957, 90] on div "Without pricing" at bounding box center [947, 85] width 82 height 15
type textarea "x"
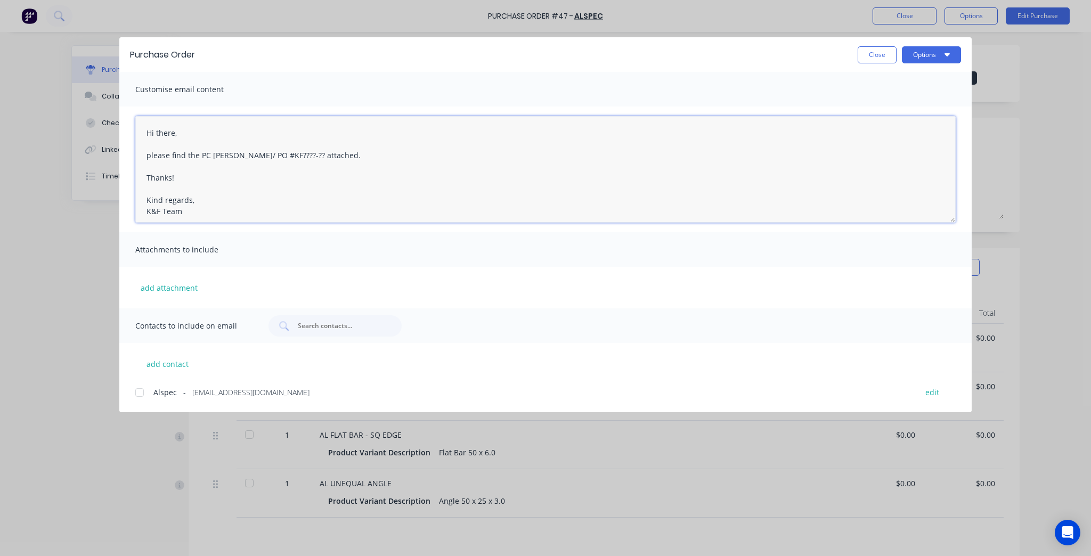
drag, startPoint x: 288, startPoint y: 155, endPoint x: 205, endPoint y: 157, distance: 83.1
click at [205, 157] on textarea "Hi there, please find the PC [PERSON_NAME]/ PO #KF????-?? attached. Thanks! Kin…" at bounding box center [545, 169] width 821 height 107
paste textarea "KF4016-3-01"
click at [276, 161] on textarea "Hi there, please find the PO KF4016-3-01 attached. Thanks! Kind regards, K&F Te…" at bounding box center [545, 169] width 821 height 107
click at [229, 172] on textarea "Hi there, please find the PO KF4016-3-01 attached. Thanks! Kind regards, K&F Te…" at bounding box center [545, 169] width 821 height 107
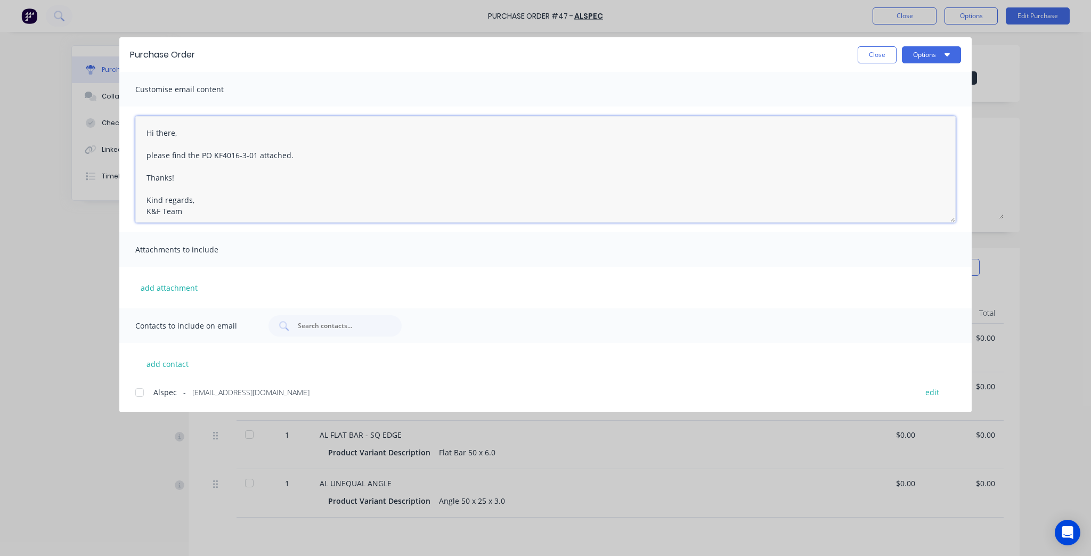
click at [144, 392] on div at bounding box center [139, 392] width 21 height 21
type textarea "Hi there, please find the PO KF4016-3-01 attached. Thanks! Kind regards, K&F Te…"
click at [939, 59] on button "Options" at bounding box center [931, 54] width 59 height 17
click at [890, 125] on div "Email" at bounding box center [911, 124] width 82 height 15
click at [881, 49] on button "Close" at bounding box center [877, 54] width 39 height 17
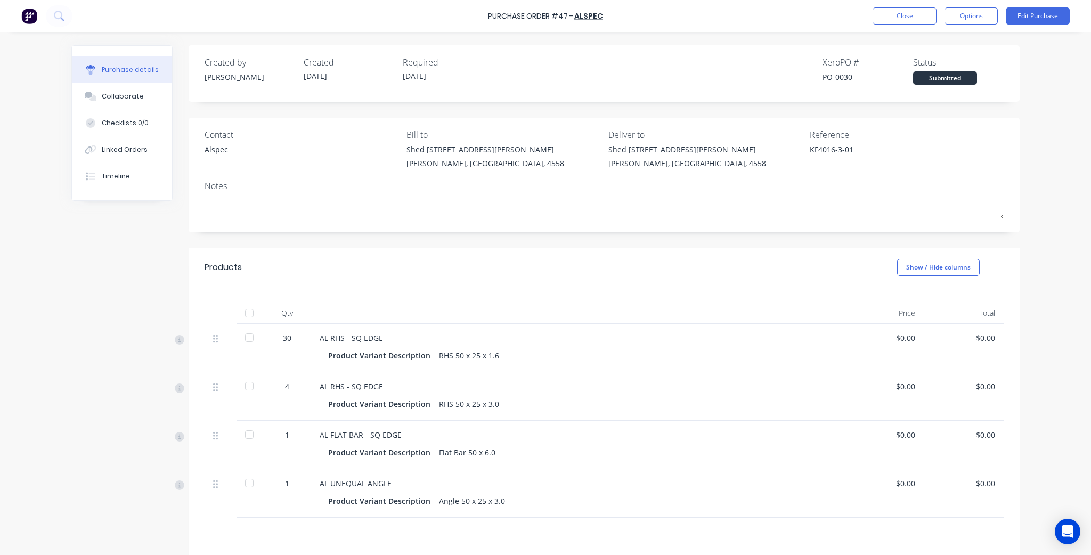
type textarea "x"
click at [887, 4] on div "Purchase Order #47 - ALSPEC Close Options Edit Purchase" at bounding box center [545, 16] width 1091 height 32
click at [887, 20] on button "Close" at bounding box center [905, 15] width 64 height 17
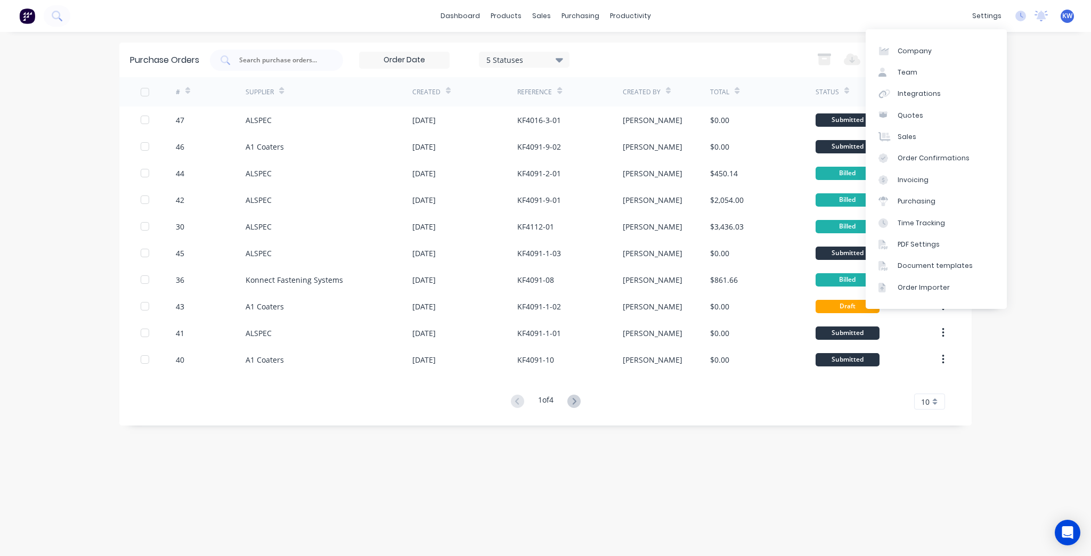
click at [1010, 21] on div "settings No new notifications Mark all as read You have no notifications KW K&F…" at bounding box center [1029, 16] width 124 height 16
click at [953, 68] on link "Team" at bounding box center [936, 72] width 141 height 21
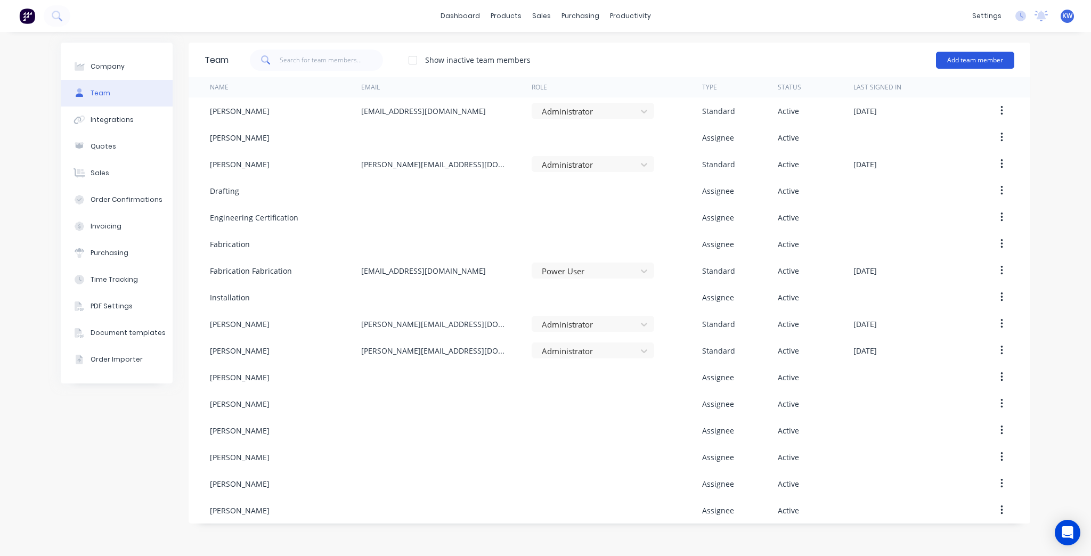
click at [982, 62] on button "Add team member" at bounding box center [975, 60] width 78 height 17
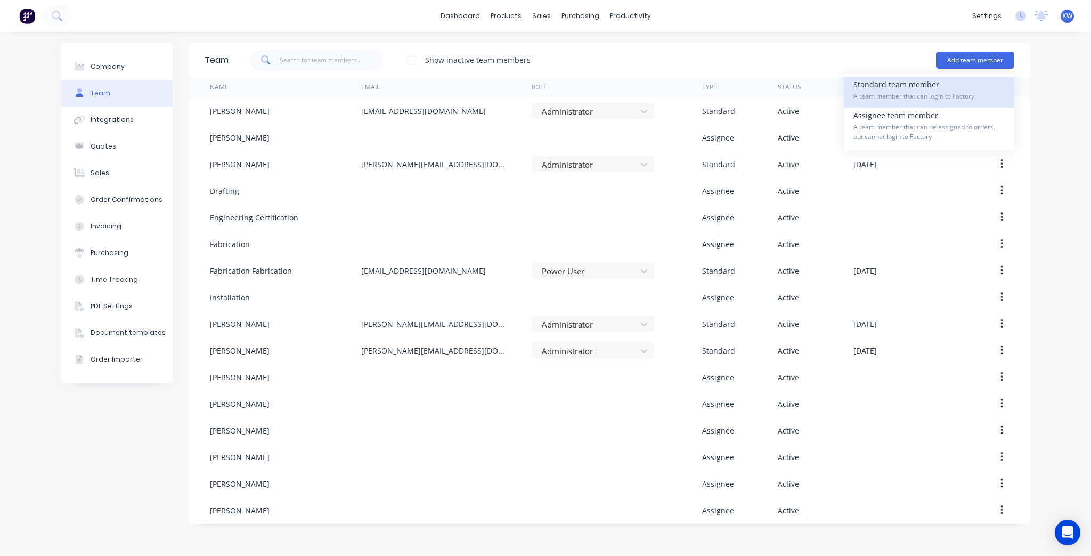
click at [917, 82] on div "Standard team member A team member that can login to Factory" at bounding box center [929, 92] width 151 height 31
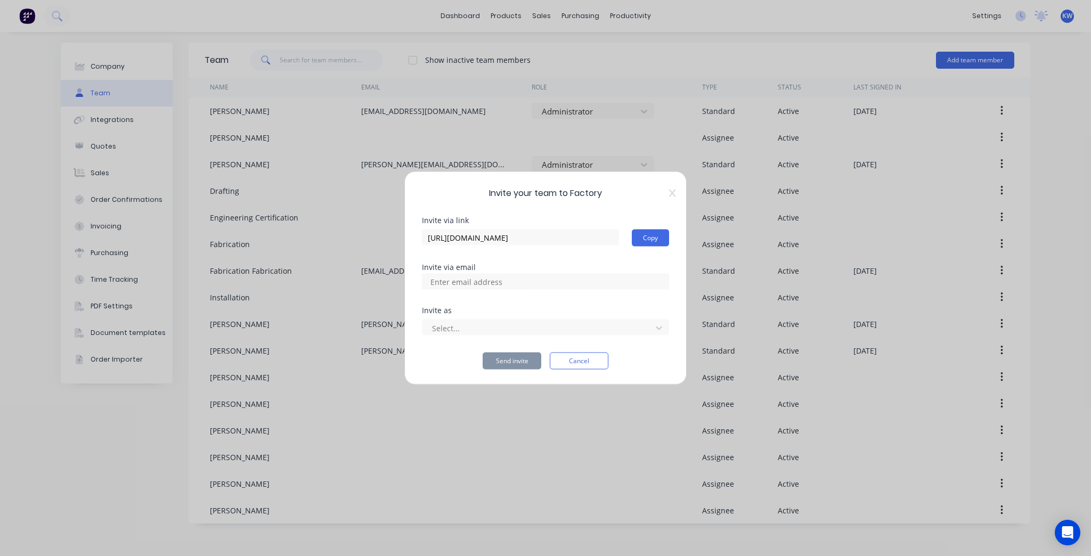
click at [469, 283] on input at bounding box center [478, 282] width 107 height 16
type input "tim@kffab.com.au"
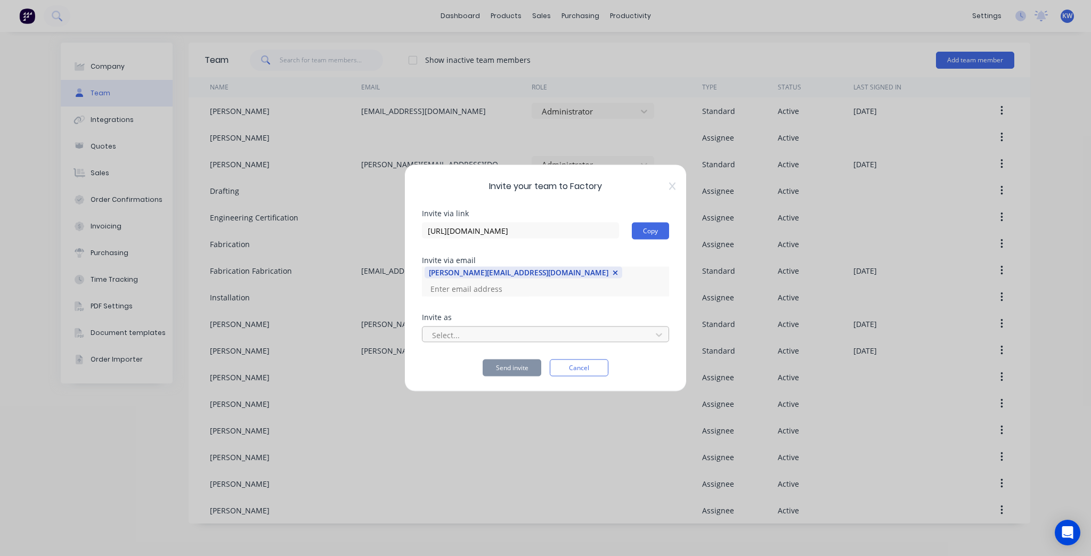
click at [456, 329] on div at bounding box center [538, 334] width 215 height 13
click at [497, 327] on div "Select..." at bounding box center [539, 335] width 222 height 16
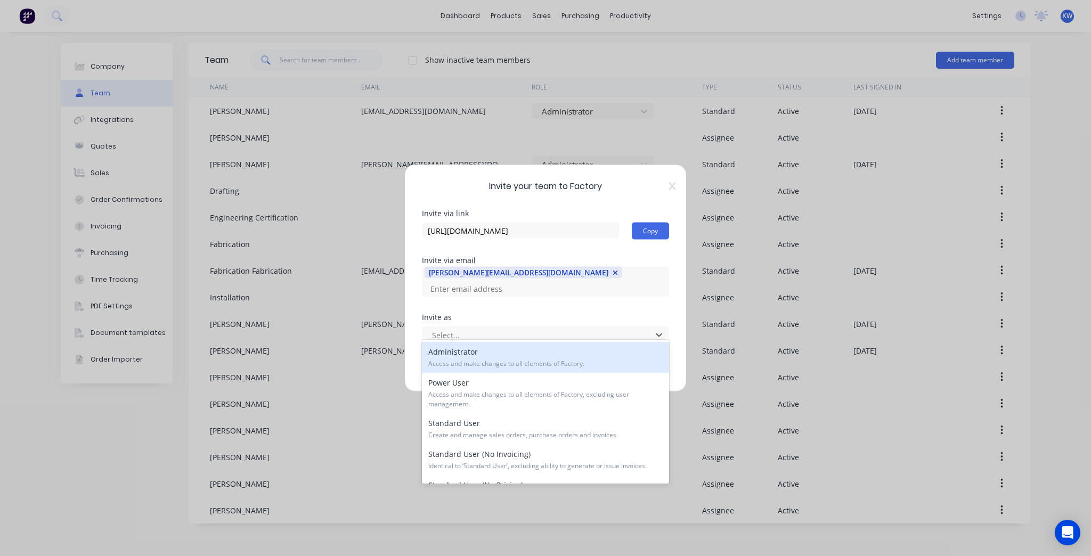
click at [531, 354] on div "Administrator Access and make changes to all elements of Factory." at bounding box center [545, 357] width 247 height 31
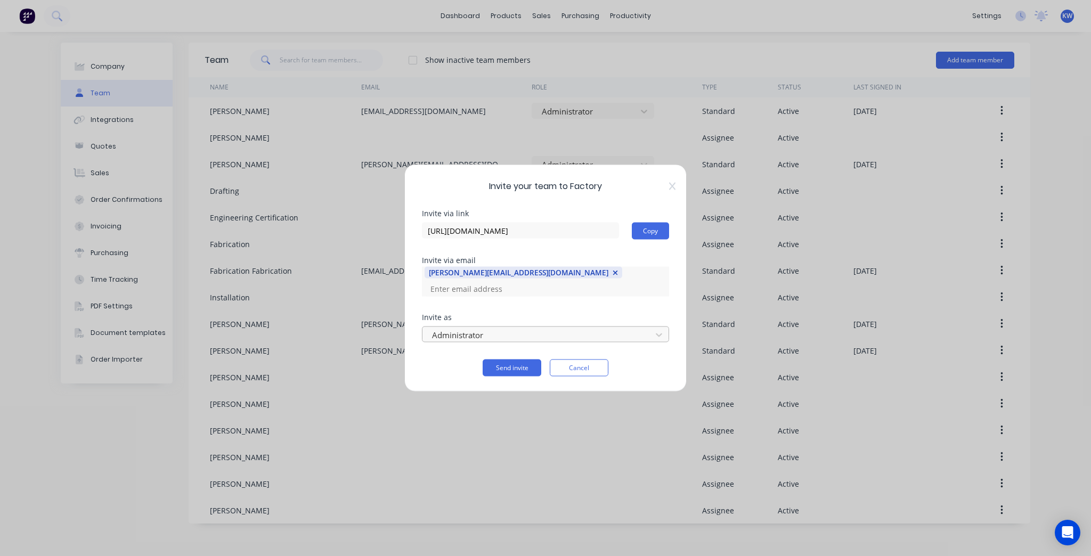
click at [516, 328] on div at bounding box center [538, 334] width 215 height 13
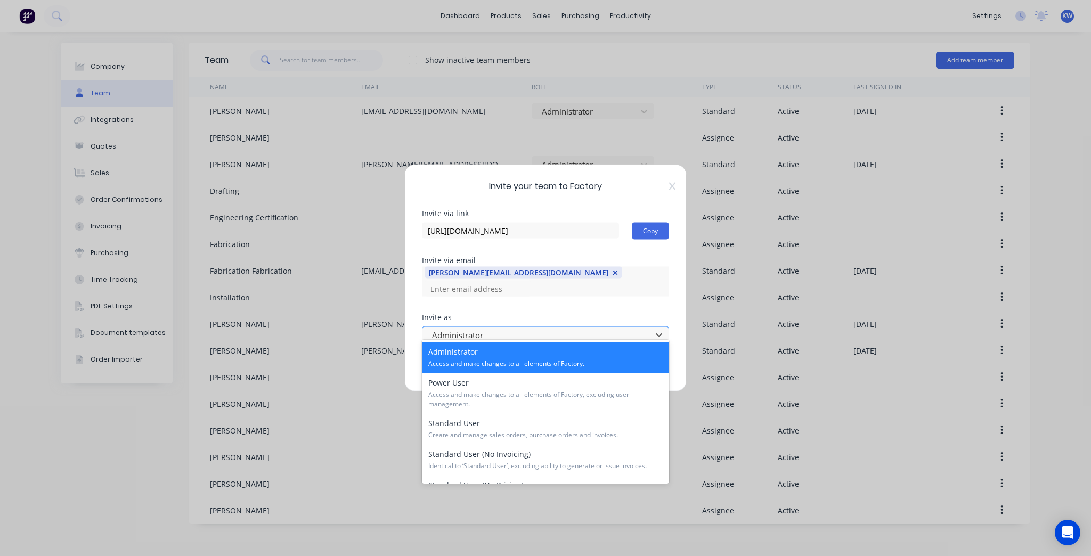
click at [556, 328] on div at bounding box center [538, 334] width 215 height 13
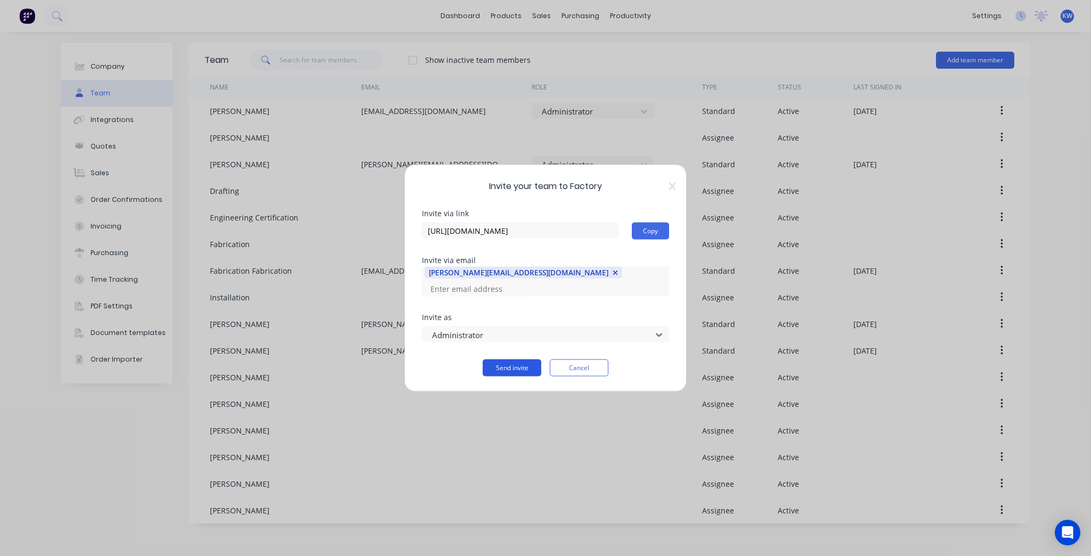
click at [495, 367] on button "Send invite" at bounding box center [512, 368] width 59 height 17
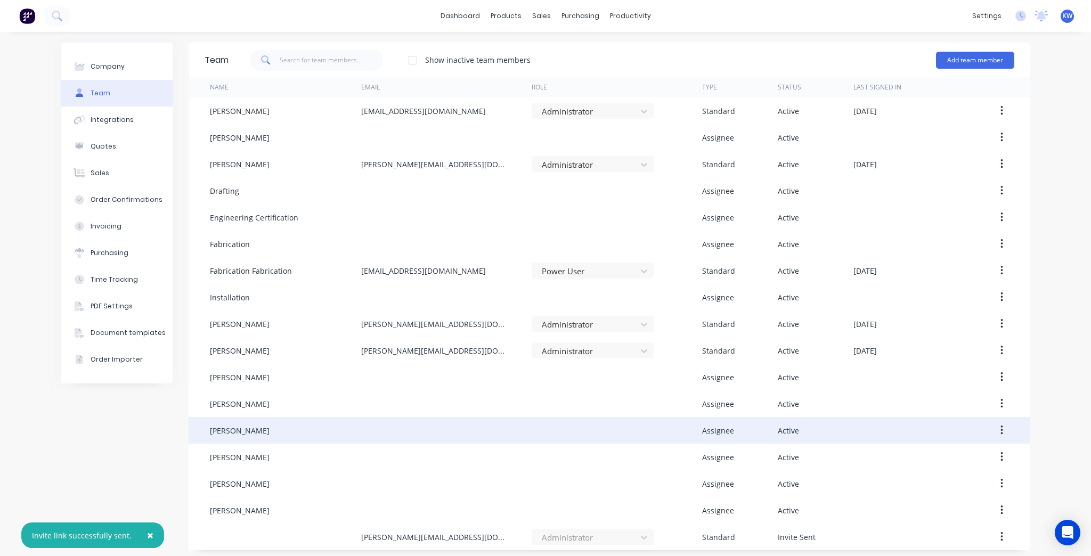
scroll to position [4, 0]
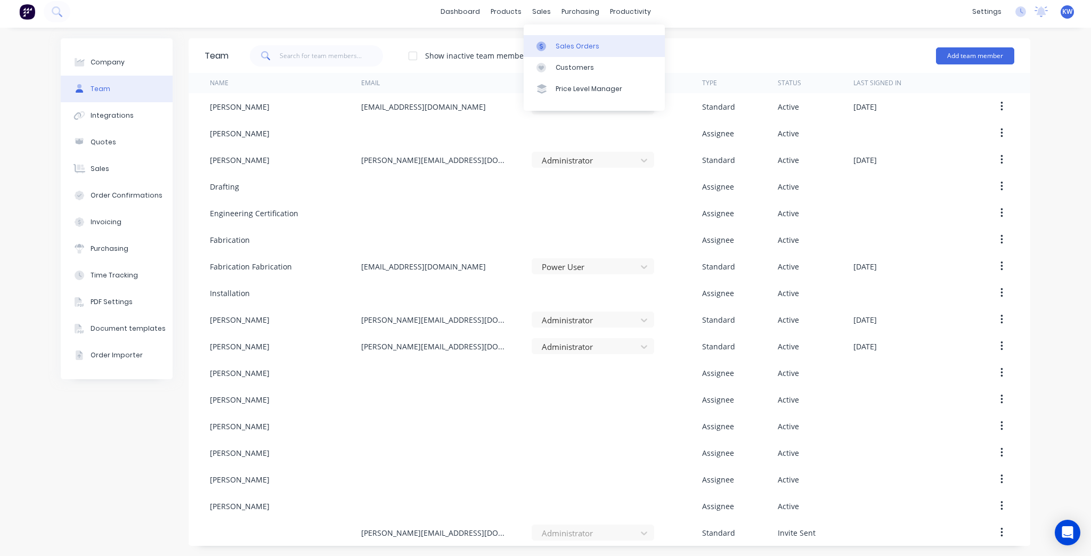
click at [546, 42] on div at bounding box center [545, 47] width 16 height 10
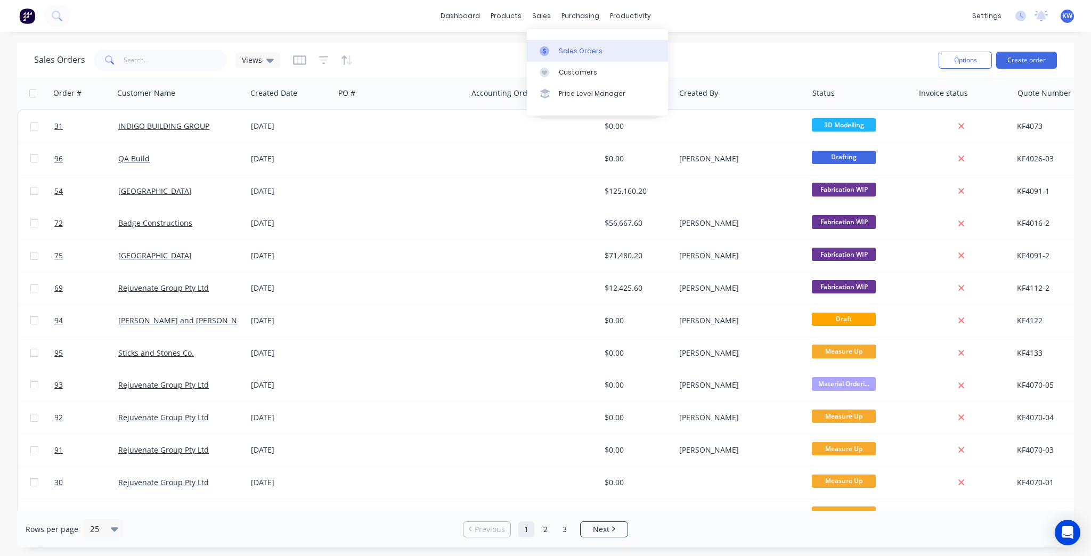
click at [557, 47] on link "Sales Orders" at bounding box center [597, 50] width 141 height 21
click at [555, 52] on div at bounding box center [548, 51] width 16 height 10
click at [343, 55] on icon "button" at bounding box center [347, 60] width 12 height 11
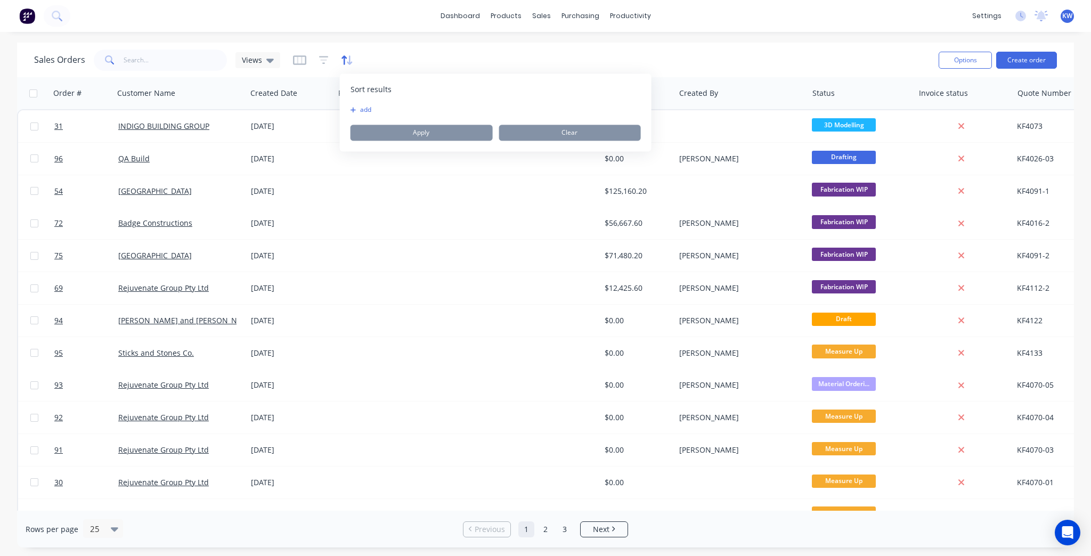
click at [343, 55] on icon "button" at bounding box center [347, 60] width 12 height 11
click at [649, 136] on div "Sort results To pick up a draggable item, press the space bar. While dragging, …" at bounding box center [496, 113] width 312 height 78
click at [197, 34] on div "dashboard products sales purchasing productivity dashboard products Product Cat…" at bounding box center [545, 278] width 1091 height 556
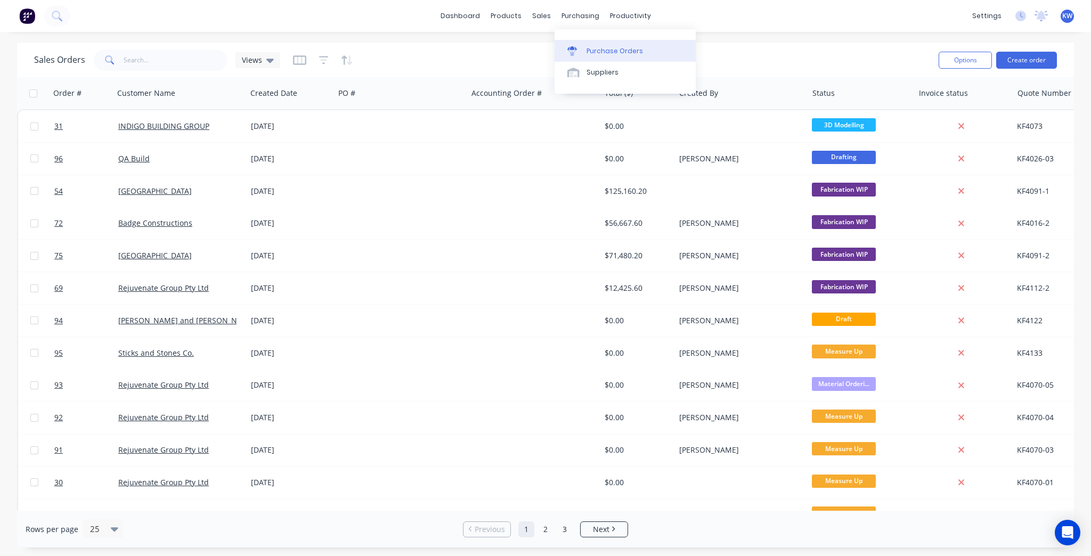
click at [586, 45] on link "Purchase Orders" at bounding box center [625, 50] width 141 height 21
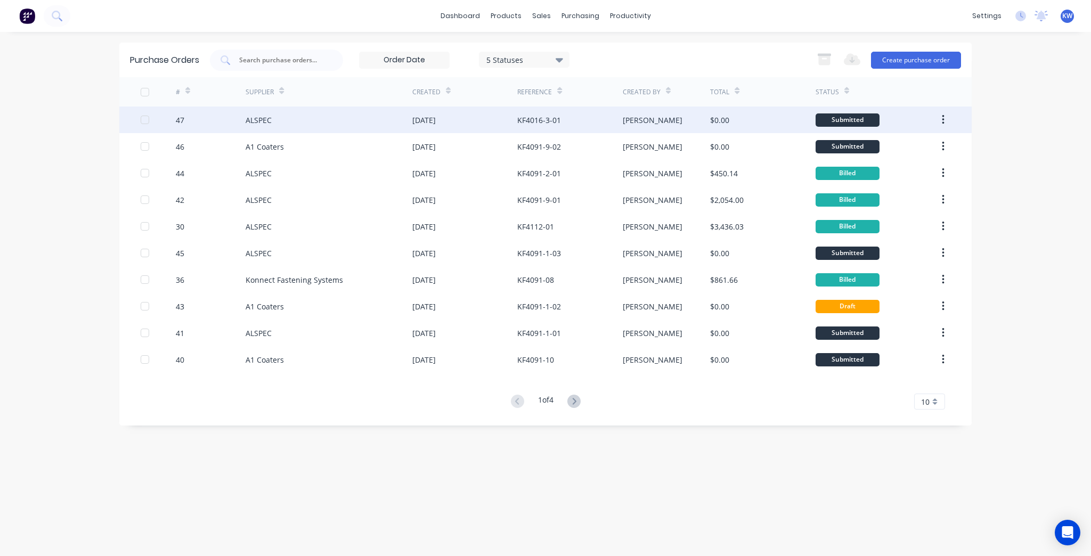
drag, startPoint x: 563, startPoint y: 121, endPoint x: 492, endPoint y: 122, distance: 70.9
click at [492, 122] on div "47 ALSPEC 14 Oct 2025 KF4016-3-01 Kim $0.00 Submitted" at bounding box center [545, 120] width 853 height 27
copy div "KF4016-3-01"
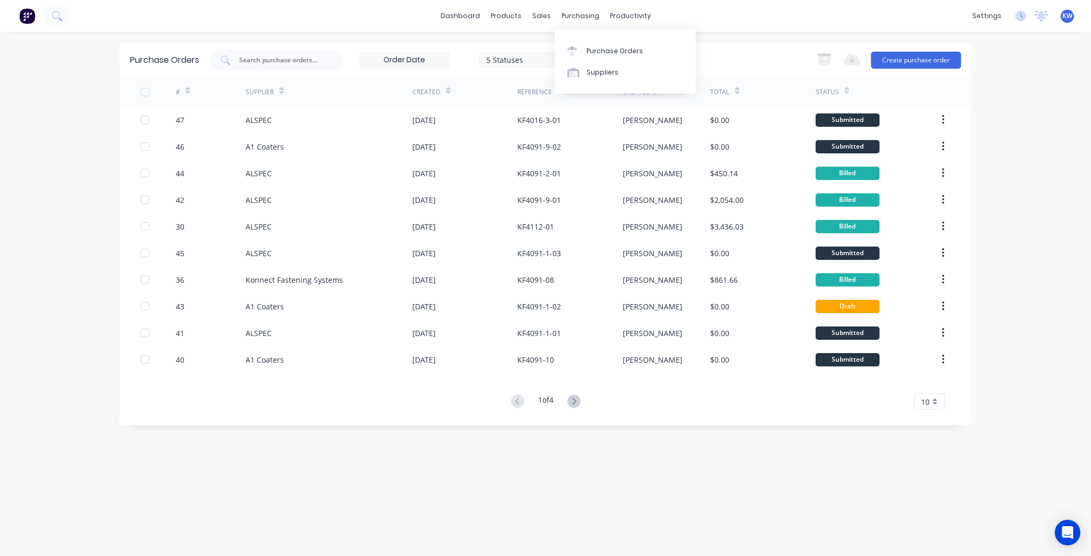
click at [588, 39] on div "Purchase Orders Suppliers" at bounding box center [625, 61] width 141 height 64
click at [588, 40] on div "Purchase Orders Suppliers" at bounding box center [625, 61] width 141 height 64
click at [588, 43] on link "Purchase Orders" at bounding box center [625, 50] width 141 height 21
click at [309, 61] on input "text" at bounding box center [282, 60] width 88 height 11
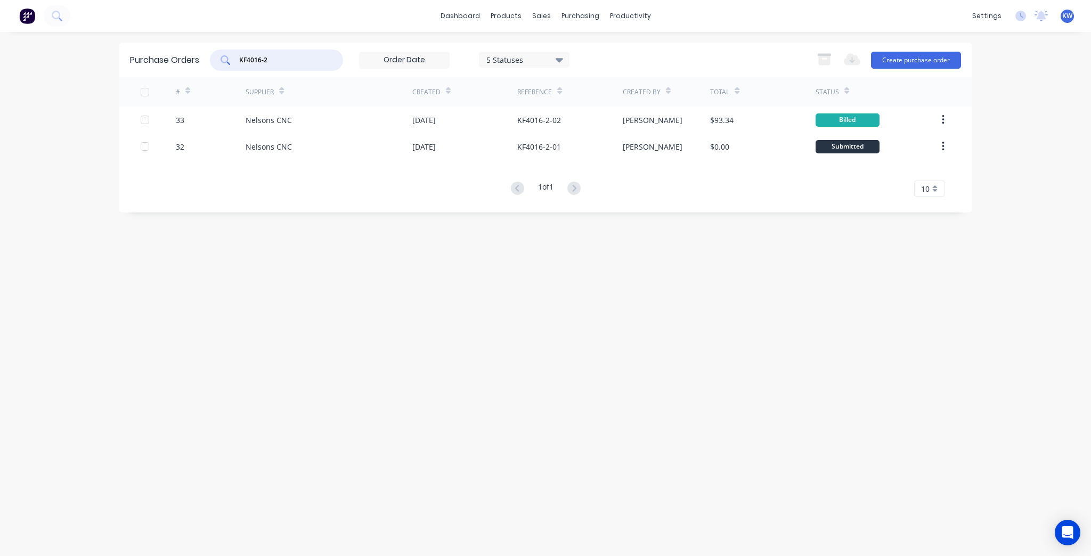
type input "KF4016-2"
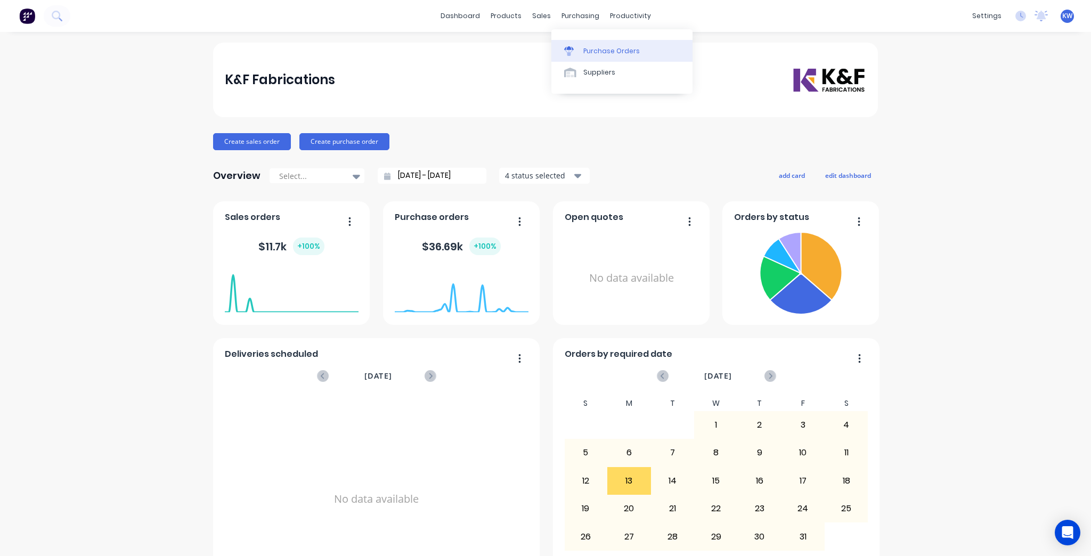
click at [614, 43] on link "Purchase Orders" at bounding box center [622, 50] width 141 height 21
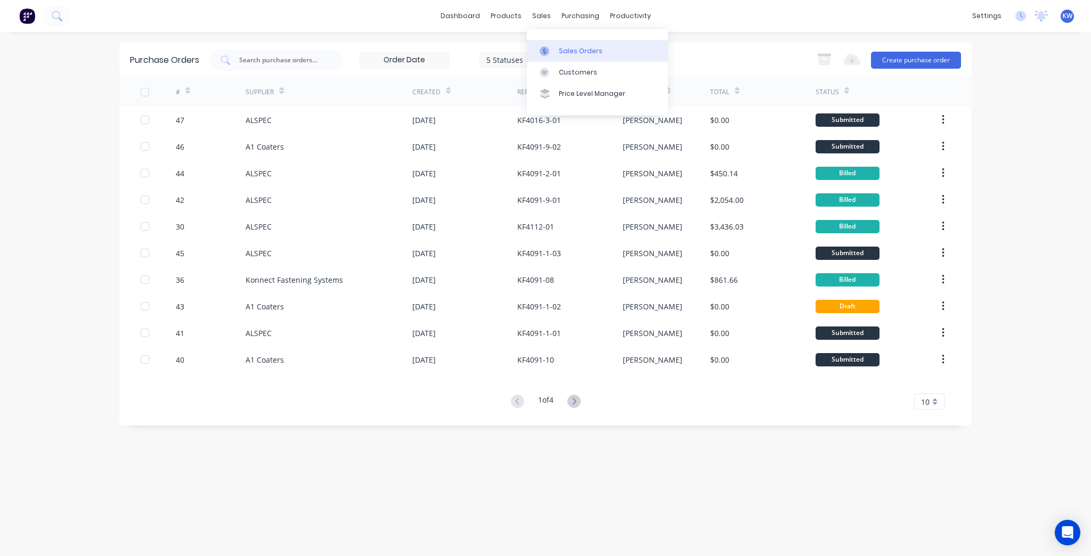
click at [547, 47] on icon at bounding box center [545, 51] width 10 height 10
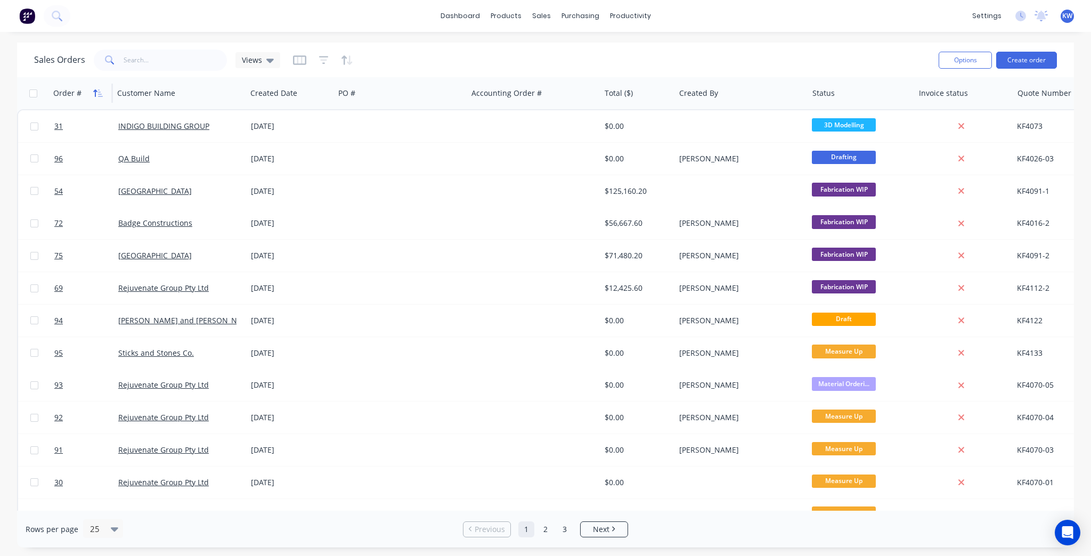
click at [102, 91] on icon "button" at bounding box center [98, 93] width 10 height 9
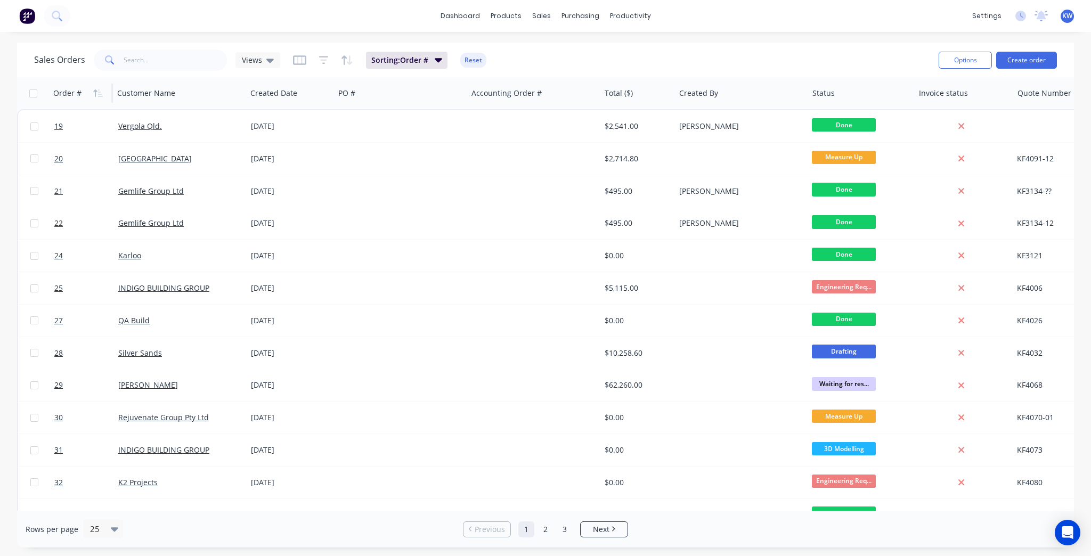
click at [102, 91] on icon "button" at bounding box center [98, 93] width 10 height 9
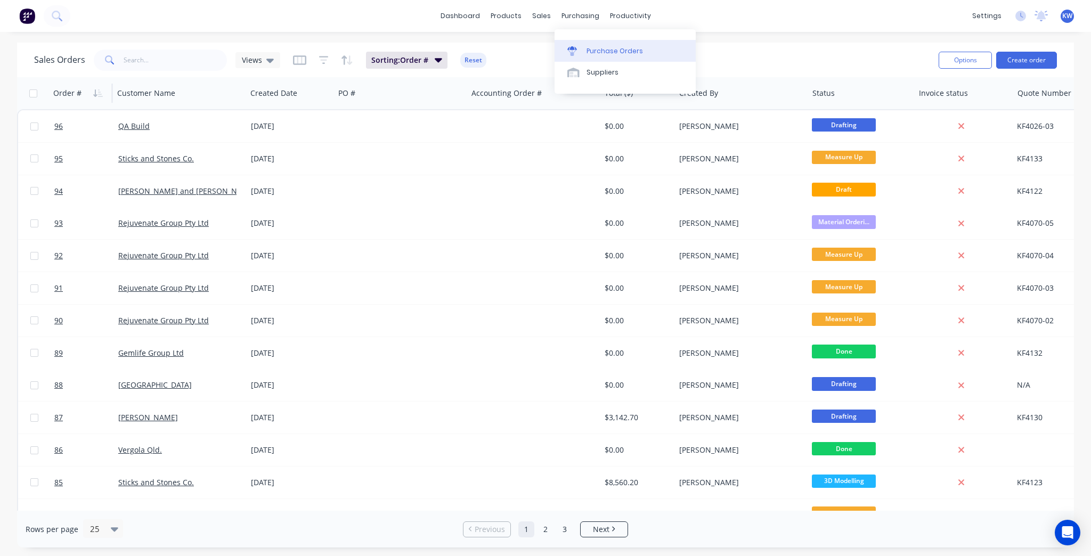
click at [602, 52] on div "Purchase Orders" at bounding box center [615, 51] width 56 height 10
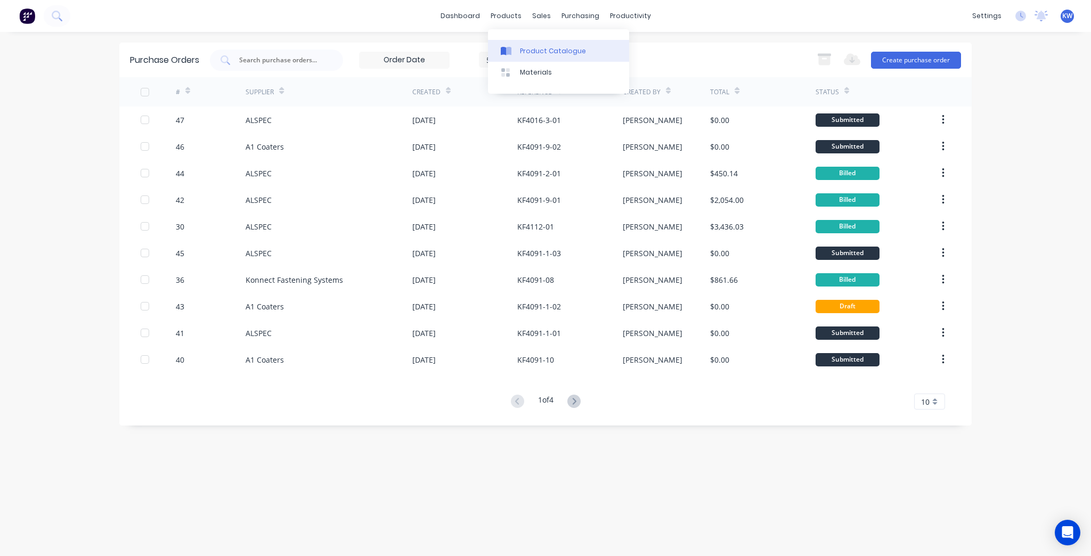
click at [516, 45] on link "Product Catalogue" at bounding box center [558, 50] width 141 height 21
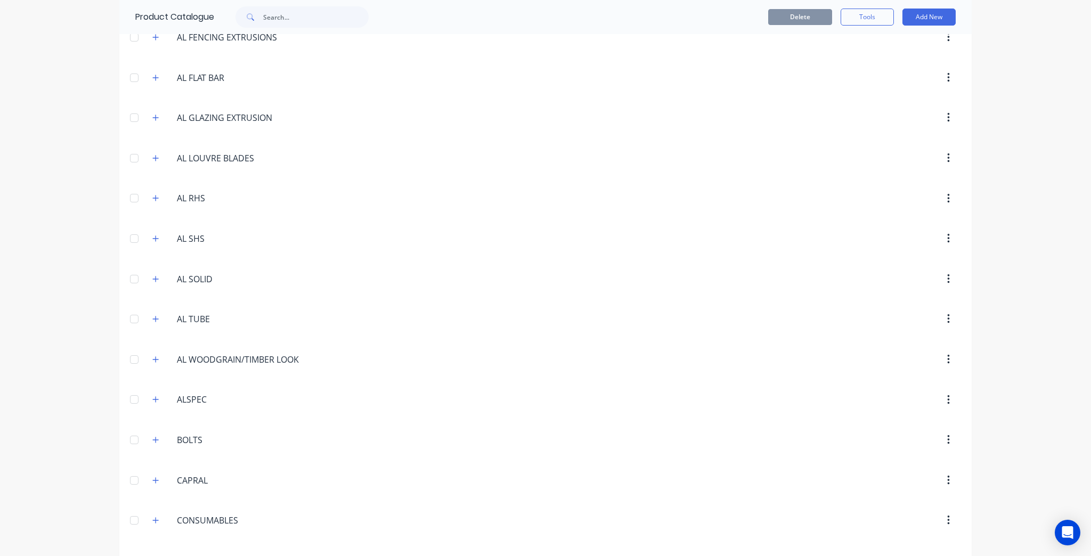
scroll to position [256, 0]
click at [947, 316] on icon "button" at bounding box center [948, 319] width 2 height 10
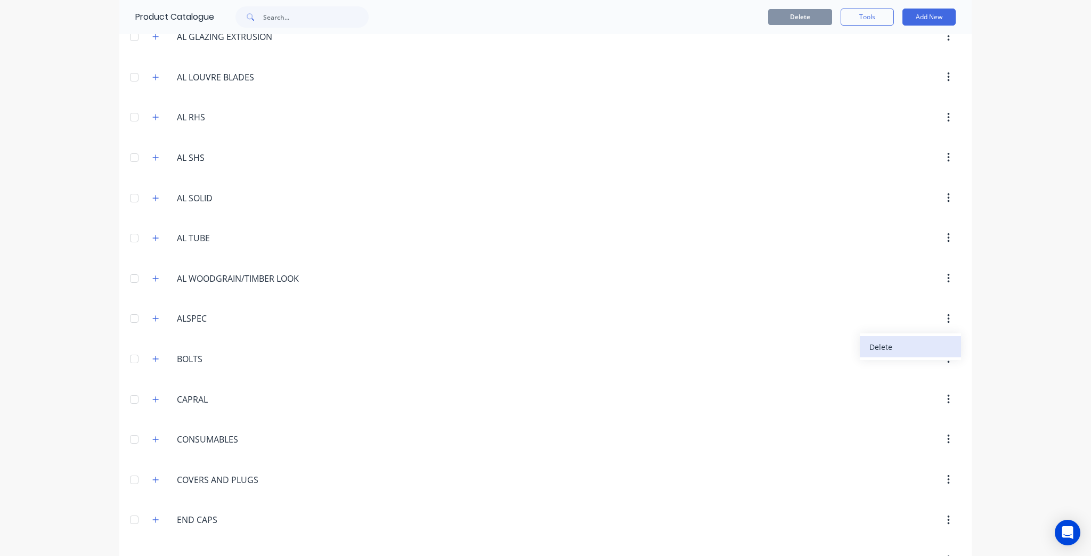
click at [892, 343] on div "Delete" at bounding box center [911, 346] width 82 height 15
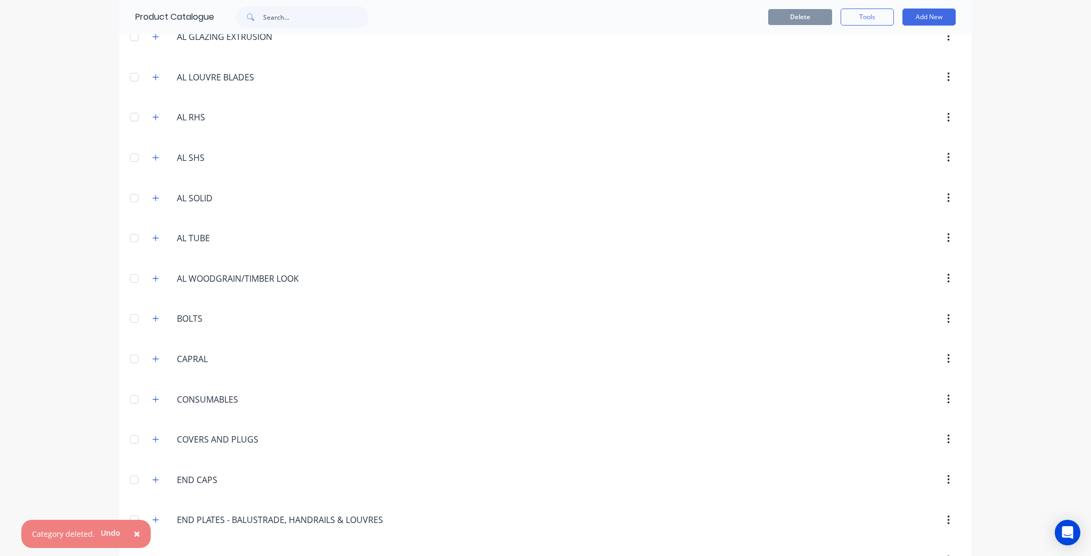
click at [942, 361] on button "button" at bounding box center [948, 359] width 25 height 19
click at [929, 388] on div "Delete" at bounding box center [911, 386] width 82 height 15
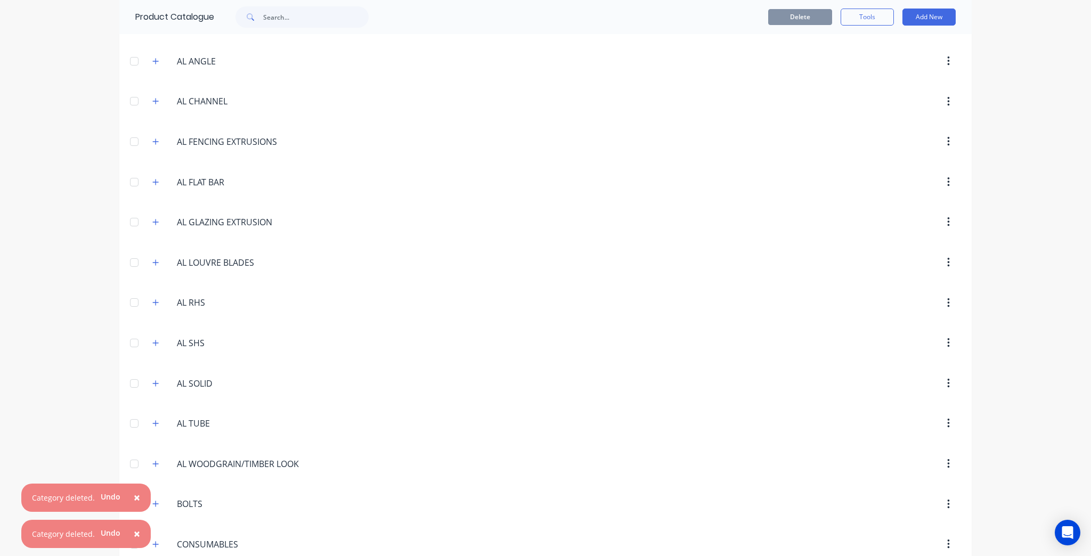
scroll to position [0, 0]
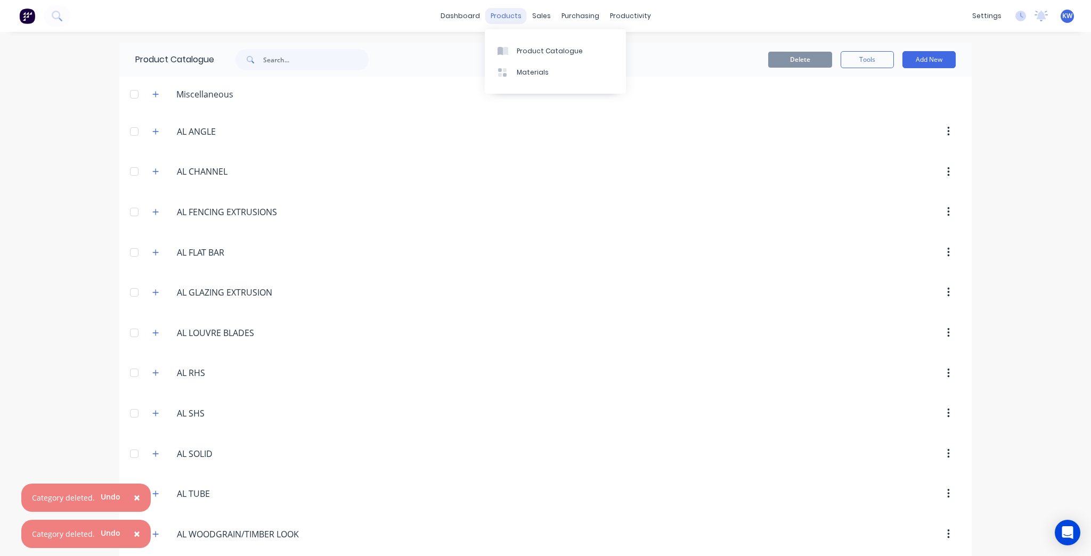
click at [500, 12] on div "products" at bounding box center [506, 16] width 42 height 16
click at [590, 43] on link "Purchase Orders" at bounding box center [622, 50] width 141 height 21
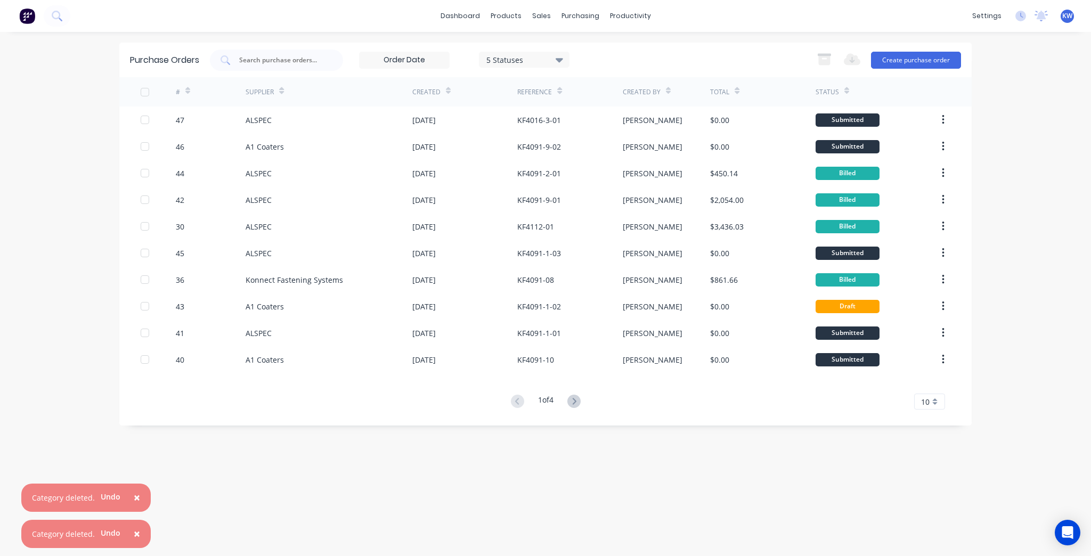
click at [134, 503] on span "×" at bounding box center [137, 497] width 6 height 15
click at [134, 541] on span "×" at bounding box center [137, 533] width 6 height 15
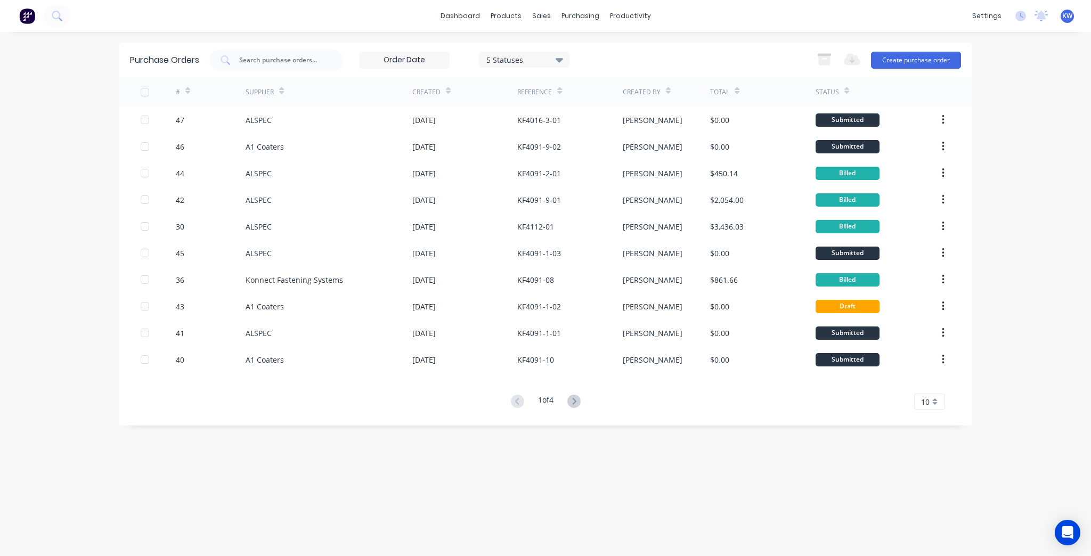
click at [693, 475] on div "Purchase Orders 5 Statuses 5 Statuses Export to Excel (XLSX) Create purchase or…" at bounding box center [545, 294] width 853 height 503
click at [644, 58] on link "Purchase Orders" at bounding box center [625, 50] width 141 height 21
click at [935, 53] on button "Create purchase order" at bounding box center [916, 60] width 90 height 17
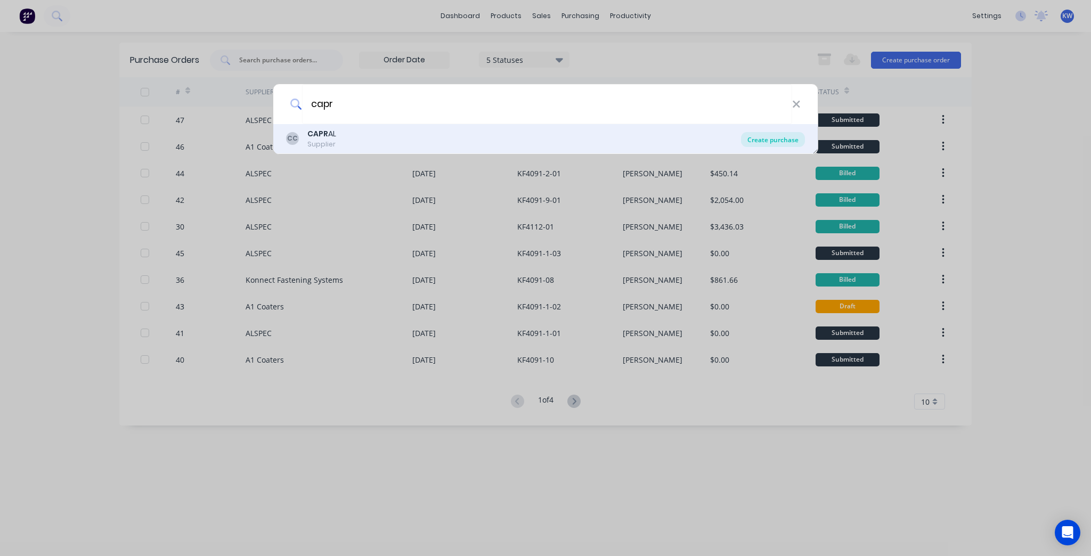
type input "capr"
click at [781, 135] on div "Create purchase" at bounding box center [773, 139] width 64 height 15
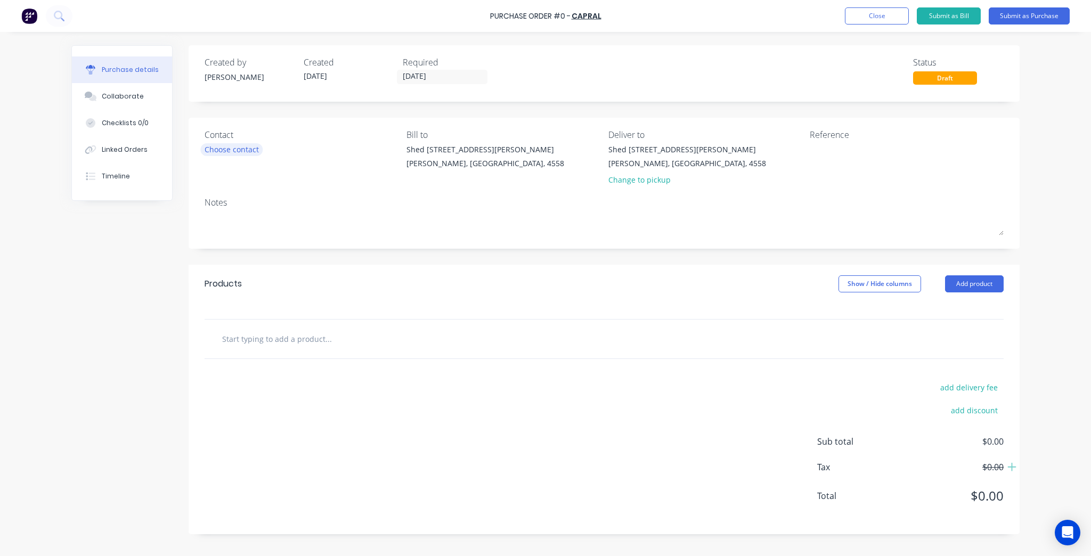
click at [220, 151] on div "Choose contact" at bounding box center [232, 149] width 54 height 11
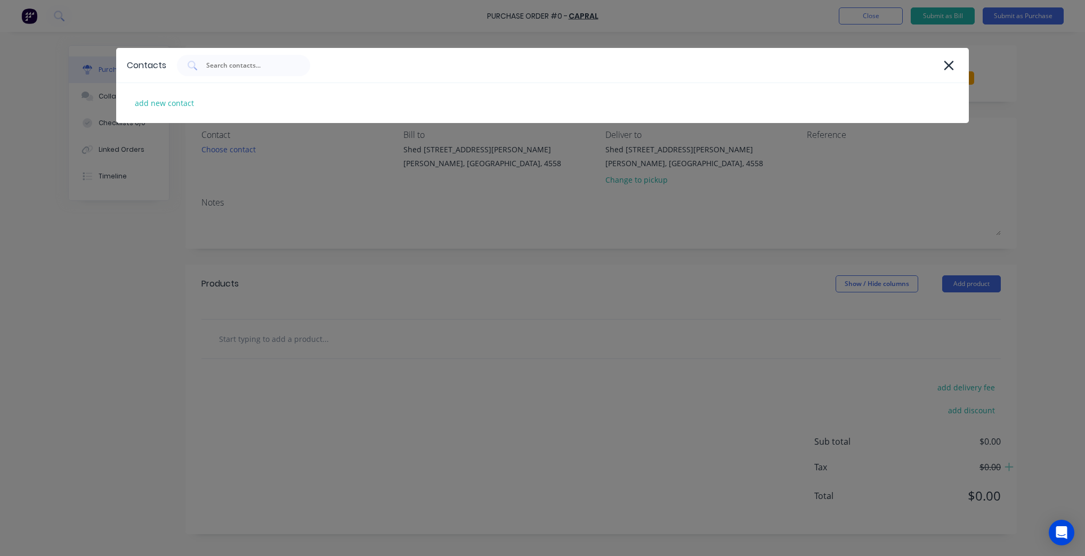
click at [254, 173] on div "Contacts add new contact" at bounding box center [542, 278] width 1085 height 556
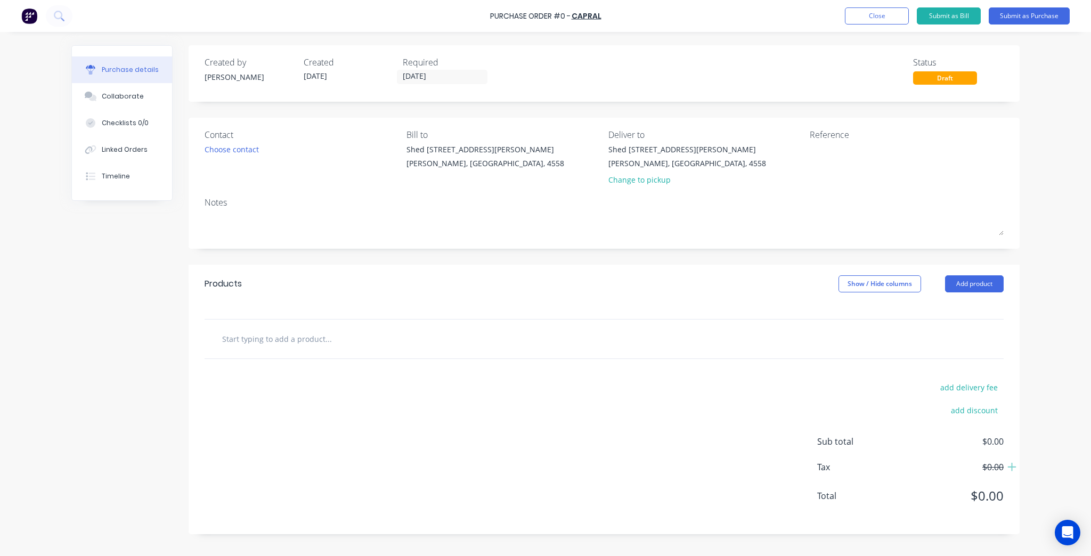
click at [225, 156] on div "Contact Choose contact" at bounding box center [302, 159] width 194 height 62
click at [225, 149] on div "Choose contact" at bounding box center [232, 149] width 54 height 11
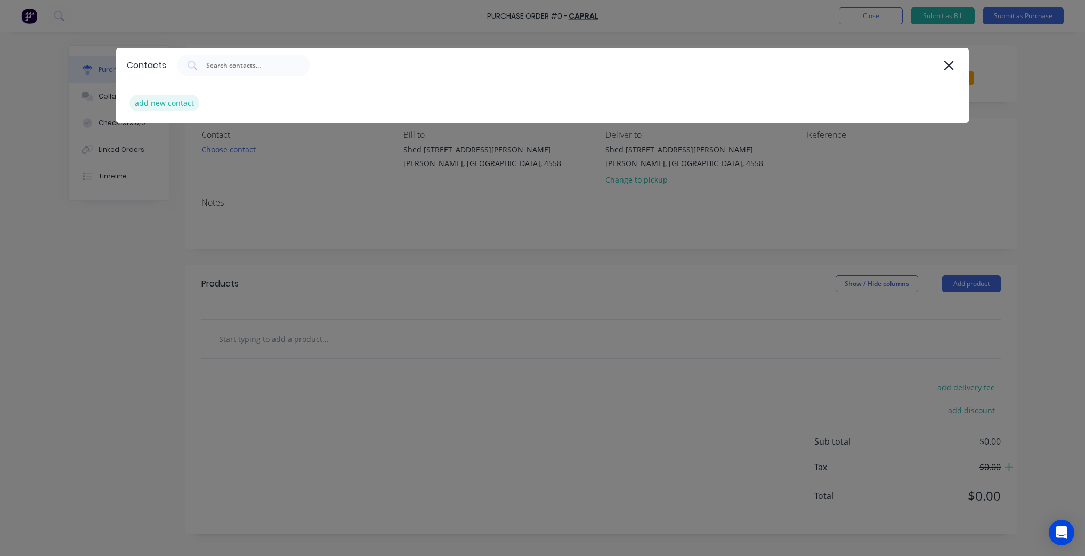
click at [192, 102] on div "add new contact" at bounding box center [164, 103] width 70 height 17
select select "AU"
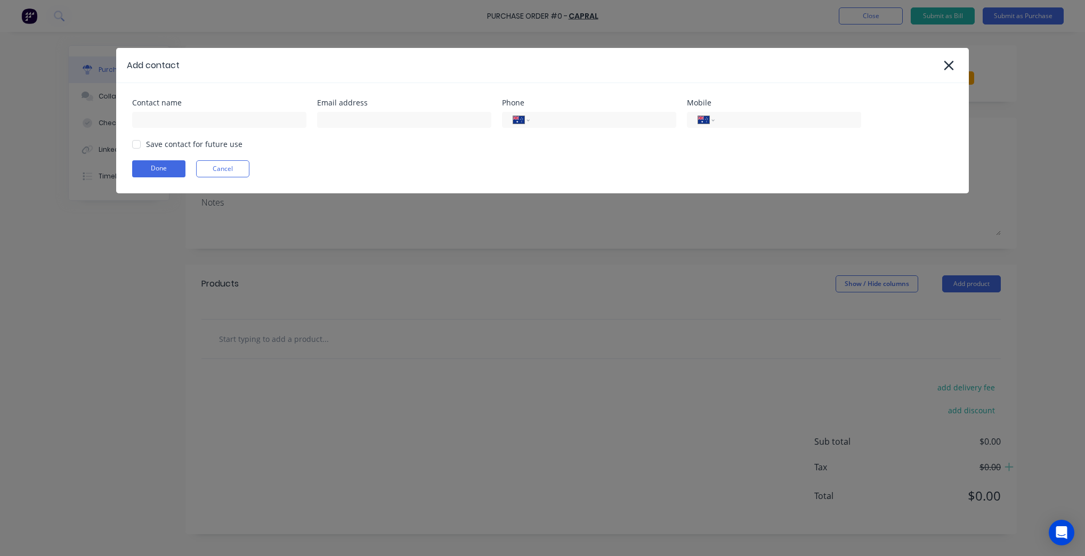
click at [203, 129] on div "Contact name Email address Phone International [GEOGRAPHIC_DATA] [GEOGRAPHIC_DA…" at bounding box center [542, 138] width 853 height 110
click at [205, 121] on input at bounding box center [219, 120] width 174 height 16
type input "Capral"
click at [407, 125] on input at bounding box center [404, 120] width 174 height 16
click at [136, 145] on div at bounding box center [136, 144] width 21 height 21
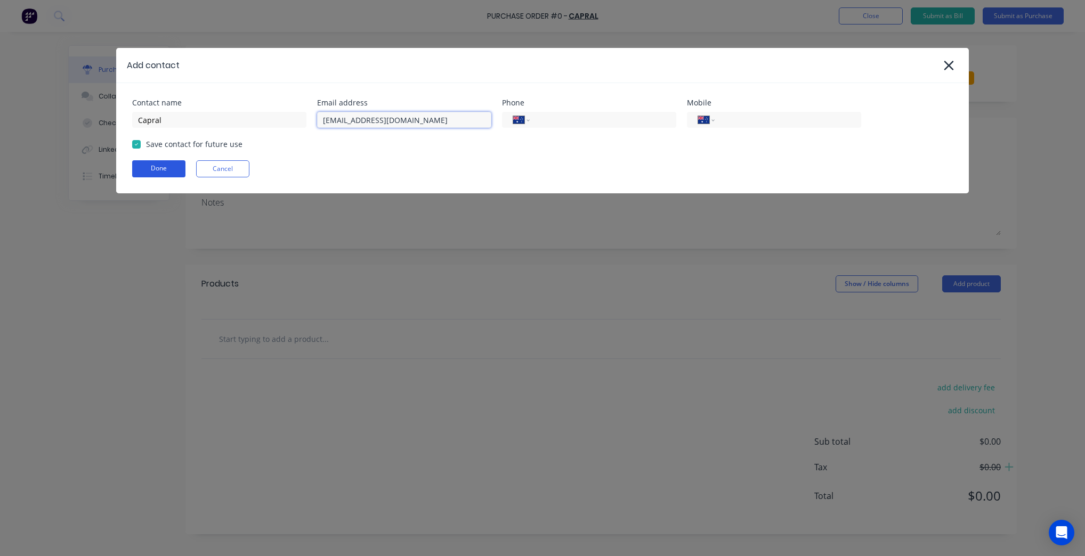
type input "kundapark@capral.com.au"
click at [150, 164] on button "Done" at bounding box center [158, 168] width 53 height 17
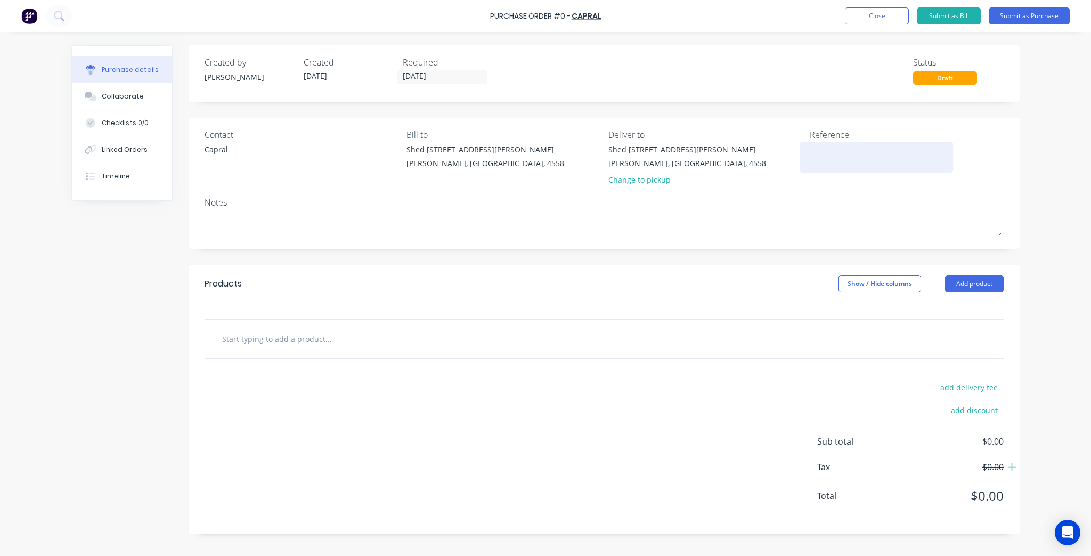
click at [869, 158] on textarea at bounding box center [876, 156] width 133 height 24
paste textarea "KF4016-3-01"
type textarea "x"
type textarea "KF4016-3-01"
type textarea "x"
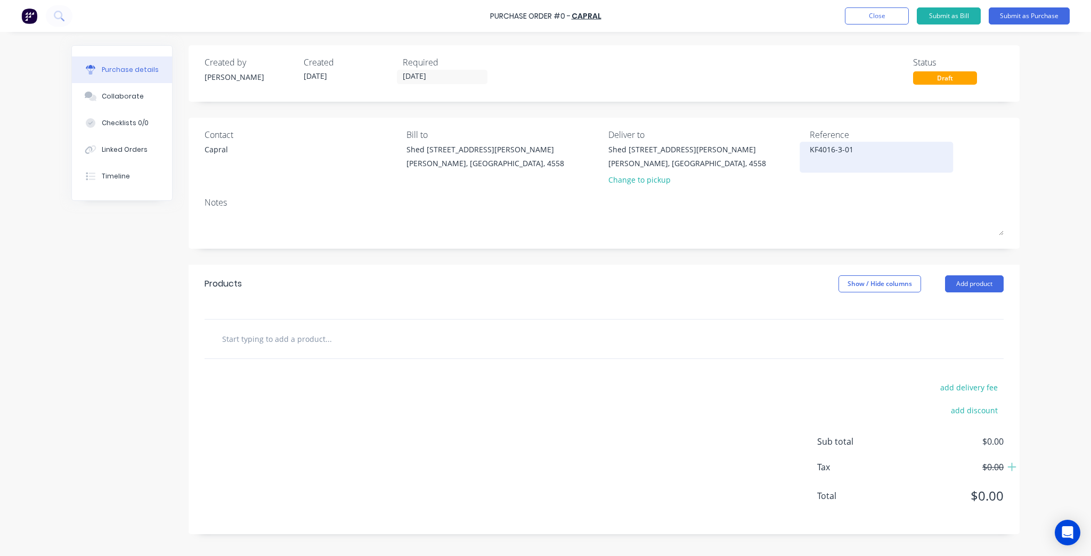
type textarea "KF4016-3-0"
type textarea "x"
type textarea "KF4016-3-02"
click at [812, 155] on textarea "KF4016-3-02" at bounding box center [876, 156] width 133 height 24
click at [814, 161] on textarea "KF4016-3-02" at bounding box center [876, 156] width 133 height 24
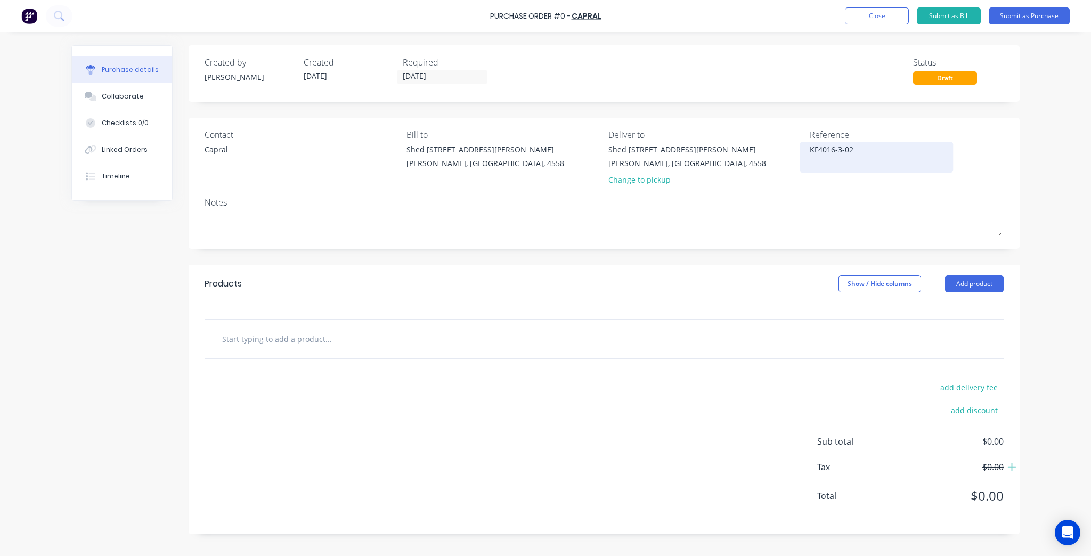
type textarea "x"
type textarea "KF4016-3-02"
type textarea "x"
type textarea "KF4016-3-02"
click at [792, 202] on div "Notes" at bounding box center [604, 202] width 799 height 13
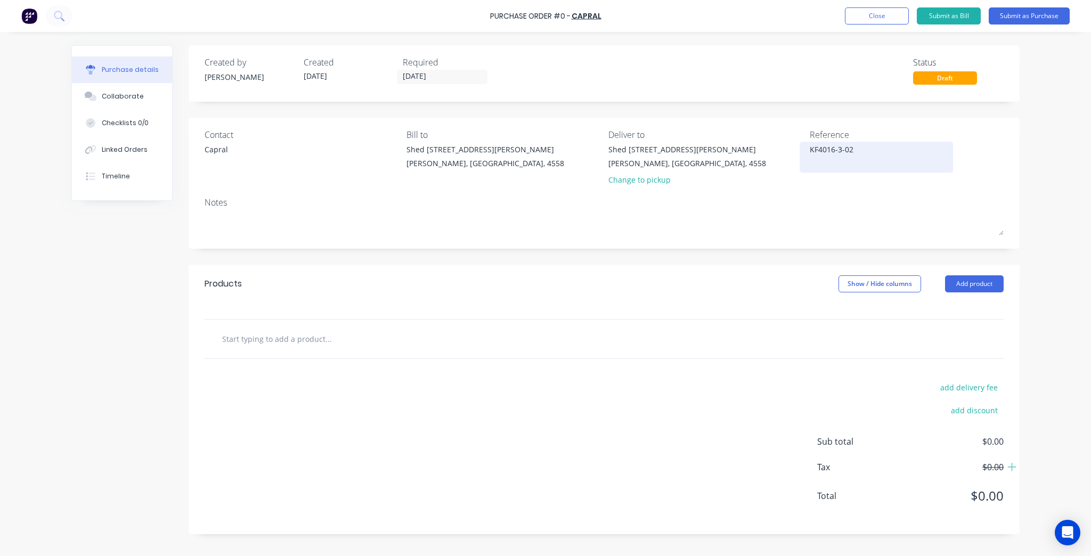
click at [816, 171] on div "KF4016-3-02" at bounding box center [876, 157] width 133 height 27
click at [819, 165] on textarea "KF4016-3-02" at bounding box center [876, 156] width 133 height 24
click at [296, 331] on input "text" at bounding box center [328, 338] width 213 height 21
click at [979, 286] on button "Add product" at bounding box center [974, 284] width 59 height 17
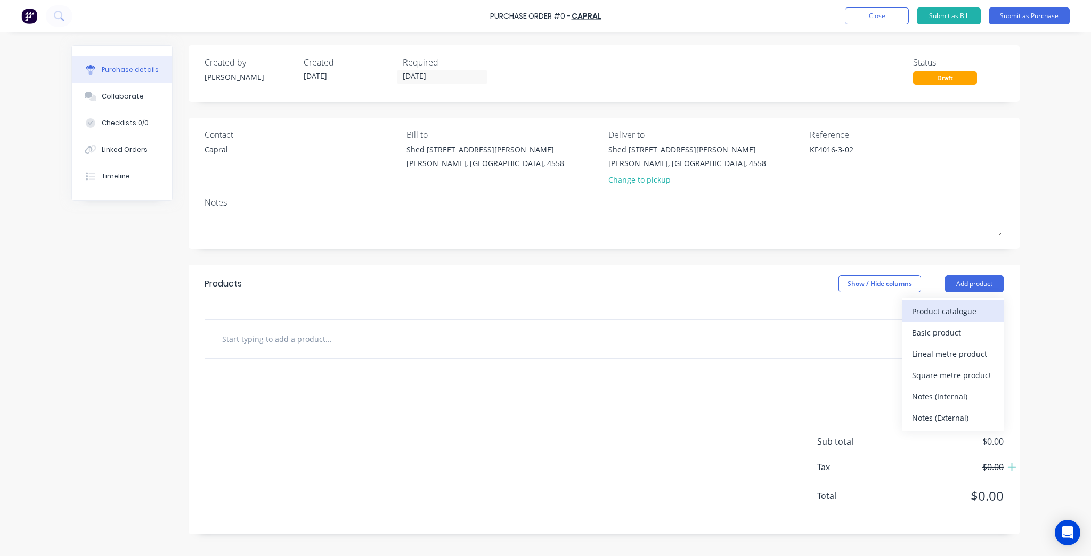
click at [971, 301] on button "Product catalogue" at bounding box center [953, 311] width 101 height 21
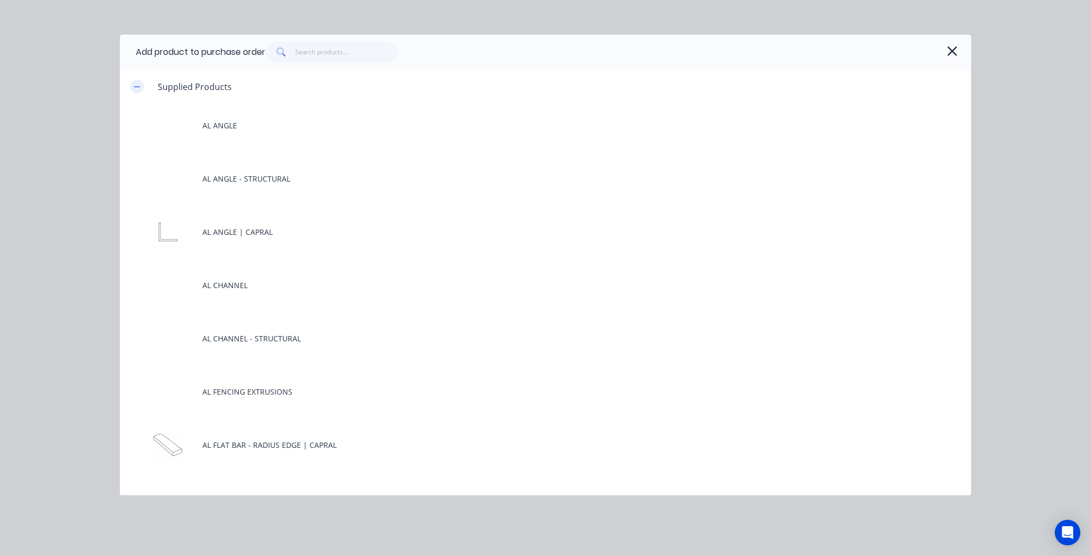
click at [136, 86] on icon "button" at bounding box center [137, 86] width 6 height 1
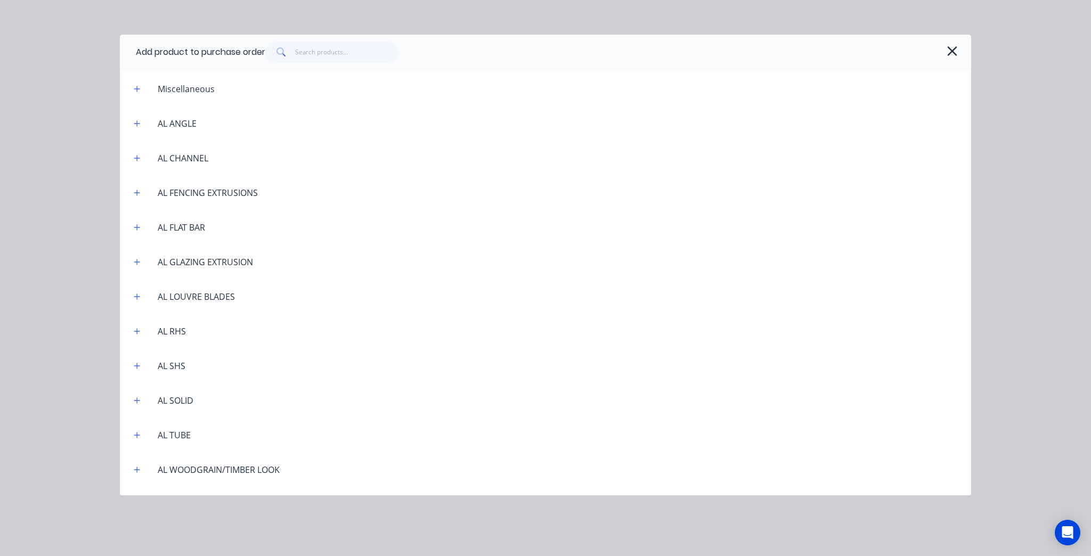
scroll to position [85, 0]
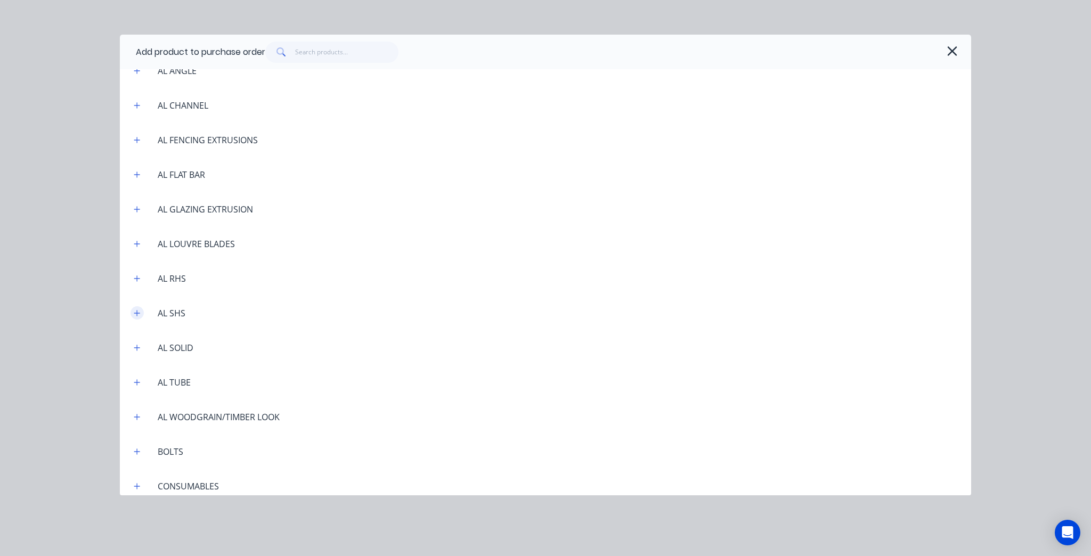
click at [139, 307] on button "button" at bounding box center [137, 312] width 13 height 13
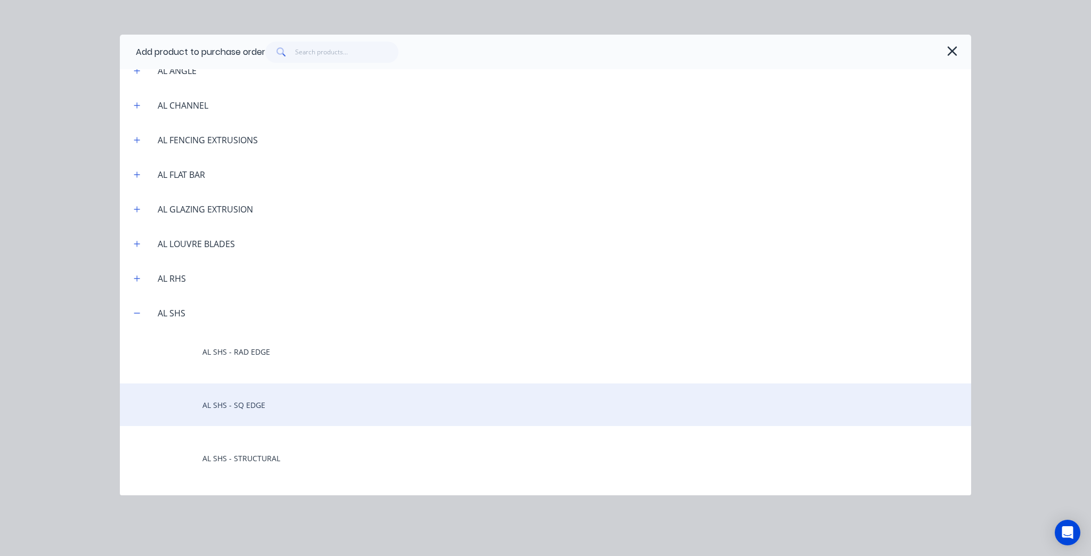
click at [294, 406] on div "AL SHS - SQ EDGE" at bounding box center [546, 405] width 852 height 43
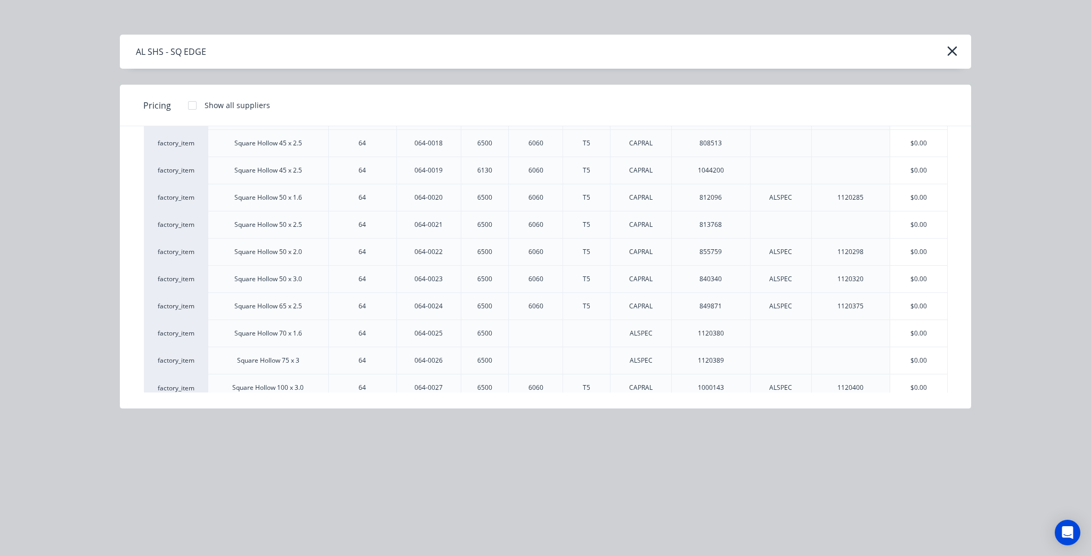
scroll to position [505, 0]
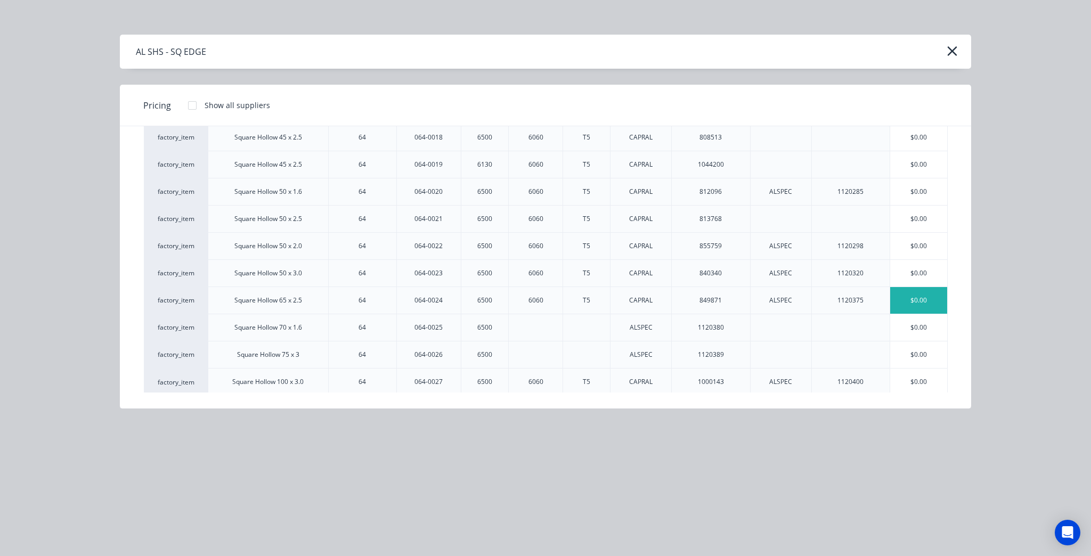
click at [928, 299] on div "$0.00" at bounding box center [918, 300] width 57 height 27
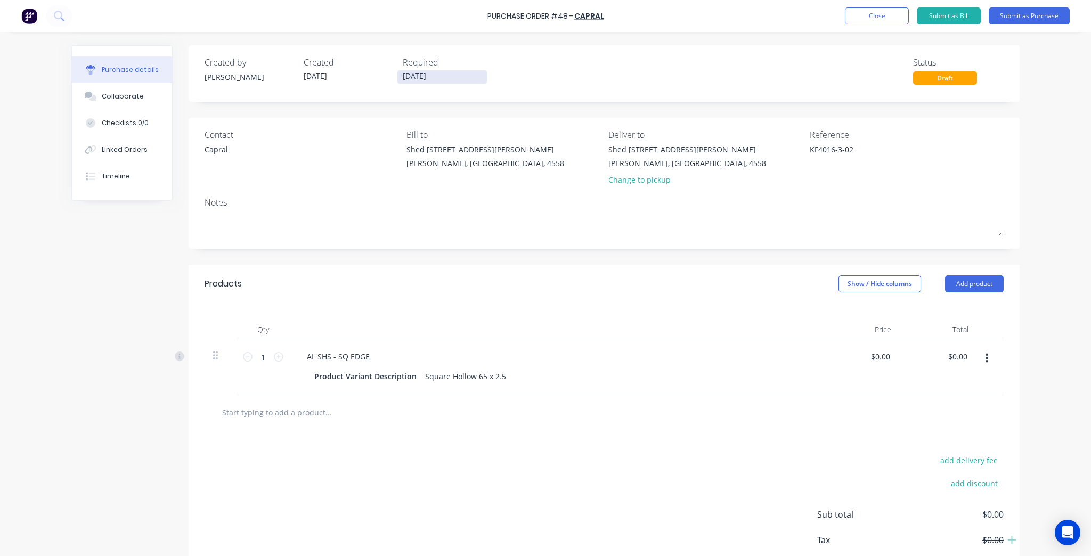
click at [439, 75] on input "[DATE]" at bounding box center [443, 76] width 90 height 13
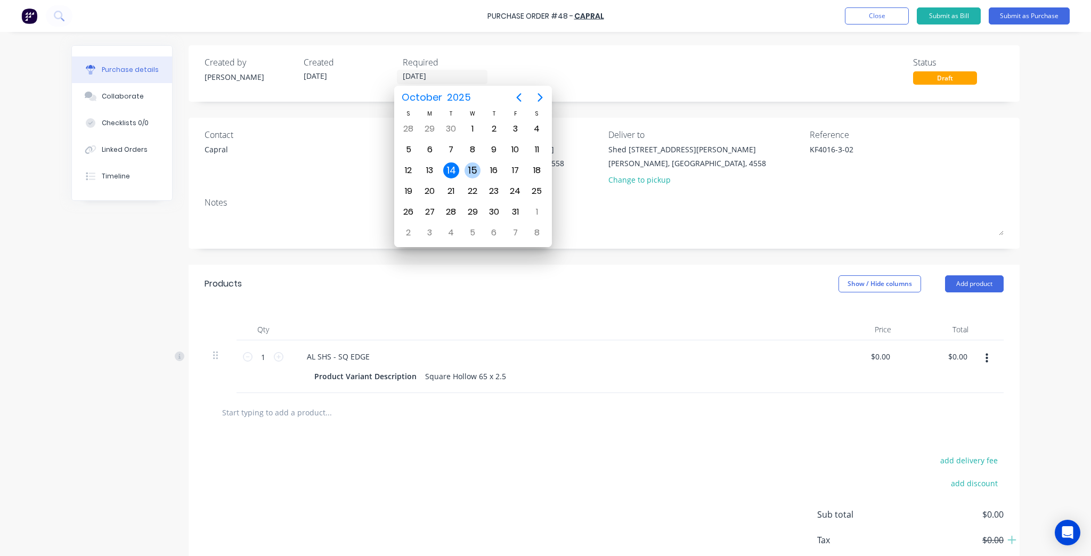
click at [473, 171] on div "15" at bounding box center [473, 171] width 16 height 16
type textarea "x"
type input "15/10/25"
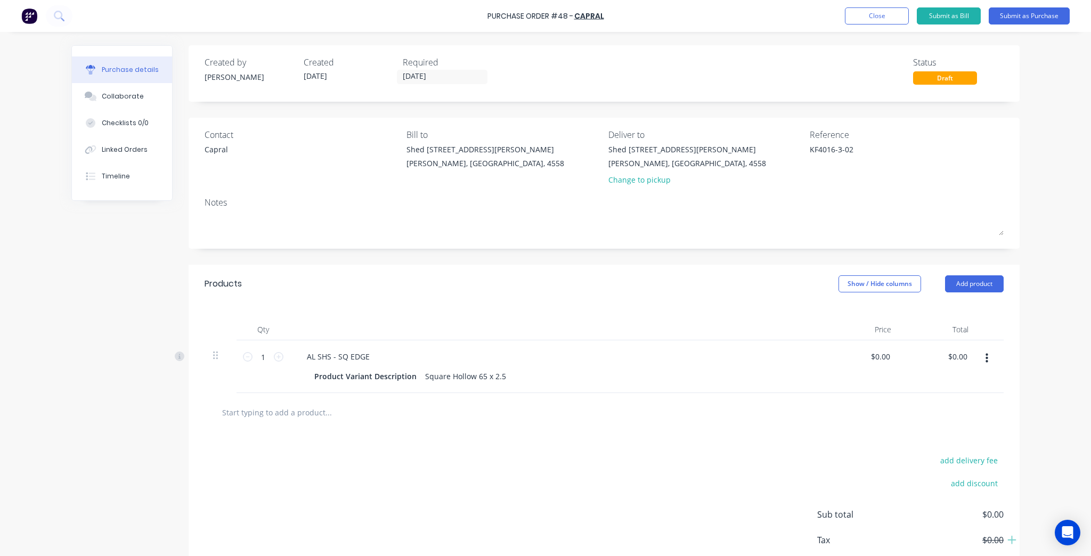
click at [1057, 225] on div "Purchase Order #48 - CAPRAL Add product Close Submit as Bill Submit as Purchase…" at bounding box center [545, 278] width 1091 height 556
click at [1017, 11] on button "Submit as Purchase" at bounding box center [1029, 15] width 81 height 17
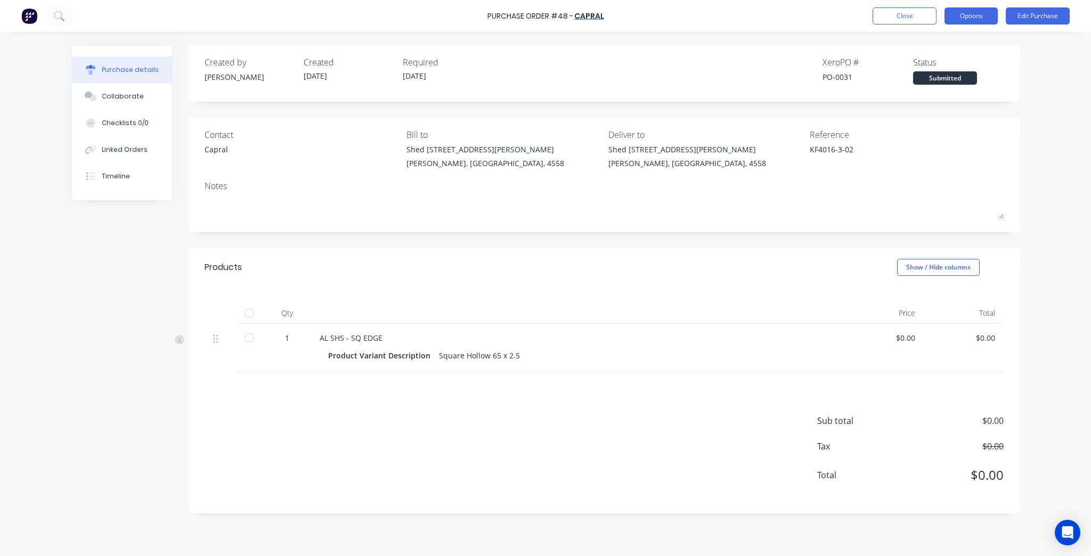
click at [991, 17] on button "Options" at bounding box center [971, 15] width 53 height 17
click at [949, 43] on div "Print / Email" at bounding box center [947, 43] width 82 height 15
click at [933, 91] on div "Without pricing" at bounding box center [947, 85] width 82 height 15
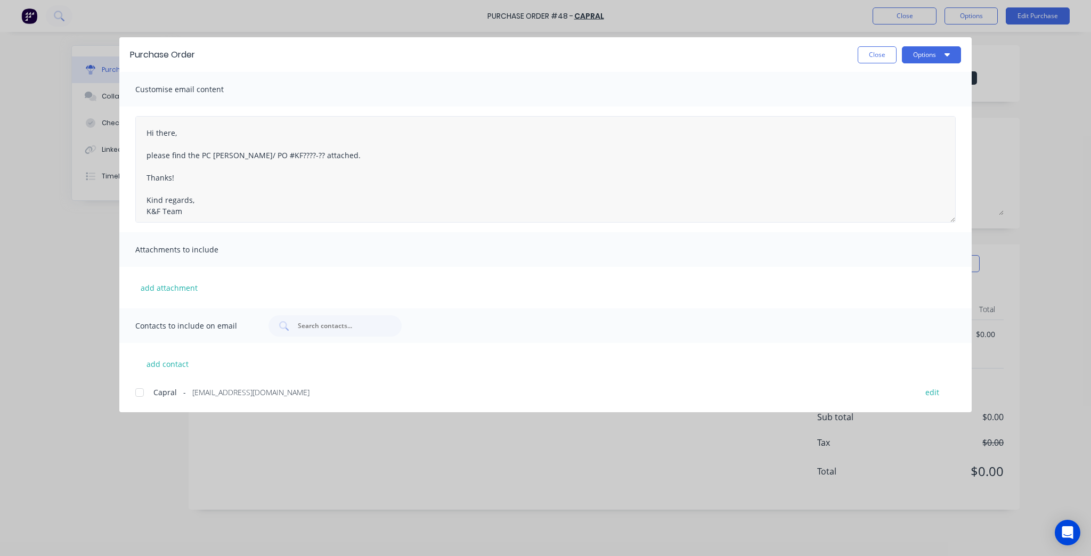
type textarea "x"
drag, startPoint x: 285, startPoint y: 156, endPoint x: 204, endPoint y: 156, distance: 81.0
click at [204, 156] on textarea "Hi there, please find the PC docket/ PO #KF????-?? attached. Thanks! Kind regar…" at bounding box center [545, 169] width 821 height 107
paste textarea "KF4016-3-02"
click at [202, 156] on textarea "Hi there, please find the PO KF4016-3-02 attached. Thanks! Kind regards, K&F Te…" at bounding box center [545, 169] width 821 height 107
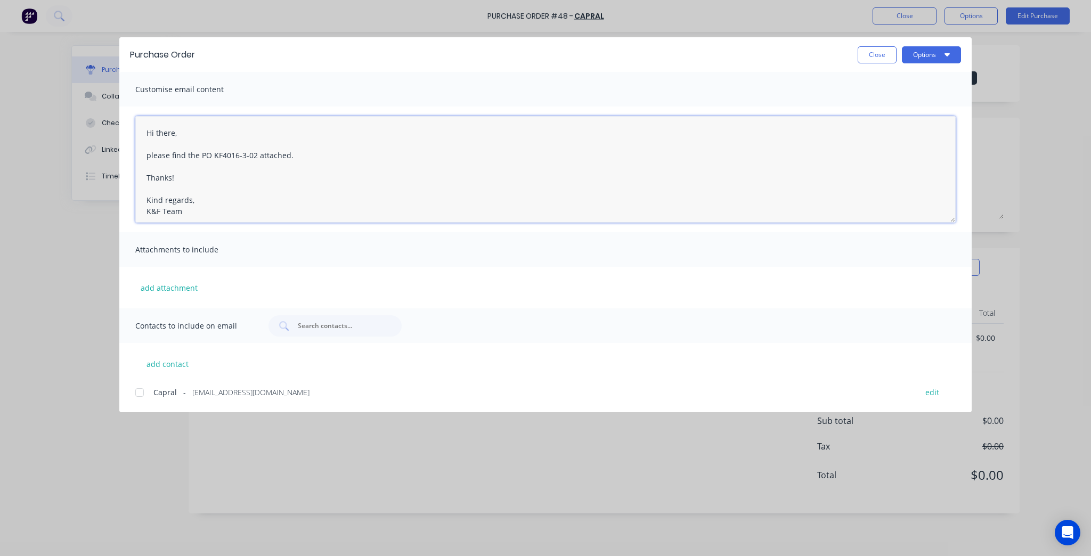
click at [202, 155] on textarea "Hi there, please find the PO KF4016-3-02 attached. Thanks! Kind regards, K&F Te…" at bounding box center [545, 169] width 821 height 107
click at [426, 187] on textarea "Hi there, please find the PO KF4016-3-02 attached. Thanks! Kind regards, K&F Te…" at bounding box center [545, 169] width 821 height 107
click at [137, 393] on div at bounding box center [139, 392] width 21 height 21
type textarea "Hi there, please find the PO KF4016-3-02 attached. Thanks! Kind regards, K&F Te…"
click at [931, 46] on button "Options" at bounding box center [931, 54] width 59 height 17
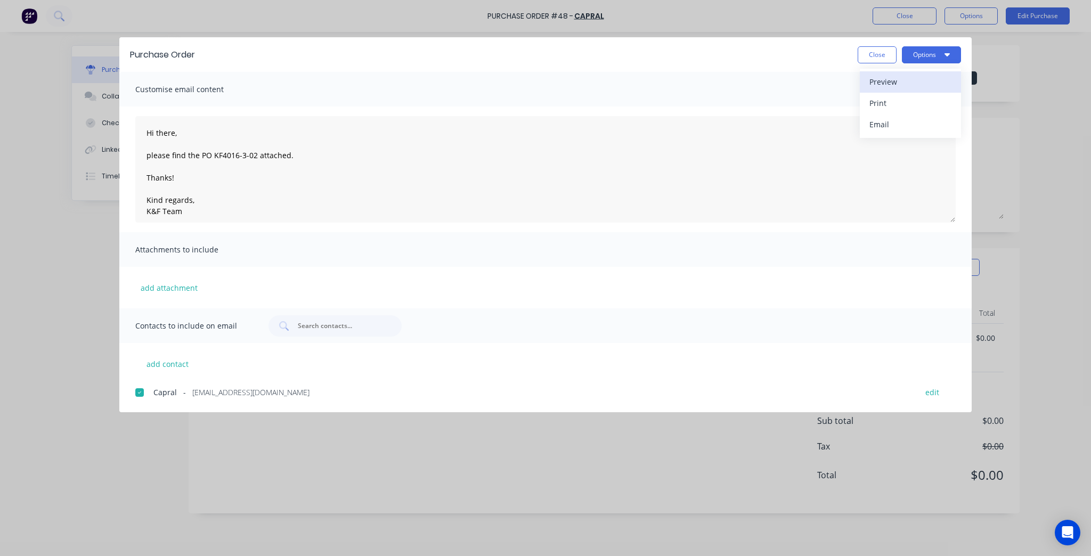
click at [900, 85] on div "Preview" at bounding box center [911, 81] width 82 height 15
click at [929, 53] on button "Options" at bounding box center [931, 54] width 59 height 17
click at [911, 117] on div "Email" at bounding box center [911, 124] width 82 height 15
click at [900, 58] on div "Close Options" at bounding box center [909, 54] width 103 height 17
click at [871, 44] on div "Purchase Order Close Options" at bounding box center [545, 54] width 853 height 35
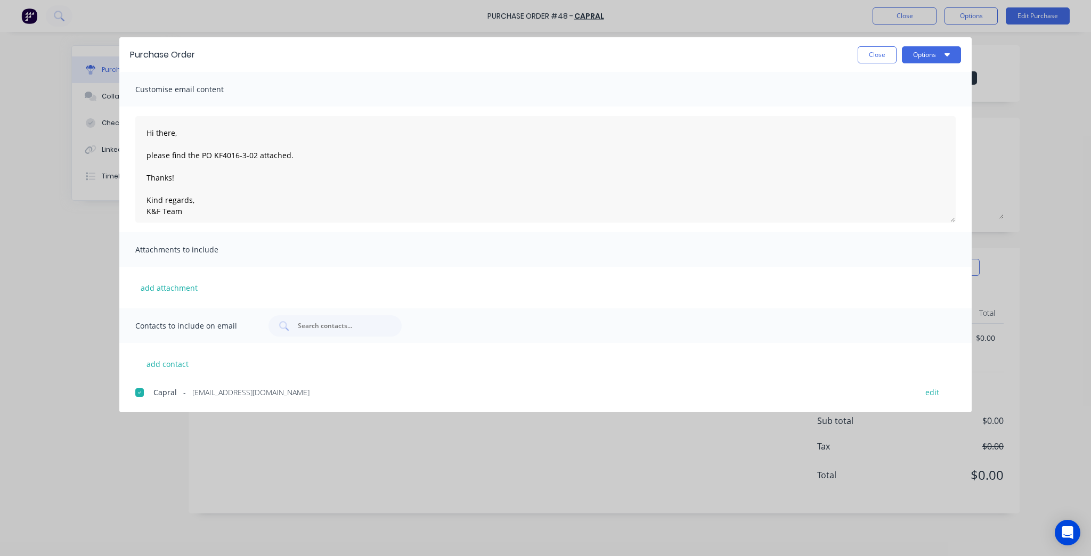
click at [871, 49] on button "Close" at bounding box center [877, 54] width 39 height 17
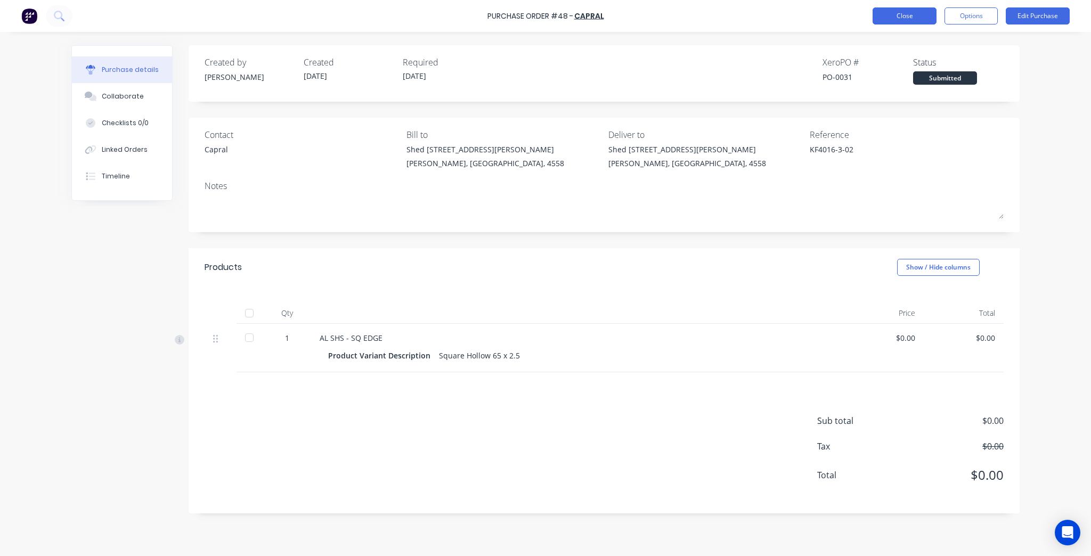
click at [925, 17] on button "Close" at bounding box center [905, 15] width 64 height 17
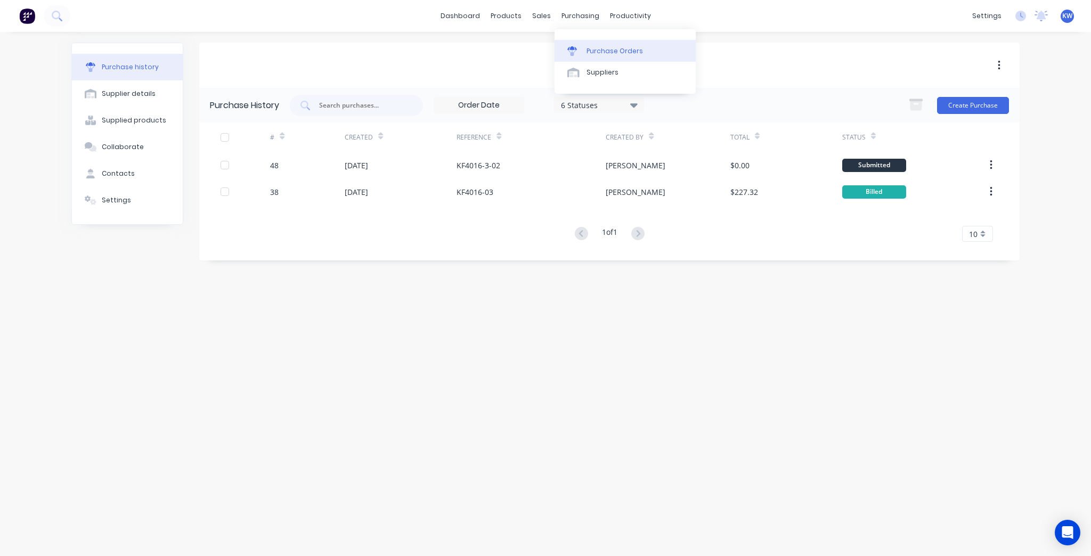
click at [592, 41] on link "Purchase Orders" at bounding box center [625, 50] width 141 height 21
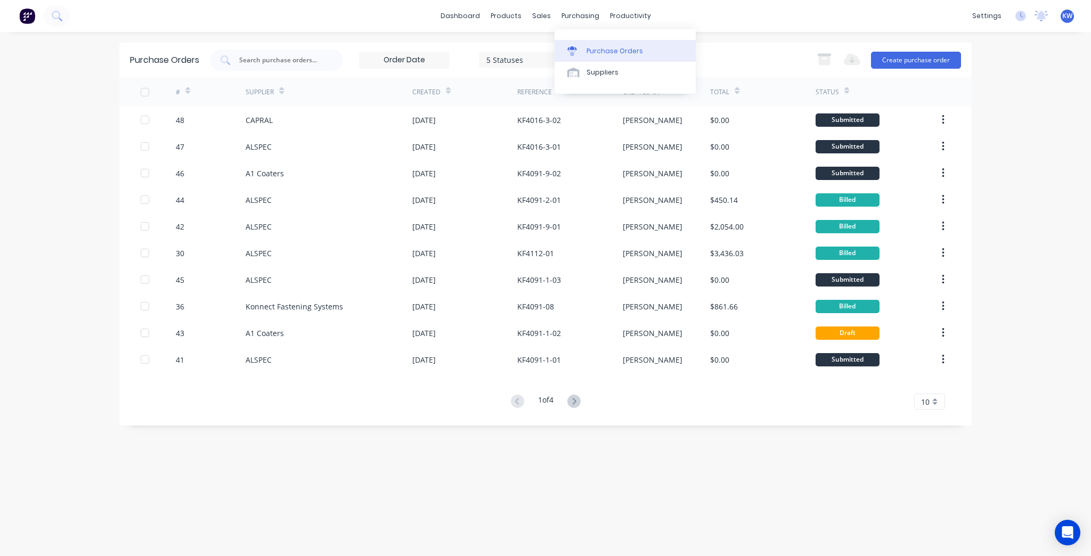
click at [593, 40] on link "Purchase Orders" at bounding box center [625, 50] width 141 height 21
click at [635, 38] on div "Workflow Planner Delivery Scheduling Timesheets" at bounding box center [671, 83] width 141 height 108
click at [674, 72] on link "Planner" at bounding box center [671, 72] width 141 height 21
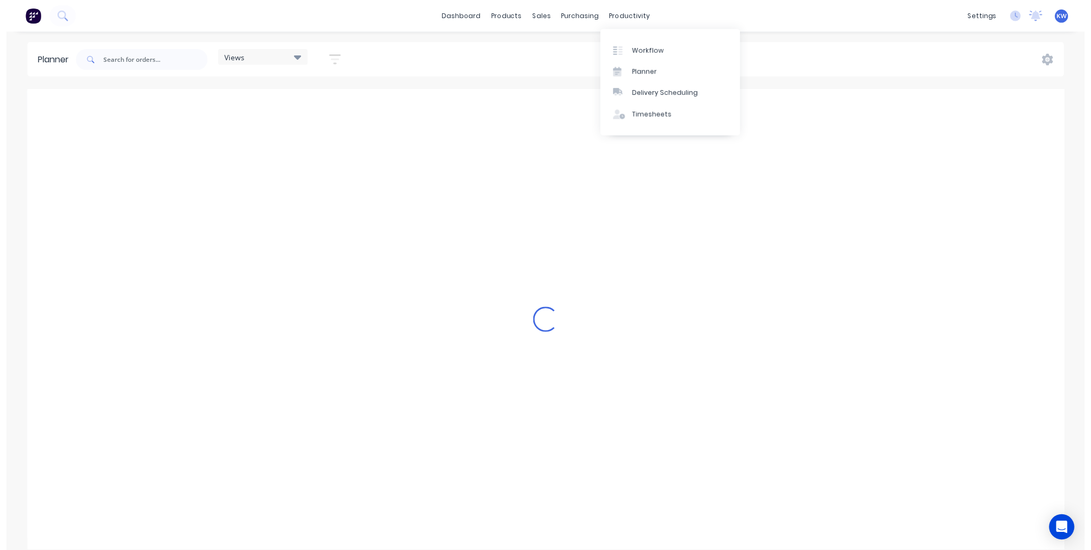
scroll to position [0, 1364]
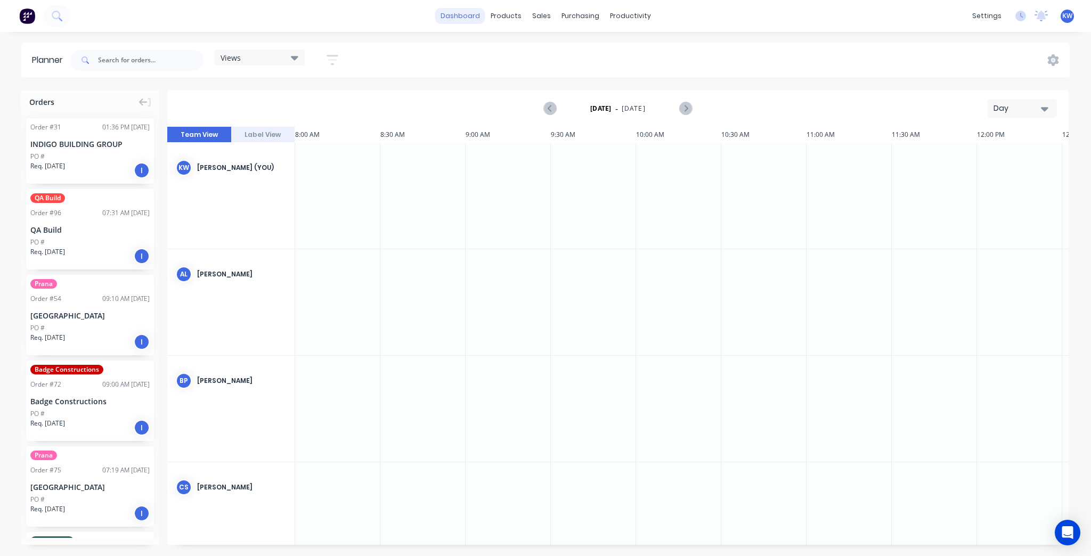
click at [463, 13] on link "dashboard" at bounding box center [460, 16] width 50 height 16
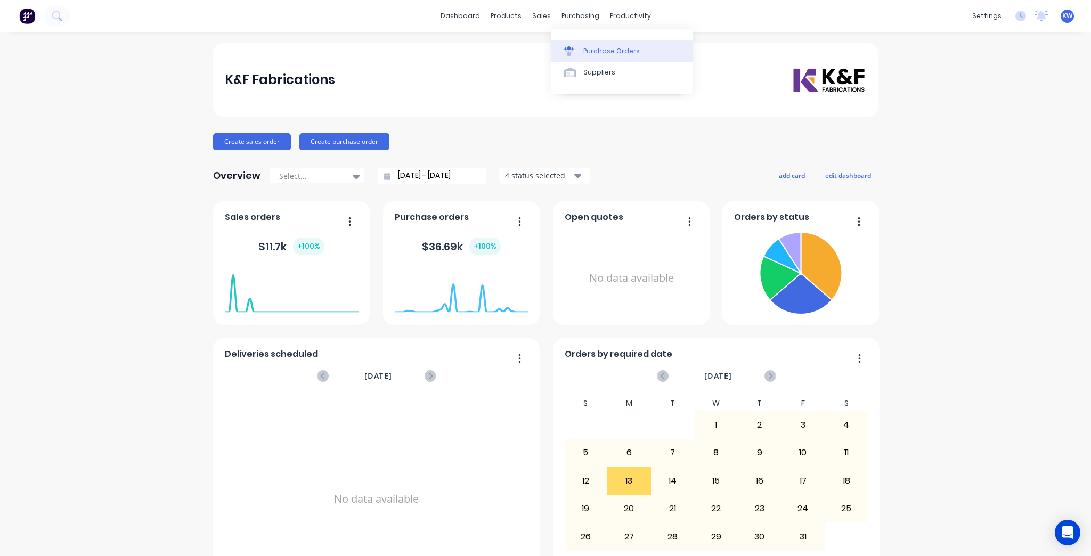
click at [593, 42] on link "Purchase Orders" at bounding box center [622, 50] width 141 height 21
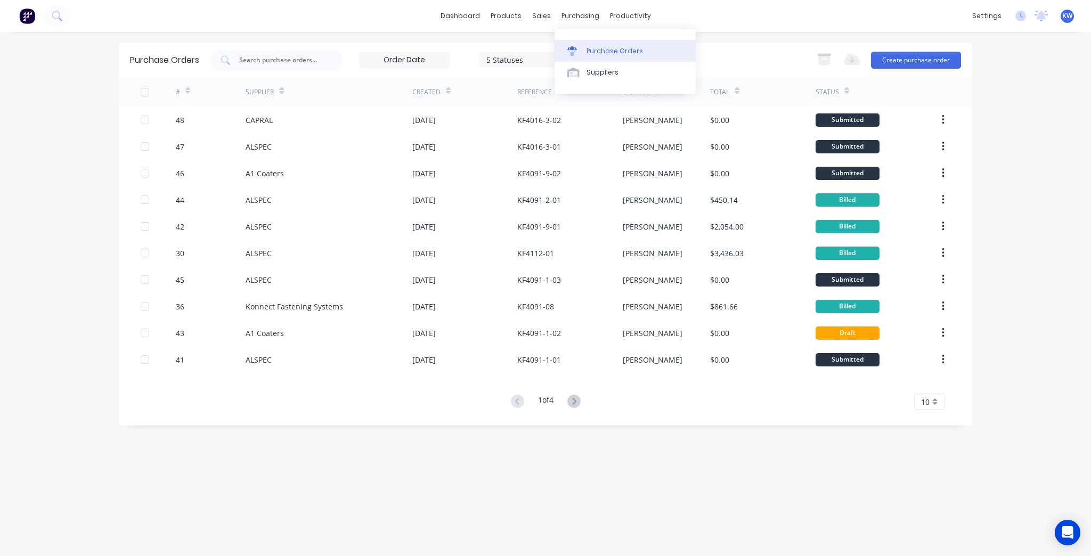
click at [581, 50] on div at bounding box center [576, 51] width 16 height 10
click at [1052, 191] on div "dashboard products sales purchasing productivity dashboard products Product Cat…" at bounding box center [545, 278] width 1091 height 556
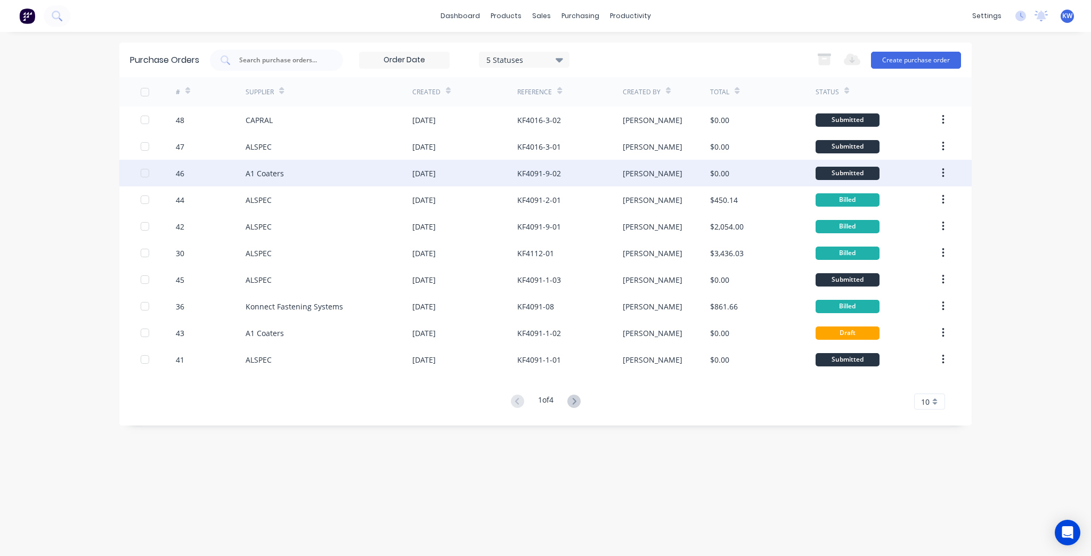
click at [533, 177] on div "KF4091-9-02" at bounding box center [539, 173] width 44 height 11
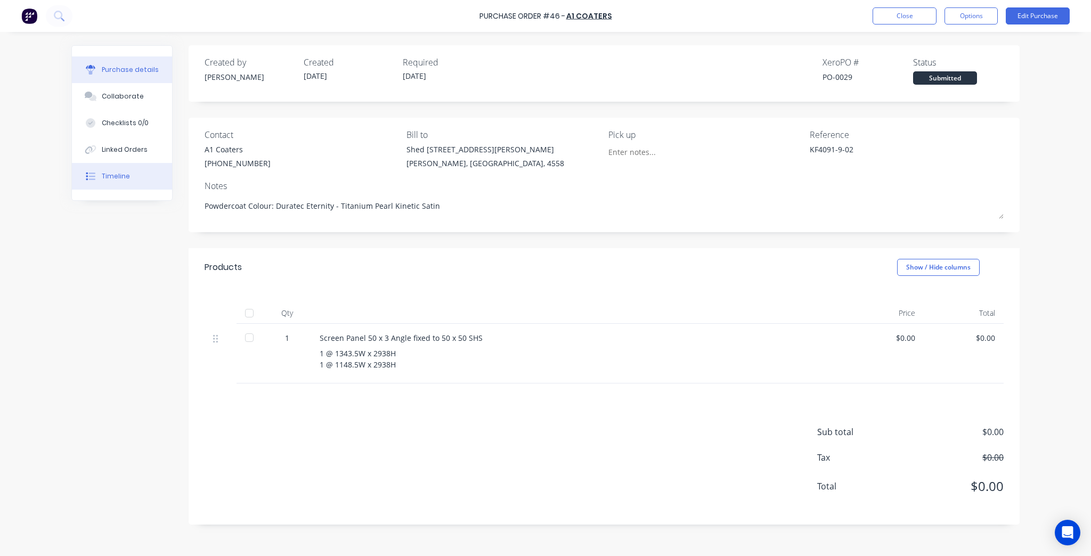
click at [162, 184] on button "Timeline" at bounding box center [122, 176] width 100 height 27
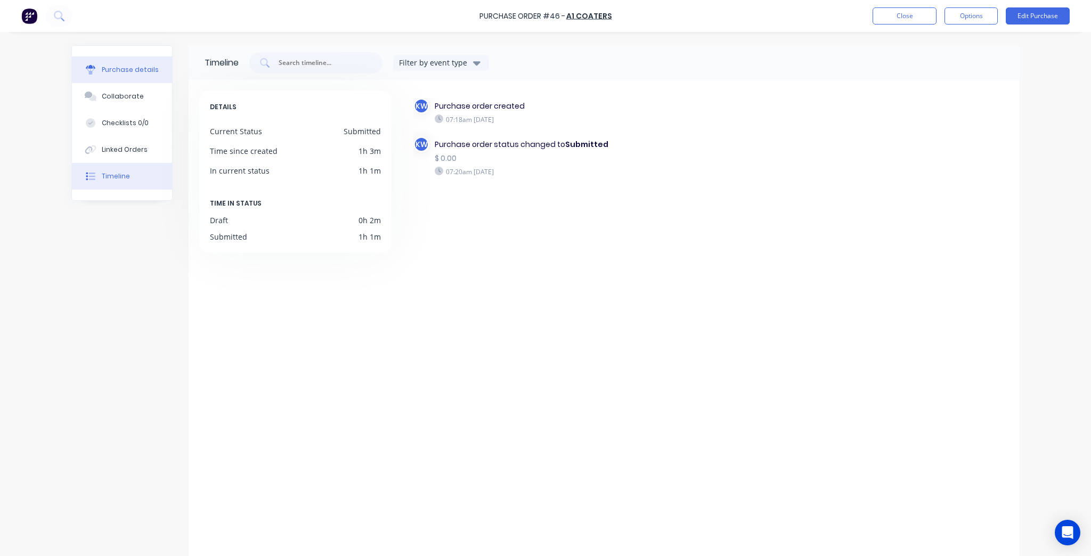
click at [102, 66] on div "Purchase details" at bounding box center [130, 70] width 57 height 10
type textarea "x"
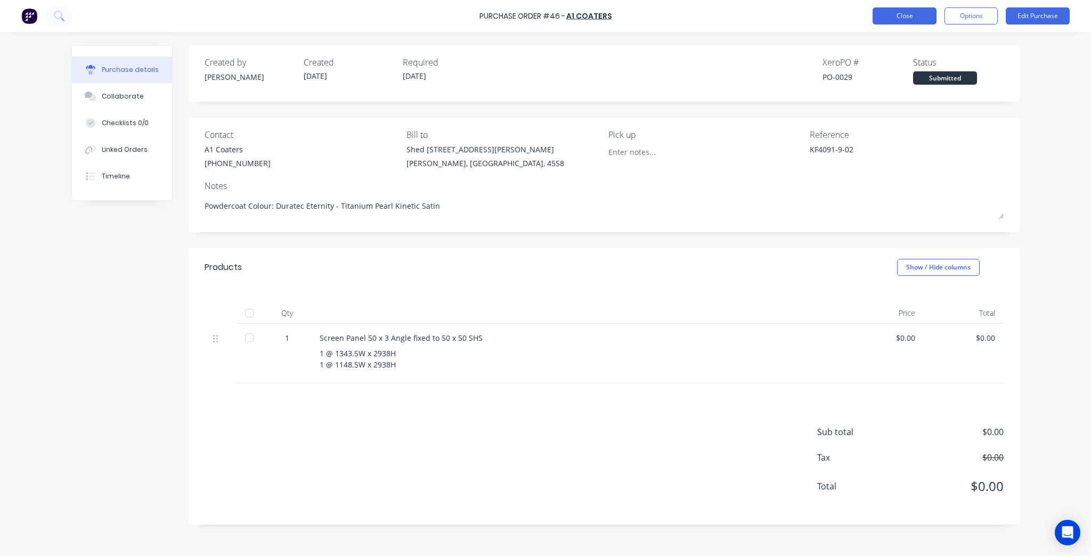
click at [920, 12] on button "Close" at bounding box center [905, 15] width 64 height 17
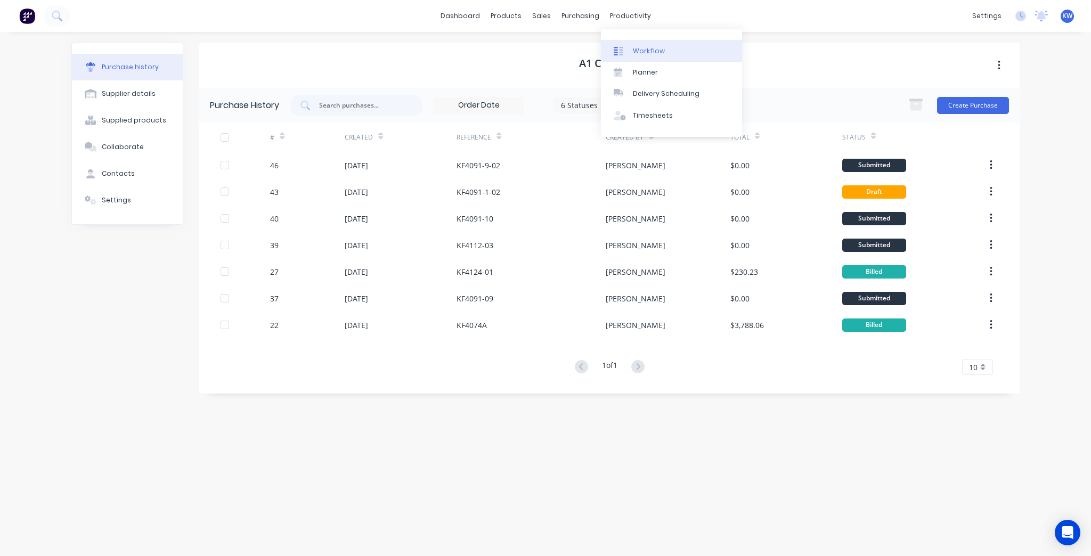
click at [640, 49] on div "Workflow" at bounding box center [649, 51] width 32 height 10
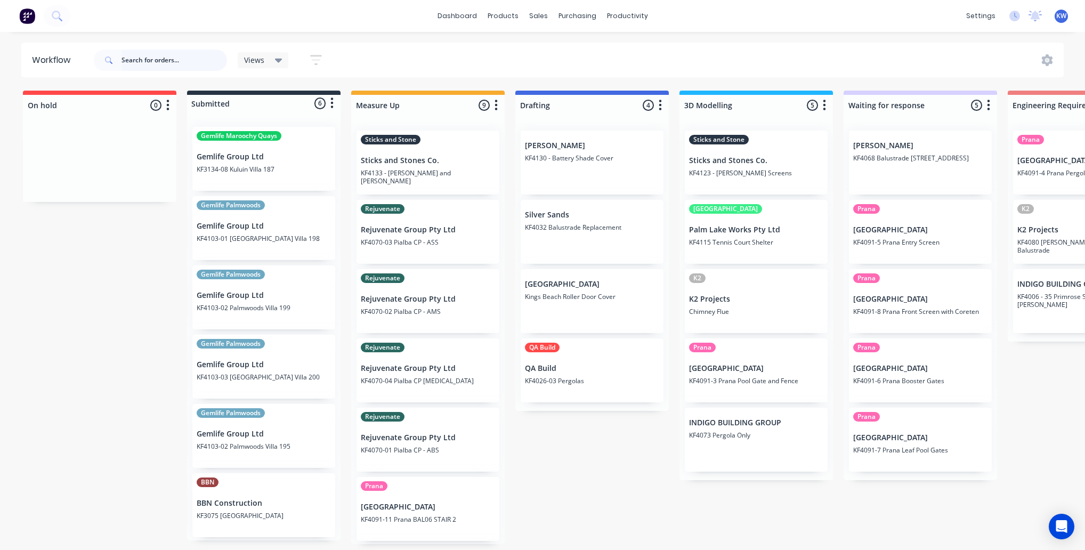
click at [136, 52] on input "text" at bounding box center [174, 60] width 106 height 21
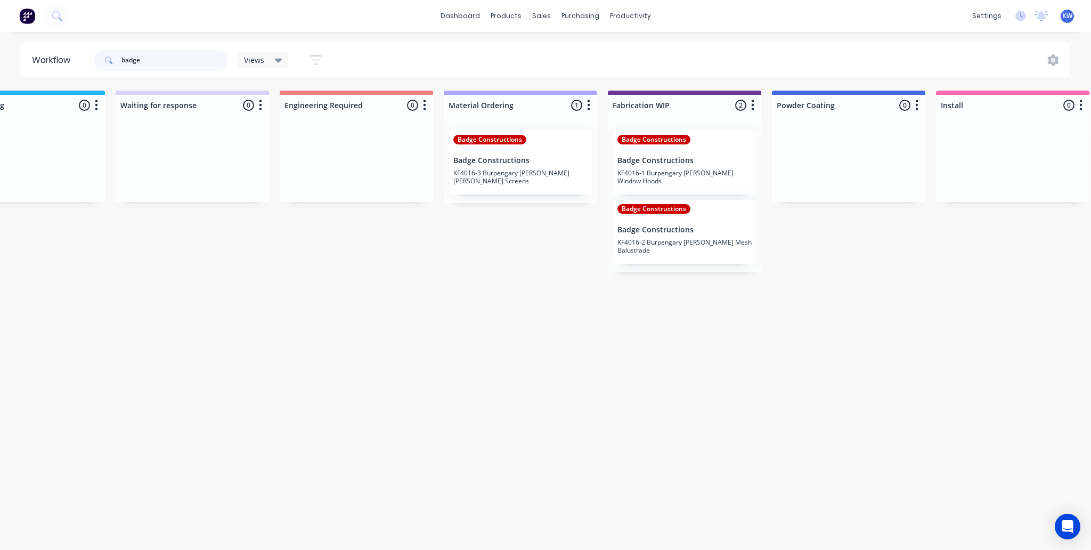
scroll to position [0, 813]
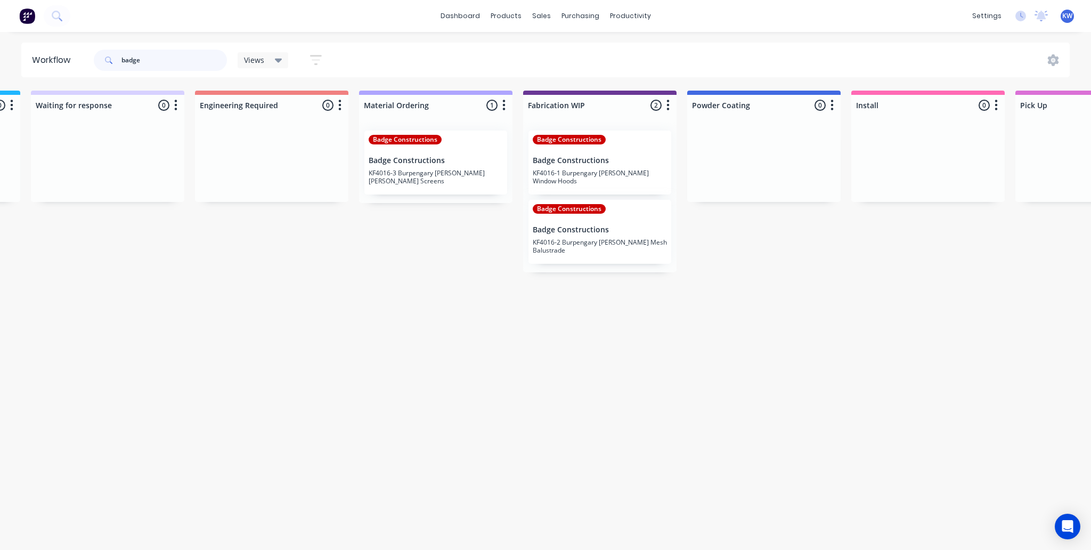
type input "badge"
click at [585, 20] on div "purchasing" at bounding box center [580, 16] width 48 height 16
click at [597, 54] on div "Purchase Orders" at bounding box center [615, 51] width 56 height 10
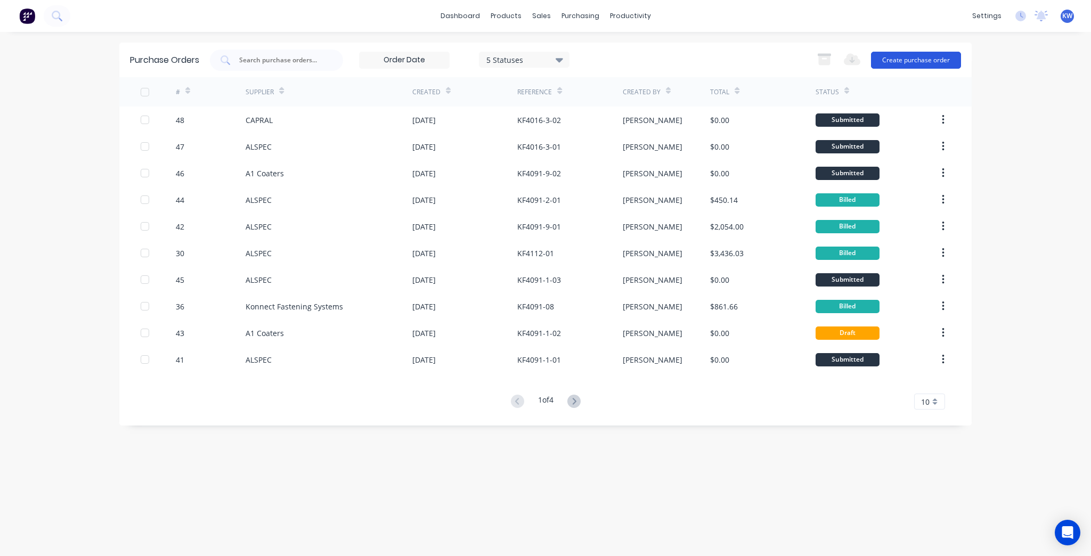
click at [914, 59] on button "Create purchase order" at bounding box center [916, 60] width 90 height 17
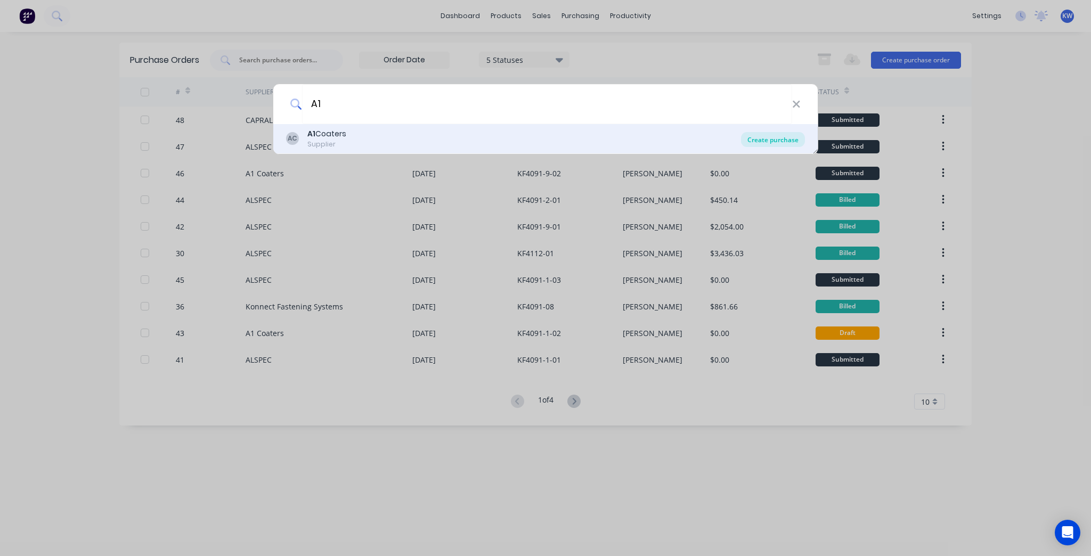
type input "A1"
click at [789, 141] on div "Create purchase" at bounding box center [773, 139] width 64 height 15
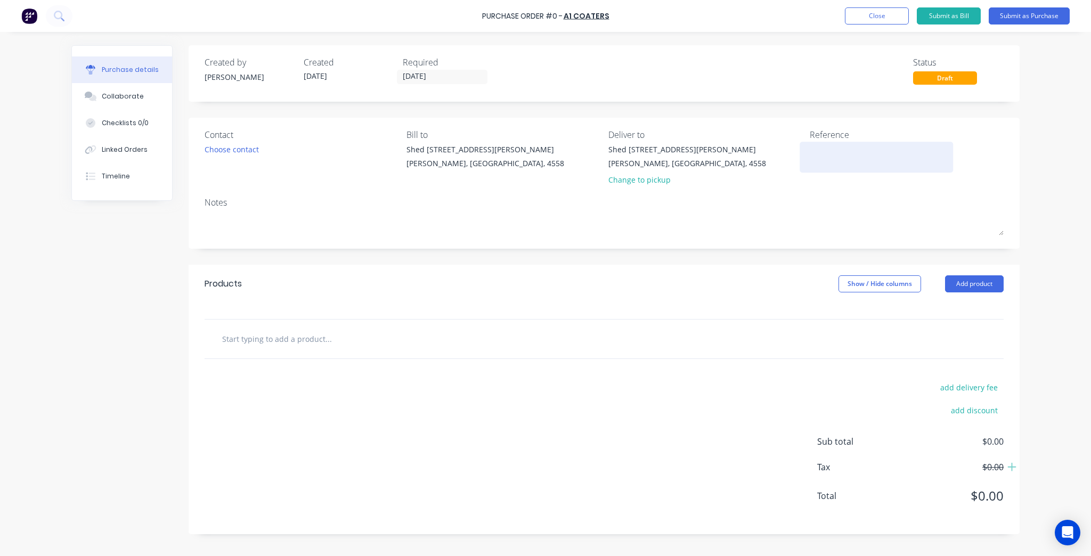
drag, startPoint x: 853, startPoint y: 183, endPoint x: 840, endPoint y: 150, distance: 35.4
click at [853, 181] on div "Reference" at bounding box center [907, 159] width 194 height 62
click at [840, 150] on textarea at bounding box center [876, 156] width 133 height 24
type textarea "KF4016-"
type textarea "x"
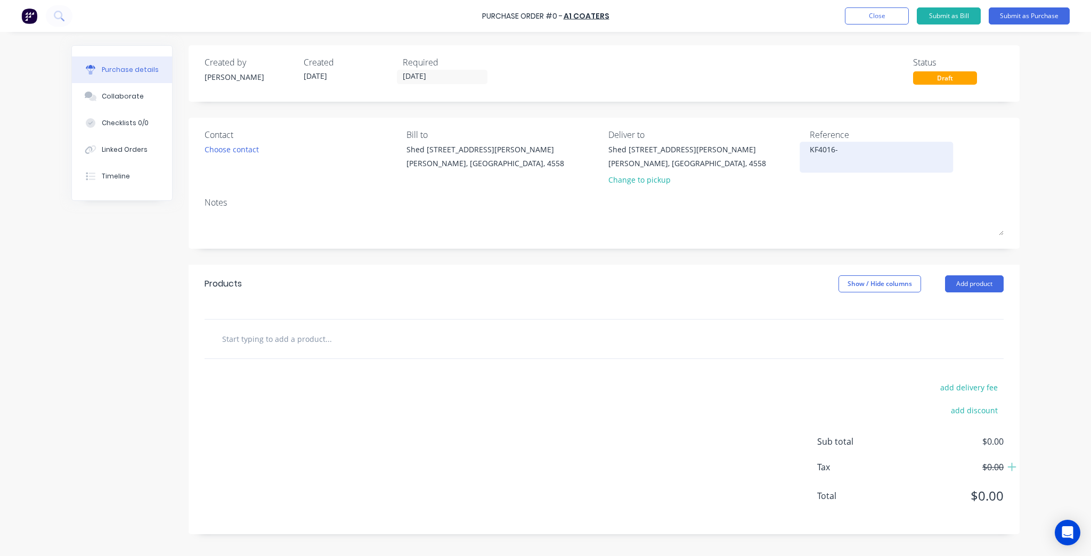
type textarea "KF4016-2"
type textarea "x"
type textarea "KF4016-2-"
type textarea "x"
type textarea "KF4016-2-"
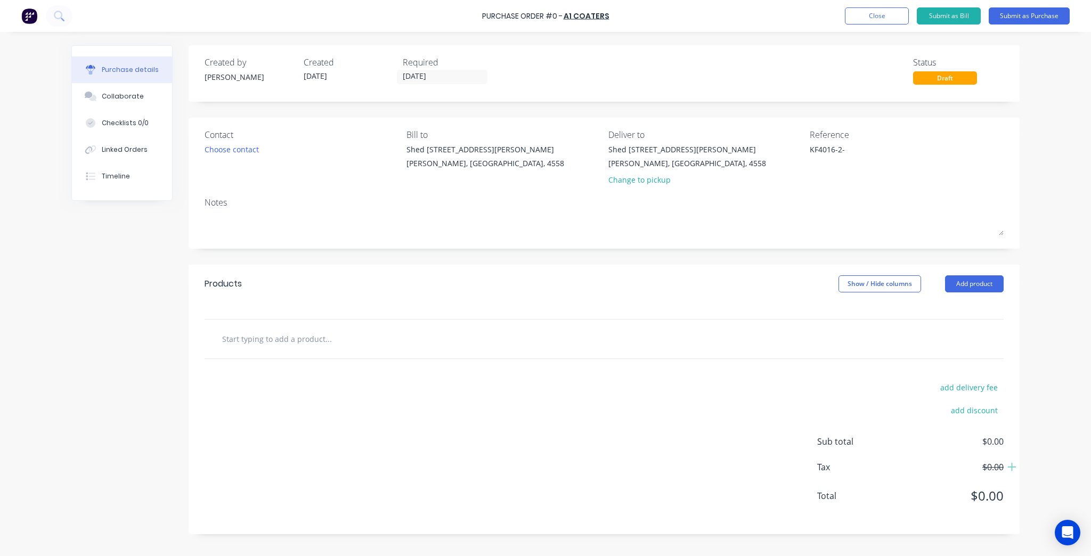
type textarea "x"
type textarea "KF4016-2-0"
type textarea "x"
type textarea "KF4016-2-03"
type textarea "x"
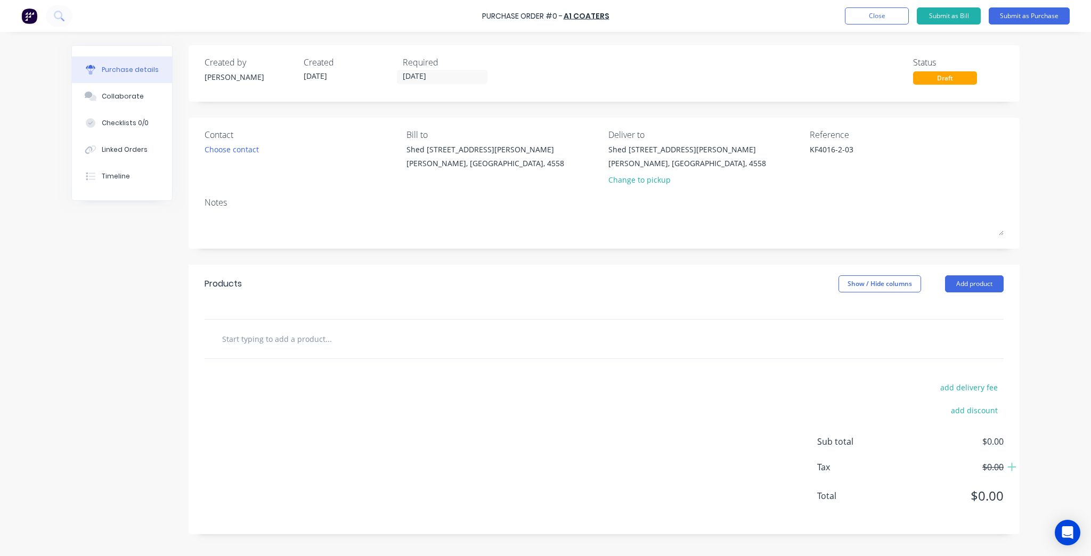
type textarea "KF4016-2-03"
click at [1049, 192] on div "Purchase Order #0 - A1 Coaters Add product Close Submit as Bill Submit as Purch…" at bounding box center [545, 278] width 1091 height 556
click at [841, 149] on textarea "KF4016-2-03" at bounding box center [876, 156] width 133 height 24
type textarea "x"
click at [359, 339] on input "text" at bounding box center [328, 338] width 213 height 21
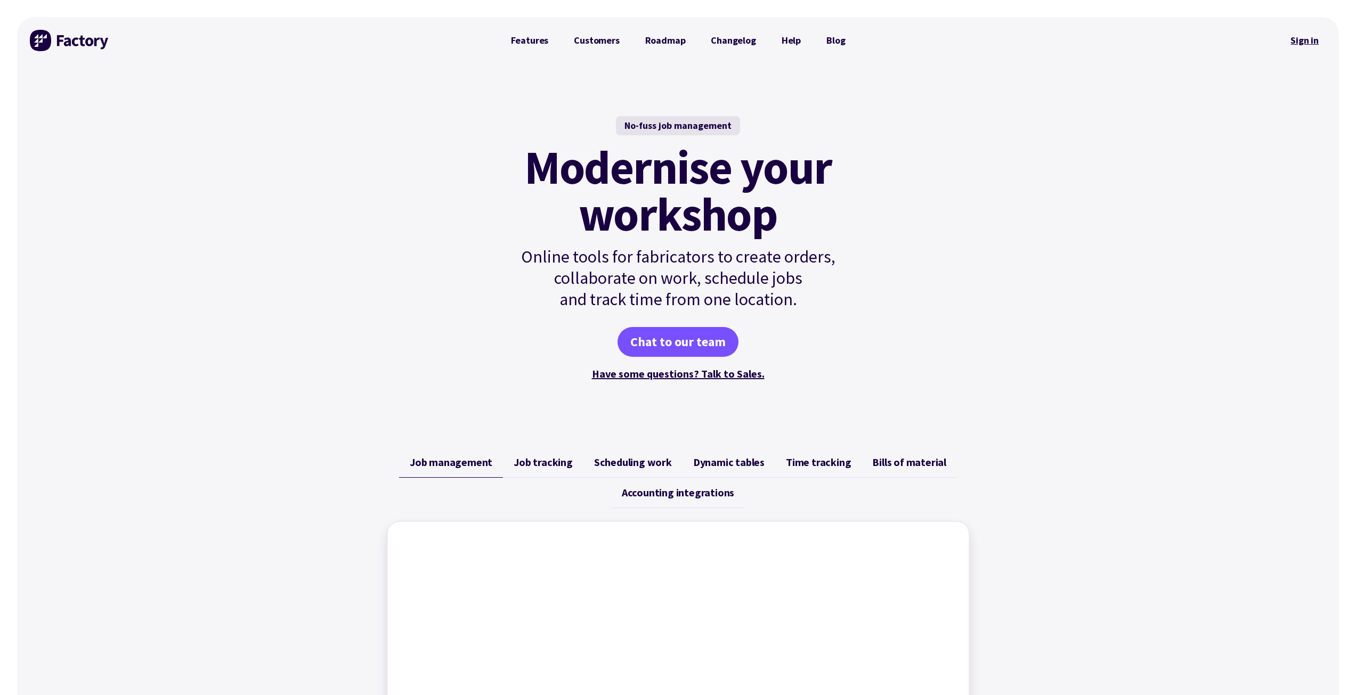
drag, startPoint x: 0, startPoint y: 0, endPoint x: 1315, endPoint y: 39, distance: 1315.8
click at [1315, 39] on link "Sign in" at bounding box center [1304, 40] width 43 height 25
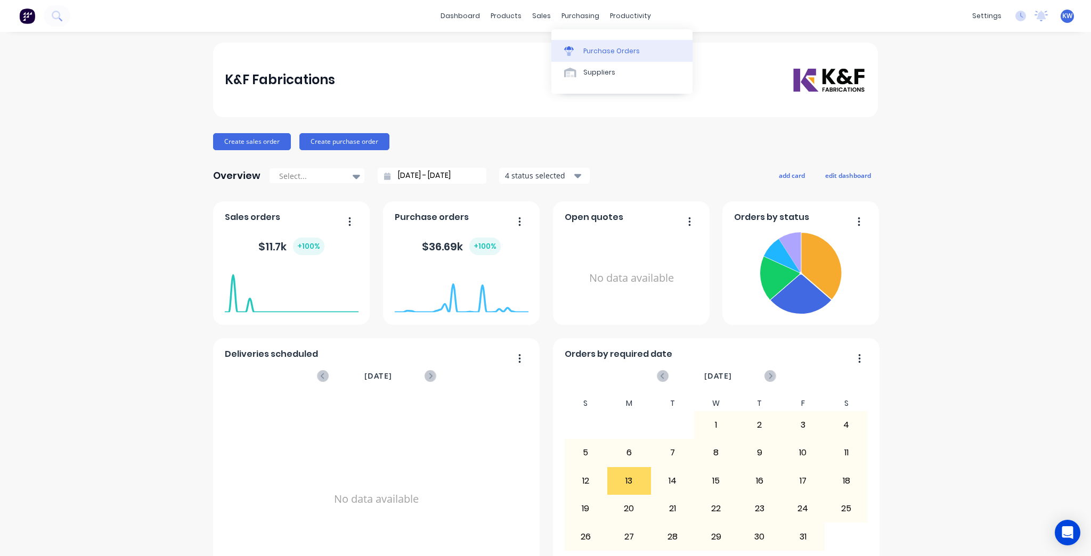
click at [603, 43] on link "Purchase Orders" at bounding box center [622, 50] width 141 height 21
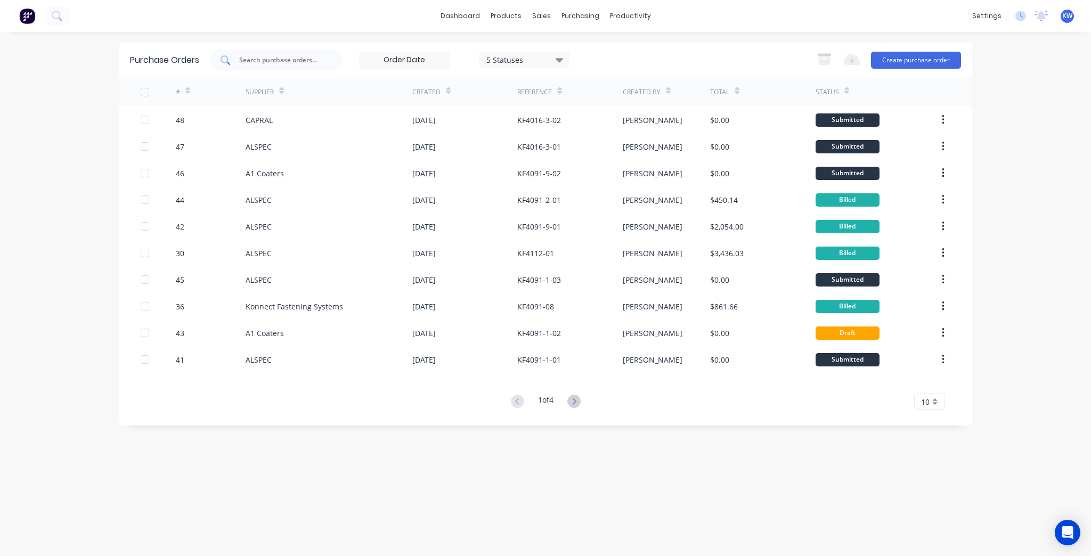
click at [341, 65] on div at bounding box center [276, 60] width 133 height 21
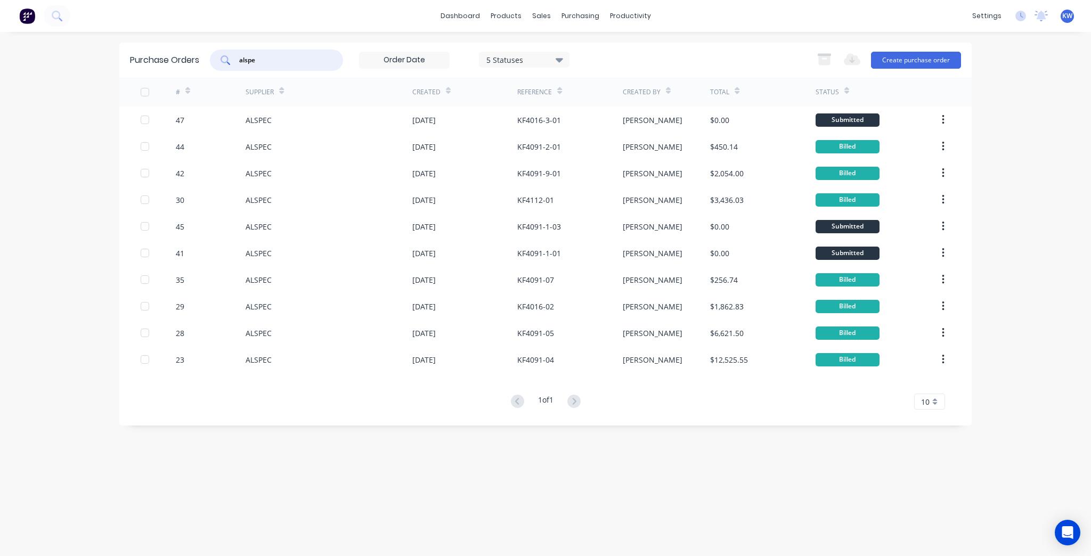
type input "alspe"
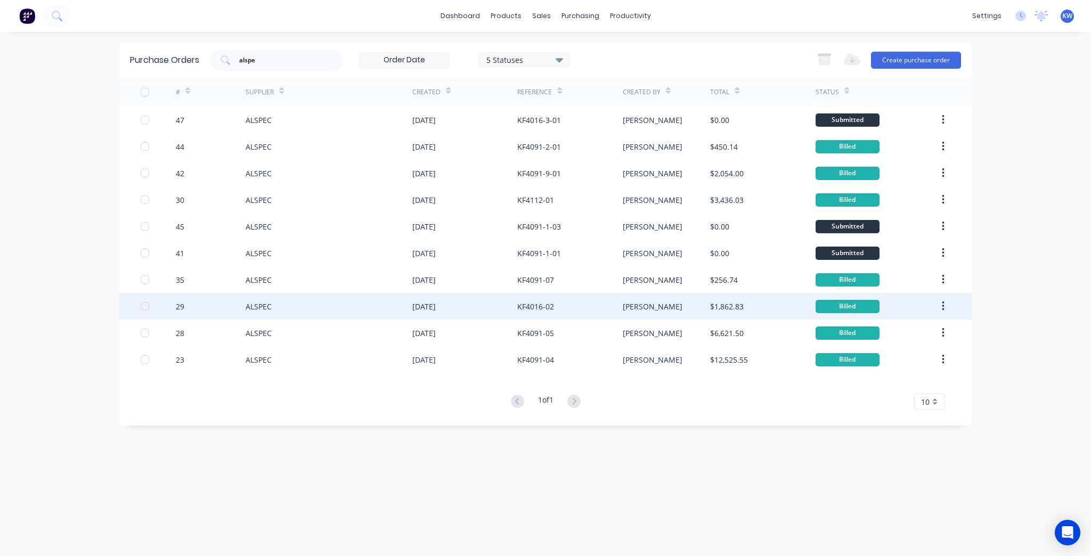
click at [557, 312] on div "KF4016-02" at bounding box center [569, 306] width 105 height 27
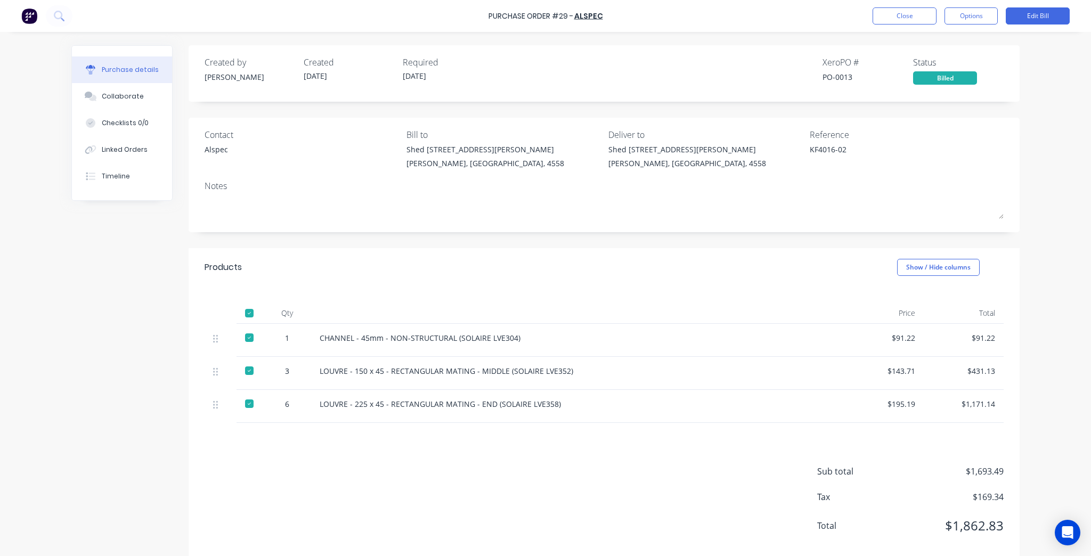
type textarea "x"
click at [909, 13] on button "Close" at bounding box center [905, 15] width 64 height 17
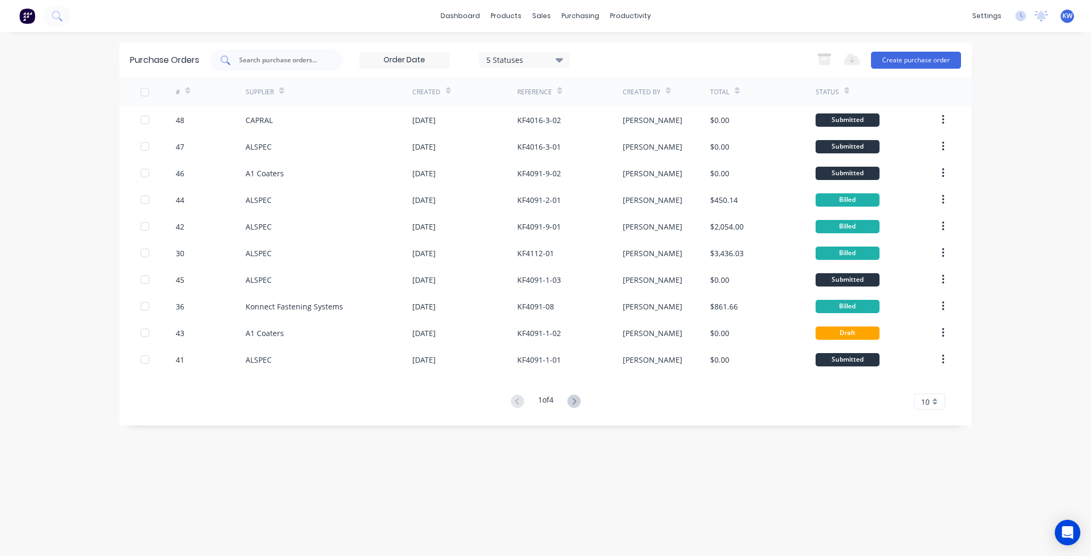
click at [260, 55] on input "text" at bounding box center [282, 60] width 88 height 11
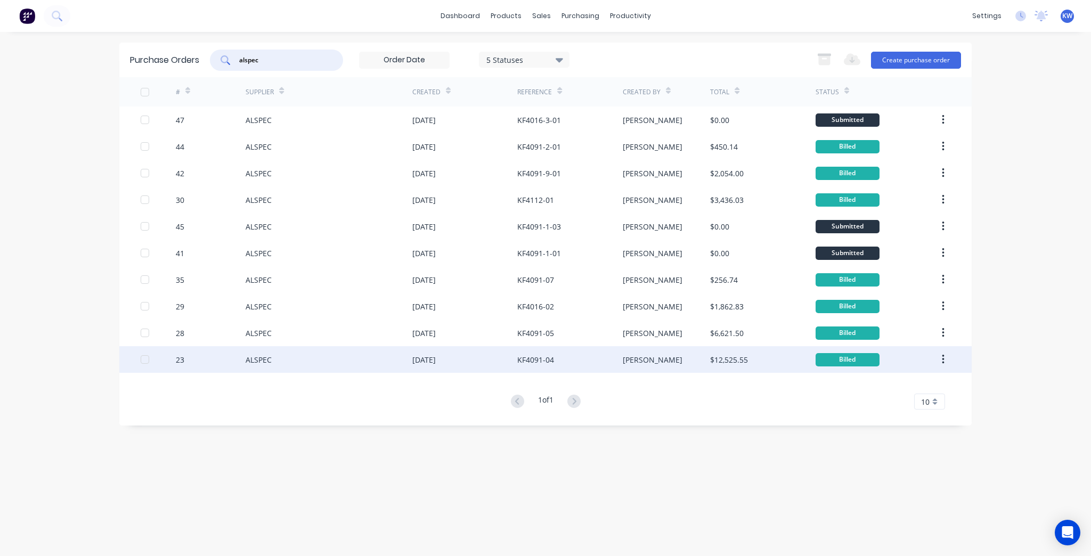
type input "alspec"
click at [588, 355] on div "KF4091-04" at bounding box center [569, 359] width 105 height 27
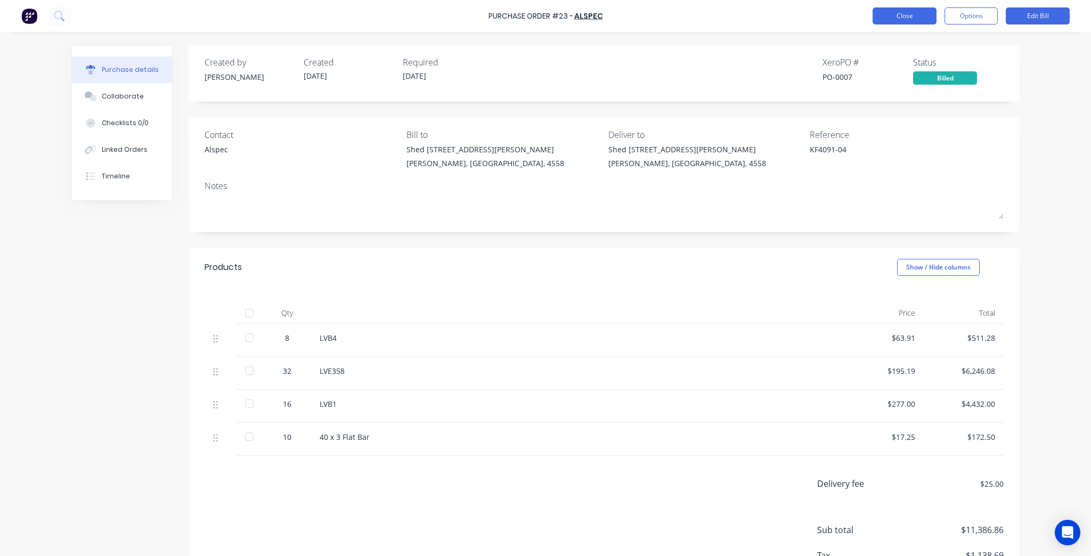
click at [894, 21] on button "Close" at bounding box center [905, 15] width 64 height 17
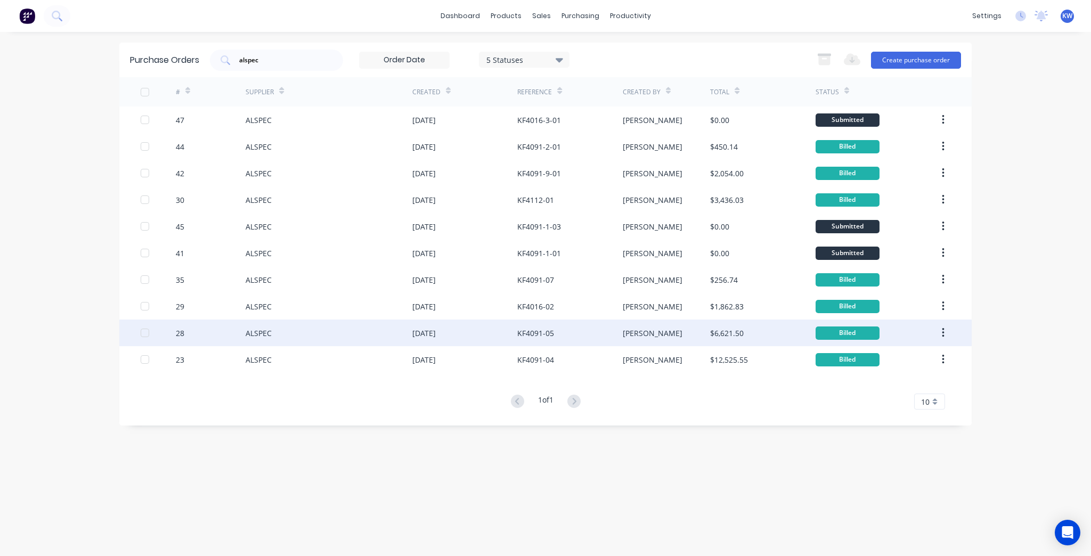
click at [606, 334] on div "KF4091-05" at bounding box center [569, 333] width 105 height 27
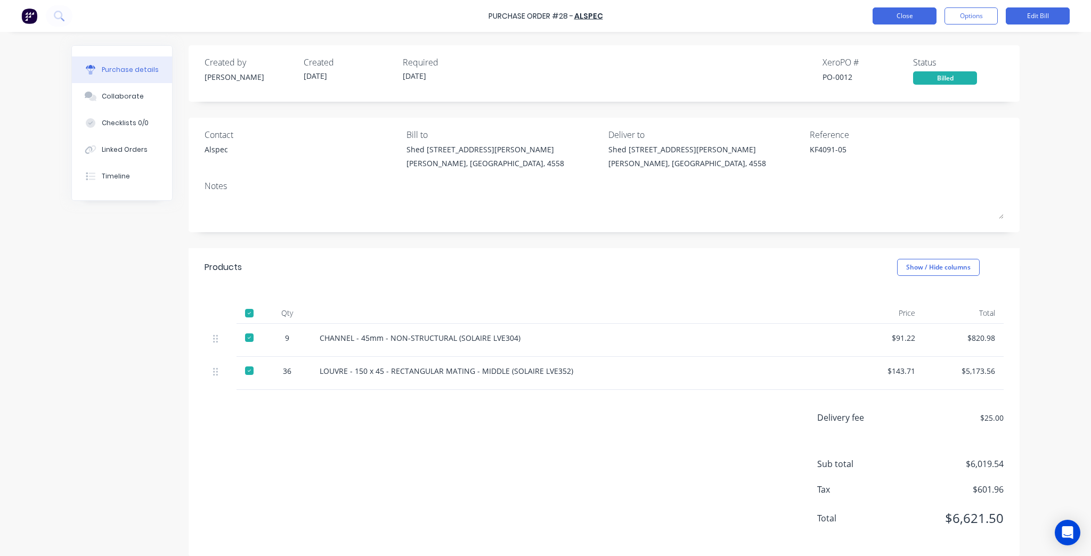
click at [904, 8] on button "Close" at bounding box center [905, 15] width 64 height 17
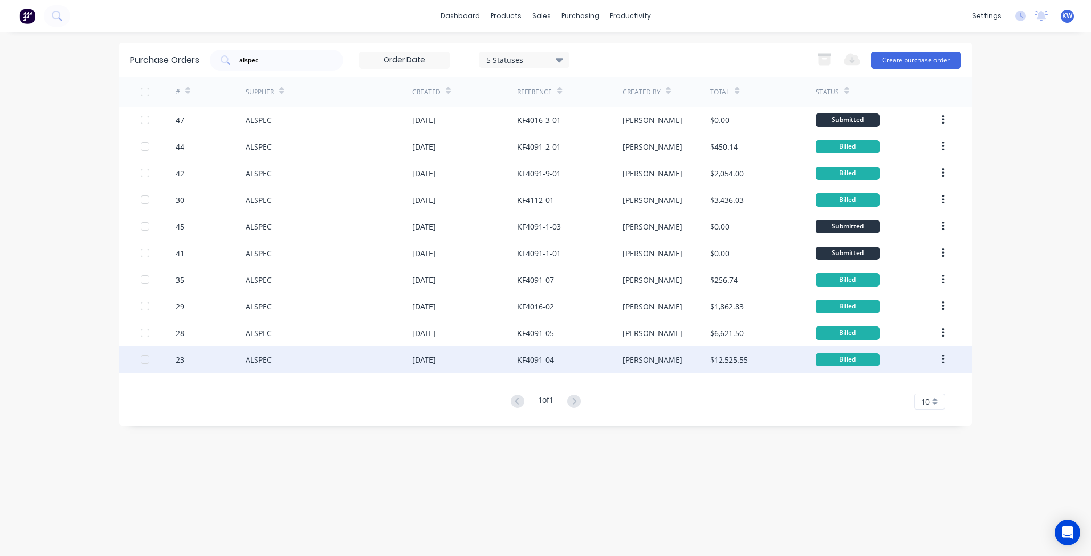
drag, startPoint x: 553, startPoint y: 413, endPoint x: 532, endPoint y: 360, distance: 56.9
click at [532, 360] on div "KF4091-04" at bounding box center [535, 359] width 37 height 11
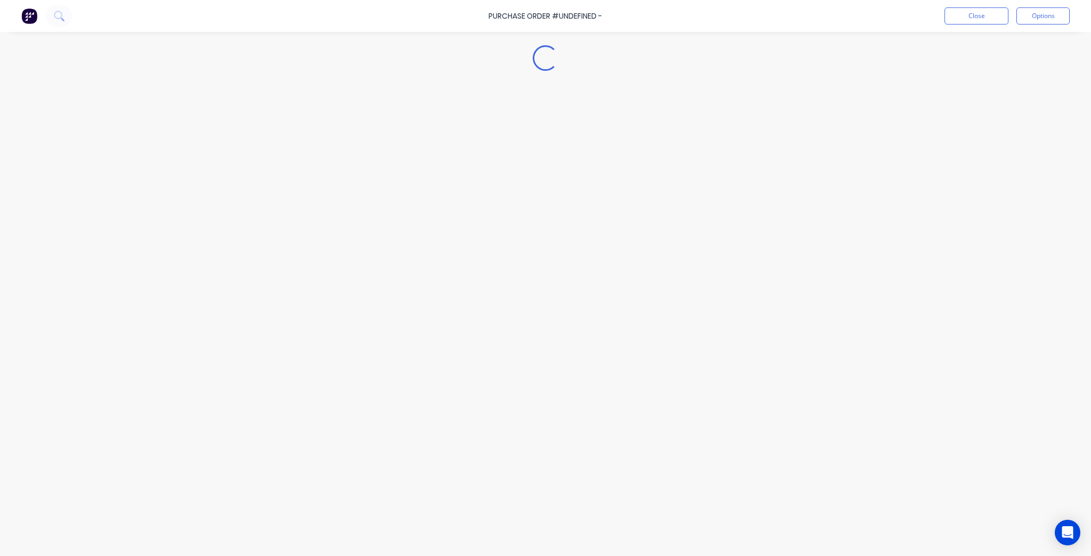
type textarea "x"
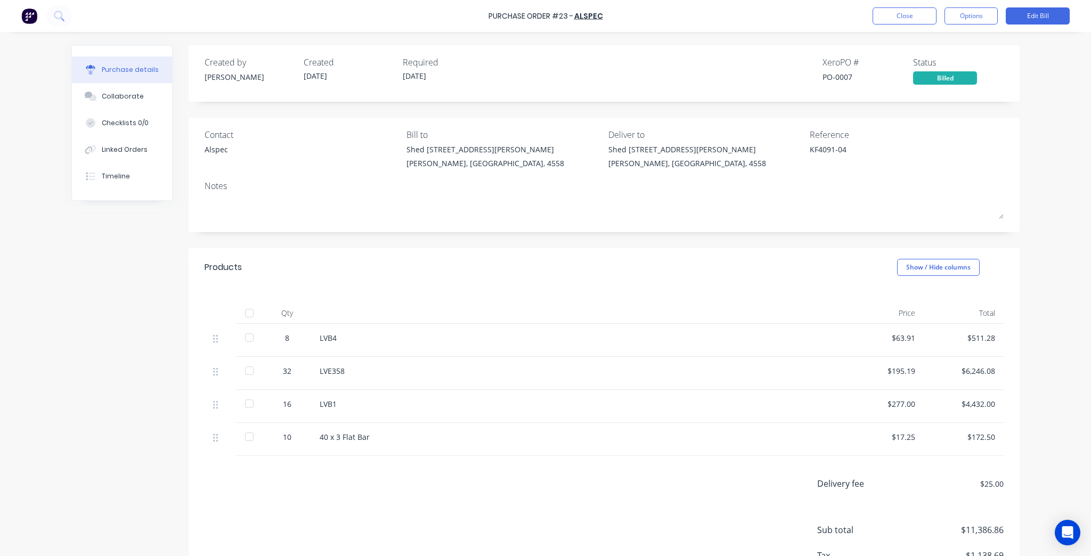
click at [1018, 197] on div "Purchase details Collaborate Checklists 0/0 Linked Orders Timeline Created by K…" at bounding box center [546, 262] width 970 height 503
click at [904, 29] on div "Purchase Order #23 - ALSPEC Close Options Edit Bill" at bounding box center [545, 16] width 1091 height 32
click at [903, 21] on button "Close" at bounding box center [905, 15] width 64 height 17
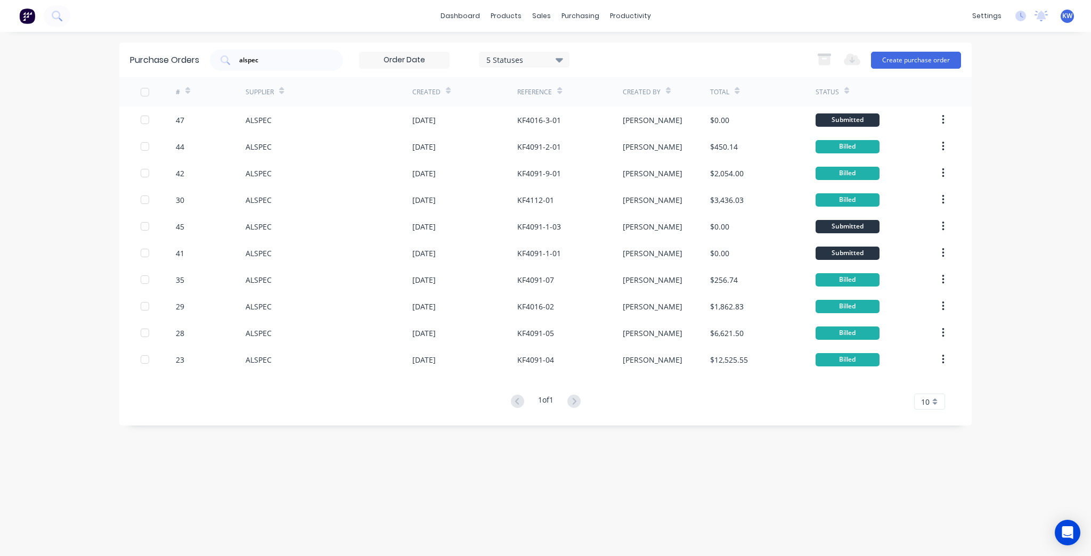
click at [621, 496] on div "Purchase Orders alspec 5 Statuses 5 Statuses Export to Excel (XLSX) Create purc…" at bounding box center [545, 294] width 853 height 503
click at [285, 62] on input "alspec" at bounding box center [282, 60] width 88 height 11
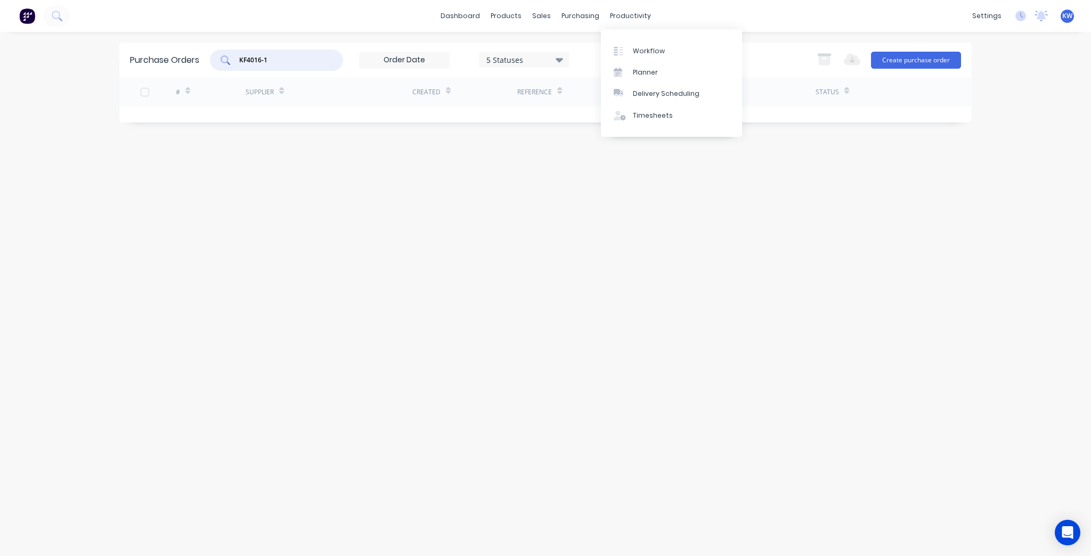
click at [294, 61] on input "KF4016-1" at bounding box center [282, 60] width 88 height 11
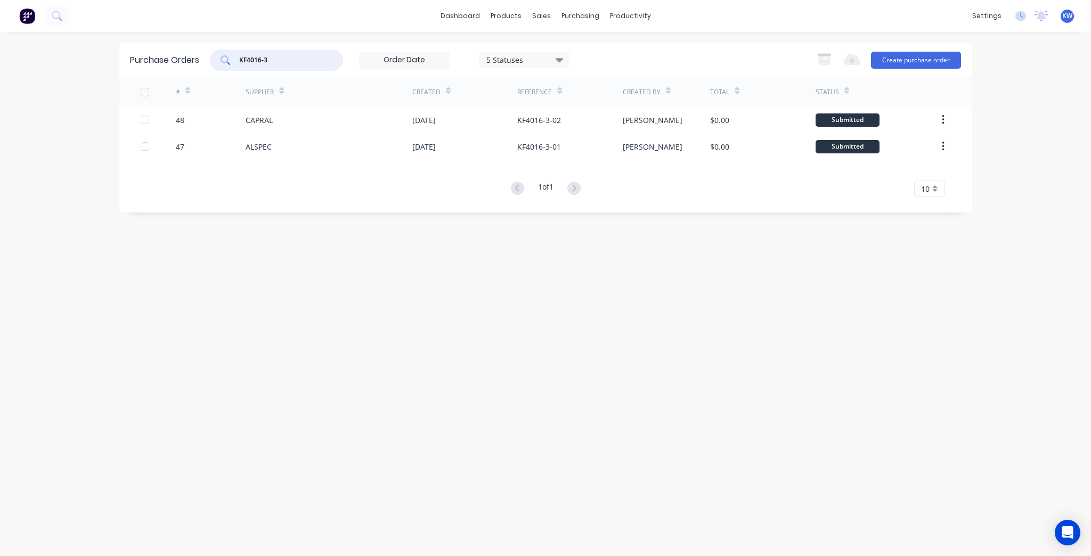
type input "KF4016-3"
click at [589, 18] on div "purchasing" at bounding box center [580, 16] width 48 height 16
click at [588, 60] on link "Purchase Orders" at bounding box center [625, 50] width 141 height 21
click at [537, 16] on div "sales" at bounding box center [541, 16] width 29 height 16
click at [449, 17] on link "dashboard" at bounding box center [460, 16] width 50 height 16
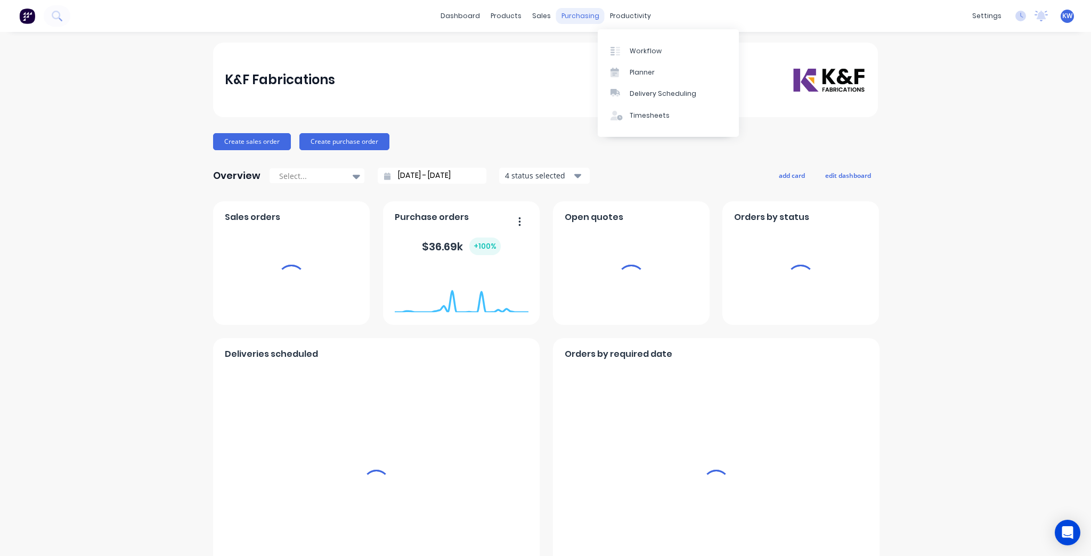
click at [578, 17] on div "purchasing" at bounding box center [580, 16] width 48 height 16
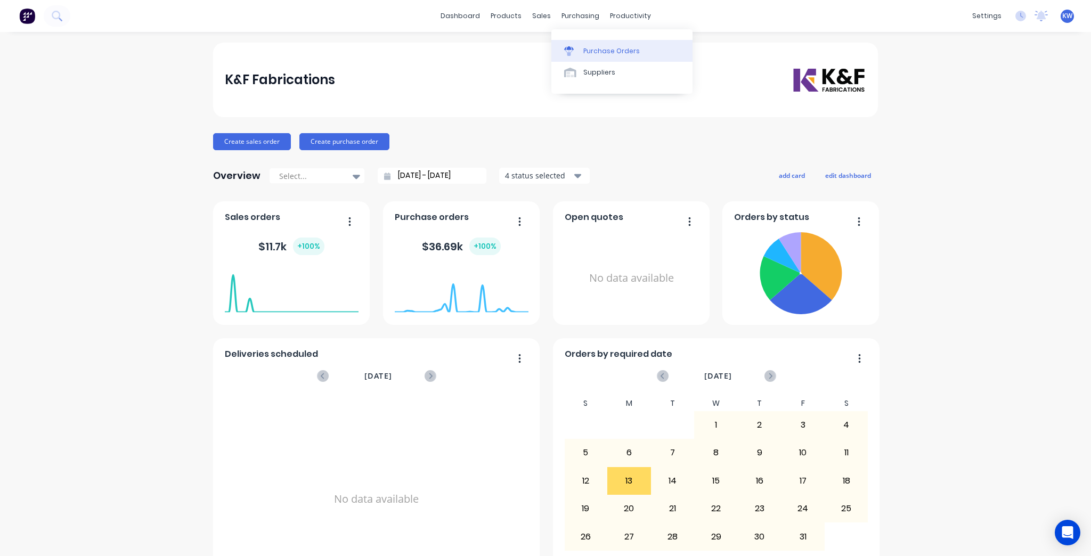
click at [602, 55] on div "Purchase Orders" at bounding box center [612, 51] width 56 height 10
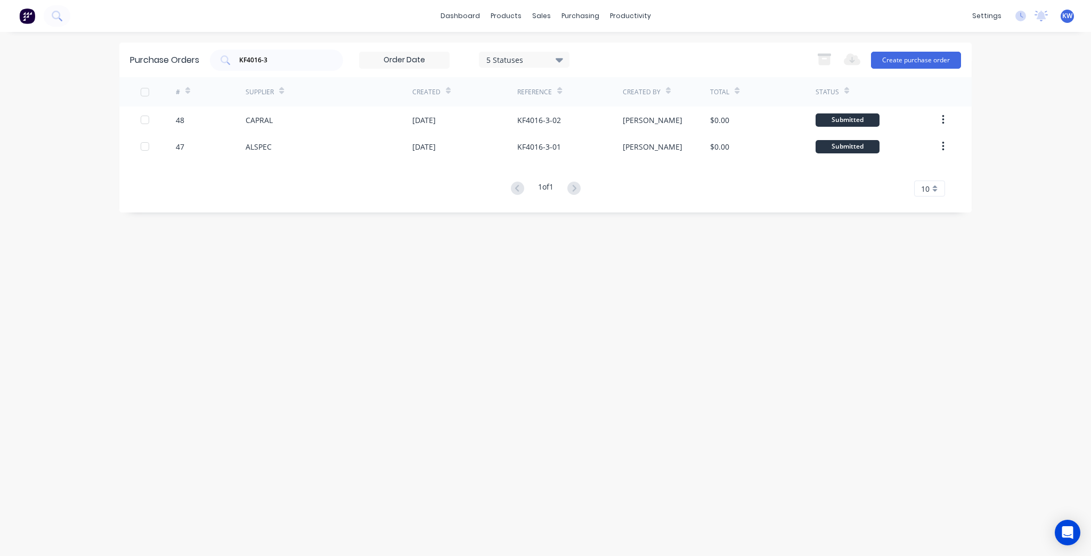
click at [302, 74] on div "Purchase Orders KF4016-3 5 Statuses 5 Statuses Export to Excel (XLSX) Create pu…" at bounding box center [545, 60] width 853 height 35
click at [303, 66] on div "KF4016-3" at bounding box center [276, 60] width 133 height 21
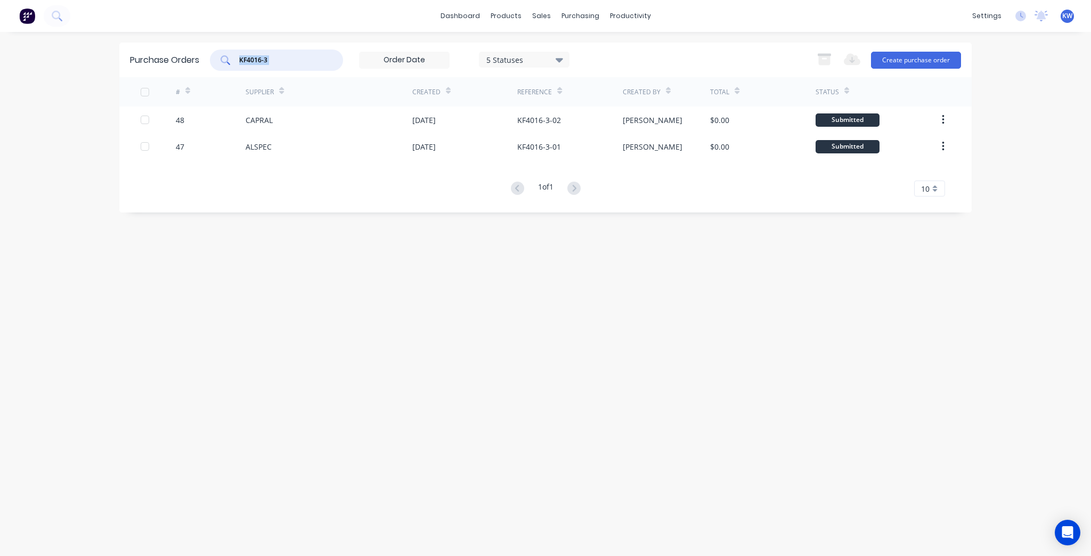
click at [303, 66] on div "KF4016-3" at bounding box center [276, 60] width 133 height 21
type input "K"
click at [328, 26] on div "dashboard products sales purchasing productivity dashboard products Product Cat…" at bounding box center [545, 16] width 1091 height 32
click at [289, 56] on input "text" at bounding box center [282, 60] width 88 height 11
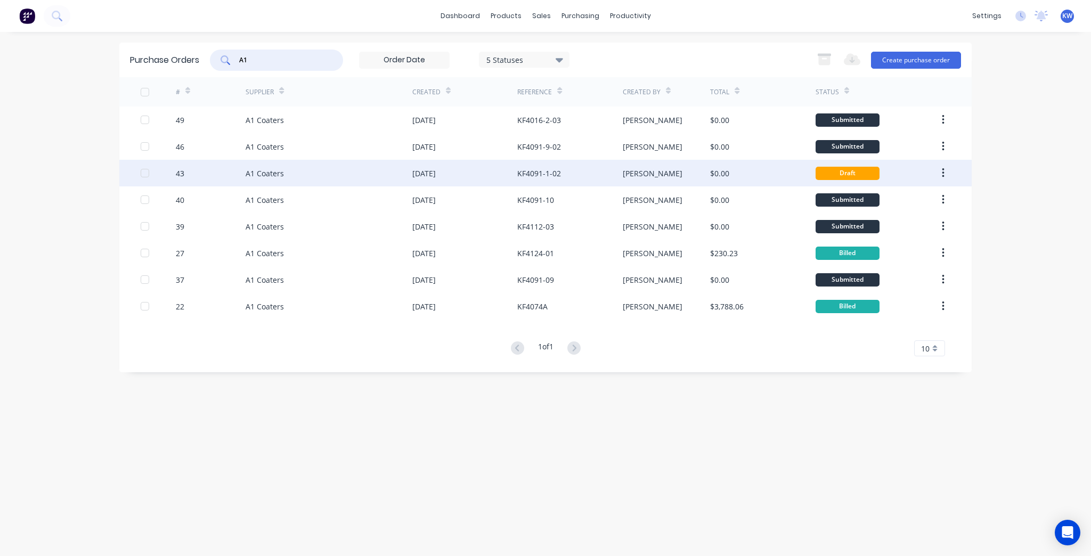
type input "A1"
click at [694, 167] on div "[PERSON_NAME]" at bounding box center [667, 173] width 88 height 27
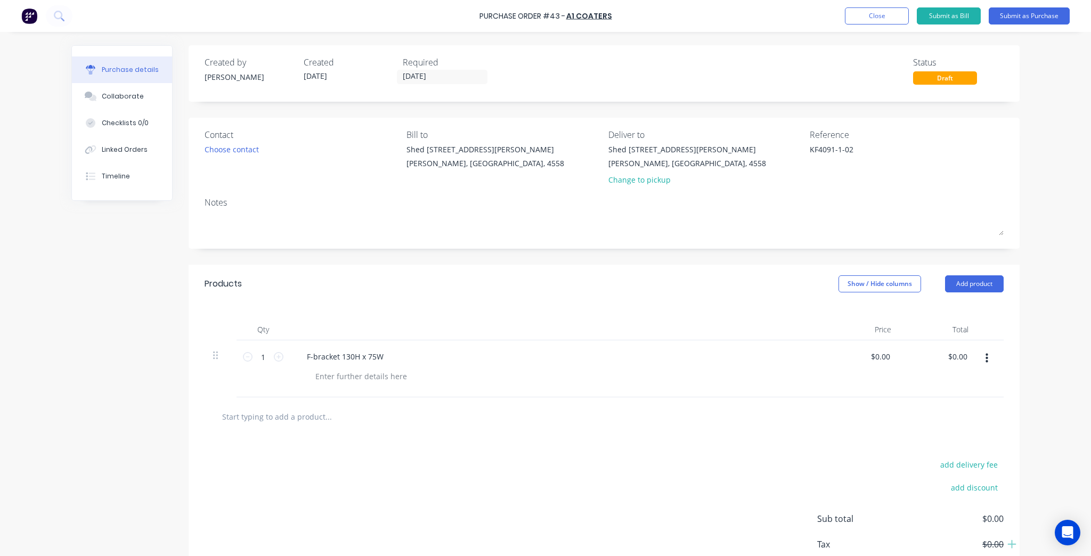
click at [307, 426] on input "text" at bounding box center [328, 416] width 213 height 21
drag, startPoint x: 1053, startPoint y: 14, endPoint x: 1068, endPoint y: 163, distance: 149.4
click at [1068, 160] on div "Purchase Order #43 - A1 Coaters Add product Close Submit as Bill Submit as Purc…" at bounding box center [545, 278] width 1091 height 556
click at [279, 423] on input "text" at bounding box center [328, 416] width 213 height 21
type textarea "x"
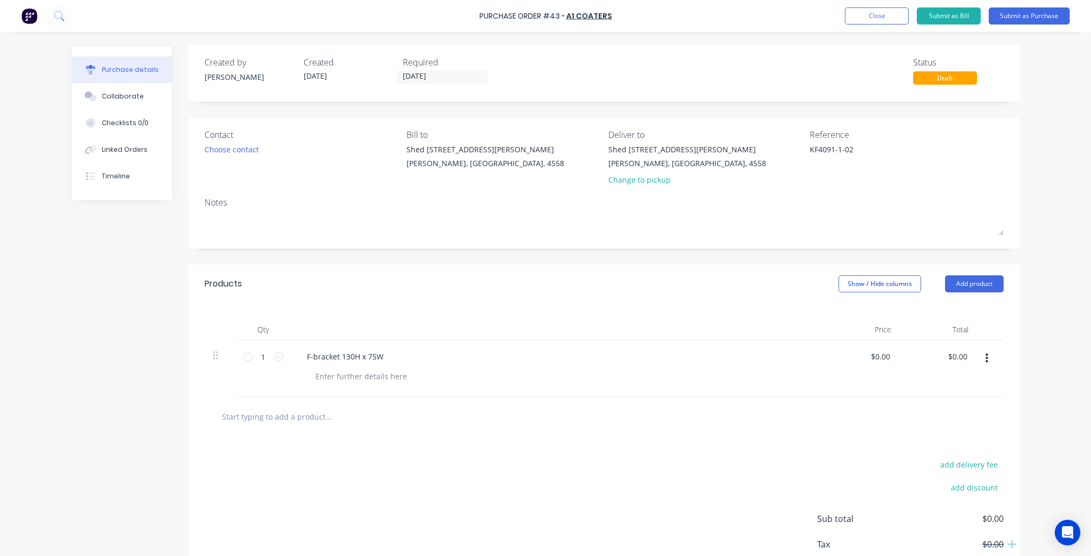
type input "S"
type textarea "x"
type input "Sl"
type textarea "x"
type input "Sle"
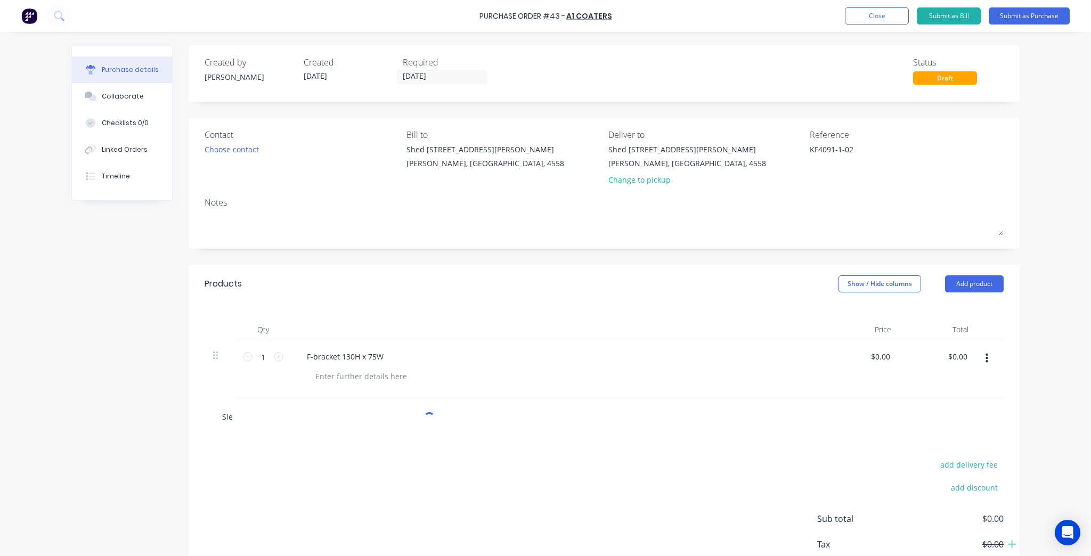
type textarea "x"
type input "Slee"
type textarea "x"
type input "Sleev"
type textarea "x"
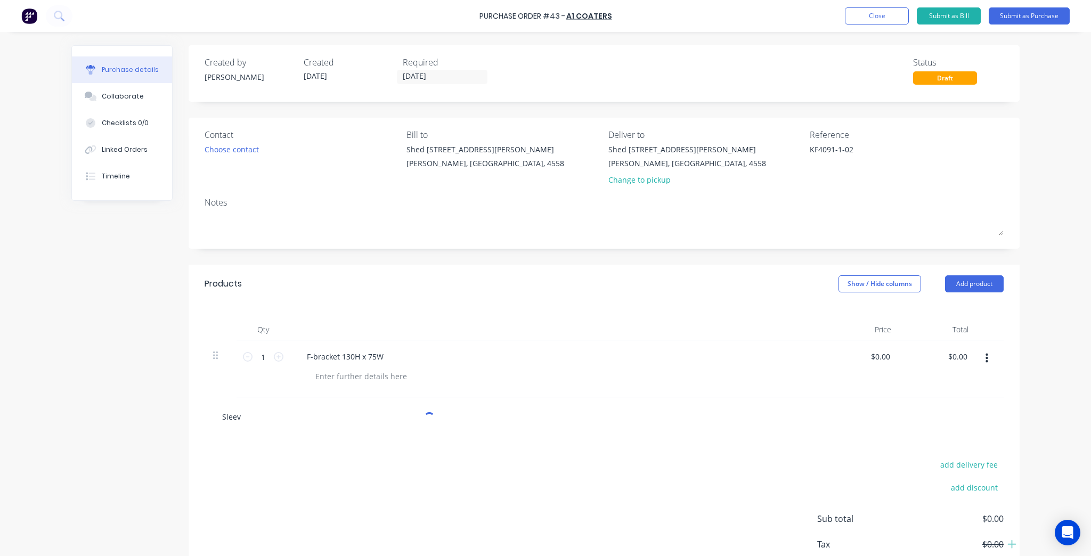
type input "Sleeve"
type textarea "x"
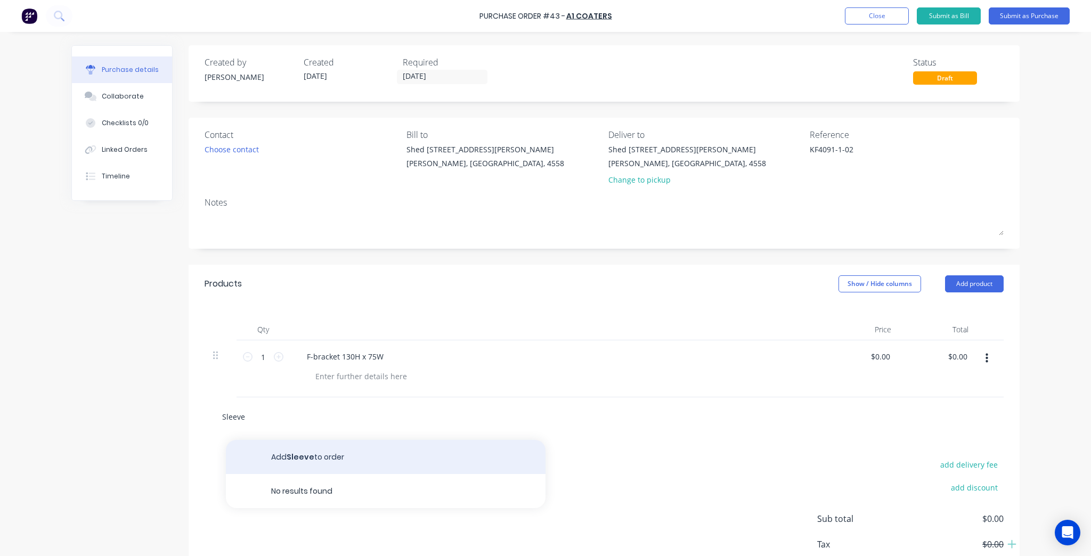
type input "Sleeve"
click at [303, 451] on button "Add Sleeve to order" at bounding box center [386, 457] width 320 height 34
type textarea "x"
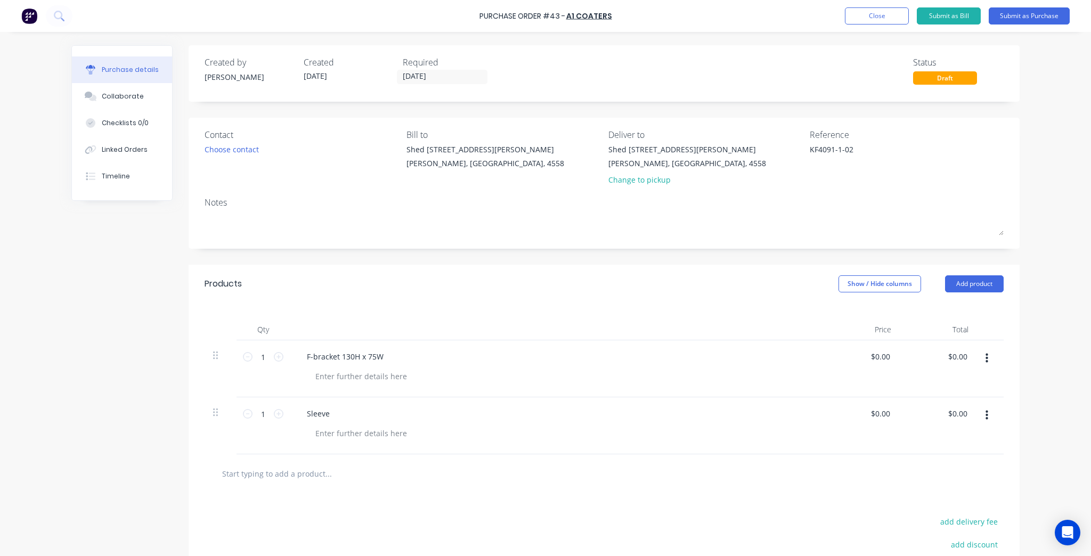
click at [356, 445] on div "Sleeve" at bounding box center [556, 426] width 533 height 57
type textarea "x"
click at [354, 438] on div at bounding box center [361, 433] width 109 height 15
paste div
drag, startPoint x: 317, startPoint y: 444, endPoint x: 309, endPoint y: 427, distance: 18.4
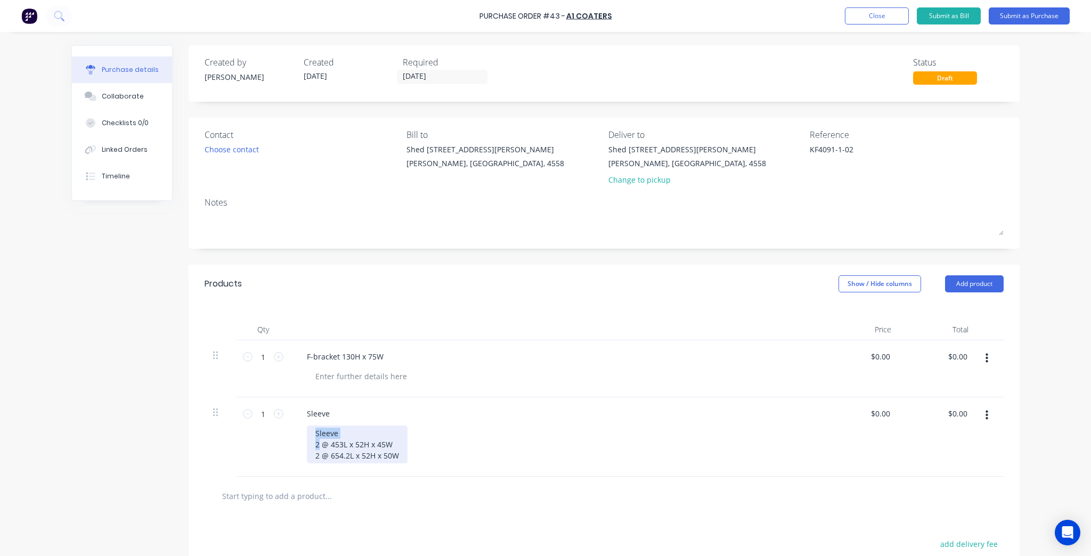
click at [309, 427] on div "Sleeve 2 @ 453L x 52H x 45W 2 @ 654.2L x 52H x 50W" at bounding box center [357, 445] width 101 height 38
click at [317, 447] on div "5 @ 453L x 52H x 45W 2 @ 654.2L x 52H x 50W" at bounding box center [357, 439] width 101 height 27
type textarea "x"
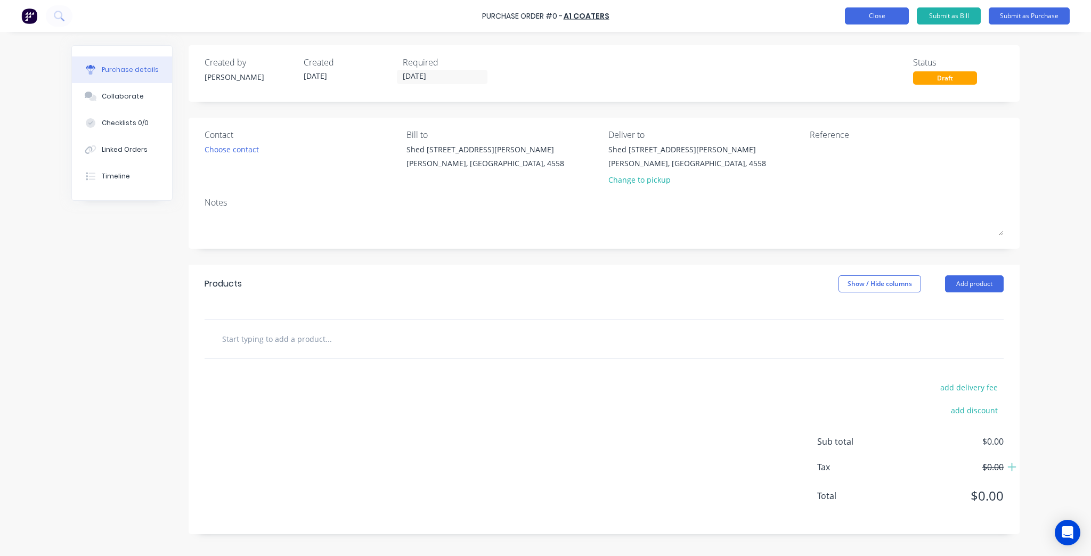
click at [872, 10] on button "Close" at bounding box center [877, 15] width 64 height 17
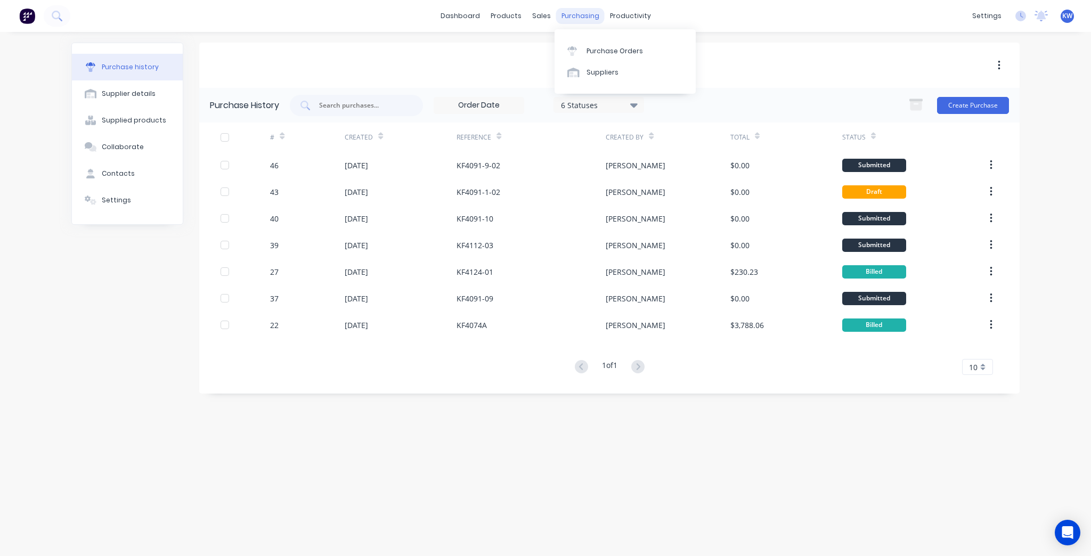
click at [563, 19] on div "purchasing" at bounding box center [580, 16] width 48 height 16
click at [575, 51] on icon at bounding box center [573, 51] width 10 height 10
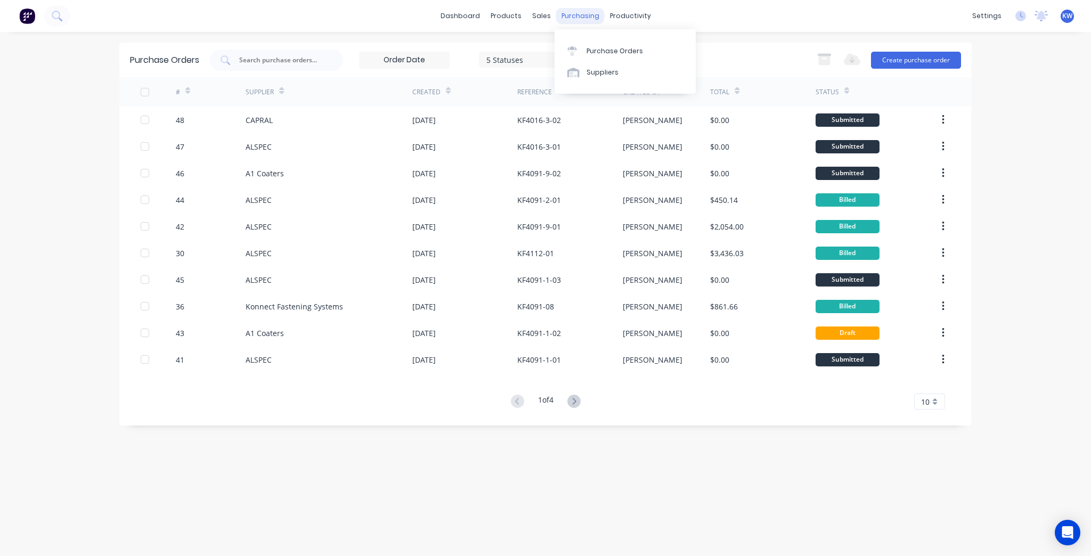
click at [574, 16] on div "purchasing" at bounding box center [580, 16] width 48 height 16
click at [585, 50] on link "Purchase Orders" at bounding box center [625, 50] width 141 height 21
click at [904, 53] on button "Create purchase order" at bounding box center [916, 60] width 90 height 17
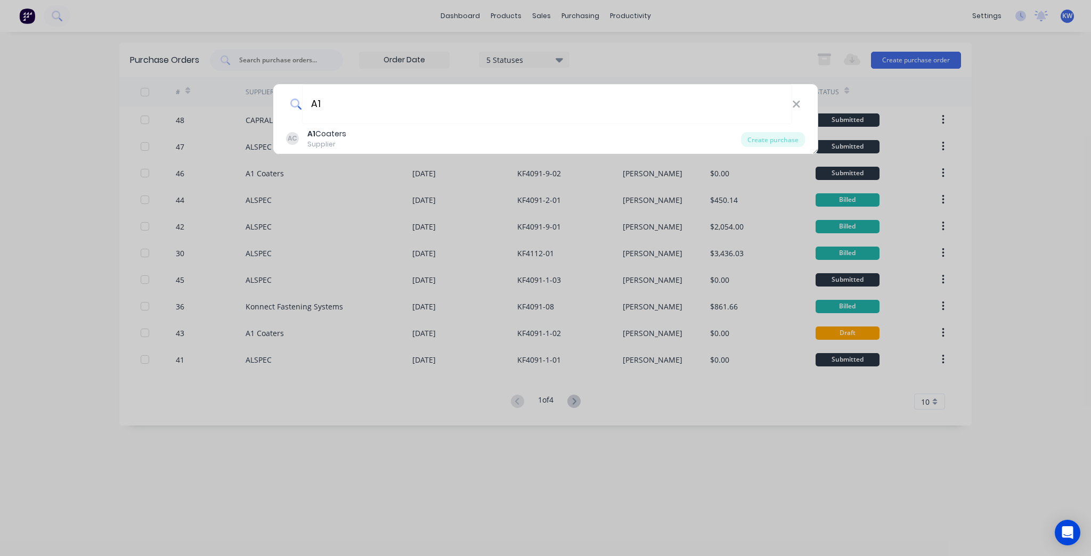
type input "A1"
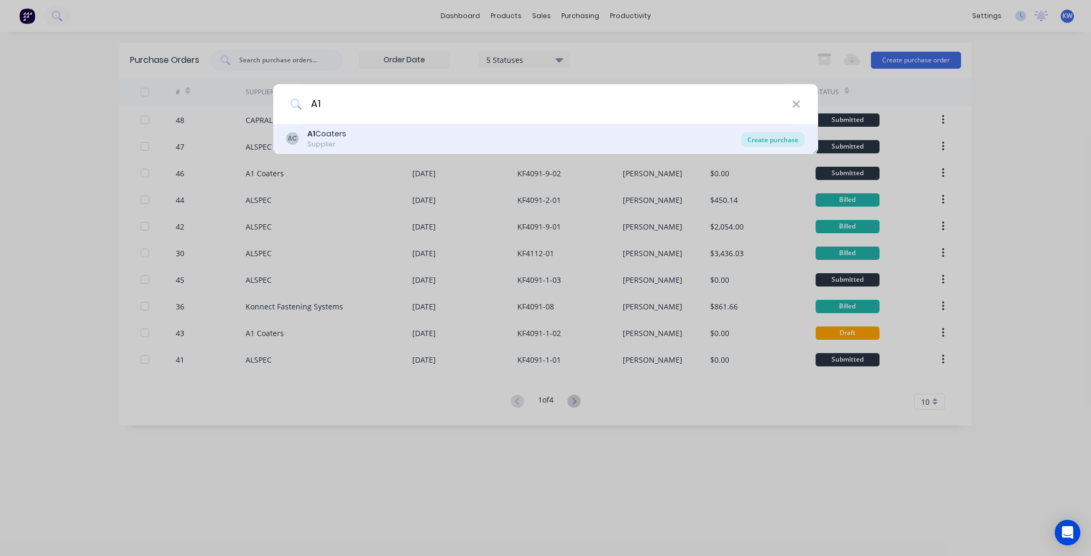
click at [779, 134] on div "Create purchase" at bounding box center [773, 139] width 64 height 15
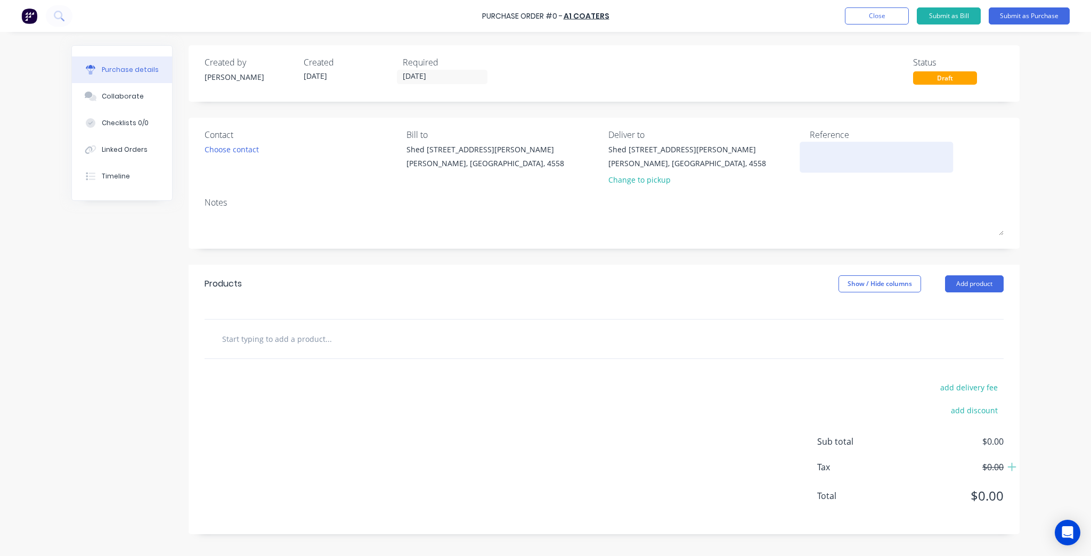
click at [849, 159] on textarea at bounding box center [876, 156] width 133 height 24
type textarea "KF4016-"
type textarea "x"
type textarea "KF4016-2"
type textarea "x"
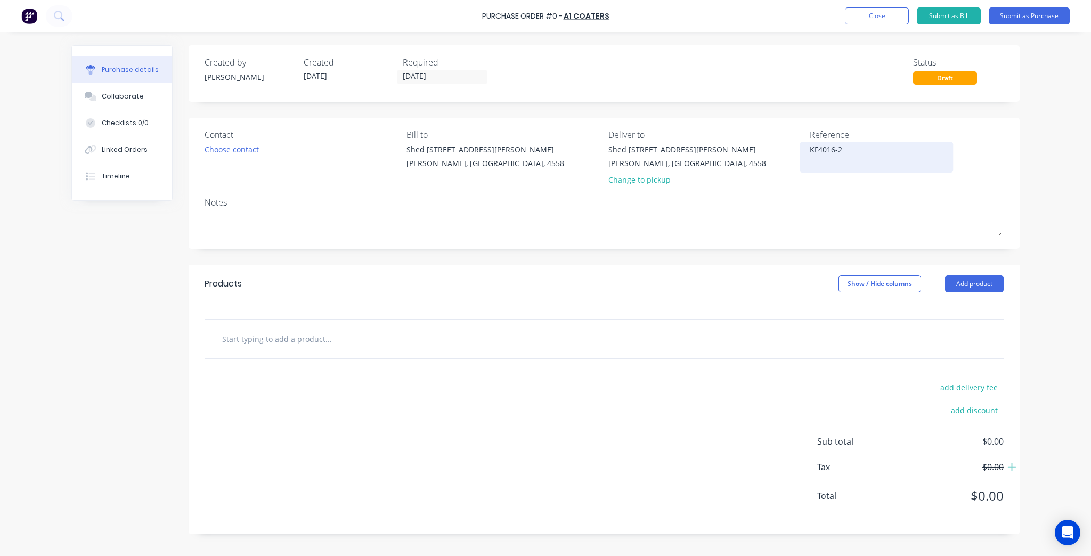
type textarea "KF4016-2-"
type textarea "x"
type textarea "KF4016-2-0"
type textarea "x"
type textarea "KF4016-2-03"
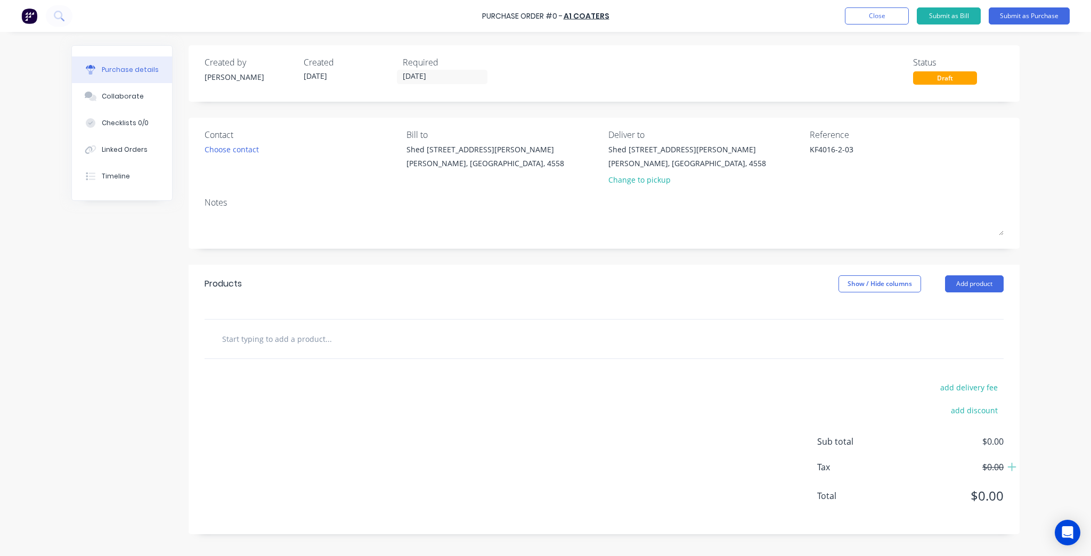
type textarea "x"
type textarea "KF4016-2-03"
click at [838, 184] on div "Reference KF4016-2-03" at bounding box center [907, 159] width 194 height 62
click at [325, 188] on div "Contact Choose contact" at bounding box center [302, 159] width 194 height 62
drag, startPoint x: 316, startPoint y: 205, endPoint x: 313, endPoint y: 211, distance: 6.4
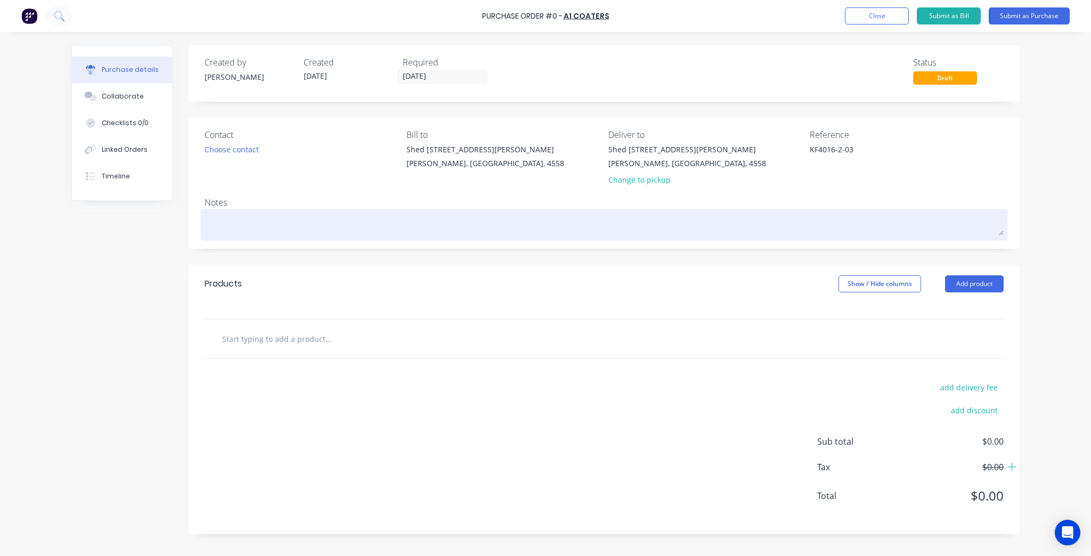
click at [315, 206] on div "Notes" at bounding box center [604, 202] width 799 height 13
click at [307, 233] on textarea at bounding box center [604, 224] width 799 height 24
type textarea "x"
type textarea "P"
type textarea "x"
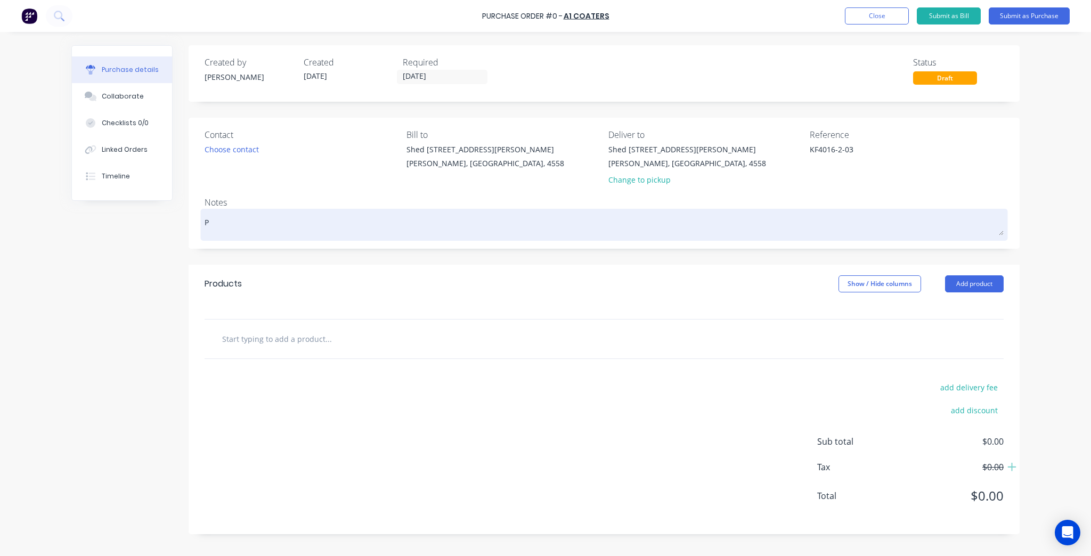
type textarea "Po"
type textarea "x"
type textarea "Pow"
type textarea "x"
type textarea "Powd"
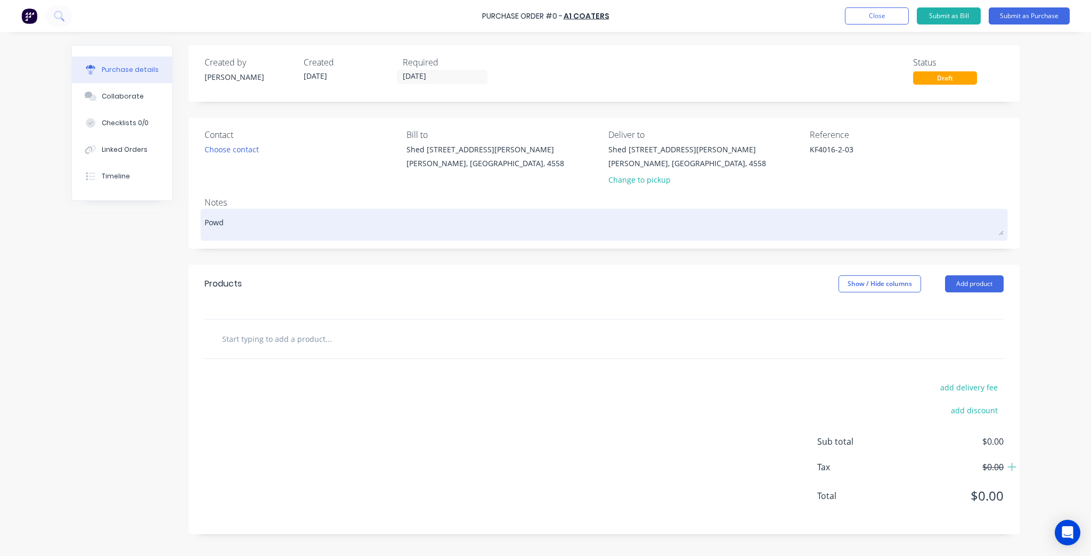
type textarea "x"
type textarea "Powde"
type textarea "x"
type textarea "Powder"
type textarea "x"
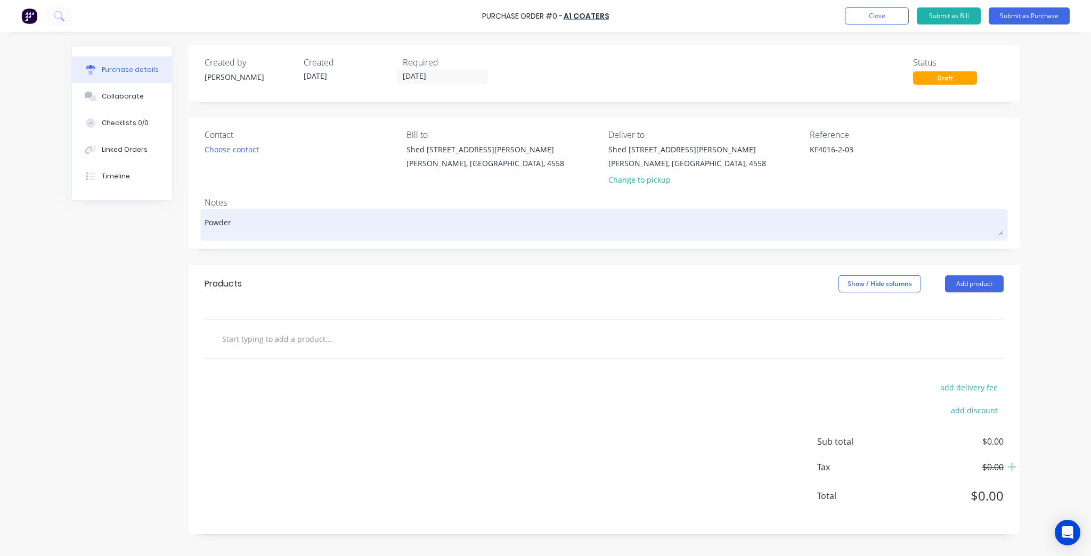
type textarea "Powdero"
type textarea "x"
type textarea "Powder"
type textarea "x"
type textarea "Powderc"
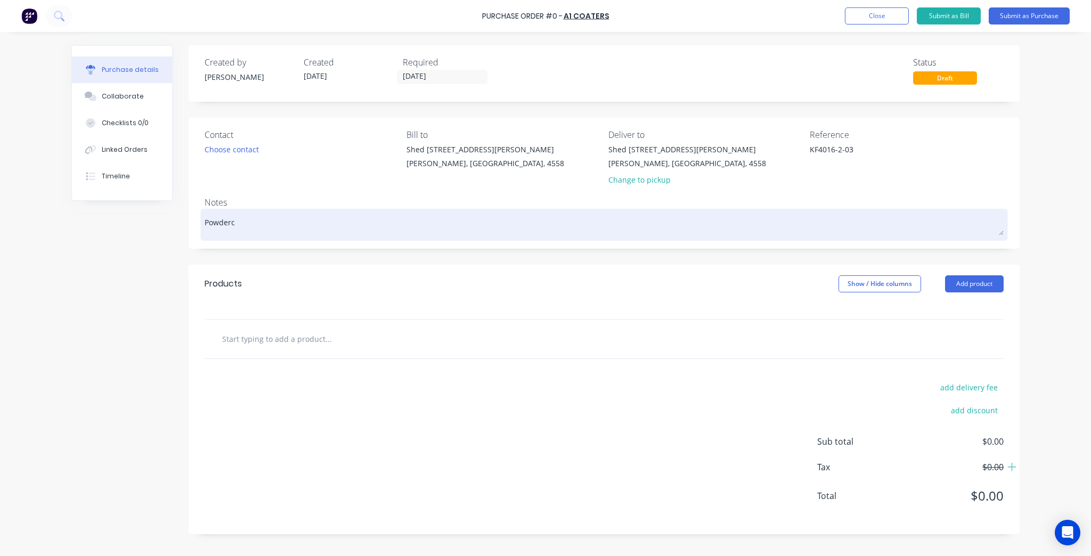
type textarea "x"
type textarea "Powderco"
type textarea "x"
type textarea "Powdercoa"
type textarea "x"
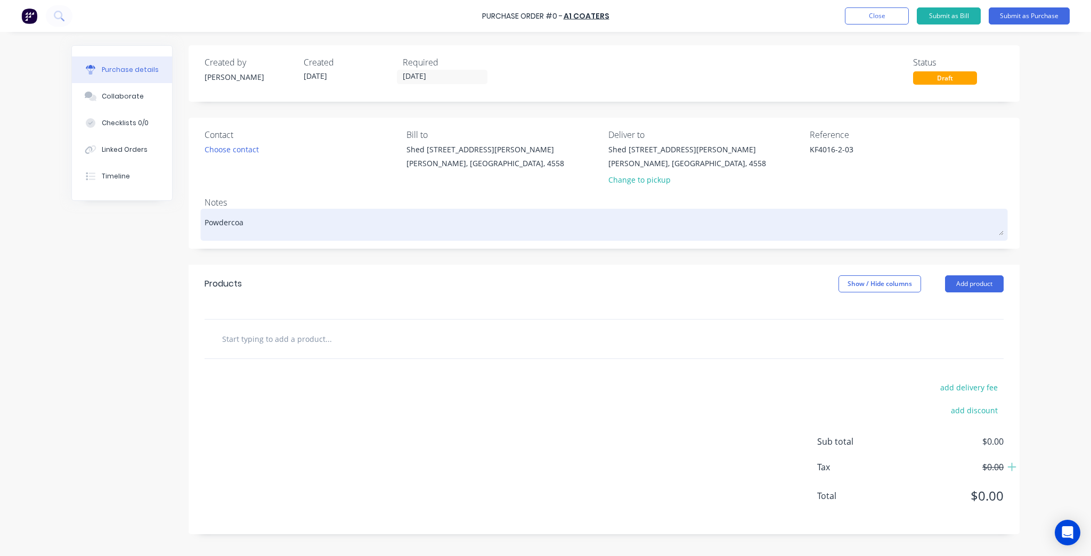
type textarea "Powdercoat"
type textarea "x"
type textarea "Powdercoat"
type textarea "x"
type textarea "Powdercoat C"
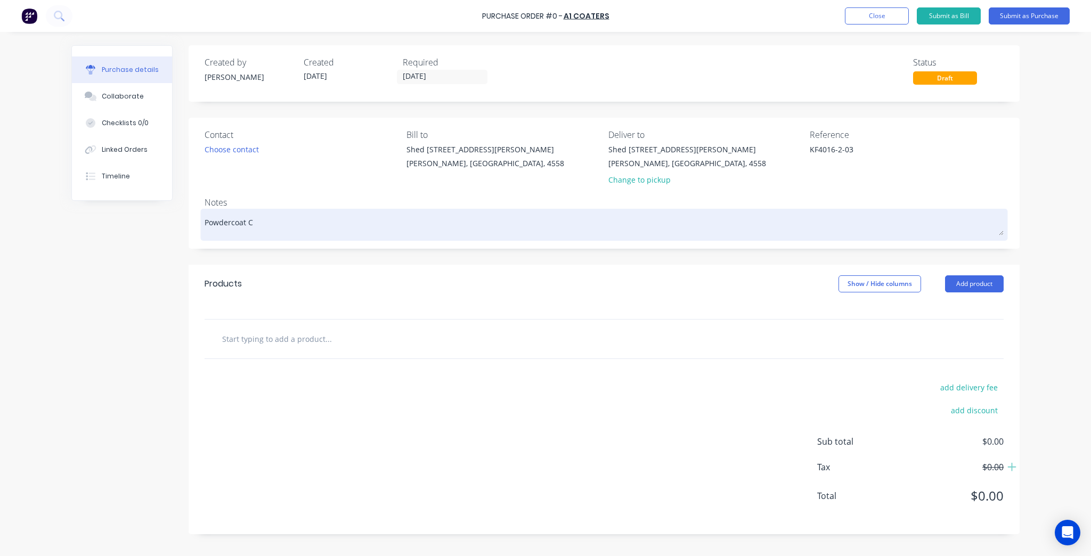
type textarea "x"
type textarea "Powdercoat Co"
type textarea "x"
type textarea "Powdercoat Col"
type textarea "x"
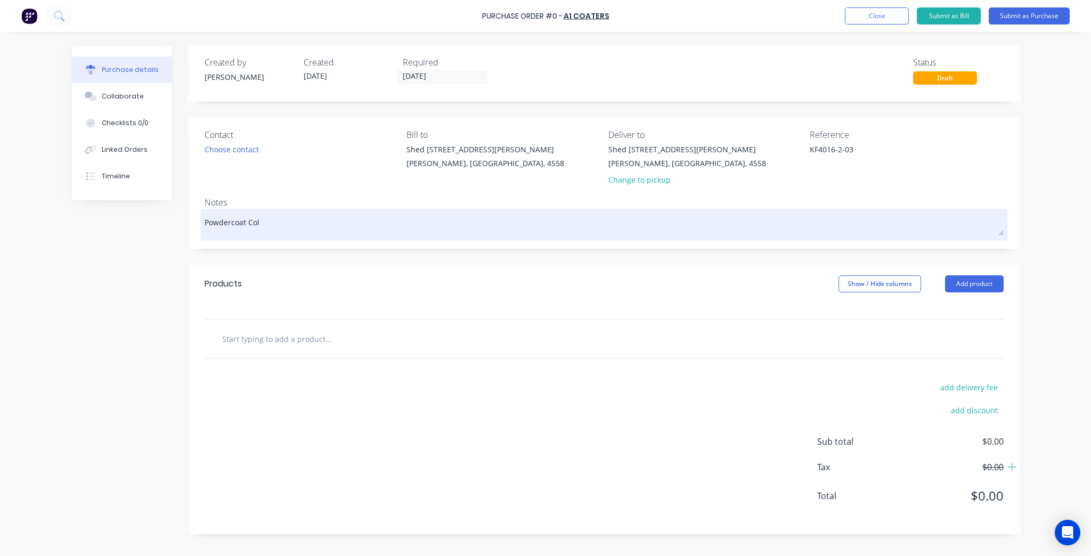
type textarea "Powdercoat Colo"
type textarea "x"
type textarea "Powdercoat Colou"
type textarea "x"
type textarea "Powdercoat Colour"
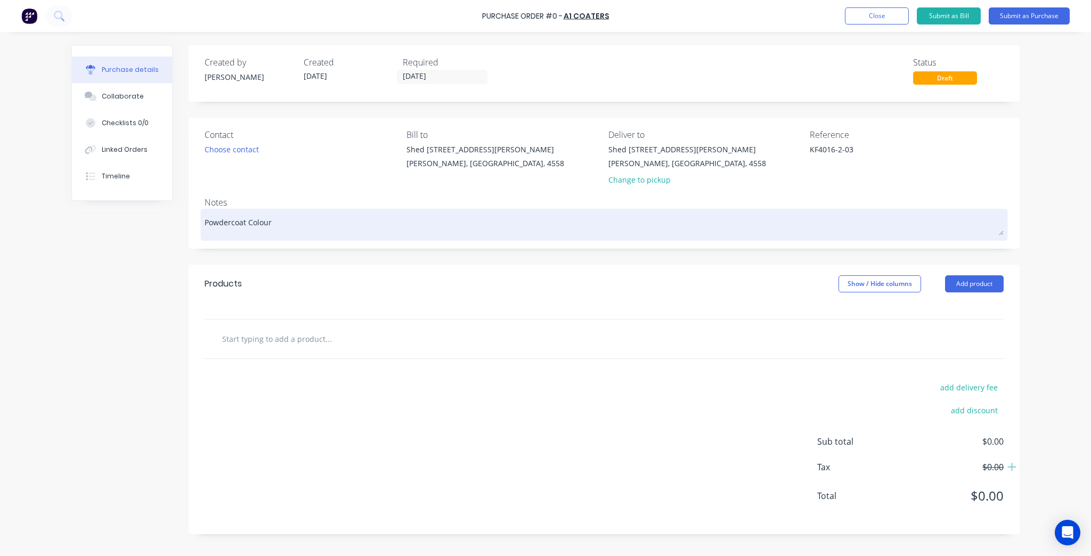
type textarea "x"
type textarea "Powdercoat Colour""
type textarea "x"
type textarea "Powdercoat Colour"
type textarea "x"
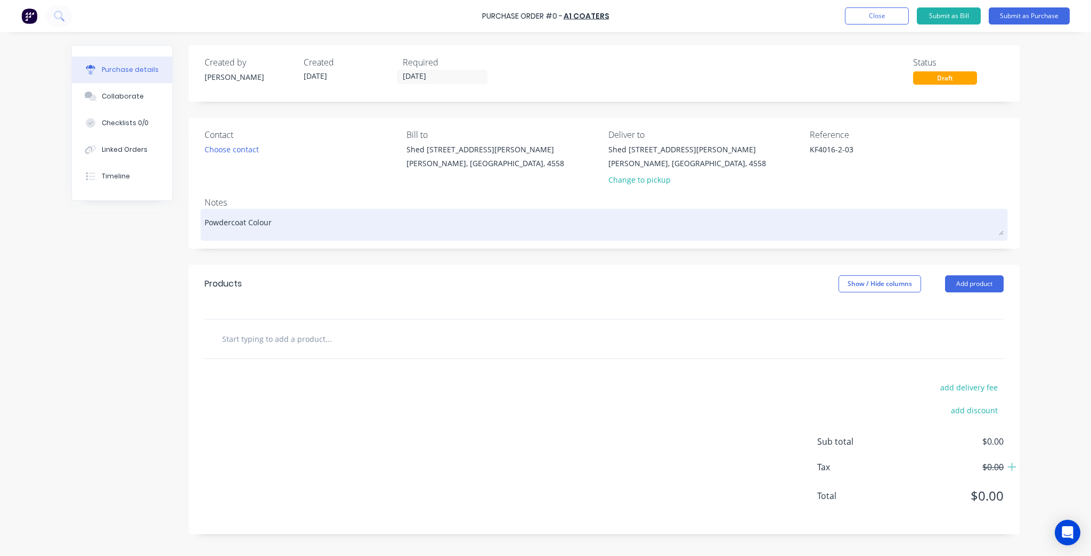
type textarea "Powdercoat Colour:"
type textarea "x"
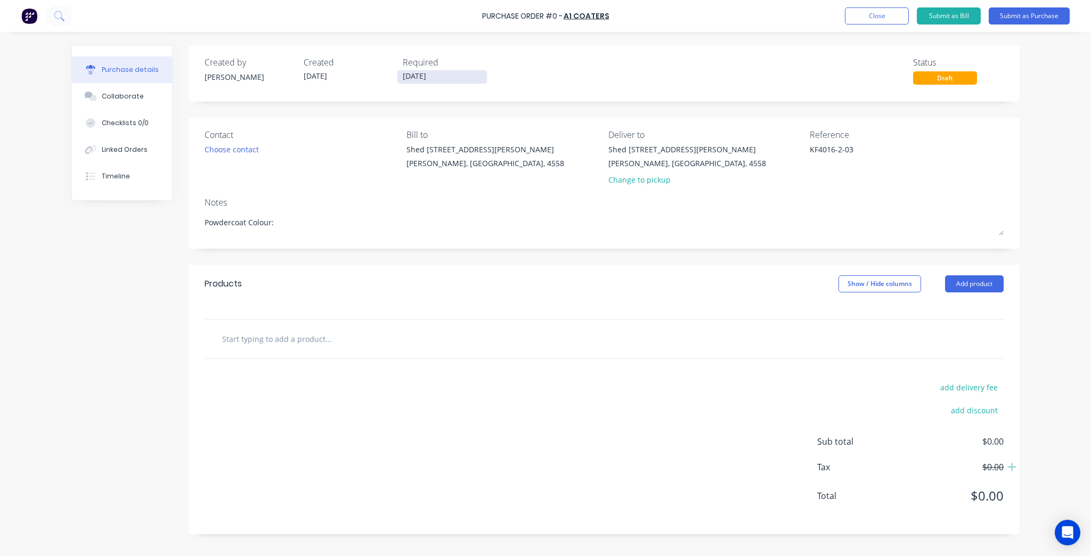
type textarea "Powdercoat Colour:"
type textarea "x"
type textarea "Powdercoat Colour:"
click at [444, 79] on input "14/10/25" at bounding box center [443, 76] width 90 height 13
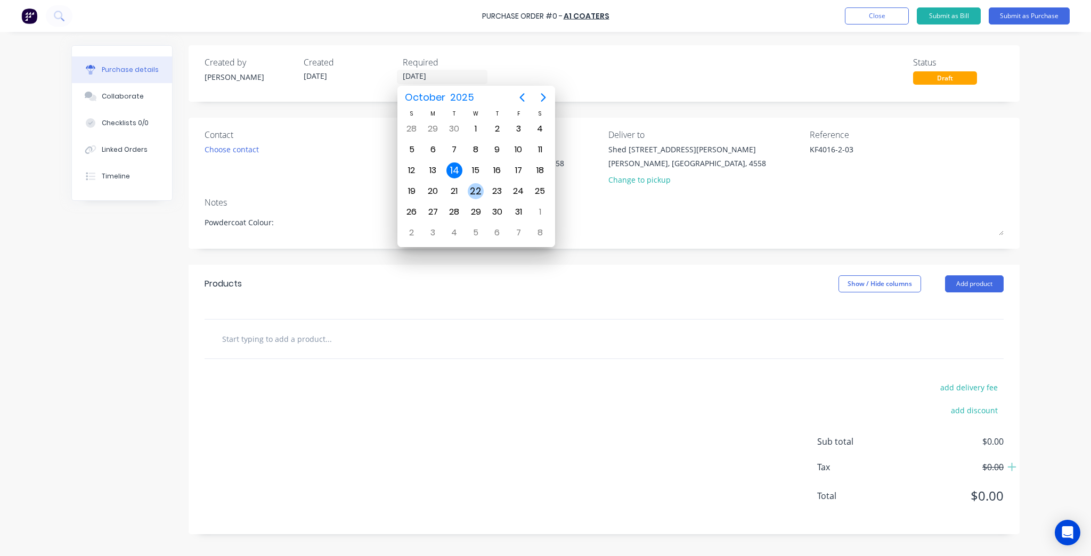
click at [467, 190] on div "22" at bounding box center [475, 191] width 21 height 20
type textarea "x"
type input "22/10/25"
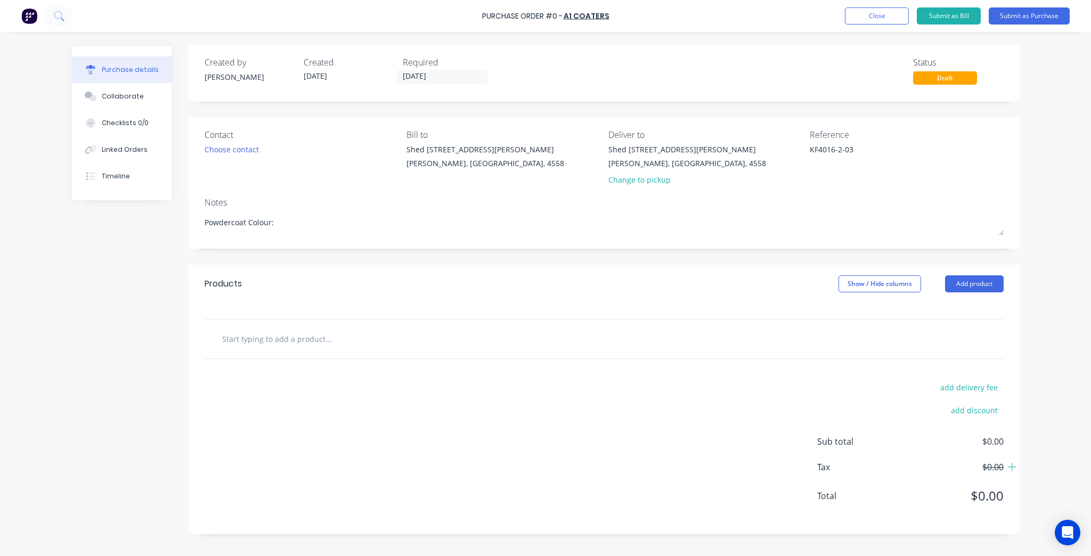
click at [318, 340] on input "text" at bounding box center [328, 338] width 213 height 21
type textarea "x"
type input "P"
type textarea "x"
type input "Po"
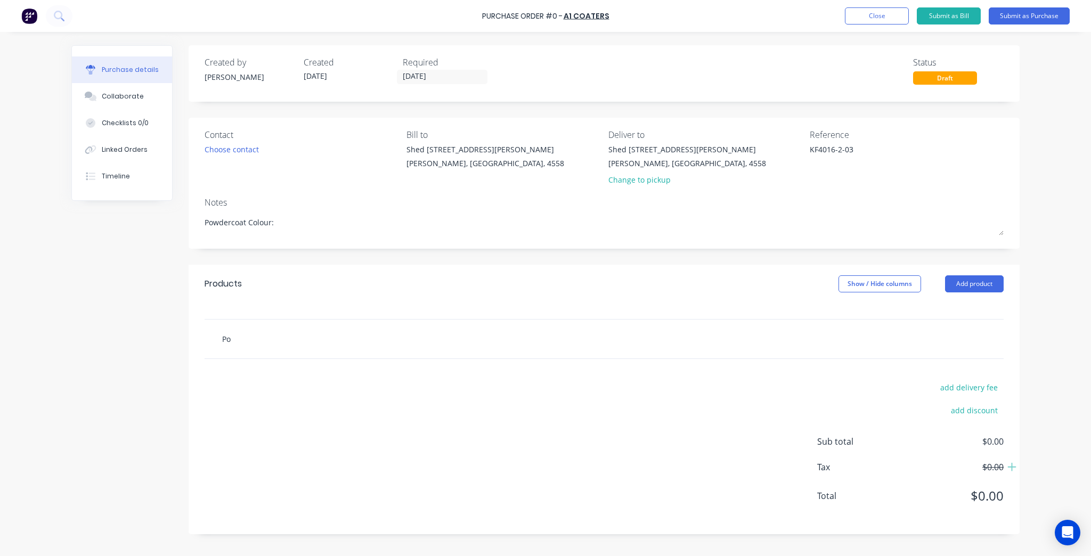
type textarea "x"
type input "Pos"
type textarea "x"
type input "Post"
type textarea "x"
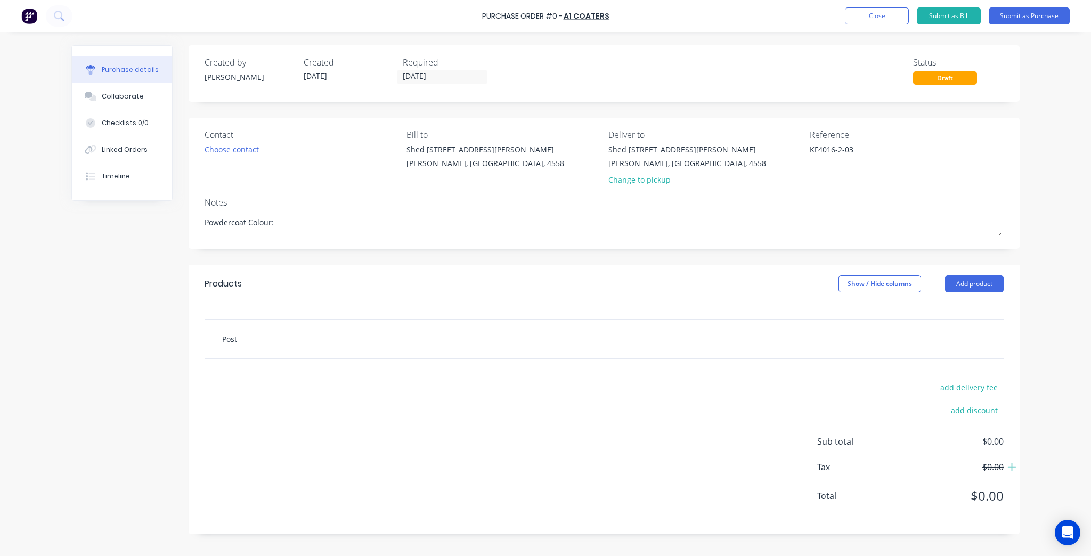
type input "Posts"
type textarea "x"
type input "Posts"
type textarea "x"
type input "Posts 1"
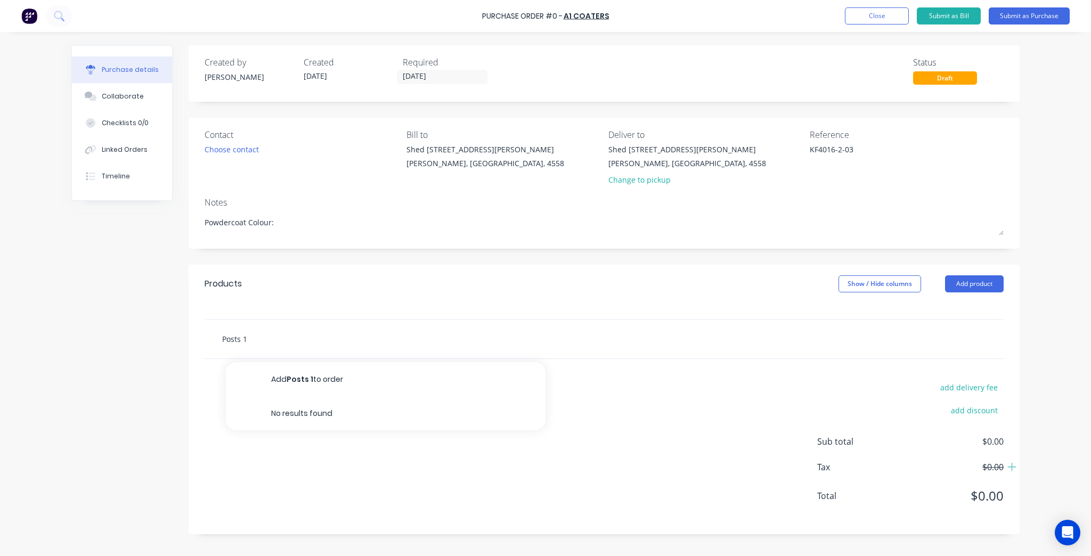
type textarea "x"
type input "Posts 15"
type textarea "x"
type input "Posts 150"
type textarea "x"
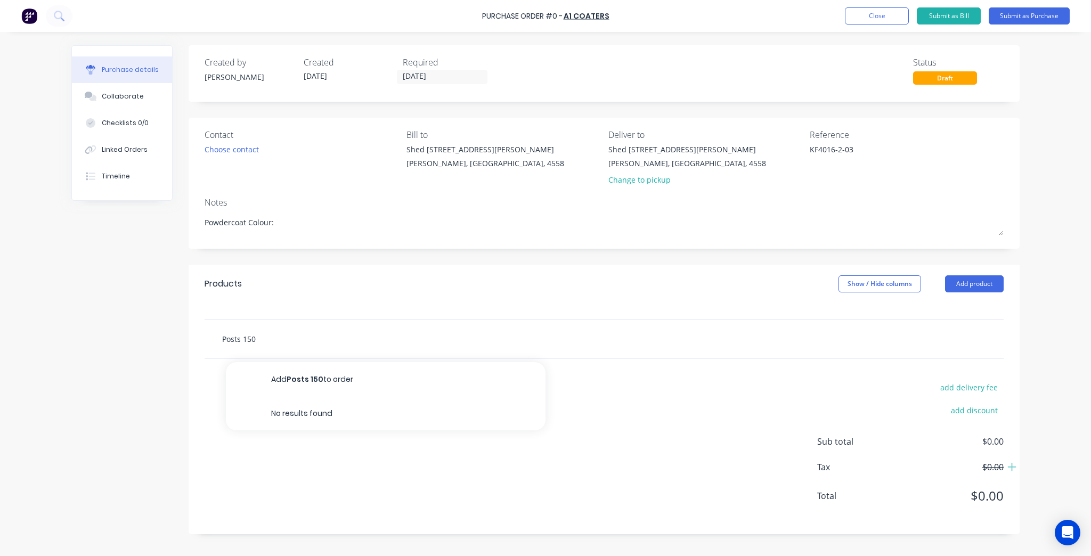
type input "Posts 150"
type textarea "x"
type input "Posts 150 x"
type textarea "x"
type input "Posts 150 x"
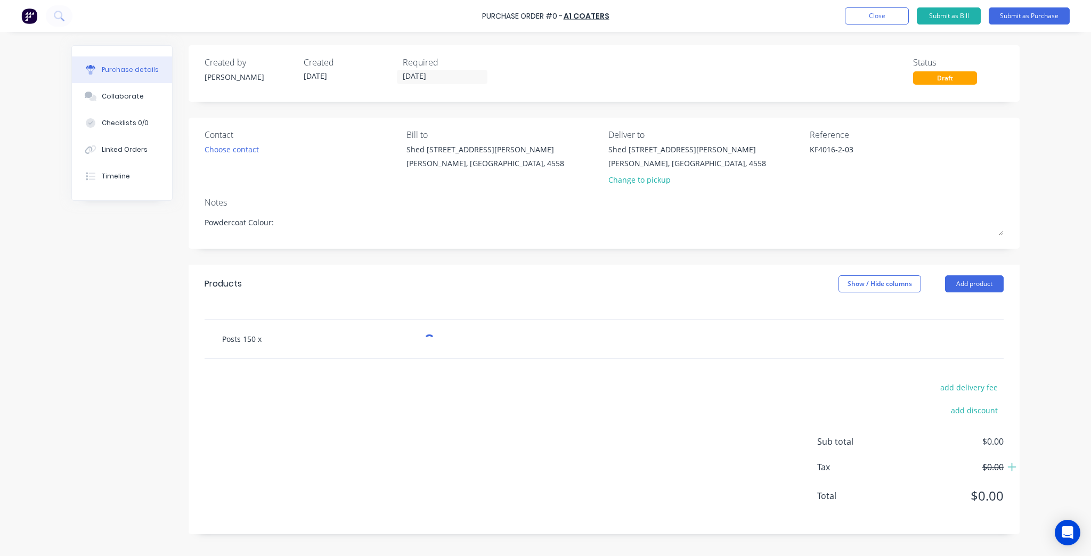
type textarea "x"
type input "Posts 150 x 1"
type textarea "x"
type input "Posts 150 x 10"
type textarea "x"
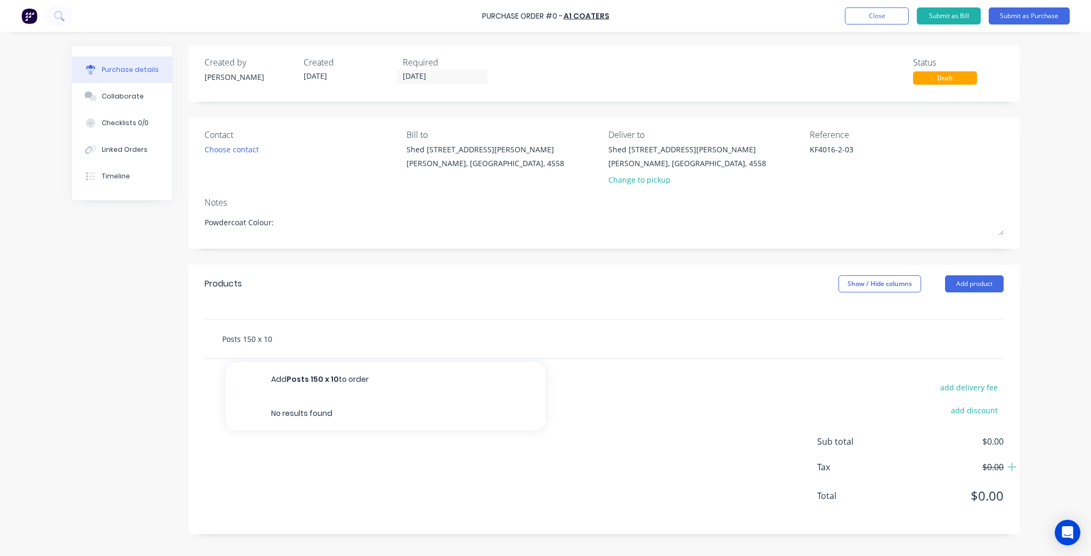
type input "Posts 150 x 100"
type textarea "x"
type input "Posts 150 x 100"
type textarea "x"
type input "Posts 150 x 100 x"
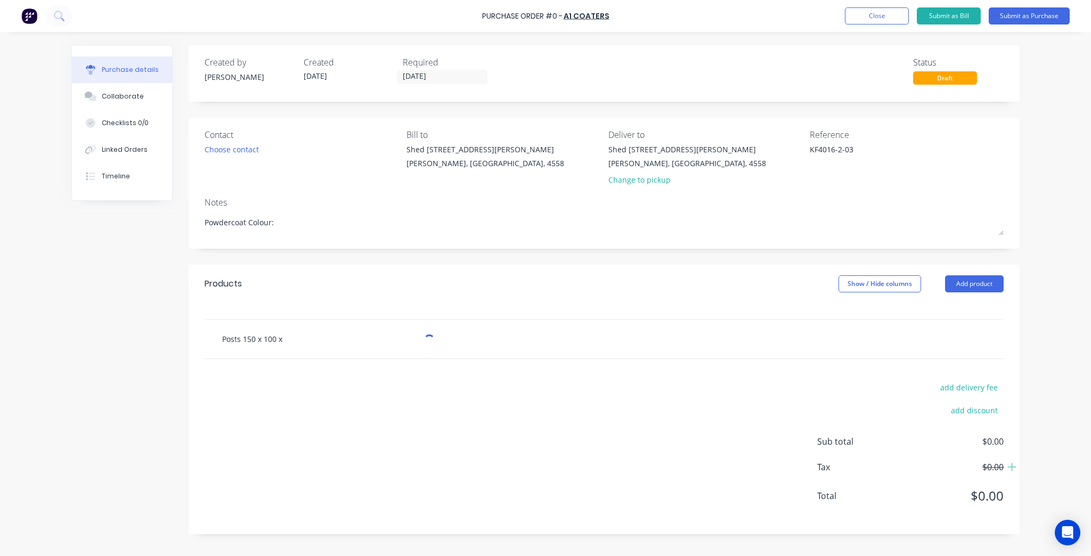
type textarea "x"
type input "Posts 150 x 100 x"
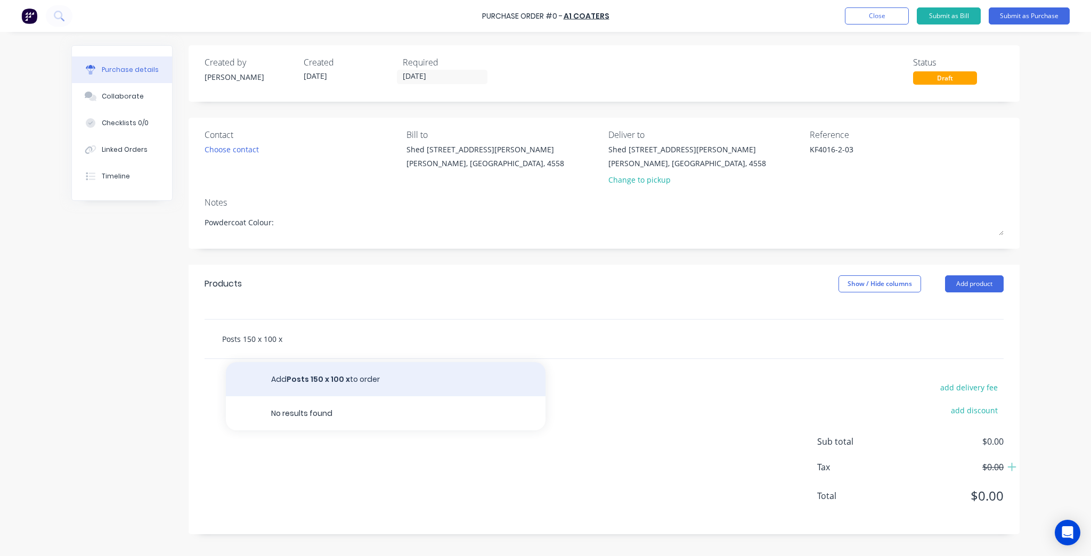
type textarea "x"
type input "Posts 150 x 100"
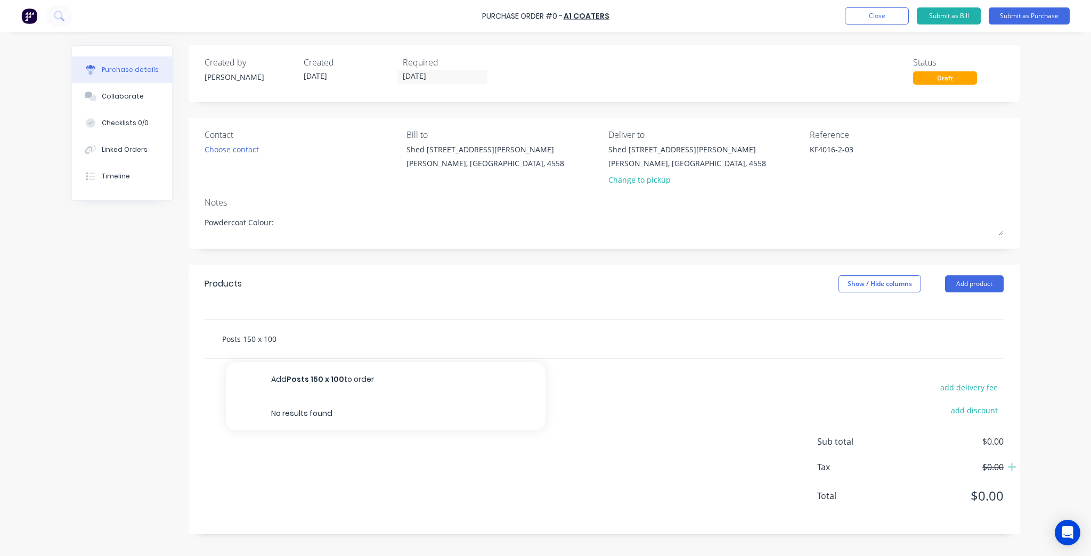
type textarea "x"
type input "Posts 150 x 100 R"
type textarea "x"
type input "Posts 150 x 100 RH"
type textarea "x"
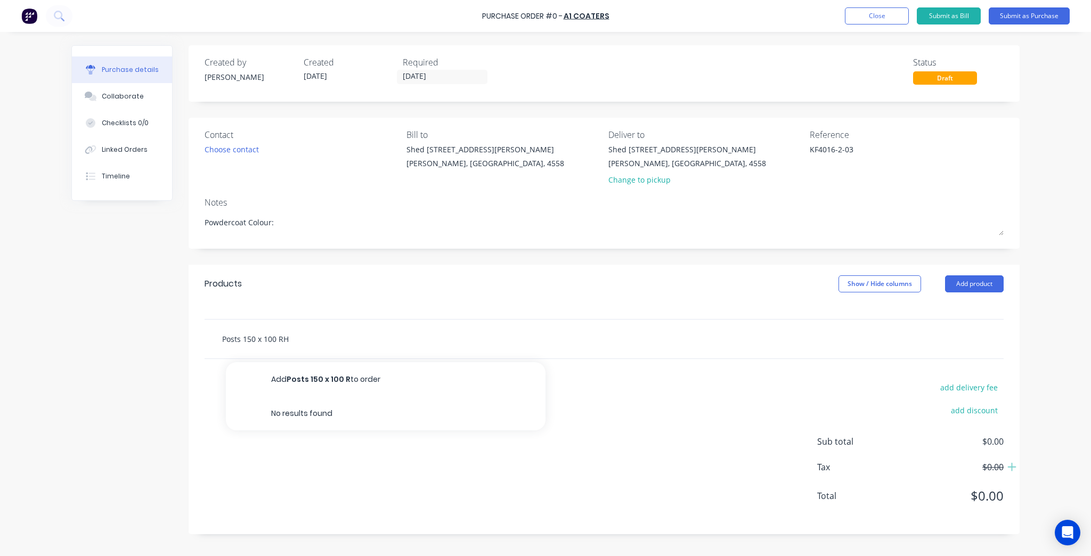
type input "Posts 150 x 100 RHS"
type textarea "x"
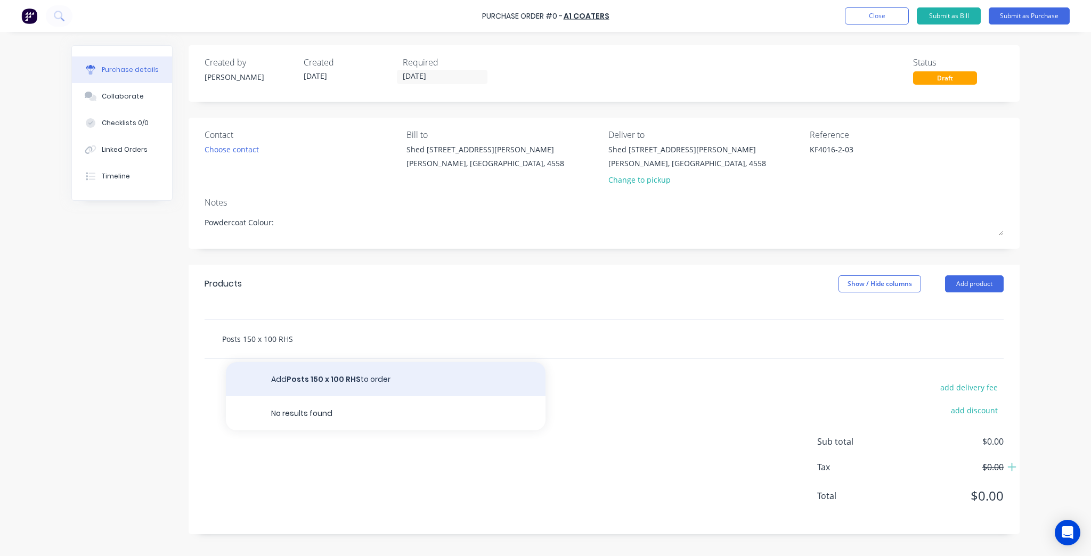
type input "Posts 150 x 100 RHS"
click at [295, 374] on button "Add Posts 150 x 100 RHS to order" at bounding box center [386, 379] width 320 height 34
type textarea "x"
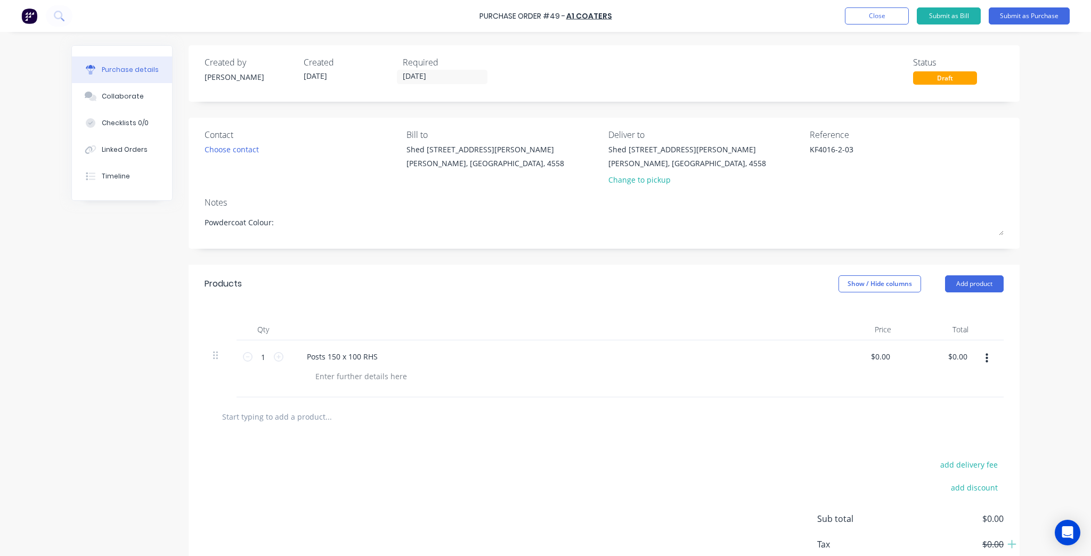
click at [392, 351] on div "Posts 150 x 100 RHS" at bounding box center [556, 356] width 516 height 15
click at [353, 364] on div "Posts 150 x 100 RHS" at bounding box center [556, 369] width 533 height 57
type textarea "x"
click at [375, 358] on div "Posts 150 x 100 RHS" at bounding box center [342, 356] width 88 height 15
click at [375, 443] on div "add delivery fee add discount Sub total $0.00 Tax $0.00 Total $0.00" at bounding box center [604, 523] width 831 height 175
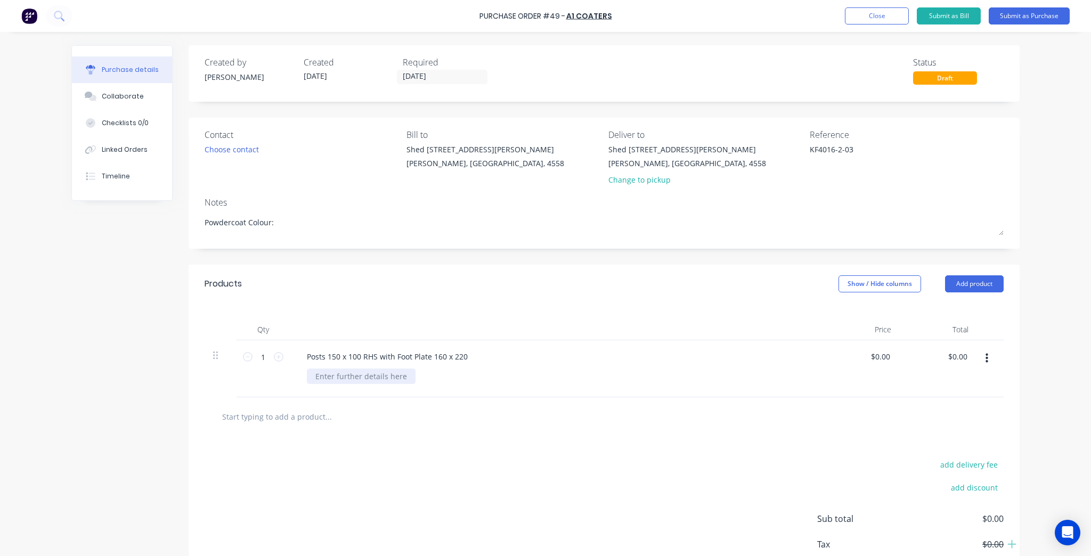
click at [336, 375] on div at bounding box center [361, 376] width 109 height 15
type textarea "x"
click at [336, 375] on div at bounding box center [361, 376] width 109 height 15
click at [319, 377] on div "@" at bounding box center [319, 376] width 24 height 15
click at [277, 357] on icon at bounding box center [279, 357] width 10 height 10
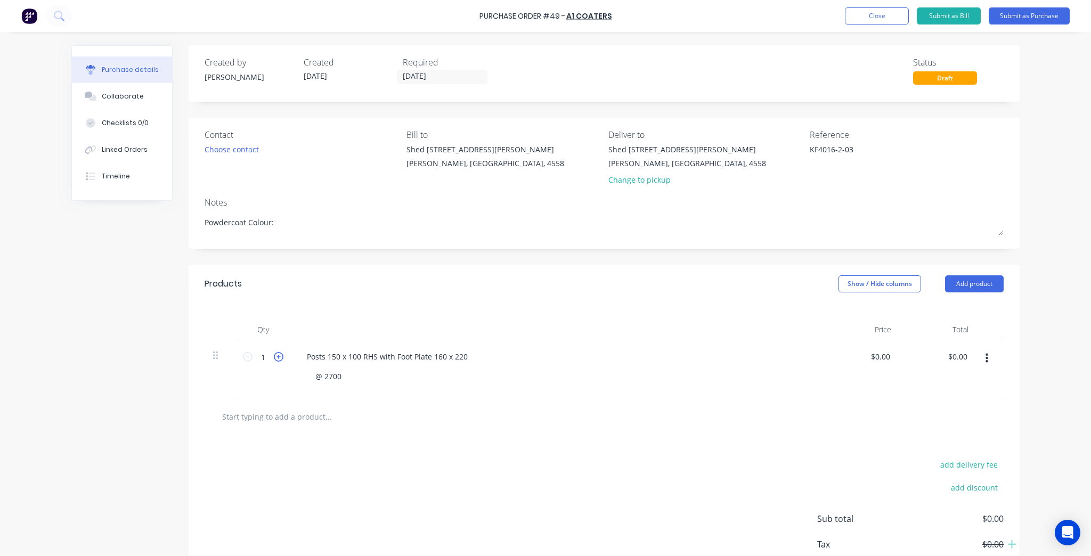
type textarea "x"
type input "2"
click at [277, 357] on icon at bounding box center [279, 357] width 10 height 10
type textarea "x"
type input "3"
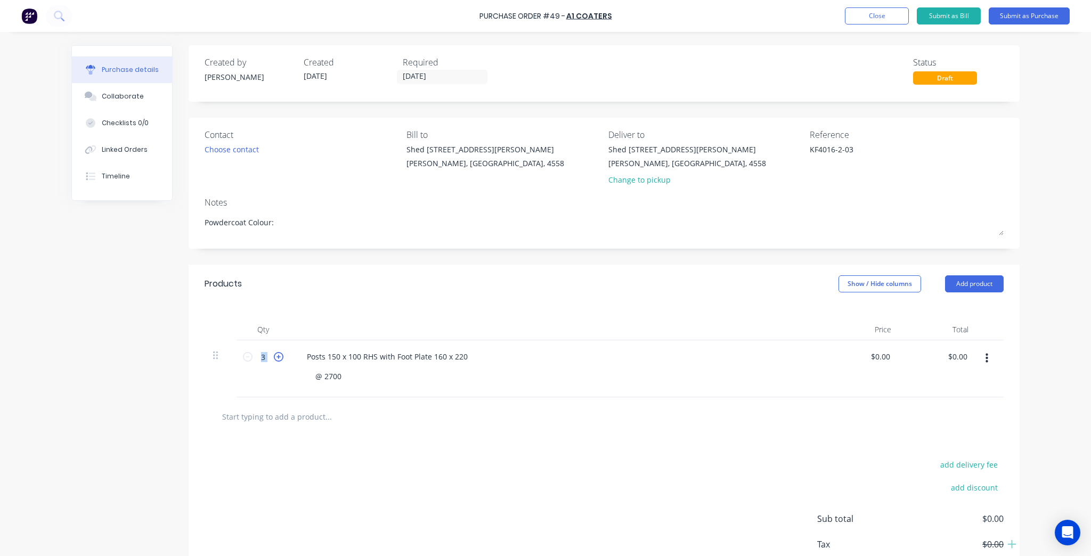
click at [277, 357] on icon at bounding box center [279, 357] width 10 height 10
type textarea "x"
type input "4"
click at [277, 357] on icon at bounding box center [279, 357] width 10 height 10
type textarea "x"
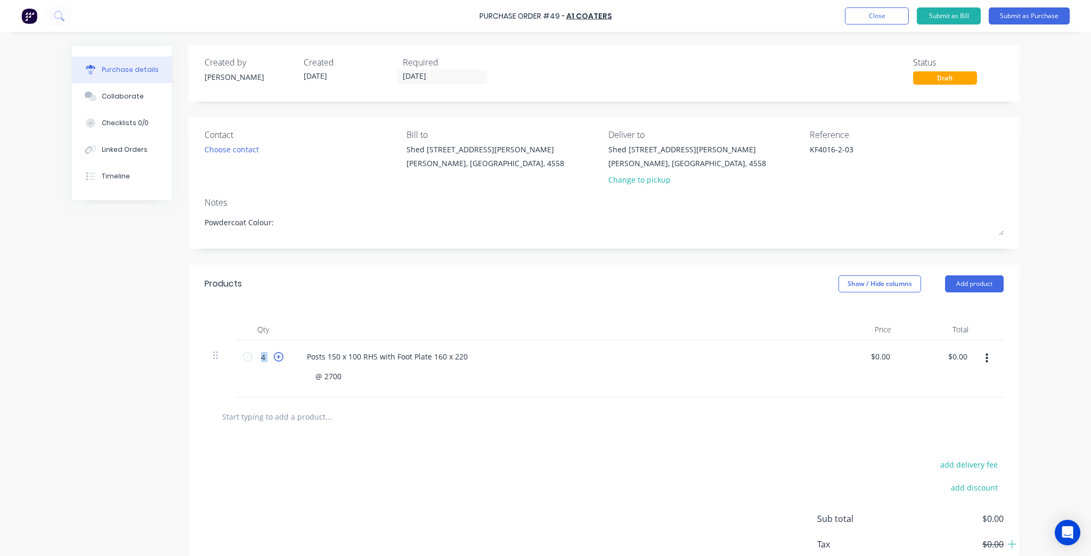
type input "5"
click at [277, 357] on icon at bounding box center [279, 357] width 10 height 10
type textarea "x"
type input "6"
click at [277, 357] on icon at bounding box center [279, 357] width 10 height 10
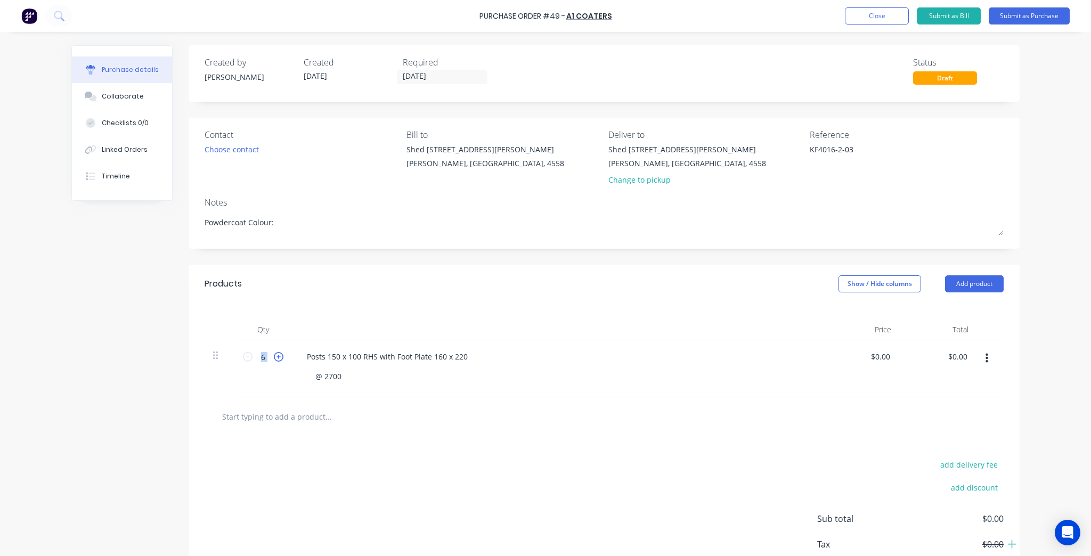
type textarea "x"
type input "7"
click at [277, 357] on icon at bounding box center [279, 357] width 10 height 10
type textarea "x"
type input "8"
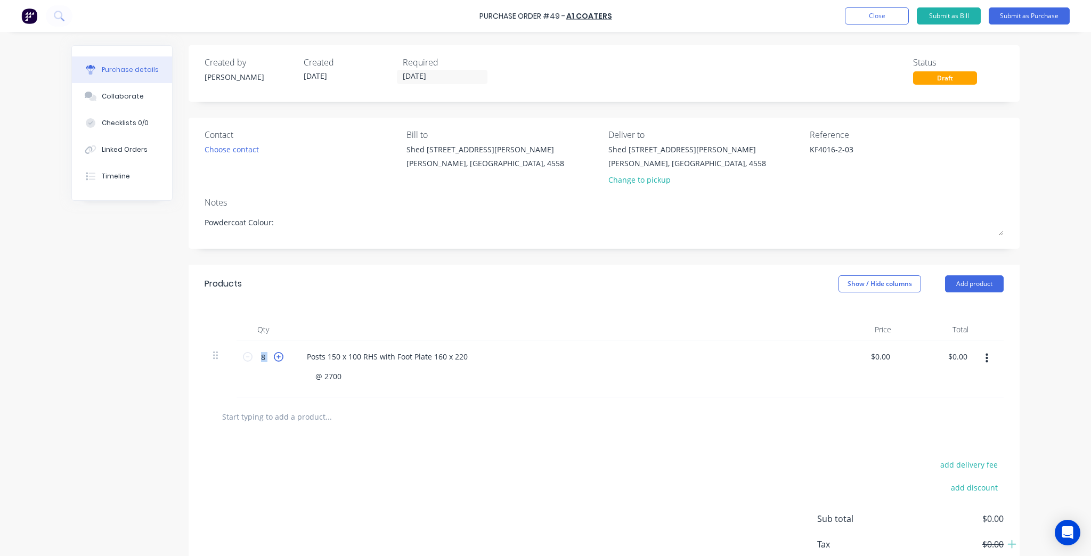
click at [277, 357] on icon at bounding box center [279, 357] width 10 height 10
type textarea "x"
type input "9"
click at [277, 357] on icon at bounding box center [279, 357] width 10 height 10
type textarea "x"
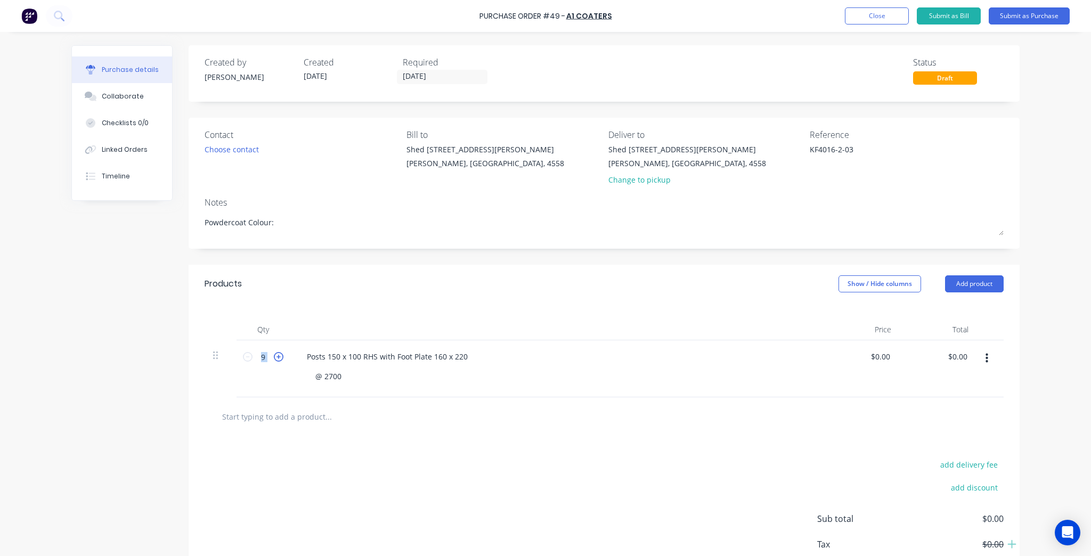
type input "10"
click at [298, 336] on div at bounding box center [556, 329] width 533 height 21
click at [347, 376] on div "@ 2700" at bounding box center [560, 376] width 507 height 15
click at [335, 378] on div "@ 2700" at bounding box center [328, 376] width 43 height 15
click at [342, 375] on div "@ 2700" at bounding box center [328, 376] width 43 height 15
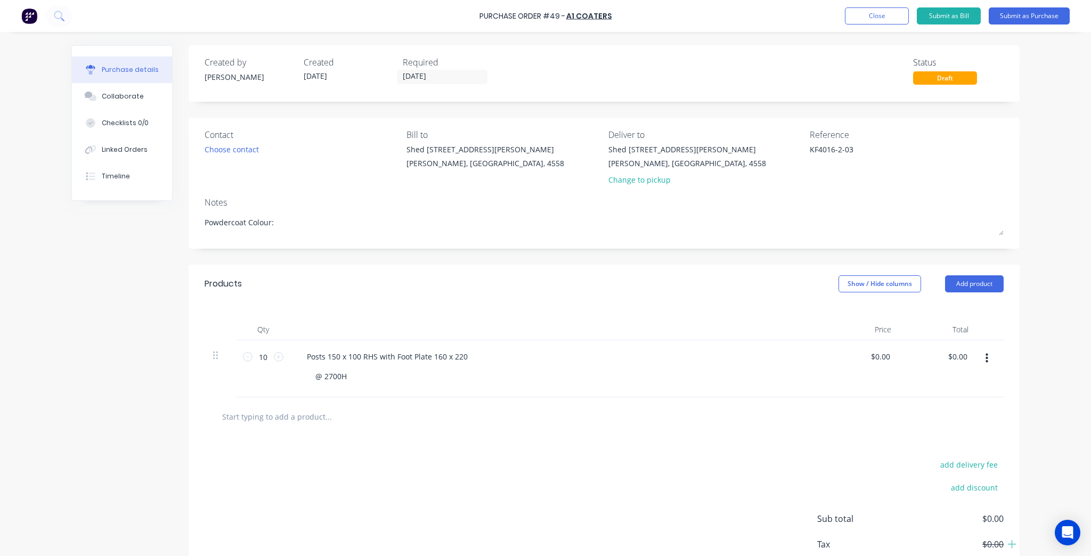
click at [234, 142] on div "Contact Choose contact" at bounding box center [302, 159] width 194 height 62
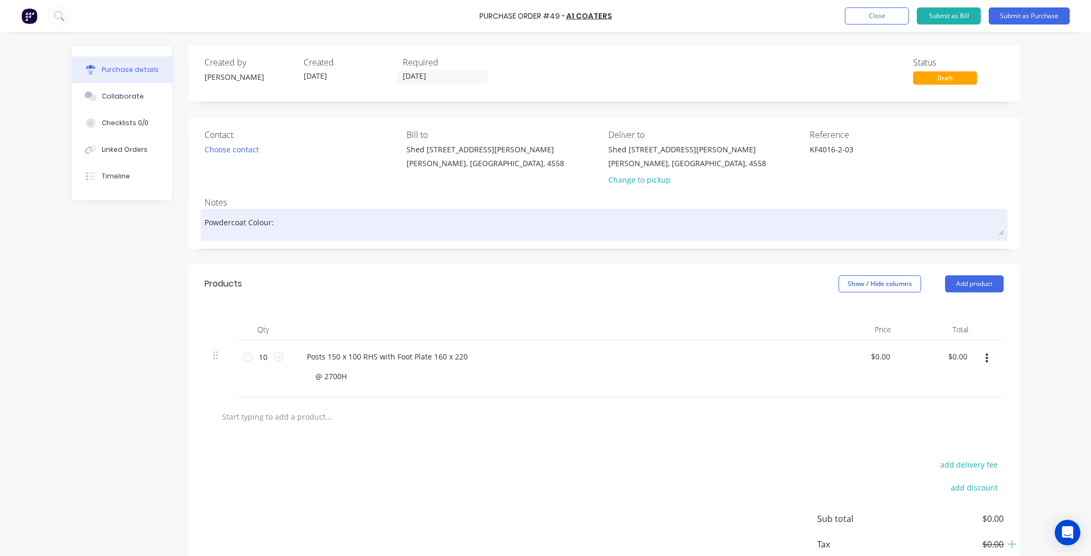
click at [310, 237] on div "Powdercoat Colour:" at bounding box center [604, 225] width 799 height 27
click at [310, 230] on textarea "Powdercoat Colour:" at bounding box center [604, 224] width 799 height 24
click at [362, 227] on textarea "Powdercoat Colour:" at bounding box center [604, 224] width 799 height 24
type textarea "x"
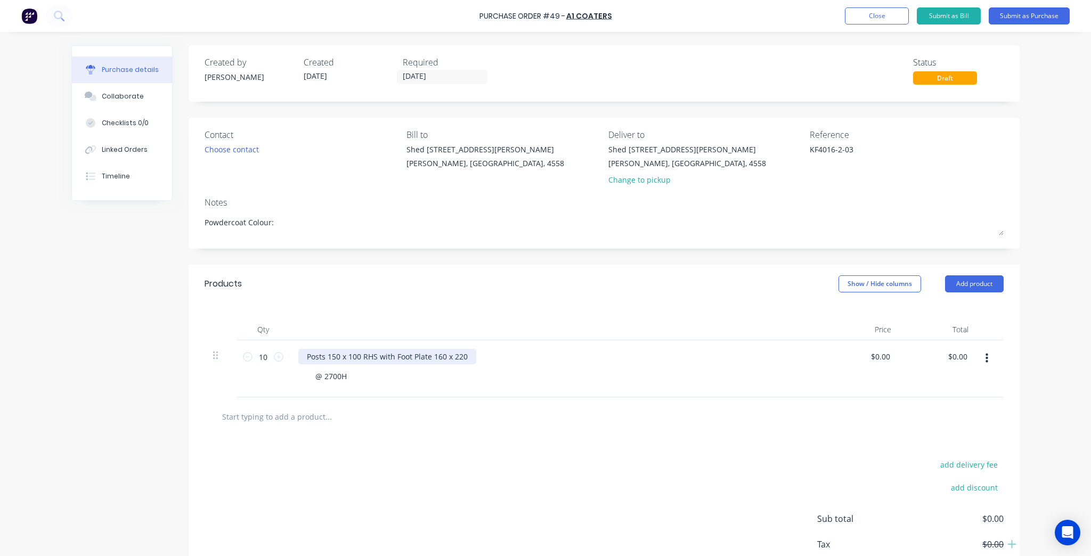
type textarea "Powdercoat Colour:"
type textarea "x"
type textarea "Powdercoat Colour:"
click at [321, 355] on div "Posts 150 x 100 RHS with Foot Plate 160 x 220" at bounding box center [387, 356] width 178 height 15
click at [395, 434] on div at bounding box center [604, 417] width 799 height 39
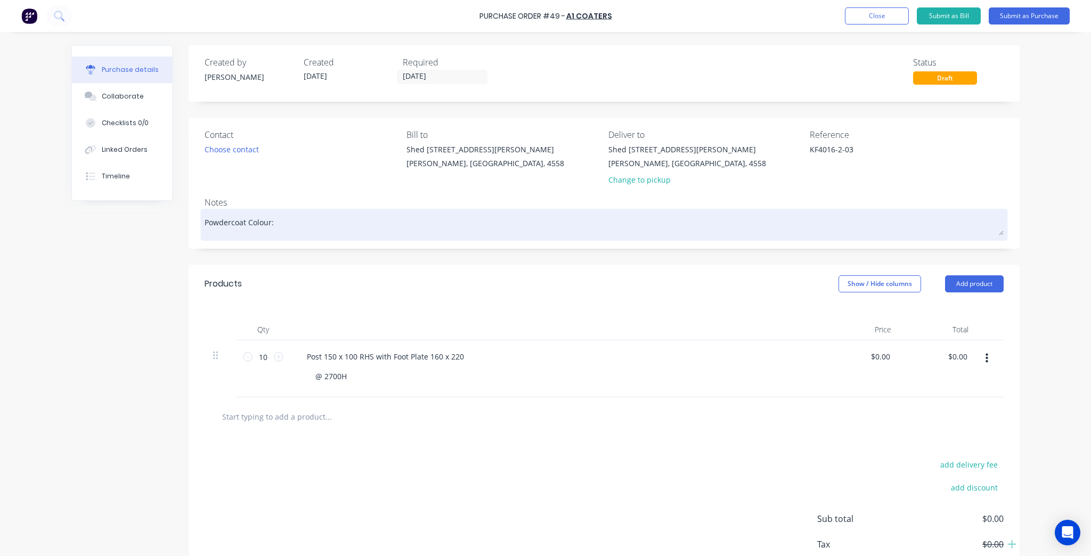
click at [353, 229] on textarea "Powdercoat Colour:" at bounding box center [604, 224] width 799 height 24
type textarea "x"
type textarea "Powdercoat Colour: D"
type textarea "x"
type textarea "Powdercoat Colour: Du"
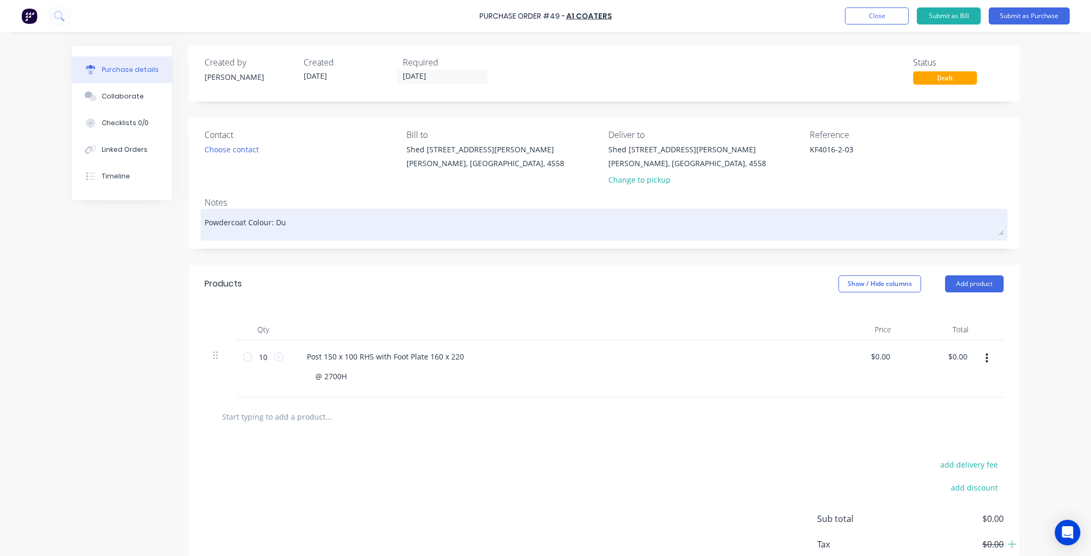
type textarea "x"
type textarea "Powdercoat Colour: Dur"
type textarea "x"
type textarea "Powdercoat Colour: Dura"
type textarea "x"
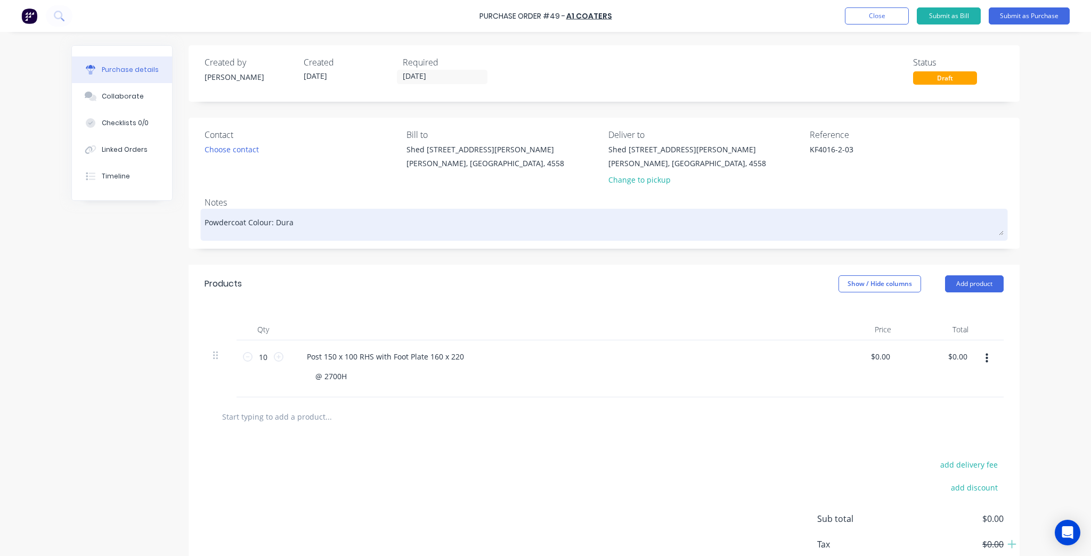
type textarea "Powdercoat Colour: Durat"
type textarea "x"
type textarea "Powdercoat Colour: Durate"
type textarea "x"
type textarea "Powdercoat Colour: Duratec"
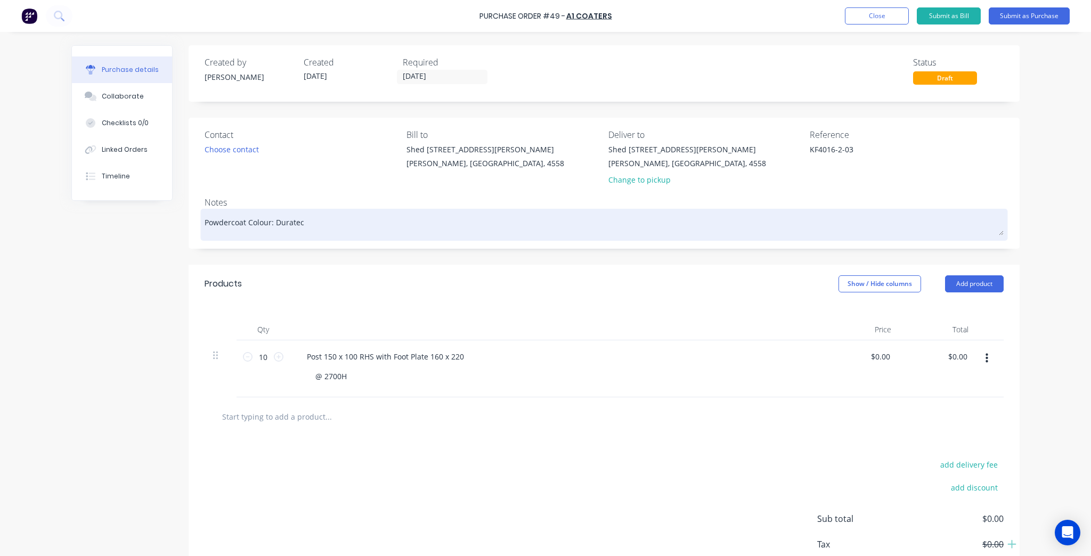
type textarea "x"
type textarea "Powdercoat Colour: Duratec"
type textarea "x"
type textarea "Powdercoat Colour: Duratec S"
type textarea "x"
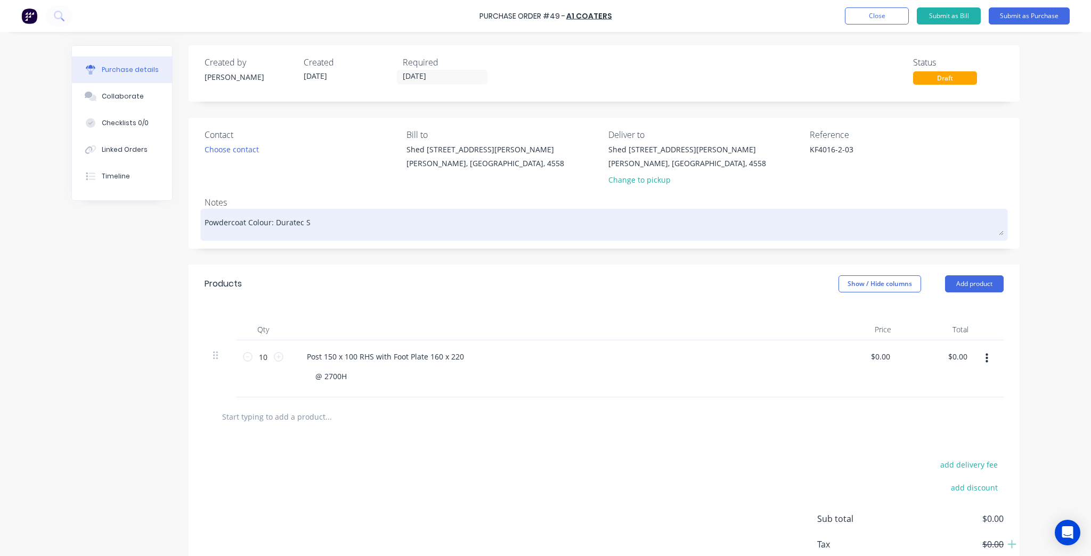
type textarea "Powdercoat Colour: Duratec Su"
type textarea "x"
type textarea "Powdercoat Colour: Duratec Suf"
type textarea "x"
type textarea "Powdercoat Colour: Duratec Sufr"
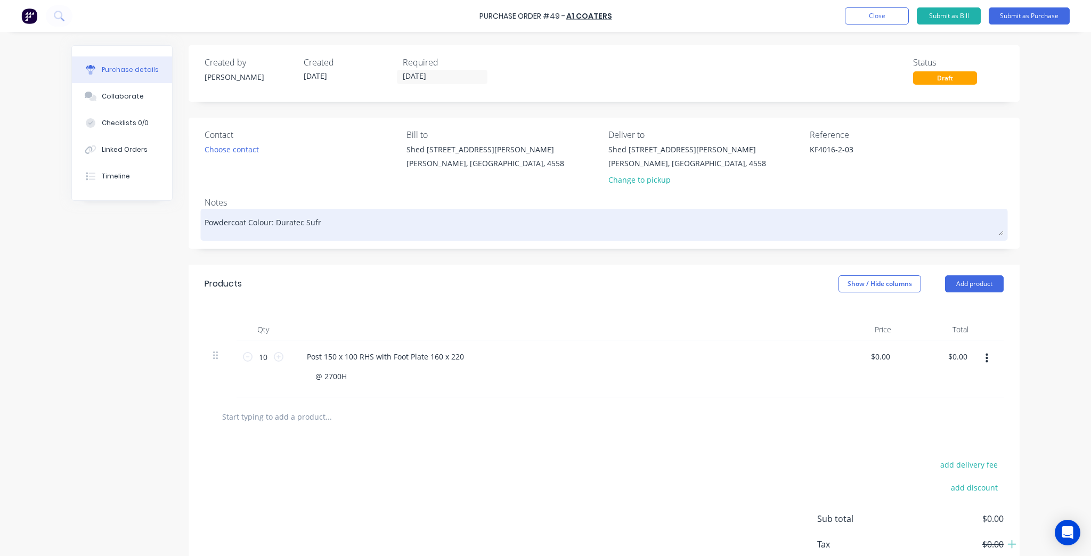
type textarea "x"
type textarea "Powdercoat Colour: Duratec Sufrm"
type textarea "x"
type textarea "Powdercoat Colour: Duratec Sufrmi"
type textarea "x"
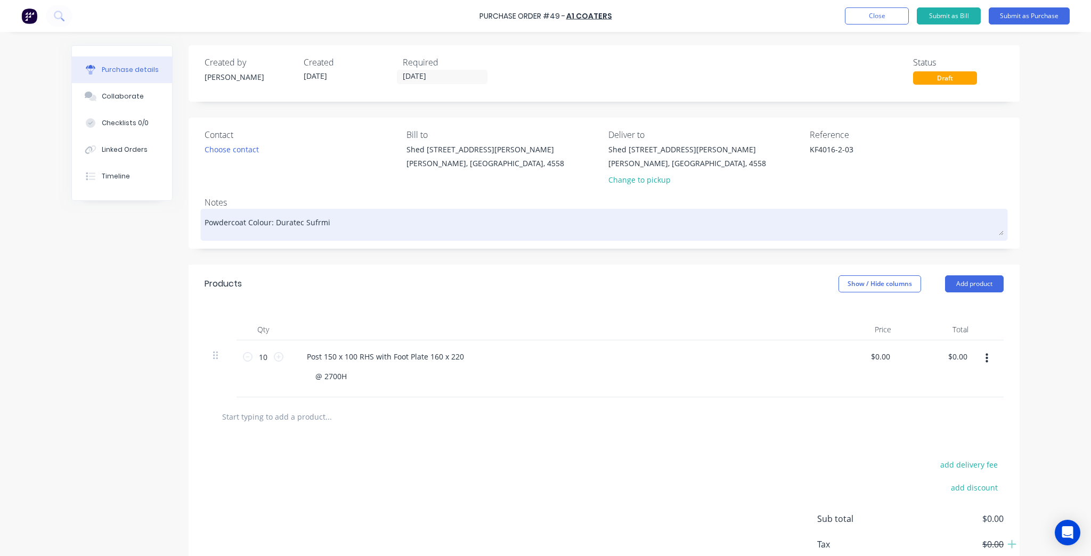
type textarea "Powdercoat Colour: Duratec Sufrmis"
type textarea "x"
type textarea "Powdercoat Colour: Duratec Sufrmist"
type textarea "x"
type textarea "Powdercoat Colour: Duratec Sufrmis"
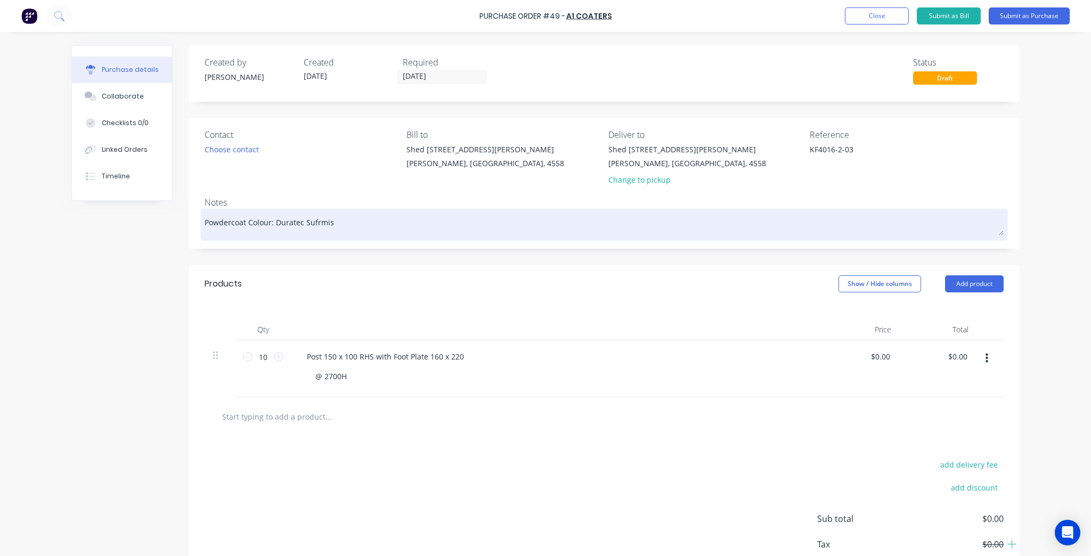
type textarea "x"
type textarea "Powdercoat Colour: Duratec Sufrmi"
type textarea "x"
type textarea "Powdercoat Colour: Duratec Sufrm"
type textarea "x"
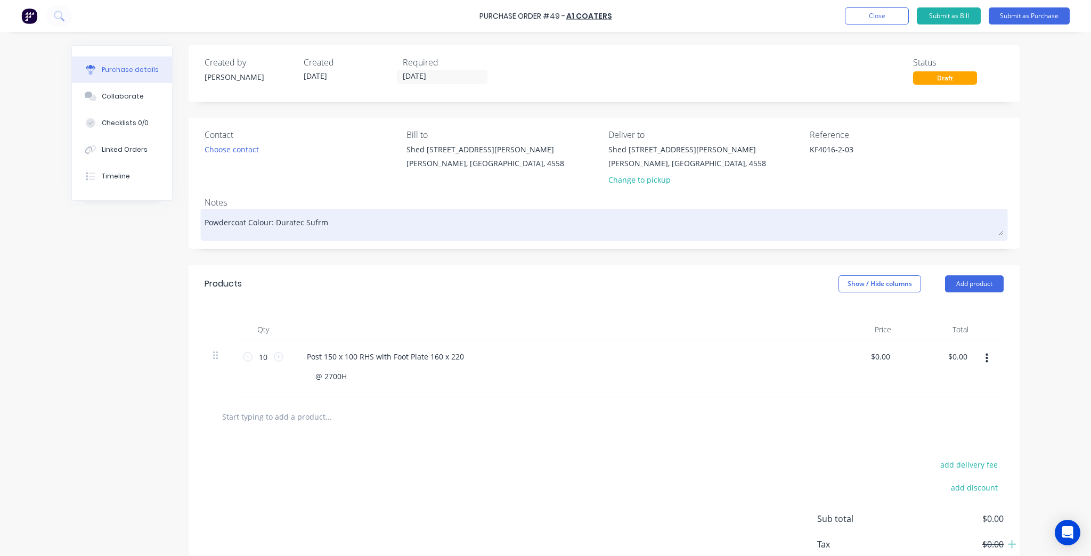
type textarea "Powdercoat Colour: Duratec Sufr"
type textarea "x"
type textarea "Powdercoat Colour: Duratec Suf"
type textarea "x"
type textarea "Powdercoat Colour: Duratec Sur"
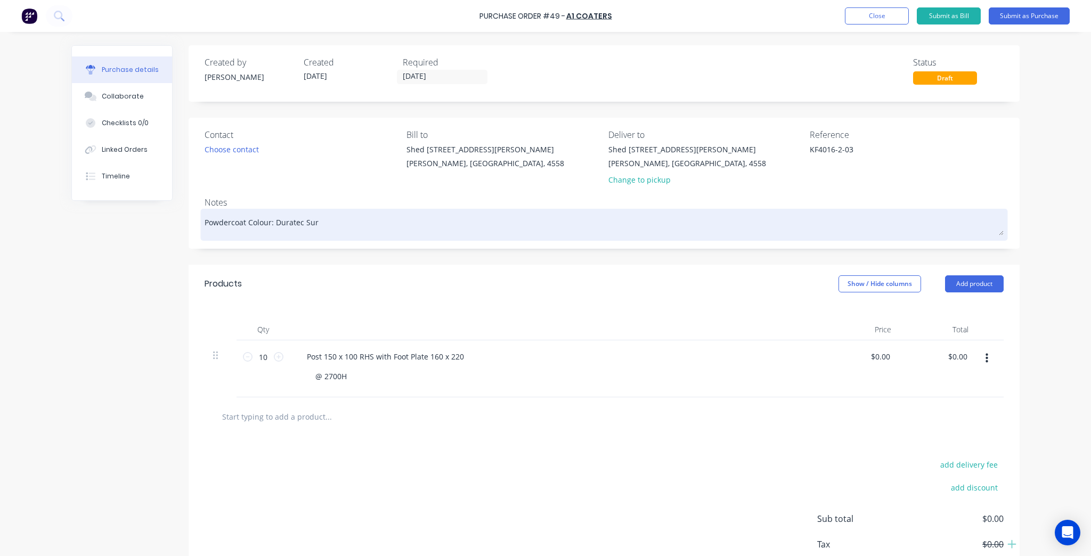
type textarea "x"
type textarea "Powdercoat Colour: Duratec Surg"
type textarea "x"
type textarea "Powdercoat Colour: Duratec Sur"
type textarea "x"
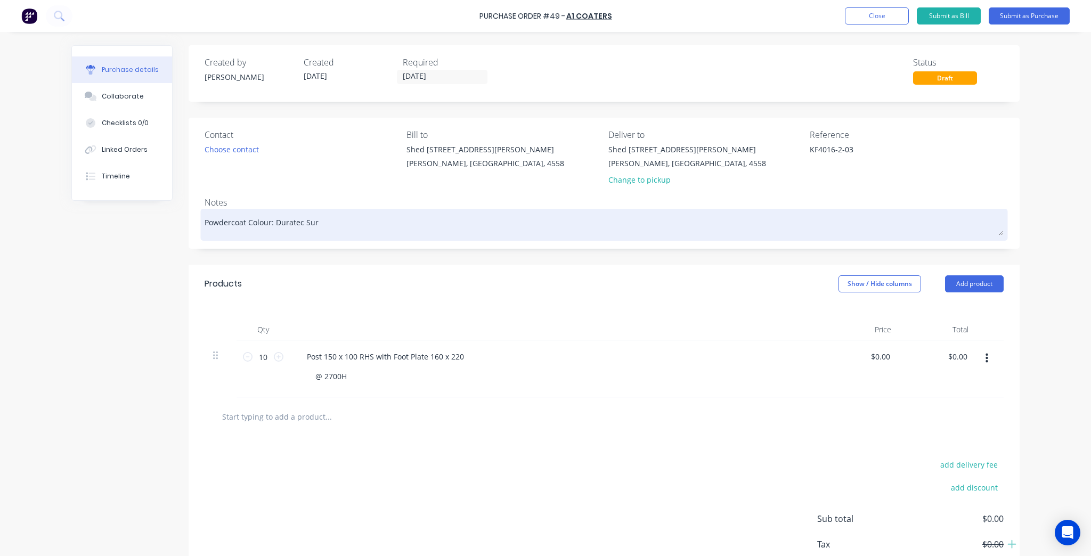
type textarea "Powdercoat Colour: Duratec Surf"
type textarea "x"
type textarea "Powdercoat Colour: Duratec Surfm"
type textarea "x"
type textarea "Powdercoat Colour: Duratec Surfmi"
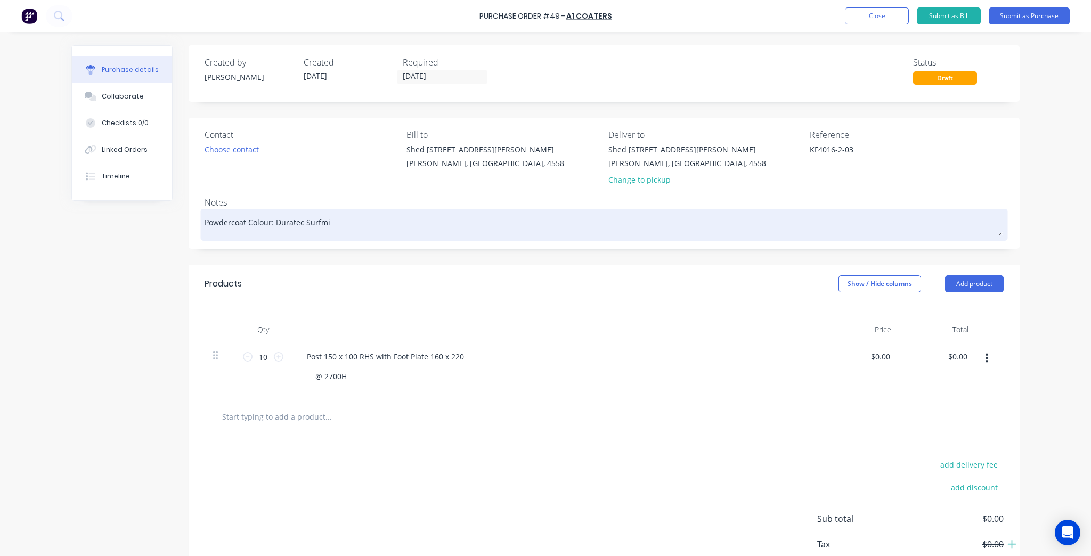
type textarea "x"
type textarea "Powdercoat Colour: Duratec Surfmis"
type textarea "x"
type textarea "Powdercoat Colour: Duratec Surfmist"
type textarea "x"
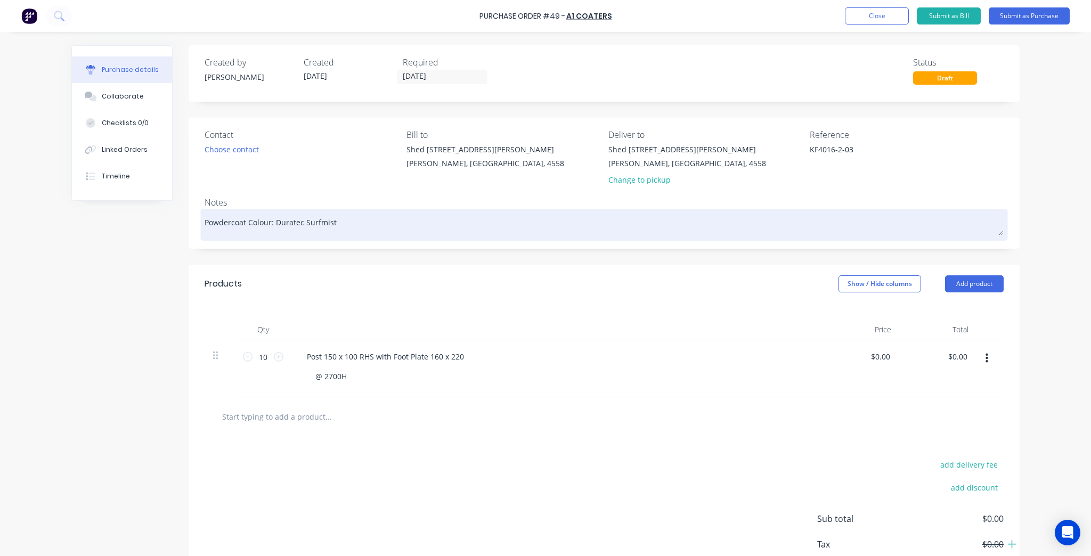
type textarea "Powdercoat Colour: Duratec Surfmist"
type textarea "x"
type textarea "Powdercoat Colour: Duratec Surfmist S"
type textarea "x"
type textarea "Powdercoat Colour: Duratec Surfmist Sa"
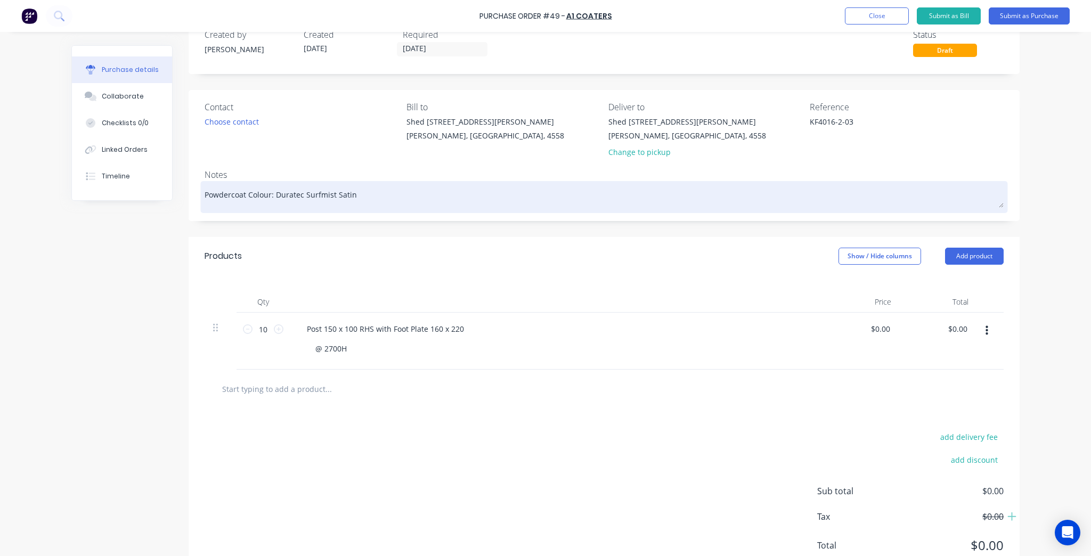
scroll to position [43, 0]
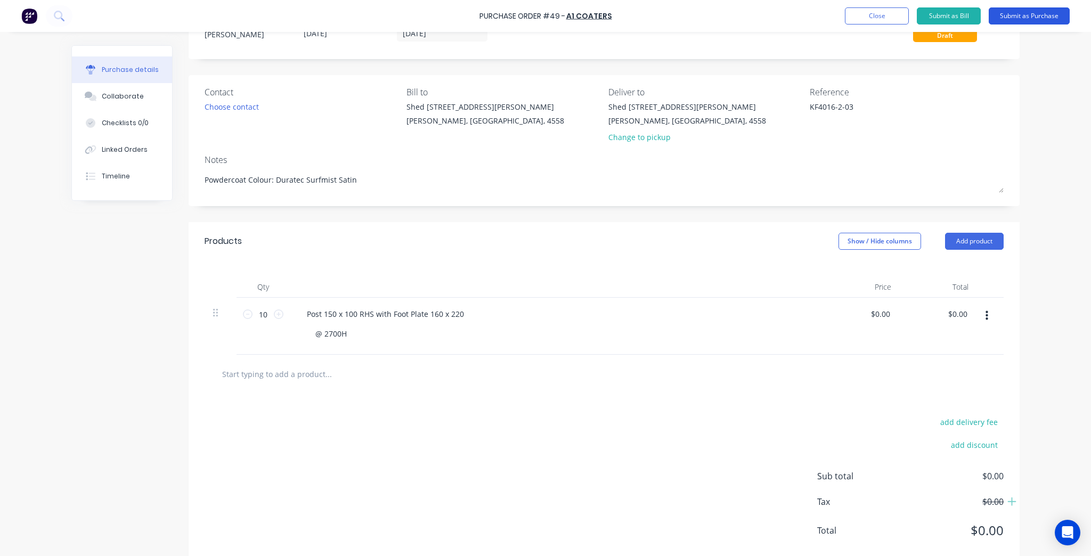
click at [1018, 13] on button "Submit as Purchase" at bounding box center [1029, 15] width 81 height 17
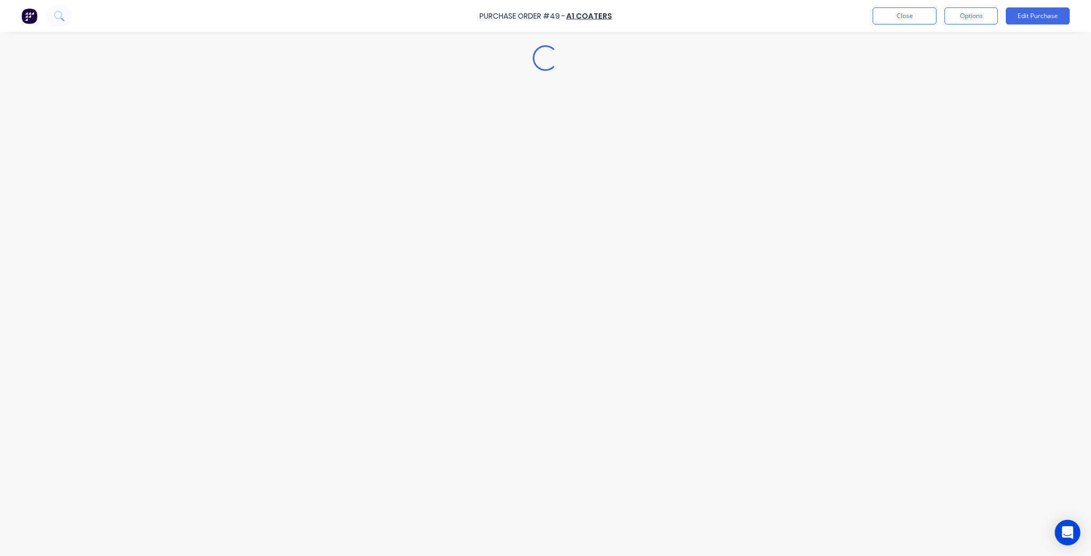
scroll to position [0, 0]
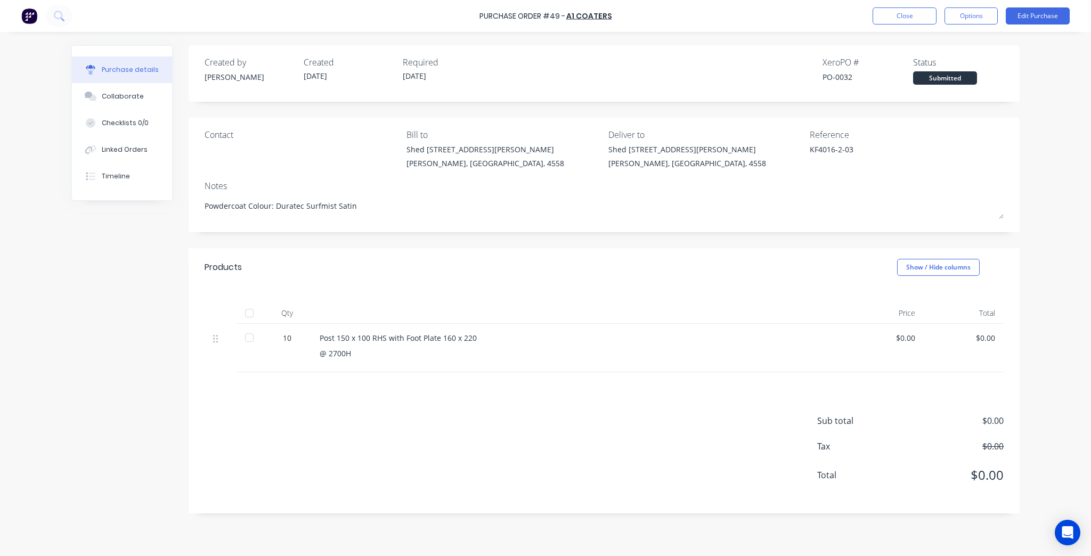
click at [1071, 15] on div "Purchase Order #49 - A1 Coaters Close Options Edit Purchase" at bounding box center [545, 16] width 1091 height 32
click at [1068, 15] on button "Edit Purchase" at bounding box center [1038, 15] width 64 height 17
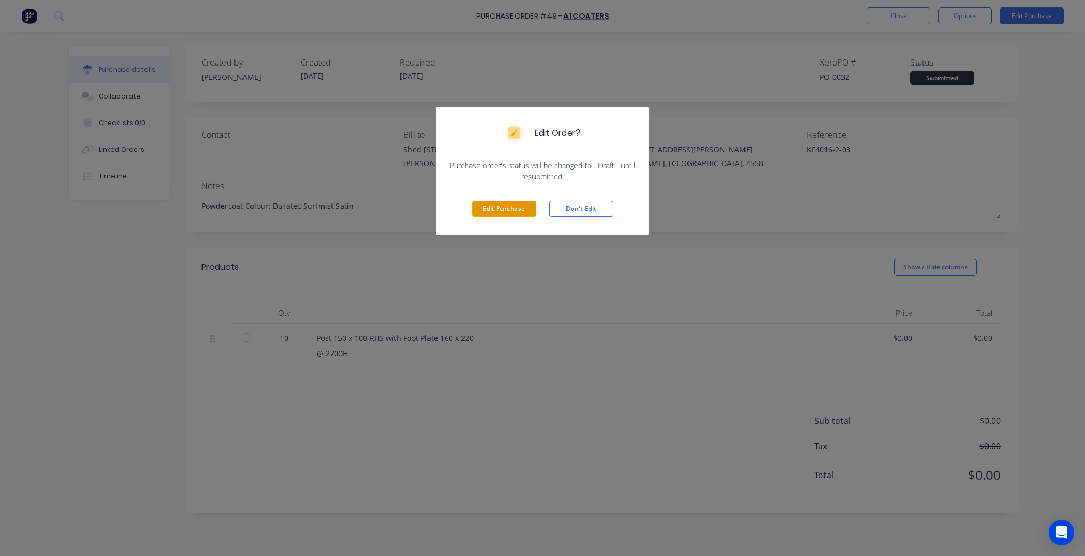
click at [529, 211] on button "Edit Purchase" at bounding box center [504, 209] width 64 height 16
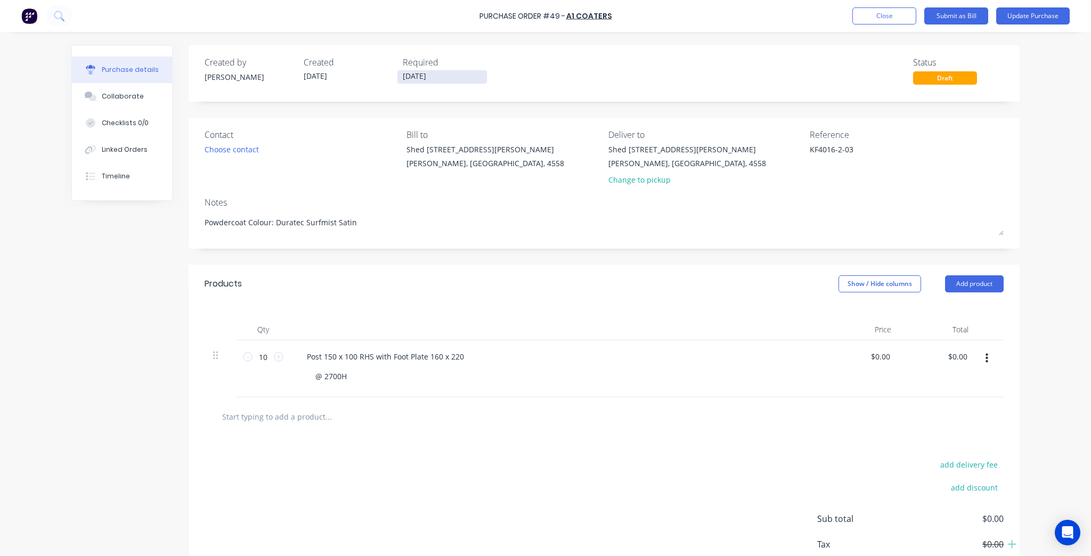
click at [405, 78] on input "22/10/25" at bounding box center [443, 76] width 90 height 13
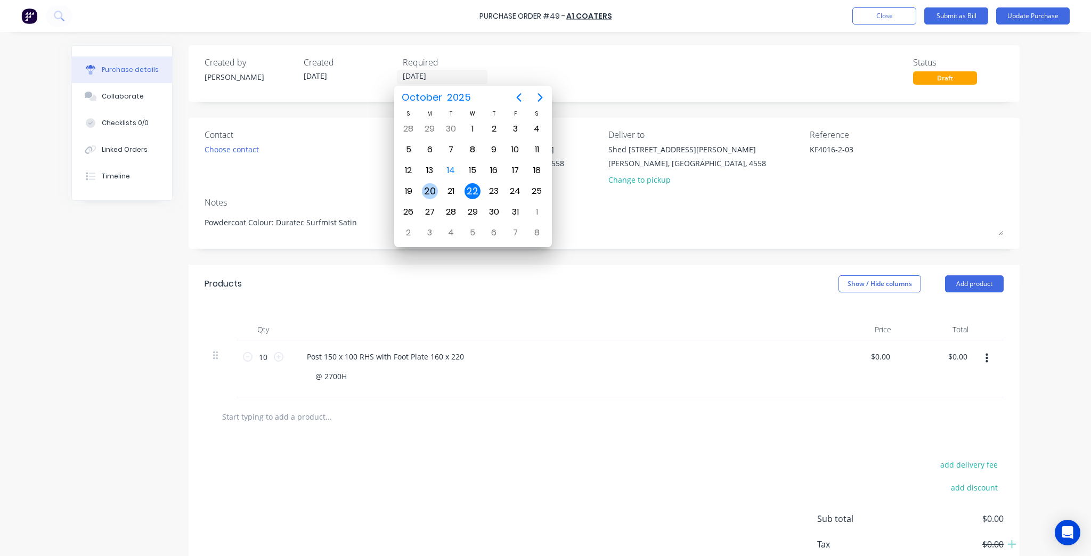
click at [425, 190] on div "20" at bounding box center [430, 191] width 16 height 16
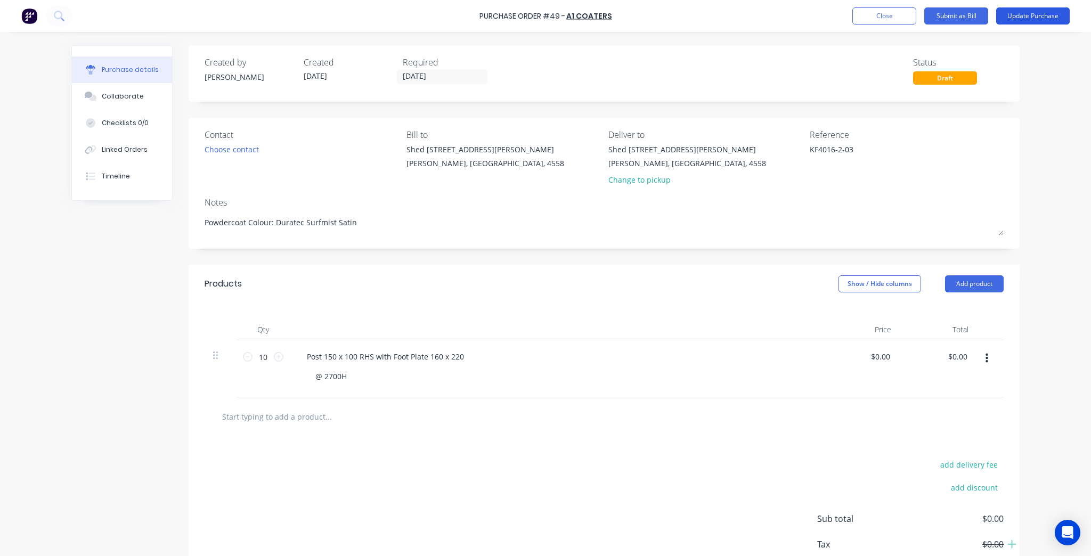
click at [1025, 9] on button "Update Purchase" at bounding box center [1034, 15] width 74 height 17
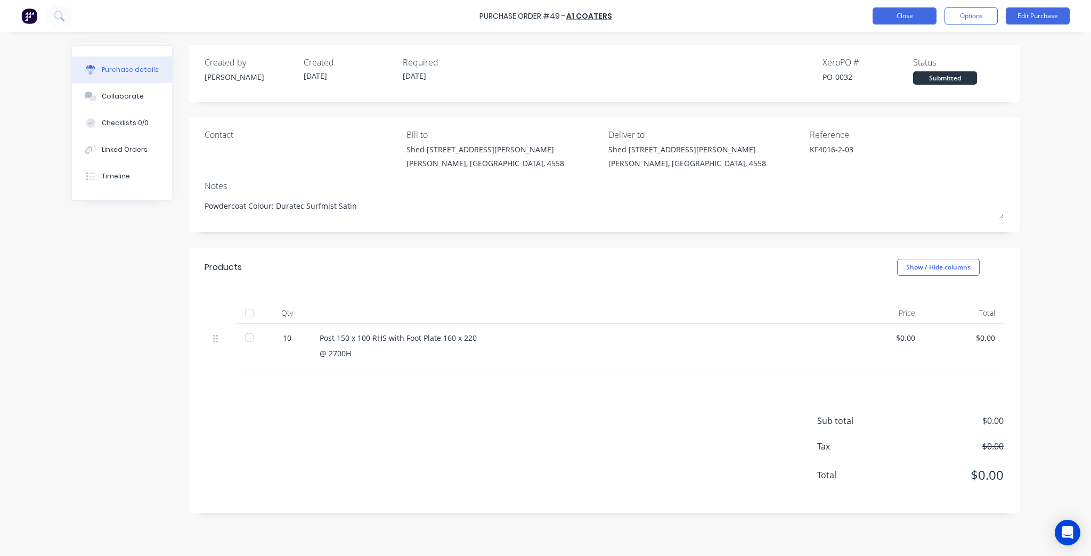
click at [891, 21] on button "Close" at bounding box center [905, 15] width 64 height 17
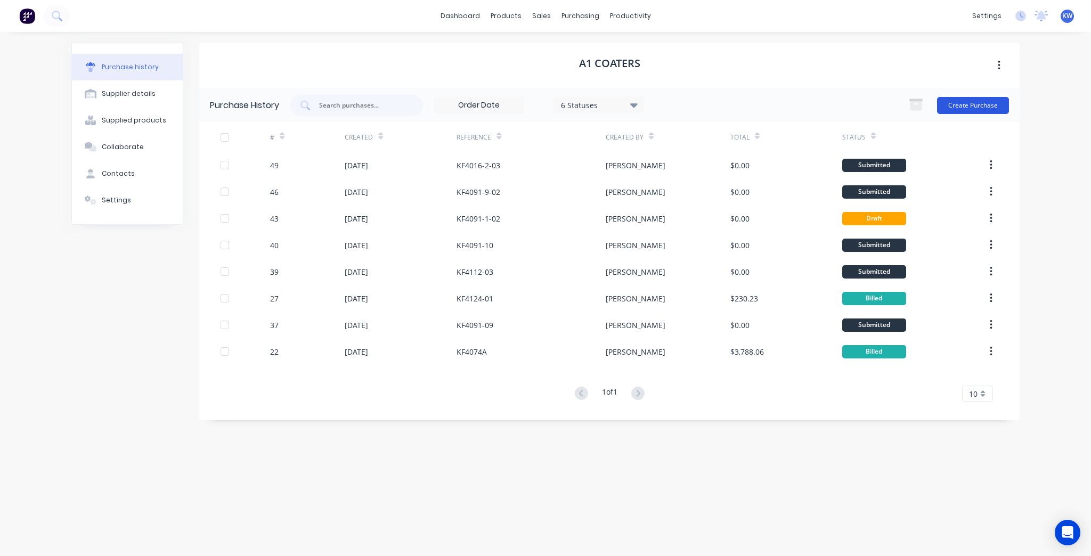
click at [989, 112] on button "Create Purchase" at bounding box center [973, 105] width 72 height 17
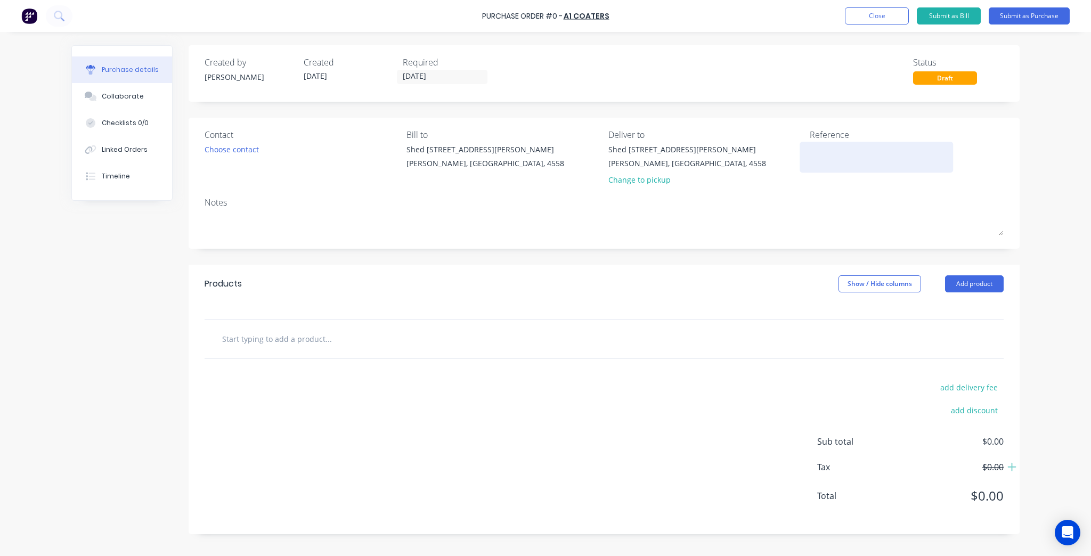
click at [886, 158] on textarea at bounding box center [876, 156] width 133 height 24
click at [403, 343] on input "text" at bounding box center [328, 338] width 213 height 21
click at [848, 149] on textarea "KF4016-1" at bounding box center [876, 156] width 133 height 24
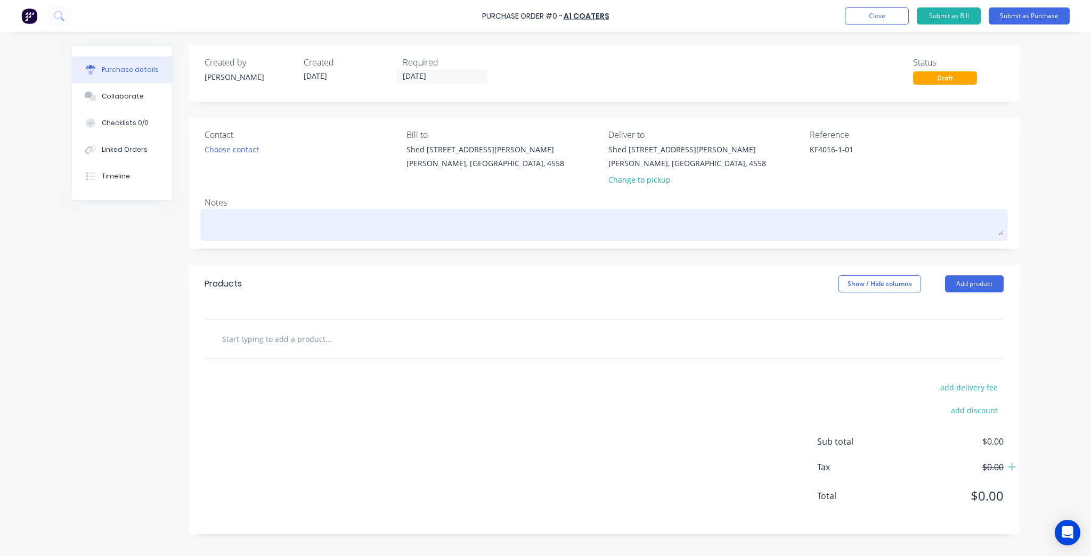
click at [282, 224] on textarea at bounding box center [604, 224] width 799 height 24
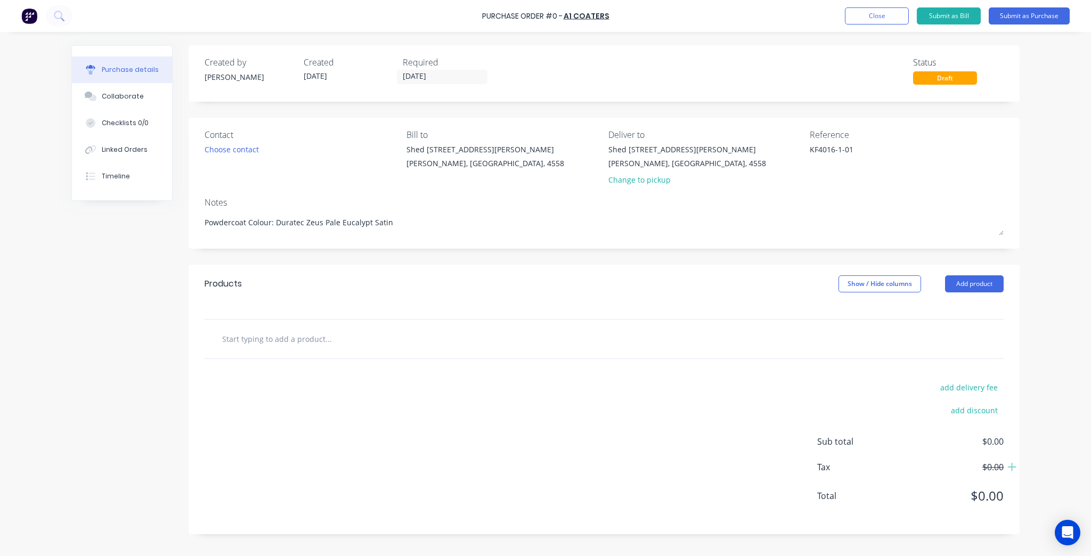
click at [313, 337] on input "text" at bounding box center [328, 338] width 213 height 21
click at [652, 180] on div "Change to pickup" at bounding box center [688, 179] width 158 height 11
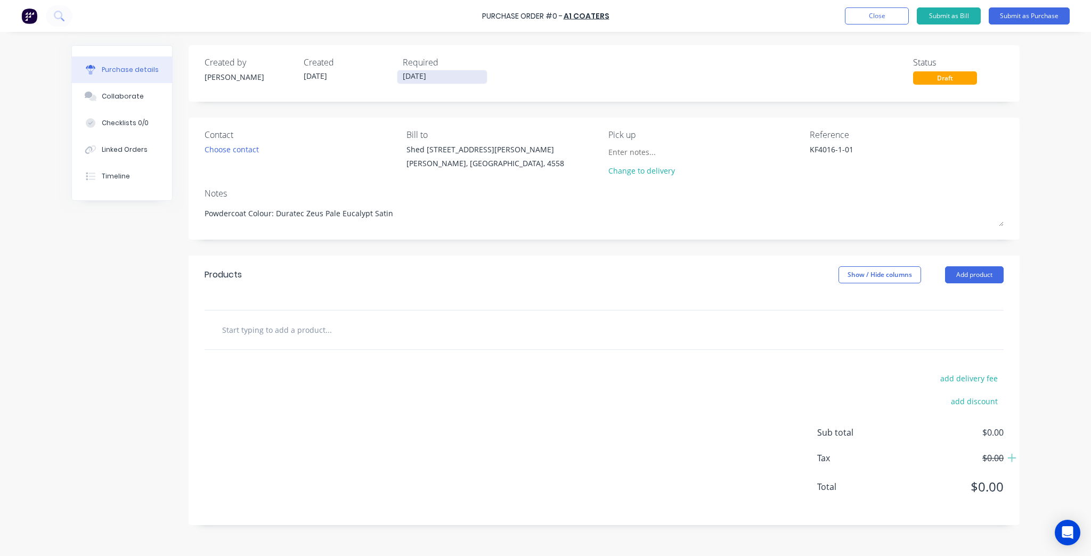
click at [413, 78] on input "14/10/25" at bounding box center [443, 76] width 90 height 13
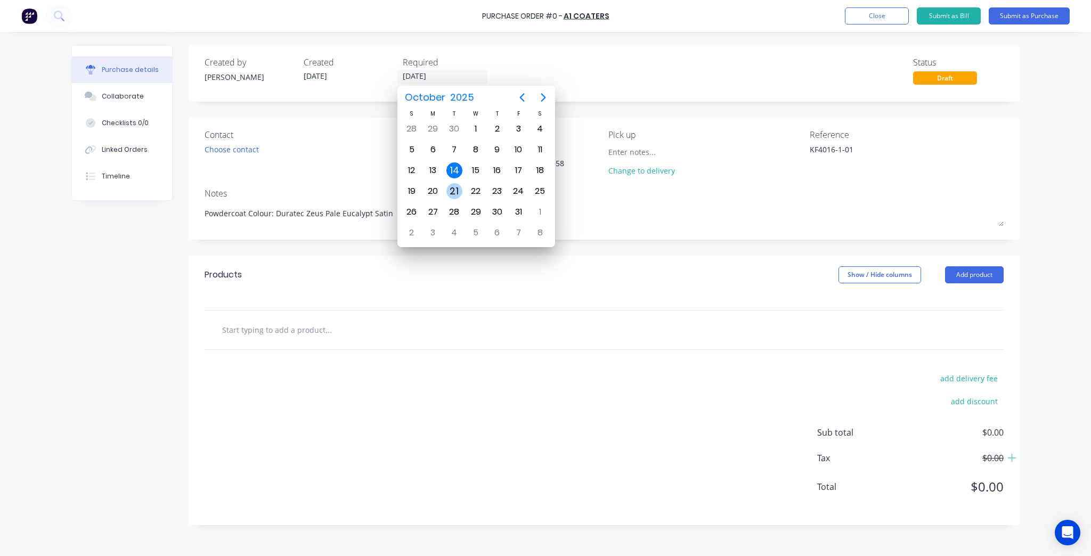
click at [458, 185] on div "21" at bounding box center [455, 191] width 16 height 16
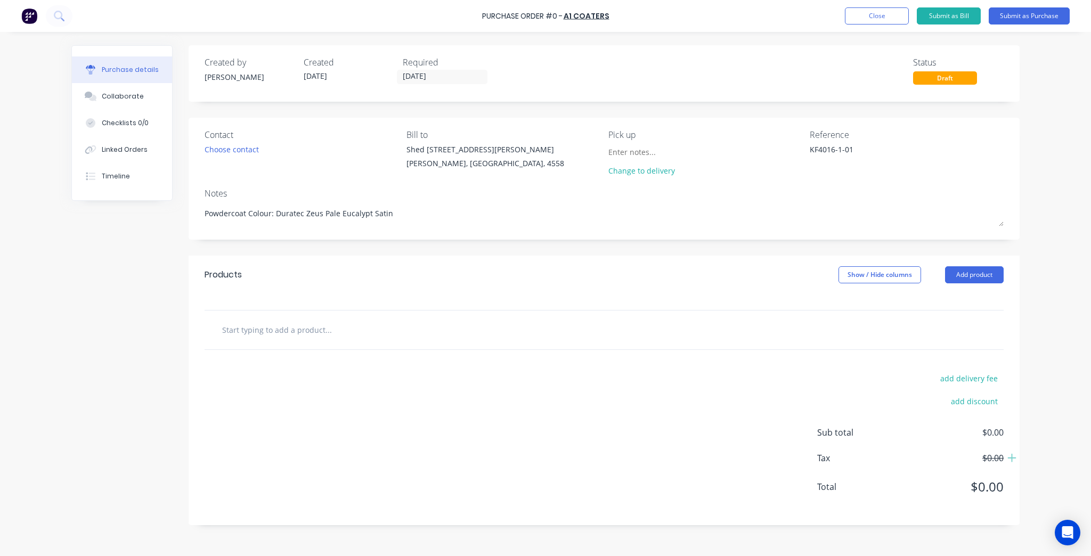
click at [458, 323] on div at bounding box center [373, 329] width 320 height 21
click at [264, 316] on div at bounding box center [604, 330] width 799 height 39
click at [258, 335] on input "text" at bounding box center [328, 329] width 213 height 21
click at [869, 15] on button "Close" at bounding box center [877, 15] width 64 height 17
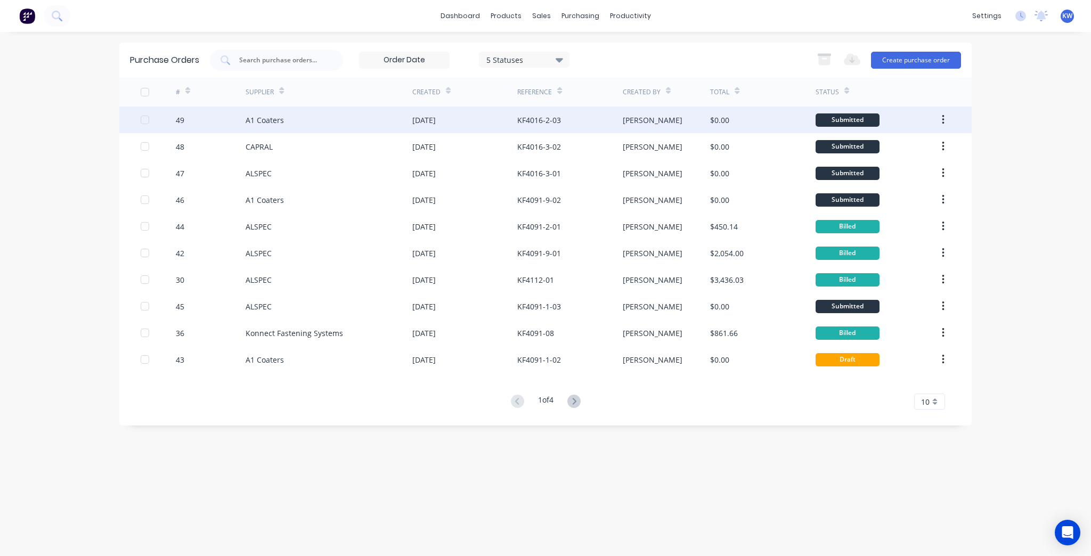
click at [714, 121] on div "$0.00" at bounding box center [719, 120] width 19 height 11
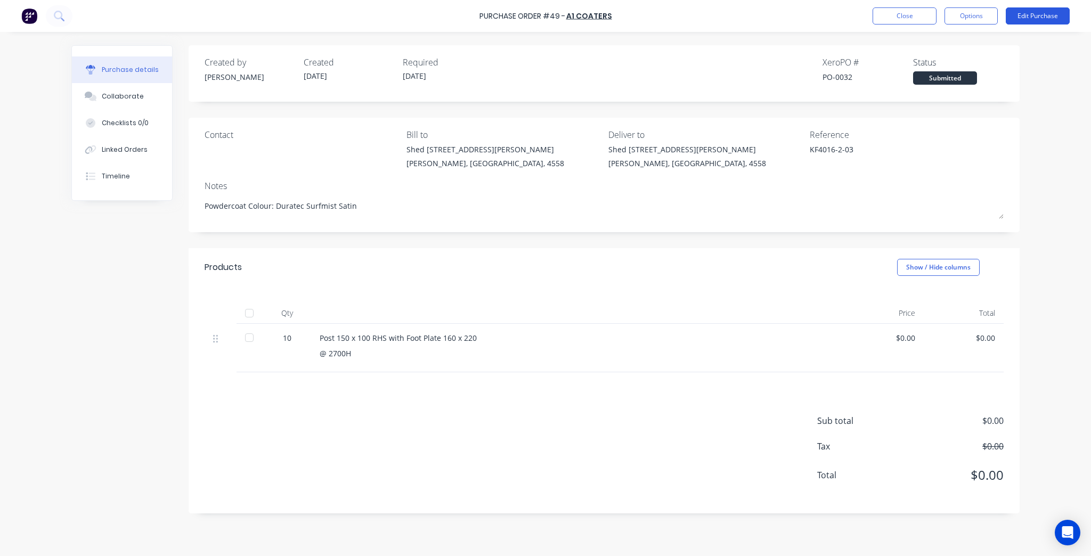
click at [1048, 15] on button "Edit Purchase" at bounding box center [1038, 15] width 64 height 17
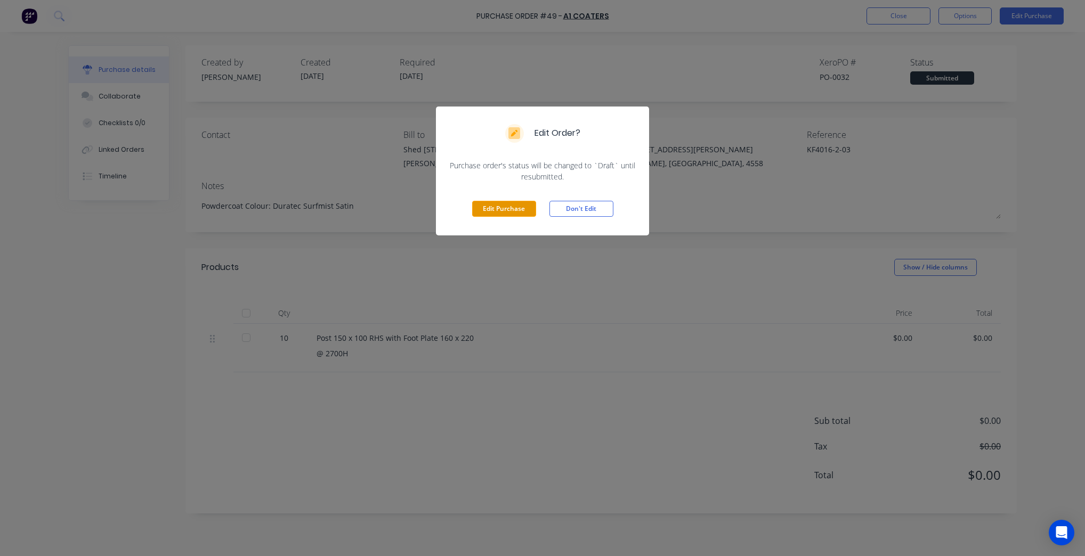
click at [479, 205] on button "Edit Purchase" at bounding box center [504, 209] width 64 height 16
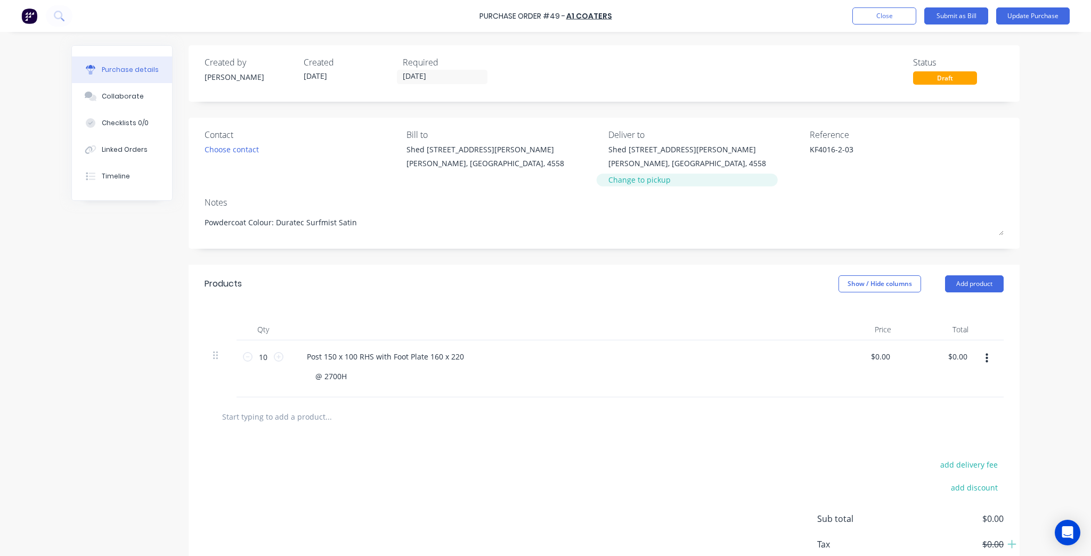
click at [627, 183] on div "Change to pickup" at bounding box center [688, 179] width 158 height 11
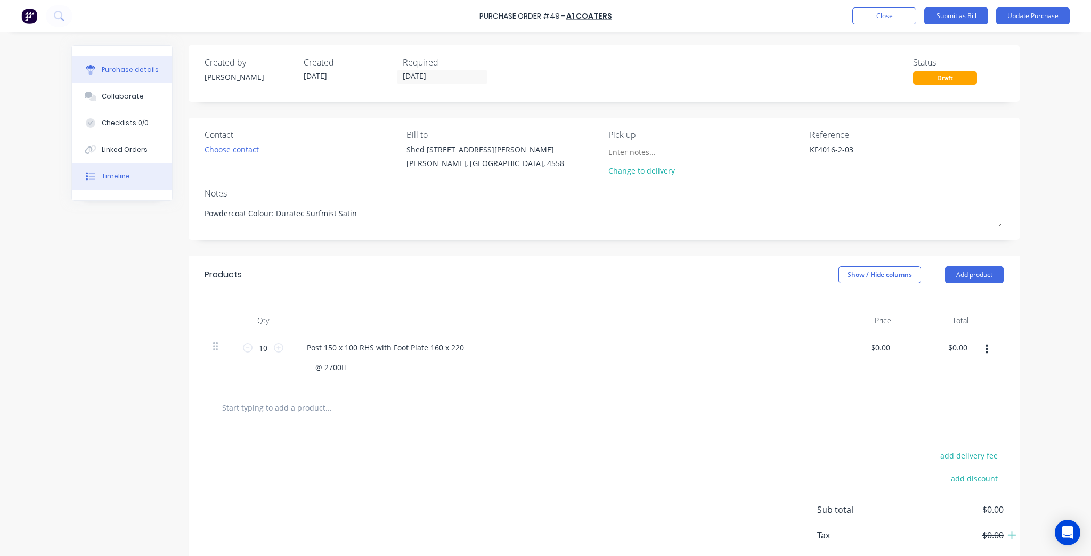
click at [109, 184] on button "Timeline" at bounding box center [122, 176] width 100 height 27
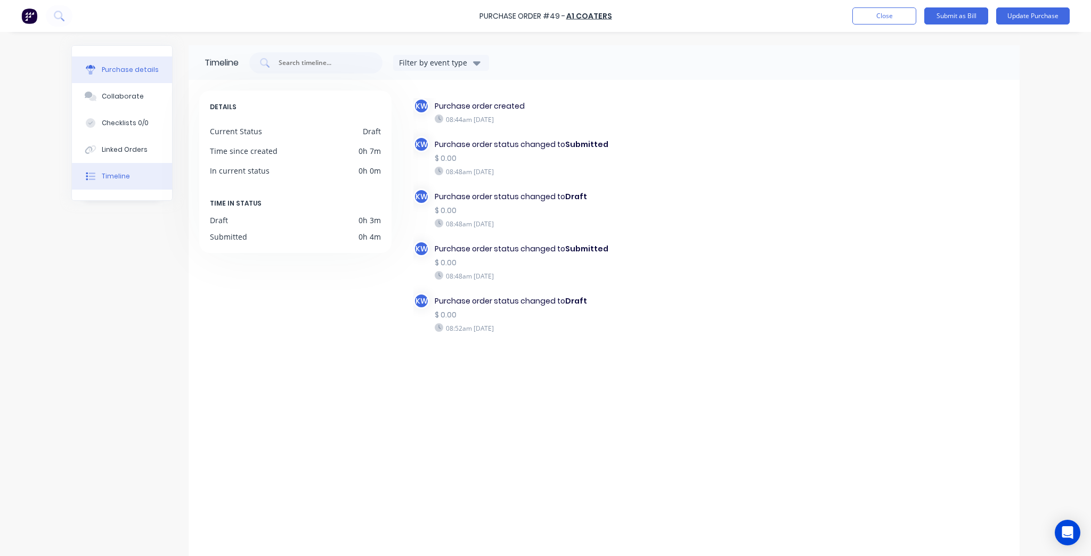
click at [112, 69] on div "Purchase details" at bounding box center [130, 70] width 57 height 10
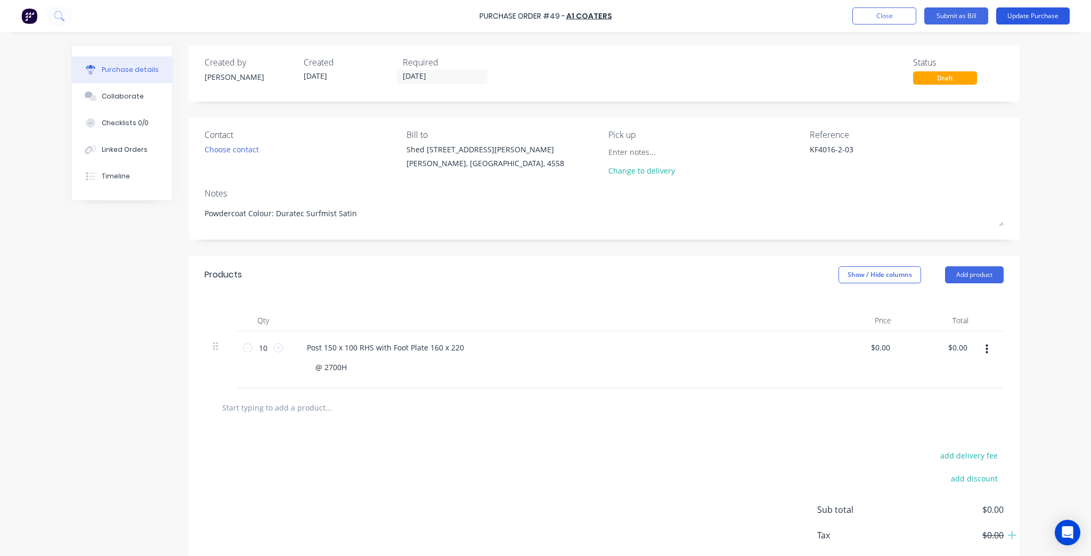
click at [1054, 15] on button "Update Purchase" at bounding box center [1034, 15] width 74 height 17
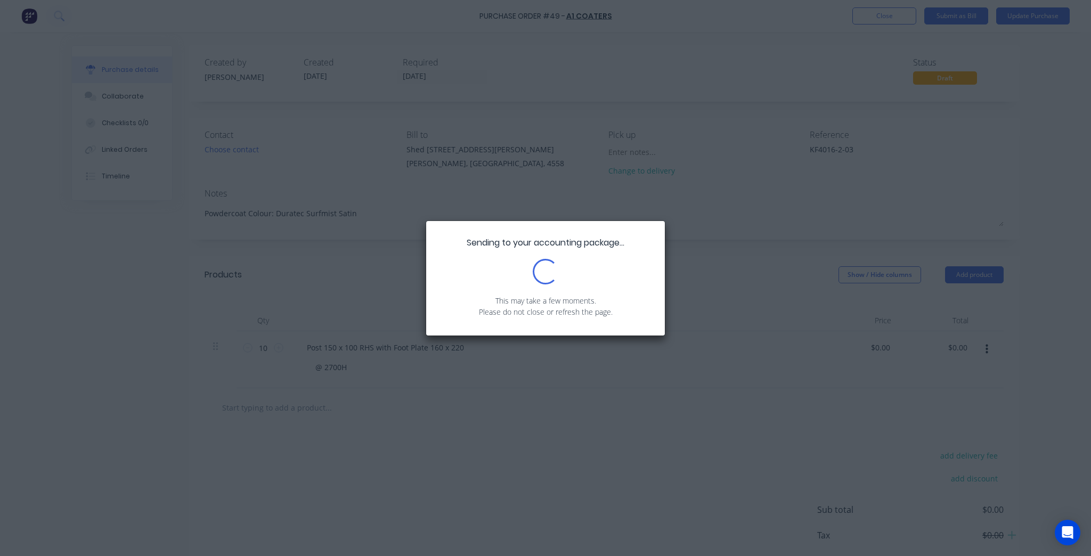
type textarea "x"
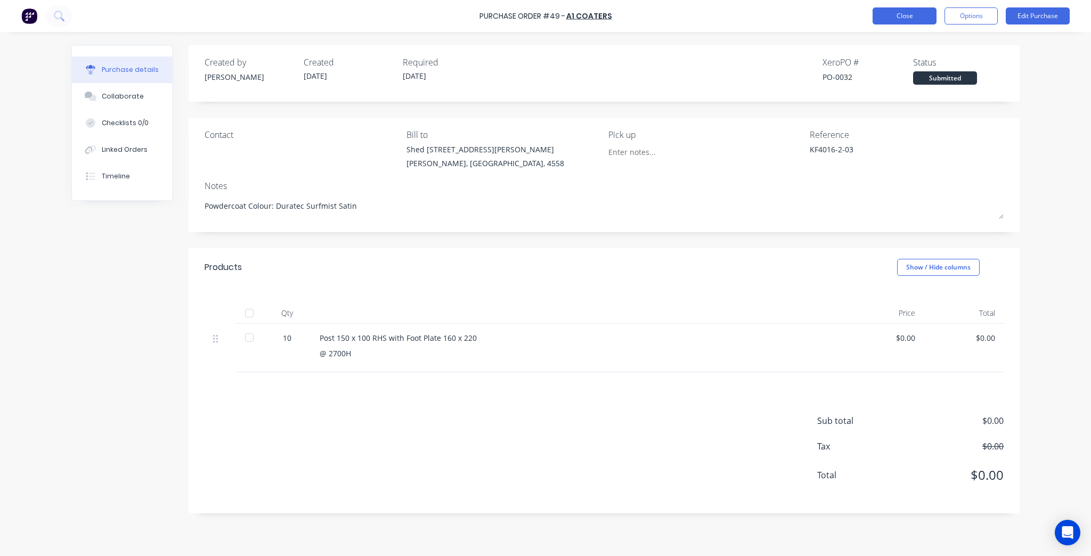
click at [906, 18] on button "Close" at bounding box center [905, 15] width 64 height 17
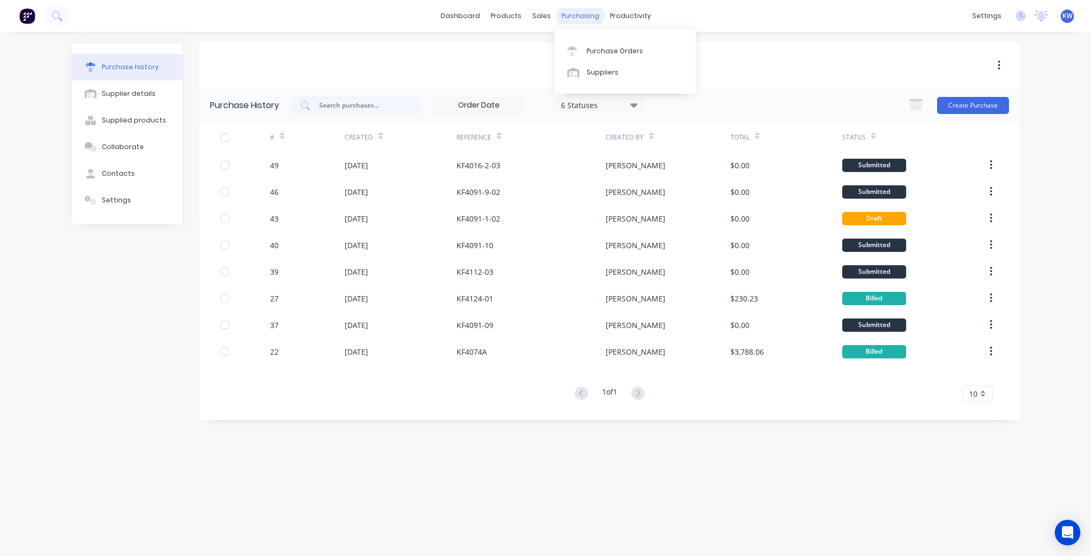
click at [590, 12] on div "purchasing" at bounding box center [580, 16] width 48 height 16
click at [589, 49] on div "Purchase Orders" at bounding box center [615, 51] width 56 height 10
click at [574, 53] on icon at bounding box center [573, 51] width 10 height 10
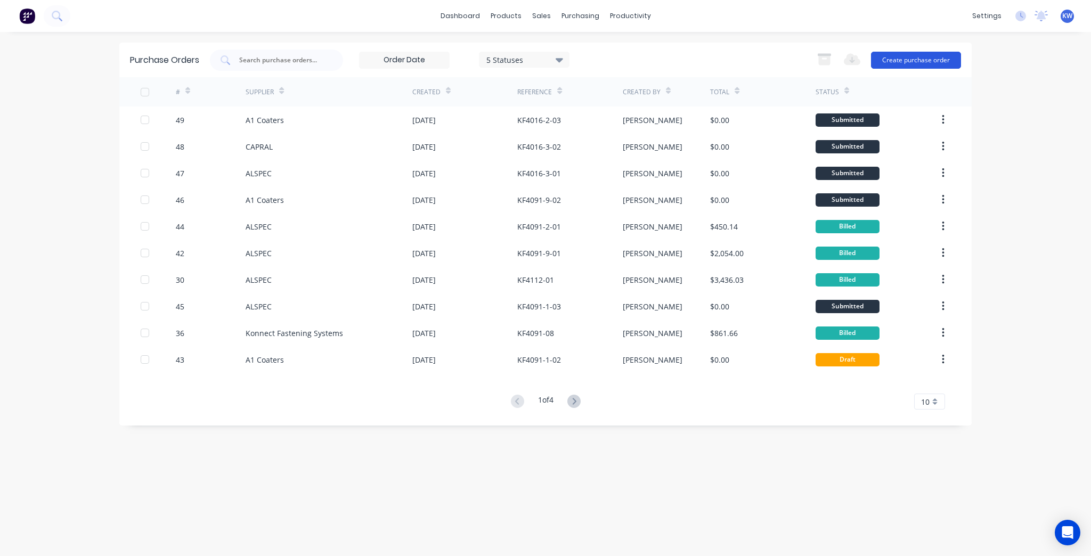
click at [938, 59] on button "Create purchase order" at bounding box center [916, 60] width 90 height 17
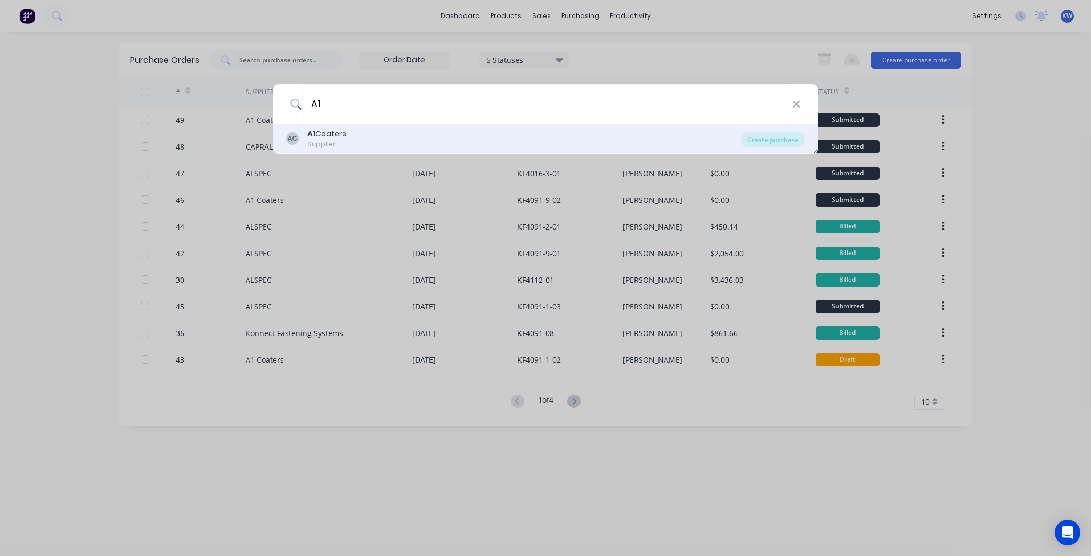
type input "A1"
drag, startPoint x: 763, startPoint y: 149, endPoint x: 778, endPoint y: 151, distance: 15.1
click at [778, 151] on div "AC A1 Coaters Supplier Create purchase" at bounding box center [545, 139] width 545 height 30
click at [786, 139] on div "Create purchase" at bounding box center [773, 139] width 64 height 15
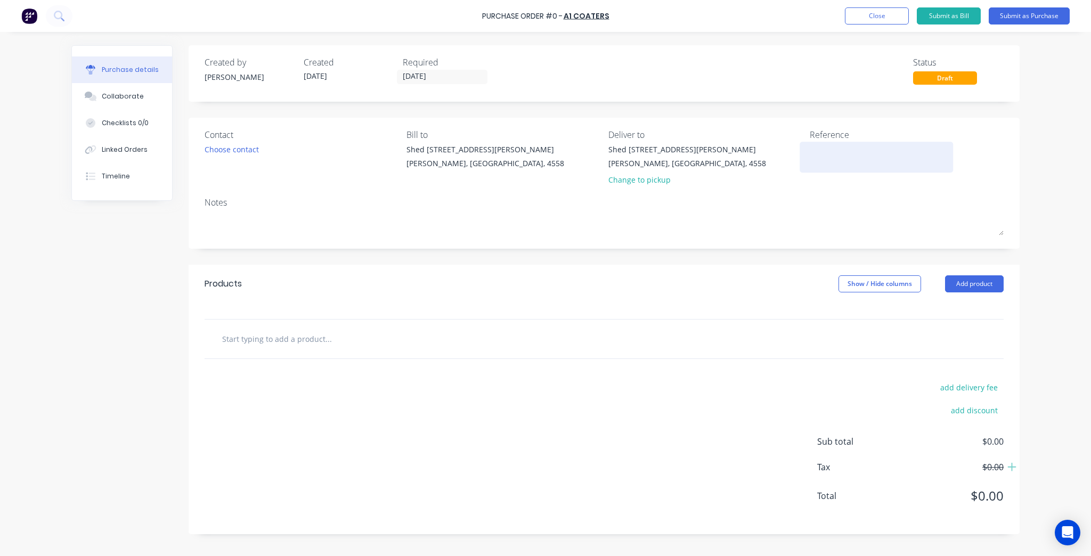
click at [826, 155] on textarea at bounding box center [876, 156] width 133 height 24
type textarea "KF4016-03-"
type textarea "x"
type textarea "KF4016-3-03"
type textarea "x"
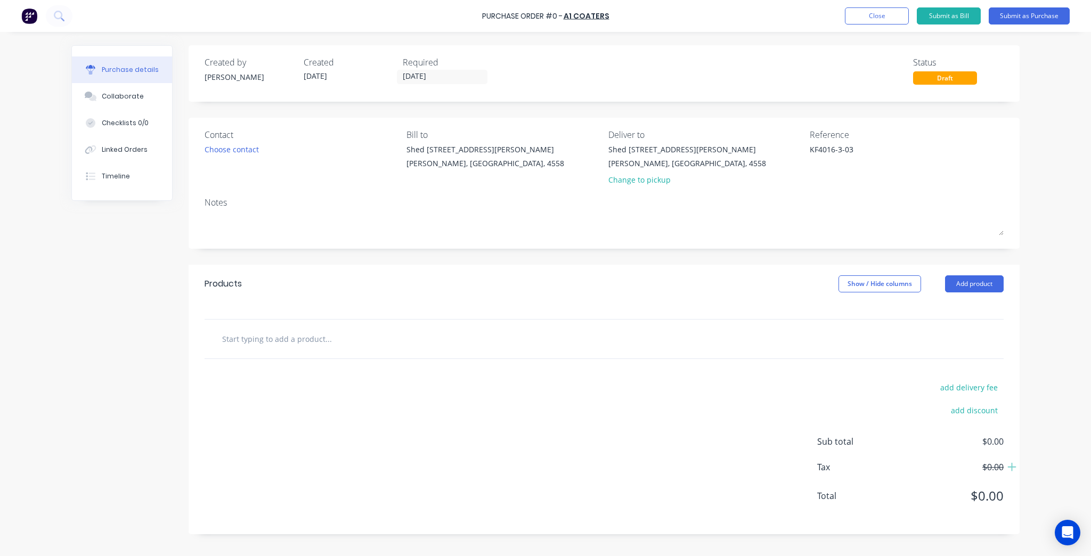
type textarea "KF4016-3-03"
click at [335, 200] on div "Notes" at bounding box center [604, 202] width 799 height 13
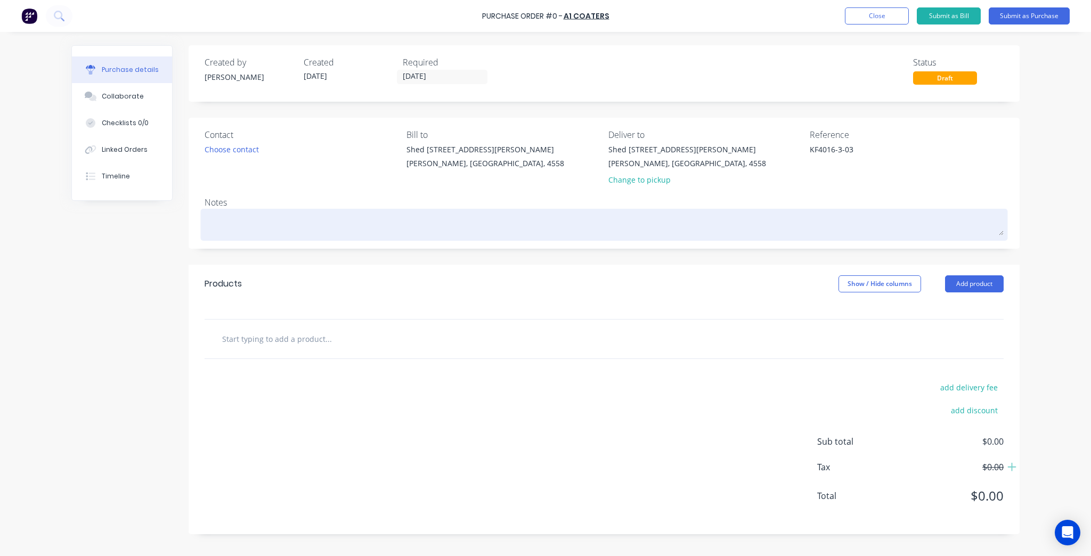
click at [319, 217] on textarea at bounding box center [604, 224] width 799 height 24
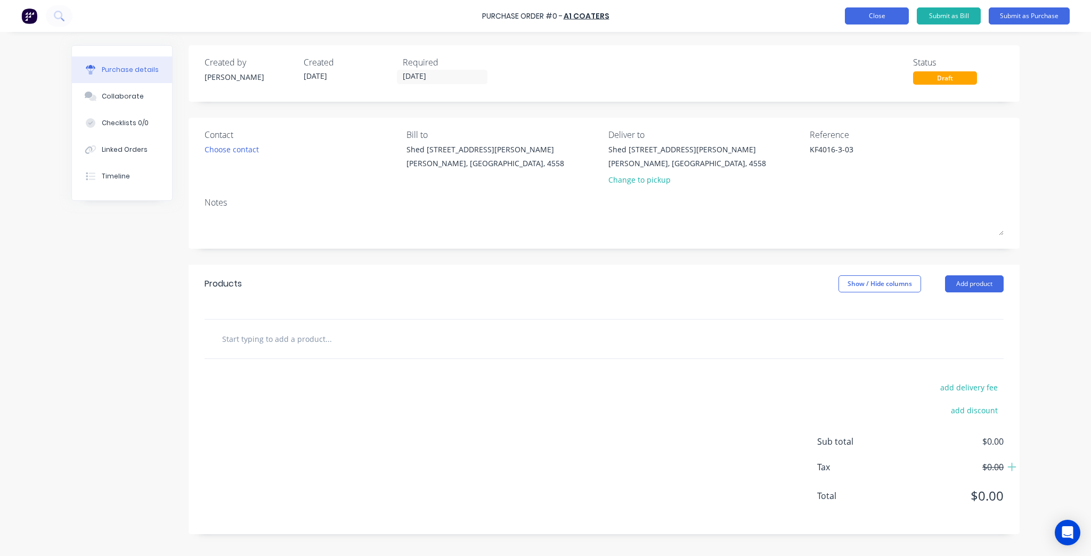
click at [865, 15] on button "Close" at bounding box center [877, 15] width 64 height 17
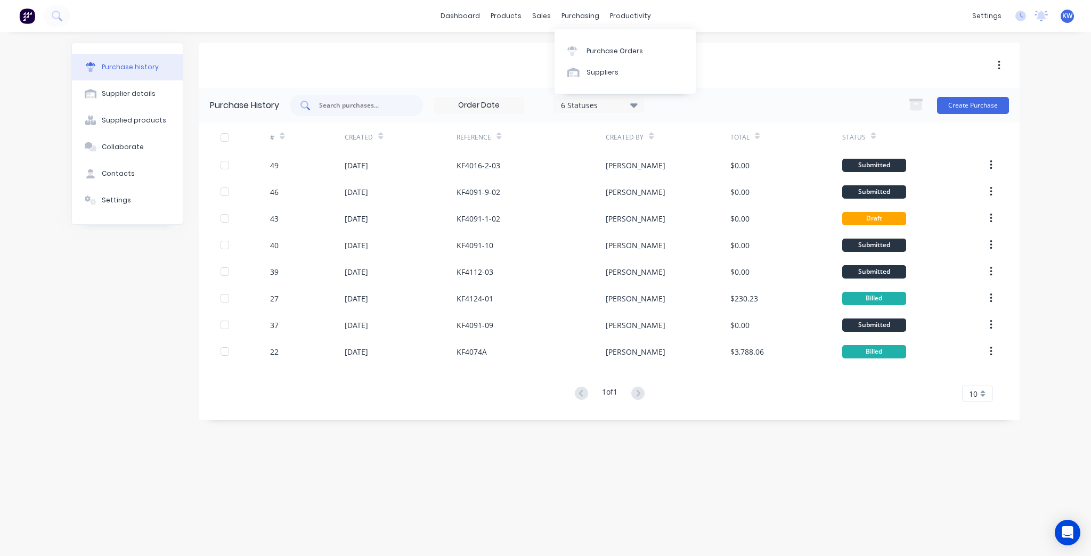
click at [377, 107] on input "text" at bounding box center [362, 105] width 88 height 11
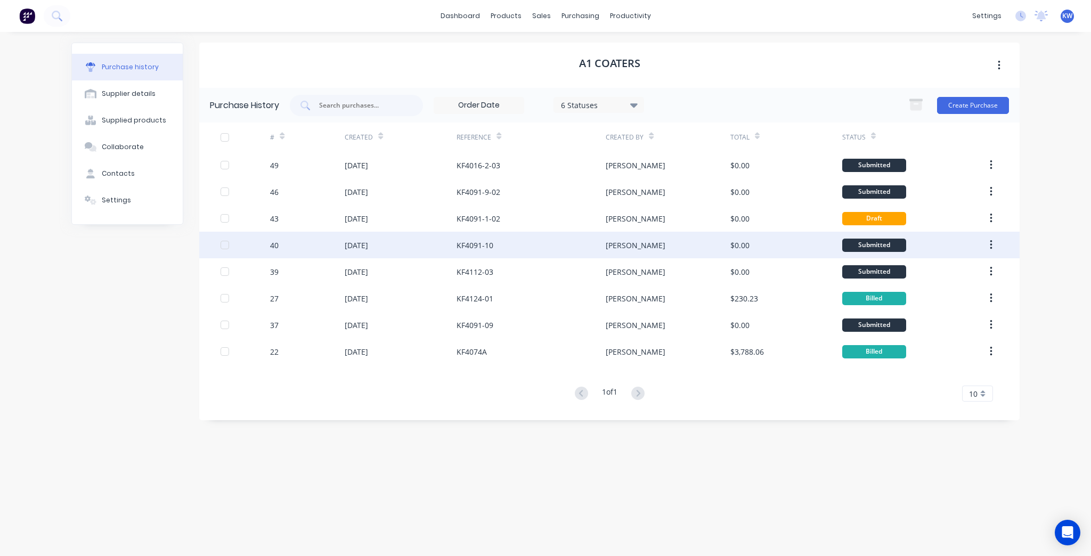
click at [492, 241] on div "KF4091-10" at bounding box center [475, 245] width 37 height 11
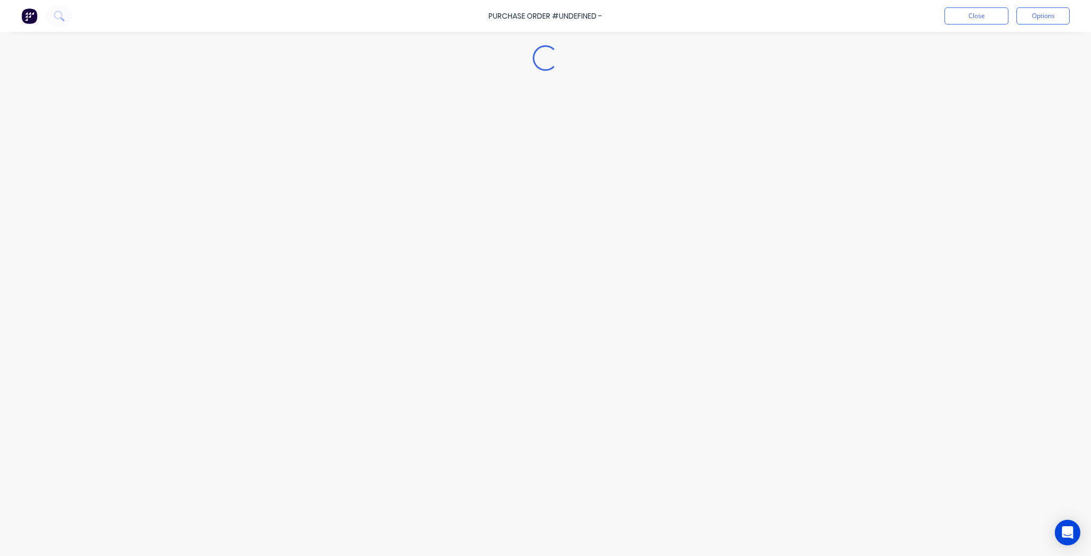
type textarea "x"
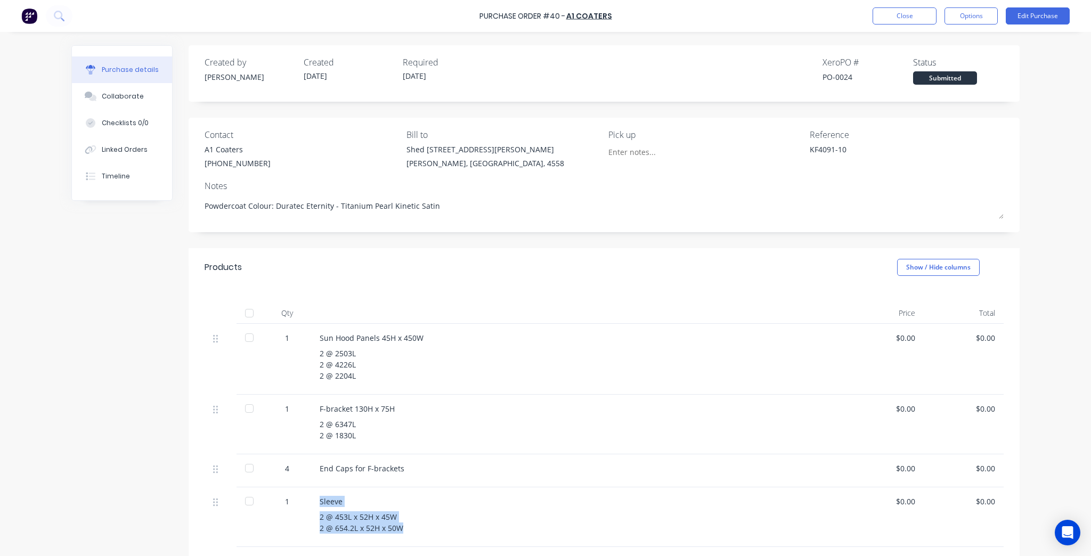
drag, startPoint x: 404, startPoint y: 527, endPoint x: 307, endPoint y: 505, distance: 99.4
click at [311, 505] on div "Sleeve 2 @ 453L x 52H x 45W 2 @ 654.2L x 52H x 50W" at bounding box center [577, 518] width 533 height 60
copy div "Sleeve 2 @ 453L x 52H x 45W 2 @ 654.2L x 52H x 50W"
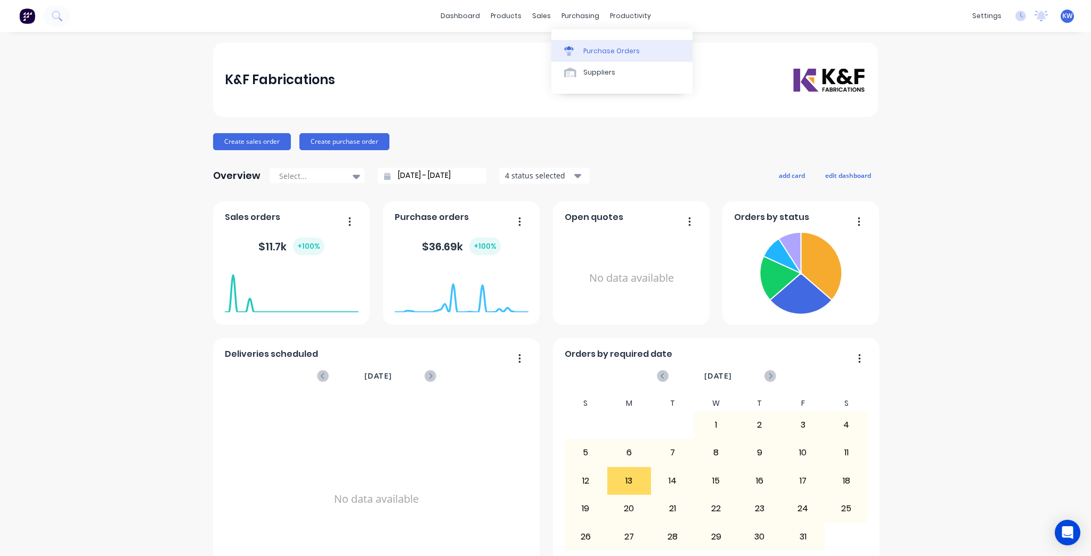
click at [586, 58] on link "Purchase Orders" at bounding box center [622, 50] width 141 height 21
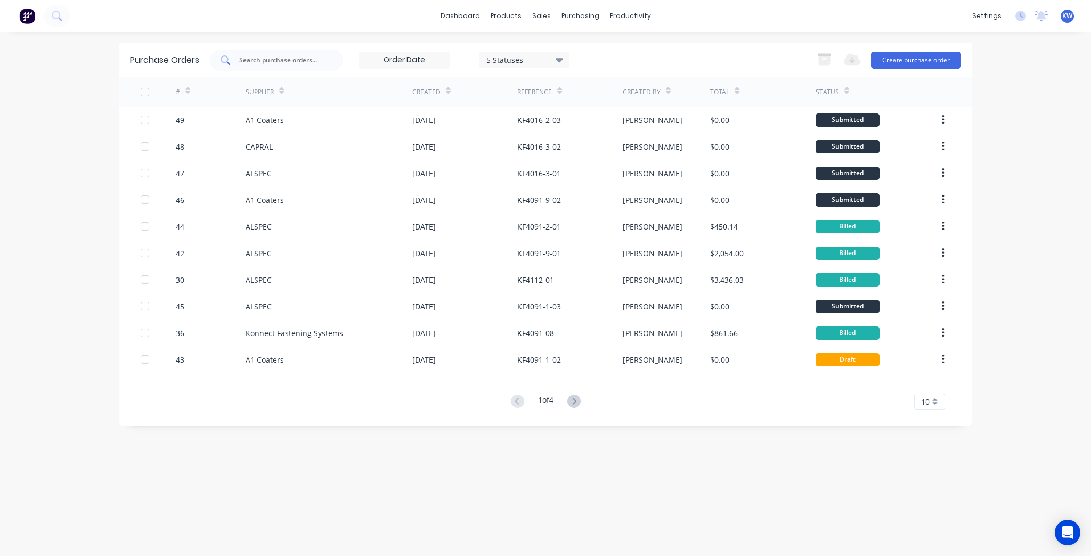
click at [287, 53] on div at bounding box center [276, 60] width 133 height 21
type input "4091-04"
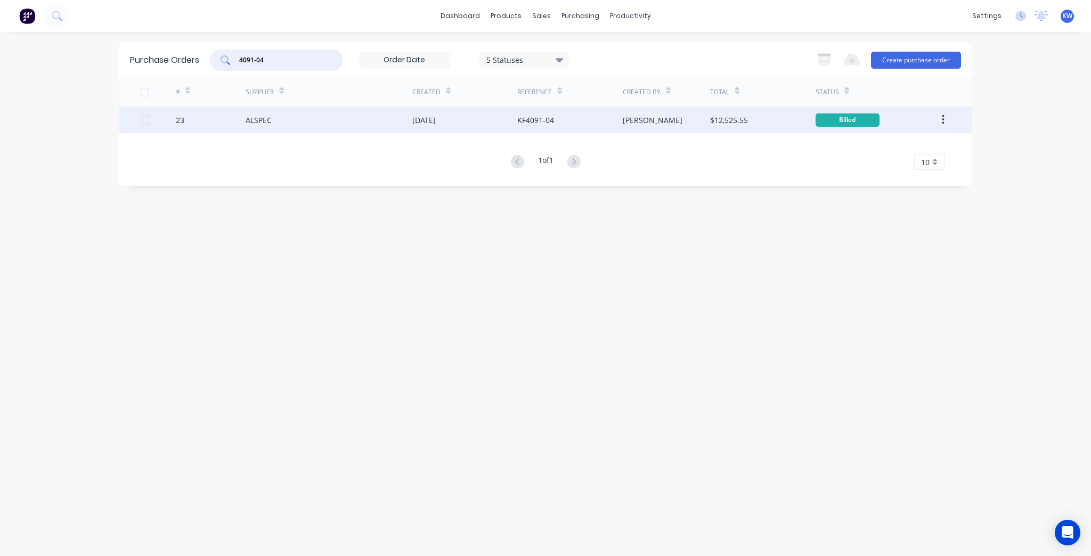
click at [661, 120] on div "[PERSON_NAME]" at bounding box center [667, 120] width 88 height 27
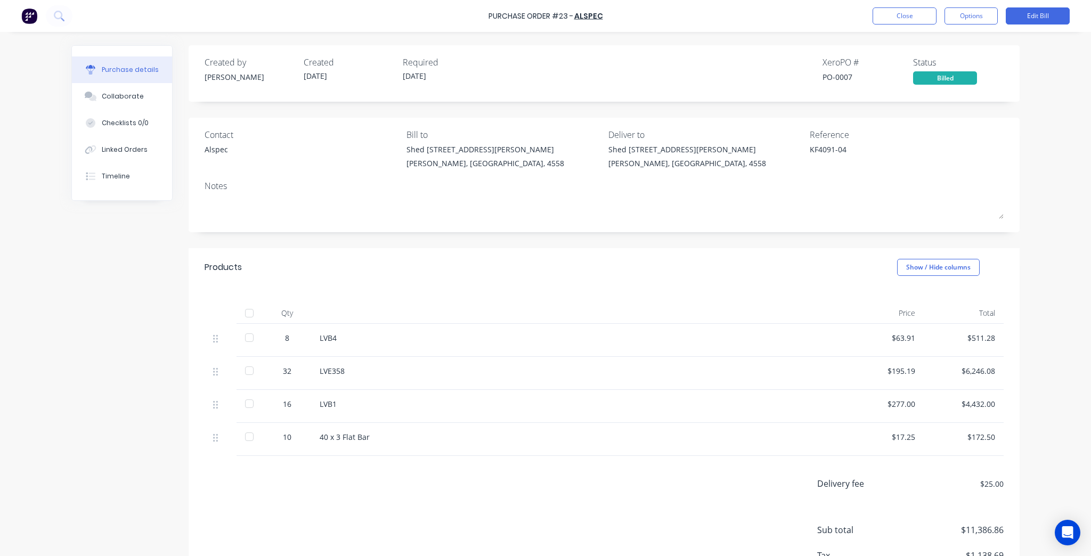
type textarea "x"
click at [914, 18] on button "Close" at bounding box center [905, 15] width 64 height 17
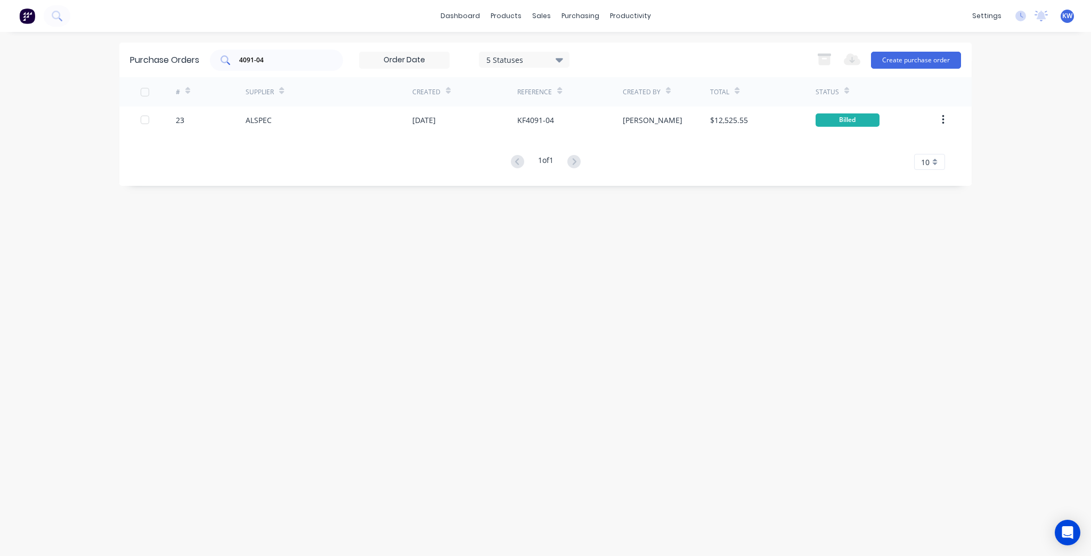
click at [299, 64] on input "4091-04" at bounding box center [282, 60] width 88 height 11
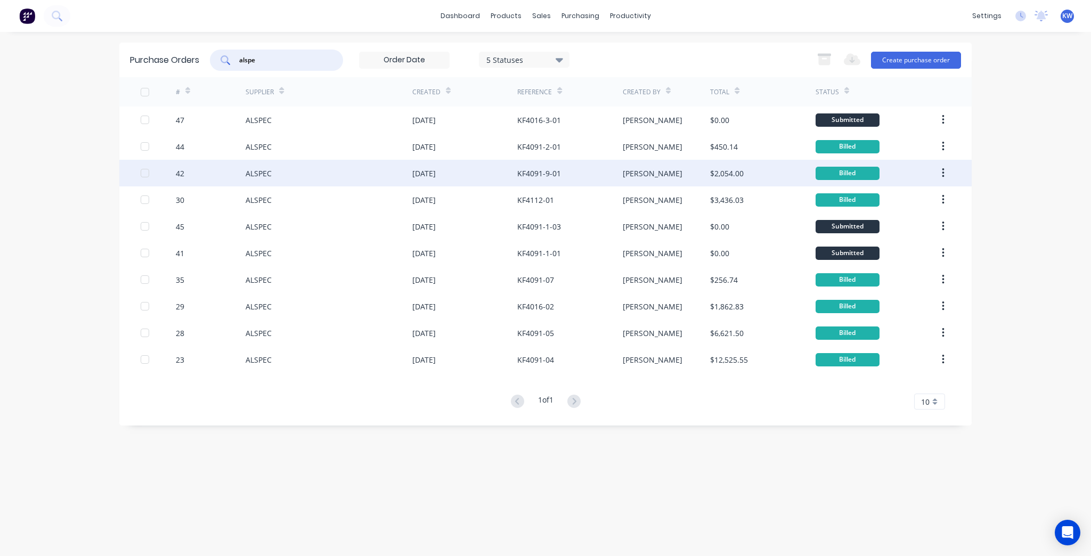
type input "alspe"
click at [627, 177] on div "[PERSON_NAME]" at bounding box center [653, 173] width 60 height 11
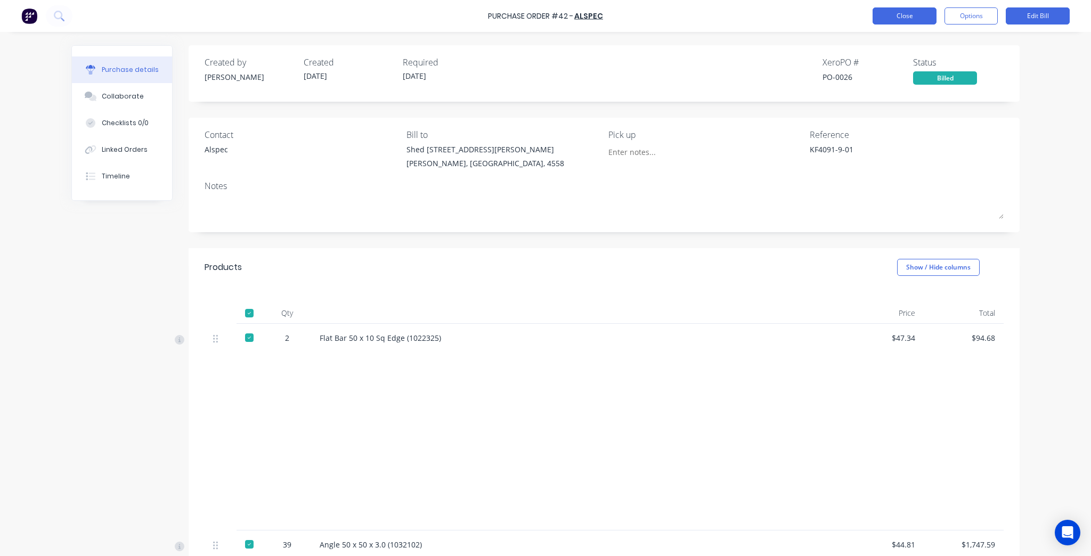
click at [894, 13] on button "Close" at bounding box center [905, 15] width 64 height 17
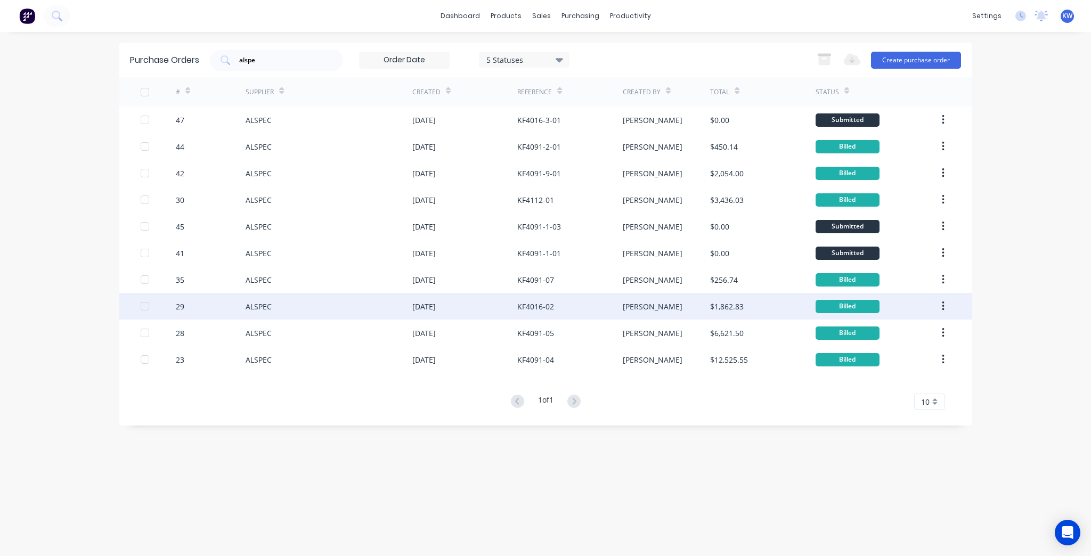
click at [638, 298] on div "[PERSON_NAME]" at bounding box center [667, 306] width 88 height 27
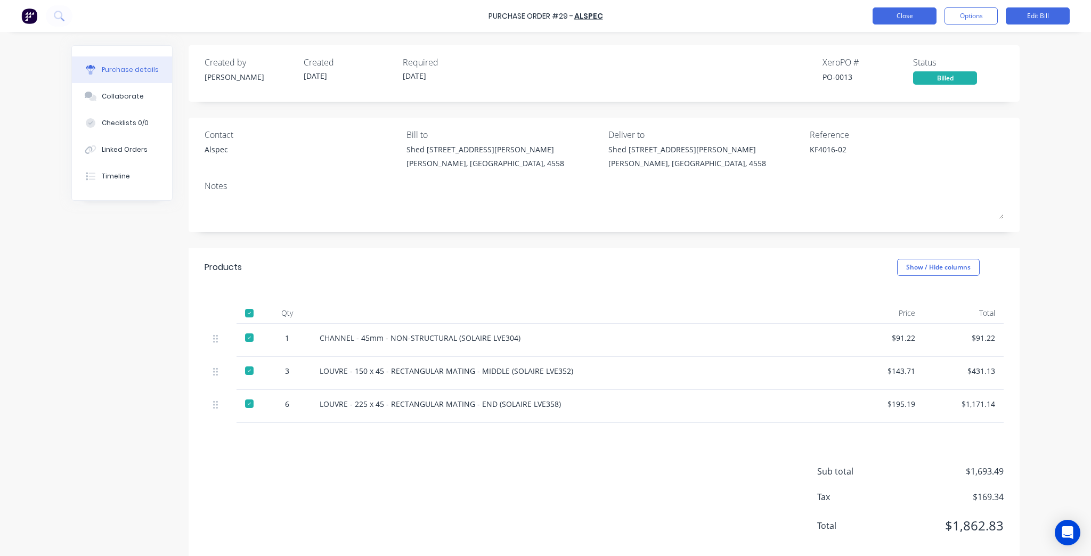
click at [889, 12] on button "Close" at bounding box center [905, 15] width 64 height 17
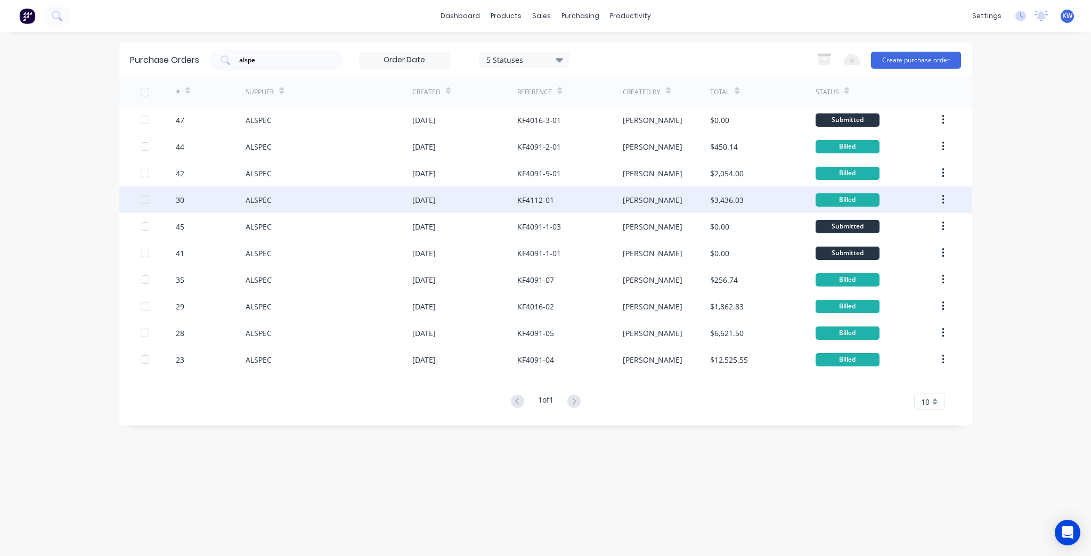
click at [735, 202] on div "$3,436.03" at bounding box center [727, 200] width 34 height 11
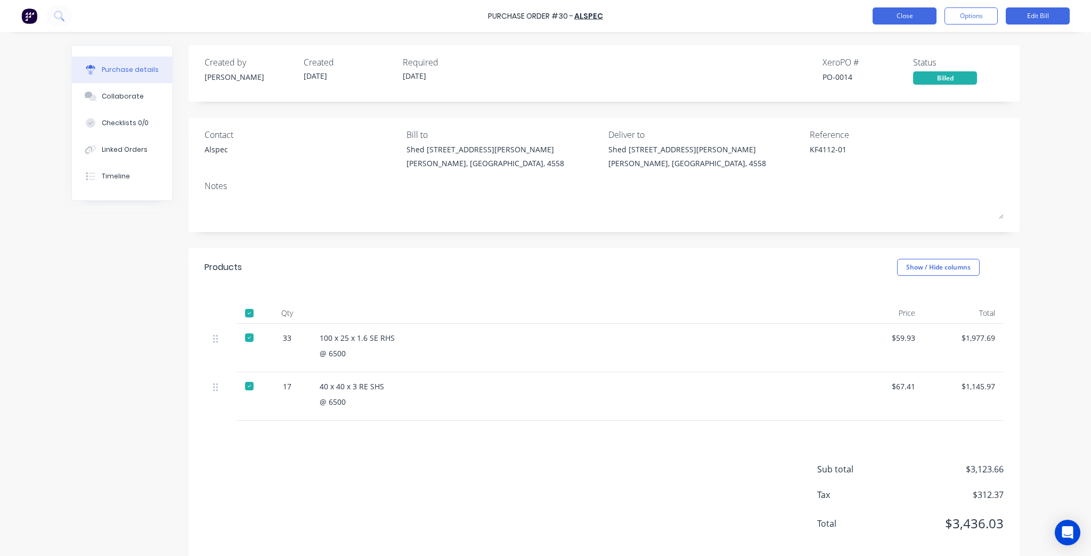
click at [936, 13] on button "Close" at bounding box center [905, 15] width 64 height 17
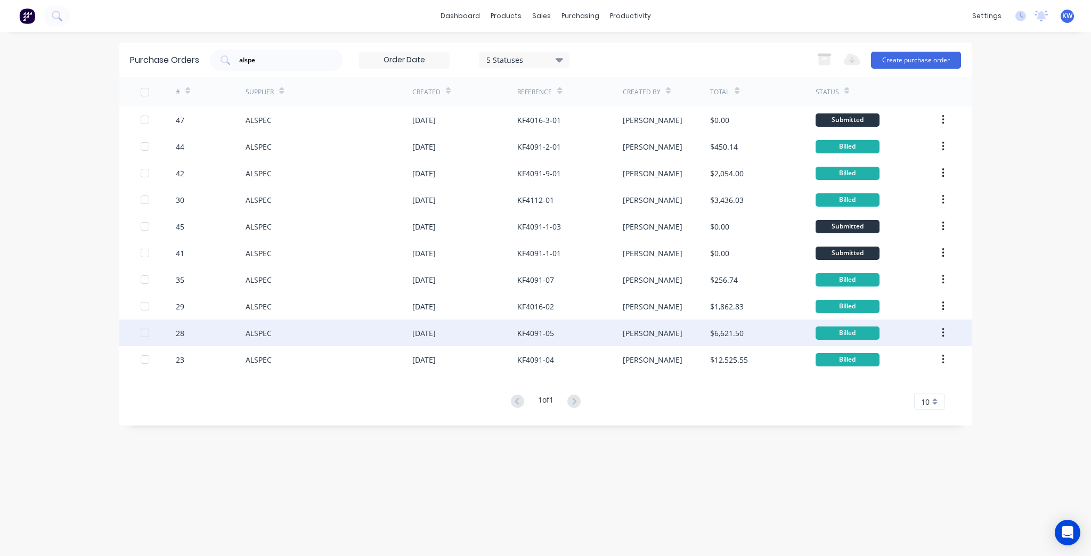
click at [741, 331] on div "$6,621.50" at bounding box center [727, 333] width 34 height 11
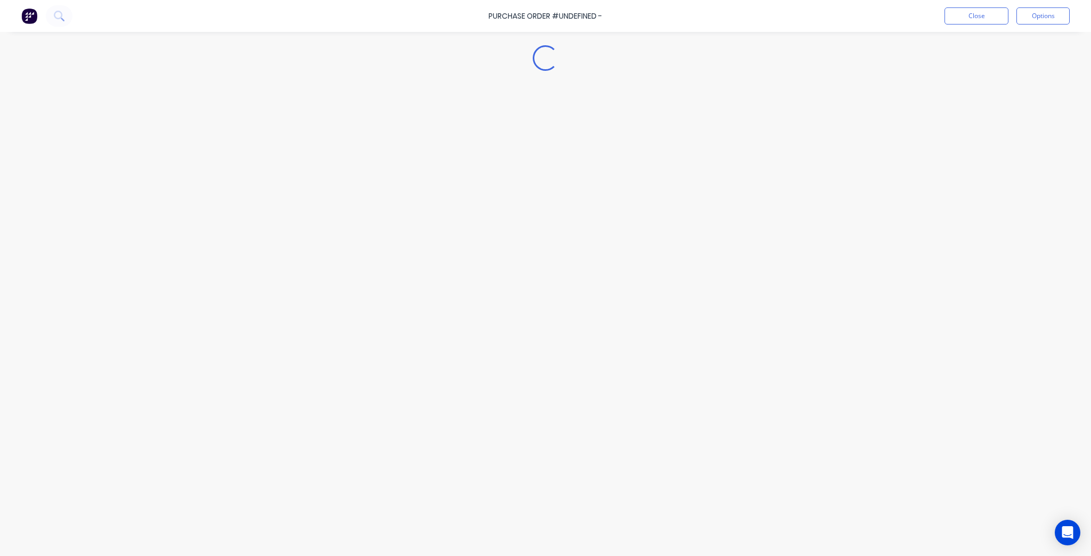
type textarea "x"
